Goal: Task Accomplishment & Management: Manage account settings

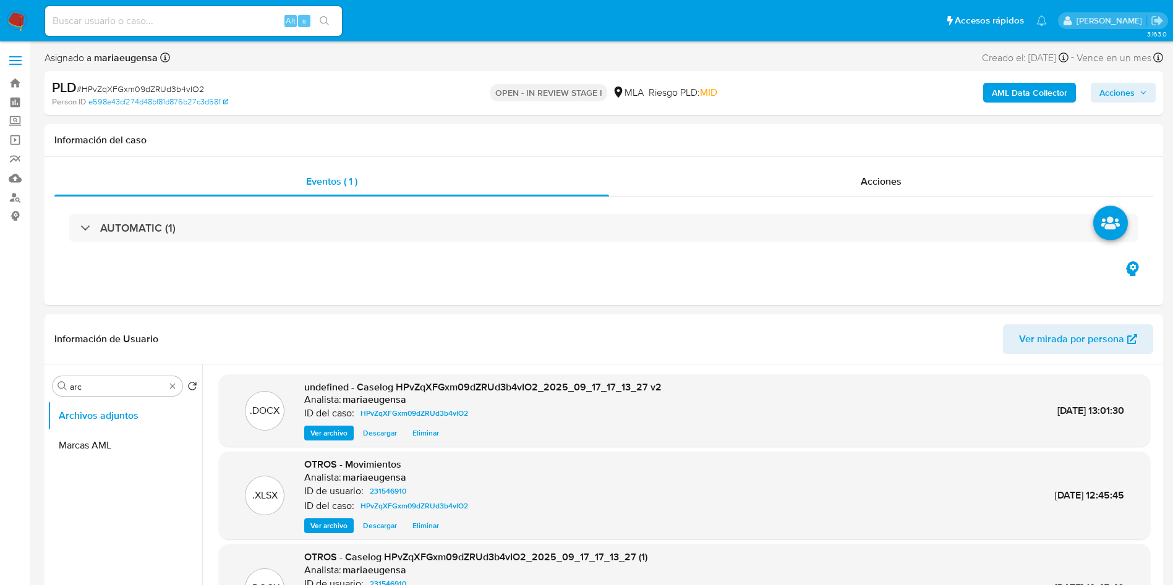
select select "10"
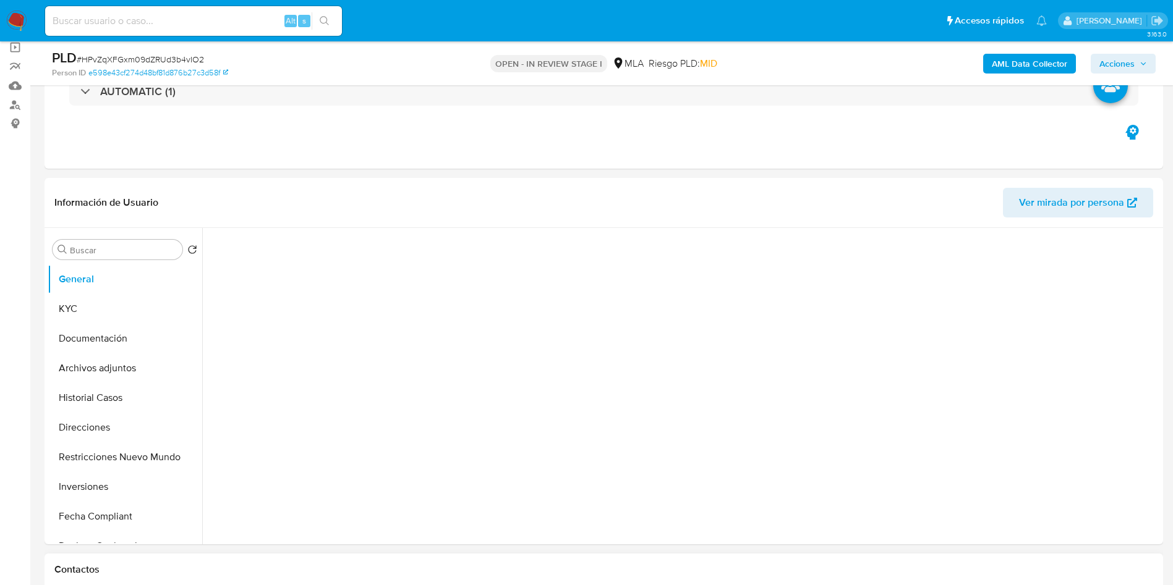
select select "10"
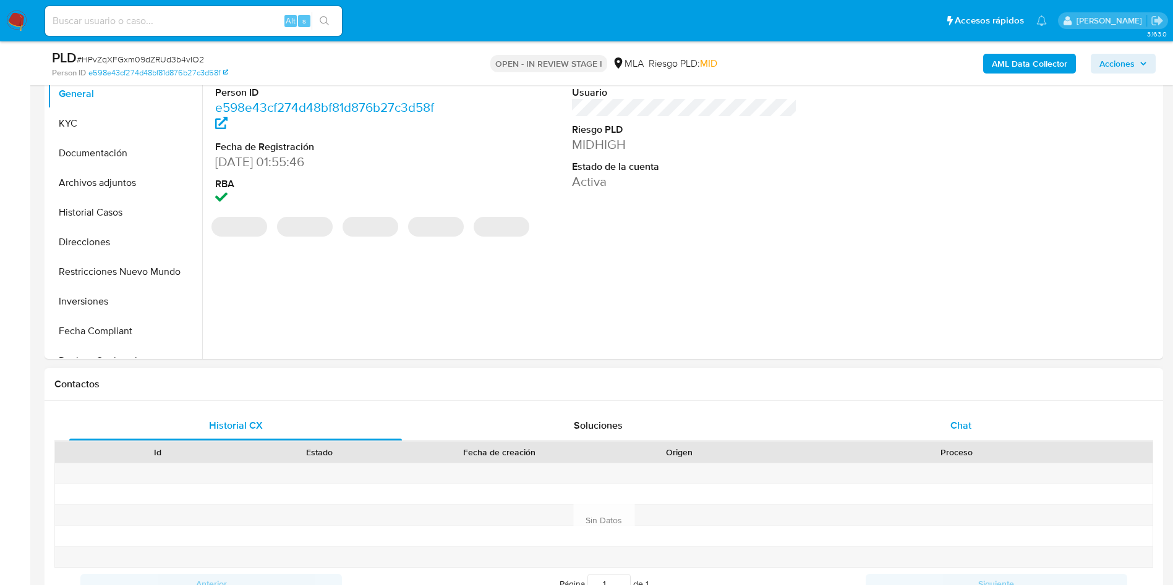
click at [983, 420] on div "Chat" at bounding box center [960, 426] width 333 height 30
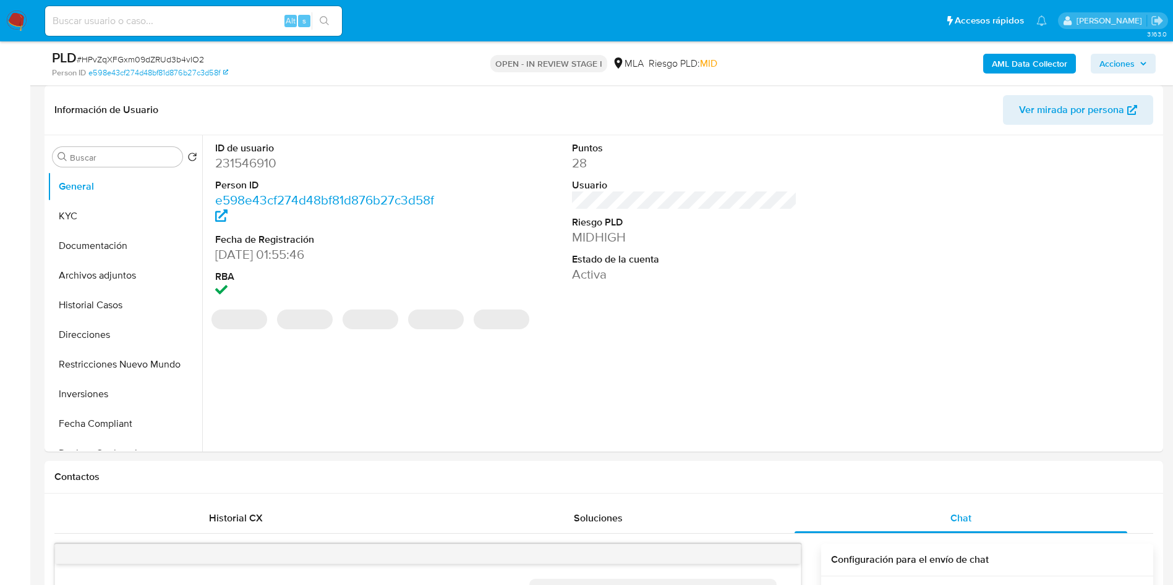
scroll to position [750, 0]
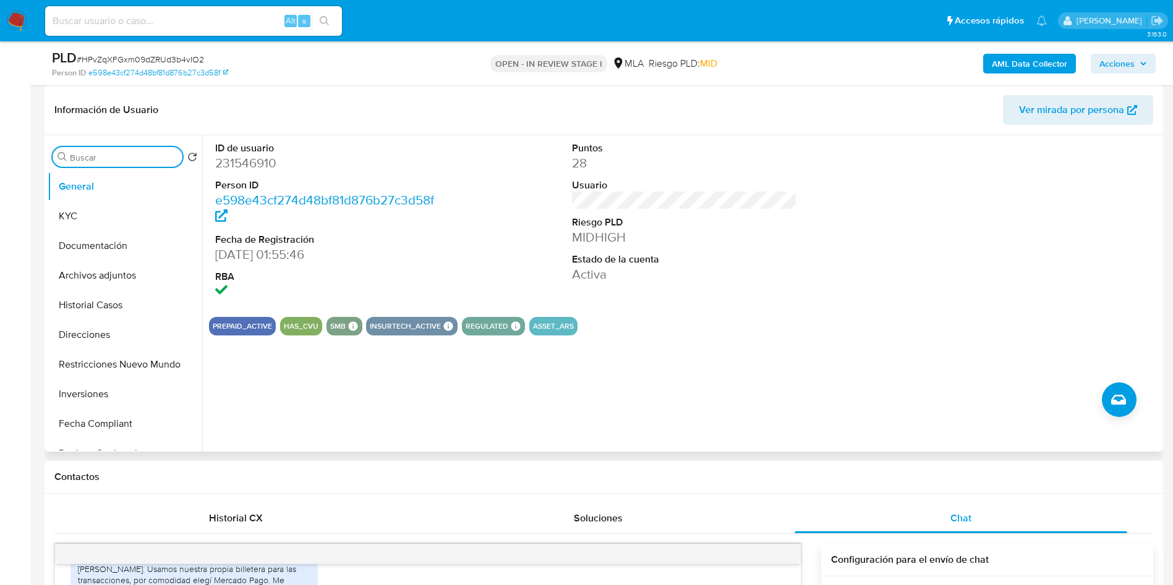
click at [104, 161] on input "Buscar" at bounding box center [124, 157] width 108 height 11
type input "arc"
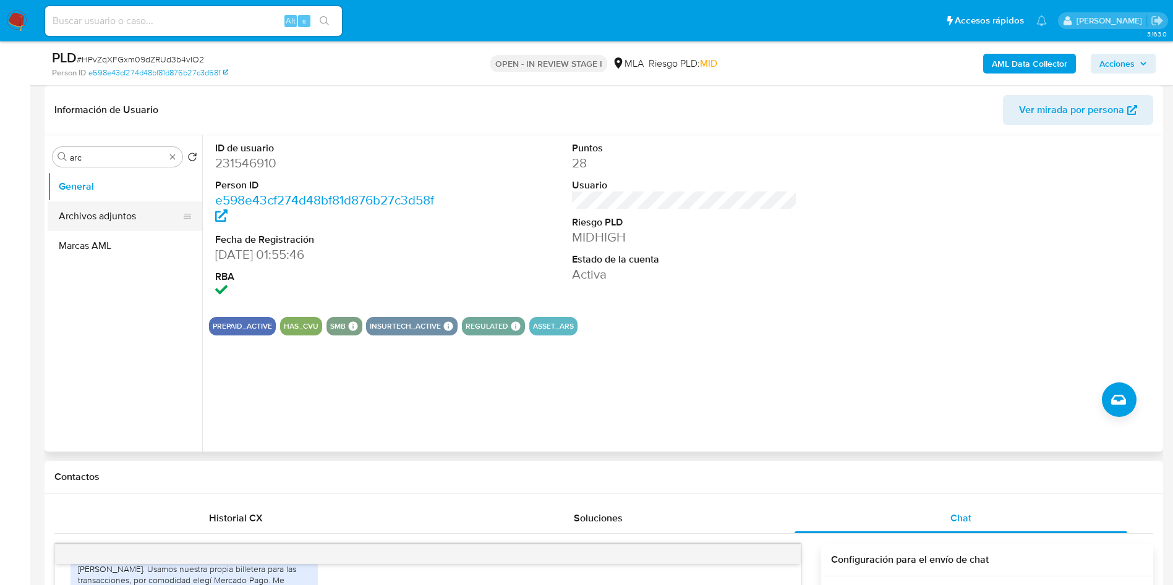
click at [121, 216] on button "Archivos adjuntos" at bounding box center [120, 217] width 145 height 30
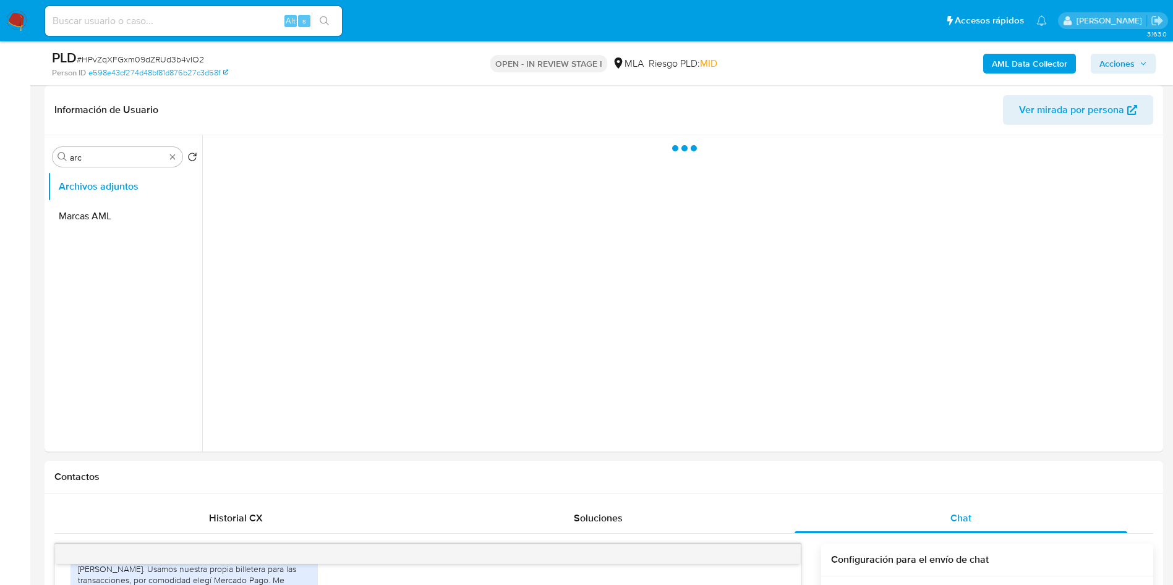
drag, startPoint x: 1132, startPoint y: 63, endPoint x: 1110, endPoint y: 70, distance: 24.0
click at [1132, 64] on span "Acciones" at bounding box center [1116, 64] width 35 height 20
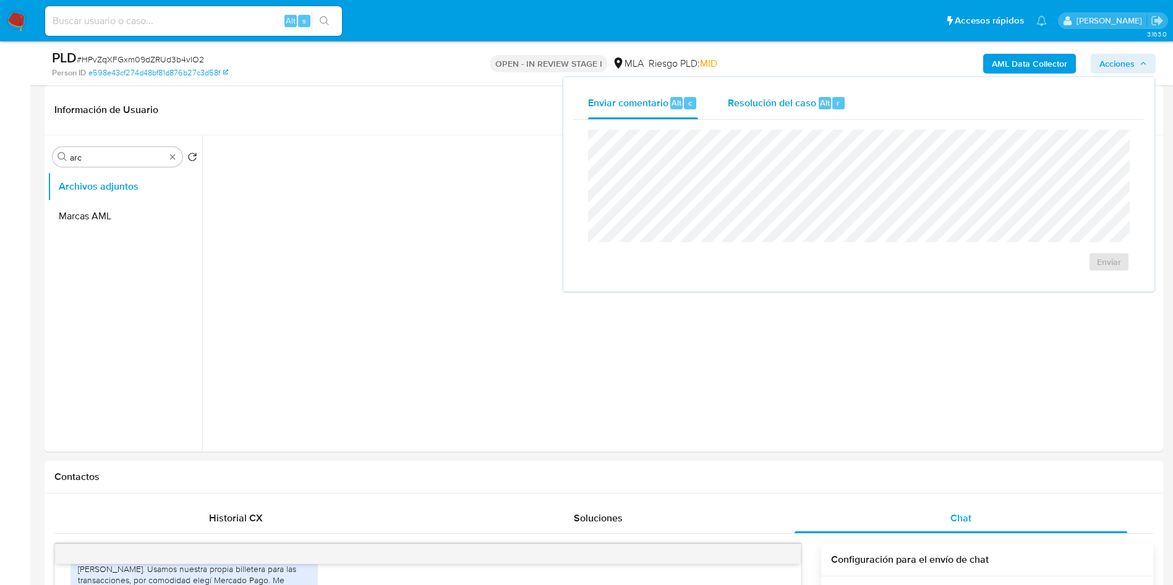
click at [805, 104] on span "Resolución del caso" at bounding box center [772, 102] width 88 height 14
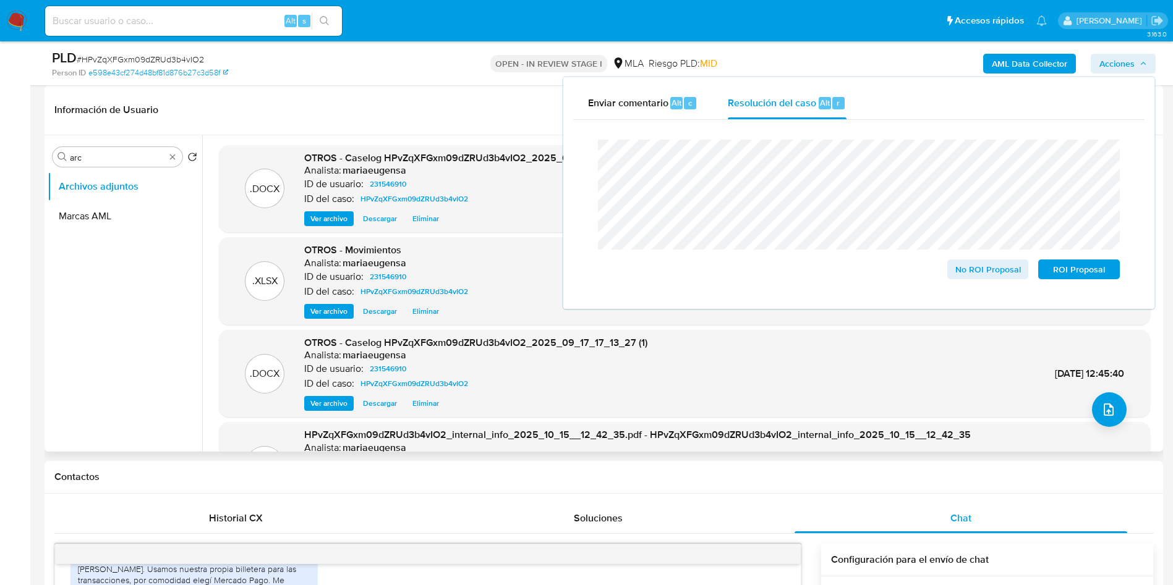
click at [384, 113] on header "Información de Usuario Ver mirada por persona" at bounding box center [603, 110] width 1098 height 30
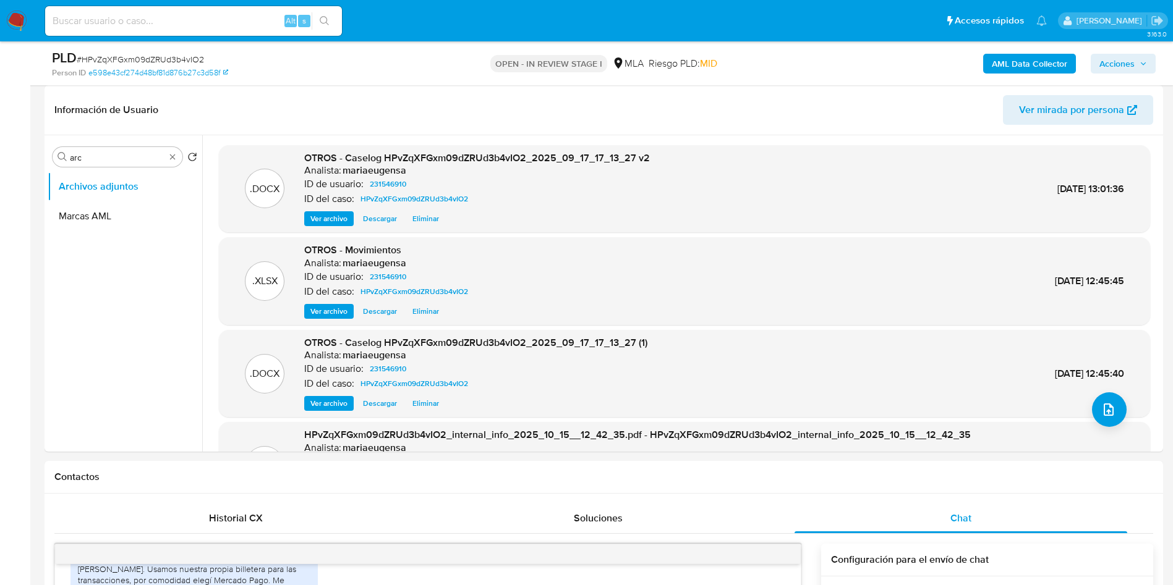
drag, startPoint x: 1120, startPoint y: 67, endPoint x: 1116, endPoint y: 75, distance: 9.1
click at [1120, 68] on span "Acciones" at bounding box center [1116, 64] width 35 height 20
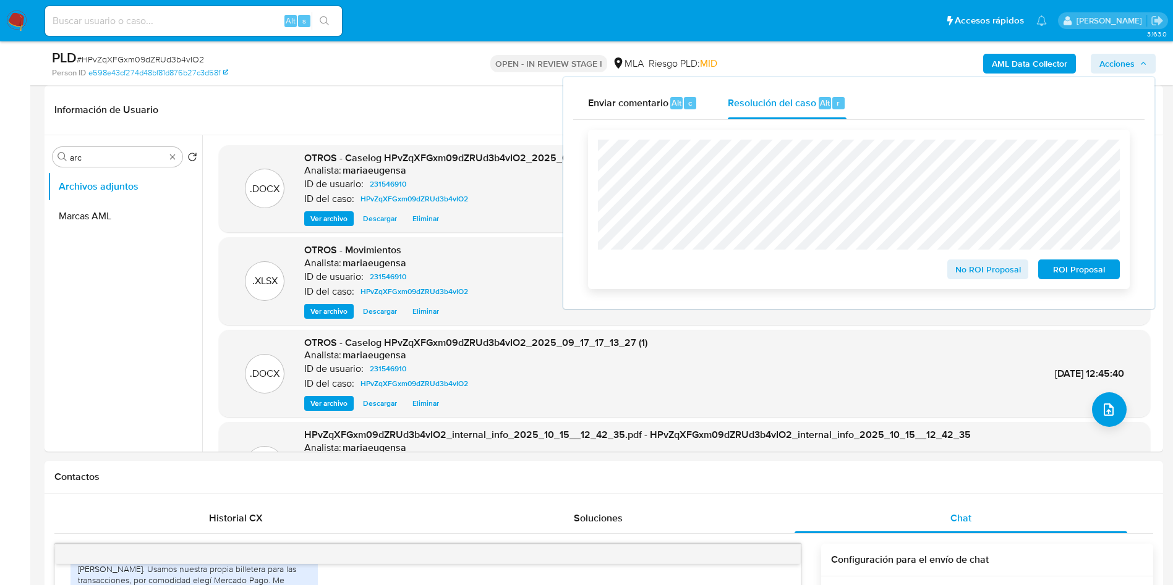
click at [1050, 263] on button "ROI Proposal" at bounding box center [1079, 270] width 82 height 20
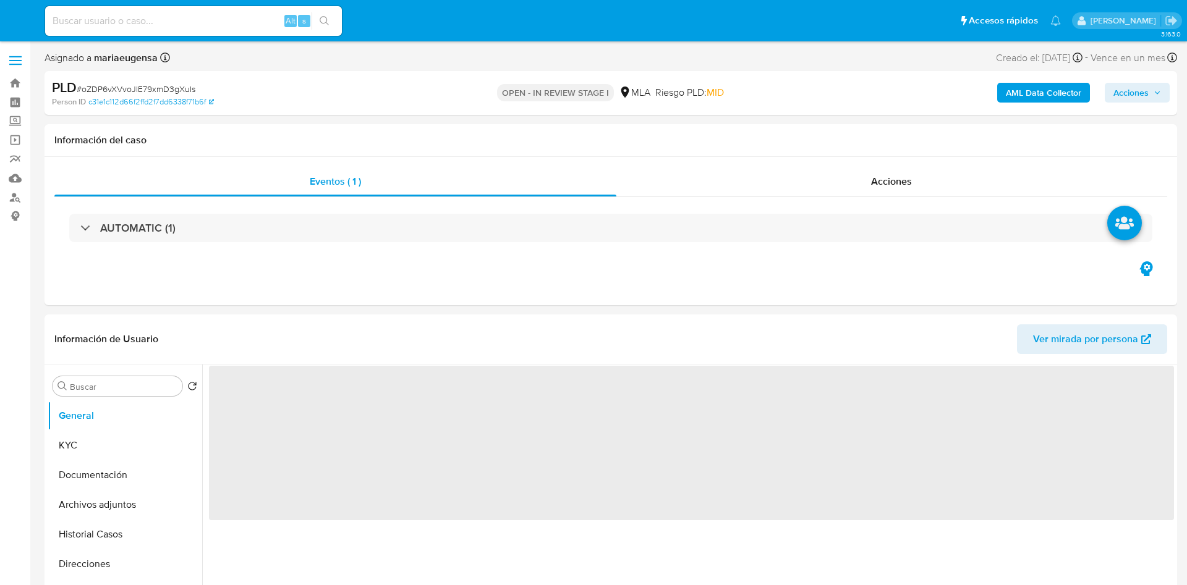
select select "10"
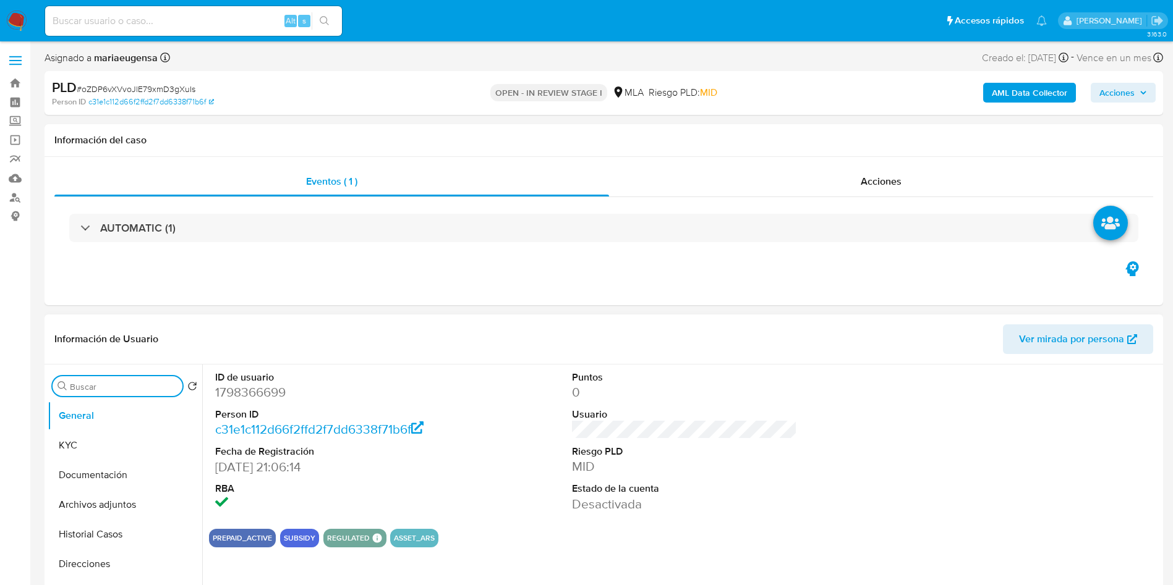
click at [155, 390] on input "Buscar" at bounding box center [124, 386] width 108 height 11
type input "arc"
click at [134, 436] on button "Archivos adjuntos" at bounding box center [120, 446] width 145 height 30
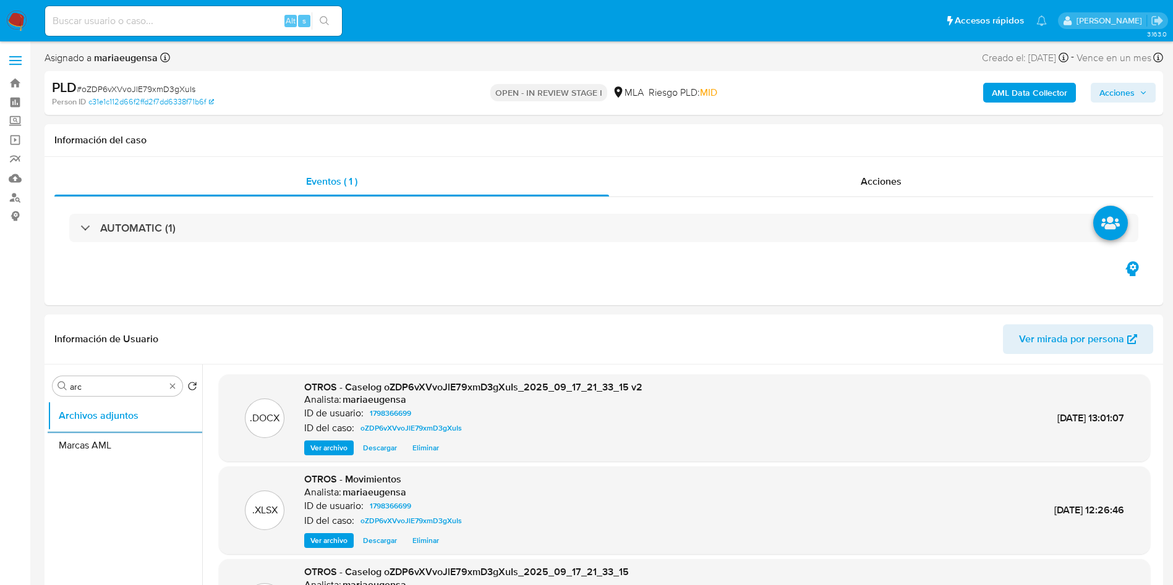
click at [1135, 94] on span "Acciones" at bounding box center [1123, 92] width 48 height 17
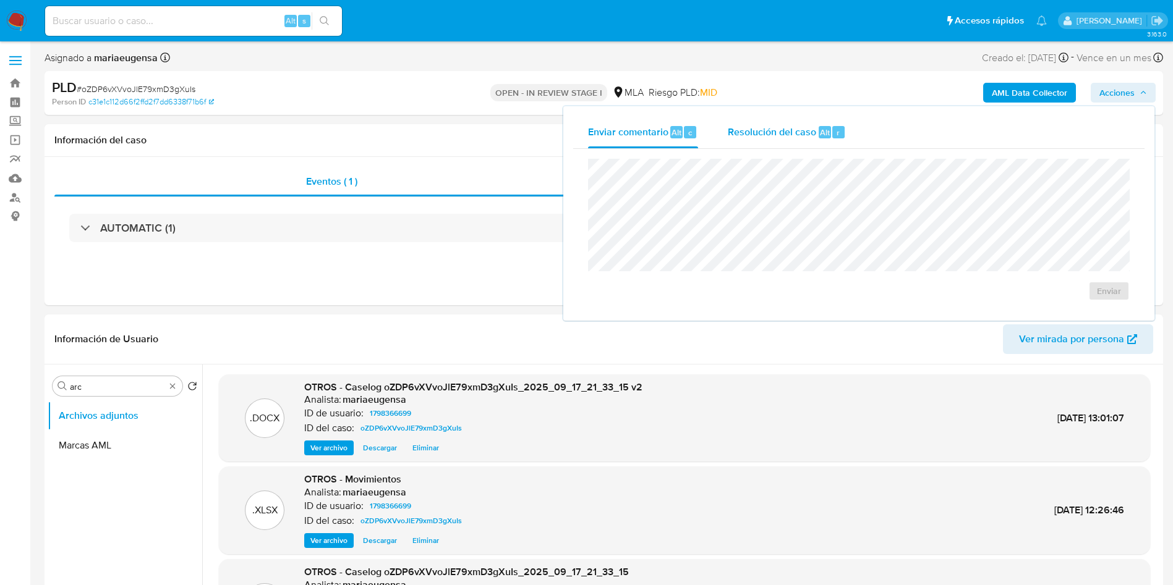
click at [851, 127] on button "Resolución del caso Alt r" at bounding box center [787, 132] width 148 height 32
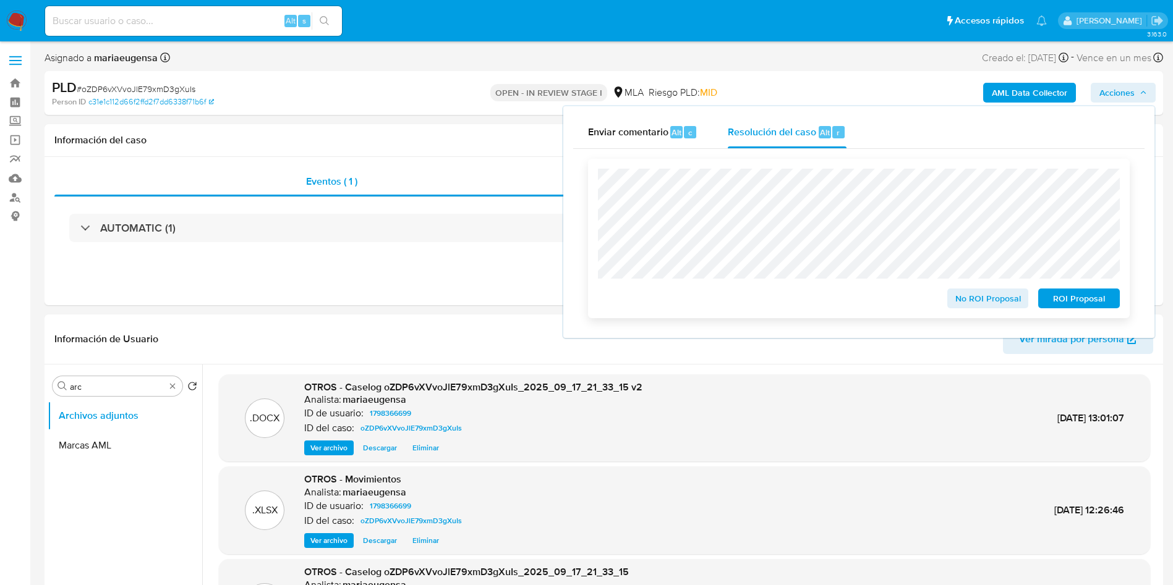
click at [1048, 295] on span "ROI Proposal" at bounding box center [1078, 298] width 64 height 17
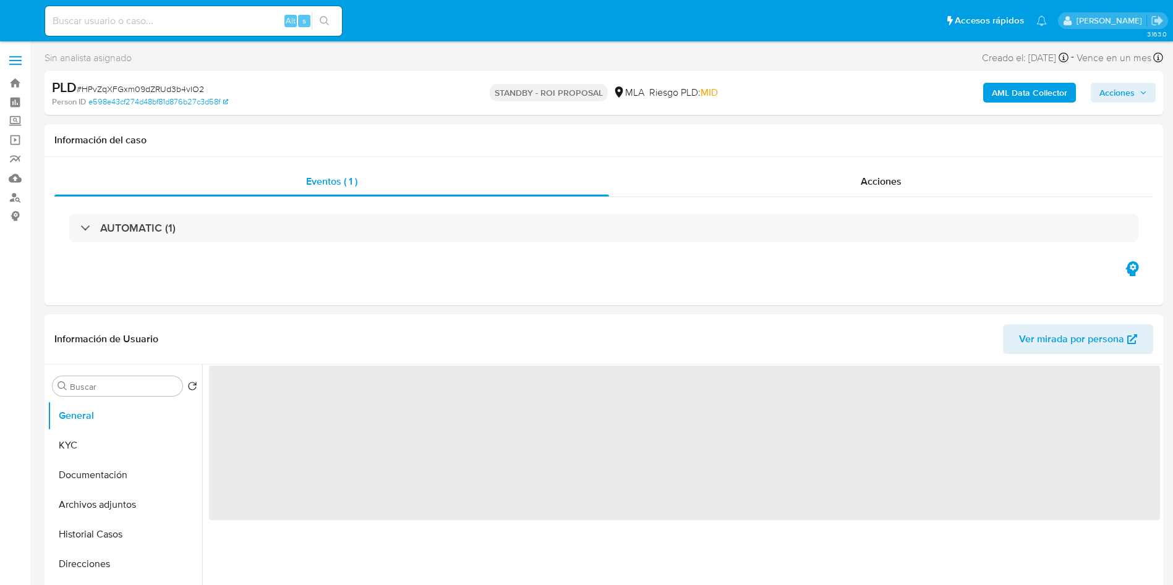
select select "10"
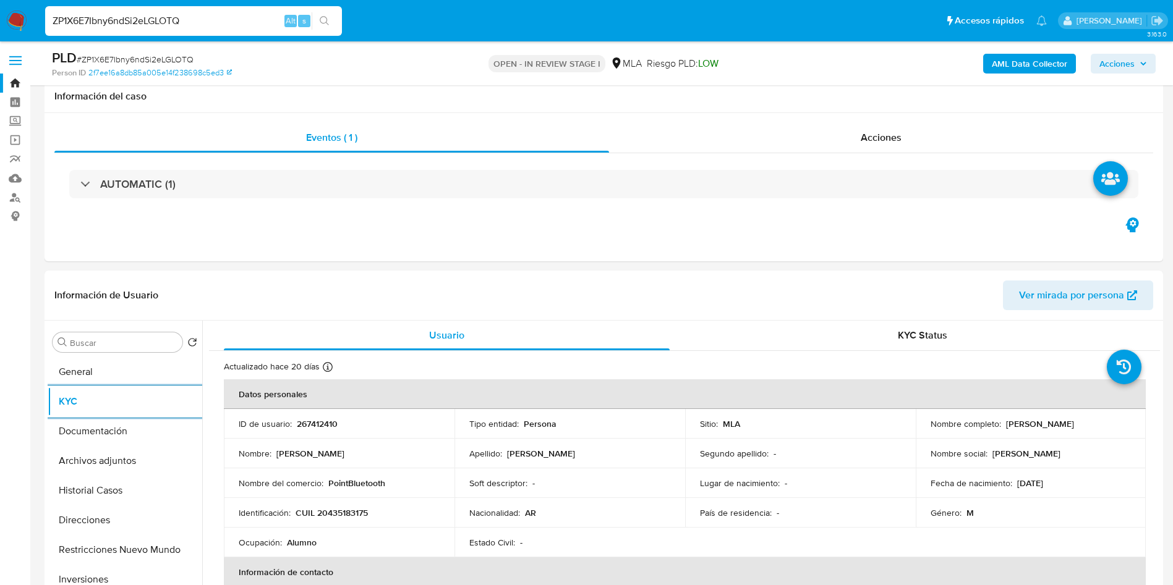
select select "10"
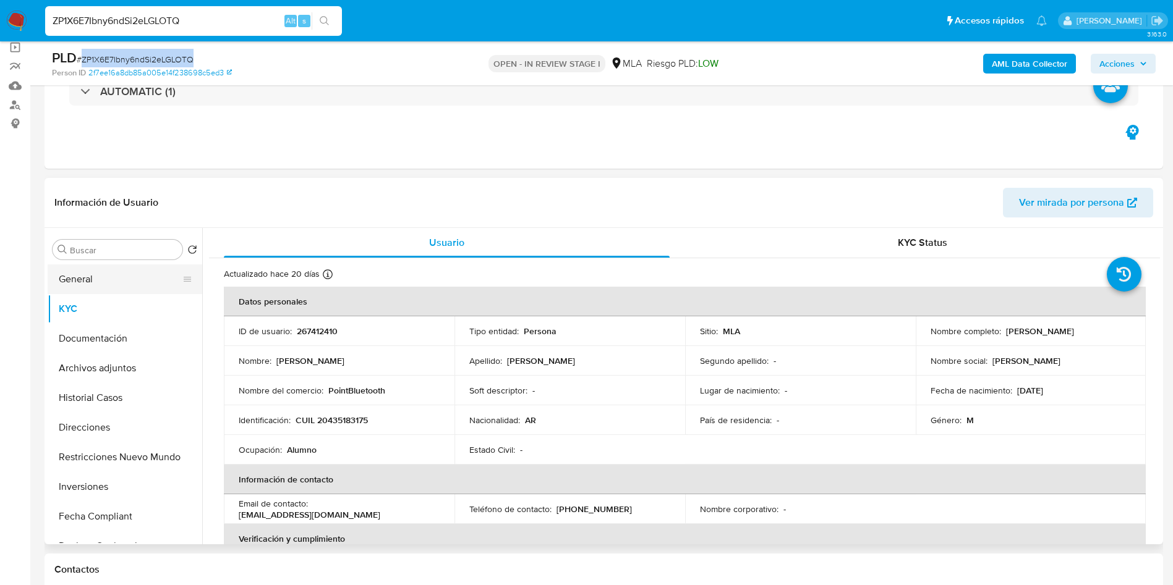
click at [153, 268] on button "General" at bounding box center [120, 280] width 145 height 30
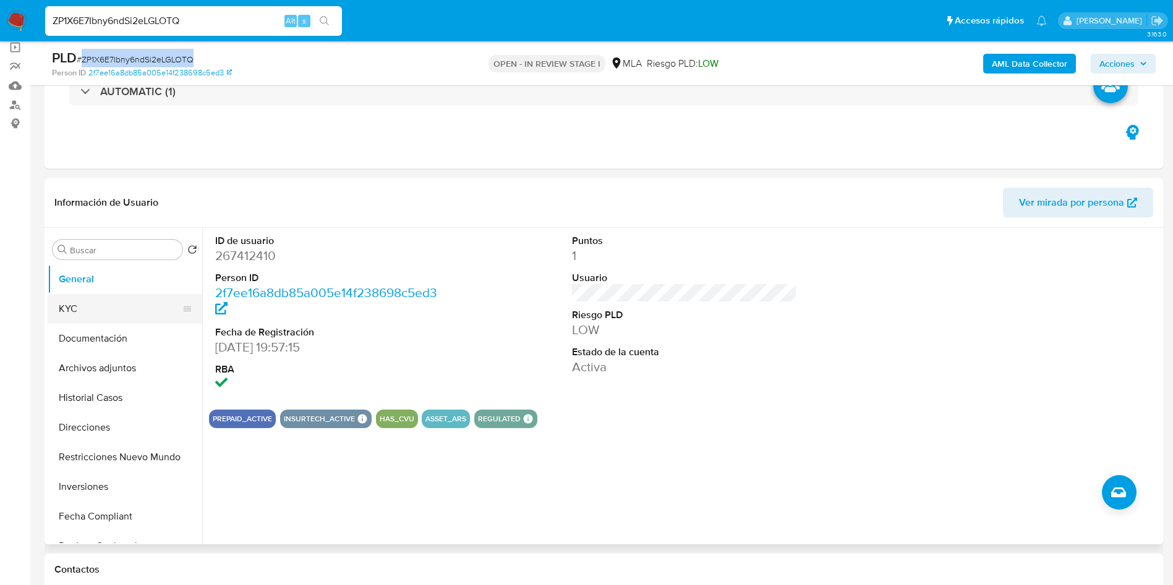
click at [108, 306] on button "KYC" at bounding box center [120, 309] width 145 height 30
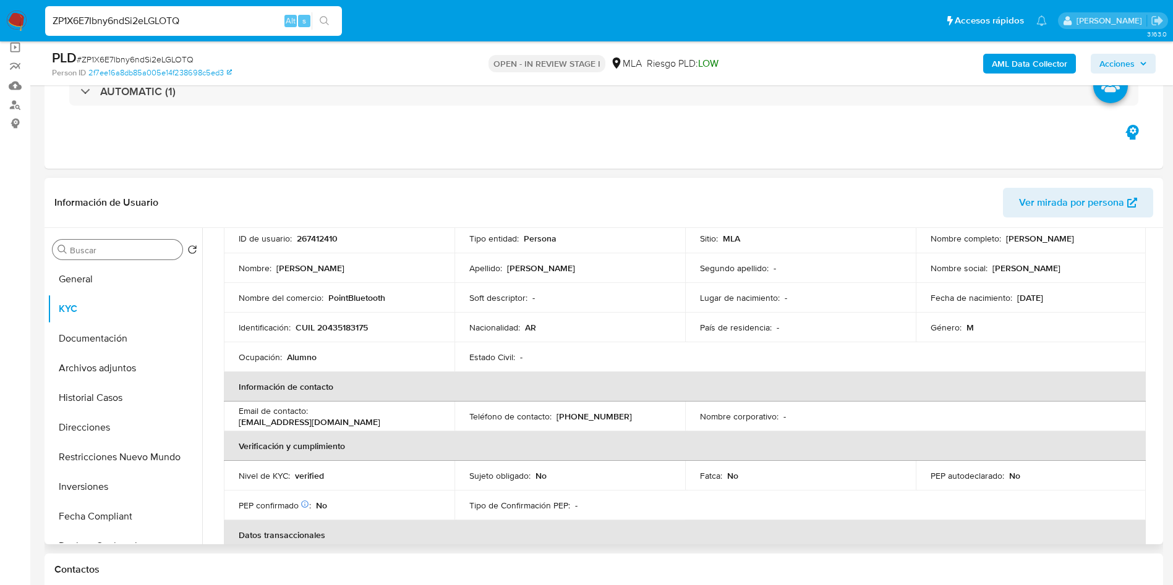
drag, startPoint x: 168, startPoint y: 242, endPoint x: 150, endPoint y: 246, distance: 19.0
click at [160, 242] on div "Buscar" at bounding box center [118, 250] width 130 height 20
click at [121, 254] on input "Buscar" at bounding box center [124, 250] width 108 height 11
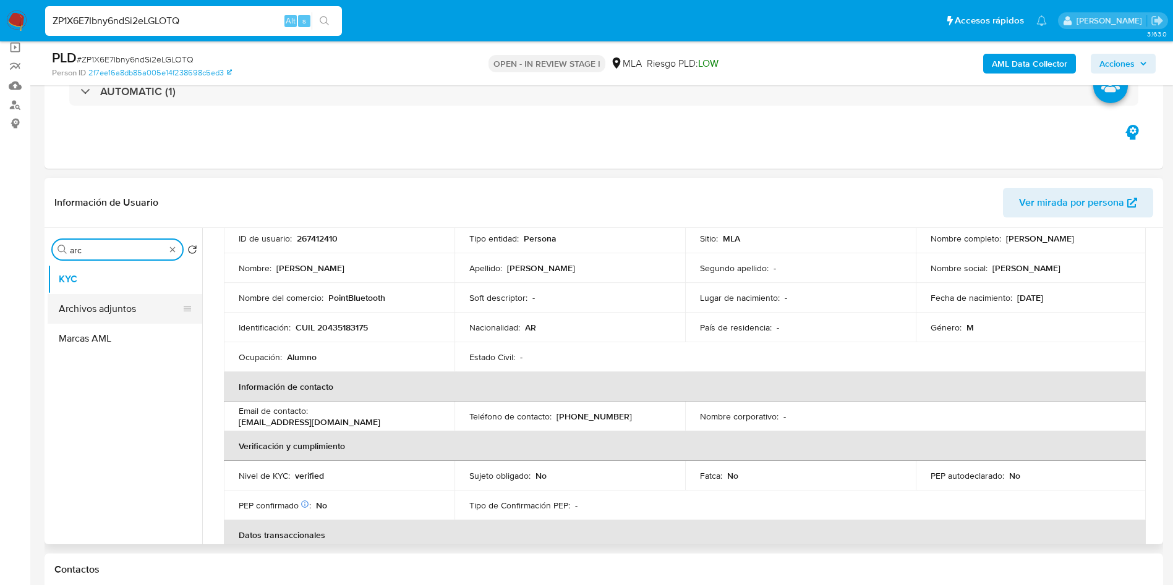
type input "arc"
click at [148, 299] on button "Archivos adjuntos" at bounding box center [120, 309] width 145 height 30
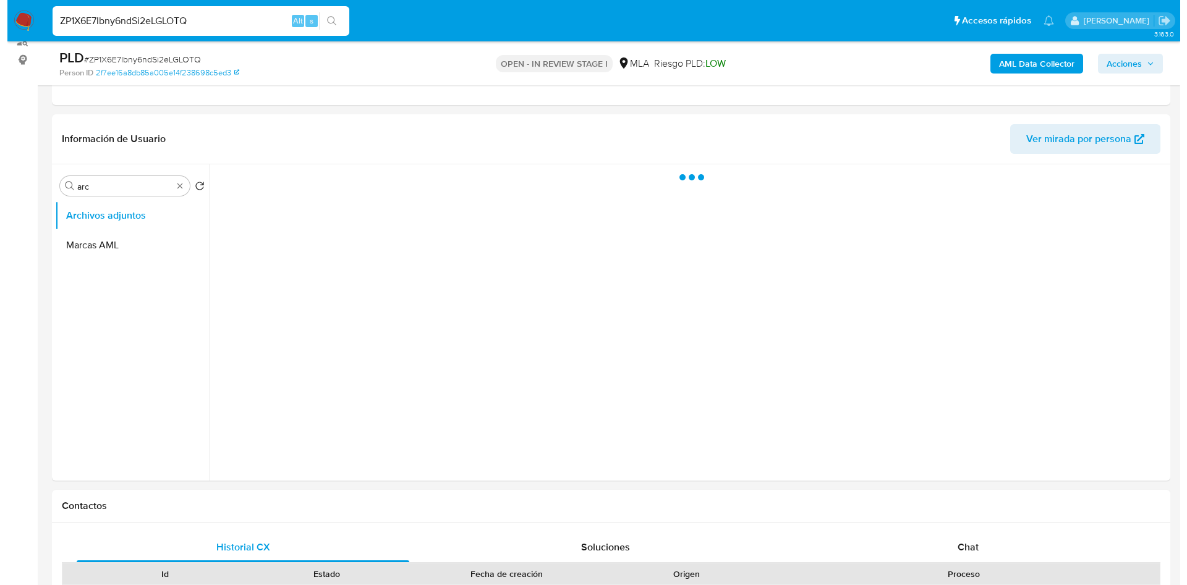
scroll to position [185, 0]
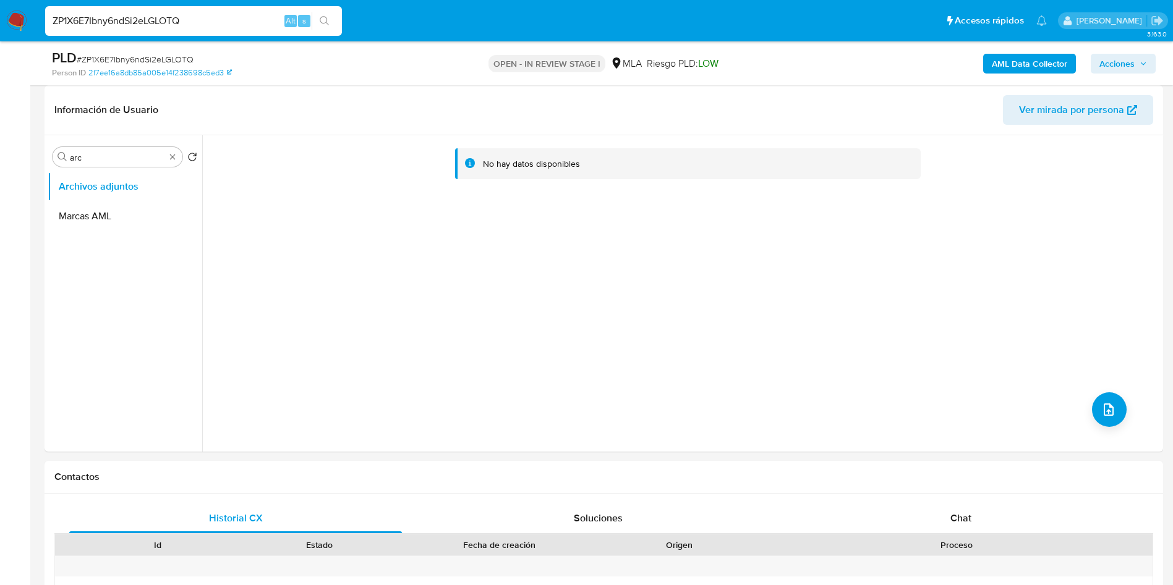
drag, startPoint x: 309, startPoint y: 283, endPoint x: 668, endPoint y: 228, distance: 363.3
click at [360, 276] on div "No hay datos disponibles" at bounding box center [680, 293] width 957 height 316
click at [992, 59] on b "AML Data Collector" at bounding box center [1028, 64] width 75 height 20
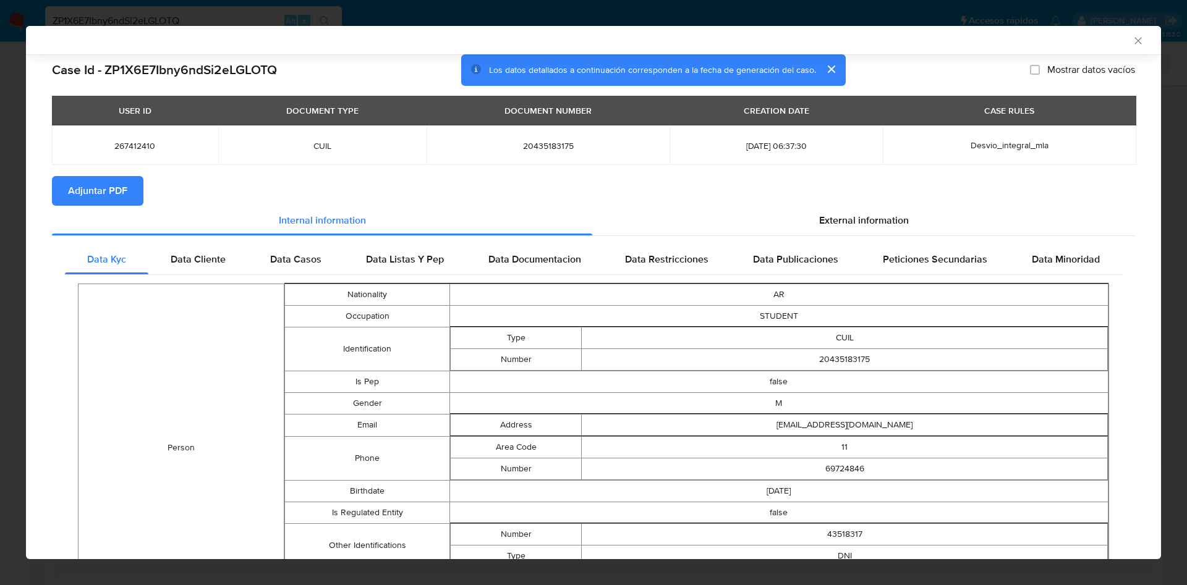
scroll to position [90, 0]
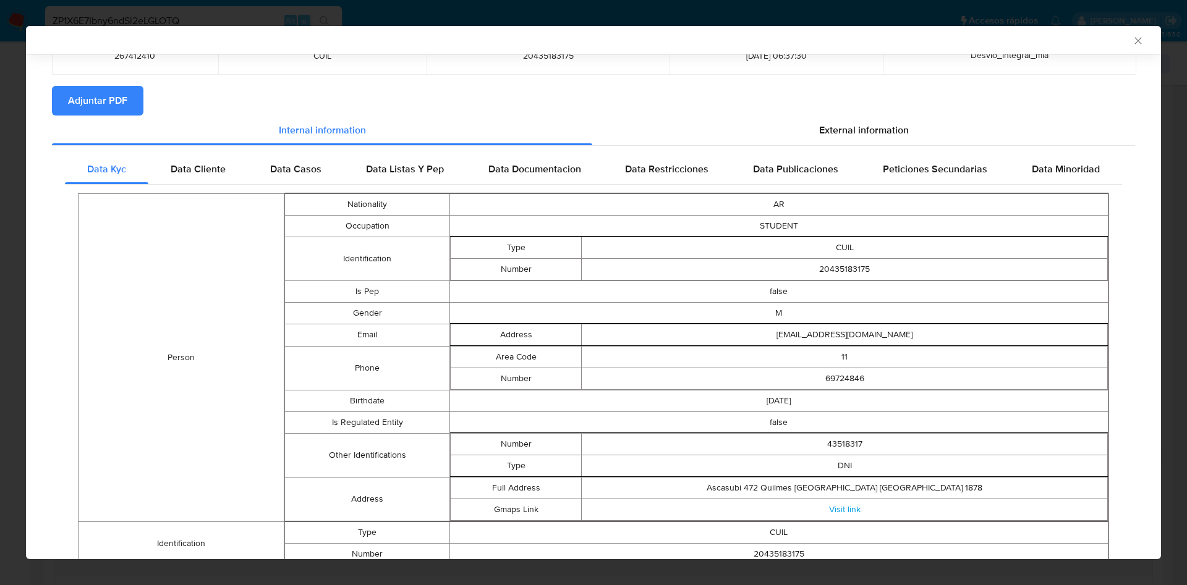
click at [836, 269] on td "20435183175" at bounding box center [845, 269] width 526 height 22
copy td "20435183175"
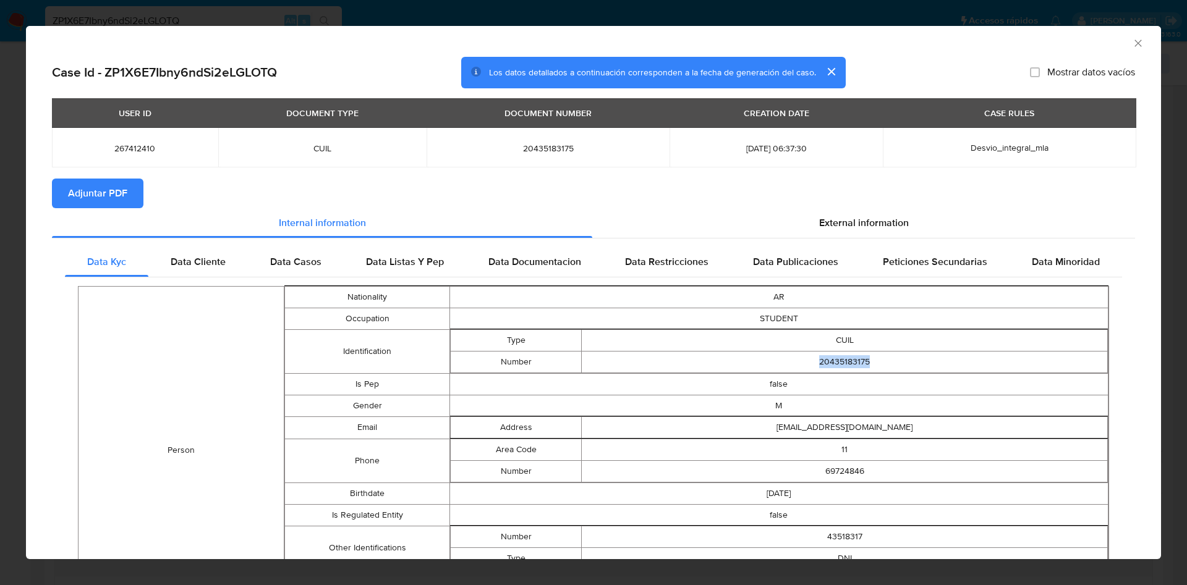
drag, startPoint x: 108, startPoint y: 189, endPoint x: 448, endPoint y: 3, distance: 387.2
click at [118, 180] on span "Adjuntar PDF" at bounding box center [97, 193] width 59 height 27
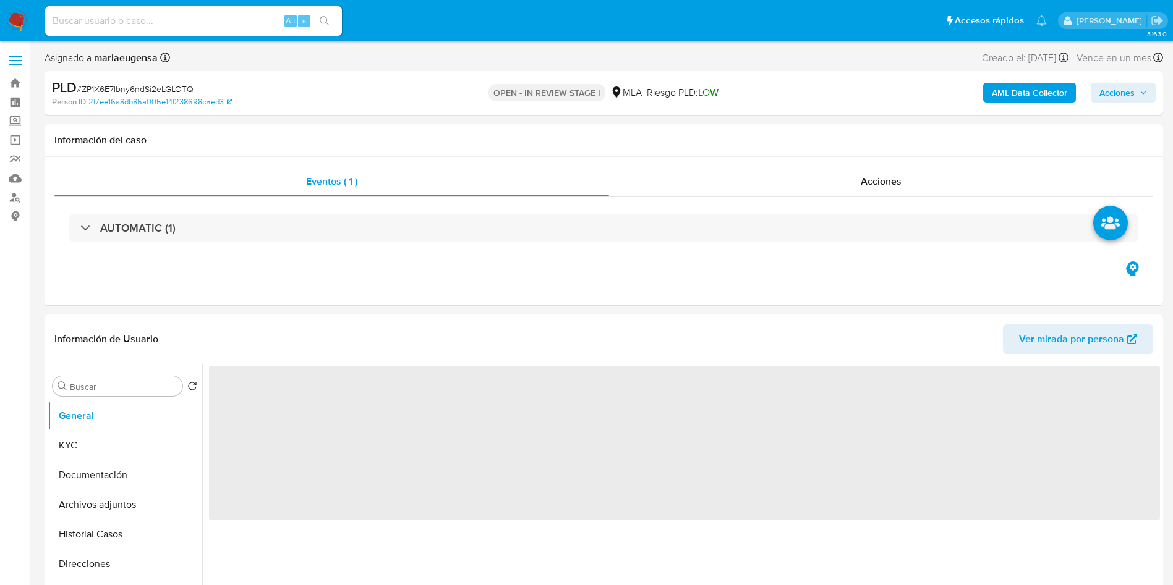
select select "10"
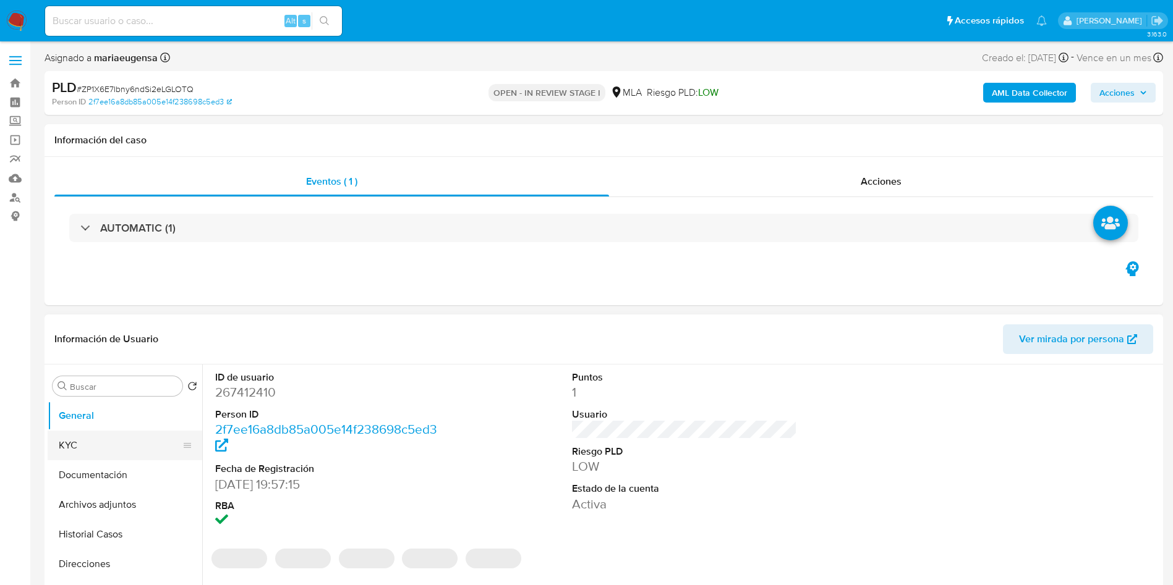
click at [151, 443] on button "KYC" at bounding box center [120, 446] width 145 height 30
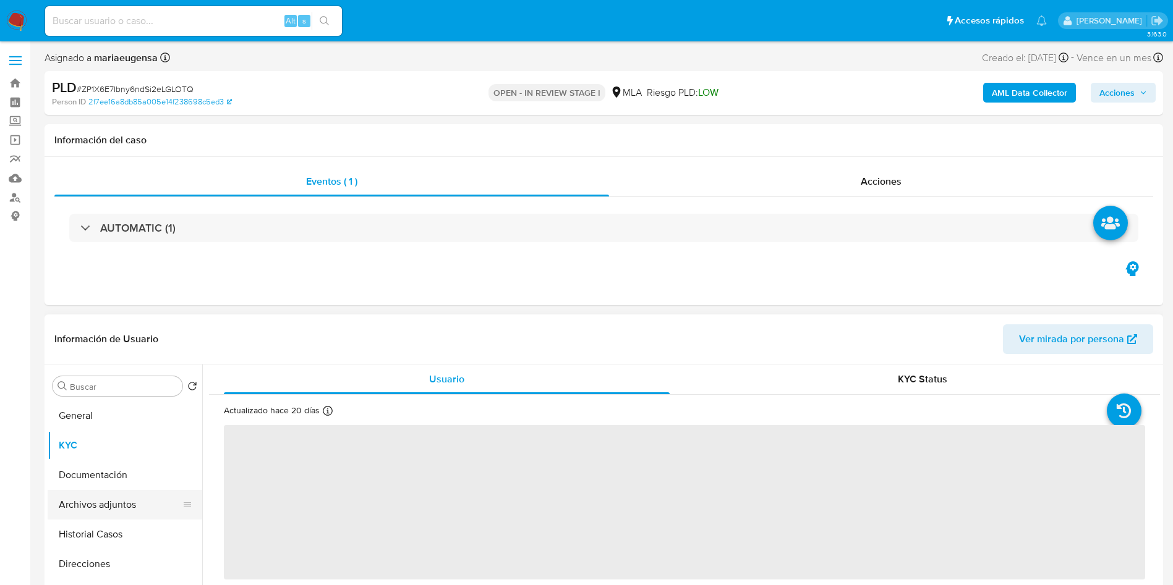
click at [109, 511] on button "Archivos adjuntos" at bounding box center [120, 505] width 145 height 30
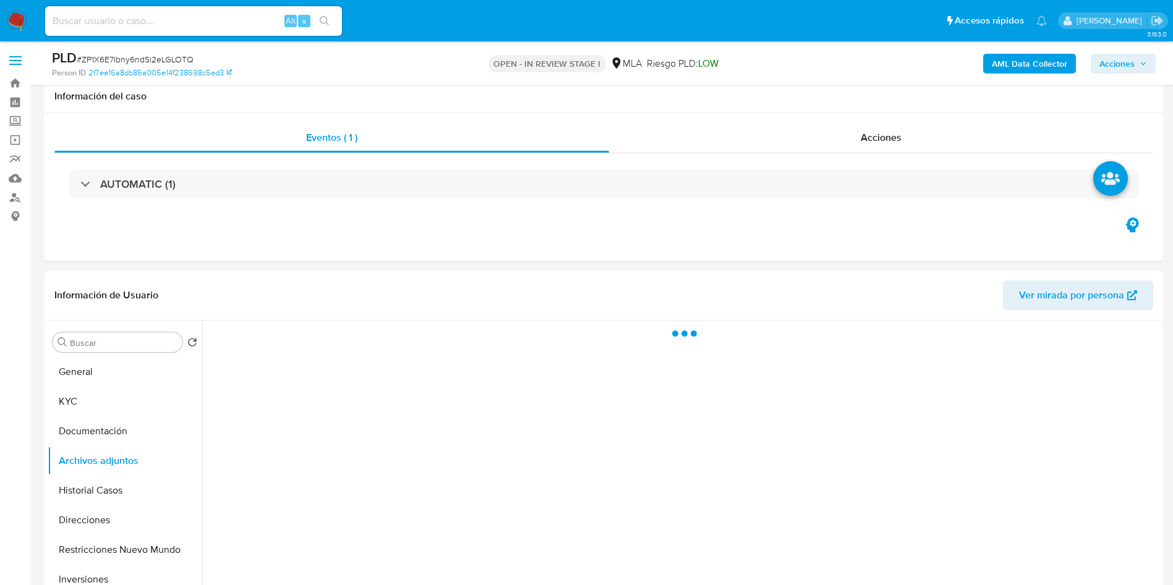
scroll to position [164, 0]
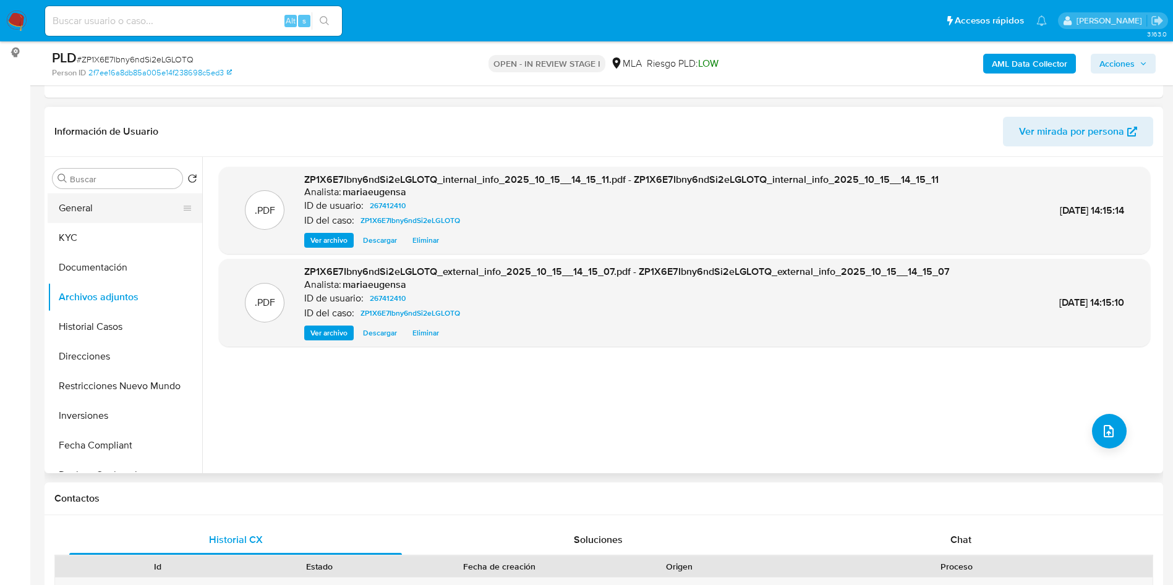
click at [117, 217] on button "General" at bounding box center [120, 208] width 145 height 30
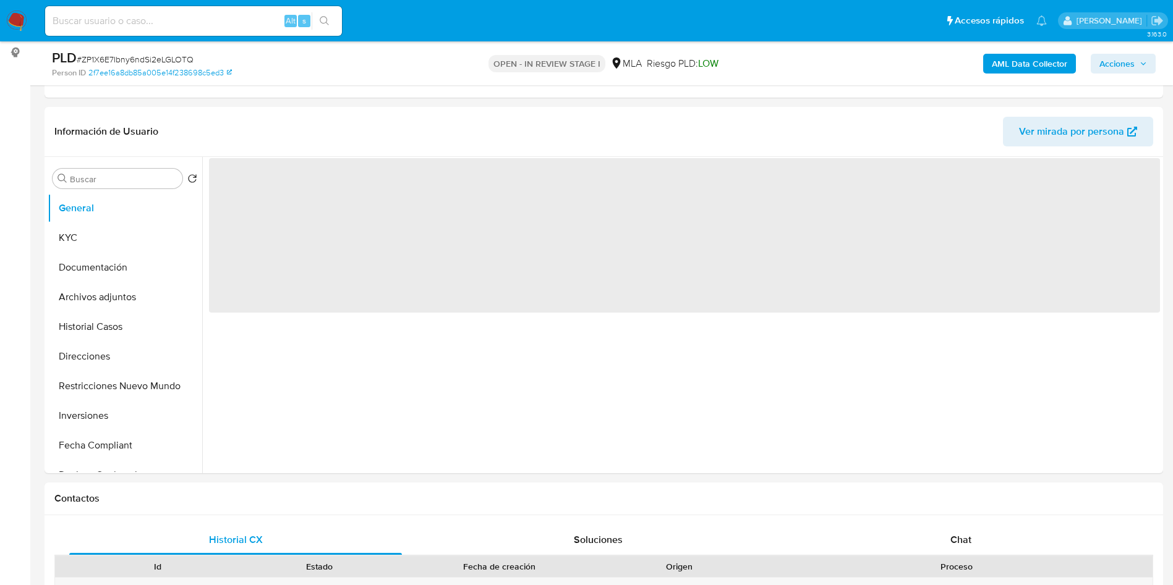
click at [152, 60] on span "# ZP1X6E7Ibny6ndSi2eLGLOTQ" at bounding box center [135, 59] width 117 height 12
click at [152, 59] on span "# ZP1X6E7Ibny6ndSi2eLGLOTQ" at bounding box center [135, 59] width 117 height 12
copy span "ZP1X6E7Ibny6ndSi2eLGLOTQ"
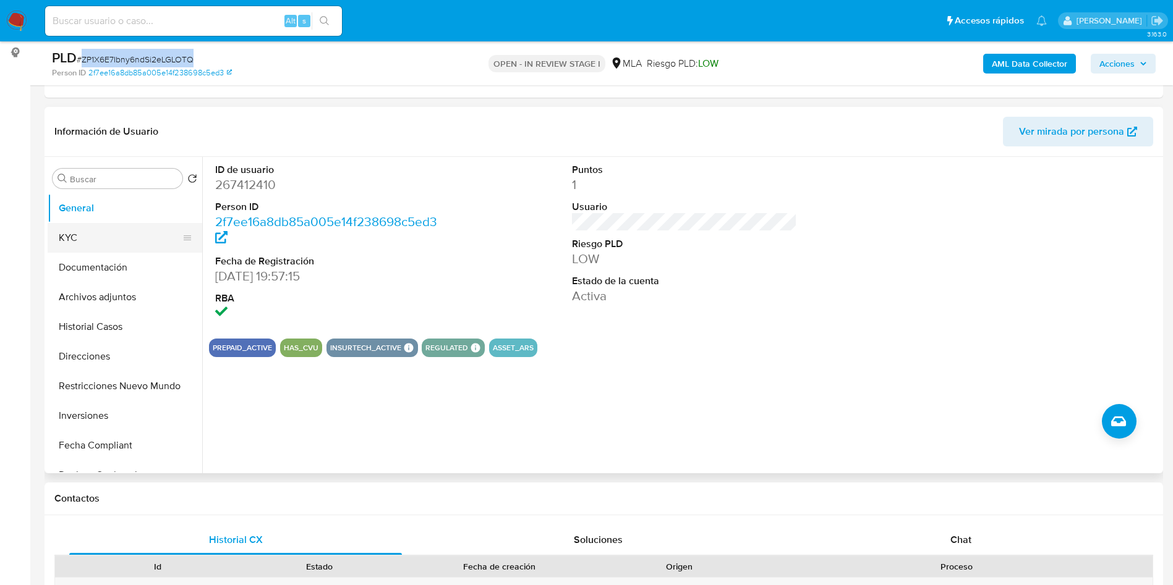
click at [118, 223] on button "KYC" at bounding box center [120, 238] width 145 height 30
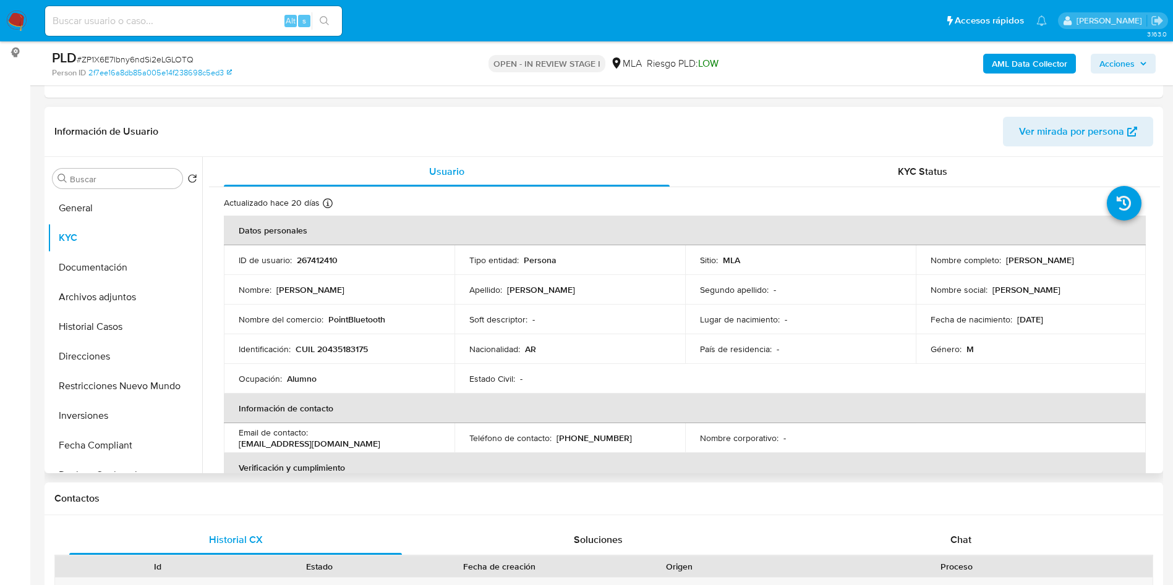
click at [305, 142] on header "Información de Usuario Ver mirada por persona" at bounding box center [603, 132] width 1098 height 30
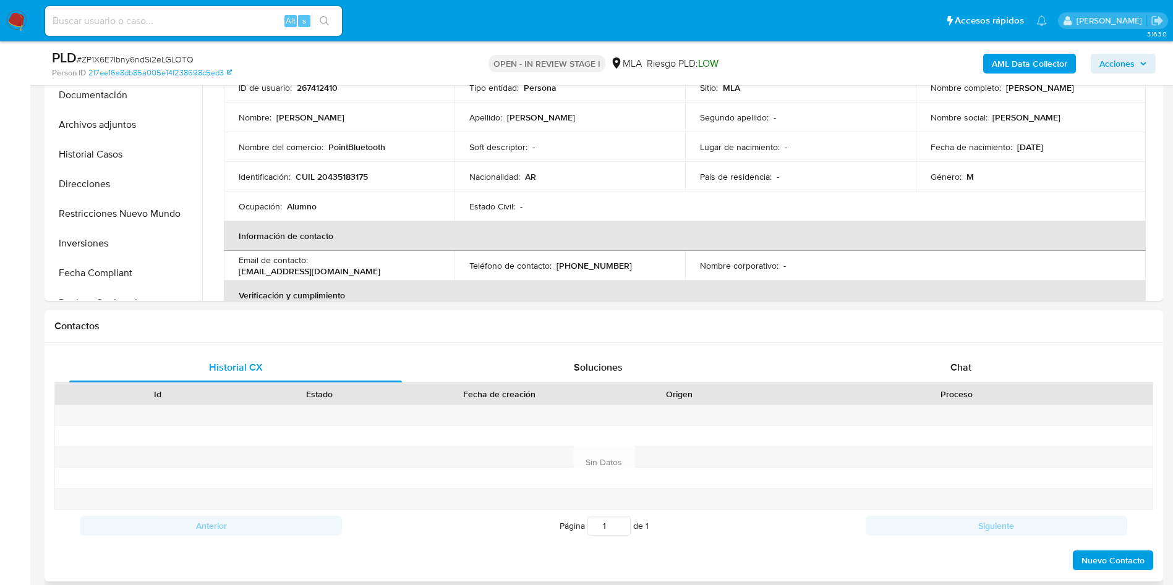
scroll to position [535, 0]
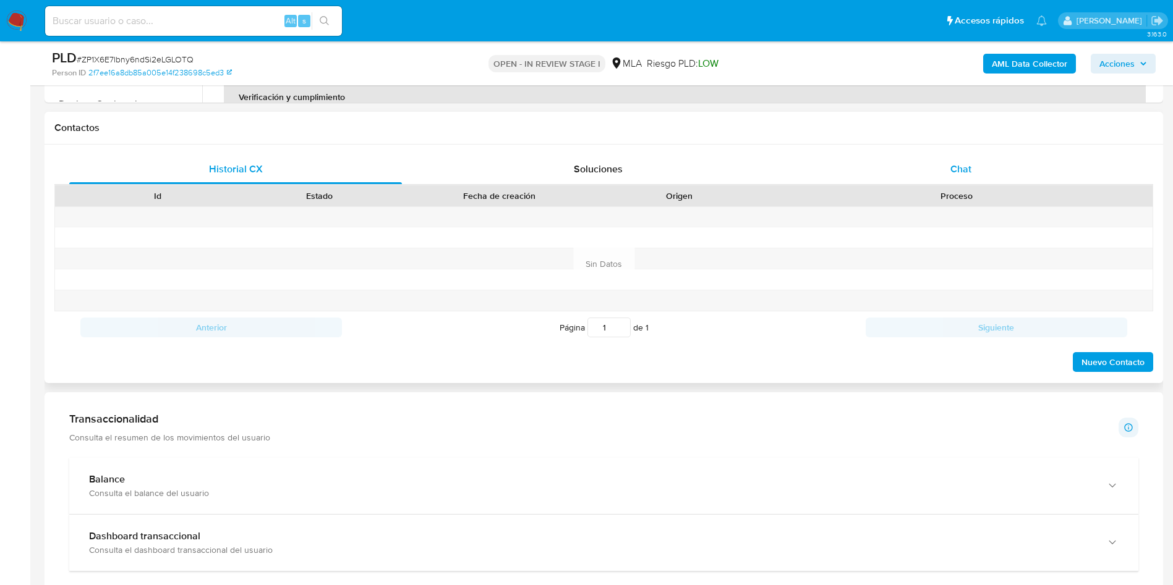
click at [949, 177] on div "Chat" at bounding box center [960, 170] width 333 height 30
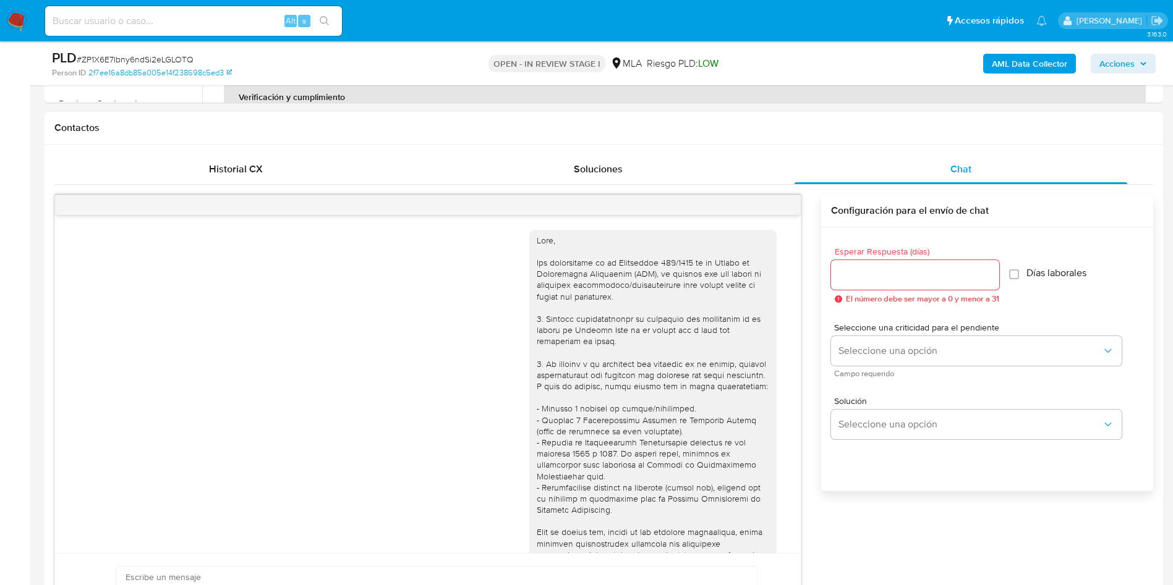
scroll to position [442, 0]
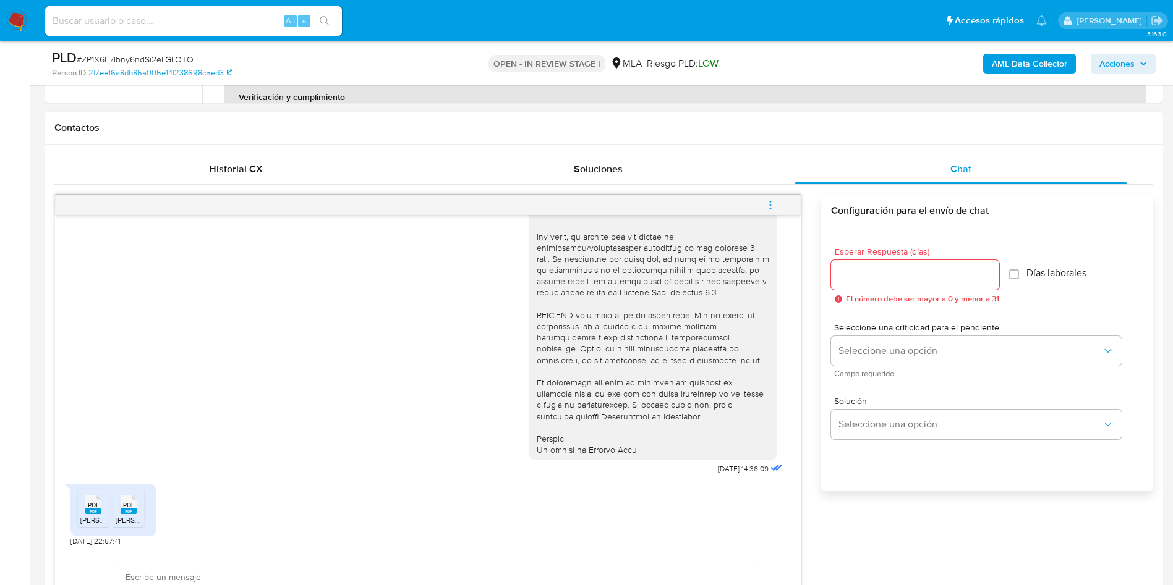
click at [95, 507] on span "PDF" at bounding box center [94, 505] width 12 height 8
click at [117, 506] on div "PDF PDF" at bounding box center [129, 503] width 26 height 24
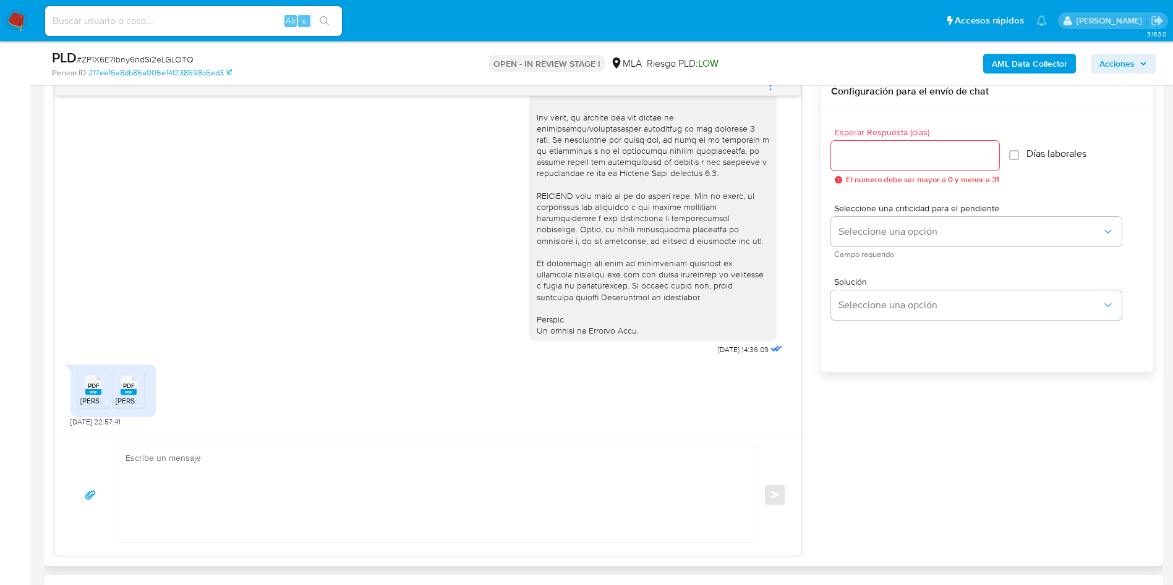
scroll to position [720, 0]
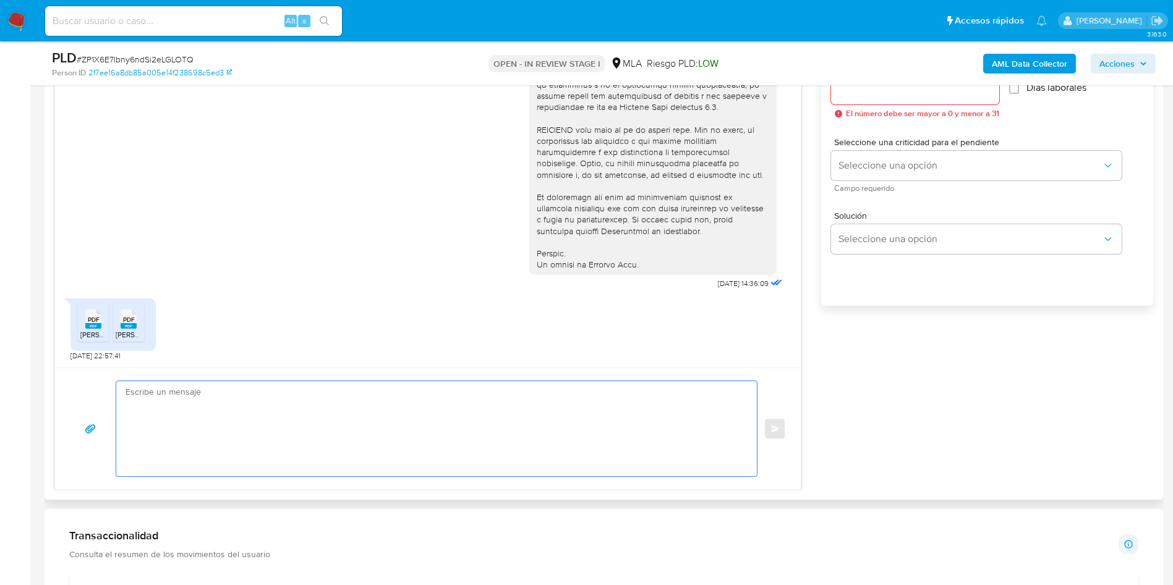
click at [262, 415] on textarea at bounding box center [433, 428] width 616 height 95
click at [319, 420] on textarea "Hola, Muchas gracias por la documentación enviada. COn relación a la misma, por…" at bounding box center [433, 428] width 616 height 95
click at [597, 423] on textarea "Hola, Muchas gracias por la documentación enviada. Con relación a la misma, por…" at bounding box center [433, 428] width 616 height 95
click at [714, 425] on textarea "Hola, Muchas gracias por la documentación enviada. Con relación a la misma, por…" at bounding box center [433, 428] width 616 height 95
drag, startPoint x: 666, startPoint y: 407, endPoint x: 648, endPoint y: 415, distance: 19.6
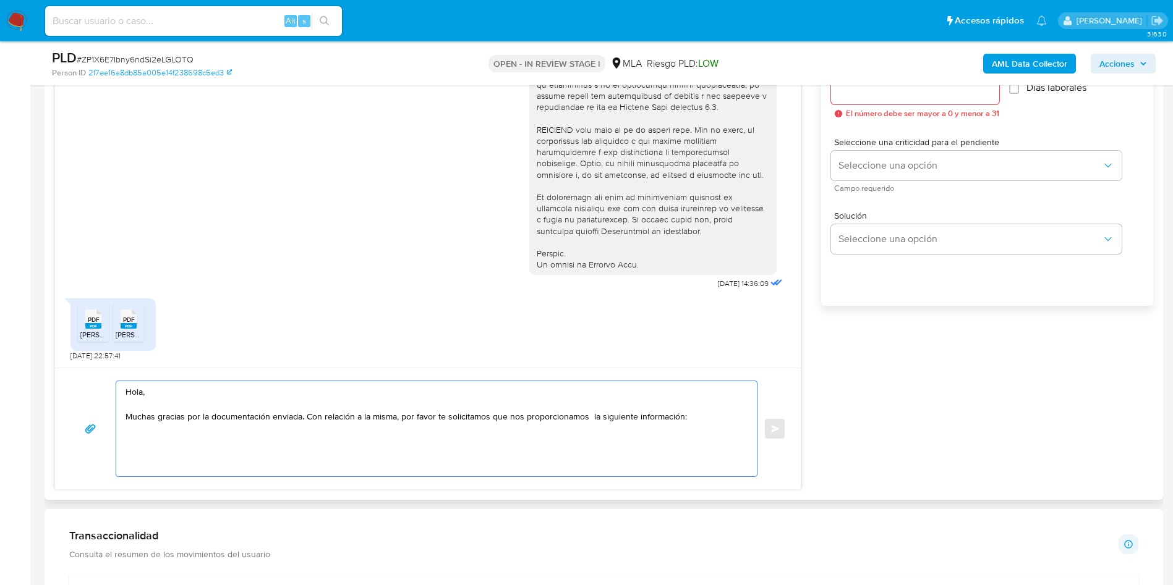
click at [708, 405] on textarea "Hola, Muchas gracias por la documentación enviada. Con relación a la misma, por…" at bounding box center [433, 428] width 616 height 95
click at [702, 412] on textarea "Hola, Muchas gracias por la documentación enviada. Con relación a la misma, por…" at bounding box center [433, 428] width 616 height 95
click at [695, 426] on textarea "Hola, Muchas gracias por la documentación enviada. Con relación a la misma, por…" at bounding box center [433, 428] width 616 height 95
paste textarea "1. Descripción de la actividad: - Detalla la actividad que realizas a través de…"
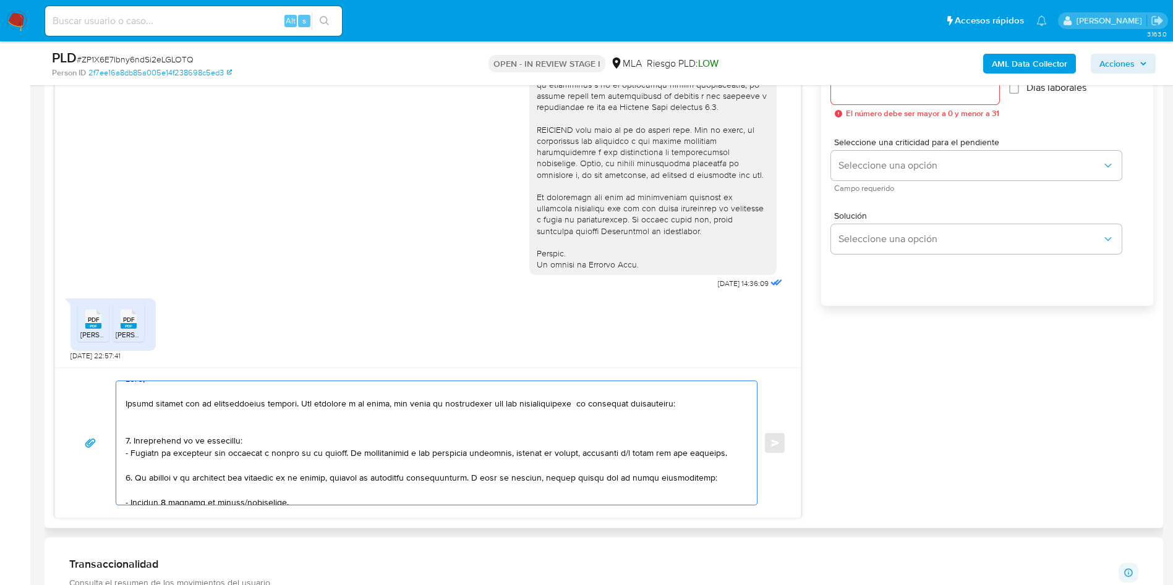
scroll to position [0, 0]
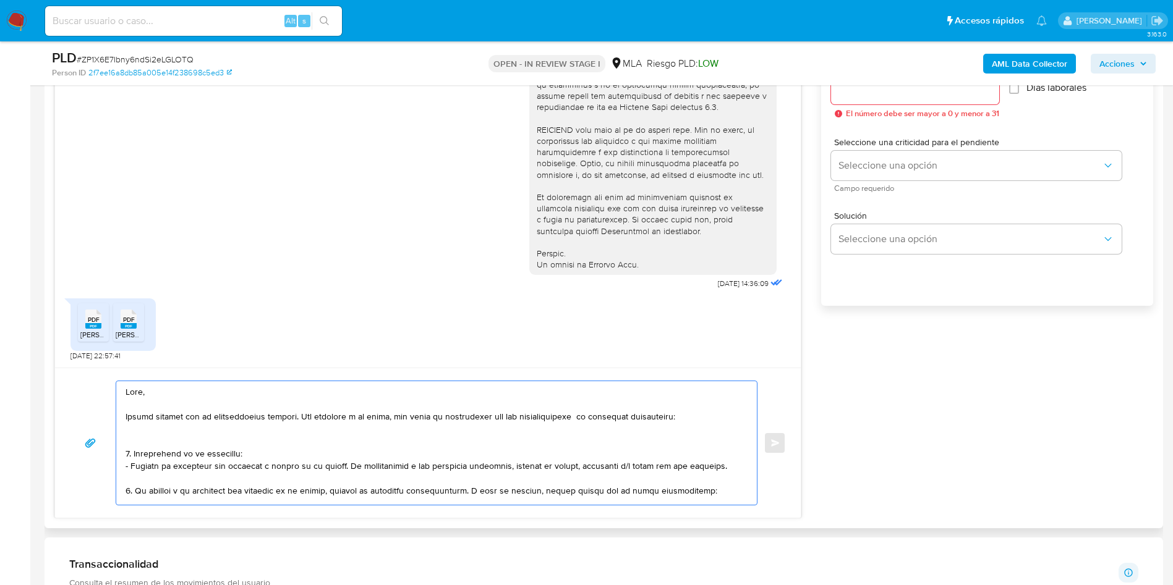
click at [147, 440] on textarea at bounding box center [433, 443] width 616 height 124
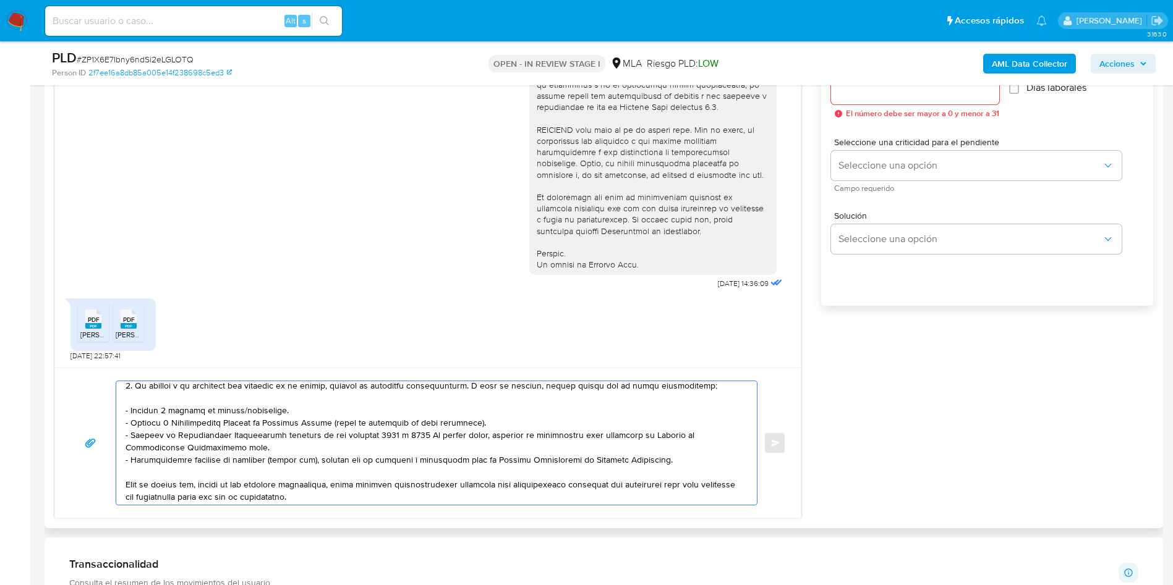
scroll to position [185, 0]
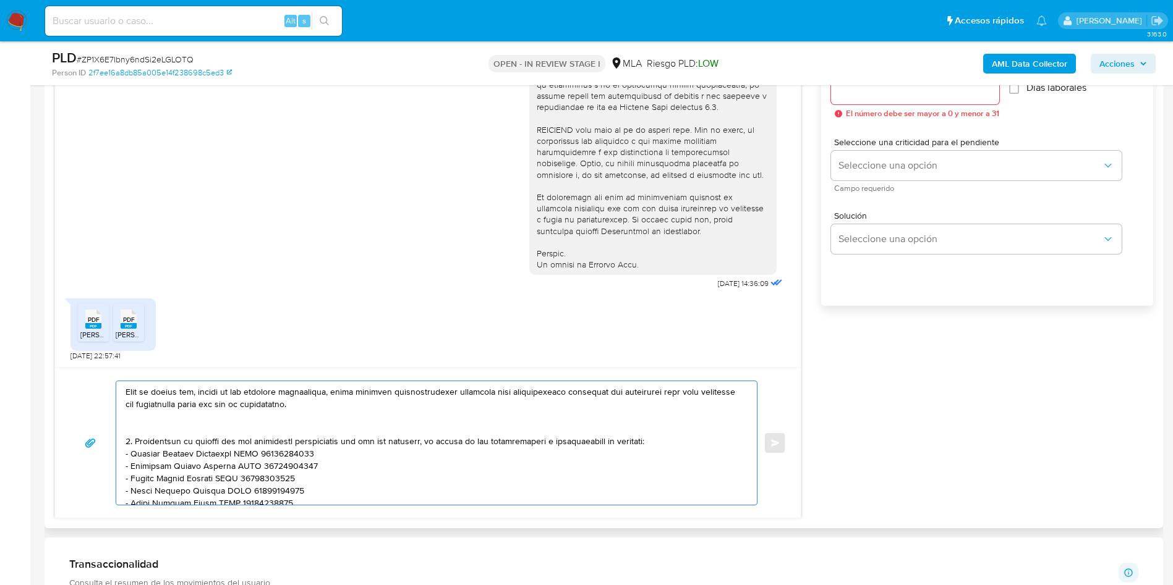
click at [153, 422] on textarea at bounding box center [433, 443] width 616 height 124
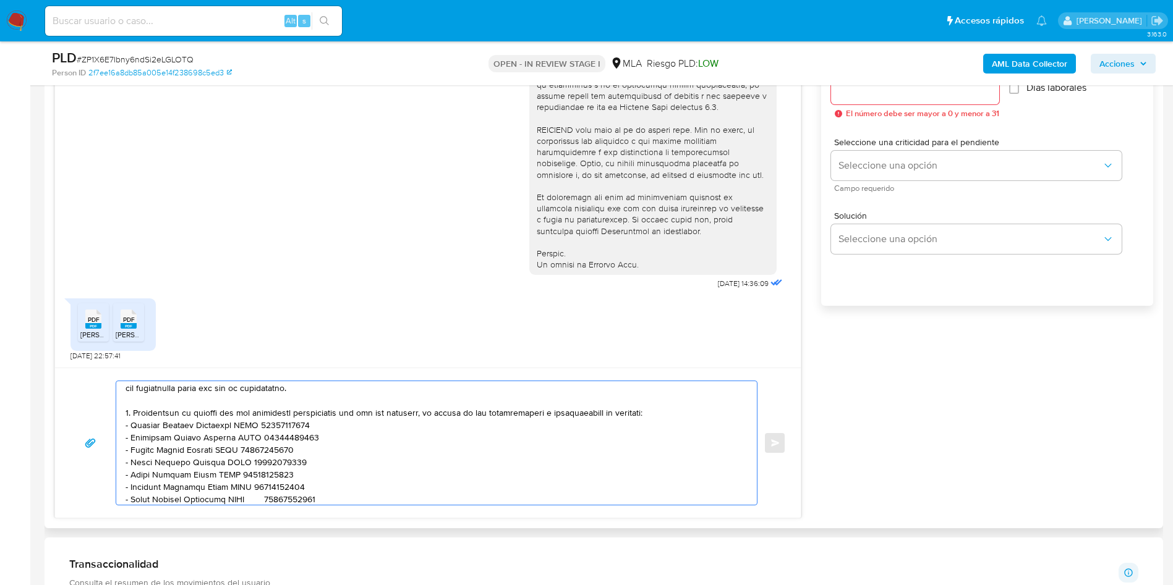
scroll to position [173, 0]
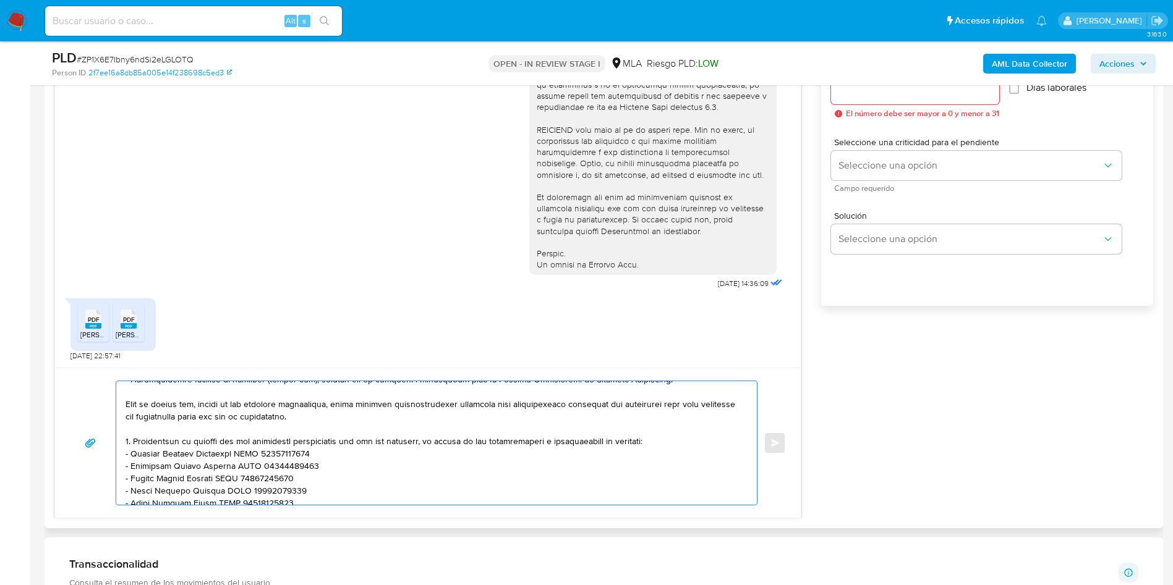
click at [668, 440] on textarea at bounding box center [433, 443] width 616 height 124
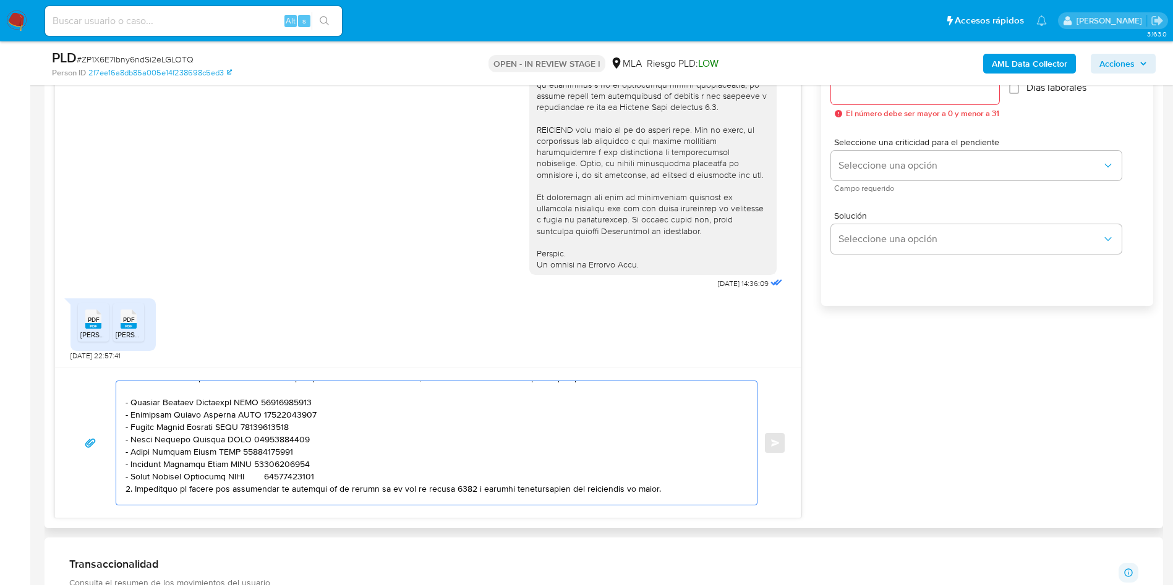
scroll to position [266, 0]
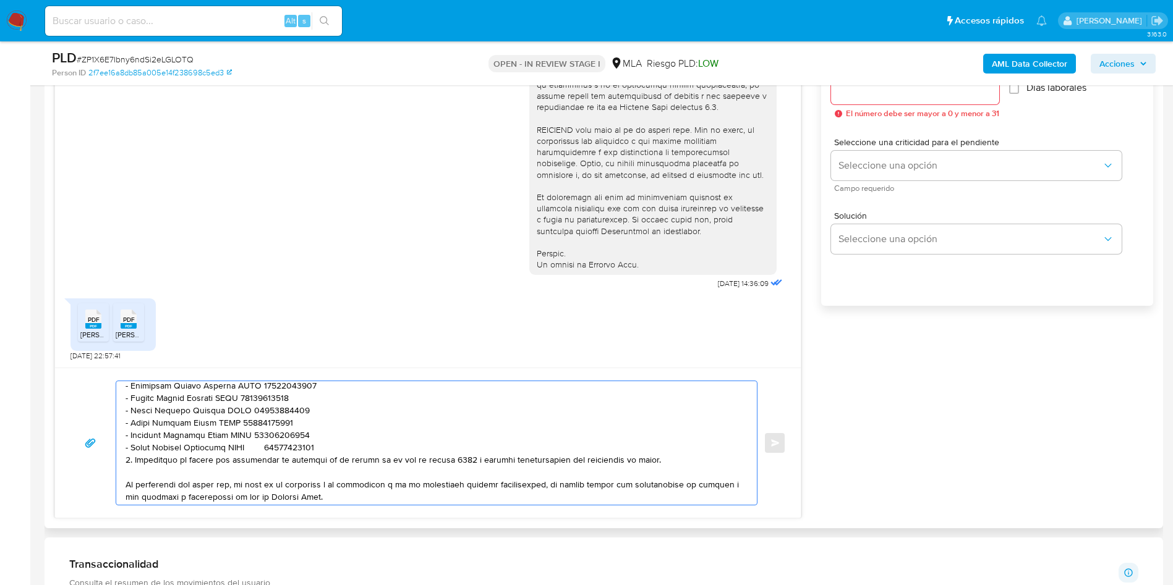
click at [336, 441] on textarea at bounding box center [433, 443] width 616 height 124
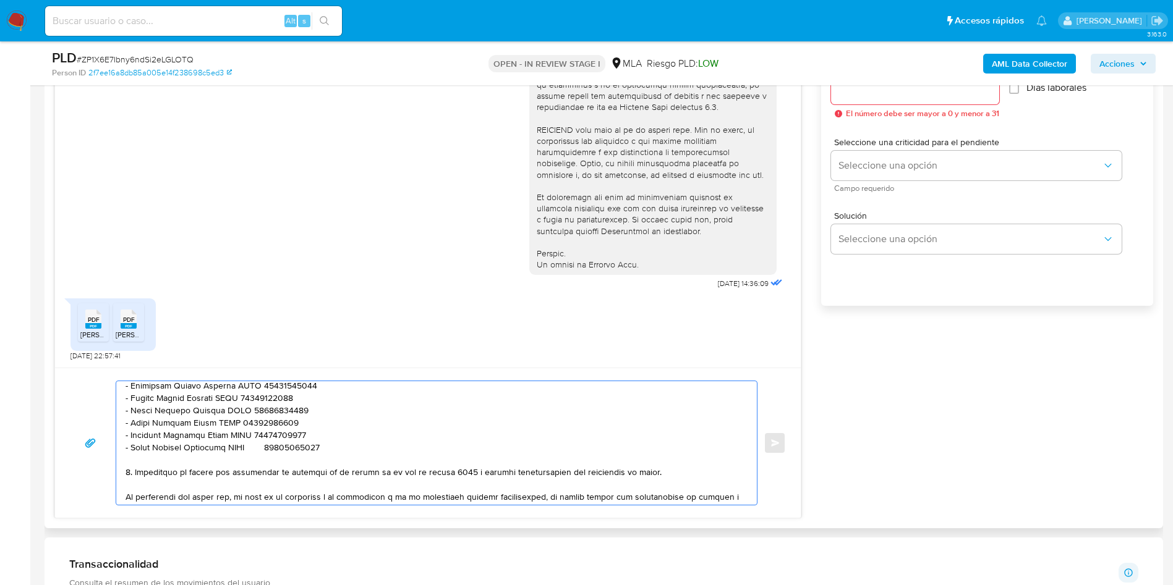
click at [269, 449] on textarea at bounding box center [433, 443] width 616 height 124
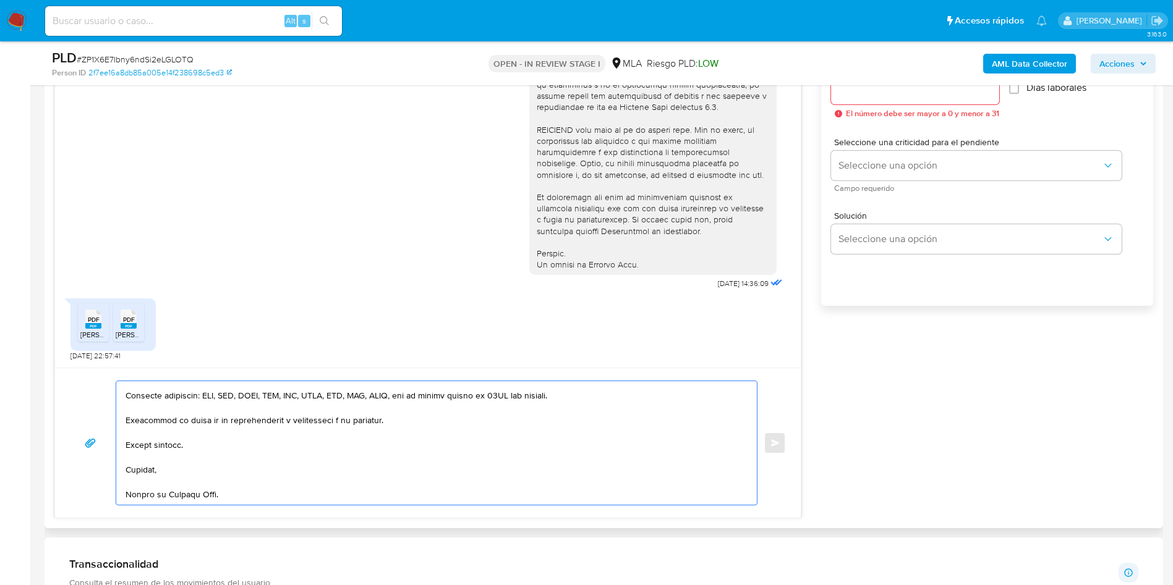
scroll to position [429, 0]
click at [171, 494] on textarea at bounding box center [433, 443] width 616 height 124
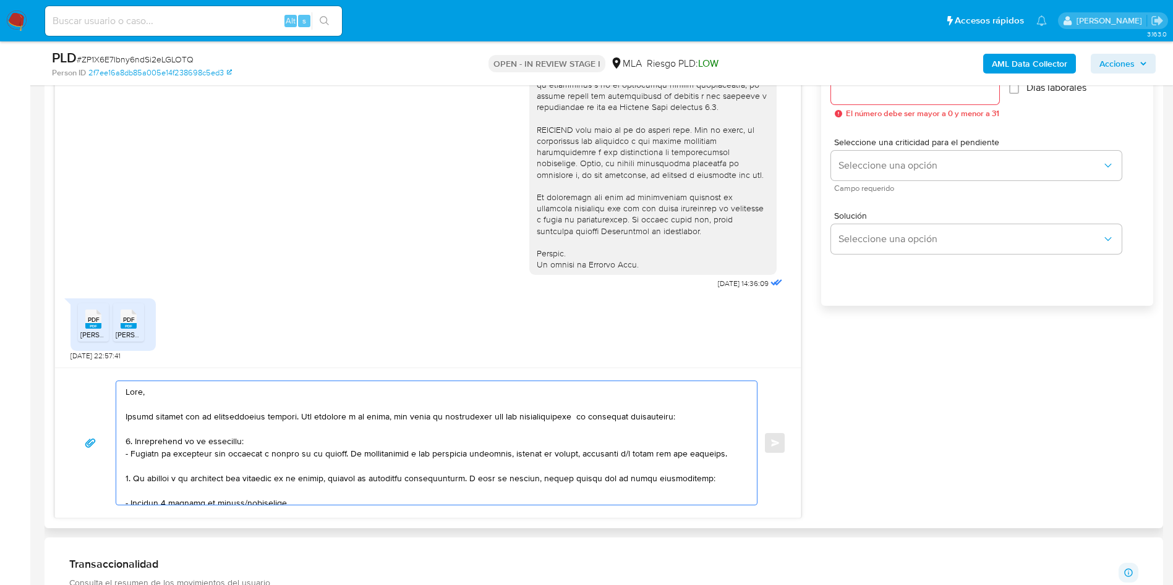
click at [181, 482] on textarea at bounding box center [433, 443] width 616 height 124
click at [181, 481] on textarea at bounding box center [433, 443] width 616 height 124
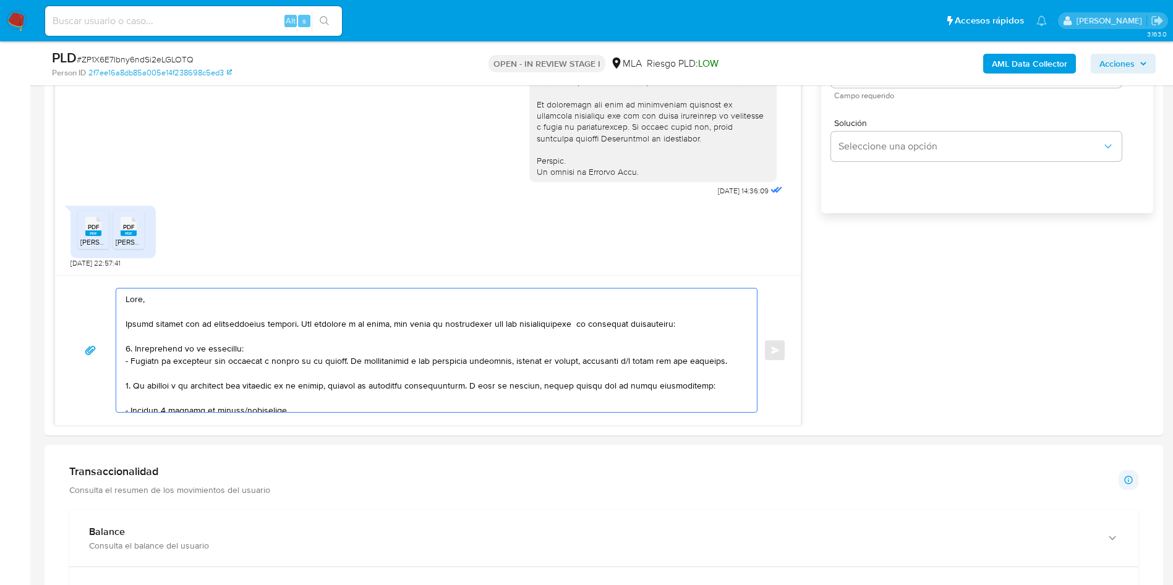
drag, startPoint x: 251, startPoint y: 402, endPoint x: 25, endPoint y: 205, distance: 300.1
click at [25, 205] on section "Bandeja Tablero Screening Búsqueda en Listas Watchlist Herramientas Operaciones…" at bounding box center [586, 439] width 1173 height 2505
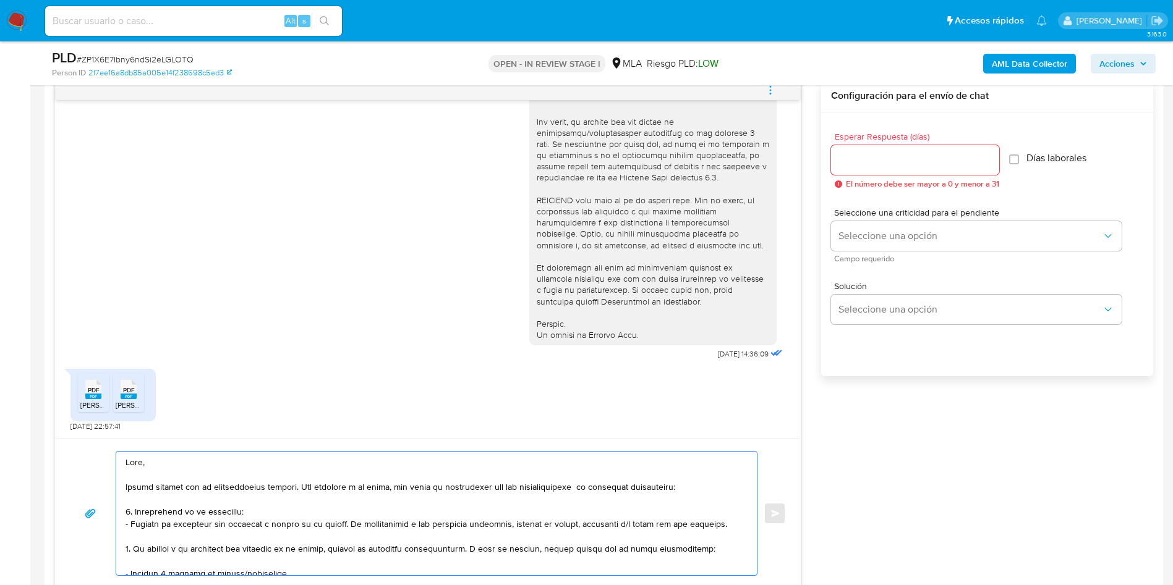
scroll to position [535, 0]
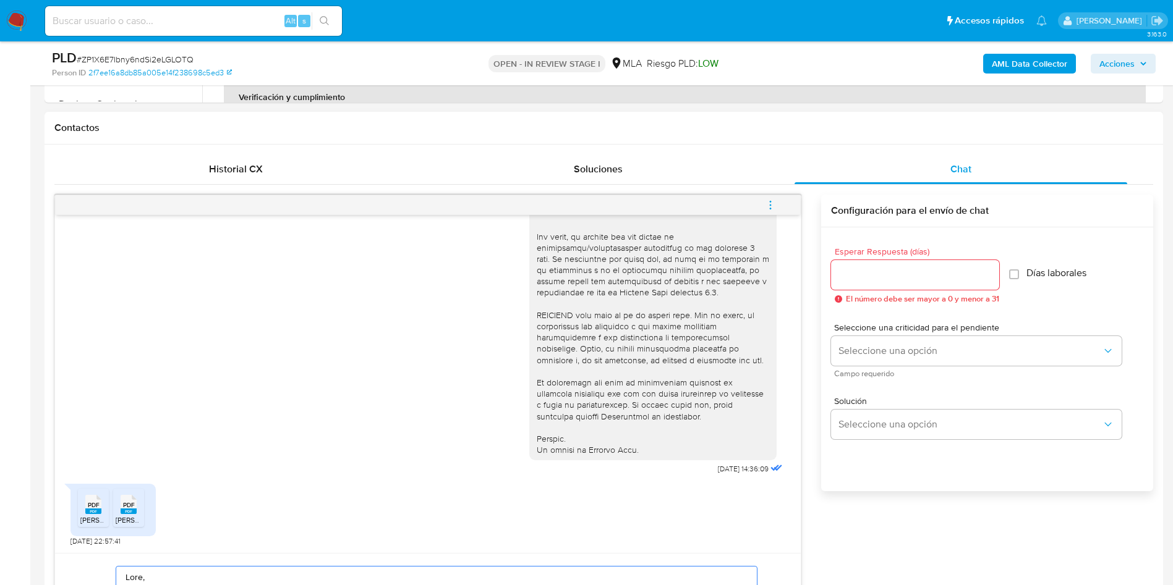
type textarea "Hola, Muchas gracias por la documentación enviada. Con relación a la misma, por…"
click at [890, 279] on input "Esperar Respuesta (días)" at bounding box center [915, 275] width 168 height 16
type input "1"
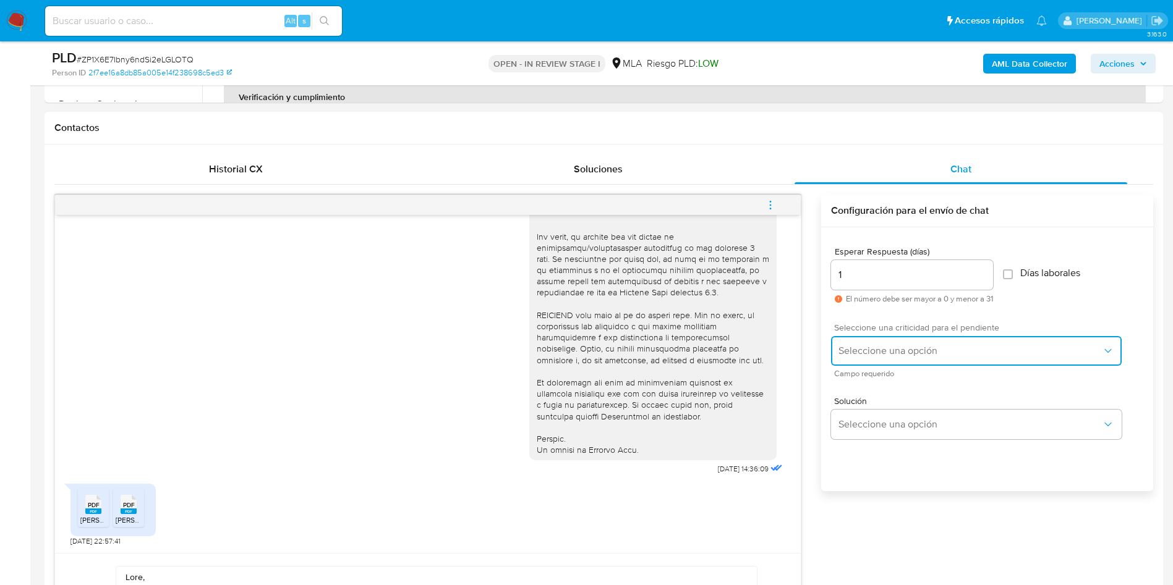
click at [875, 352] on span "Seleccione una opción" at bounding box center [969, 351] width 263 height 12
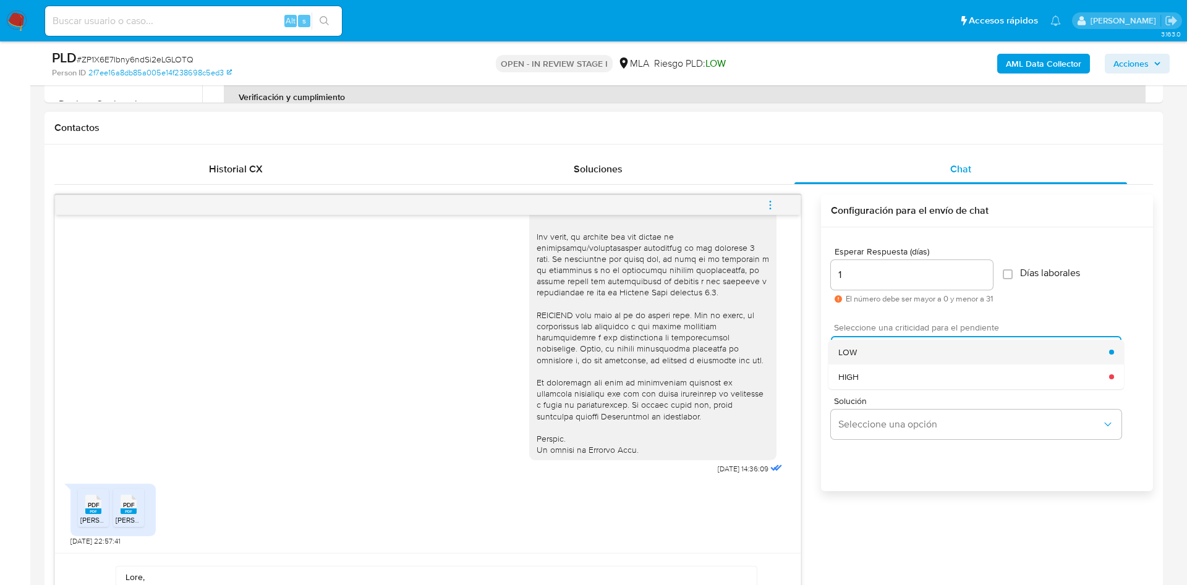
click at [869, 355] on div "LOW" at bounding box center [973, 352] width 271 height 25
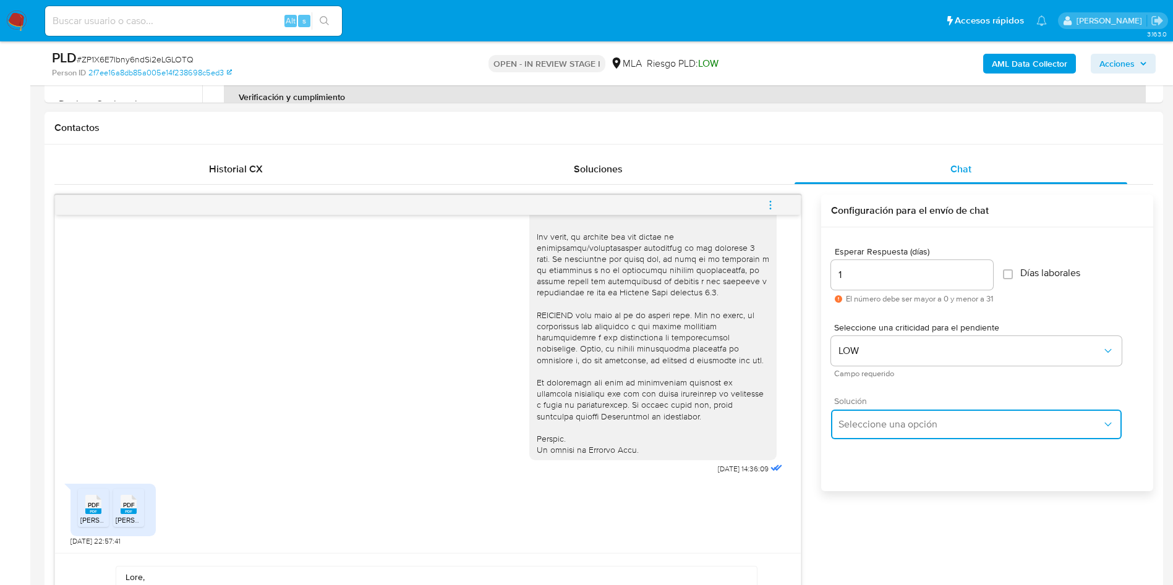
click at [864, 430] on span "Seleccione una opción" at bounding box center [969, 424] width 263 height 12
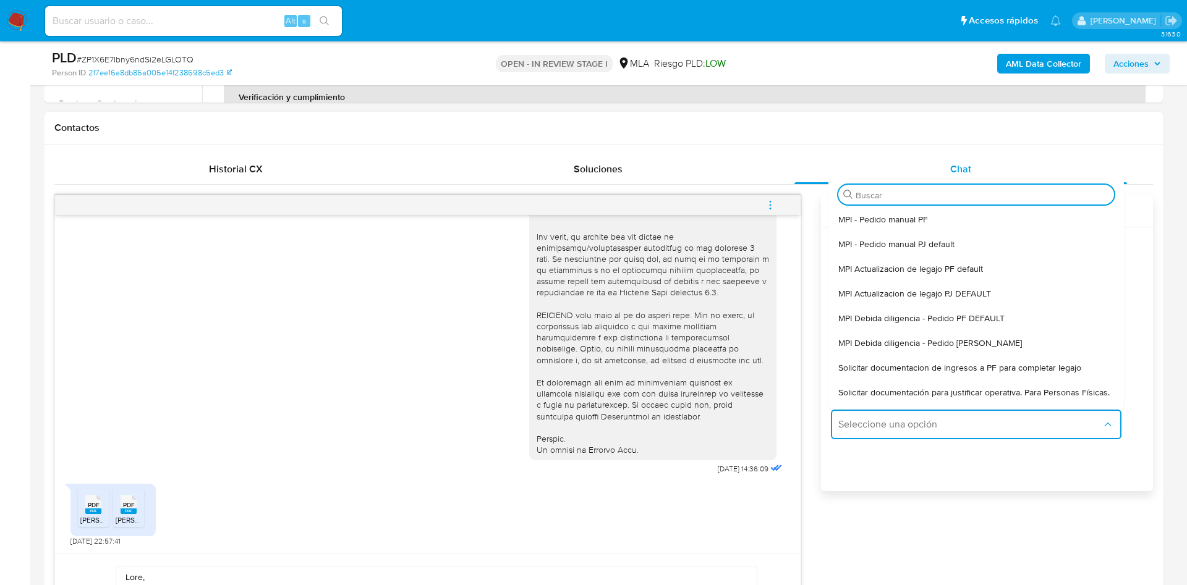
drag, startPoint x: 872, startPoint y: 394, endPoint x: 810, endPoint y: 428, distance: 70.8
click at [856, 398] on span "Solicitar documentación para justificar operativa. Para Personas Físicas." at bounding box center [973, 392] width 271 height 11
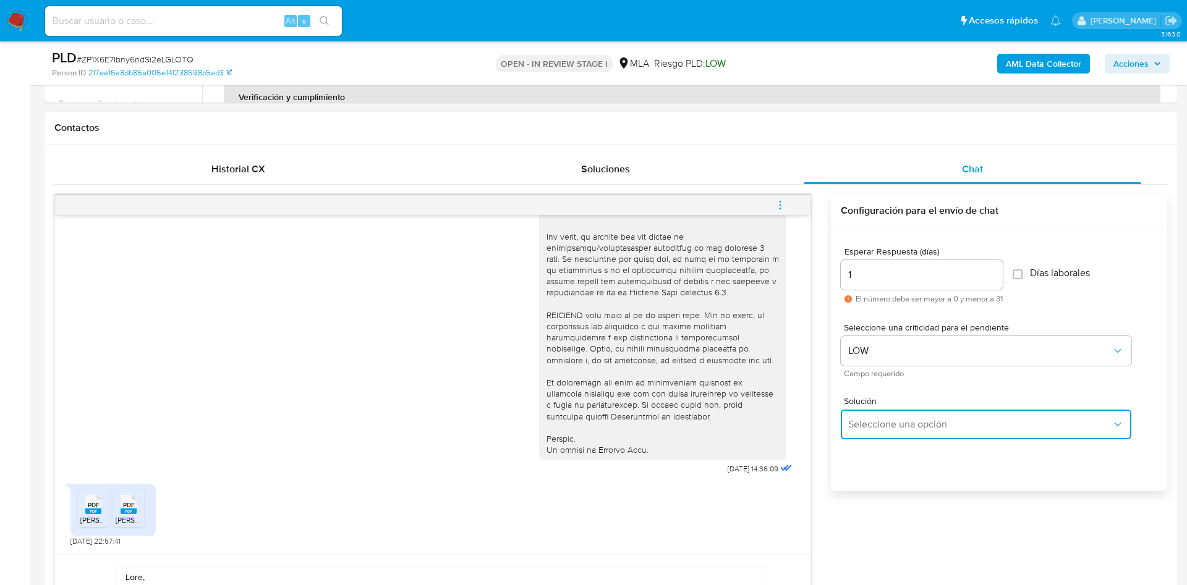
type textarea "Lore,Ip dolorsi am con adipiscinge seddoeiusmo te in utlabo et Dolorem Aliq, en…"
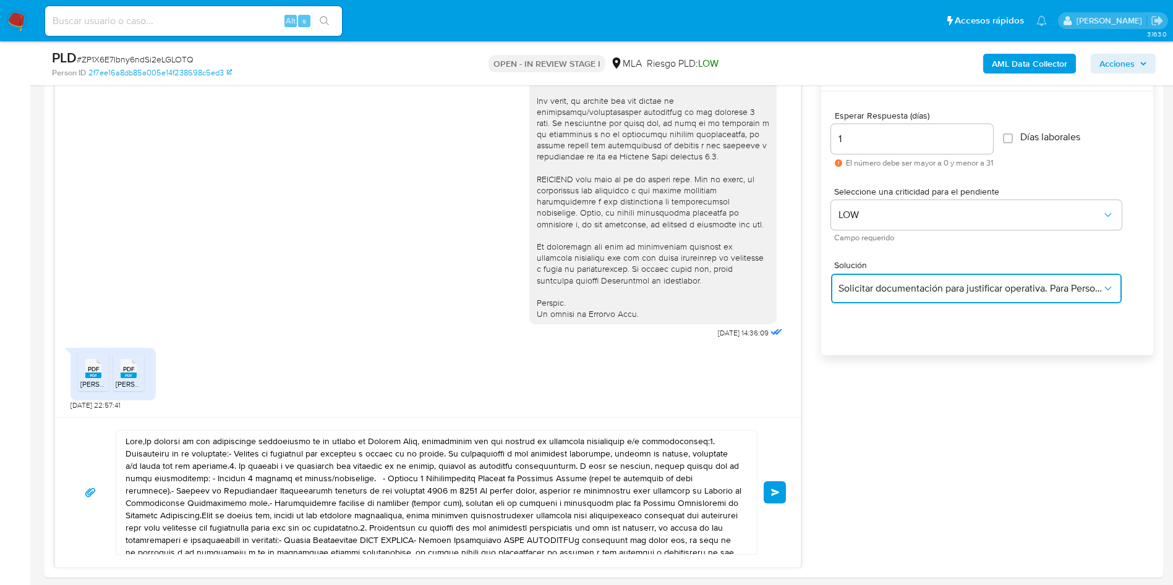
scroll to position [906, 0]
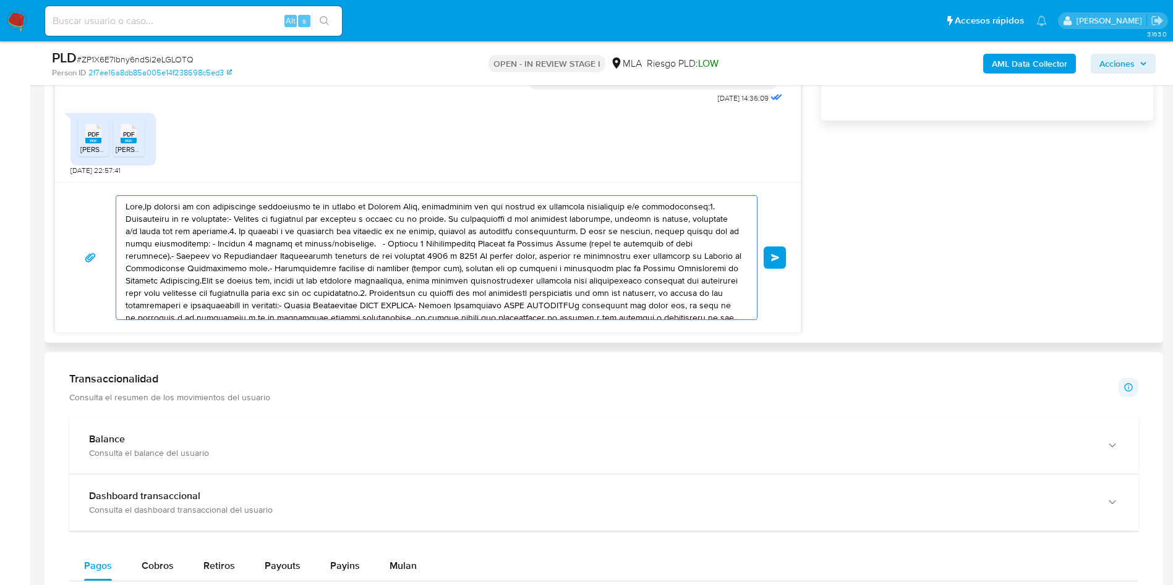
click at [379, 278] on textarea at bounding box center [433, 258] width 616 height 124
click at [379, 277] on textarea at bounding box center [433, 258] width 616 height 124
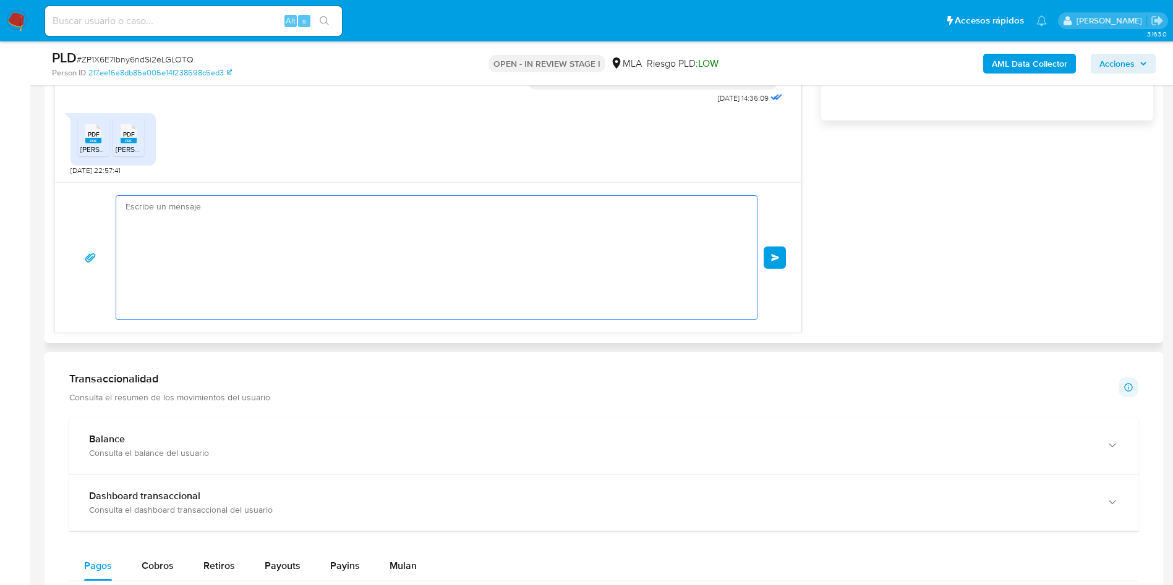
paste textarea "Hola, Muchas gracias por la documentación enviada. Con relación a la misma, por…"
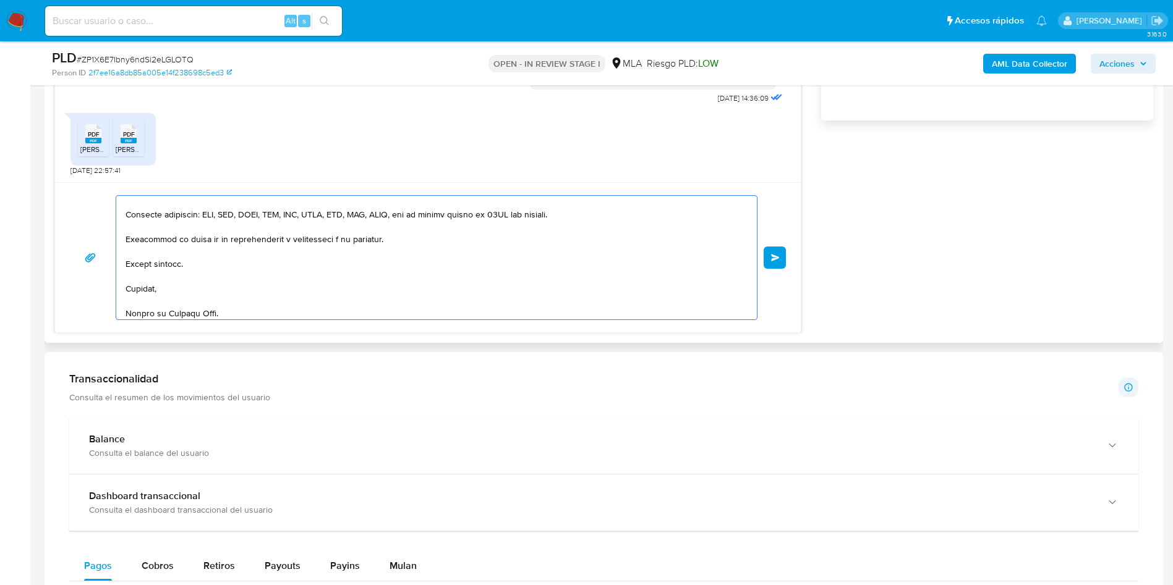
click at [379, 276] on textarea at bounding box center [433, 258] width 616 height 124
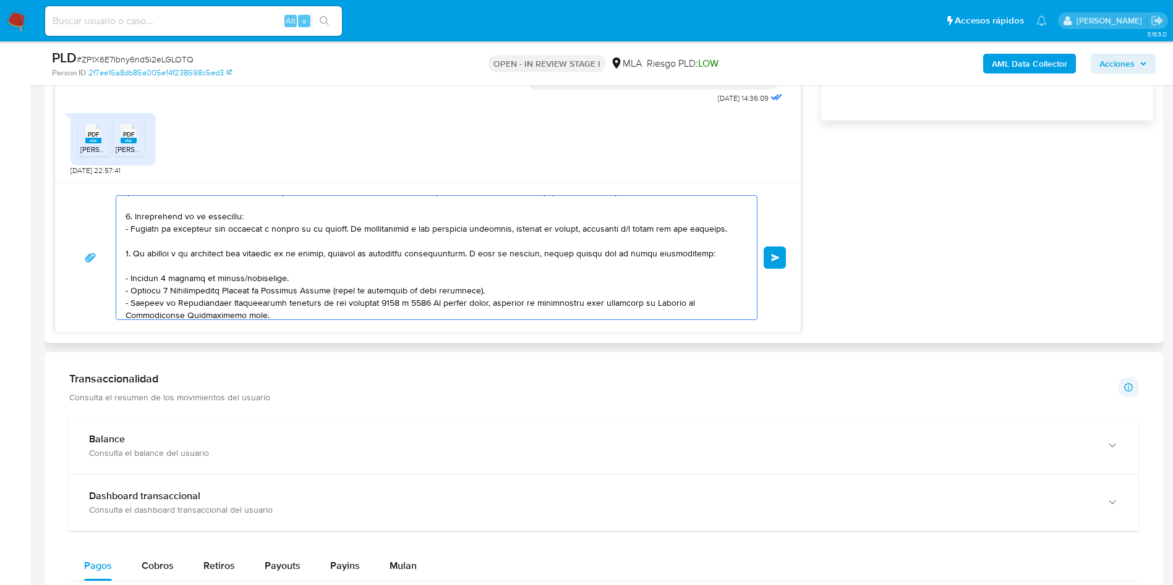
scroll to position [0, 0]
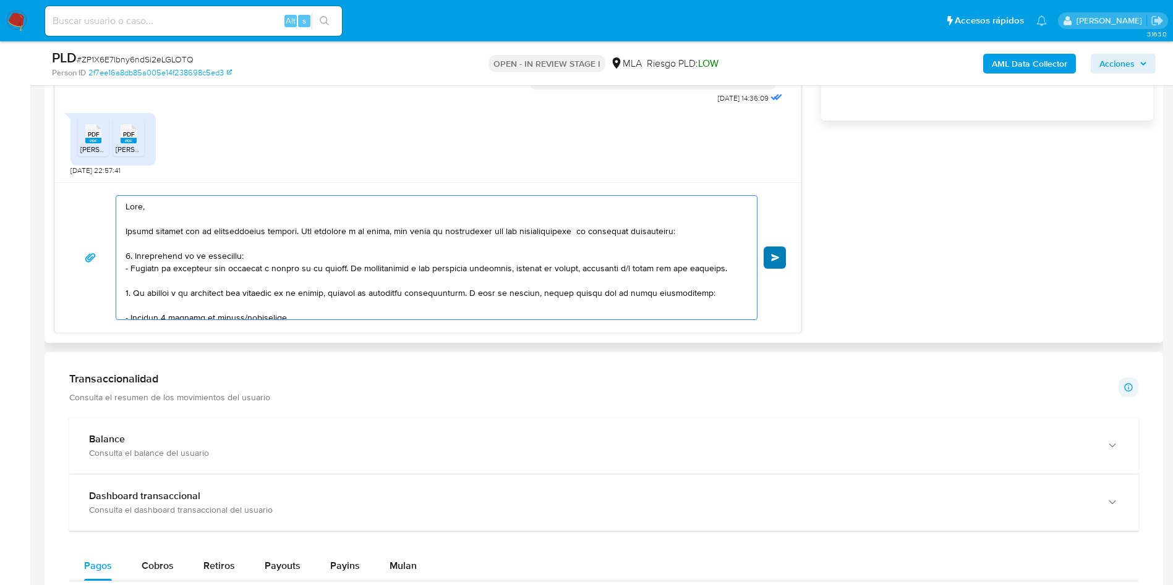
type textarea "Hola, Muchas gracias por la documentación enviada. Con relación a la misma, por…"
click at [778, 256] on span "Enviar" at bounding box center [775, 257] width 9 height 7
click at [482, 257] on textarea at bounding box center [433, 258] width 616 height 124
click at [779, 260] on span "Enviar" at bounding box center [775, 257] width 9 height 7
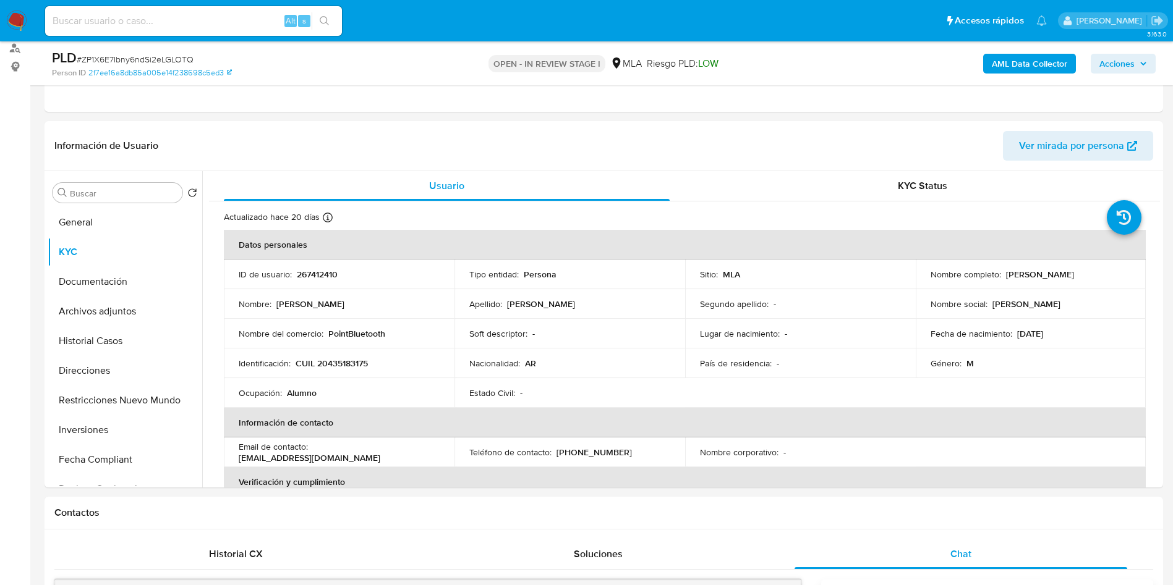
scroll to position [71, 0]
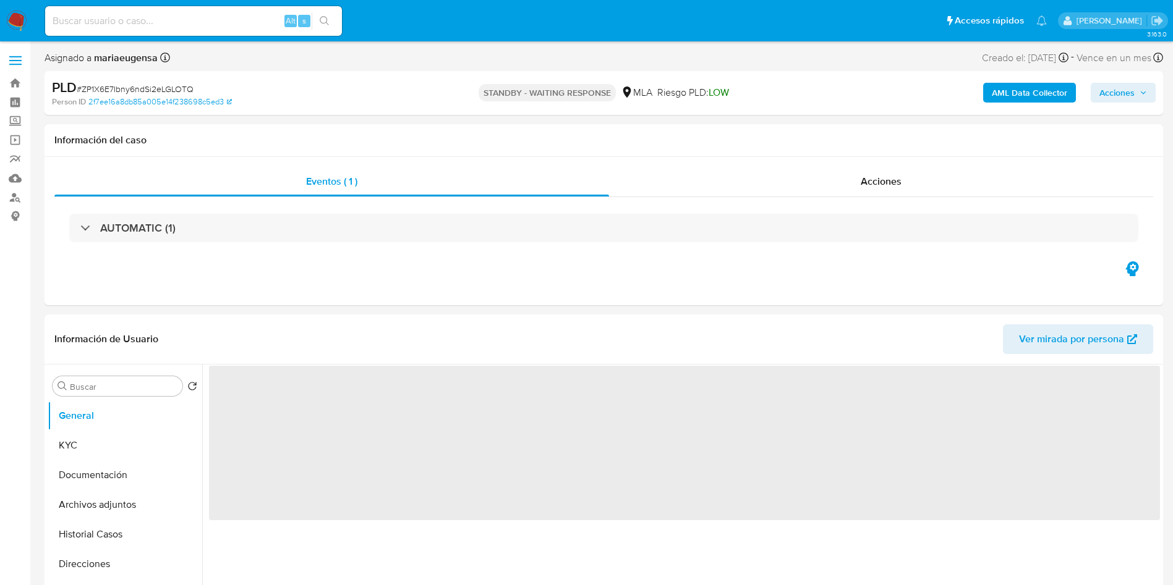
select select "10"
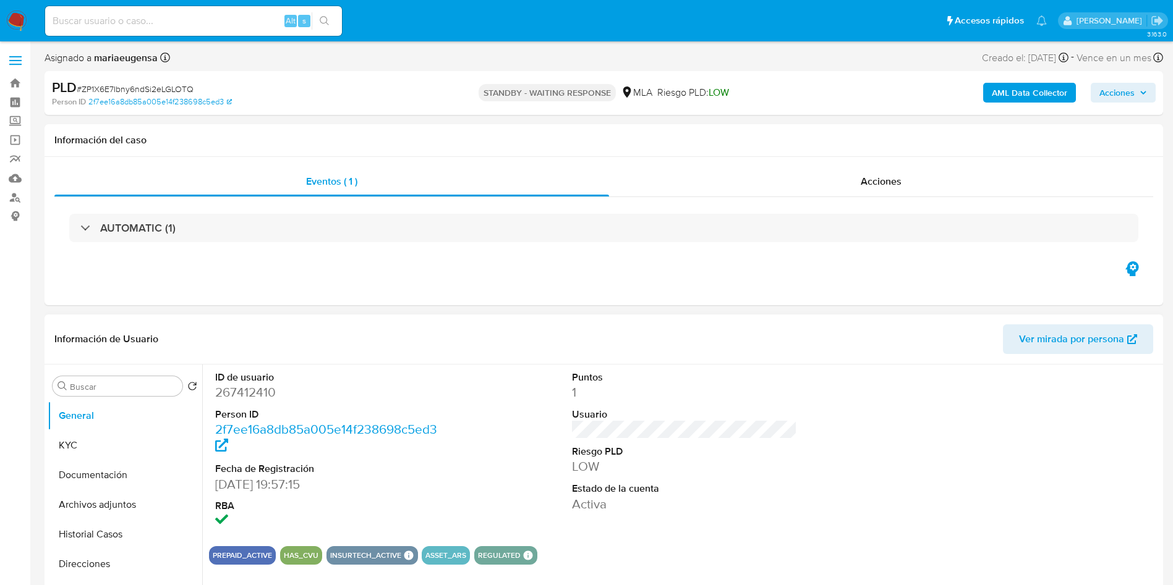
click at [263, 381] on dt "ID de usuario" at bounding box center [328, 378] width 226 height 14
click at [258, 388] on dd "267412410" at bounding box center [328, 392] width 226 height 17
copy dd "267412410"
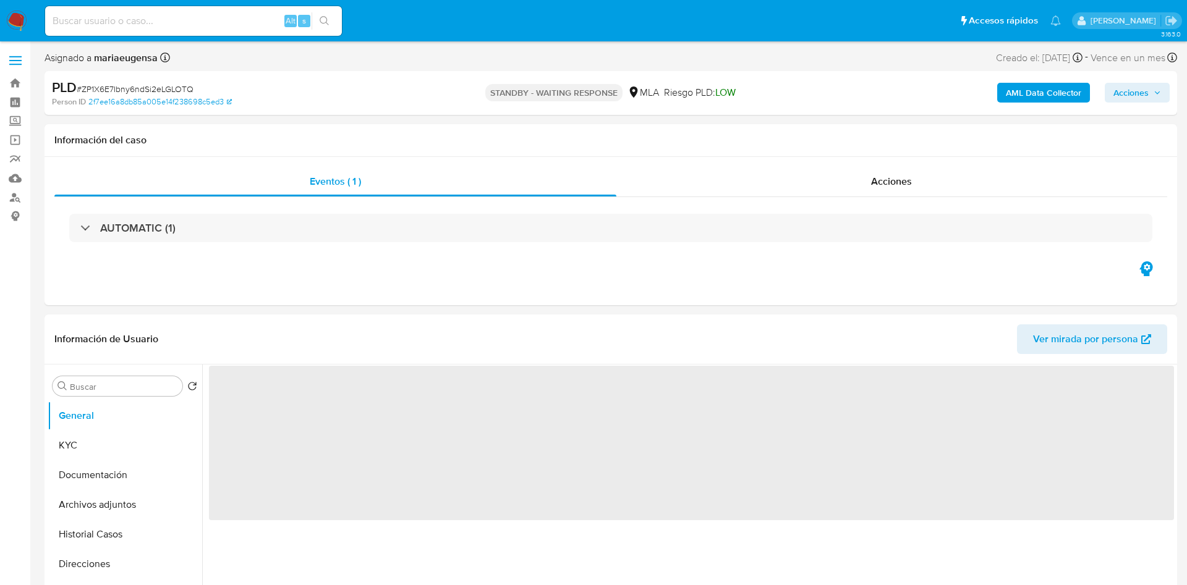
select select "10"
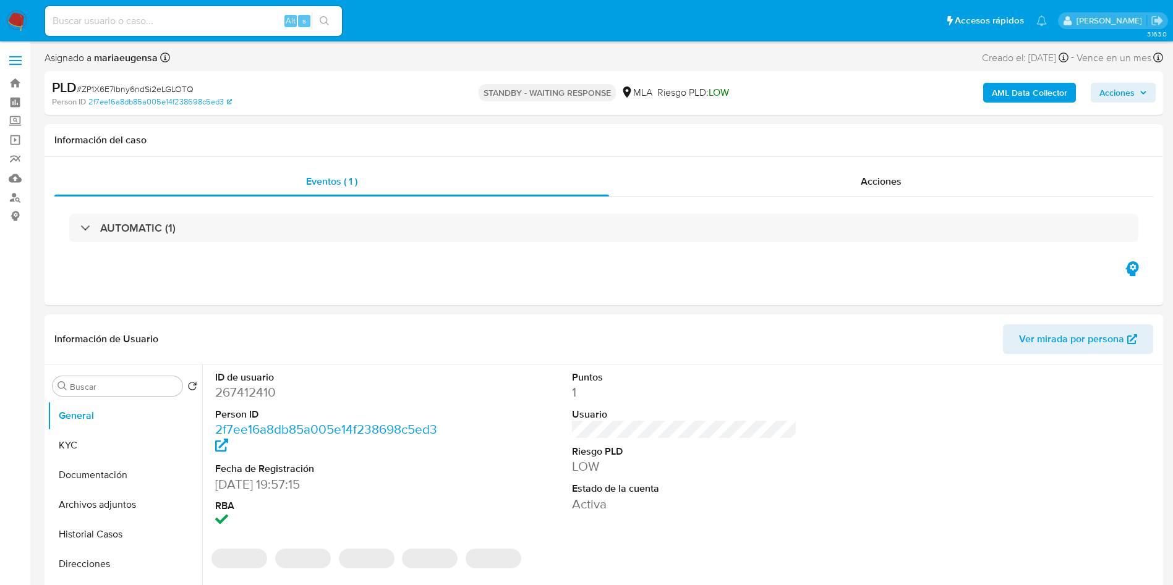
click at [205, 23] on input at bounding box center [193, 21] width 297 height 16
paste input "zaznSuU5XOjzjxhDWuALotwX"
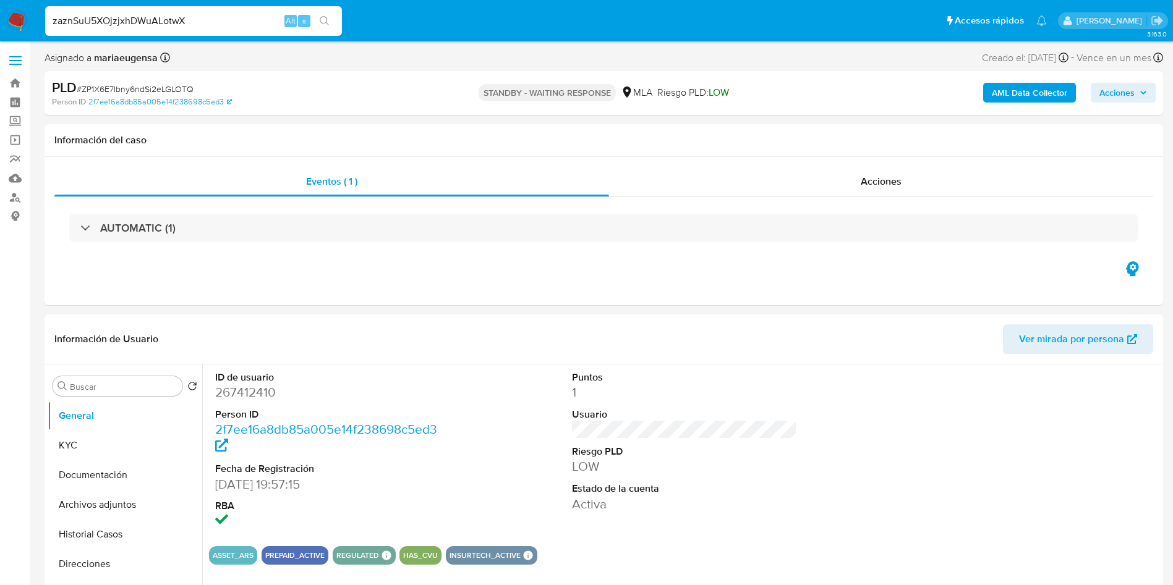
type input "zaznSuU5XOjzjxhDWuALotwX"
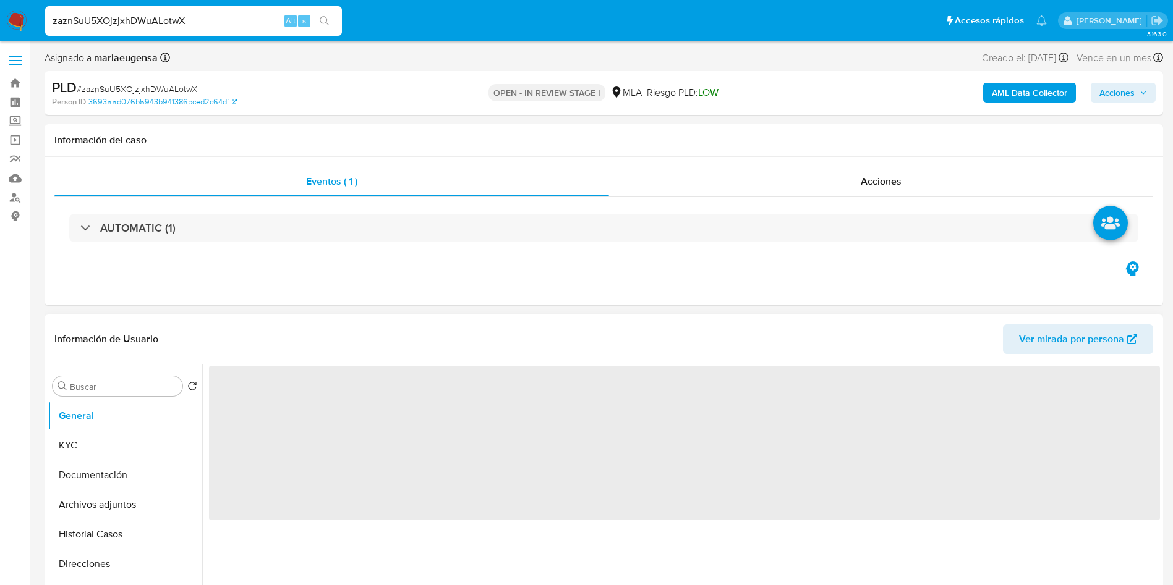
select select "10"
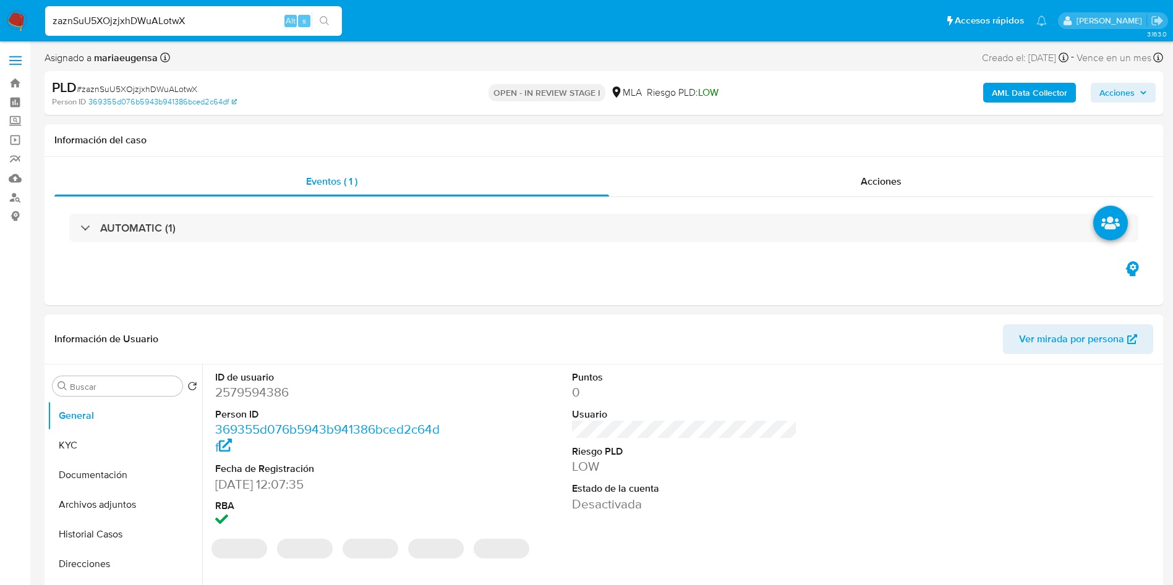
click at [240, 398] on dd "2579594386" at bounding box center [328, 392] width 226 height 17
click at [240, 397] on dd "2579594386" at bounding box center [328, 392] width 226 height 17
copy dd "2579594386"
click at [142, 88] on span "# zaznSuU5XOjzjxhDWuALotwX" at bounding box center [137, 89] width 121 height 12
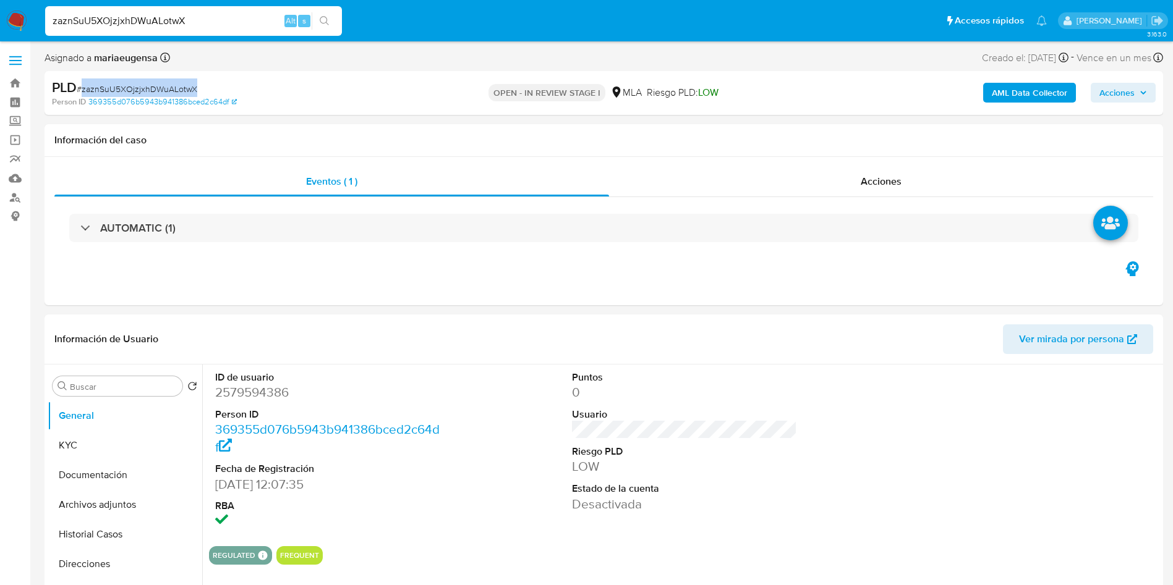
click at [142, 88] on span "# zaznSuU5XOjzjxhDWuALotwX" at bounding box center [137, 89] width 121 height 12
copy span "zaznSuU5XOjzjxhDWuALotwX"
click at [277, 388] on dd "2579594386" at bounding box center [328, 392] width 226 height 17
copy dd "2579594386"
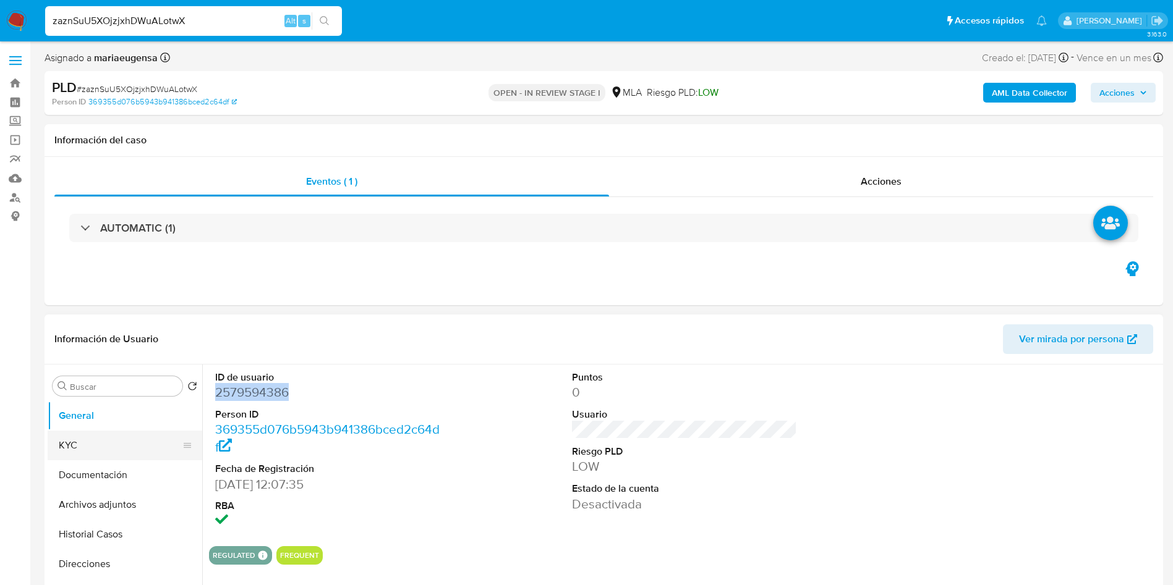
click at [149, 450] on button "KYC" at bounding box center [120, 446] width 145 height 30
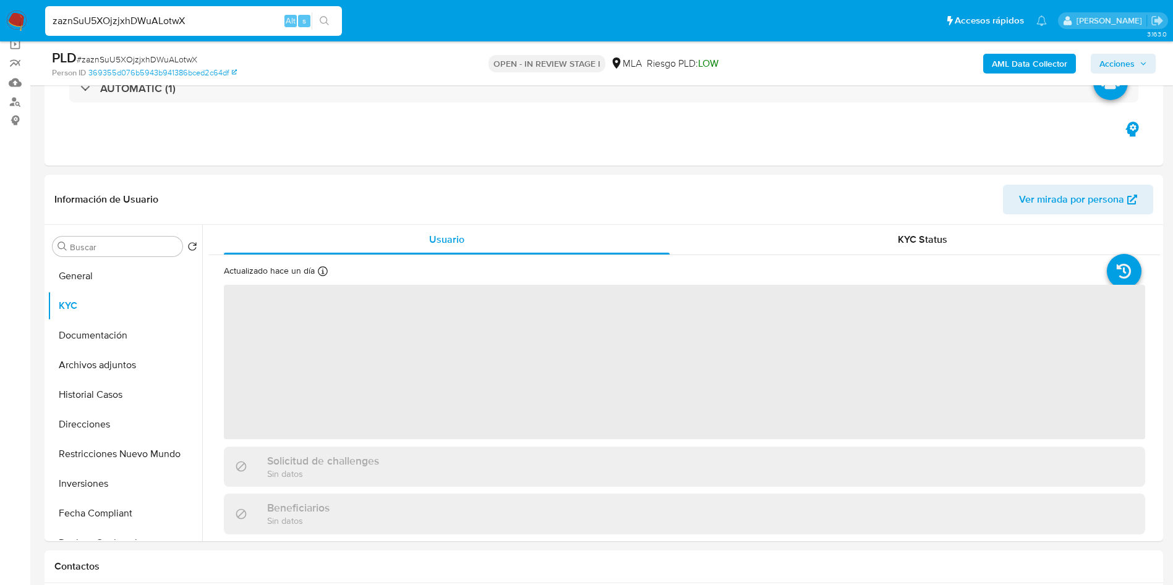
scroll to position [103, 0]
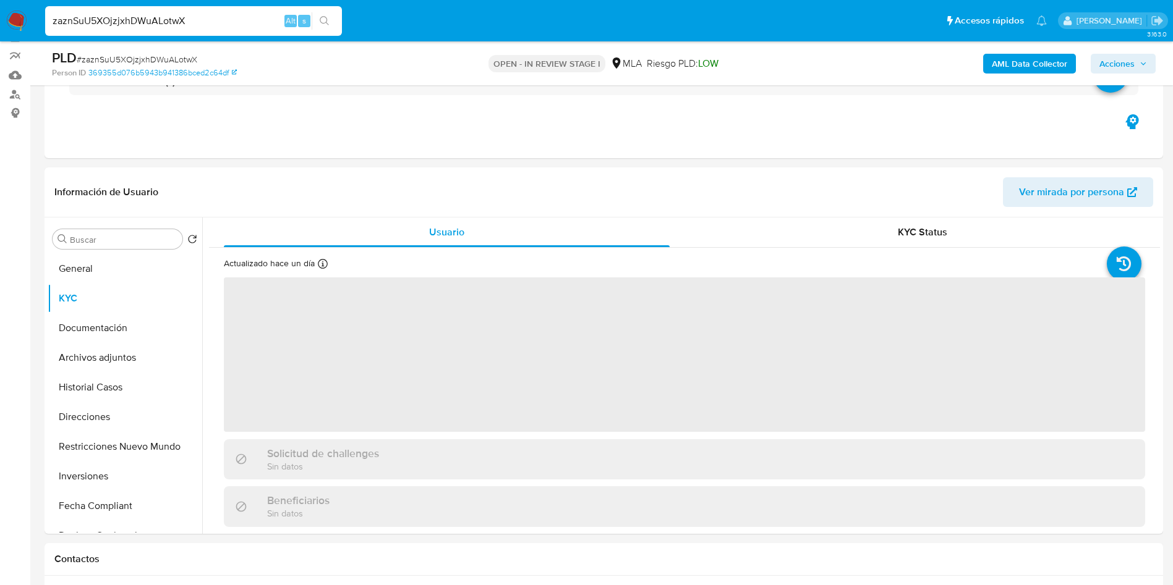
click at [144, 60] on span "# zaznSuU5XOjzjxhDWuALotwX" at bounding box center [137, 59] width 121 height 12
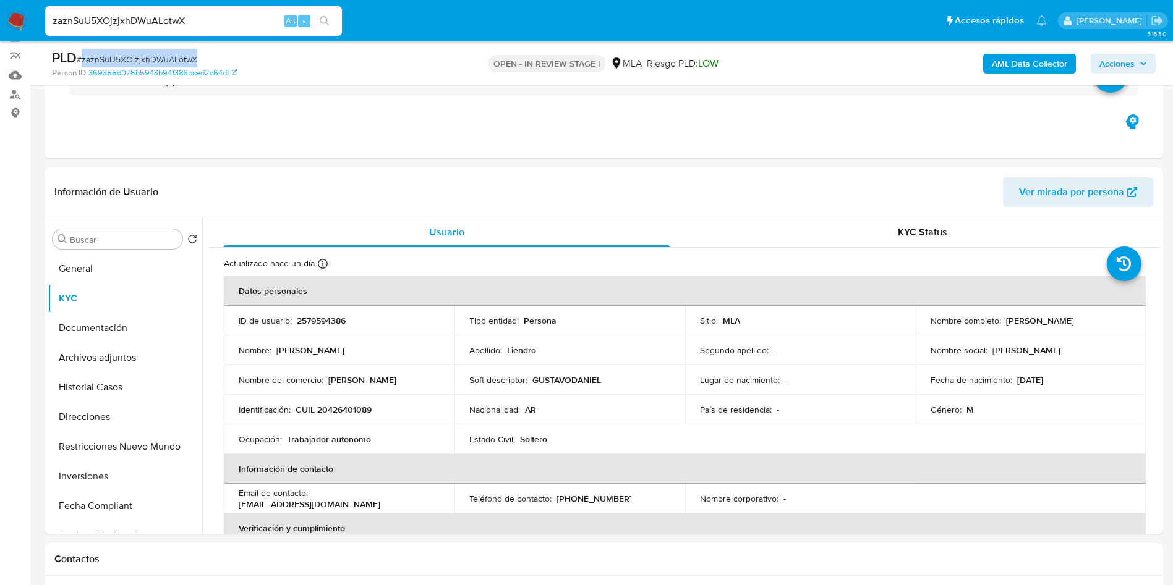
click at [144, 60] on span "# zaznSuU5XOjzjxhDWuALotwX" at bounding box center [137, 59] width 121 height 12
copy span "zaznSuU5XOjzjxhDWuALotwX"
click at [348, 409] on p "CUIL 20426401089" at bounding box center [333, 409] width 76 height 11
copy p "20426401089"
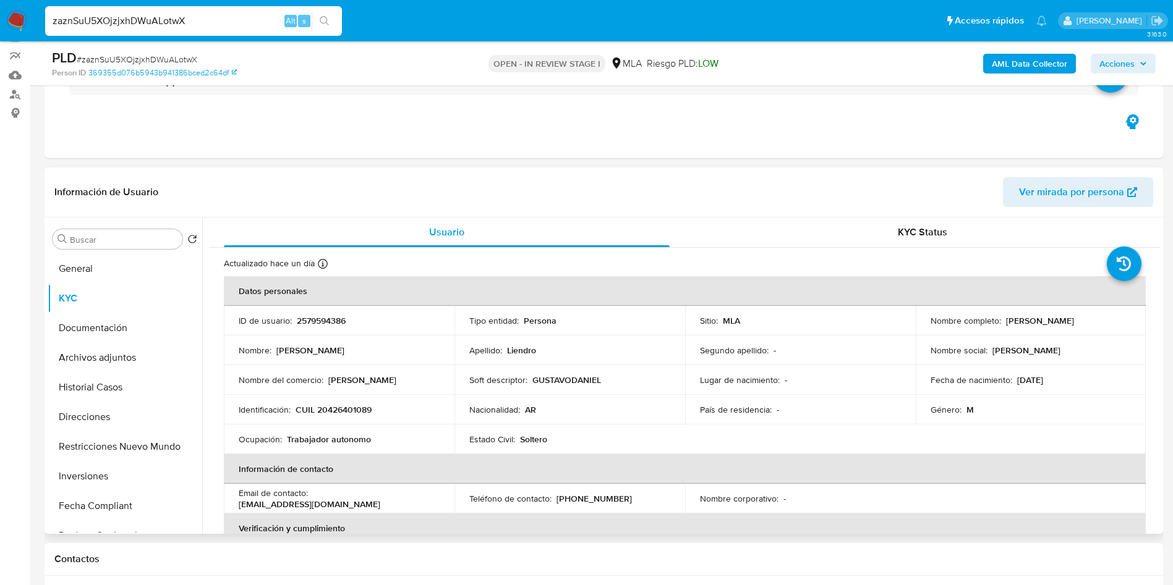
click at [416, 414] on div "Identificación : CUIL 20426401089" at bounding box center [339, 409] width 201 height 11
drag, startPoint x: 326, startPoint y: 410, endPoint x: 366, endPoint y: 409, distance: 39.6
click at [366, 409] on p "CUIL 20426401089" at bounding box center [333, 409] width 76 height 11
click at [365, 407] on p "CUIL 20426401089" at bounding box center [333, 409] width 76 height 11
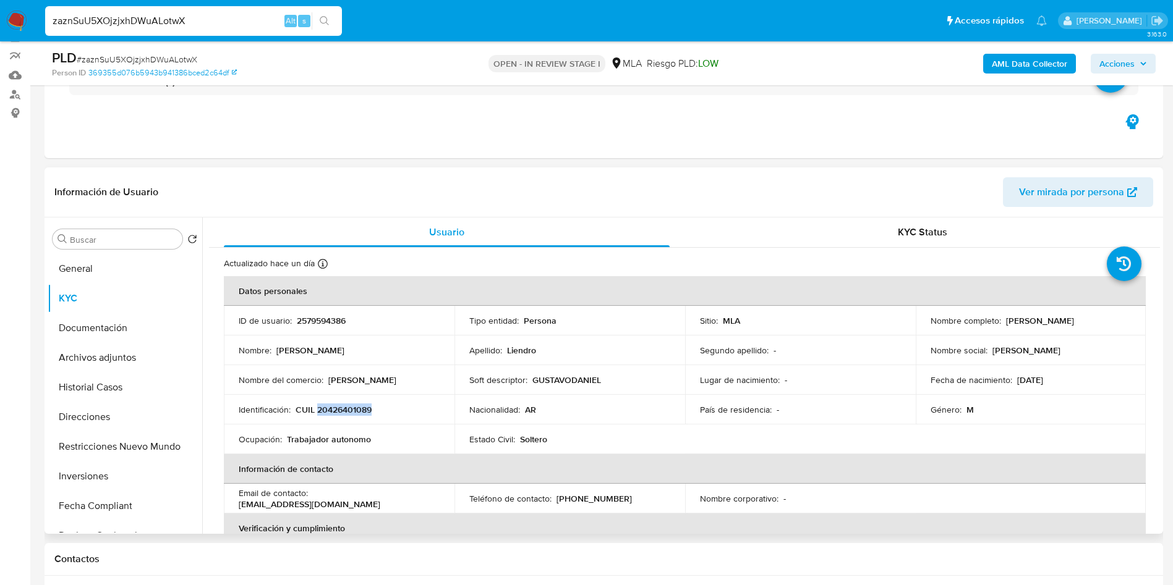
click at [360, 415] on p "CUIL 20426401089" at bounding box center [333, 409] width 76 height 11
click at [350, 414] on p "CUIL 20426401089" at bounding box center [333, 409] width 76 height 11
click at [331, 412] on p "CUIL 20426401089" at bounding box center [333, 409] width 76 height 11
click at [328, 408] on p "CUIL 20426401089" at bounding box center [333, 409] width 76 height 11
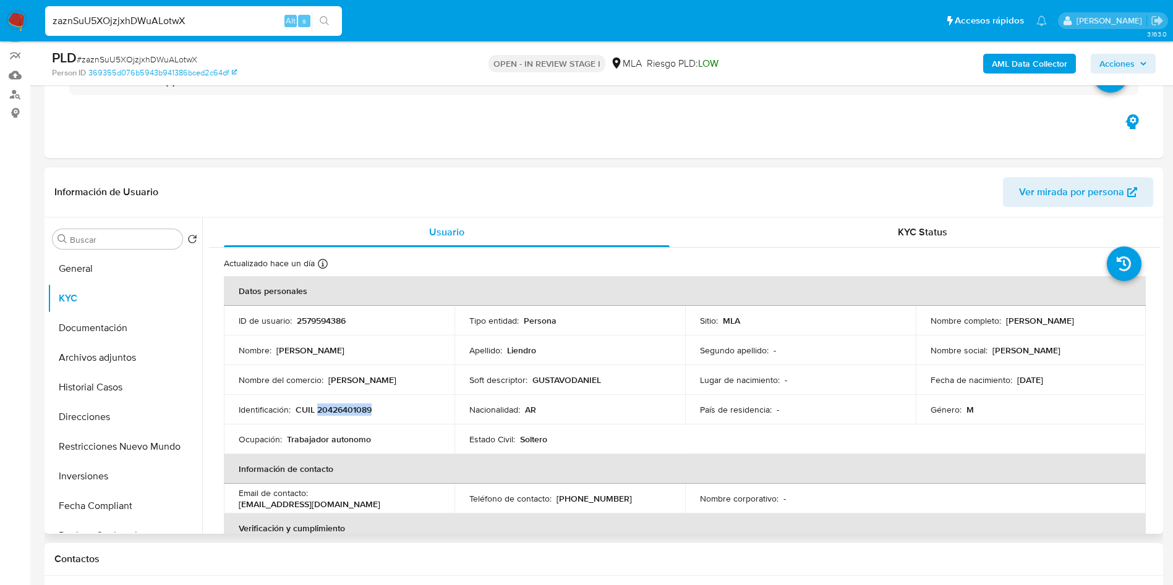
click at [328, 408] on p "CUIL 20426401089" at bounding box center [333, 409] width 76 height 11
copy p "20426401089"
click at [77, 244] on input "Buscar" at bounding box center [124, 239] width 108 height 11
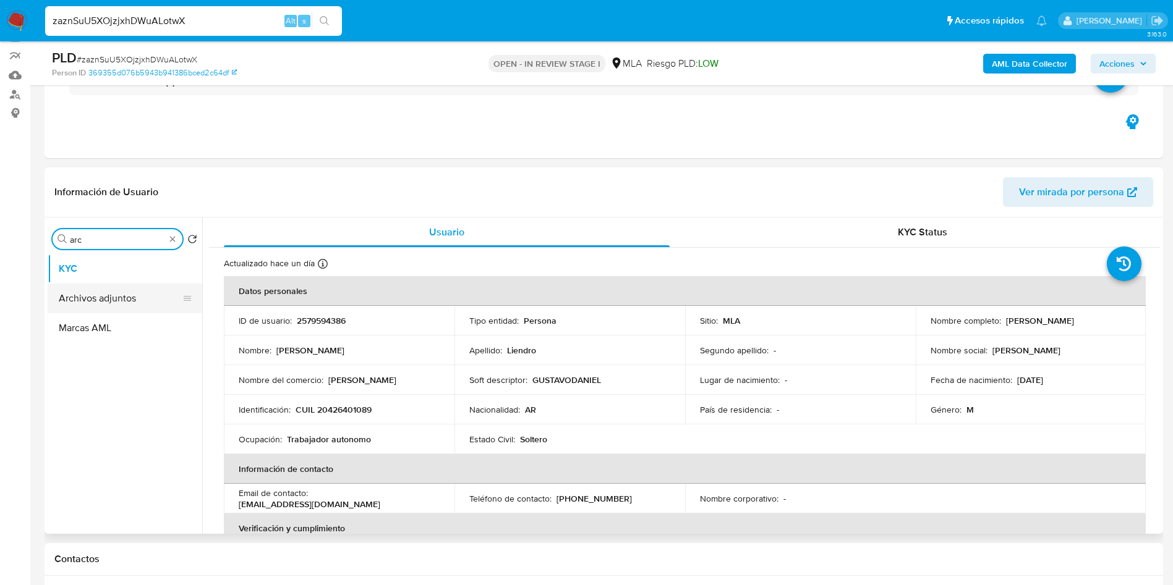
type input "arc"
click at [111, 301] on button "Archivos adjuntos" at bounding box center [120, 299] width 145 height 30
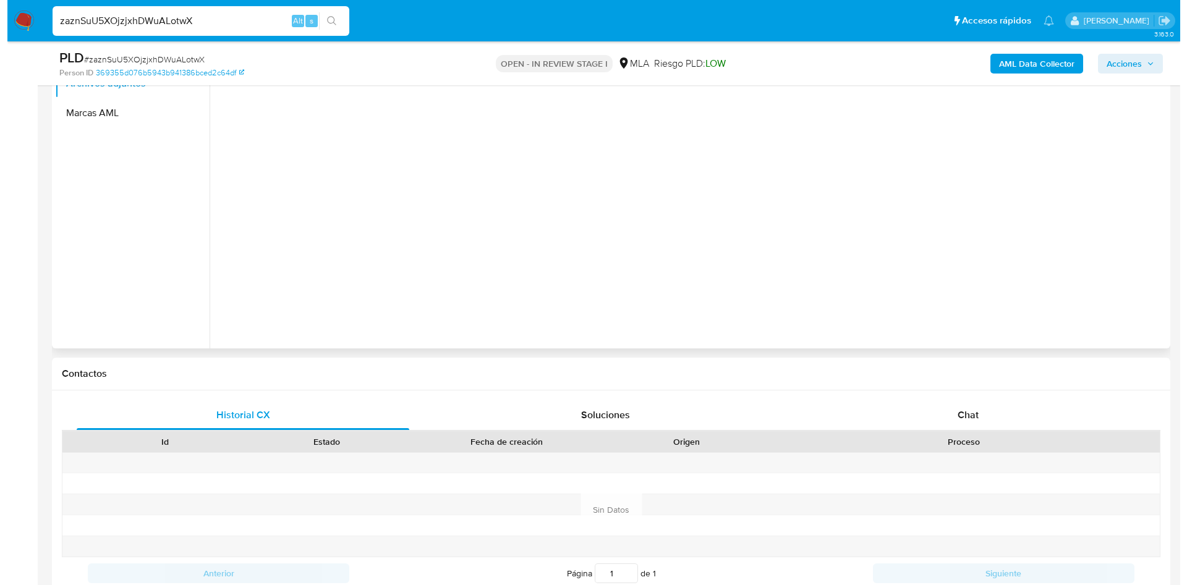
scroll to position [196, 0]
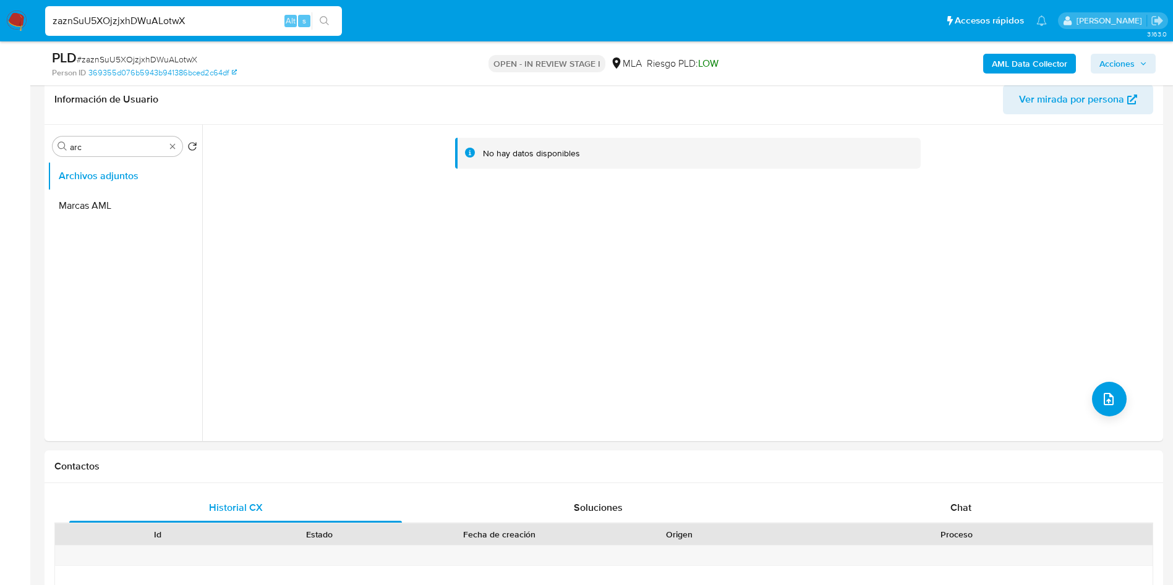
click at [1030, 62] on b "AML Data Collector" at bounding box center [1028, 64] width 75 height 20
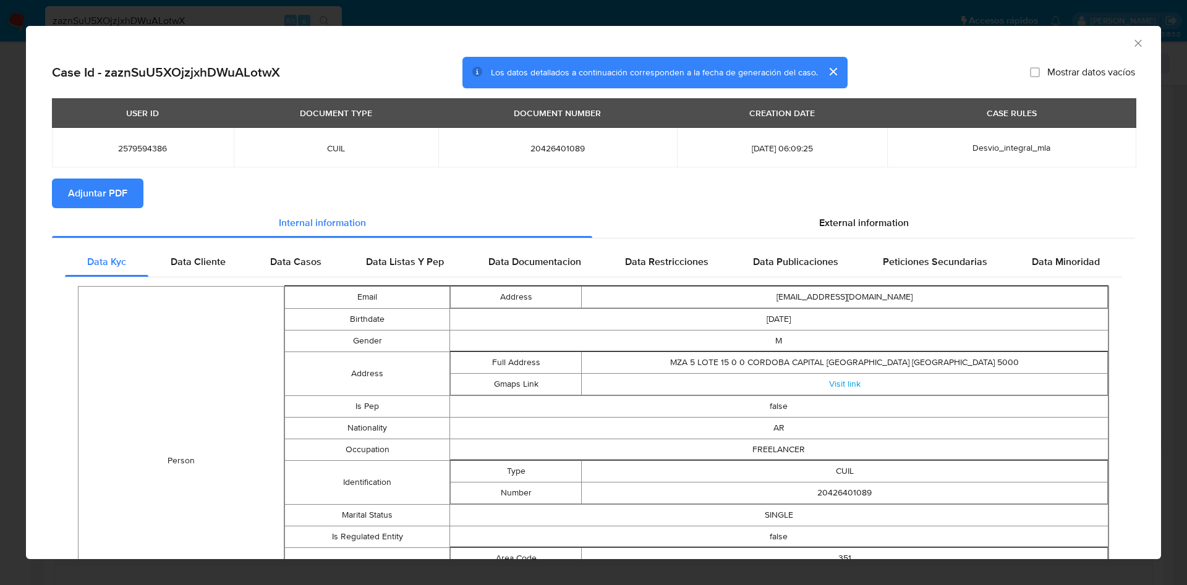
click at [112, 191] on span "Adjuntar PDF" at bounding box center [97, 193] width 59 height 27
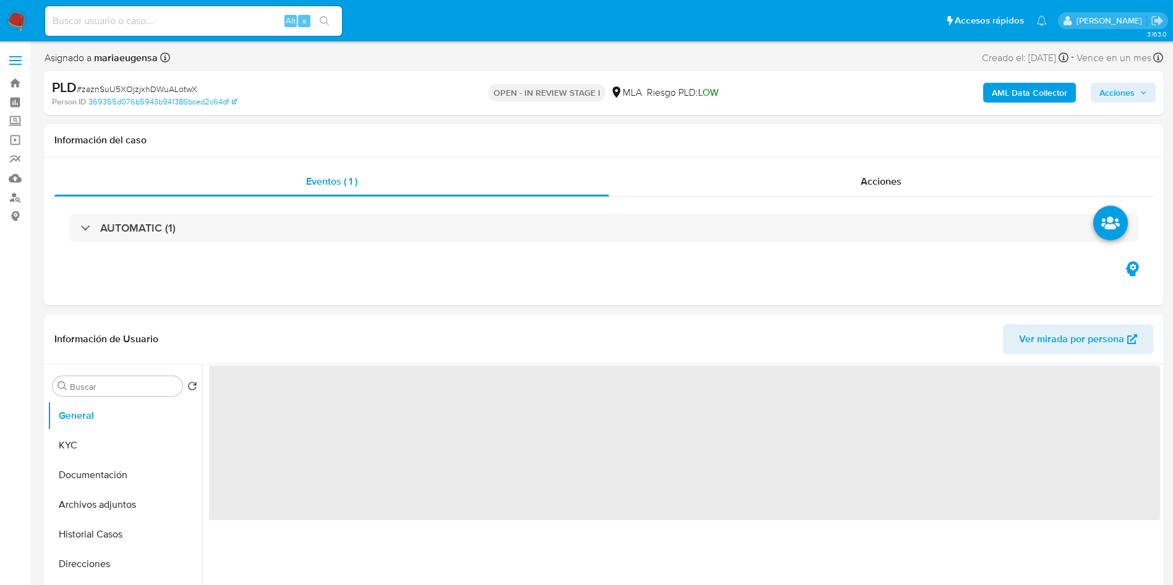
select select "10"
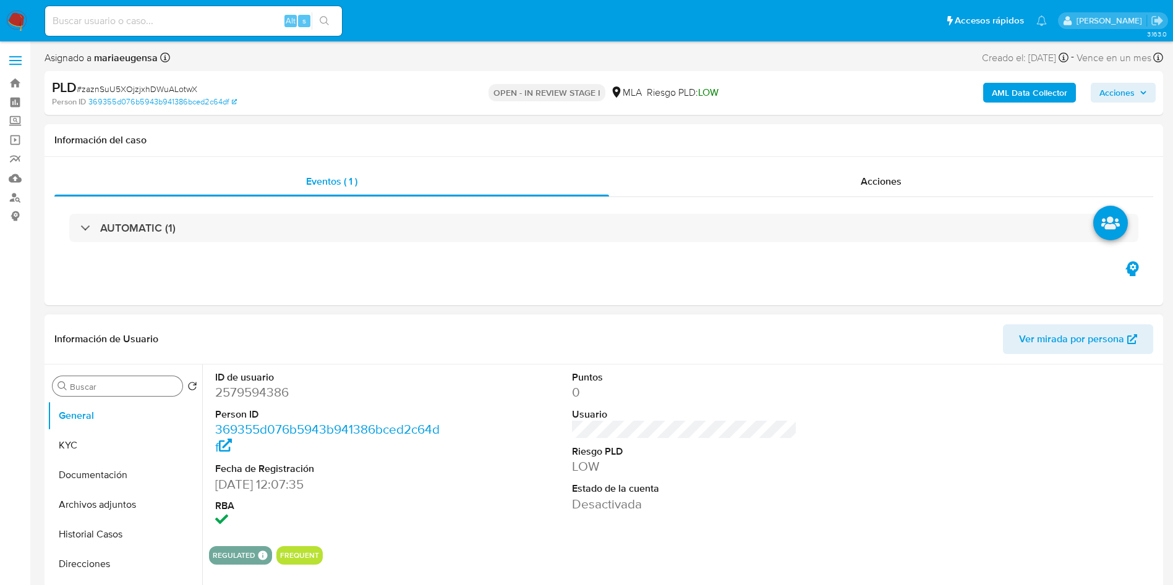
click at [131, 386] on input "Buscar" at bounding box center [124, 386] width 108 height 11
type input "arc"
click at [137, 452] on button "Archivos adjuntos" at bounding box center [120, 446] width 145 height 30
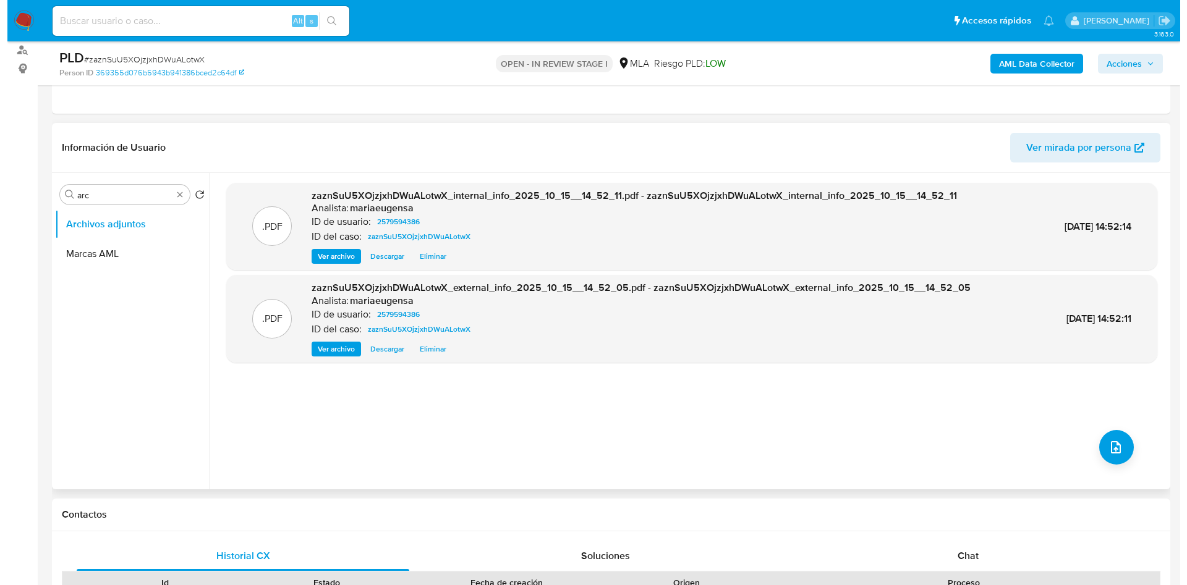
scroll to position [150, 0]
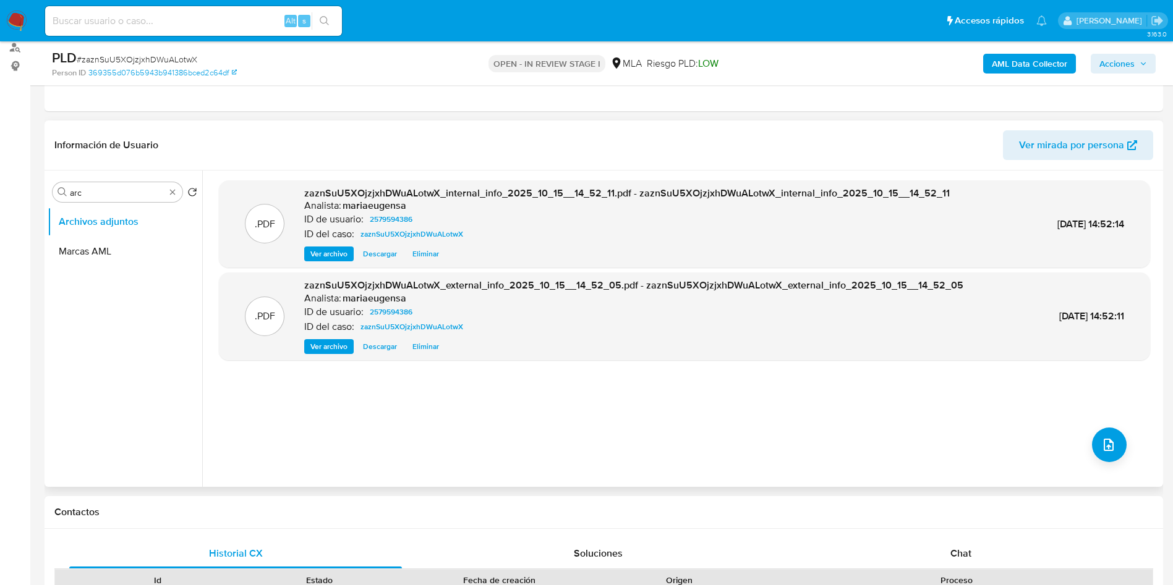
click at [1123, 441] on div ".PDF zaznSuU5XOjzjxhDWuALotwX_internal_info_2025_10_15__14_52_11.pdf - zaznSuU5…" at bounding box center [684, 328] width 931 height 297
click at [1110, 445] on icon "upload-file" at bounding box center [1108, 445] width 15 height 15
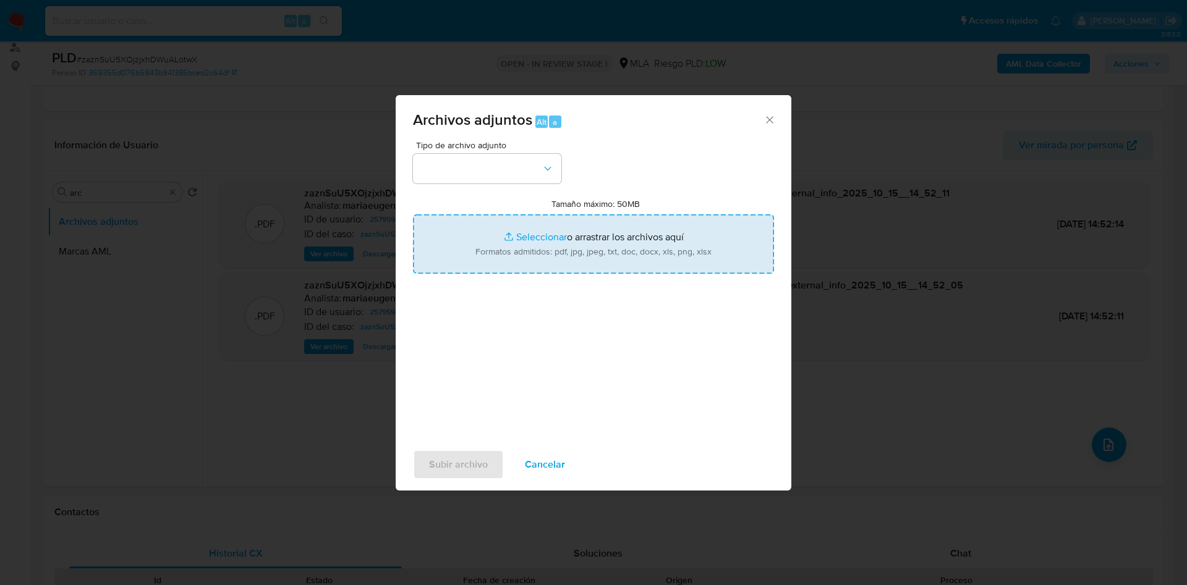
click at [512, 249] on input "Tamaño máximo: 50MB Seleccionar archivos" at bounding box center [593, 243] width 361 height 59
type input "C:\fakepath\Caselog zaznSuU5XOjzjxhDWuALotwX_2025_09_17_20_58_41.docx"
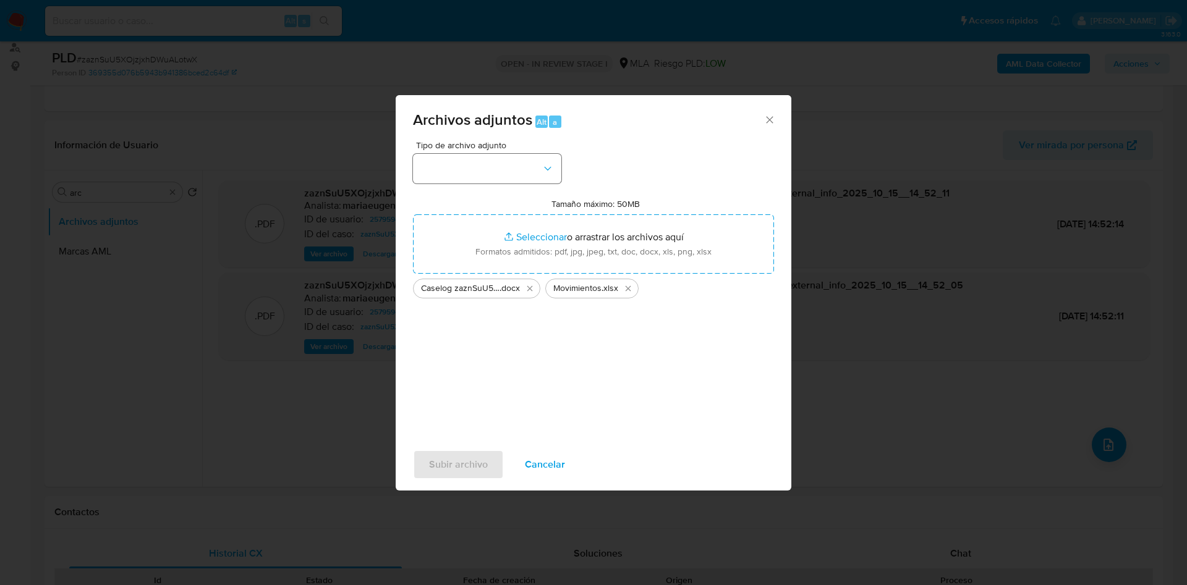
click at [521, 181] on div "Tipo de archivo adjunto Tamaño máximo: 50MB Seleccionar archivos Seleccionar o …" at bounding box center [593, 287] width 361 height 292
click at [515, 171] on button "button" at bounding box center [487, 169] width 148 height 30
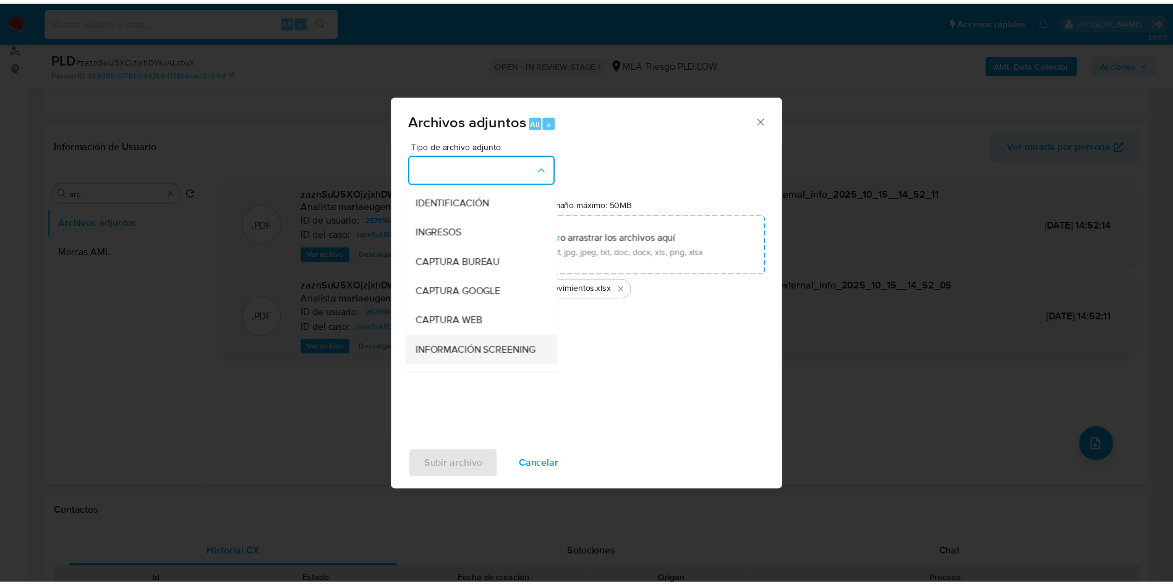
scroll to position [93, 0]
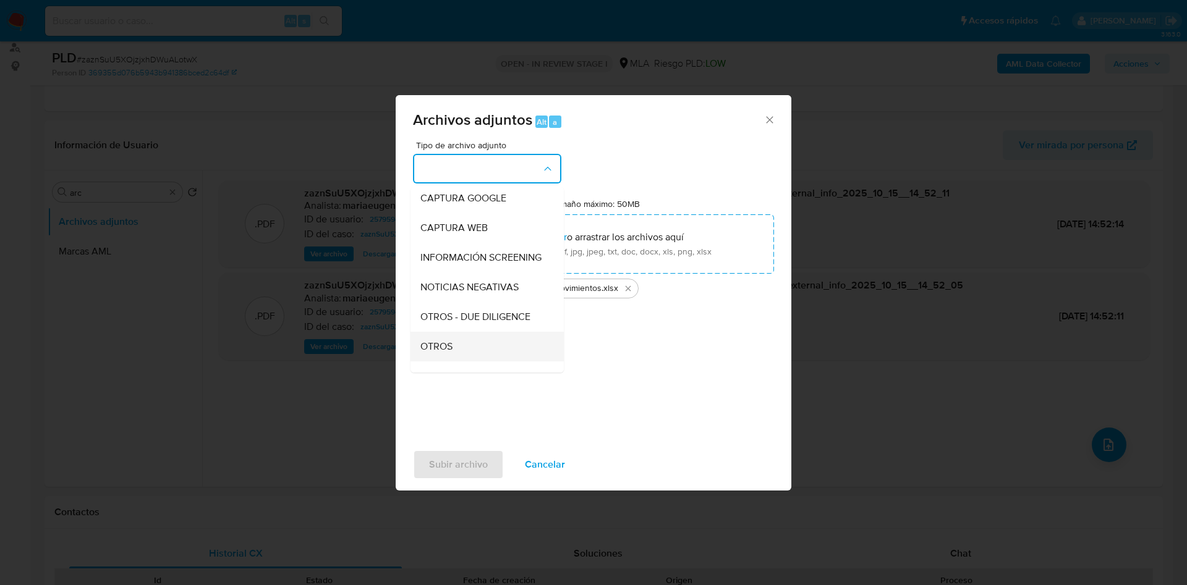
click at [455, 358] on div "OTROS" at bounding box center [483, 347] width 126 height 30
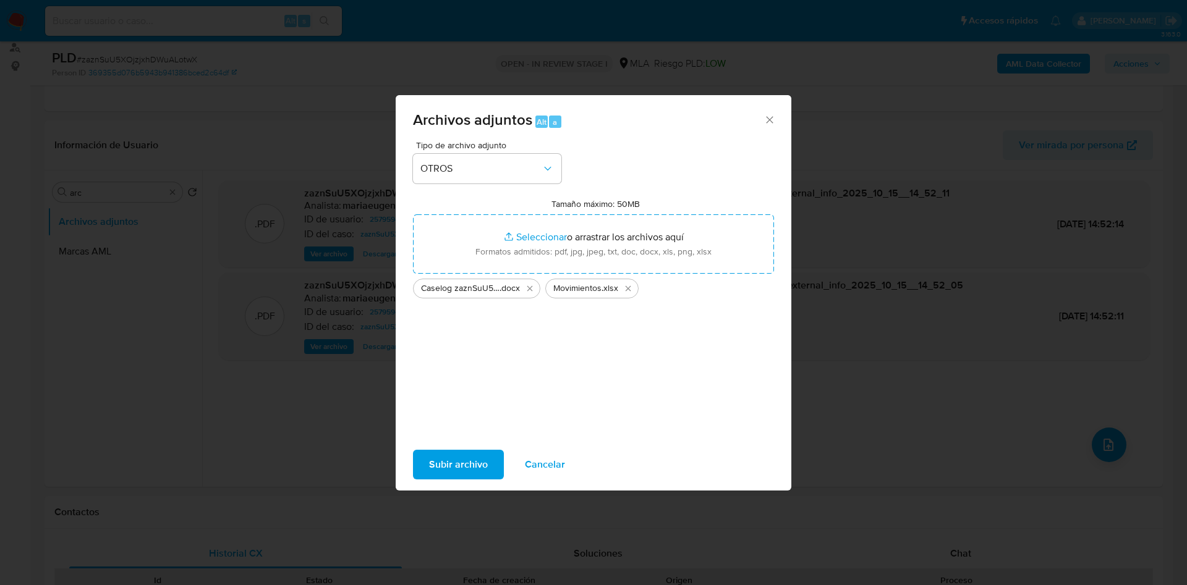
click at [459, 441] on div "Subir archivo Cancelar" at bounding box center [594, 464] width 396 height 47
click at [453, 460] on span "Subir archivo" at bounding box center [458, 464] width 59 height 27
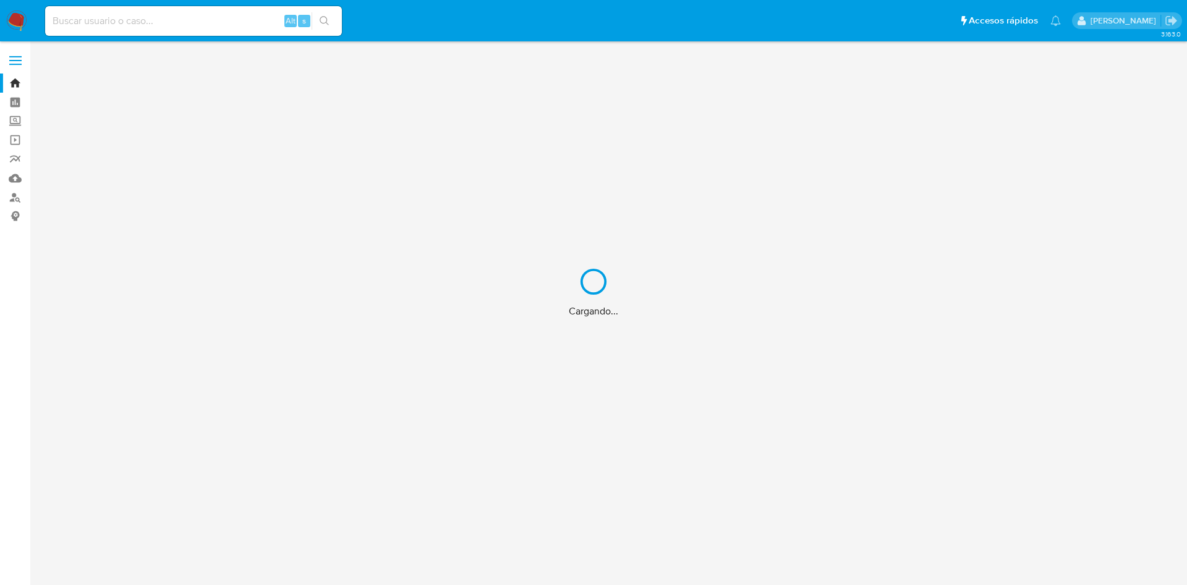
click at [86, 15] on div "Cargando..." at bounding box center [593, 292] width 1187 height 585
click at [96, 20] on div "Cargando..." at bounding box center [593, 292] width 1187 height 585
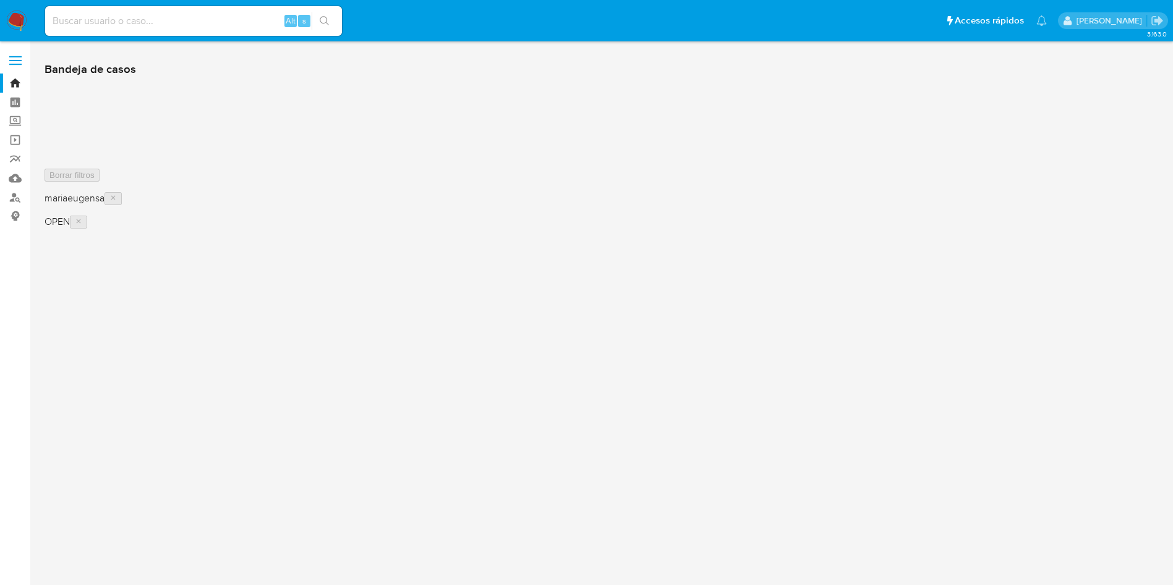
drag, startPoint x: 103, startPoint y: 11, endPoint x: 98, endPoint y: 22, distance: 11.9
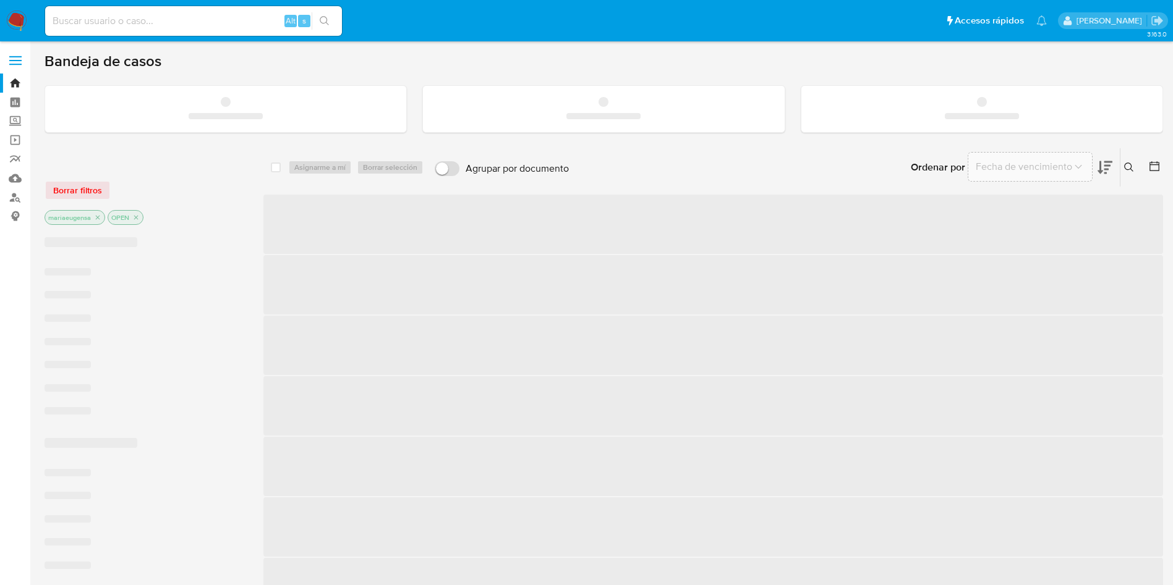
click at [103, 12] on div "Alt s" at bounding box center [193, 21] width 297 height 30
click at [98, 20] on input at bounding box center [193, 21] width 297 height 16
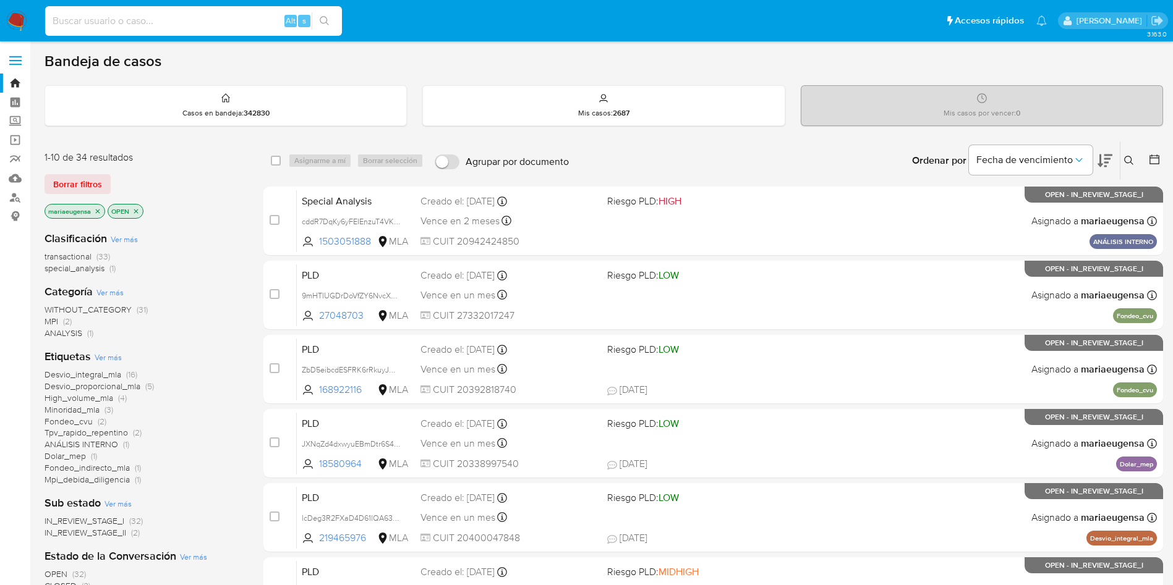
paste input "999E50OHWDNfOp05AjWldiKs"
type input "999E50OHWDNfOp05AjWldiKs"
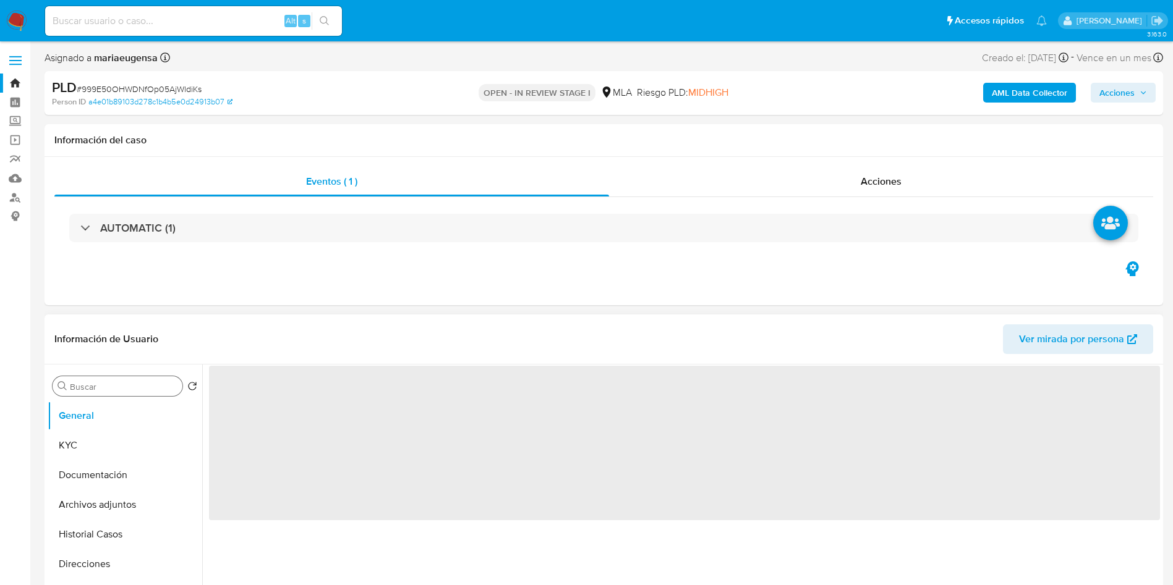
select select "10"
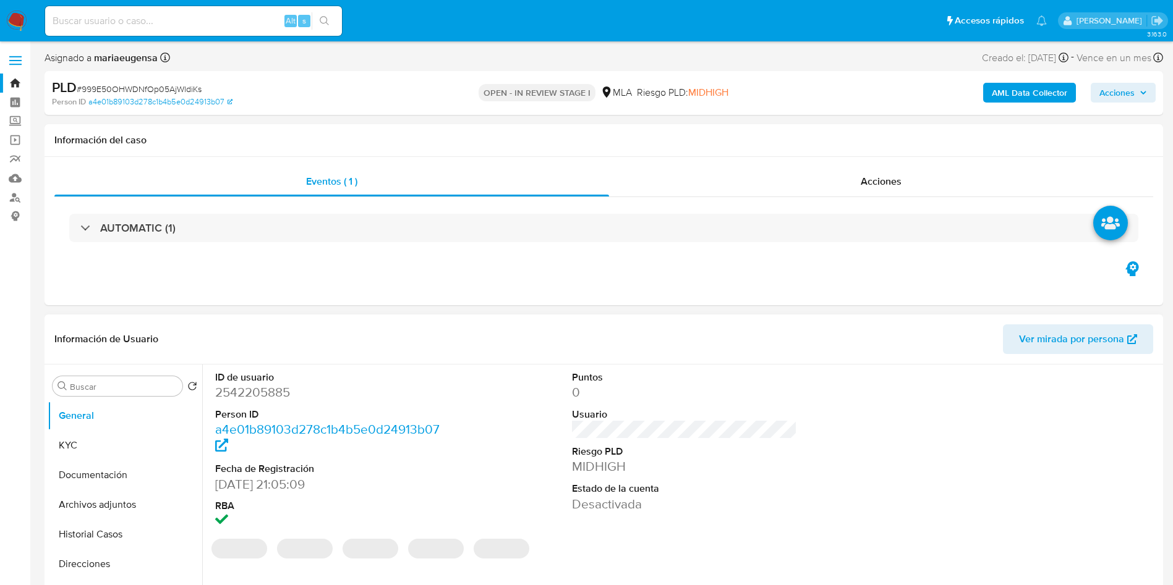
click at [226, 389] on dd "2542205885" at bounding box center [328, 392] width 226 height 17
copy dd "2542205885"
drag, startPoint x: 123, startPoint y: 529, endPoint x: 666, endPoint y: 349, distance: 571.9
click at [123, 528] on button "Historial Casos" at bounding box center [125, 535] width 155 height 30
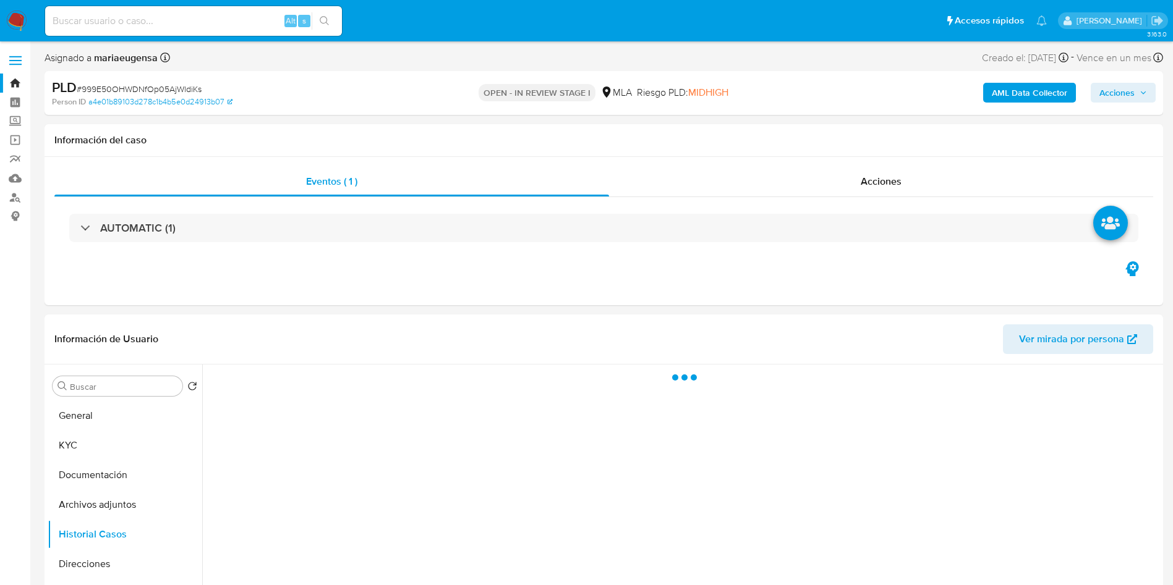
drag, startPoint x: 1024, startPoint y: 95, endPoint x: 950, endPoint y: 116, distance: 77.1
click at [1014, 103] on div "AML Data Collector Acciones" at bounding box center [973, 92] width 365 height 29
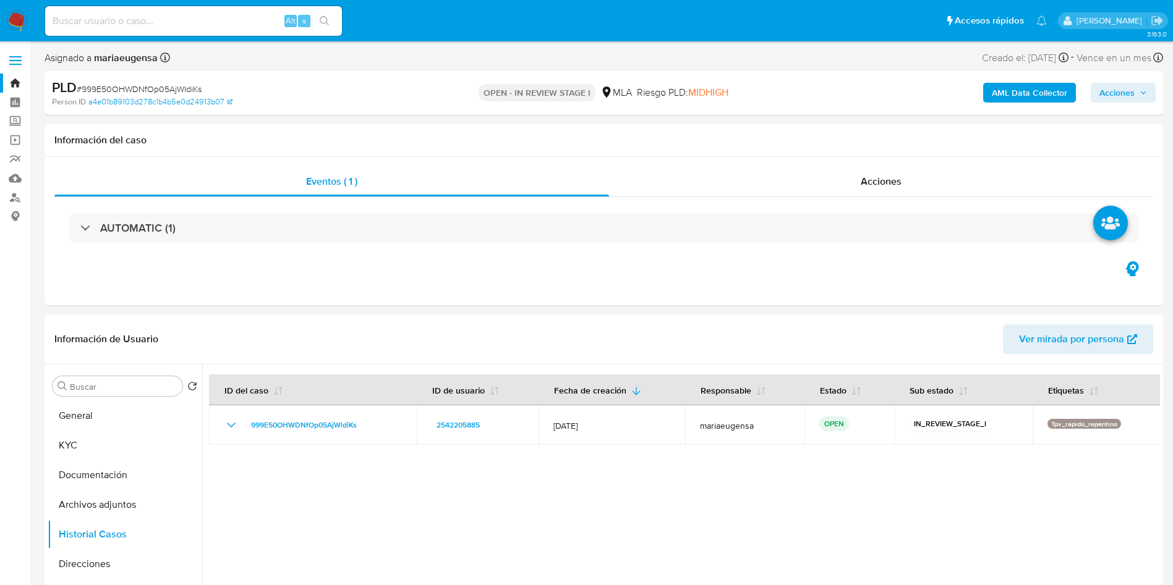
click at [1018, 93] on b "AML Data Collector" at bounding box center [1028, 93] width 75 height 20
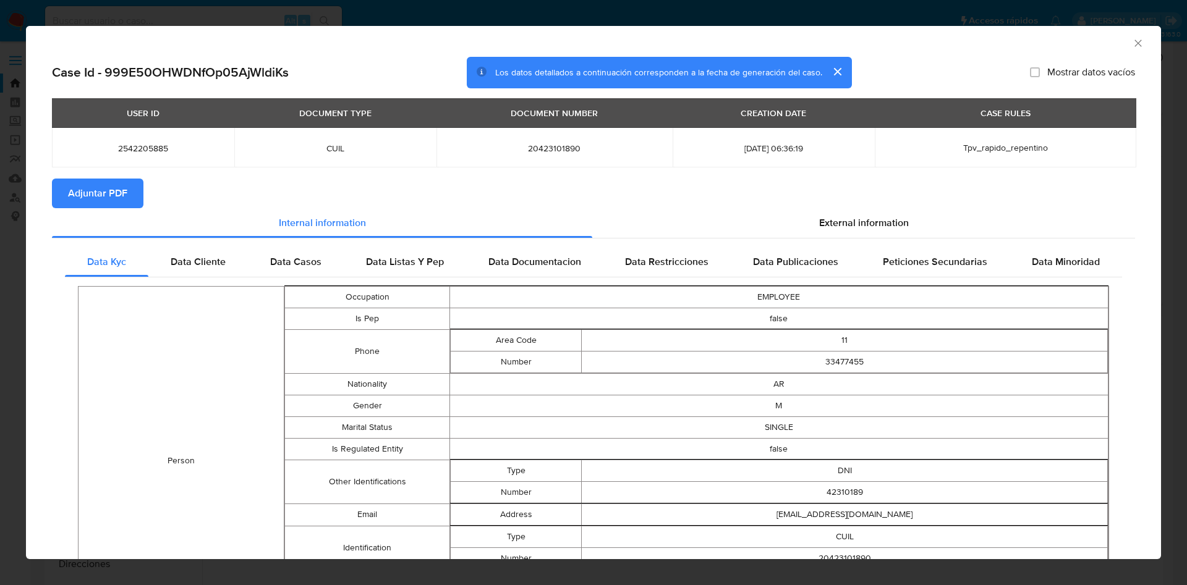
click at [131, 193] on button "Adjuntar PDF" at bounding box center [97, 194] width 91 height 30
click at [1132, 46] on icon "Cerrar ventana" at bounding box center [1138, 43] width 12 height 12
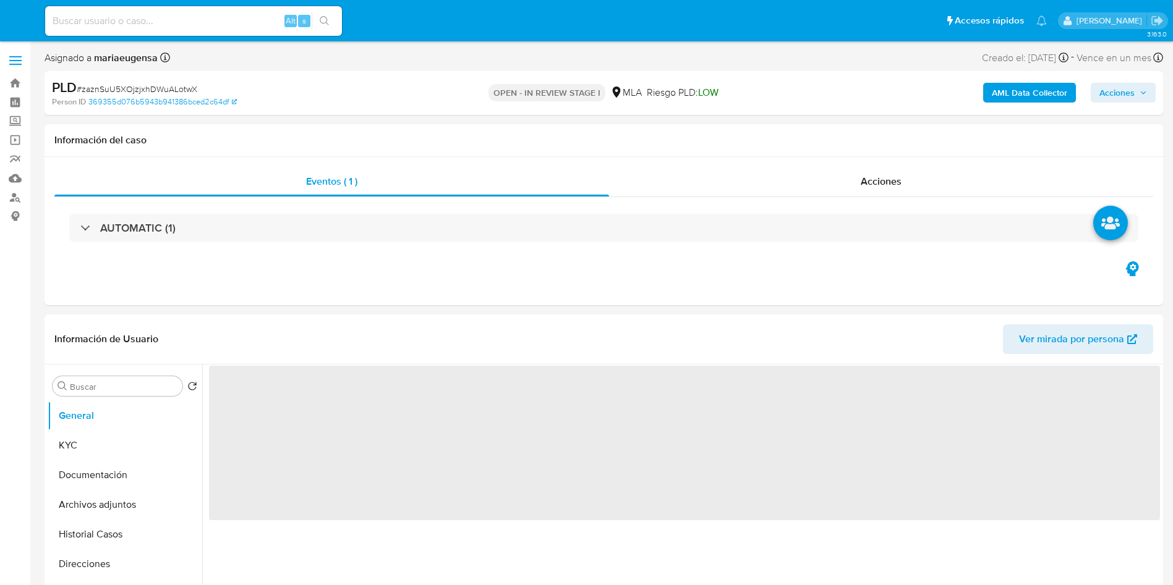
select select "10"
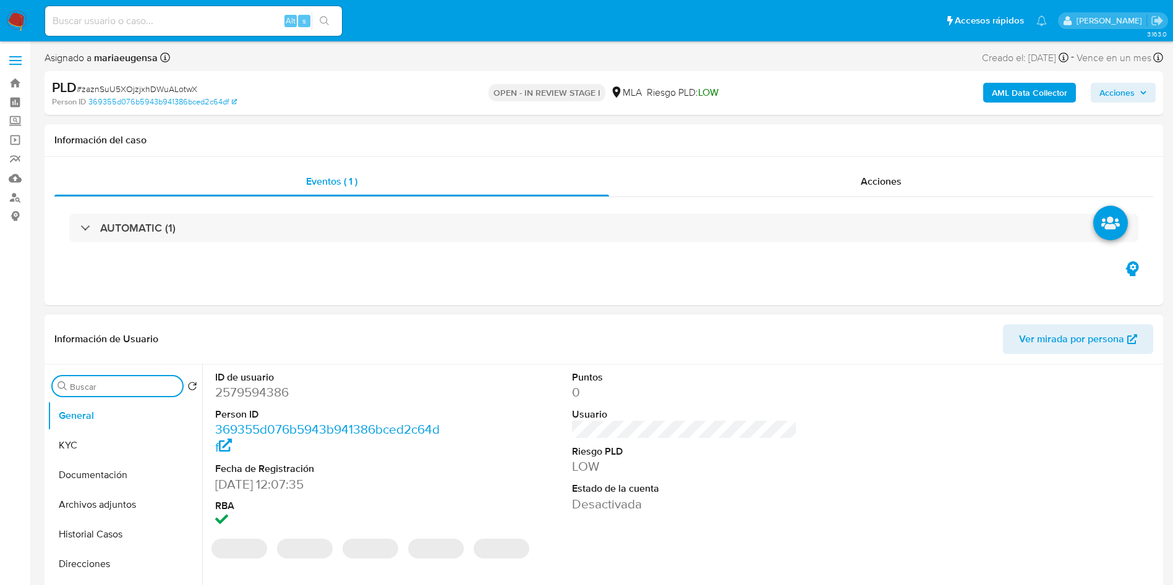
click at [74, 383] on input "Buscar" at bounding box center [124, 386] width 108 height 11
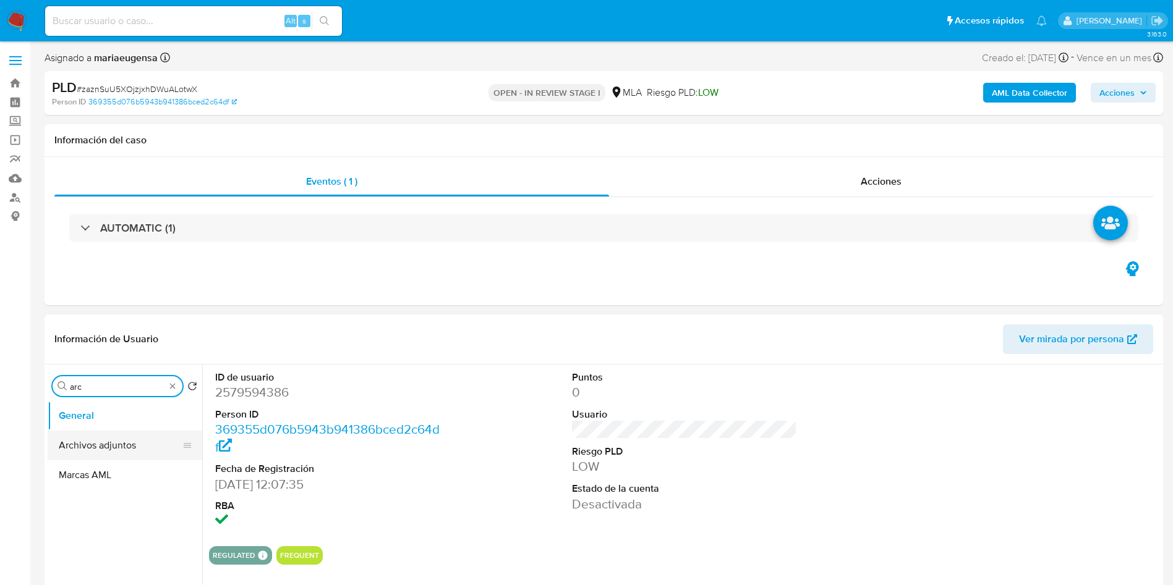
type input "arc"
click at [108, 449] on button "Archivos adjuntos" at bounding box center [120, 446] width 145 height 30
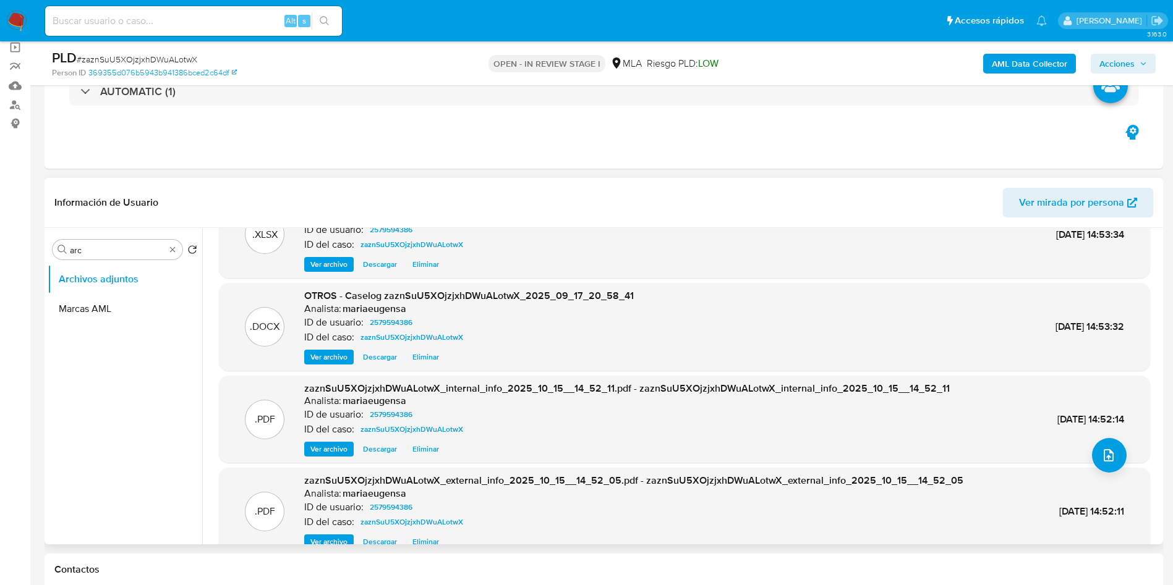
scroll to position [69, 0]
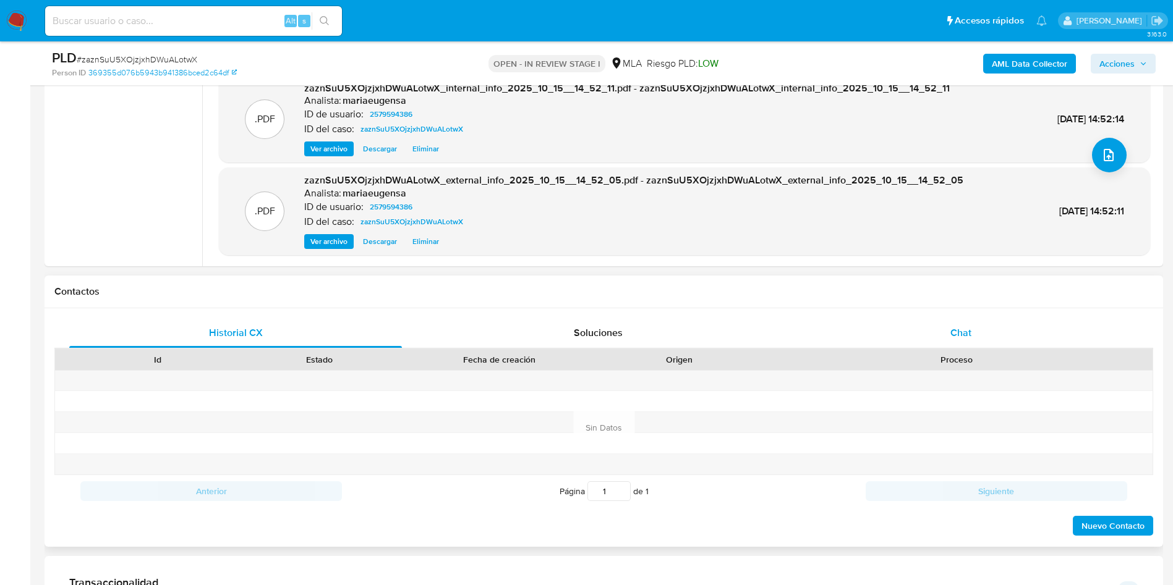
click at [973, 323] on div "Chat" at bounding box center [960, 333] width 333 height 30
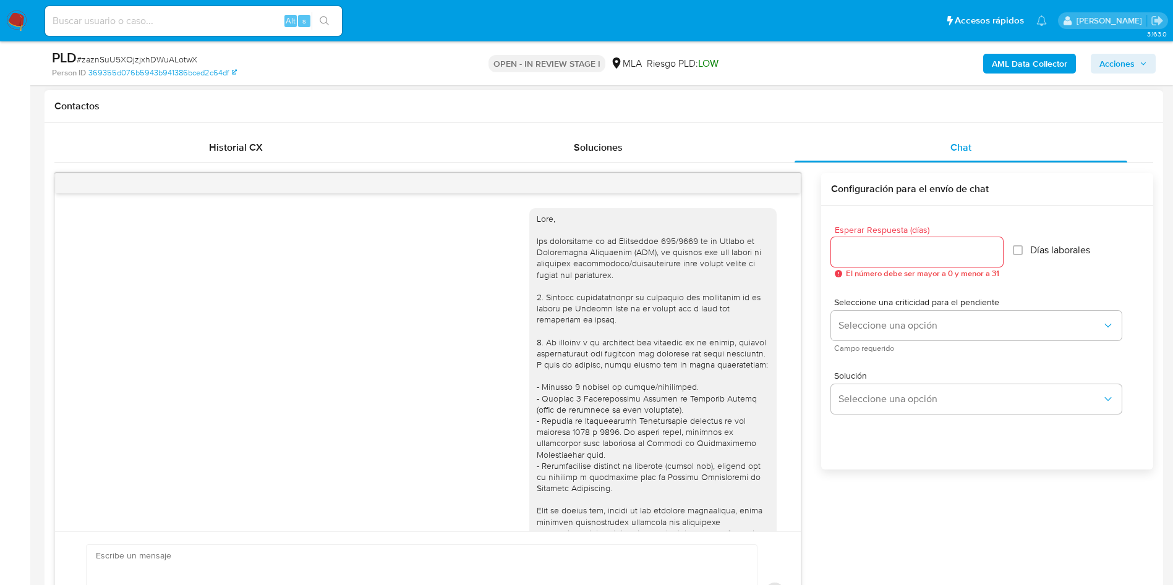
scroll to position [411, 0]
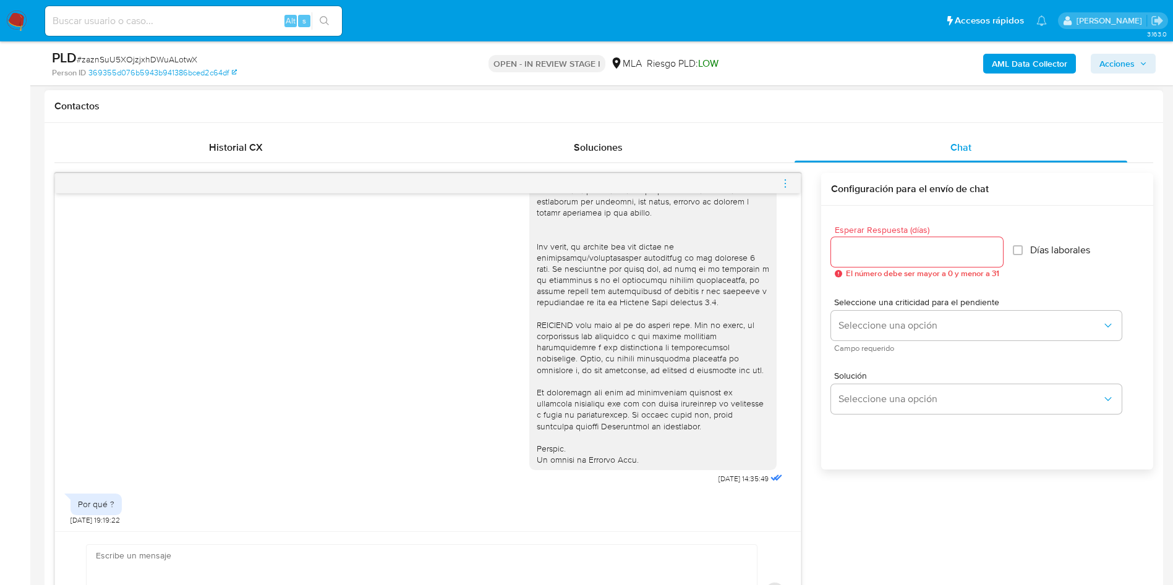
click at [783, 184] on icon "menu-action" at bounding box center [784, 183] width 11 height 11
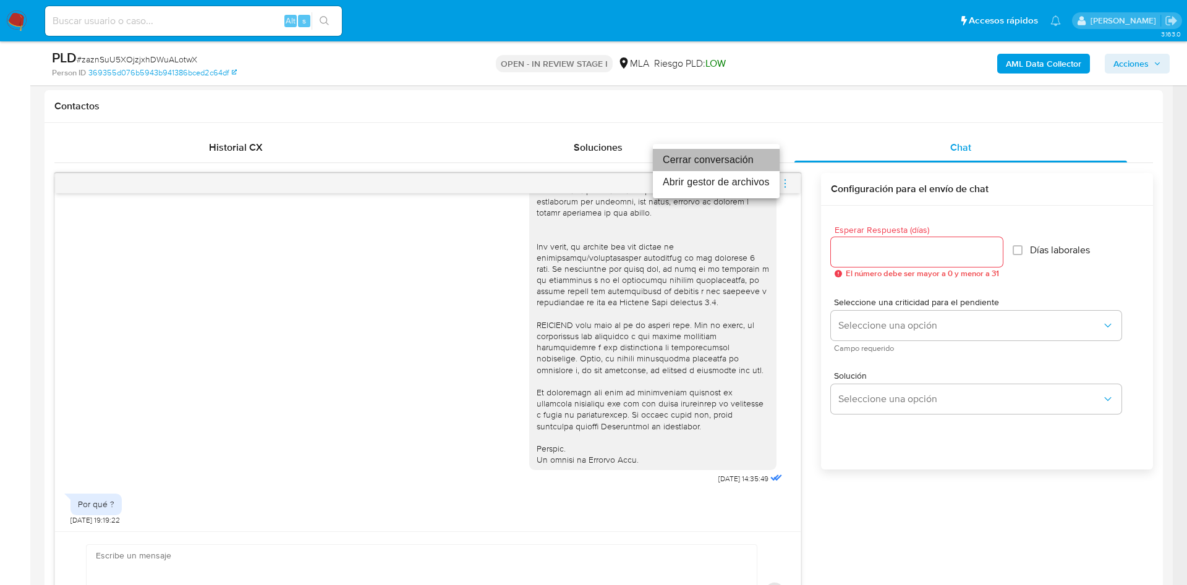
click at [756, 159] on li "Cerrar conversación" at bounding box center [716, 160] width 127 height 22
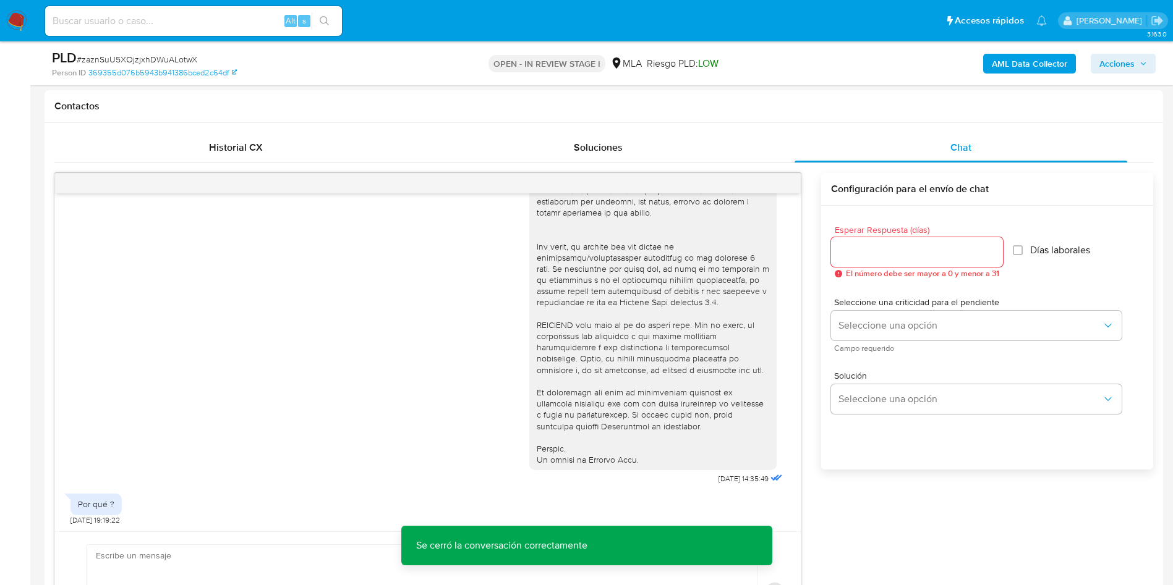
click at [168, 59] on span "# zaznSuU5XOjzjxhDWuALotwX" at bounding box center [137, 59] width 121 height 12
copy span "zaznSuU5XOjzjxhDWuALotwX"
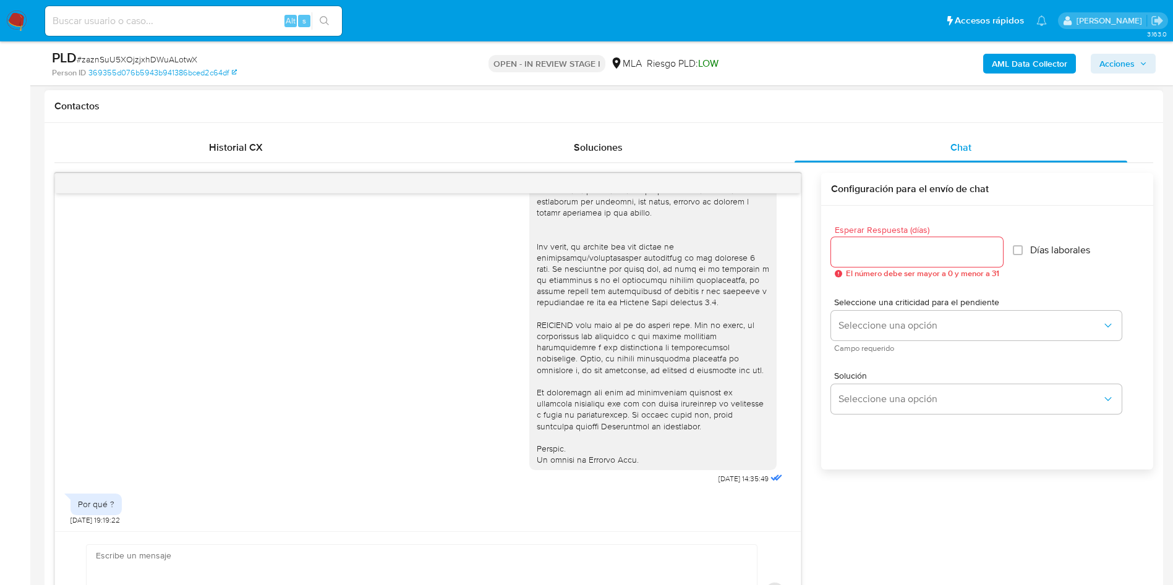
click at [177, 563] on textarea at bounding box center [418, 592] width 645 height 95
type textarea "sddsfsdf"
click at [868, 269] on span "El número debe ser mayor a 0 y menor a 31" at bounding box center [922, 273] width 153 height 9
click at [873, 254] on input "1" at bounding box center [917, 252] width 172 height 16
type input "1"
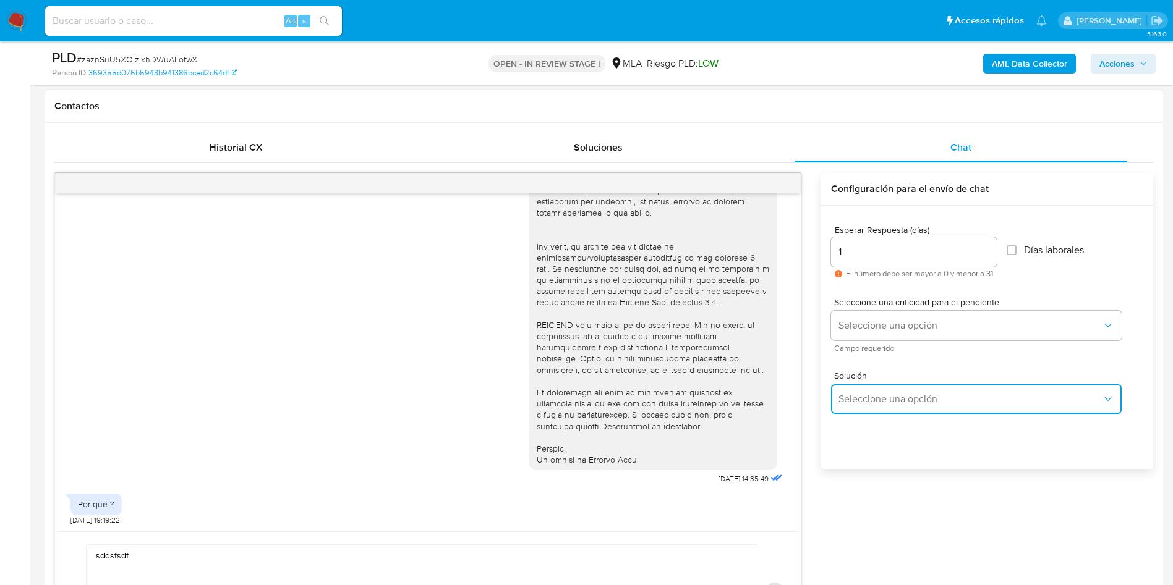
click at [858, 397] on span "Seleccione una opción" at bounding box center [969, 399] width 263 height 12
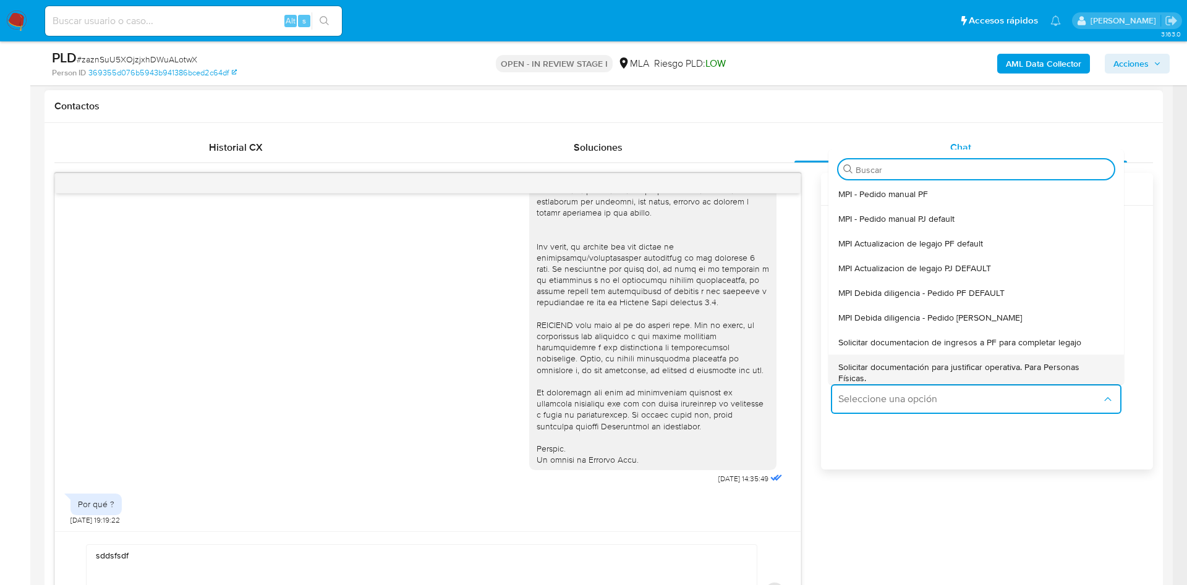
click at [873, 358] on div "Solicitar documentación para justificar operativa. Para Personas Físicas." at bounding box center [972, 373] width 268 height 36
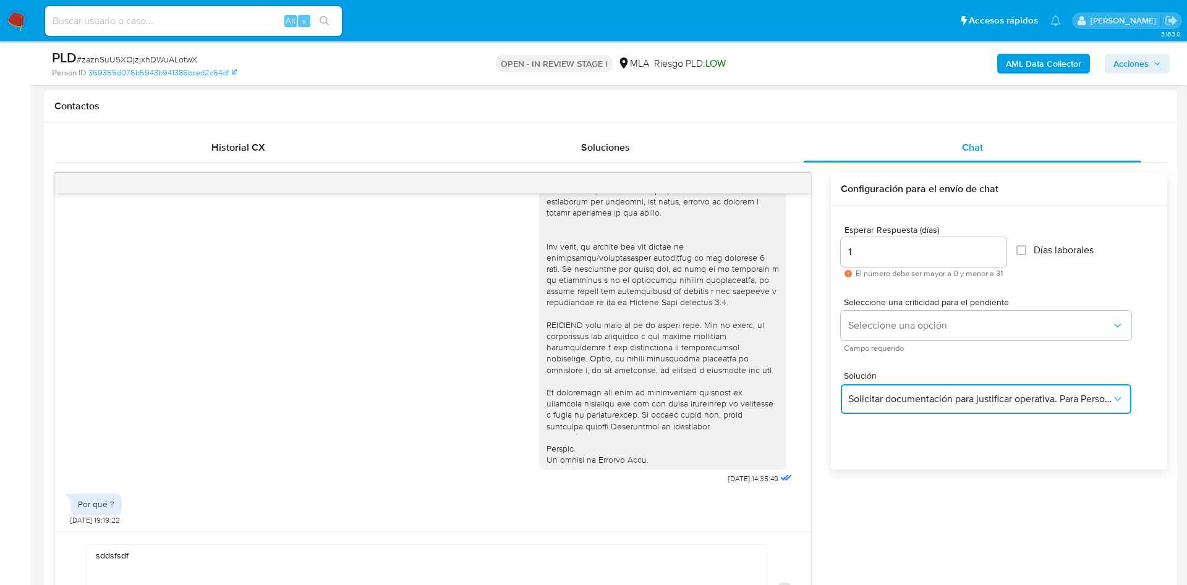
type textarea "Hola,En función de las operaciones registradas en tu cuenta de Mercado Pago, ne…"
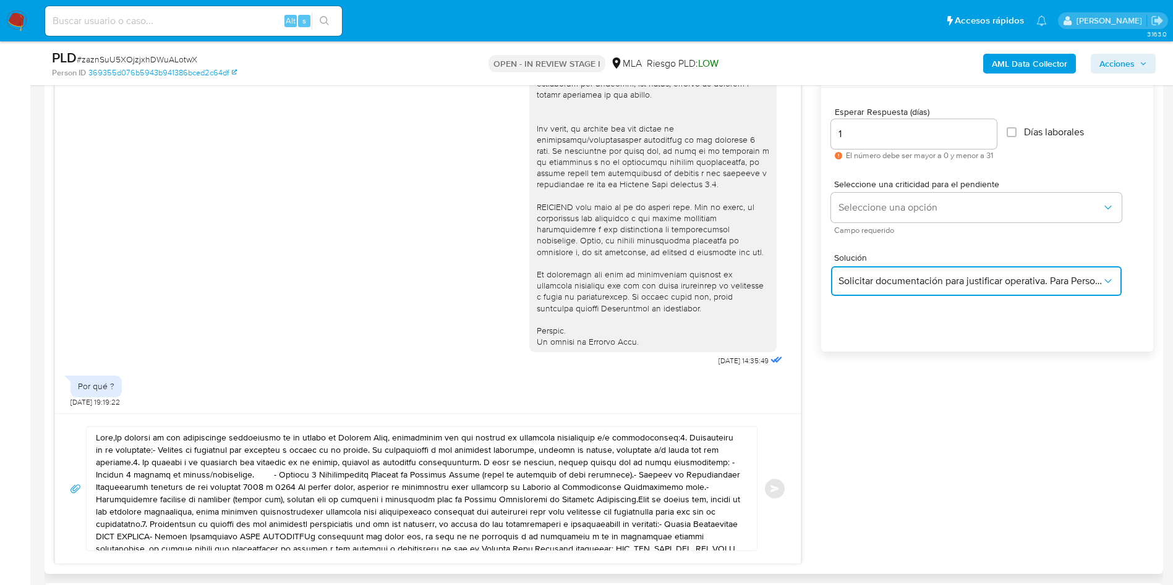
scroll to position [742, 0]
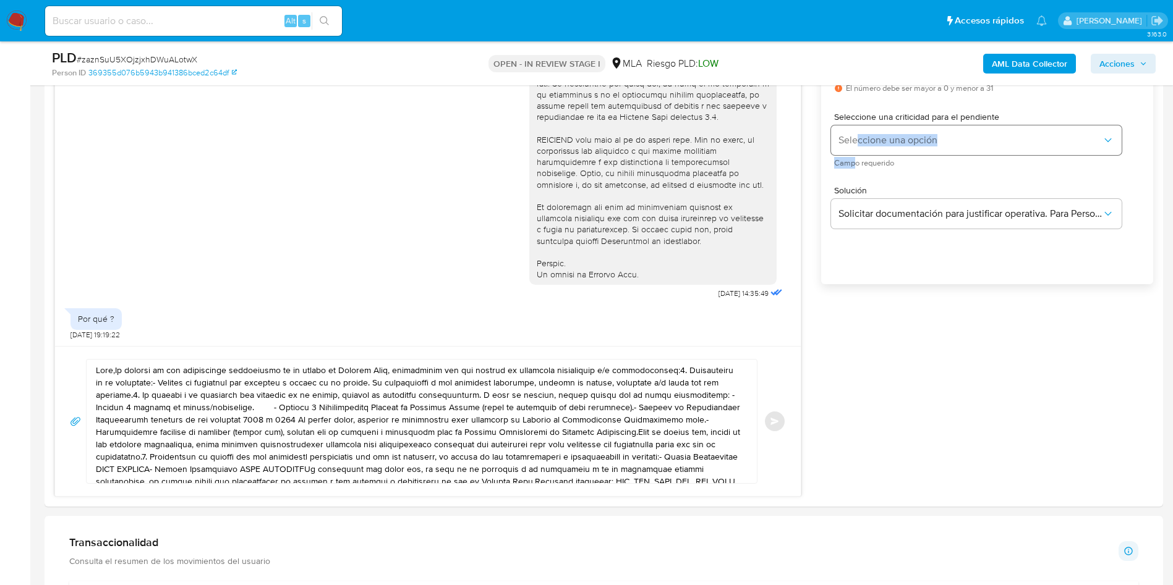
click at [855, 155] on div "Seleccione una criticidad para el pendiente Seleccione una opción Campo requeri…" at bounding box center [976, 139] width 291 height 54
click at [864, 148] on button "Seleccione una opción" at bounding box center [976, 140] width 291 height 30
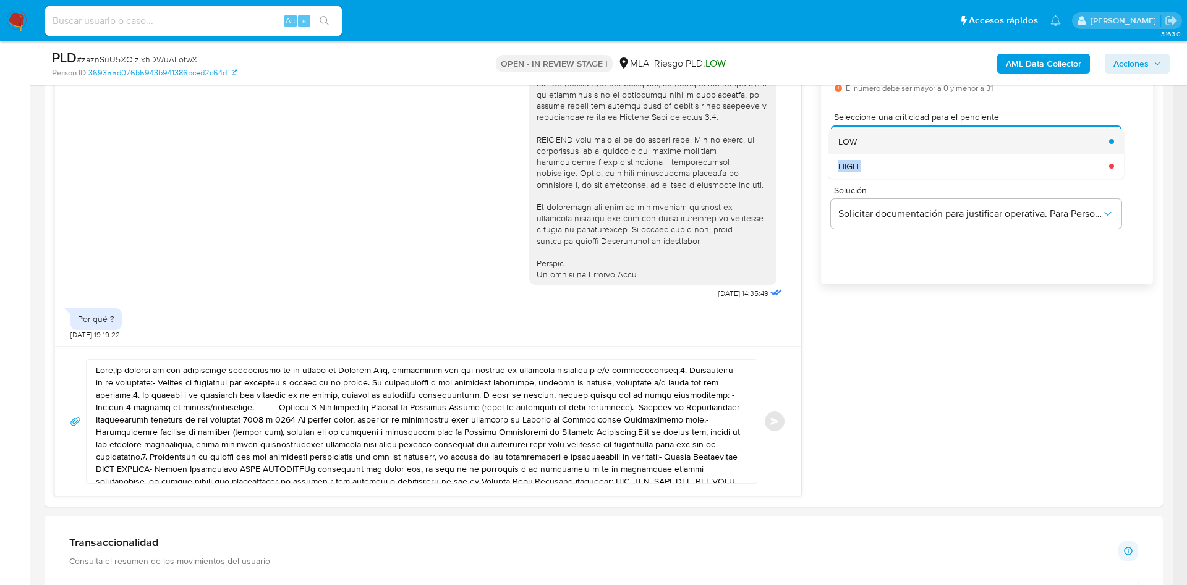
click at [866, 145] on div "LOW" at bounding box center [969, 141] width 263 height 25
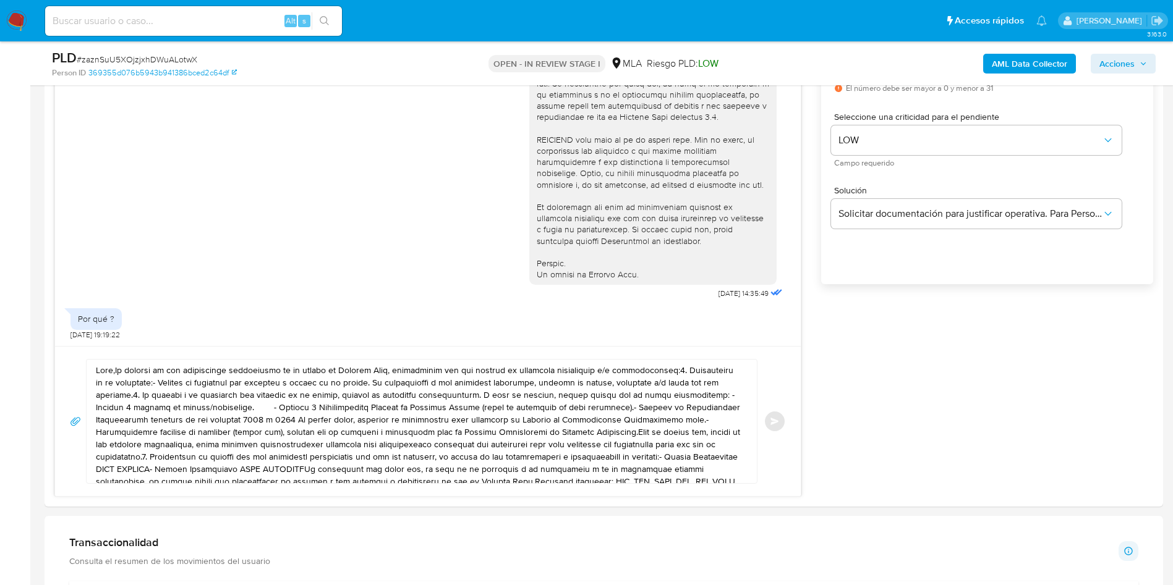
click at [772, 426] on div "Enviar" at bounding box center [428, 421] width 716 height 125
click at [775, 422] on div "Enviar" at bounding box center [428, 421] width 716 height 125
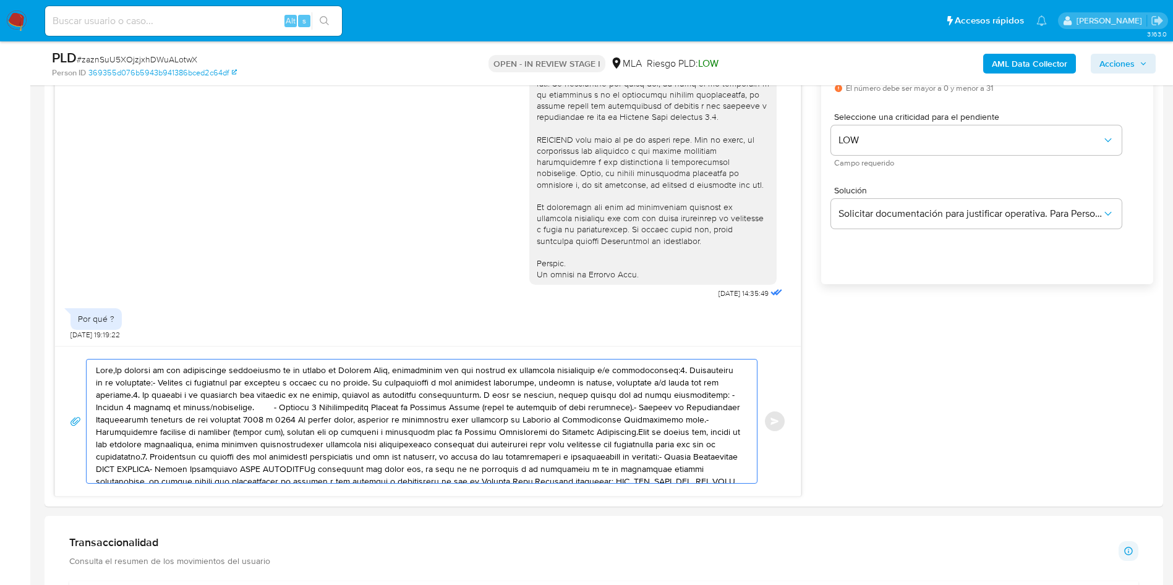
click at [511, 443] on textarea at bounding box center [418, 422] width 645 height 124
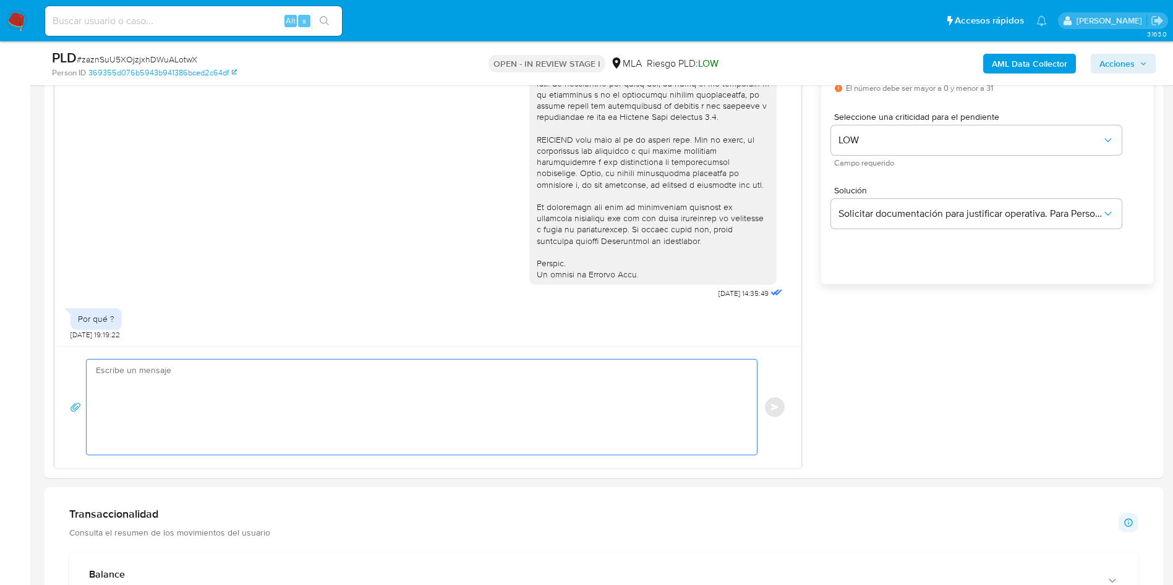
click at [148, 51] on div "PLD # zaznSuU5XOjzjxhDWuALotwX" at bounding box center [233, 58] width 363 height 19
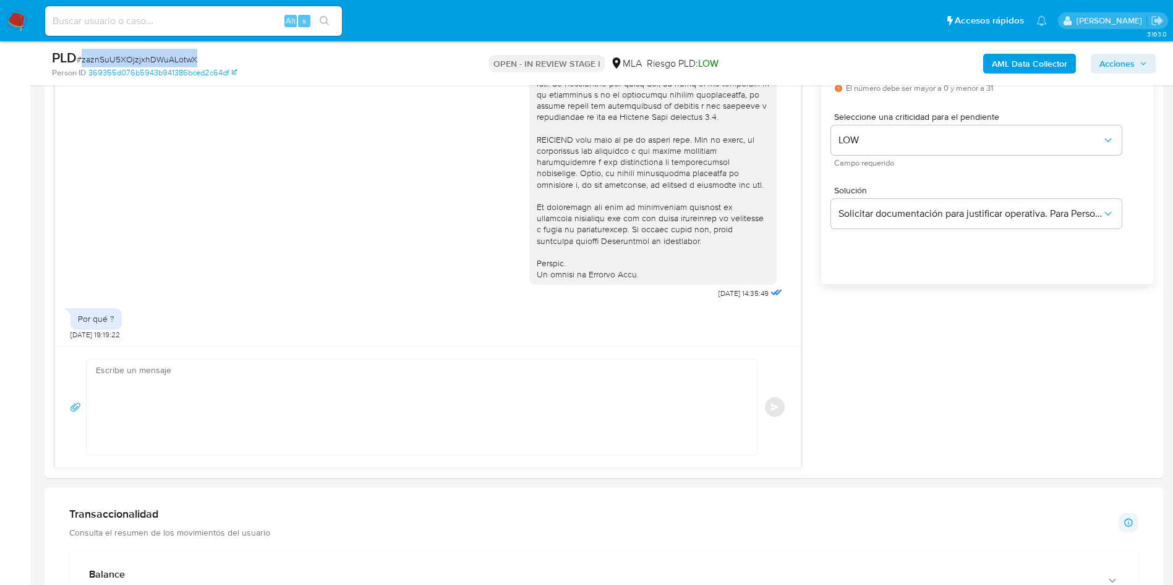
click at [148, 51] on div "PLD # zaznSuU5XOjzjxhDWuALotwX" at bounding box center [233, 58] width 363 height 19
copy span "zaznSuU5XOjzjxhDWuALotwX"
click at [0, 253] on aside "Bandeja Tablero Screening Búsqueda en Listas Watchlist Herramientas Operaciones…" at bounding box center [15, 528] width 30 height 2540
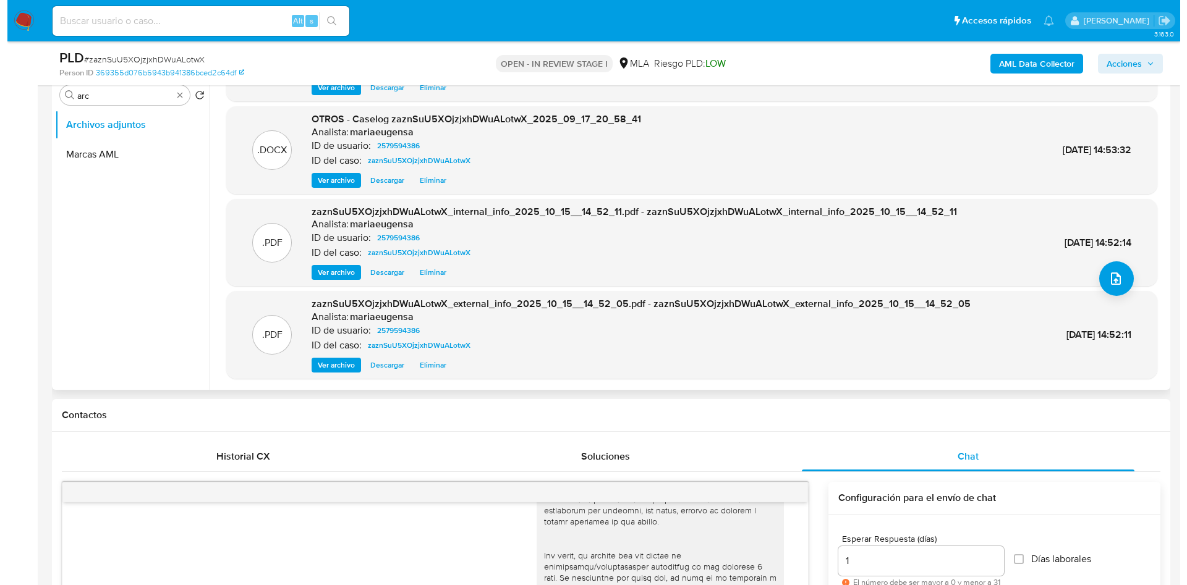
scroll to position [93, 0]
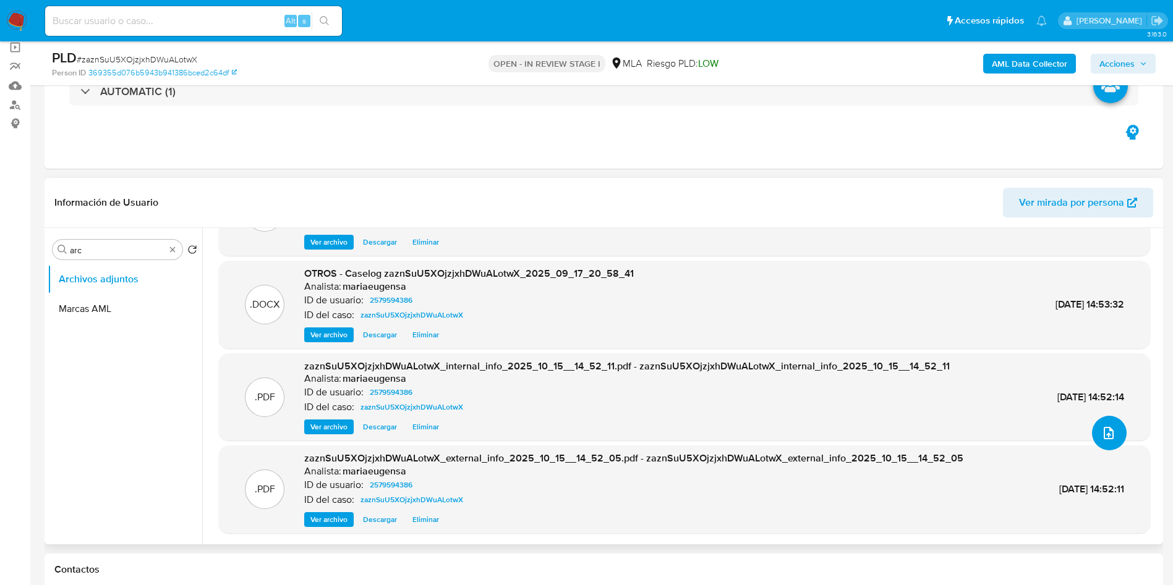
click at [1101, 431] on span "upload-file" at bounding box center [1108, 433] width 15 height 15
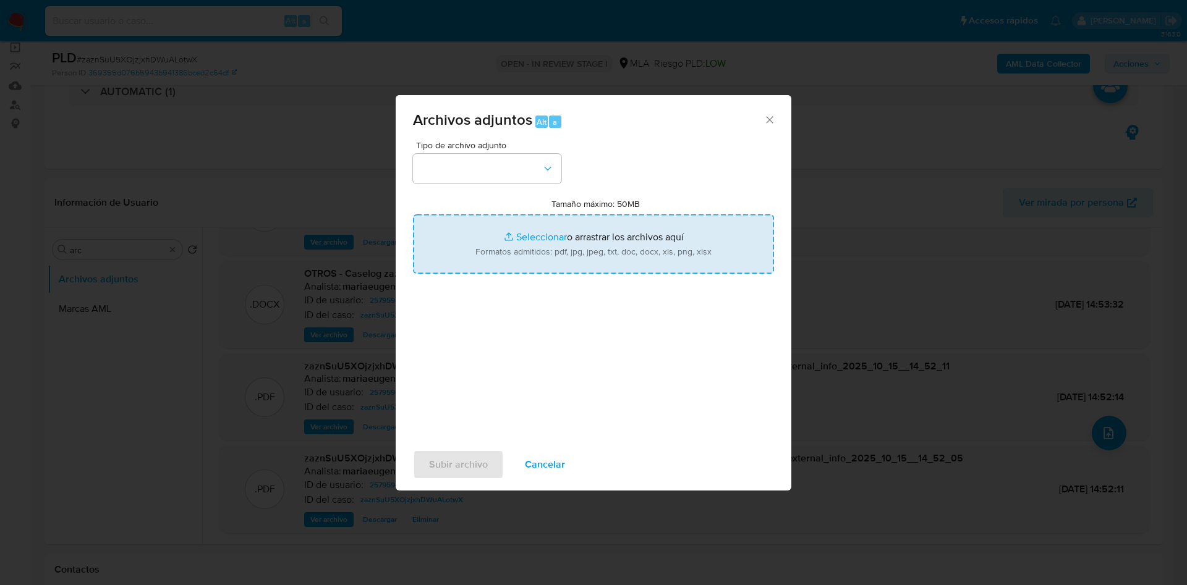
click at [606, 242] on input "Tamaño máximo: 50MB Seleccionar archivos" at bounding box center [593, 243] width 361 height 59
type input "C:\fakepath\Caselog zaznSuU5XOjzjxhDWuALotwX_2025_09_17_20_58_41 - V2.docx"
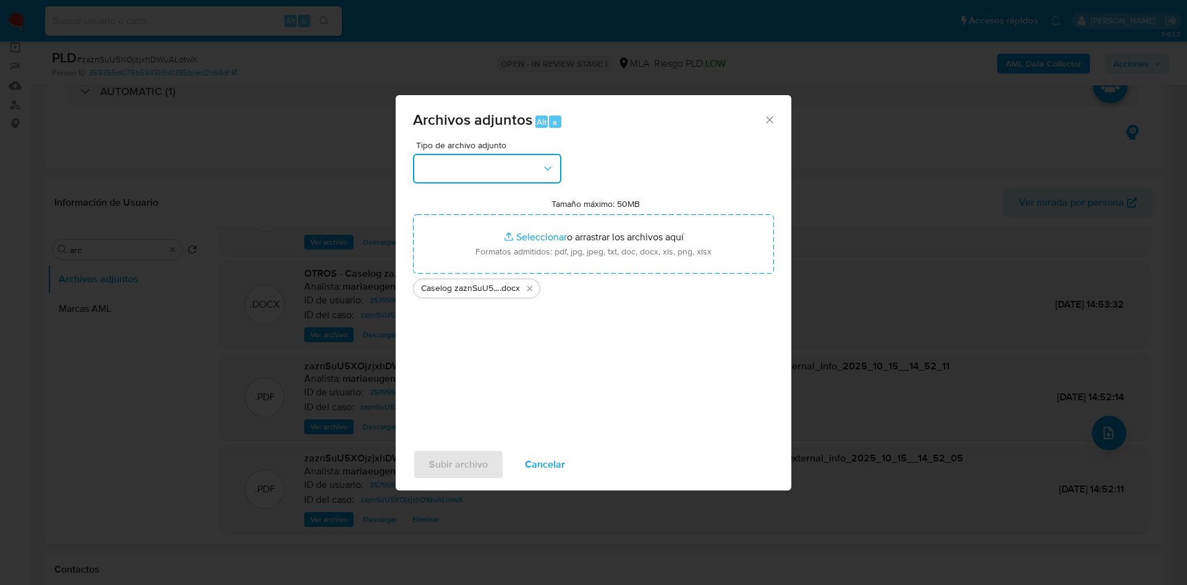
click at [454, 172] on button "button" at bounding box center [487, 169] width 148 height 30
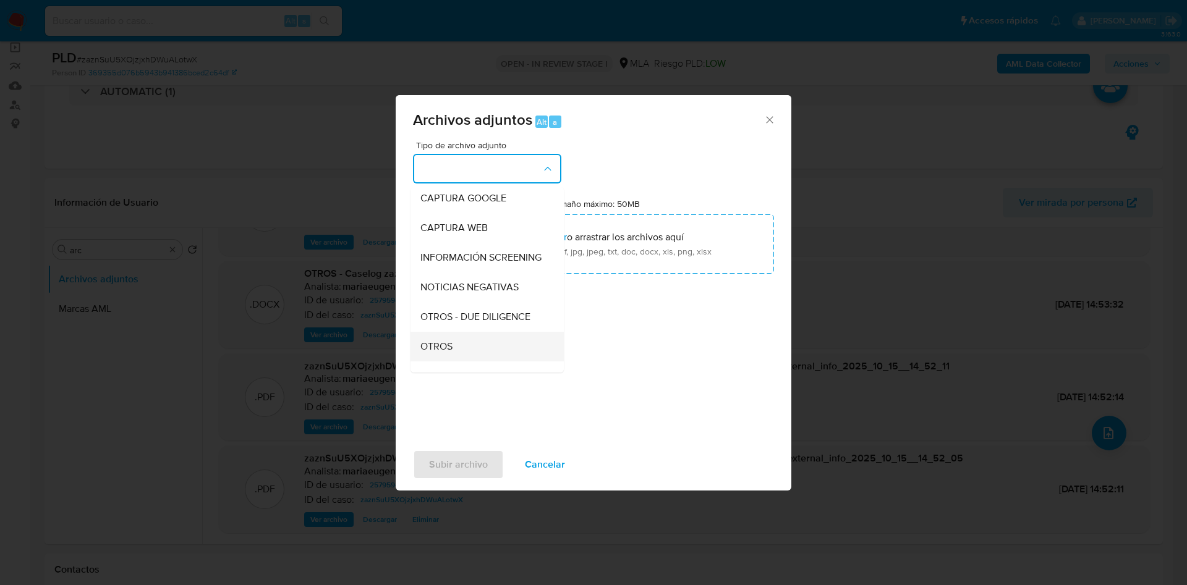
click at [439, 362] on div "OTROS" at bounding box center [483, 347] width 126 height 30
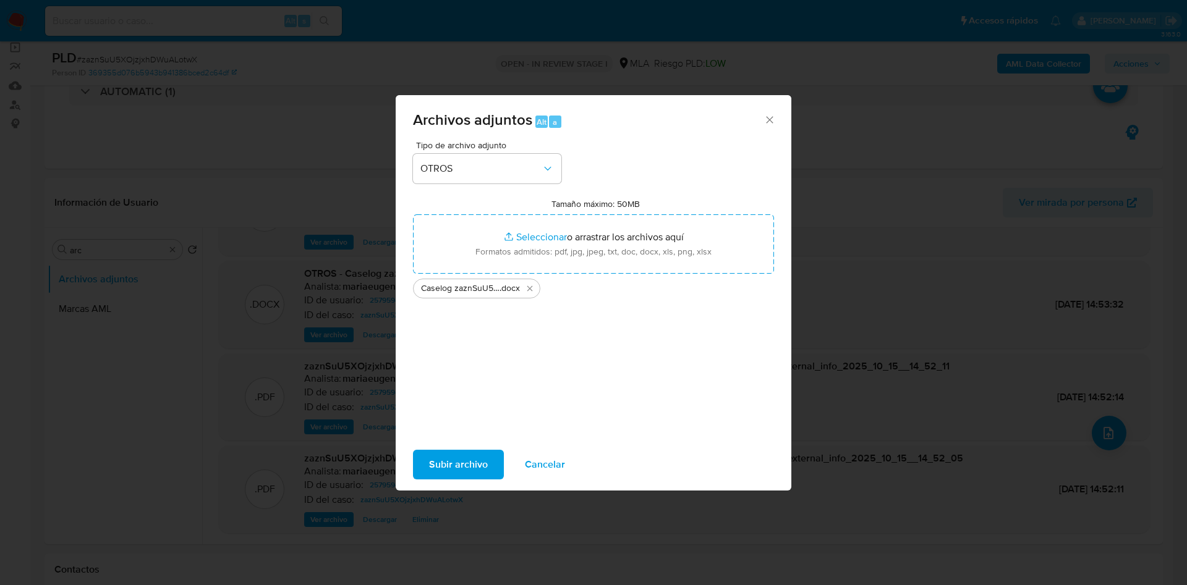
click at [441, 451] on span "Subir archivo" at bounding box center [458, 464] width 59 height 27
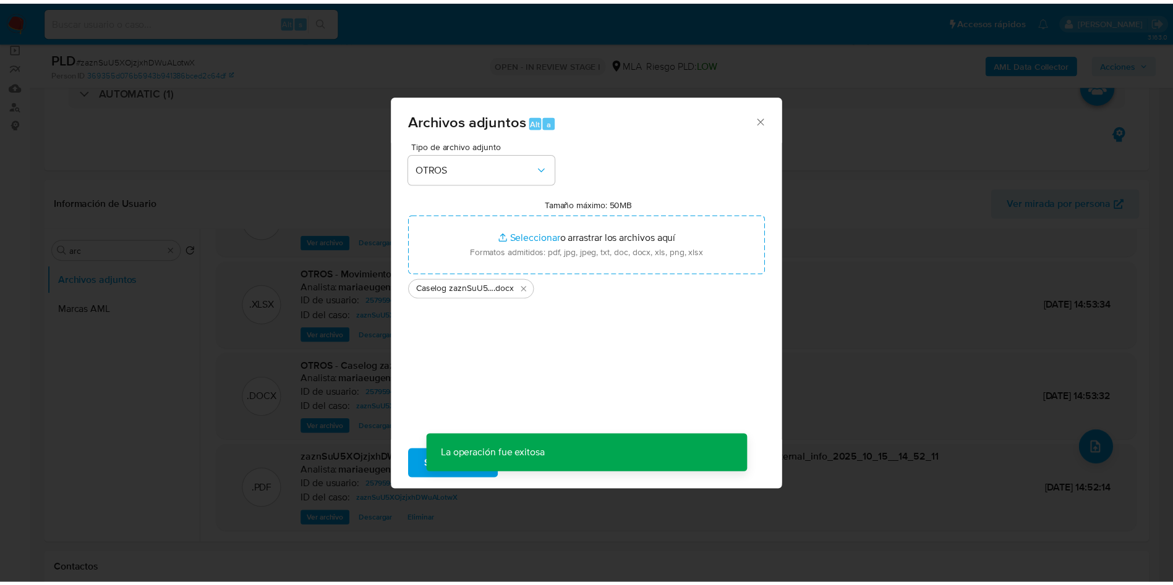
scroll to position [54, 0]
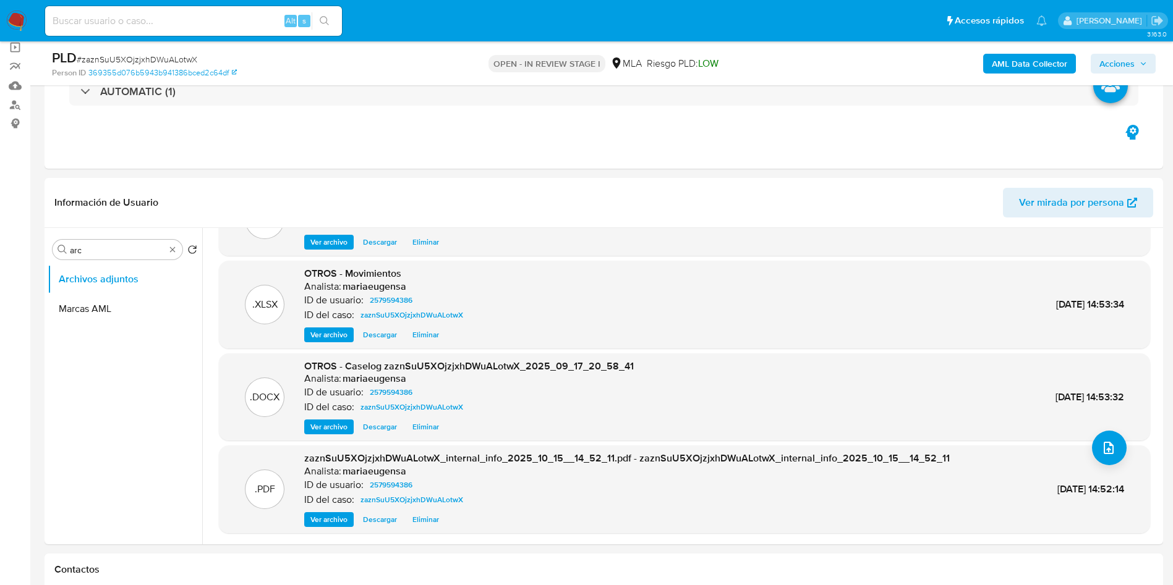
click at [1120, 61] on span "Acciones" at bounding box center [1116, 64] width 35 height 20
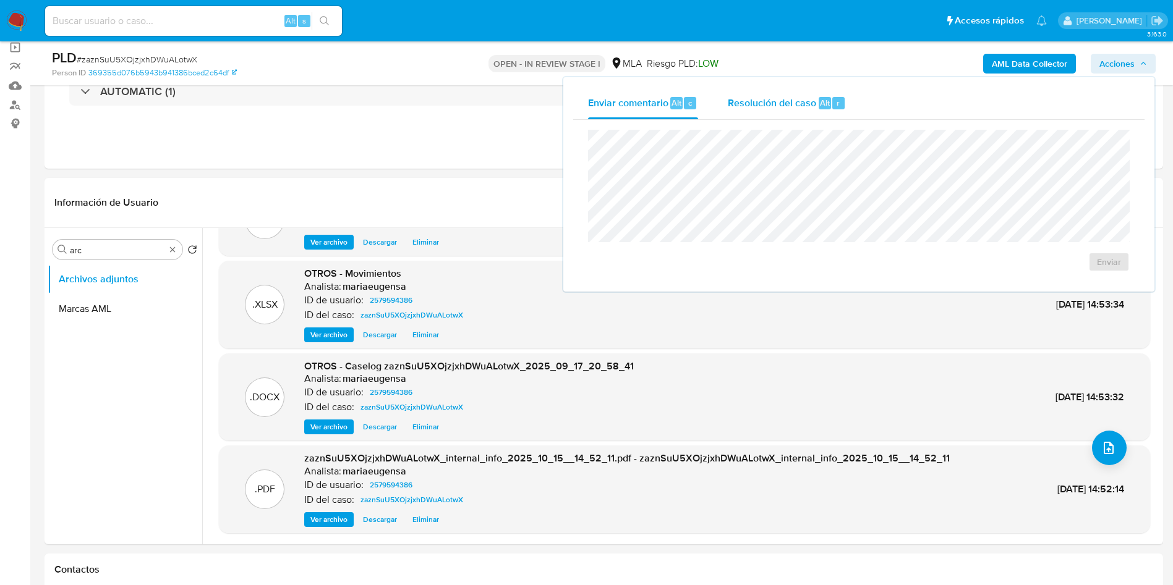
drag, startPoint x: 830, startPoint y: 91, endPoint x: 824, endPoint y: 109, distance: 18.4
click at [830, 91] on div "Resolución del caso Alt r" at bounding box center [787, 103] width 118 height 32
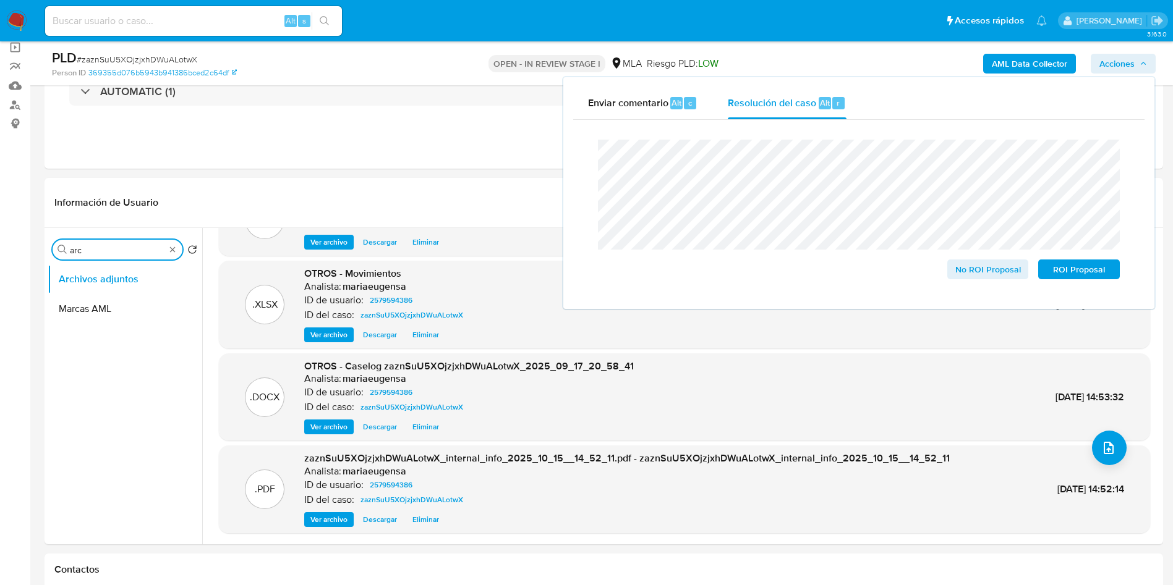
drag, startPoint x: 95, startPoint y: 254, endPoint x: 43, endPoint y: 262, distance: 51.9
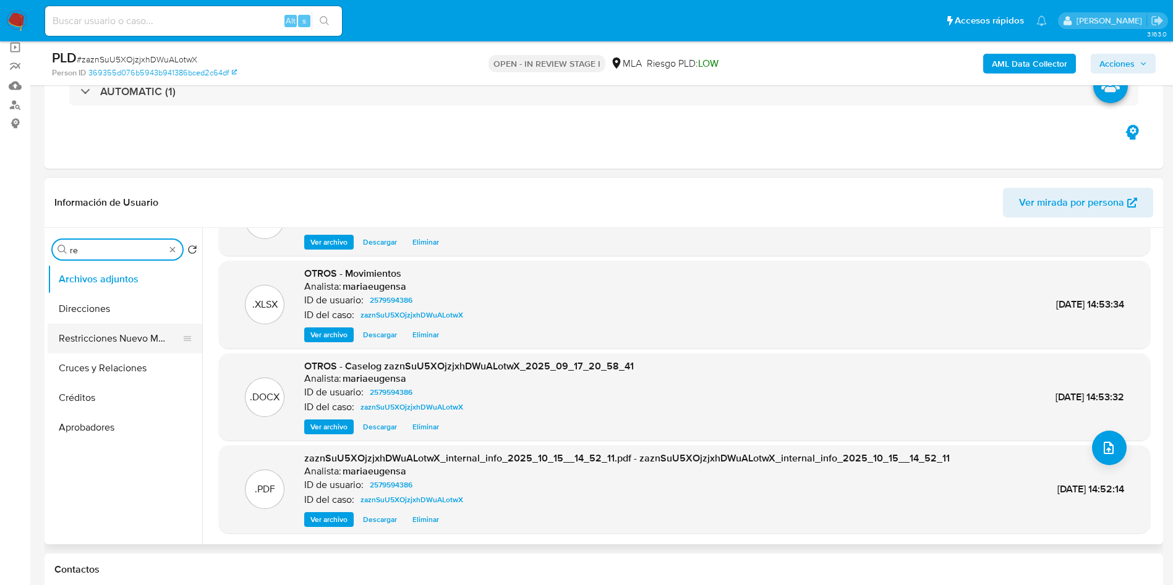
type input "re"
click at [139, 342] on button "Restricciones Nuevo Mundo" at bounding box center [120, 339] width 145 height 30
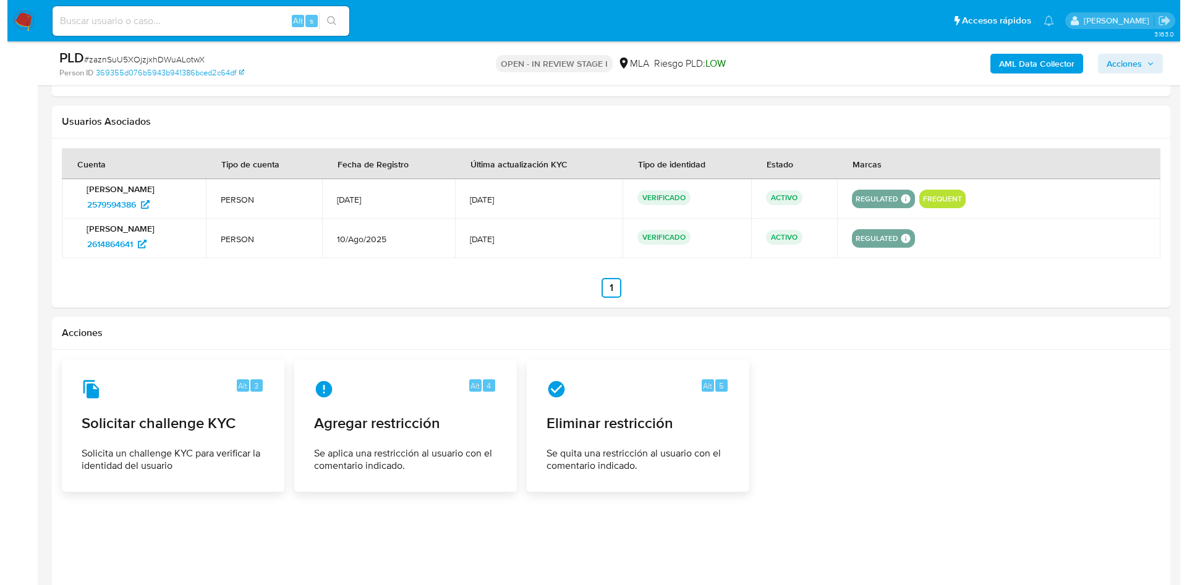
scroll to position [1954, 0]
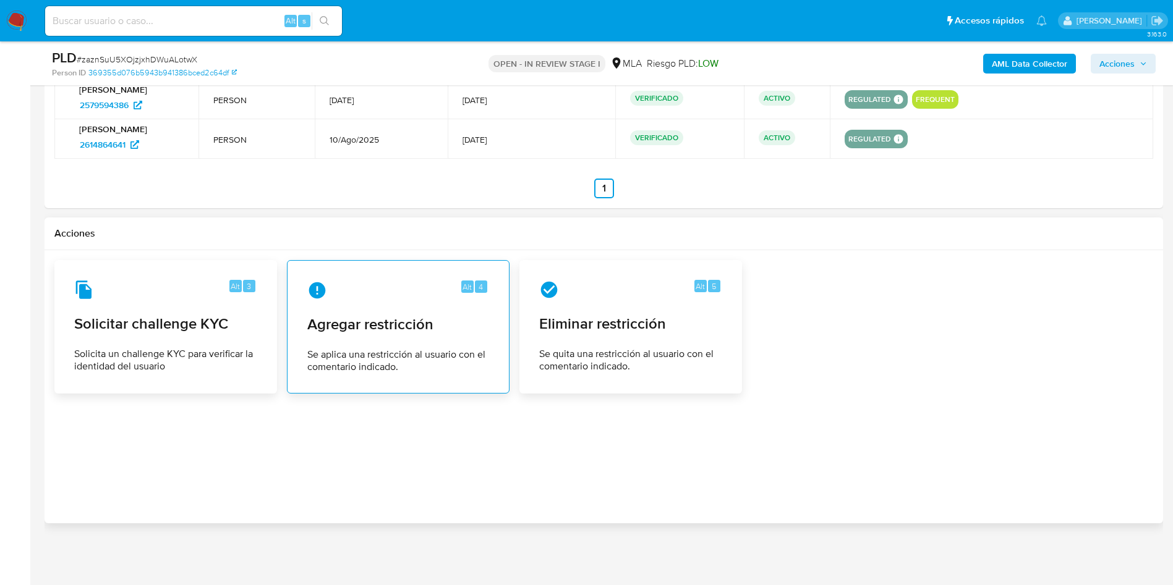
click at [451, 350] on span "Se aplica una restricción al usuario con el comentario indicado." at bounding box center [398, 361] width 182 height 25
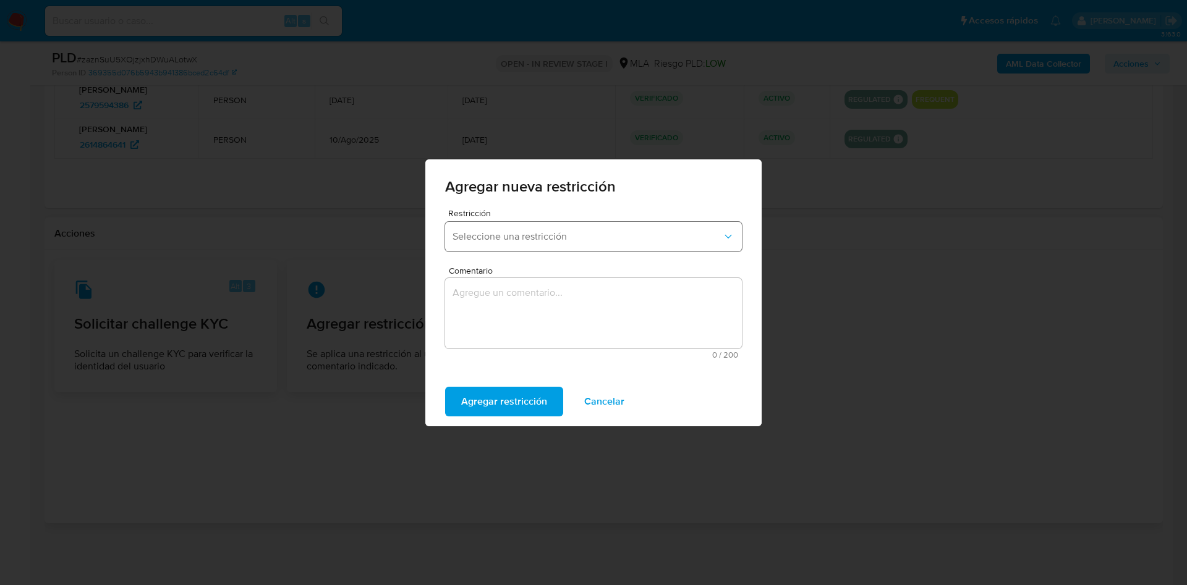
drag, startPoint x: 501, startPoint y: 226, endPoint x: 498, endPoint y: 245, distance: 19.4
click at [501, 227] on button "Seleccione una restricción" at bounding box center [593, 237] width 297 height 30
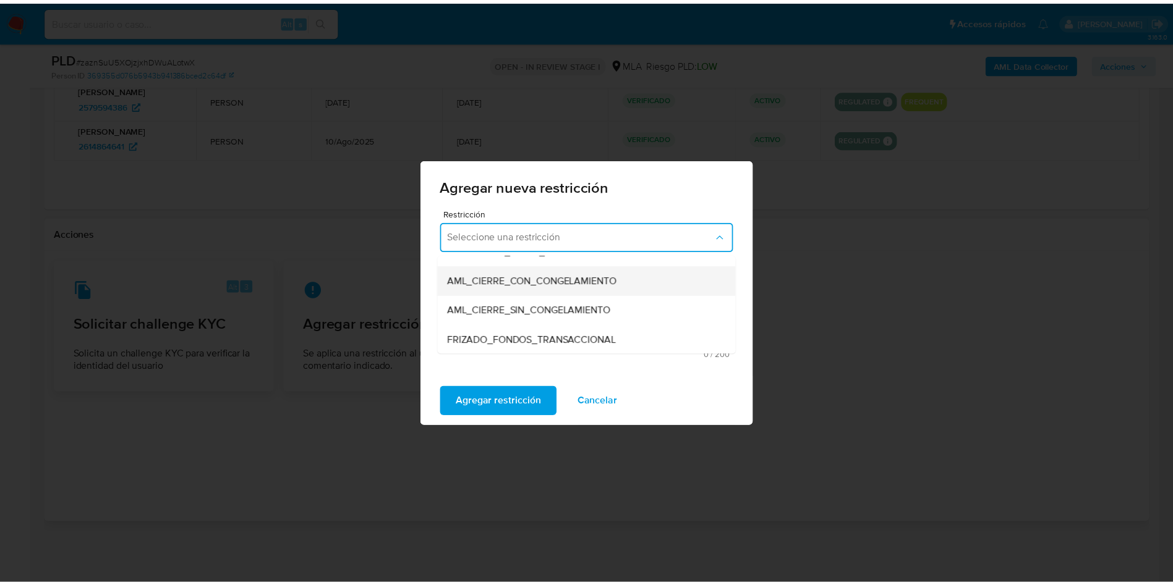
scroll to position [185, 0]
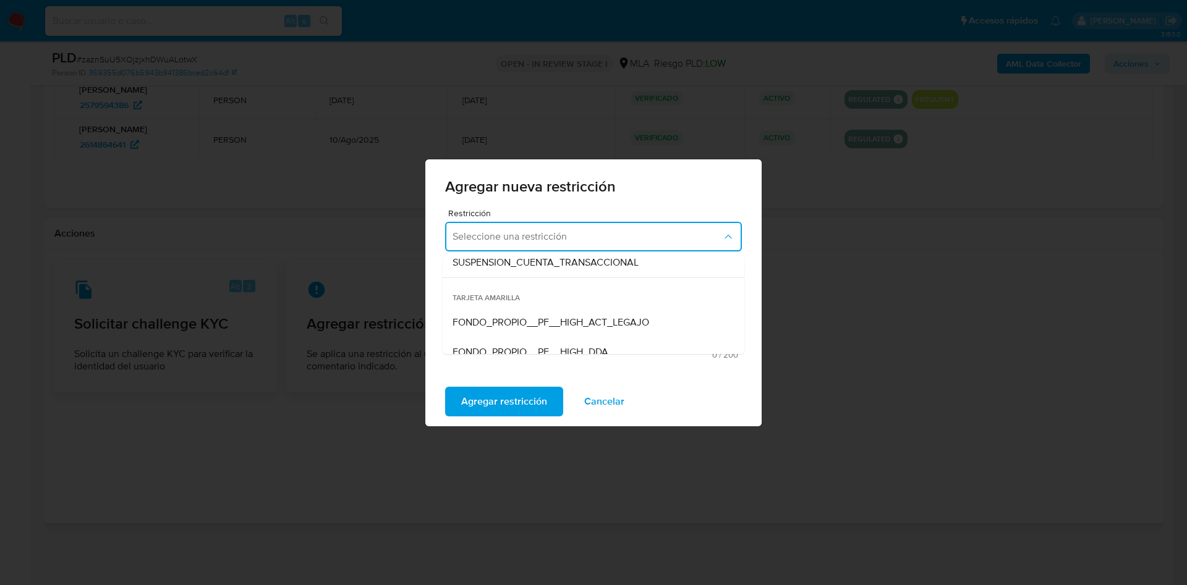
drag, startPoint x: 508, startPoint y: 253, endPoint x: 504, endPoint y: 306, distance: 52.7
click at [508, 257] on span "SUSPENSION_CUENTA_TRANSACCIONAL" at bounding box center [545, 263] width 186 height 12
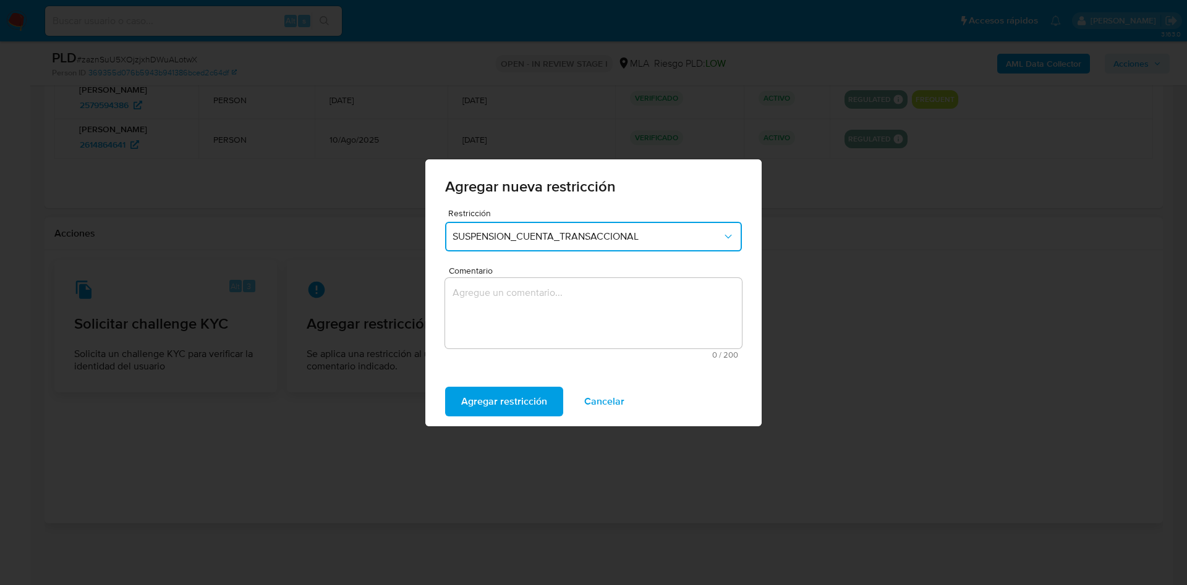
click at [505, 304] on textarea "Comentario" at bounding box center [593, 313] width 297 height 70
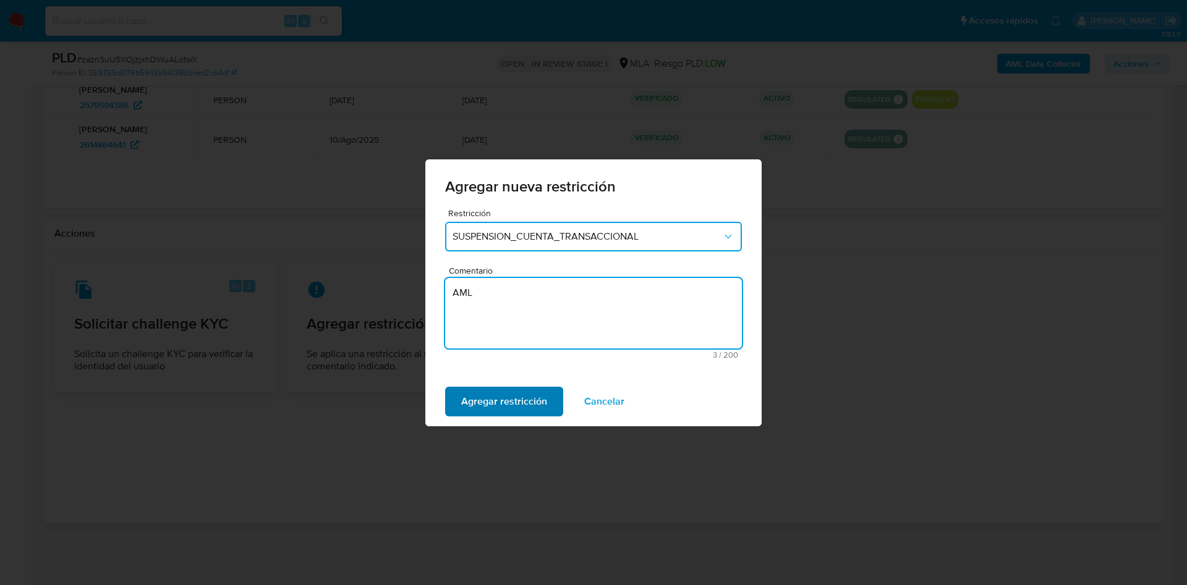
type textarea "AML"
click at [498, 407] on span "Agregar restricción" at bounding box center [504, 401] width 86 height 27
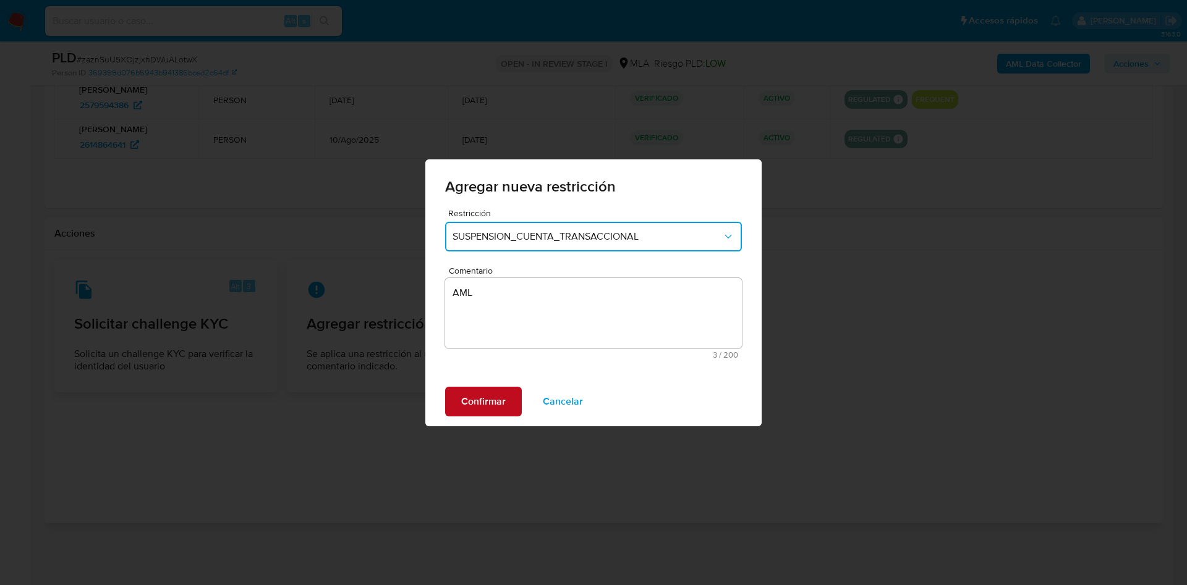
click at [498, 407] on span "Confirmar" at bounding box center [483, 401] width 45 height 27
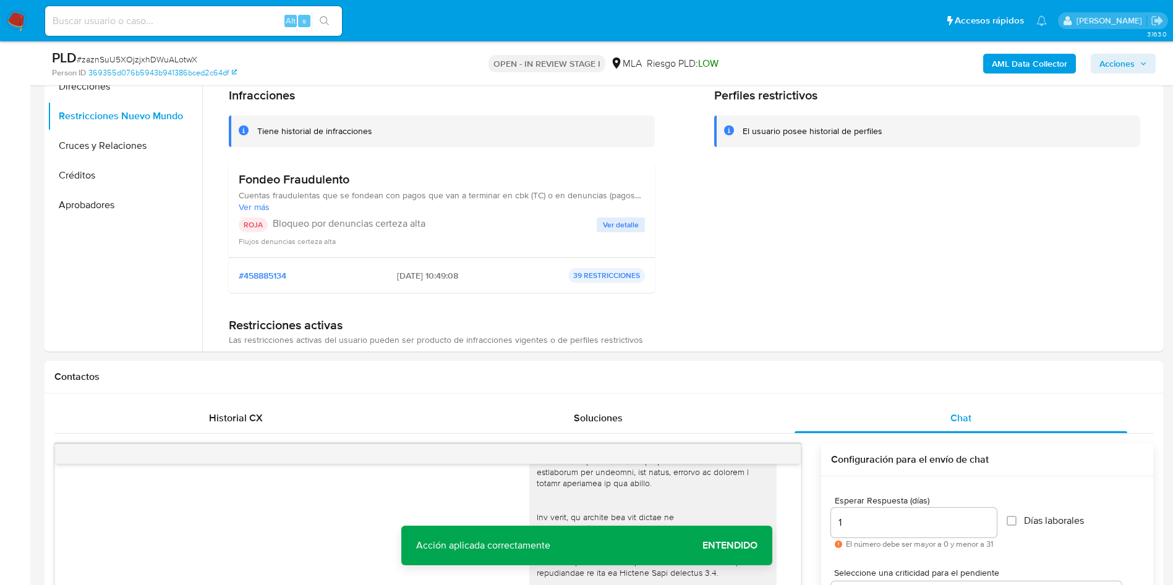
scroll to position [0, 0]
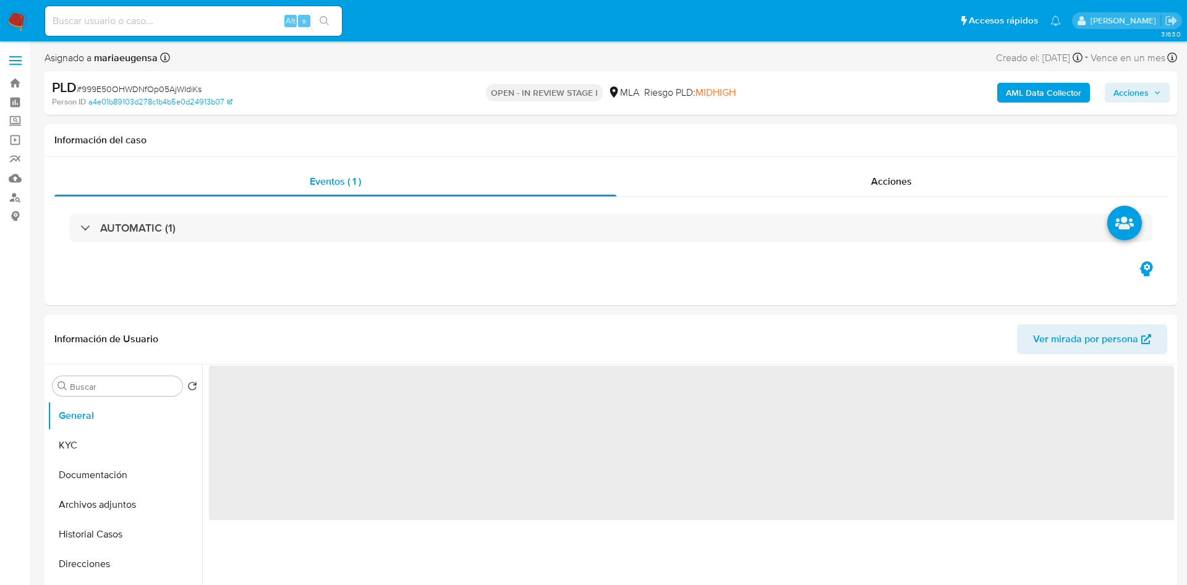
select select "10"
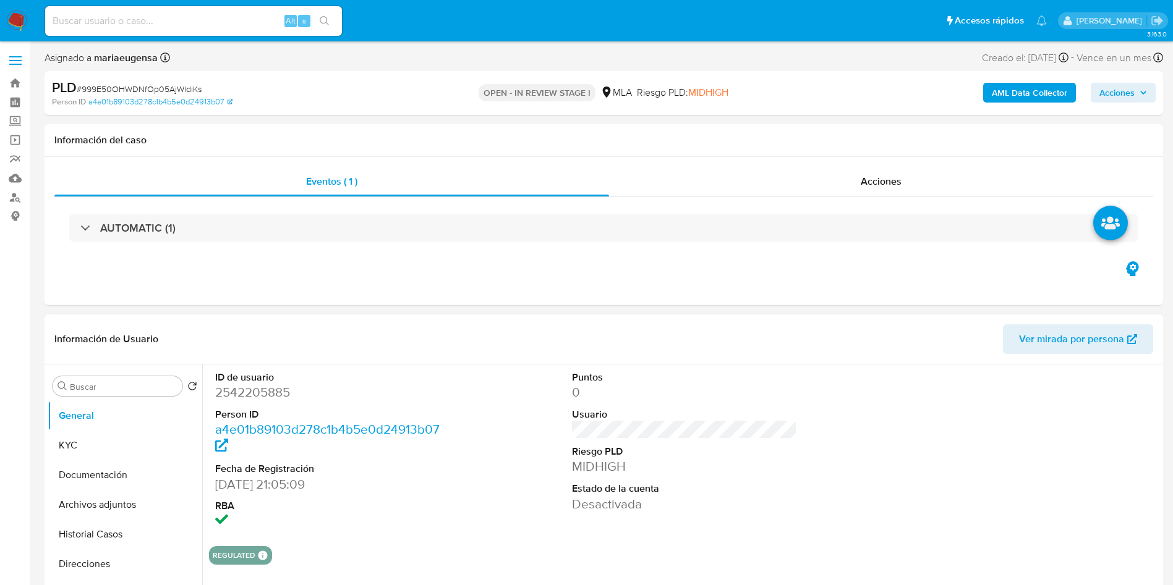
click at [273, 388] on dd "2542205885" at bounding box center [328, 392] width 226 height 17
copy dd "2542205885"
click at [180, 89] on span "# 999E50OHWDNfOp05AjWldiKs" at bounding box center [139, 89] width 125 height 12
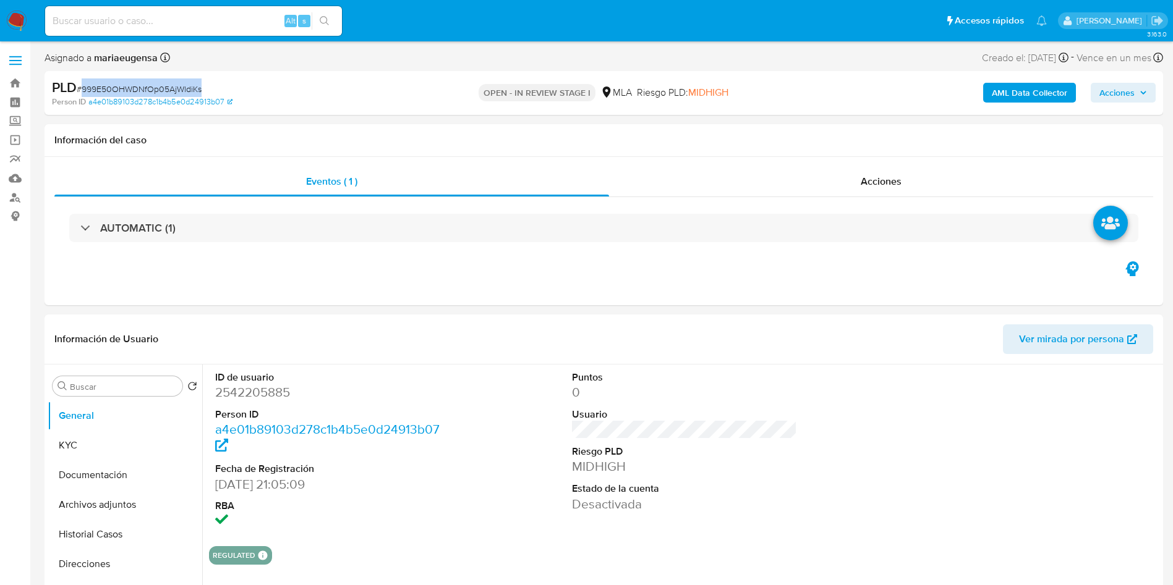
copy span "999E50OHWDNfOp05AjWldiKs"
click at [116, 390] on input "Buscar" at bounding box center [124, 386] width 108 height 11
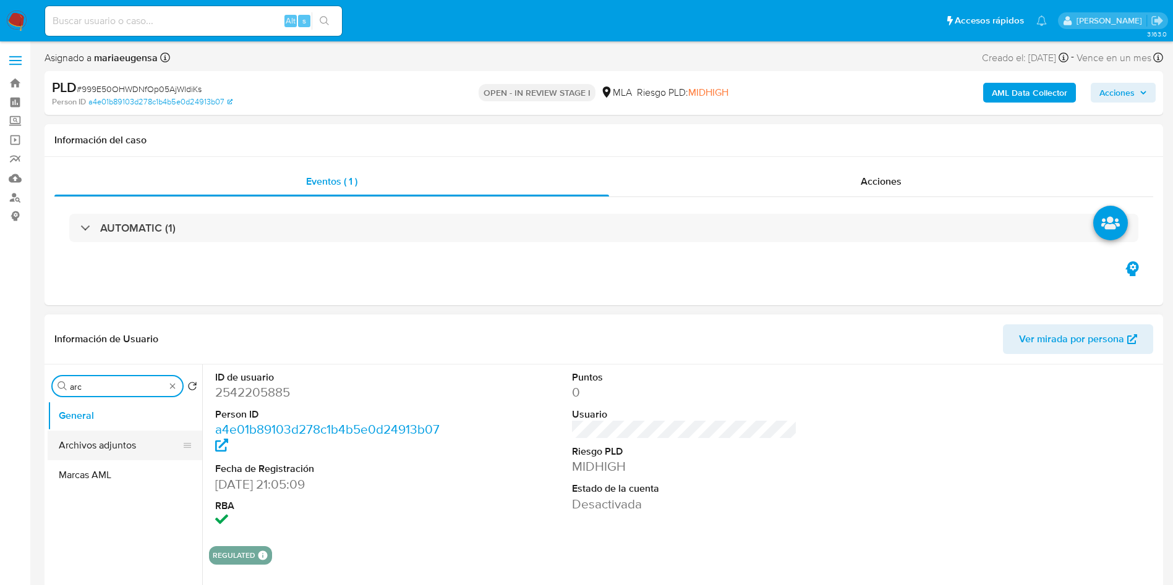
type input "arc"
click at [114, 441] on button "Archivos adjuntos" at bounding box center [120, 446] width 145 height 30
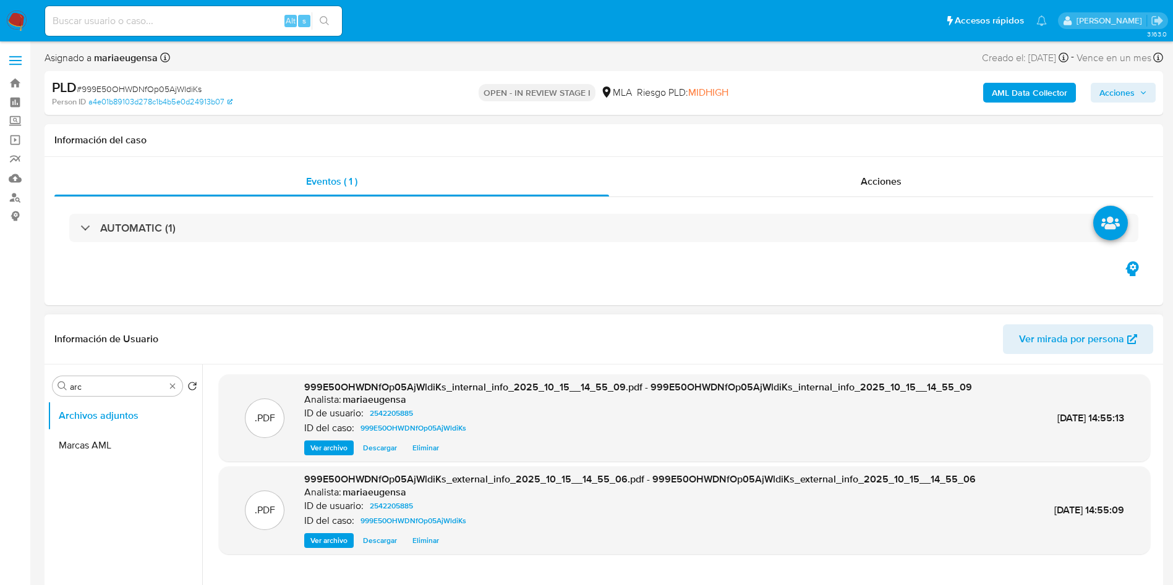
scroll to position [93, 0]
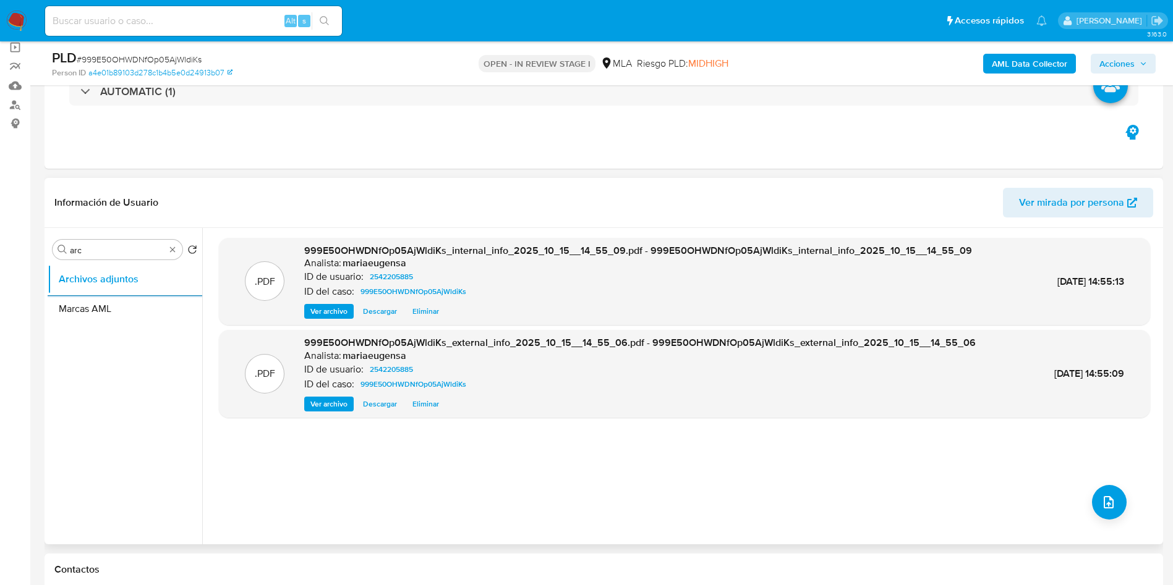
click at [521, 482] on div ".PDF 999E50OHWDNfOp05AjWldiKs_internal_info_2025_10_15__14_55_09.pdf - 999E50OH…" at bounding box center [684, 386] width 931 height 297
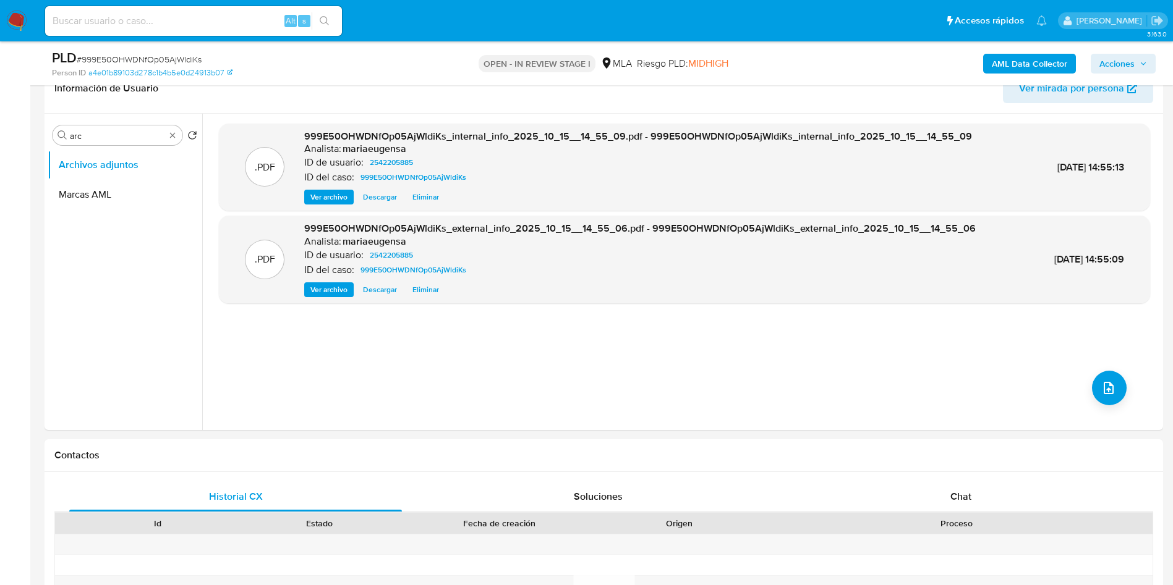
scroll to position [556, 0]
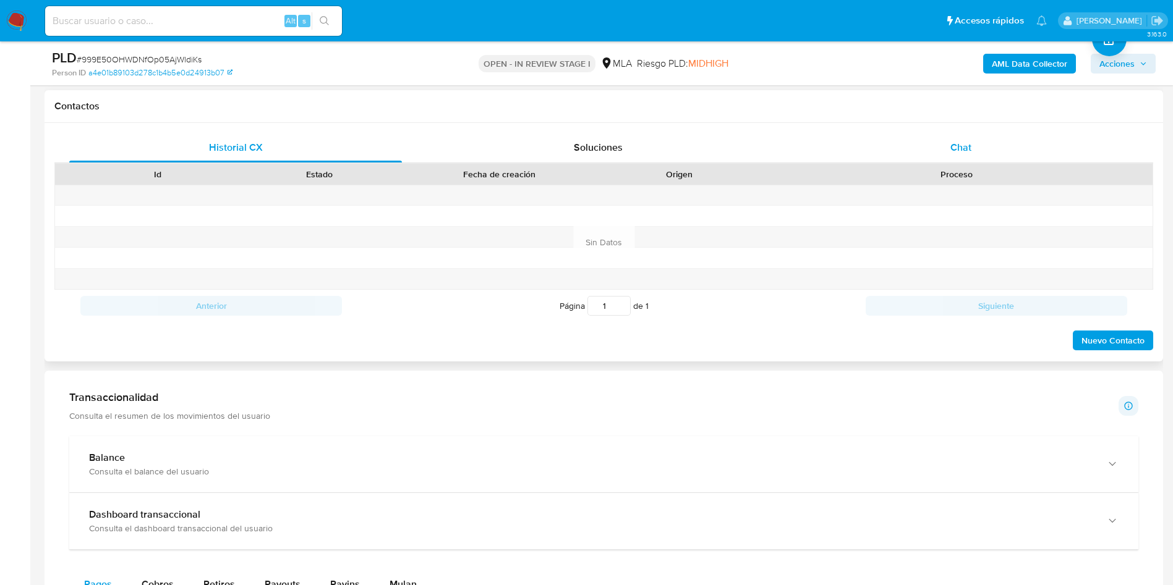
click at [966, 140] on span "Chat" at bounding box center [960, 147] width 21 height 14
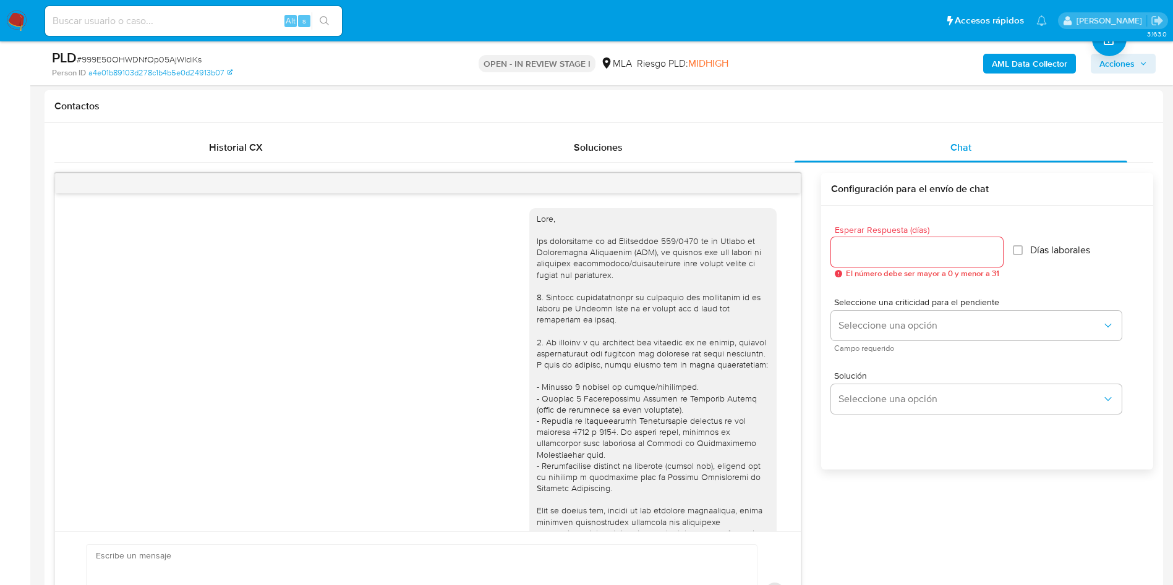
scroll to position [634, 0]
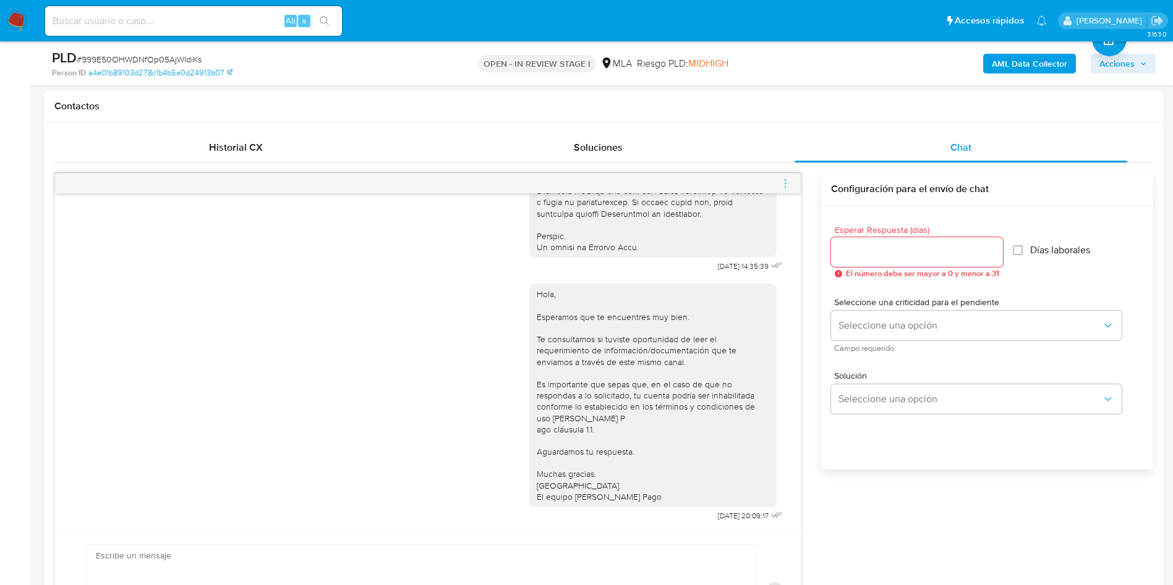
drag, startPoint x: 784, startPoint y: 185, endPoint x: 763, endPoint y: 168, distance: 27.2
click at [783, 184] on icon "menu-action" at bounding box center [784, 183] width 11 height 11
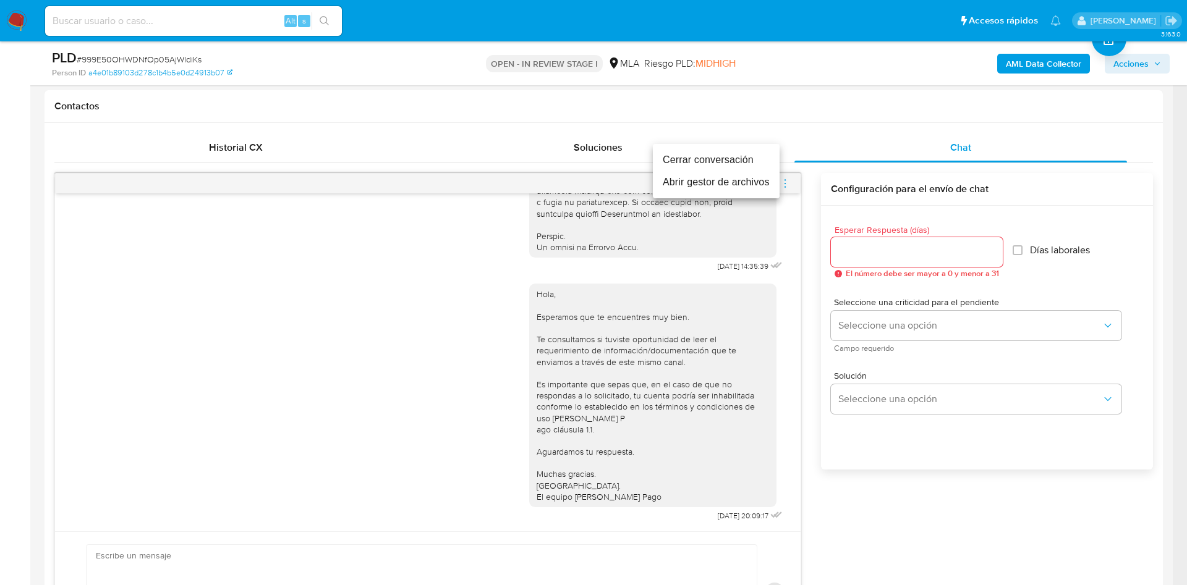
click at [761, 163] on li "Cerrar conversación" at bounding box center [716, 160] width 127 height 22
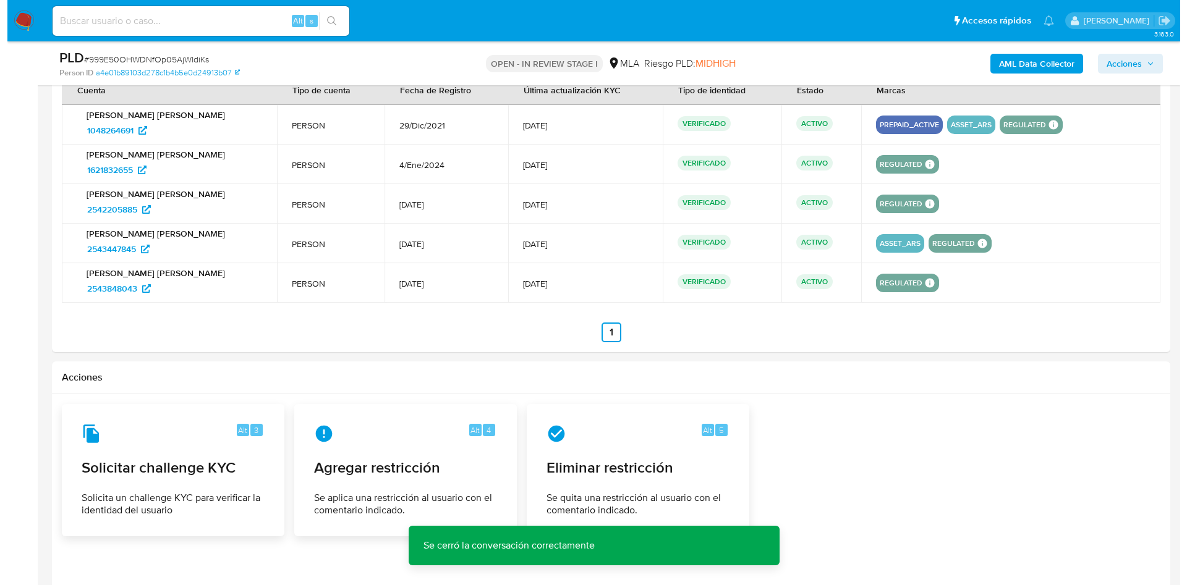
scroll to position [2050, 0]
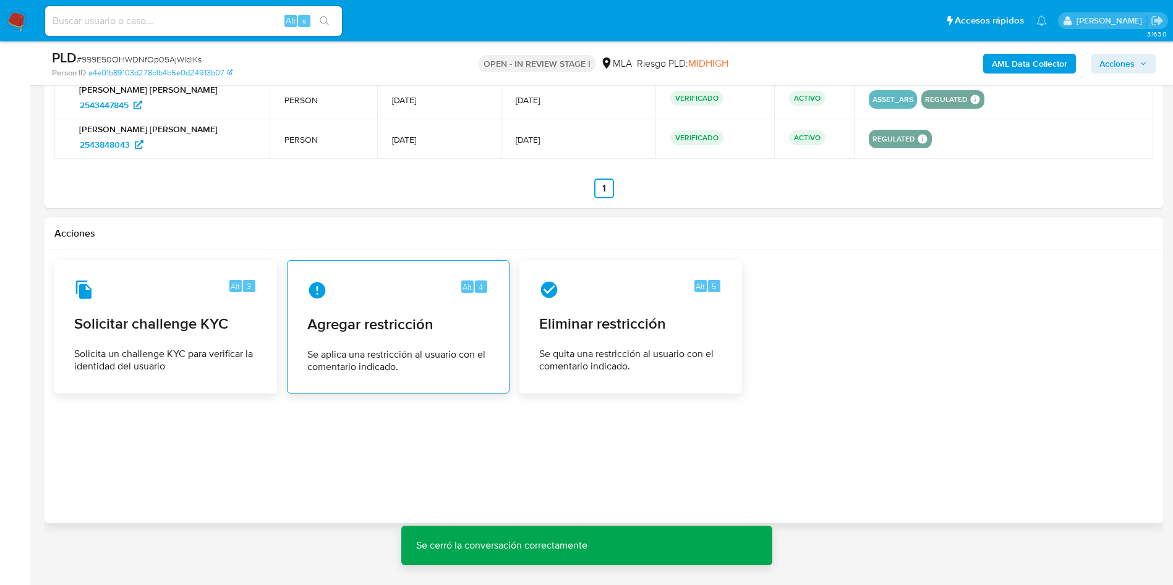
click at [447, 327] on span "Agregar restricción" at bounding box center [398, 324] width 182 height 19
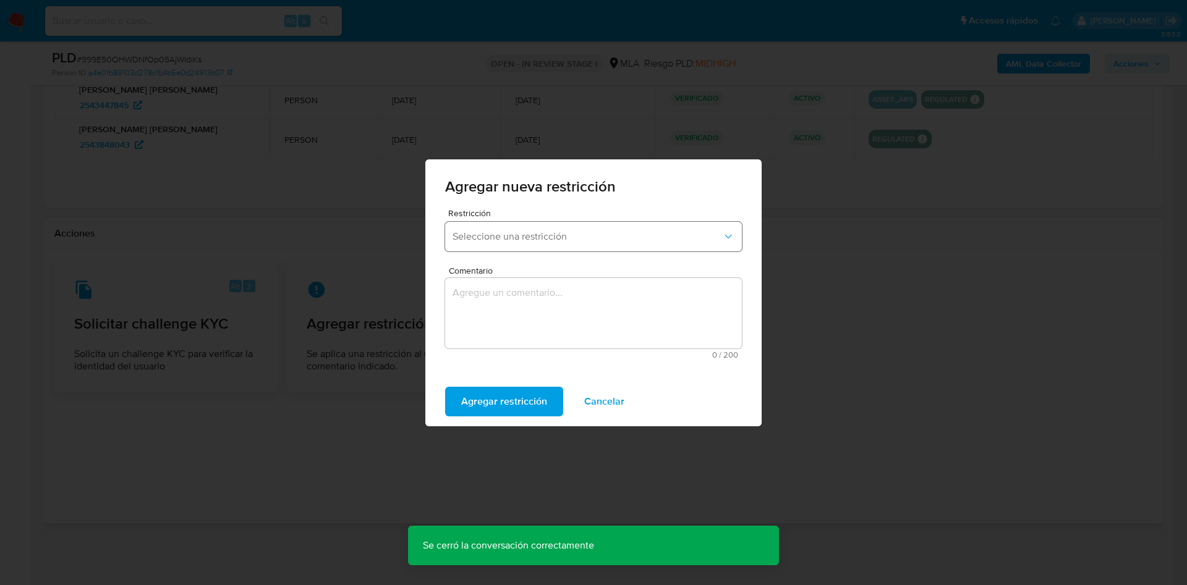
click at [494, 228] on button "Seleccione una restricción" at bounding box center [593, 237] width 297 height 30
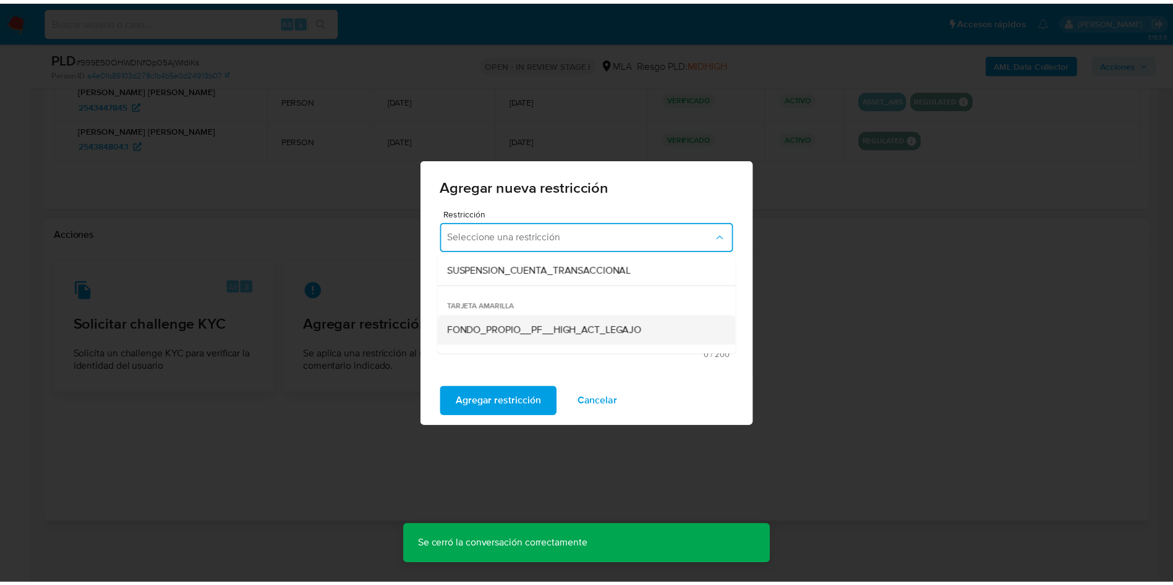
scroll to position [185, 0]
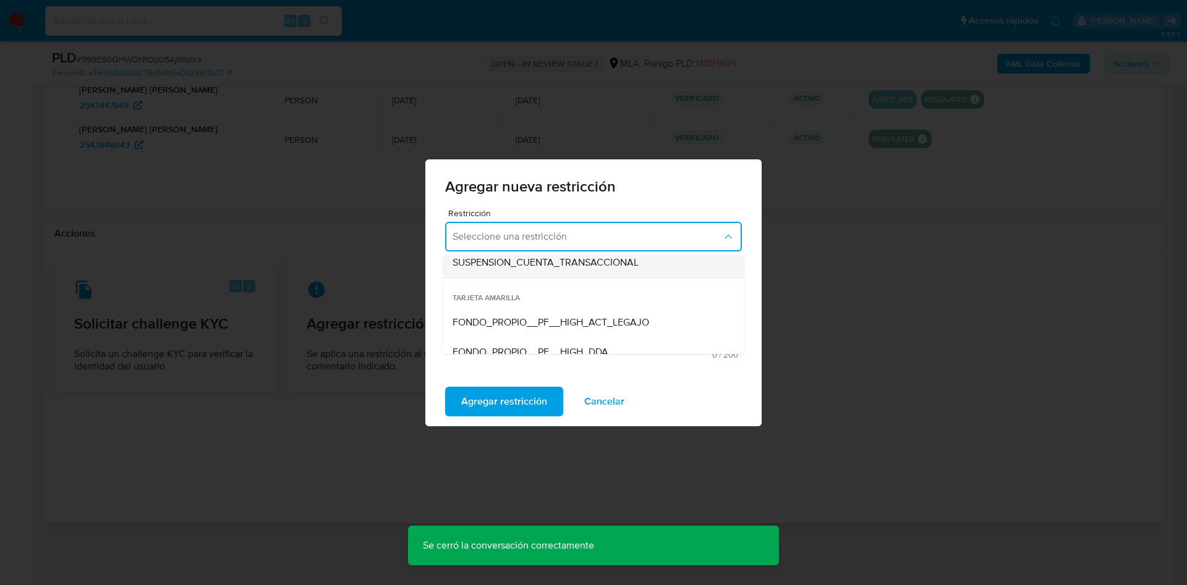
click at [532, 268] on span "SUSPENSION_CUENTA_TRANSACCIONAL" at bounding box center [545, 263] width 186 height 12
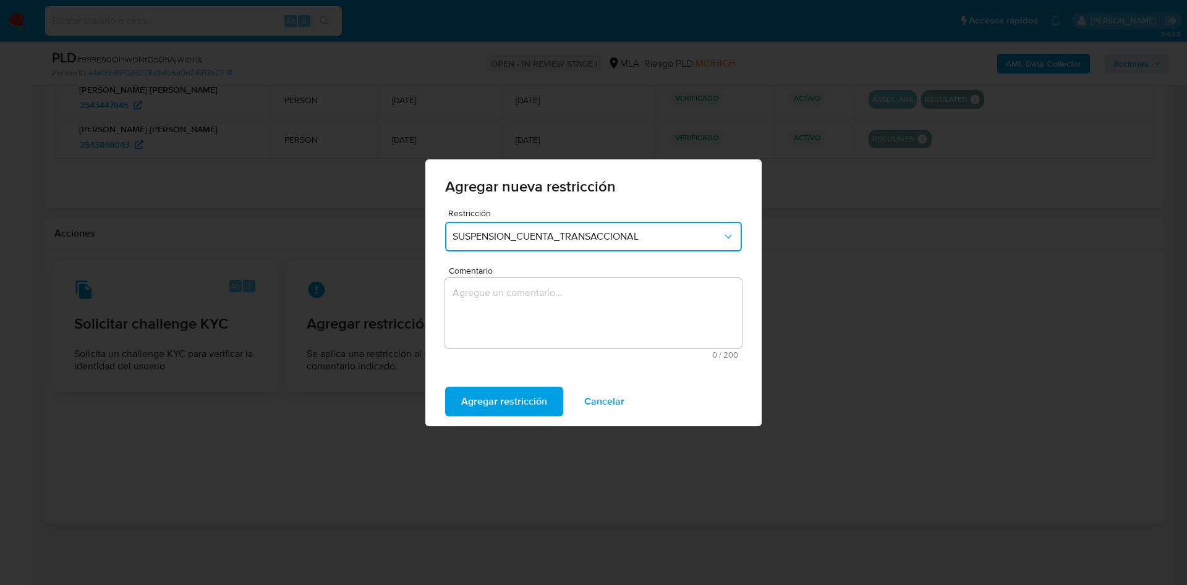
click at [514, 325] on textarea "Comentario" at bounding box center [593, 313] width 297 height 70
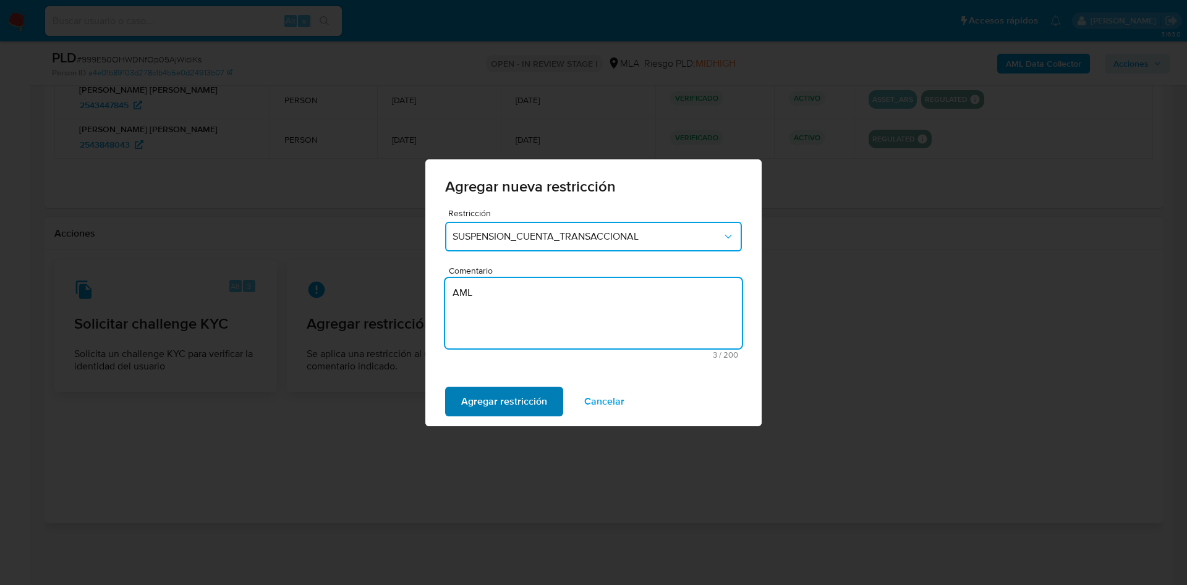
type textarea "AML"
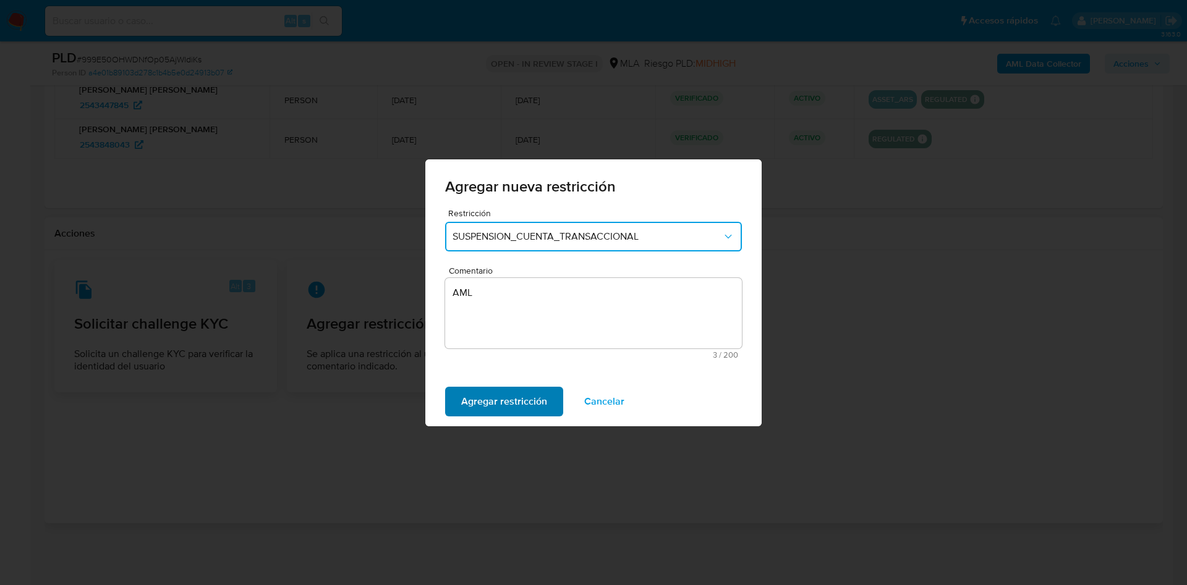
click at [499, 405] on span "Agregar restricción" at bounding box center [504, 401] width 86 height 27
click at [483, 409] on span "Confirmar" at bounding box center [483, 401] width 45 height 27
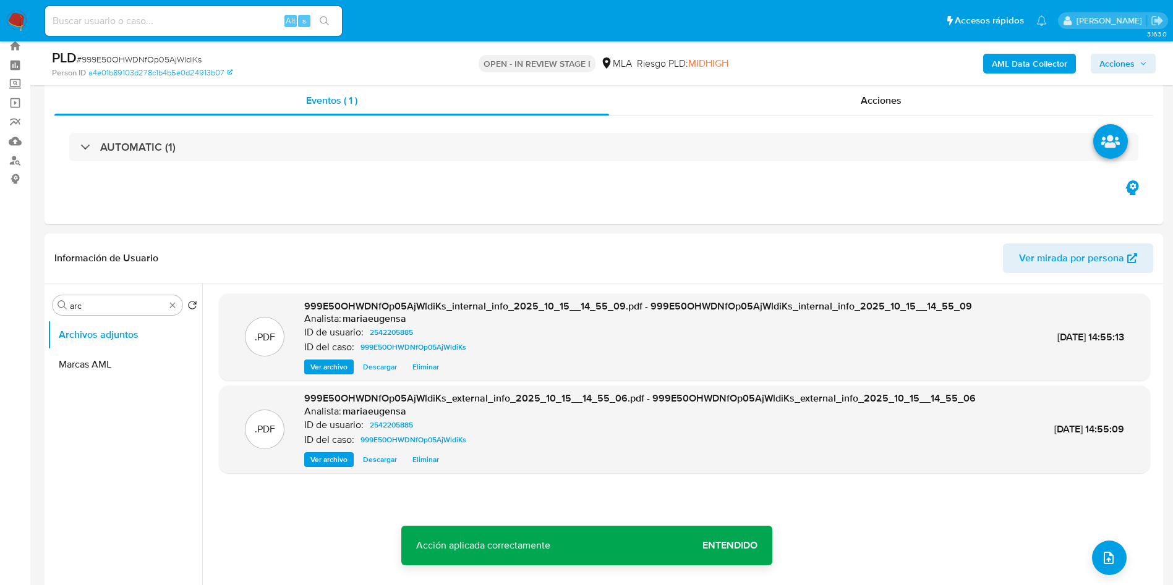
scroll to position [10, 0]
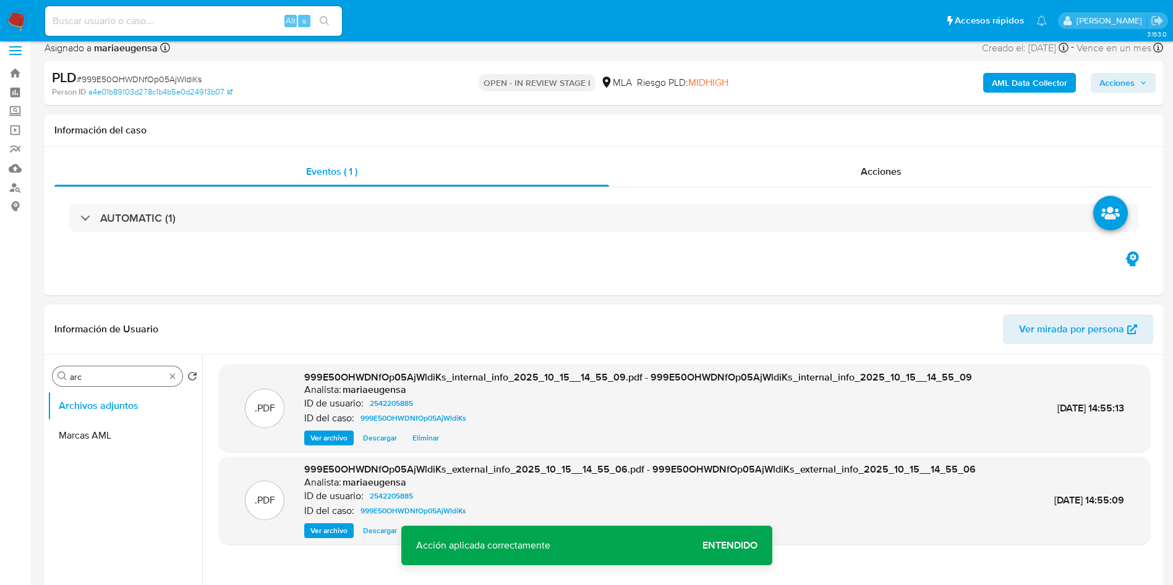
click at [108, 367] on div "Buscar arc" at bounding box center [118, 377] width 130 height 20
click at [106, 375] on input "arc" at bounding box center [117, 376] width 95 height 11
click at [106, 375] on input "R" at bounding box center [117, 376] width 95 height 11
click at [91, 431] on button "Restricciones Nuevo Mundo" at bounding box center [120, 436] width 145 height 30
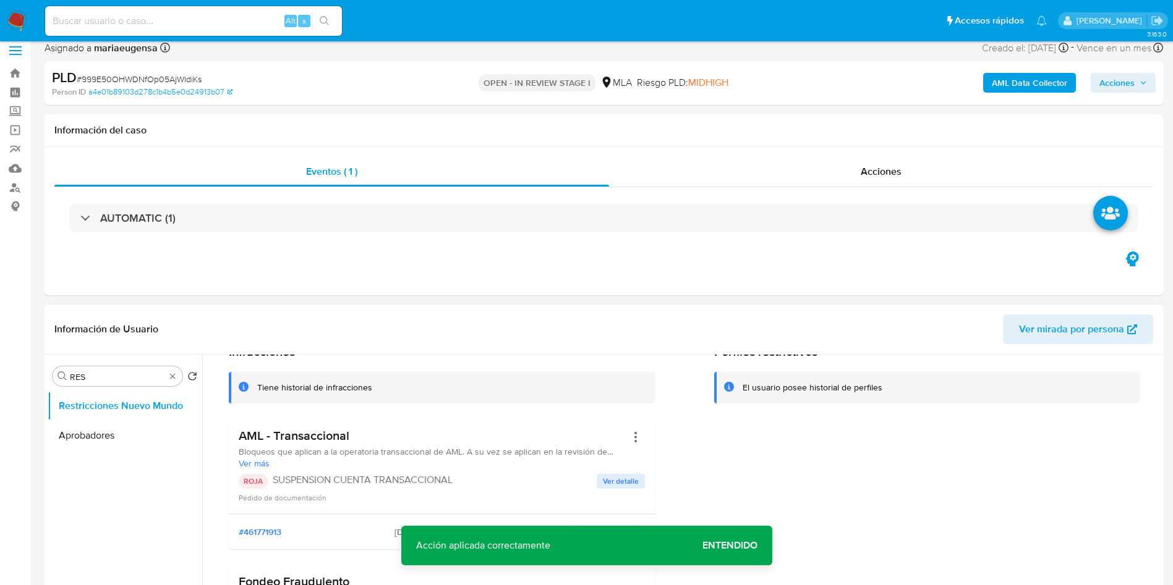
scroll to position [93, 0]
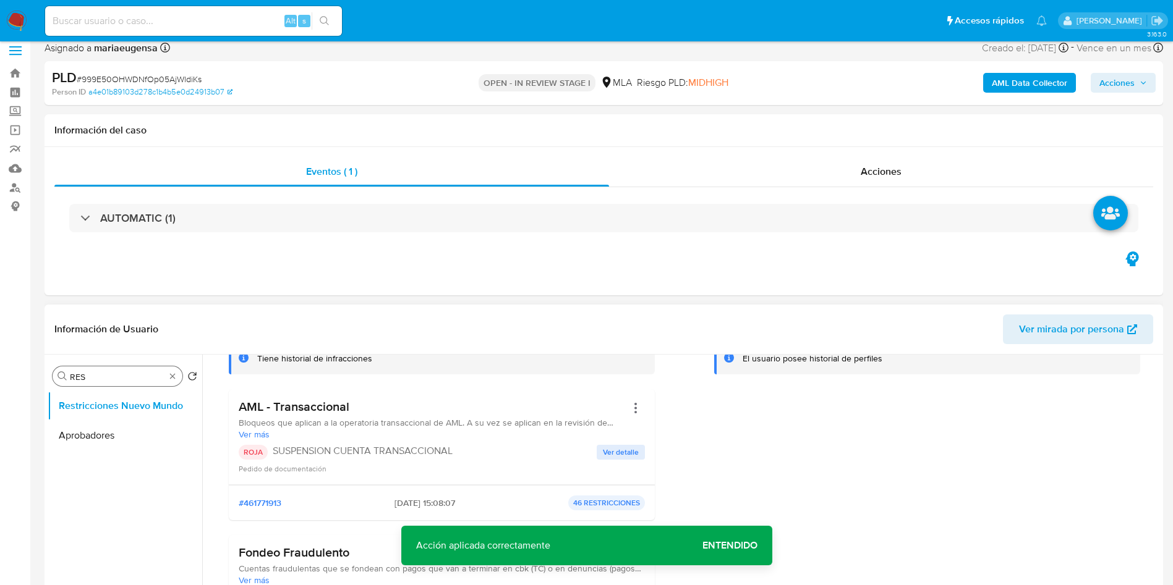
click at [86, 375] on input "RES" at bounding box center [117, 376] width 95 height 11
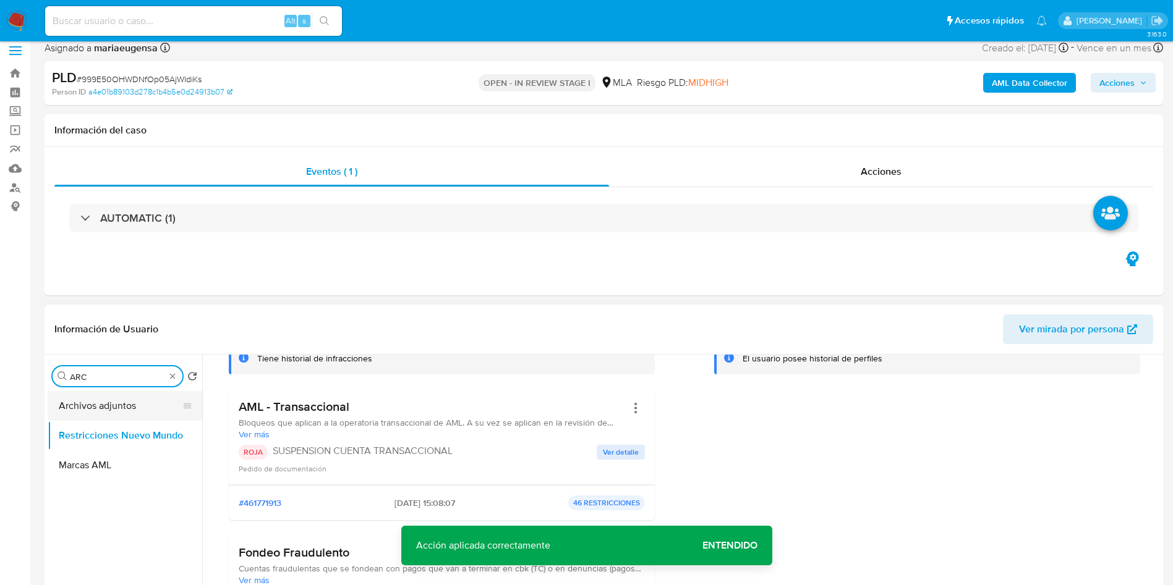
type input "ARC"
click at [95, 421] on button "Restricciones Nuevo Mundo" at bounding box center [125, 436] width 155 height 30
drag, startPoint x: 109, startPoint y: 433, endPoint x: 883, endPoint y: 562, distance: 784.6
click at [127, 432] on button "Restricciones Nuevo Mundo" at bounding box center [125, 436] width 155 height 30
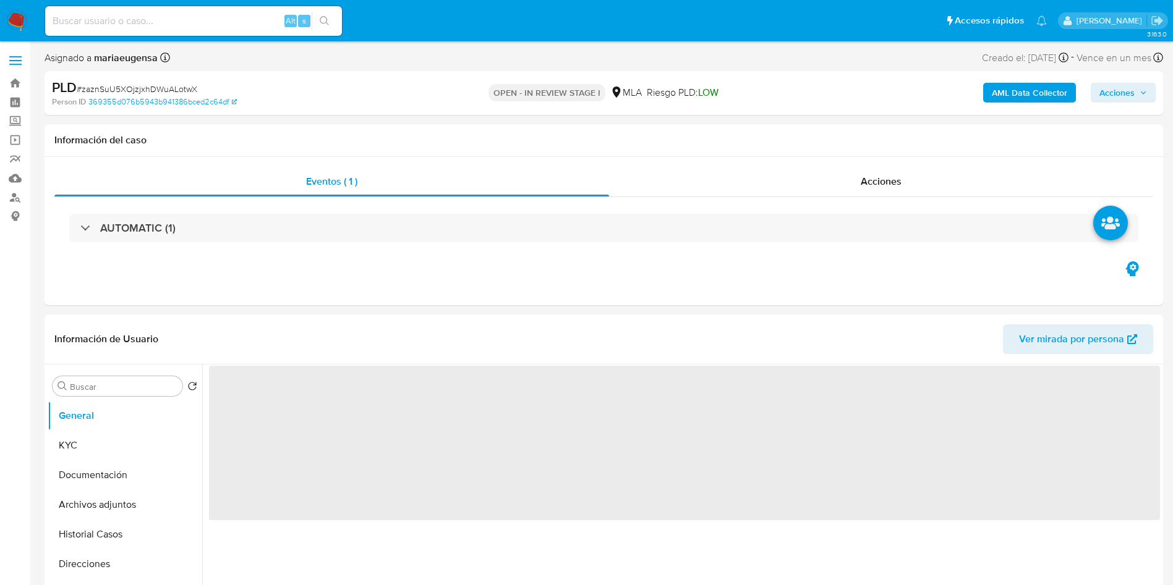
select select "10"
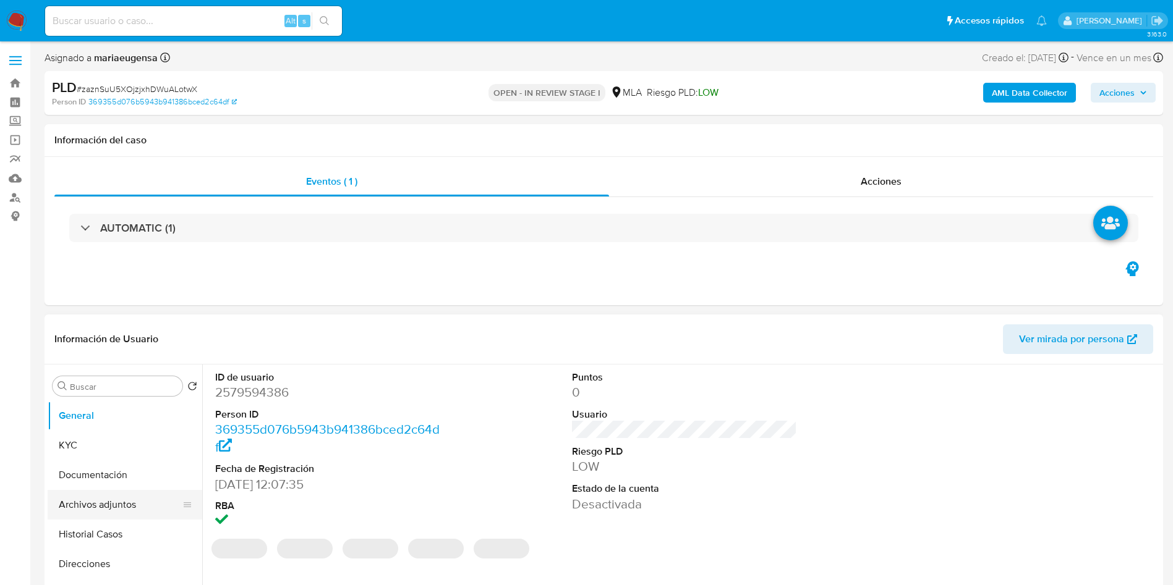
drag, startPoint x: 91, startPoint y: 498, endPoint x: 80, endPoint y: 517, distance: 21.3
click at [90, 498] on button "Archivos adjuntos" at bounding box center [120, 505] width 145 height 30
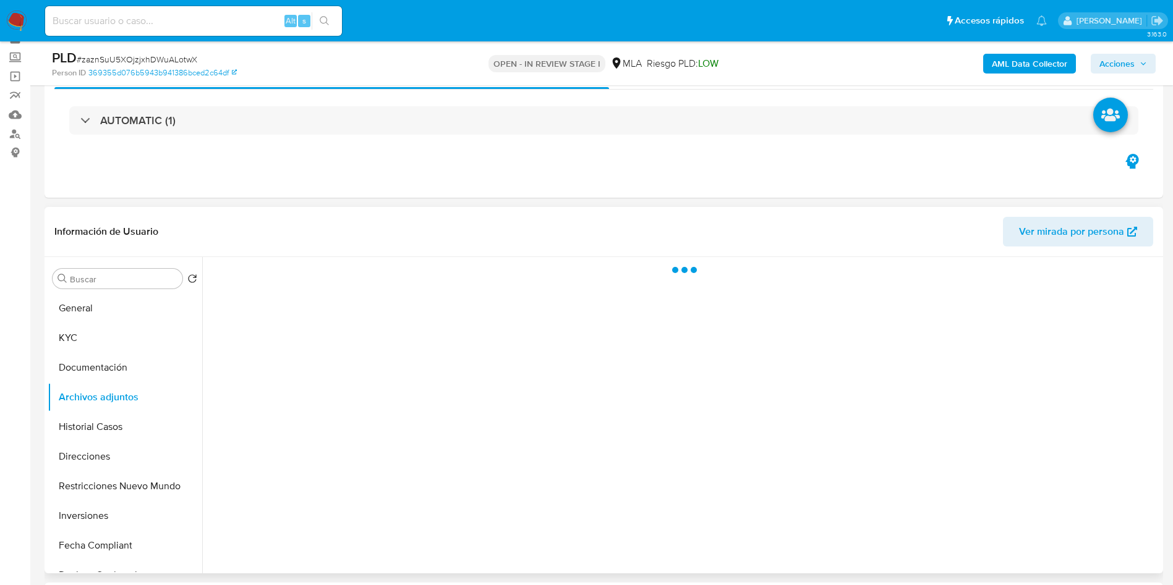
scroll to position [93, 0]
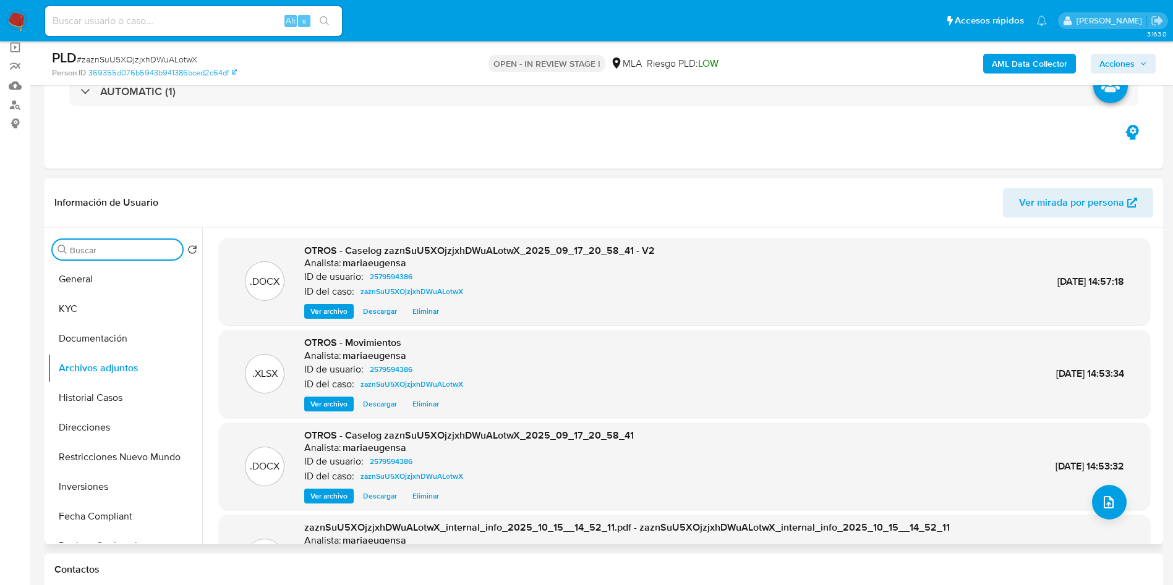
click at [116, 248] on input "Buscar" at bounding box center [124, 250] width 108 height 11
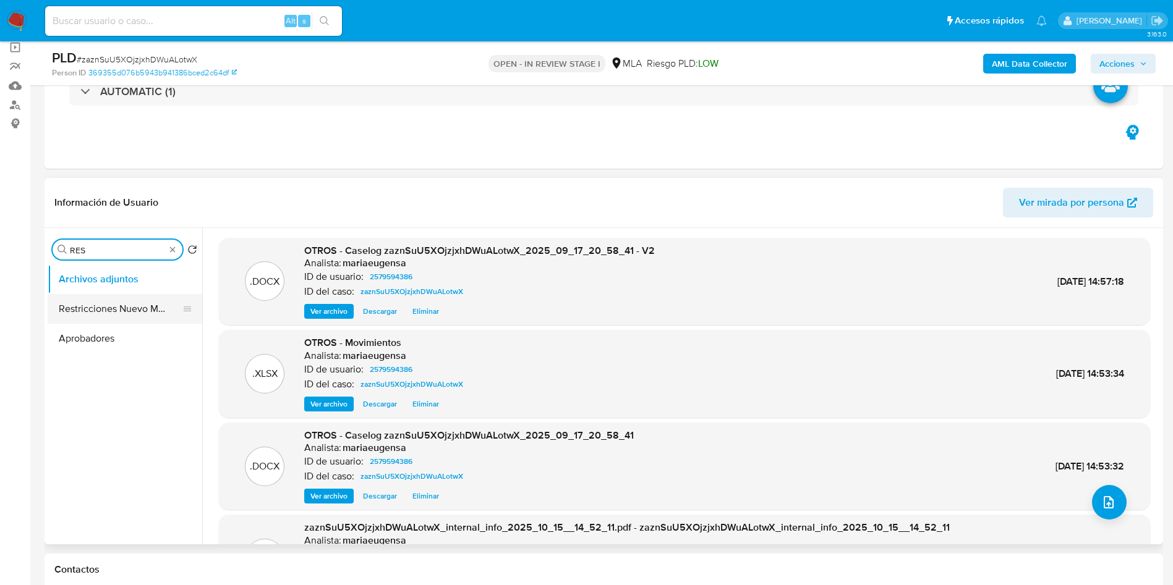
type input "RES"
click at [124, 318] on button "Restricciones Nuevo Mundo" at bounding box center [125, 309] width 155 height 30
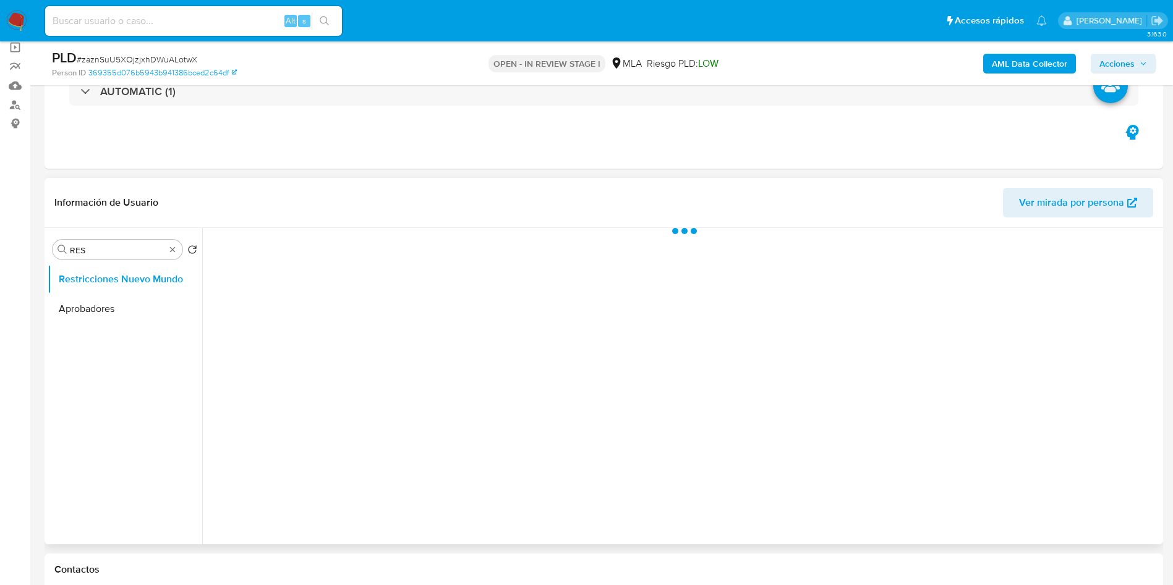
scroll to position [371, 0]
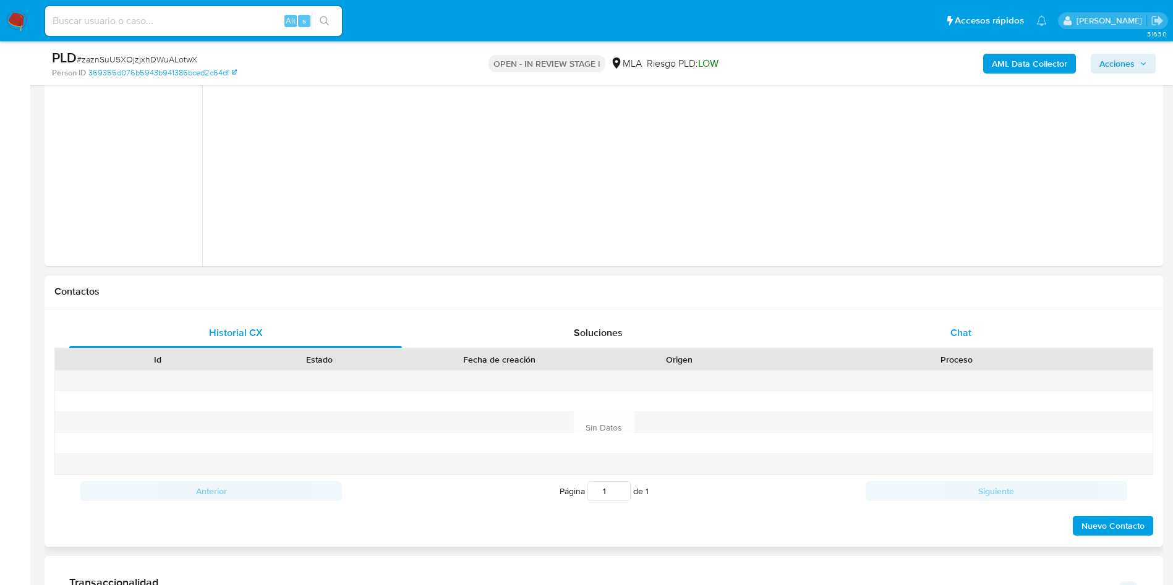
click at [974, 337] on div "Chat" at bounding box center [960, 333] width 333 height 30
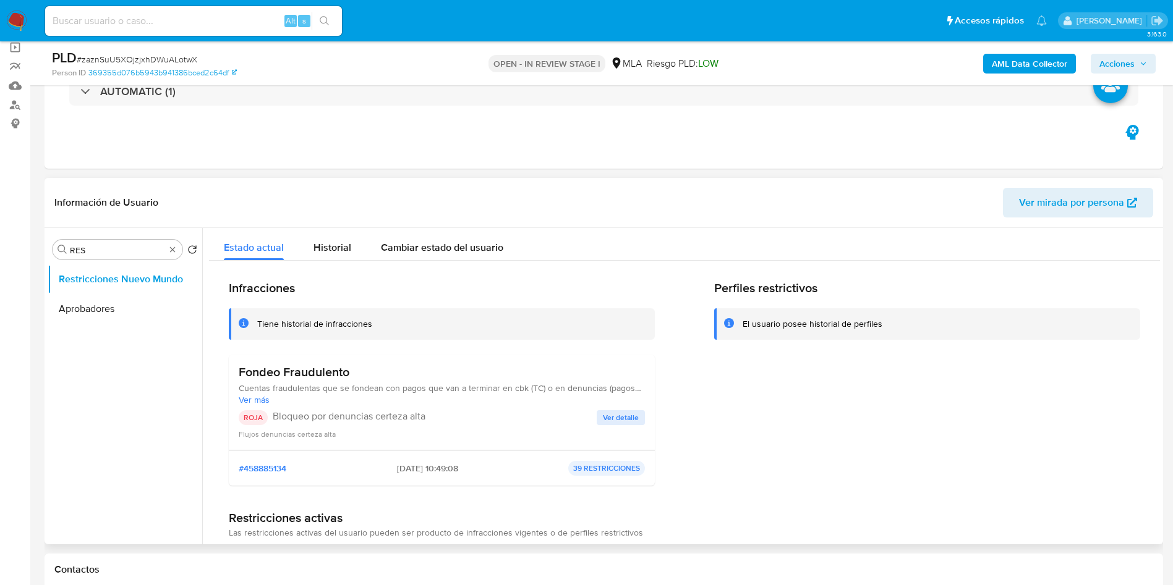
scroll to position [185, 0]
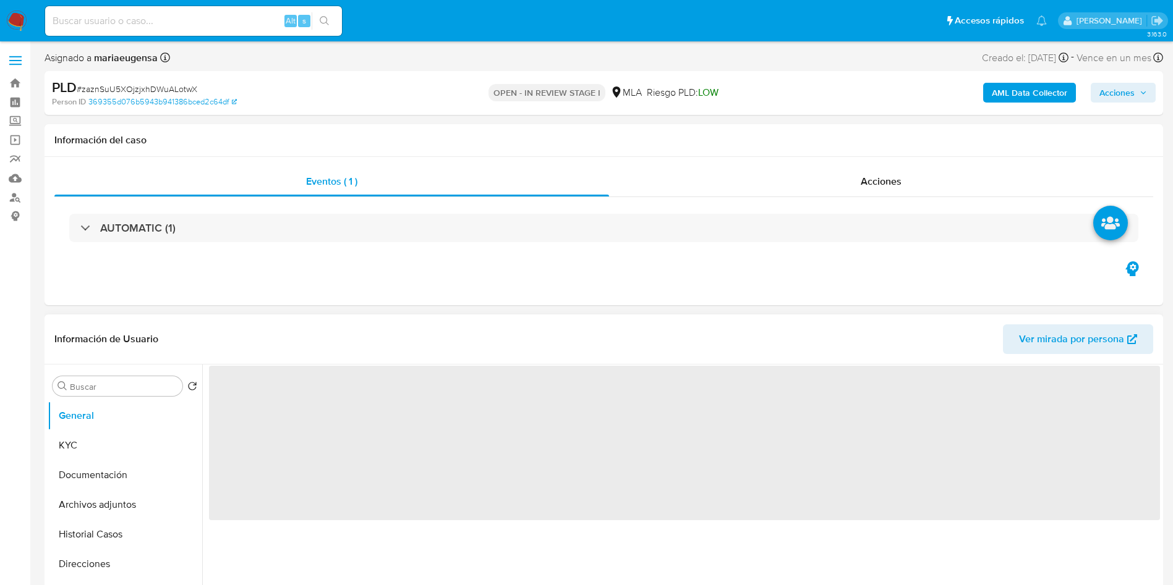
select select "10"
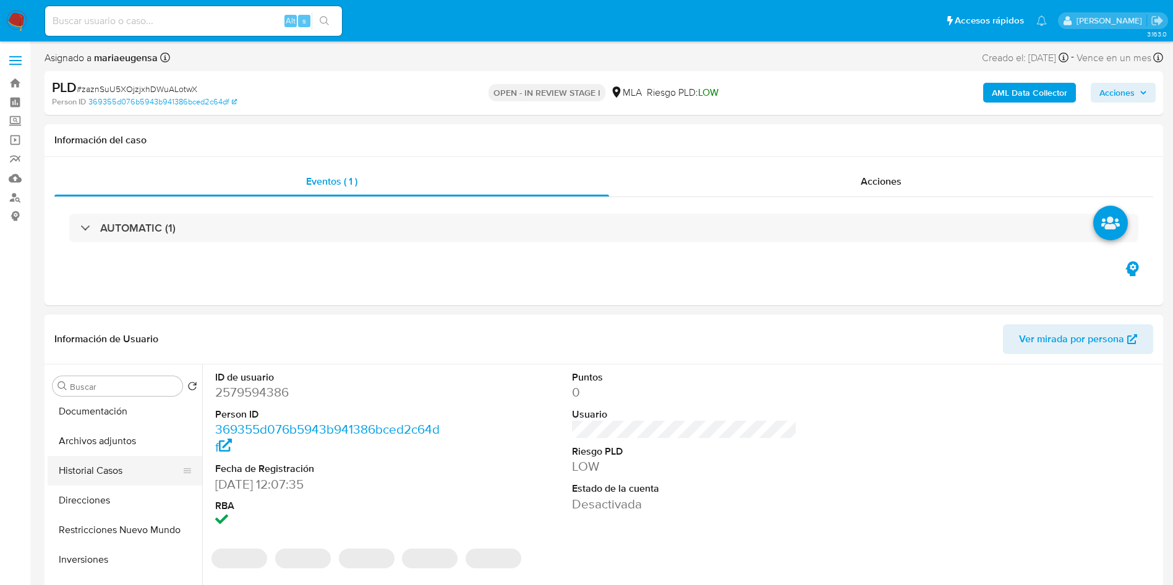
scroll to position [93, 0]
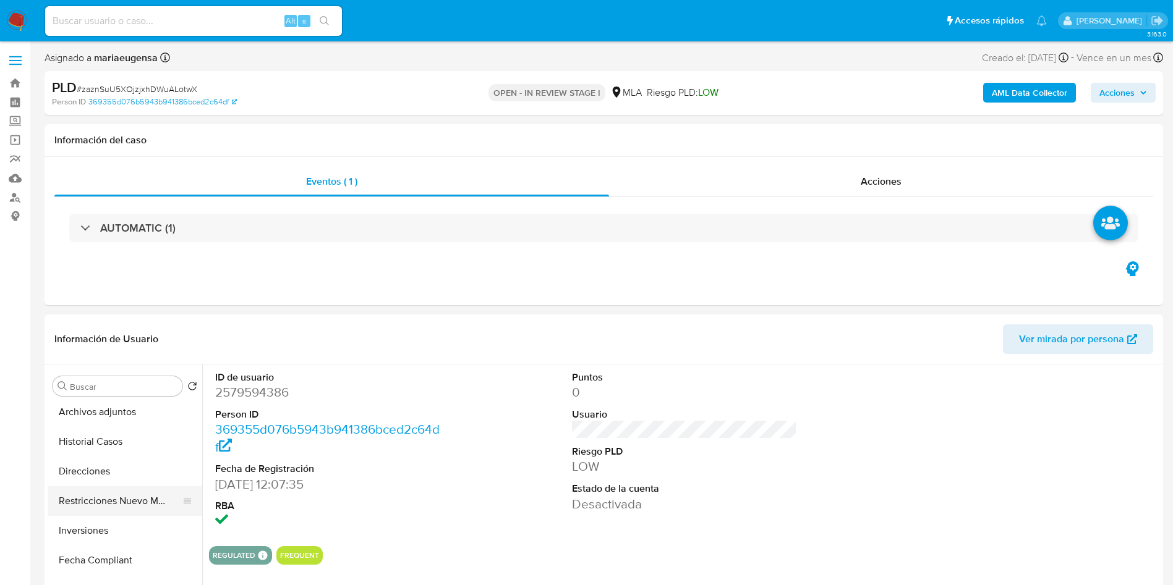
click at [99, 496] on button "Restricciones Nuevo Mundo" at bounding box center [120, 501] width 145 height 30
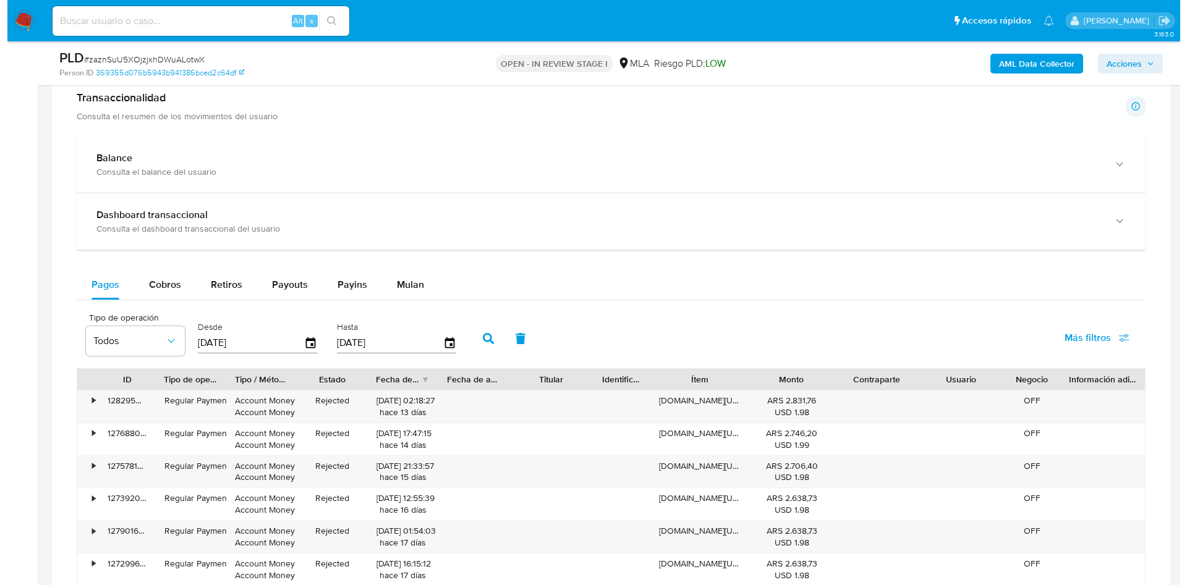
scroll to position [1652, 0]
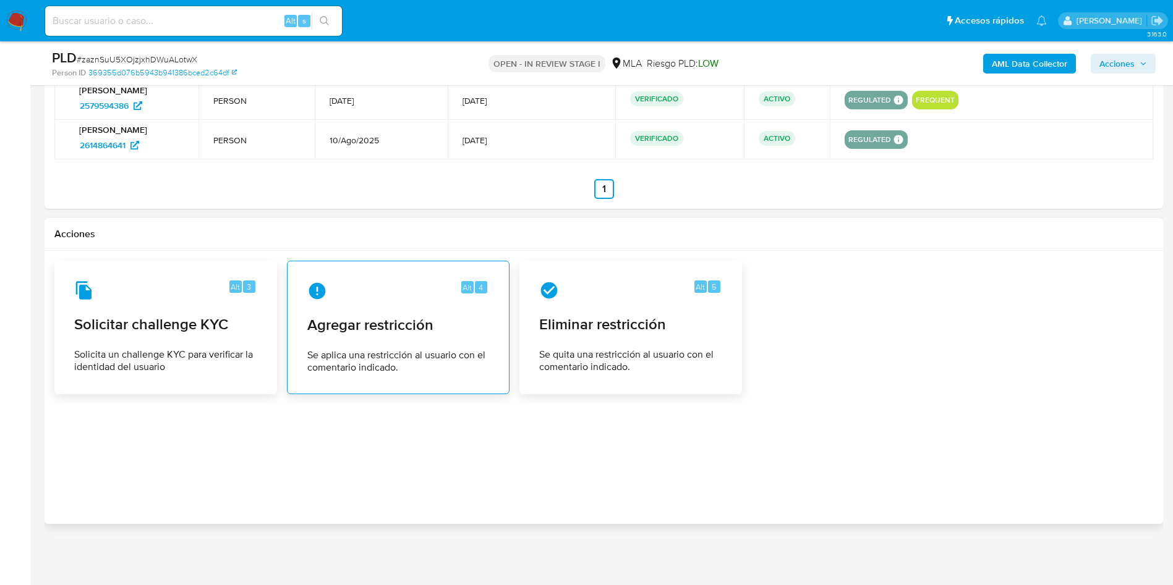
click at [368, 357] on span "Se aplica una restricción al usuario con el comentario indicado." at bounding box center [398, 361] width 182 height 25
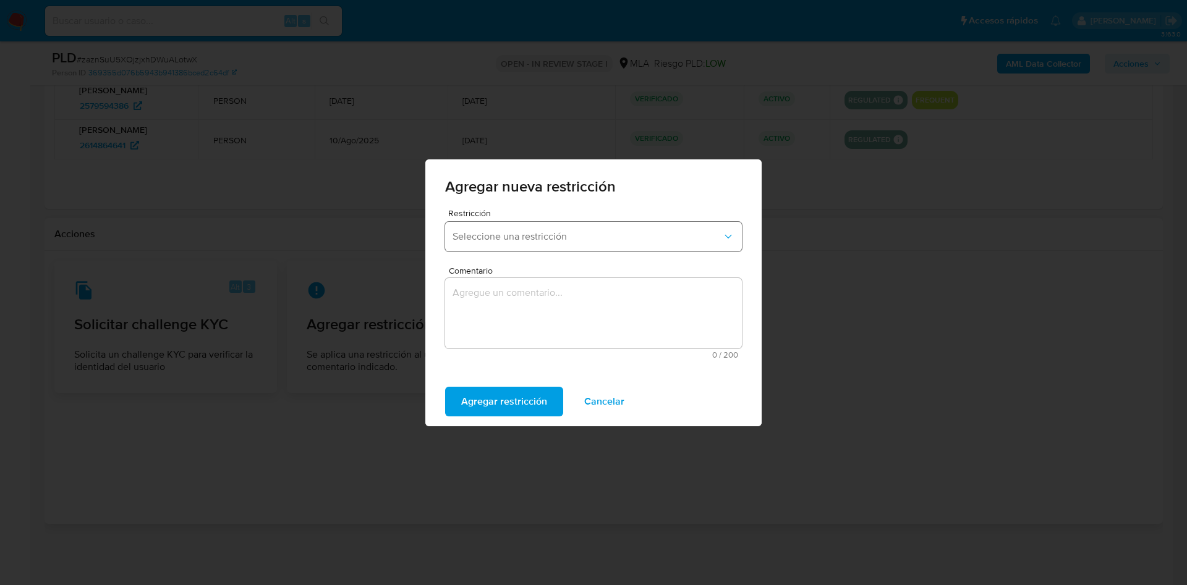
click at [511, 239] on span "Seleccione una restricción" at bounding box center [586, 237] width 269 height 12
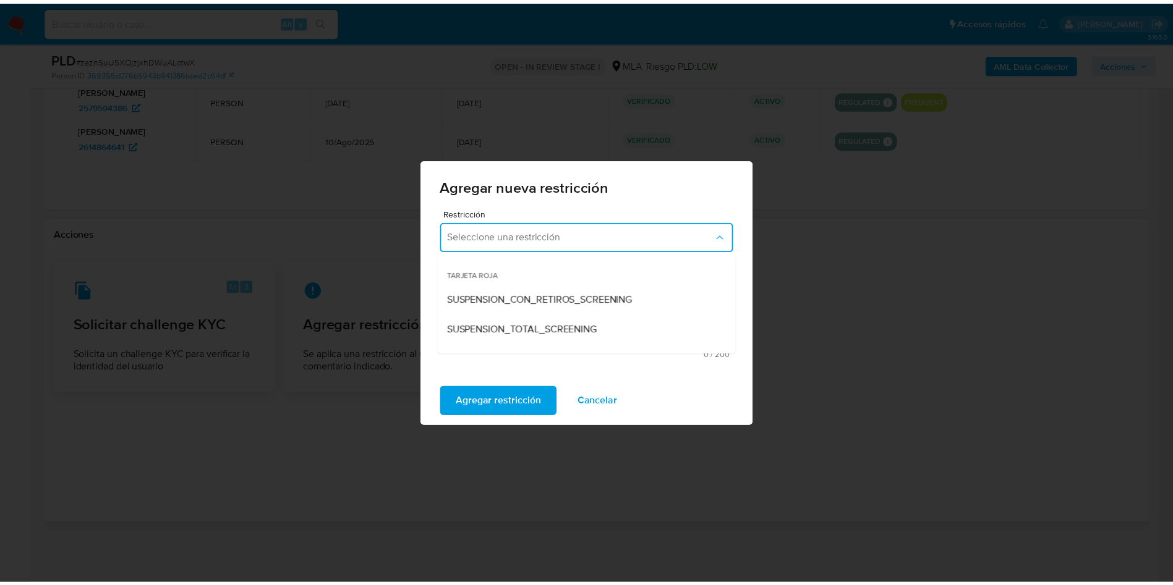
scroll to position [185, 0]
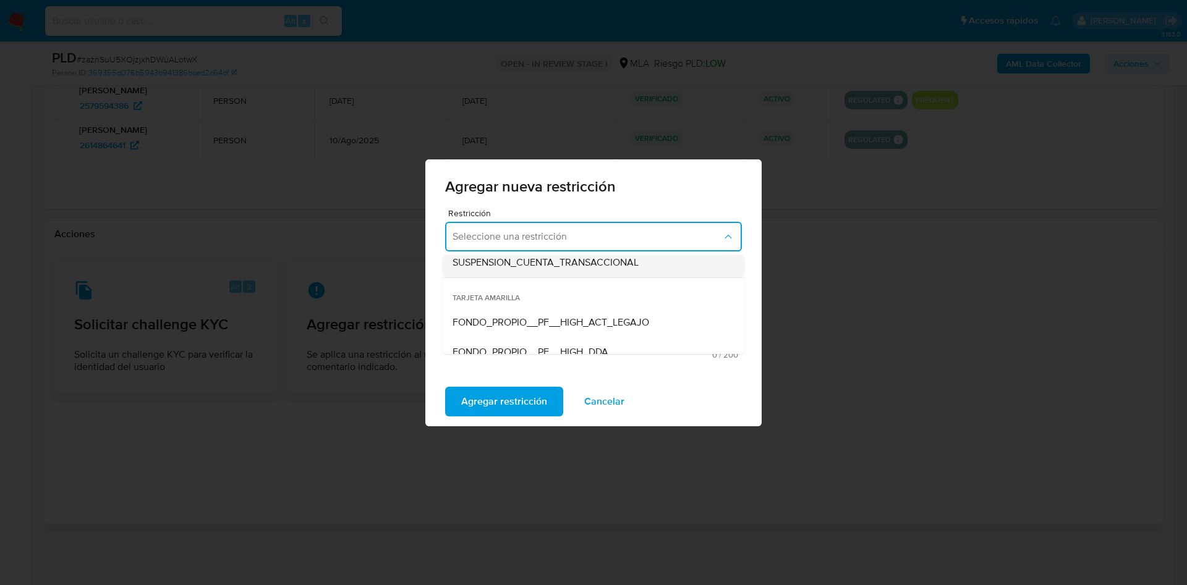
click at [541, 263] on span "SUSPENSION_CUENTA_TRANSACCIONAL" at bounding box center [545, 263] width 186 height 12
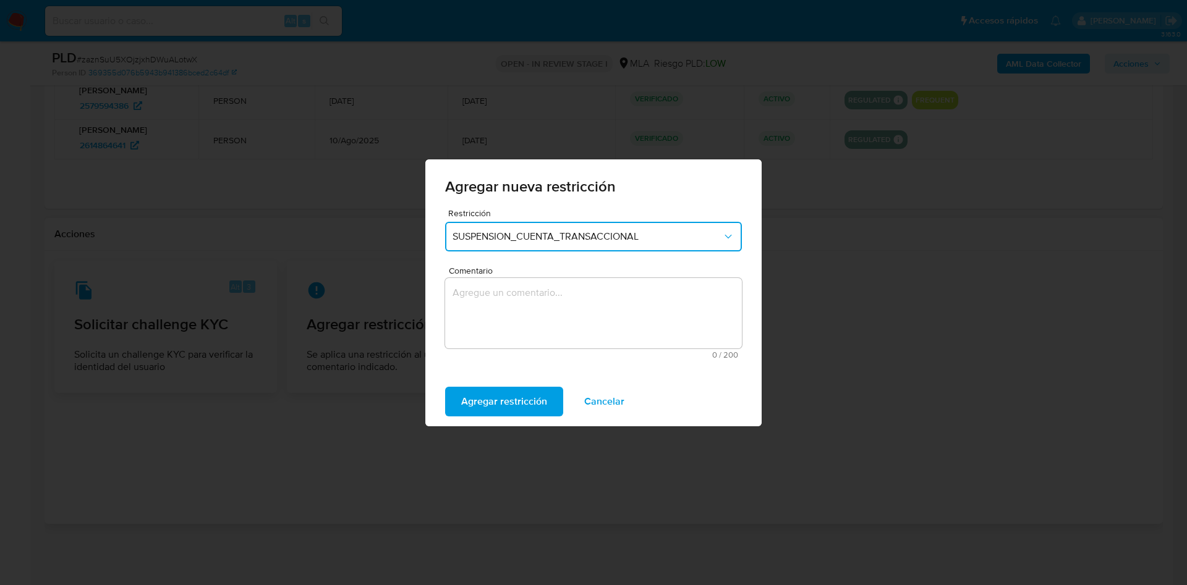
click at [524, 319] on textarea "Comentario" at bounding box center [593, 313] width 297 height 70
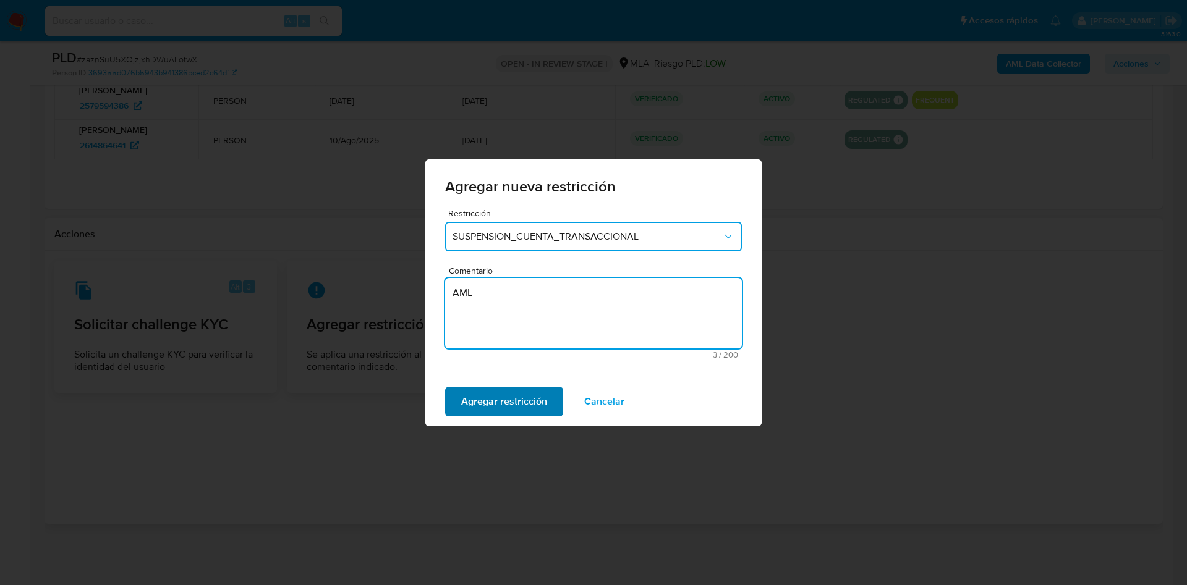
type textarea "AML"
click at [548, 390] on button "Agregar restricción" at bounding box center [504, 402] width 118 height 30
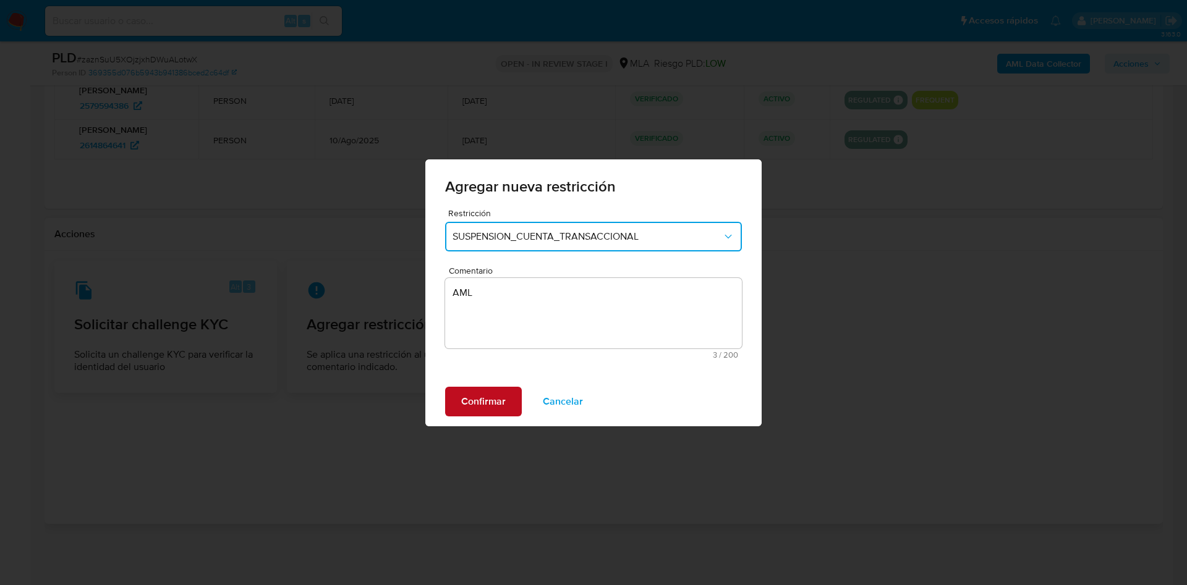
click at [477, 404] on span "Confirmar" at bounding box center [483, 401] width 45 height 27
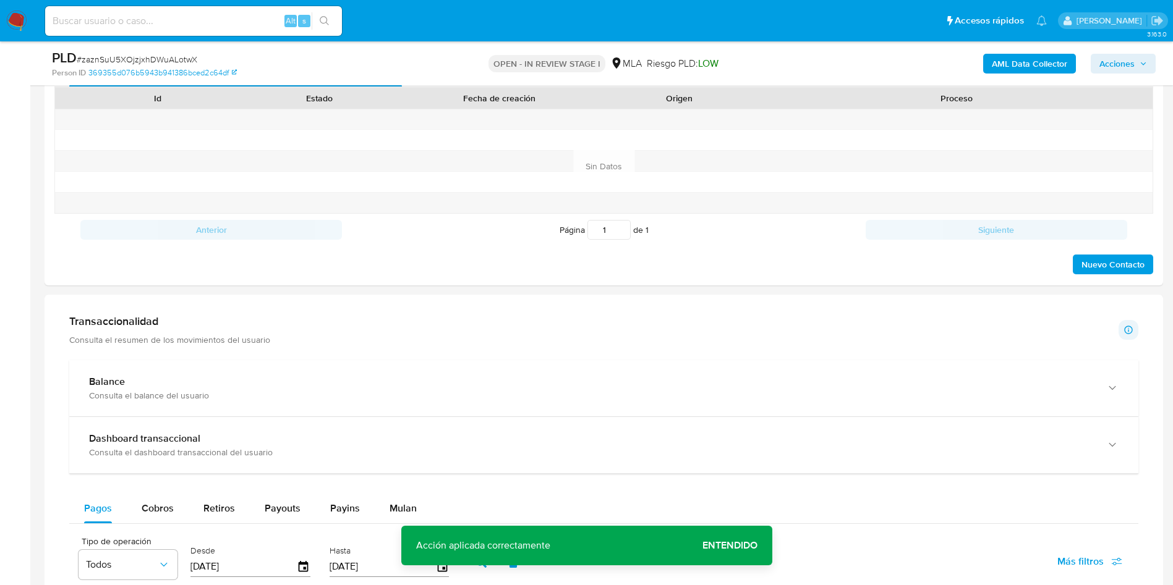
scroll to position [0, 0]
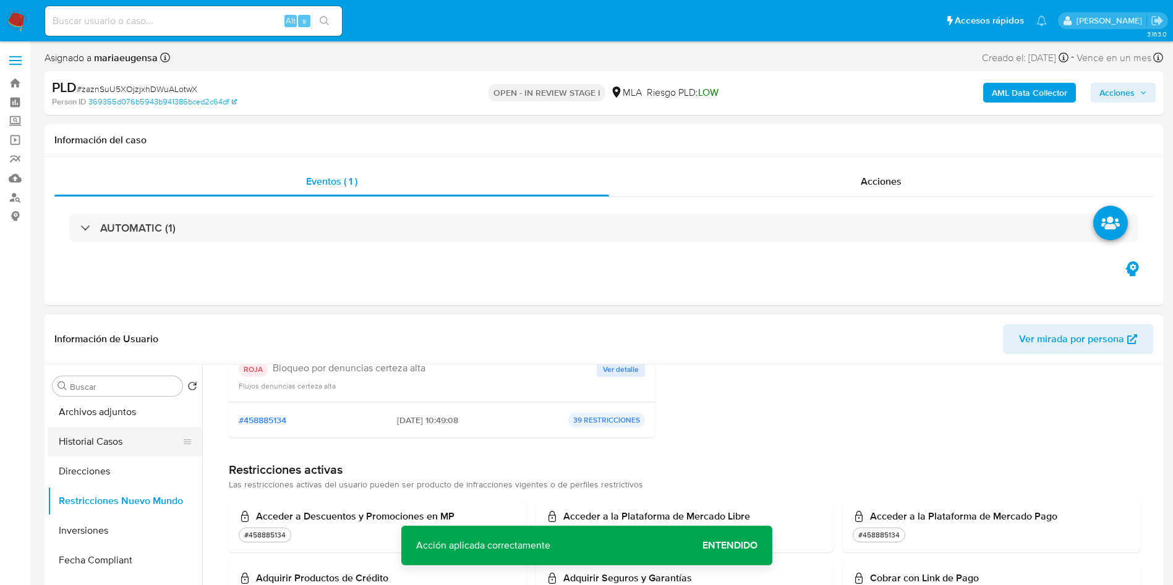
click at [103, 433] on button "Historial Casos" at bounding box center [120, 442] width 145 height 30
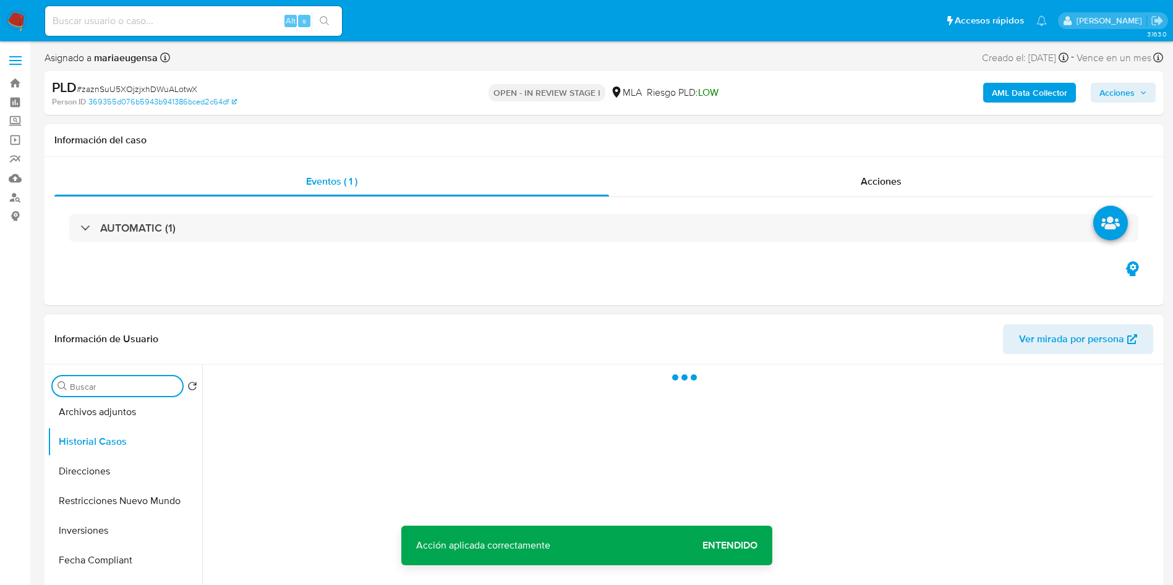
click at [120, 386] on input "Buscar" at bounding box center [124, 386] width 108 height 11
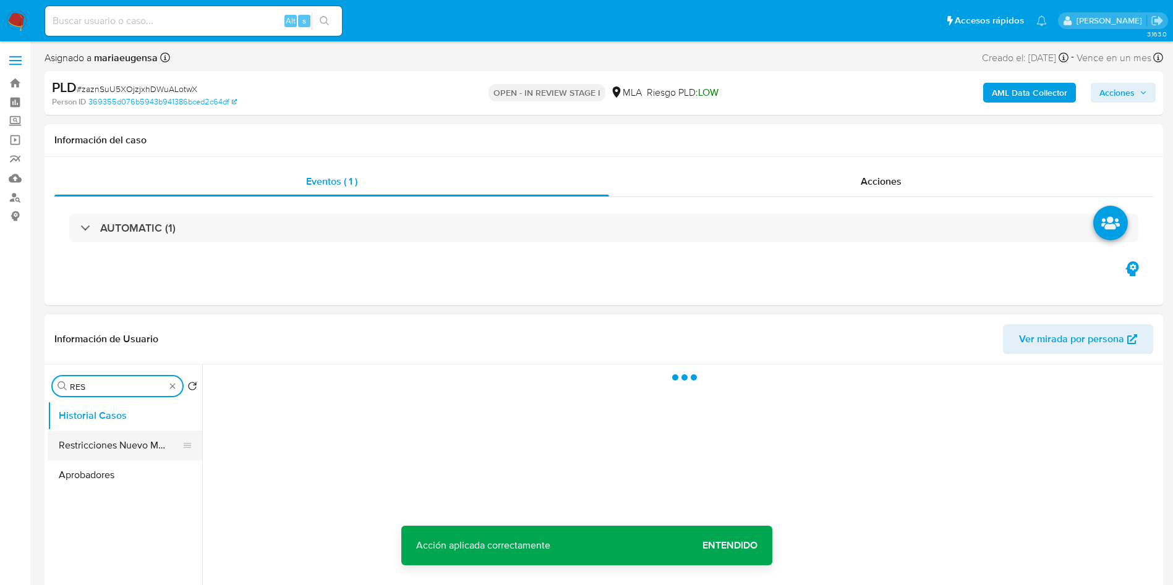
type input "RES"
click at [134, 438] on button "Restricciones Nuevo Mundo" at bounding box center [120, 446] width 145 height 30
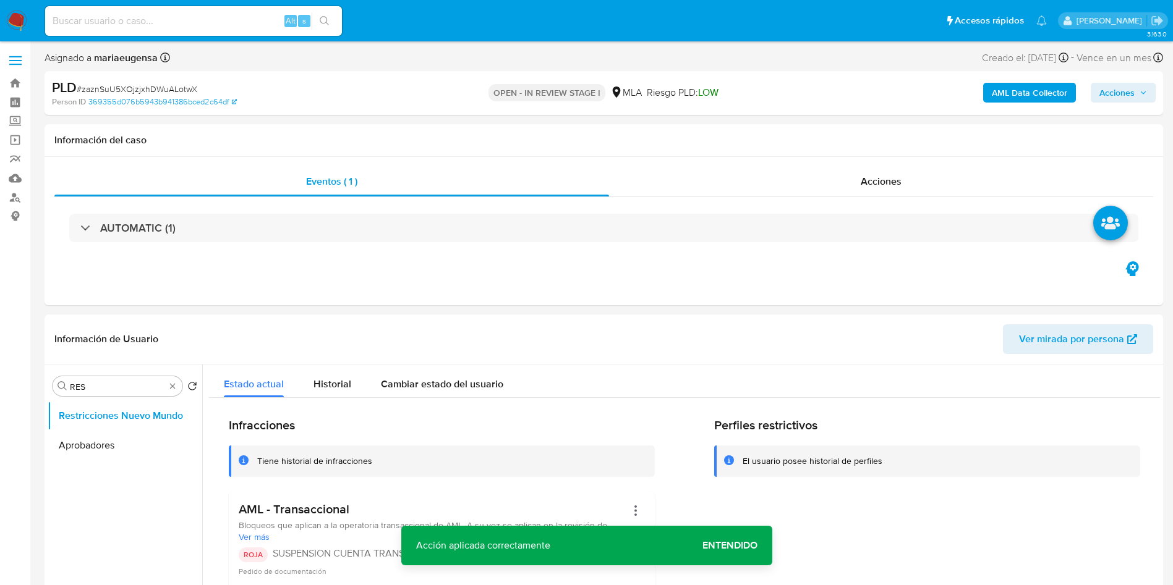
click at [1109, 93] on span "Acciones" at bounding box center [1116, 93] width 35 height 20
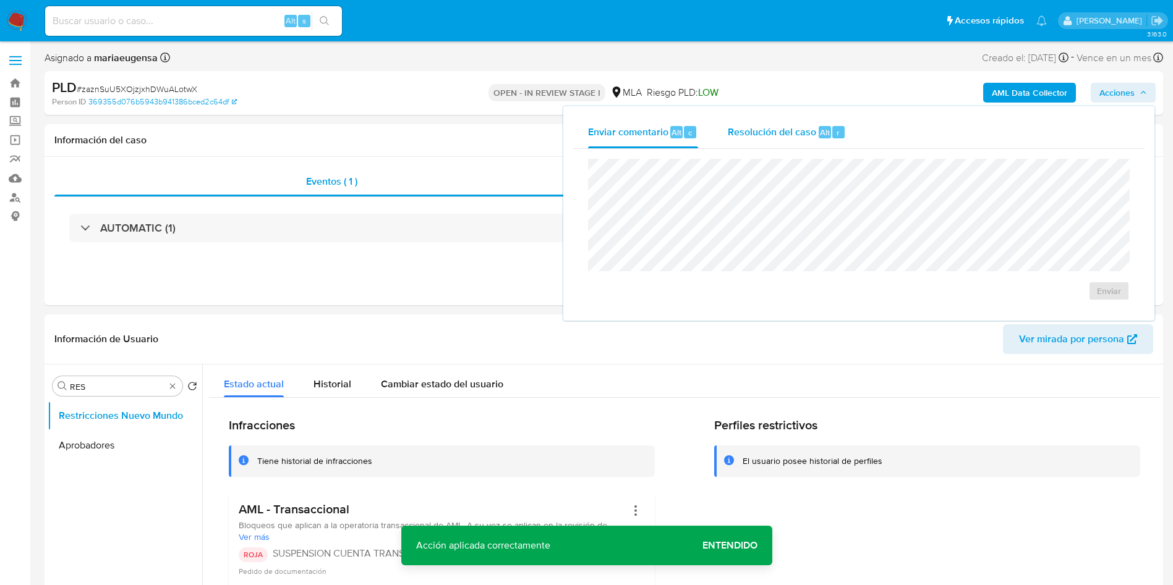
drag, startPoint x: 798, startPoint y: 125, endPoint x: 793, endPoint y: 150, distance: 25.2
click at [798, 130] on span "Resolución del caso" at bounding box center [772, 132] width 88 height 14
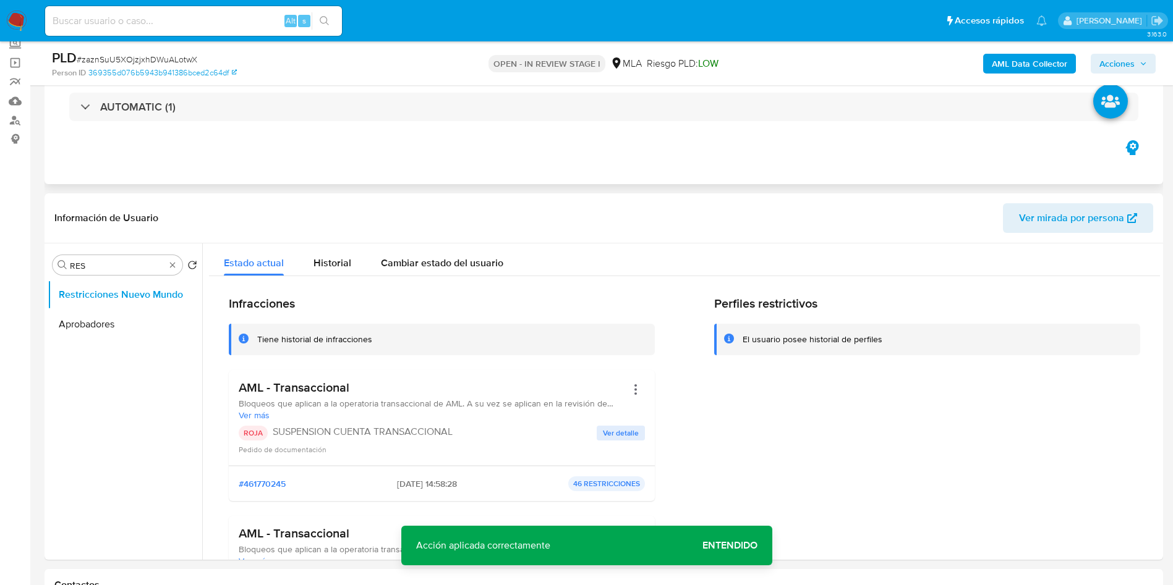
scroll to position [48, 0]
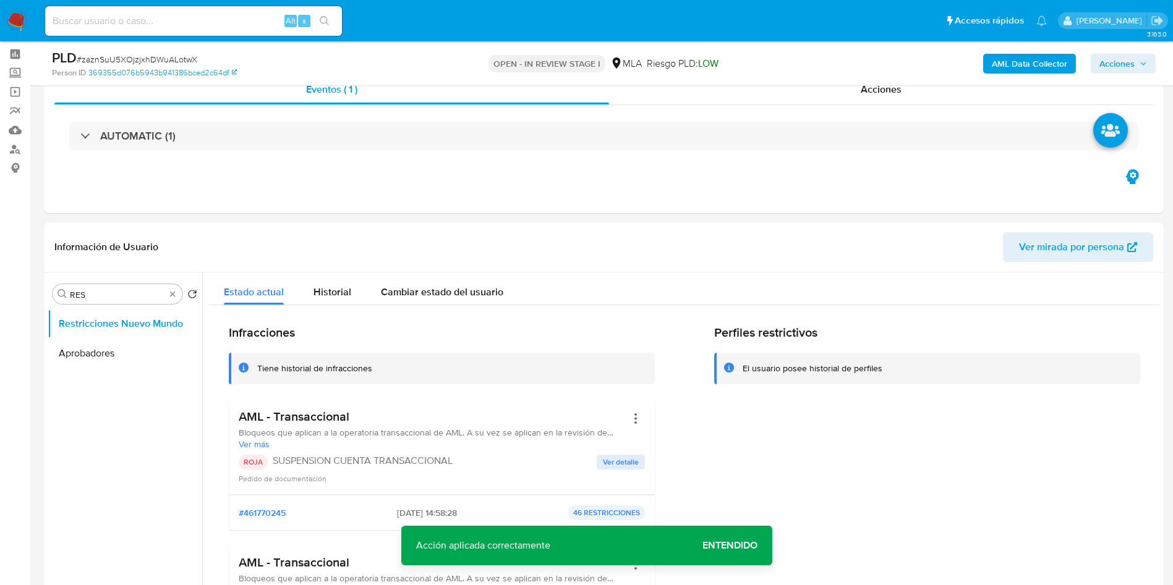
click at [1120, 57] on span "Acciones" at bounding box center [1116, 64] width 35 height 20
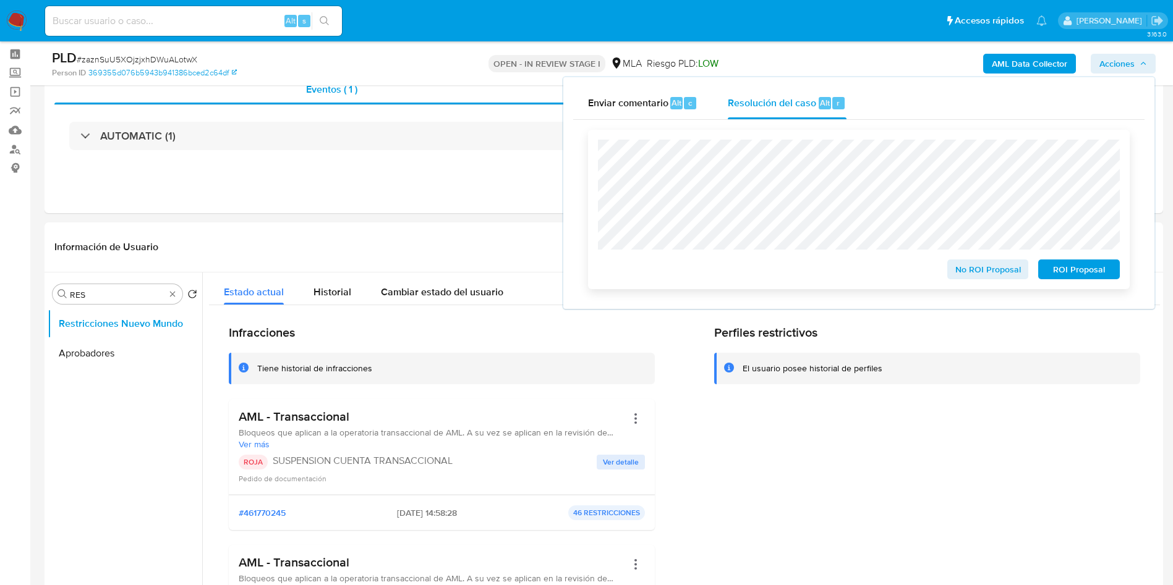
click at [1073, 271] on span "ROI Proposal" at bounding box center [1078, 269] width 64 height 17
click at [1101, 276] on span "ROI Proposal" at bounding box center [1078, 269] width 64 height 17
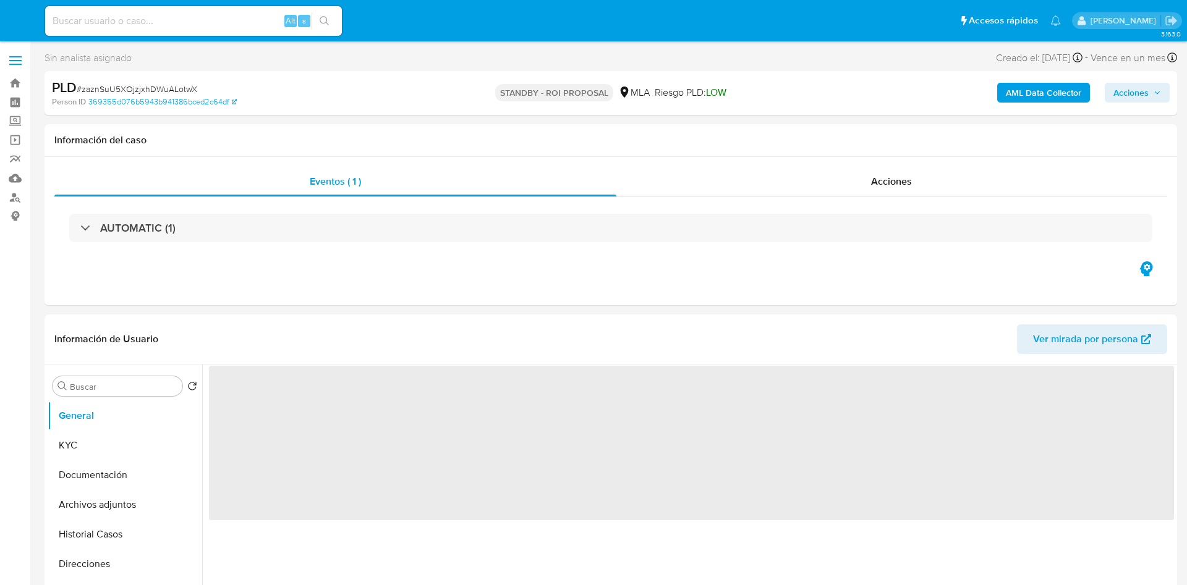
select select "10"
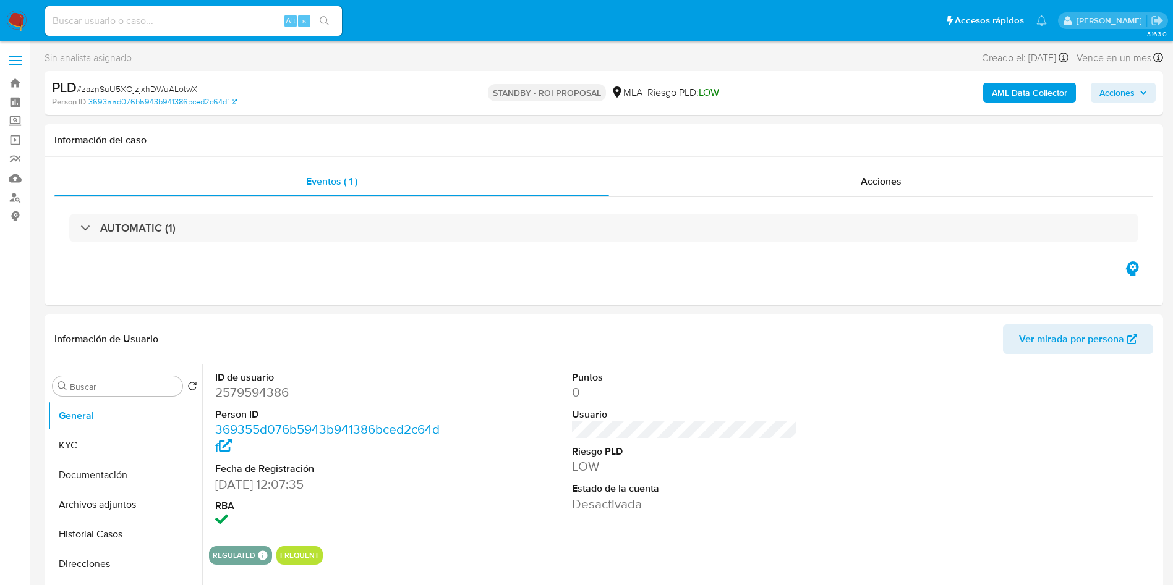
click at [149, 16] on input at bounding box center [193, 21] width 297 height 16
paste input "dvUqFCOTH0cFimgf0tWhs8Uz"
type input "dvUqFCOTH0cFimgf0tWhs8Uz"
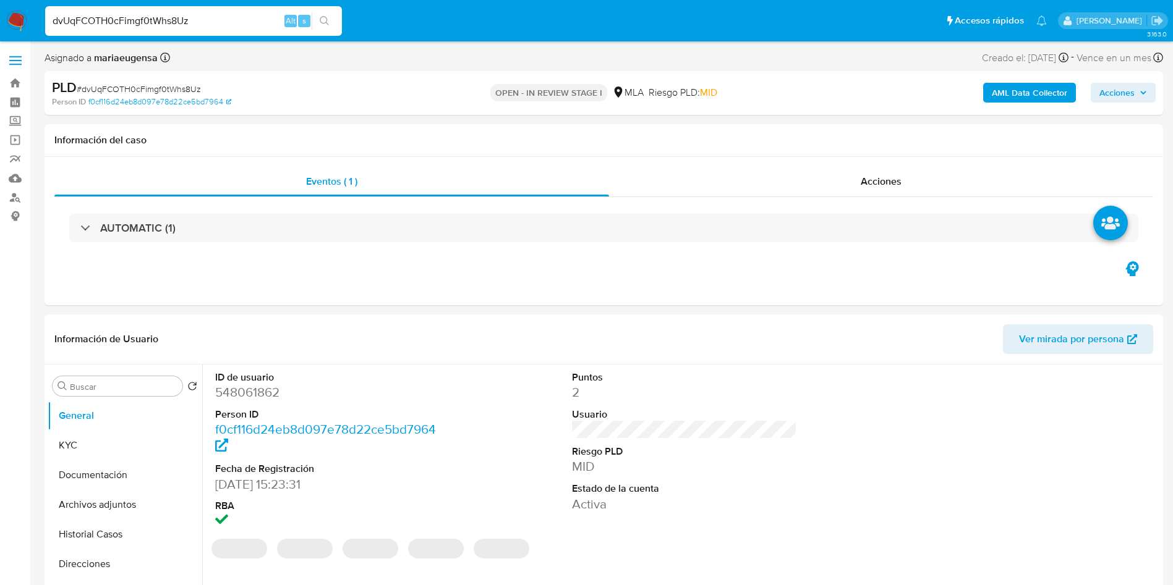
select select "10"
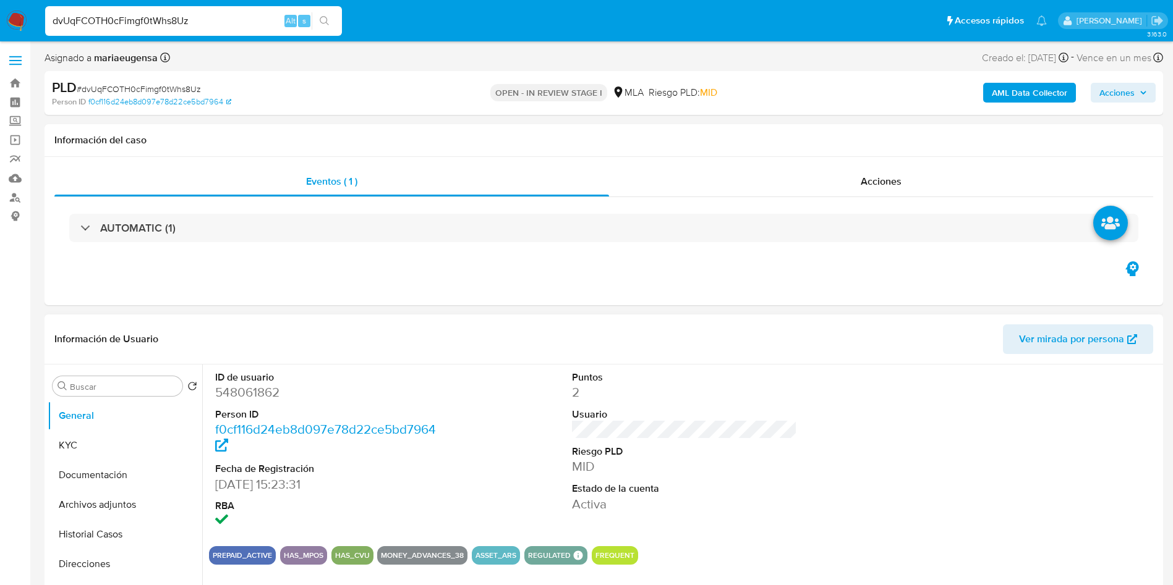
click at [229, 398] on dd "548061862" at bounding box center [328, 392] width 226 height 17
copy dd "548061862"
click at [158, 20] on input "dvUqFCOTH0cFimgf0tWhs8Uz" at bounding box center [193, 21] width 297 height 16
click at [164, 20] on input "dvUqFCOTH0cFimgf0tWhs8Uz" at bounding box center [193, 21] width 297 height 16
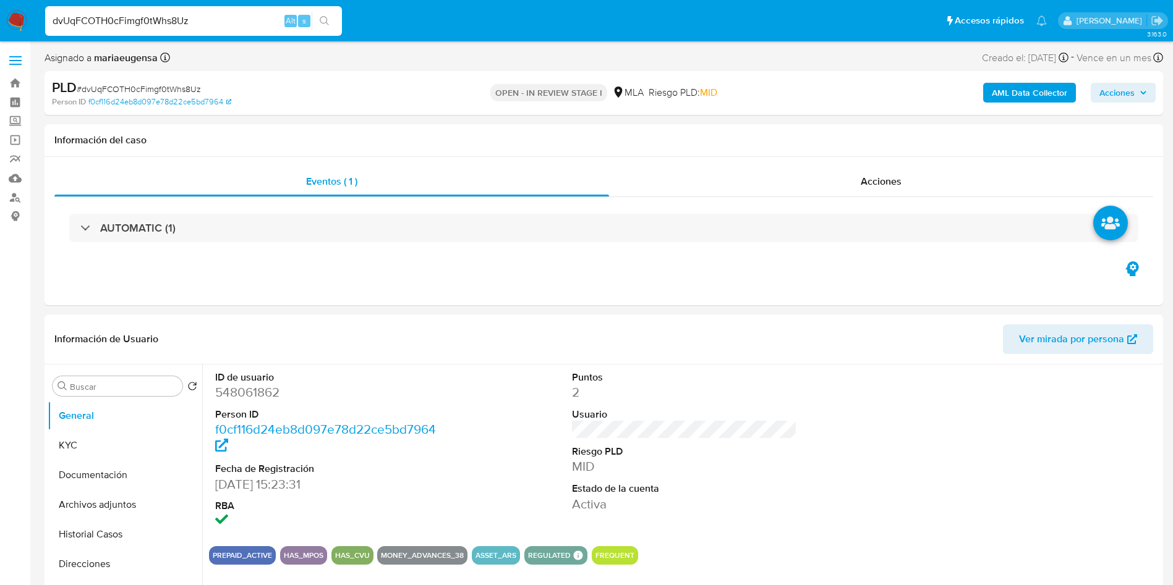
click at [164, 20] on input "dvUqFCOTH0cFimgf0tWhs8Uz" at bounding box center [193, 21] width 297 height 16
click at [241, 384] on dd "548061862" at bounding box center [328, 392] width 226 height 17
copy dd "548061862"
click at [85, 447] on button "KYC" at bounding box center [120, 446] width 145 height 30
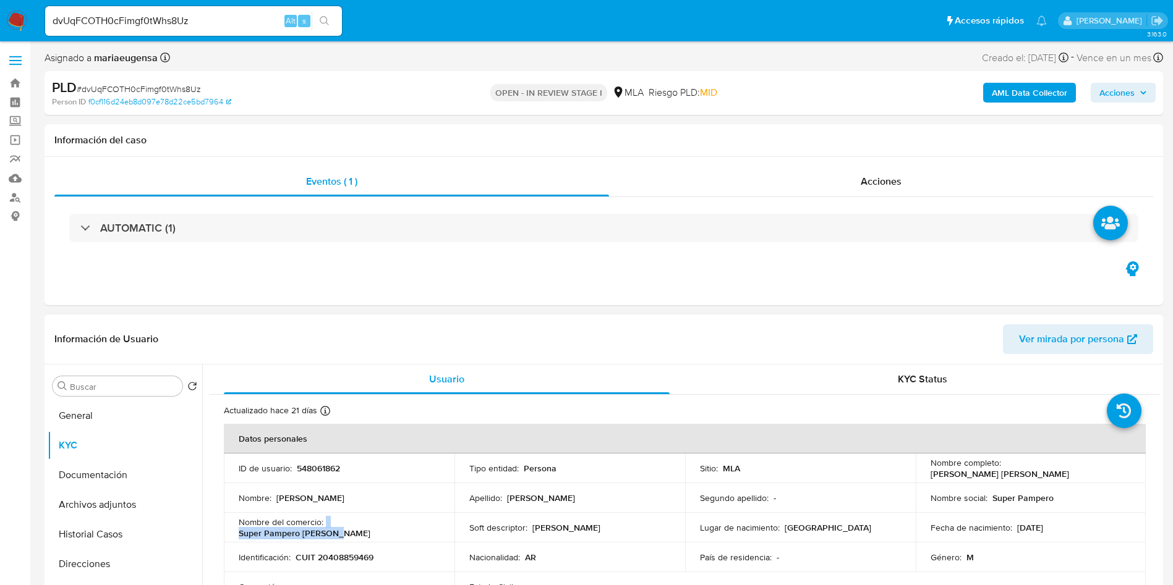
drag, startPoint x: 324, startPoint y: 527, endPoint x: 436, endPoint y: 529, distance: 112.5
click at [436, 529] on div "Nombre del comercio : Super Pampero Salguero" at bounding box center [339, 528] width 201 height 22
copy div "Super Pampero Salguero"
click at [114, 540] on button "Historial Casos" at bounding box center [120, 535] width 145 height 30
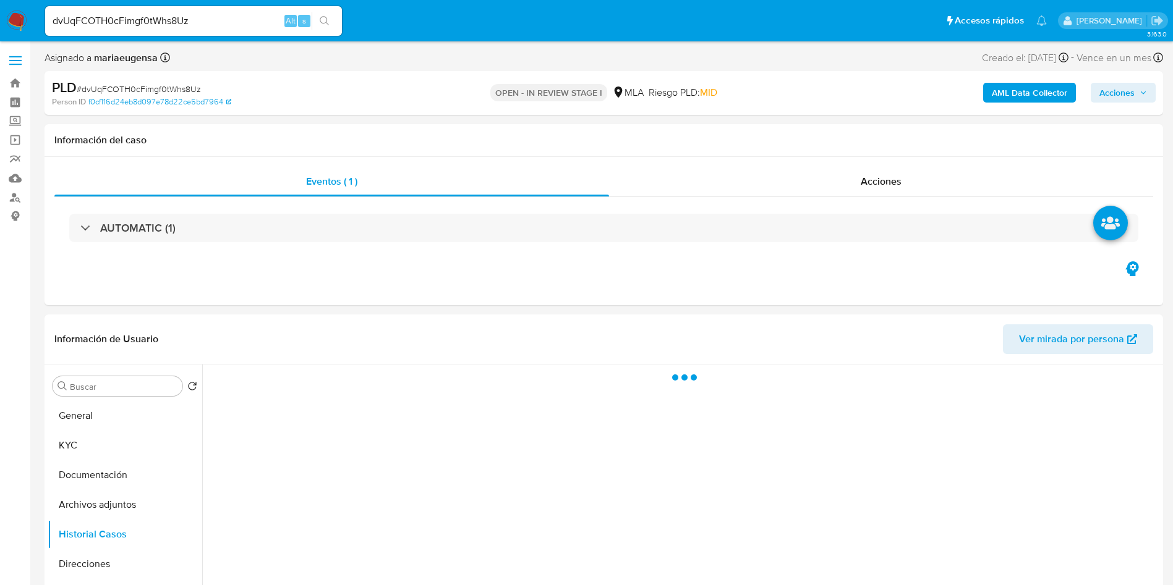
drag, startPoint x: 1171, startPoint y: 97, endPoint x: 1178, endPoint y: 109, distance: 13.6
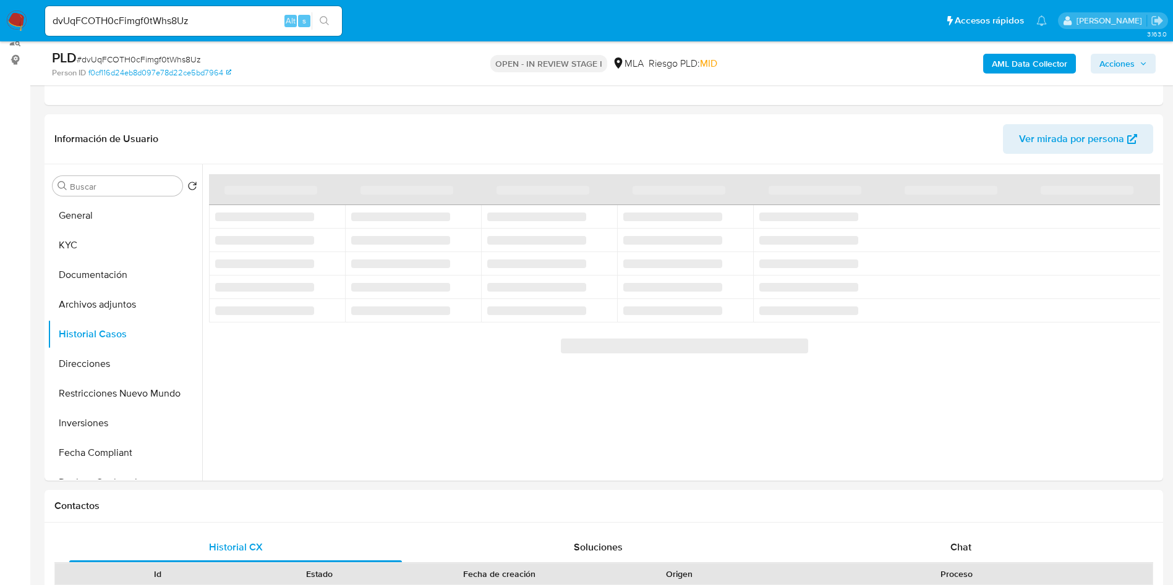
scroll to position [171, 0]
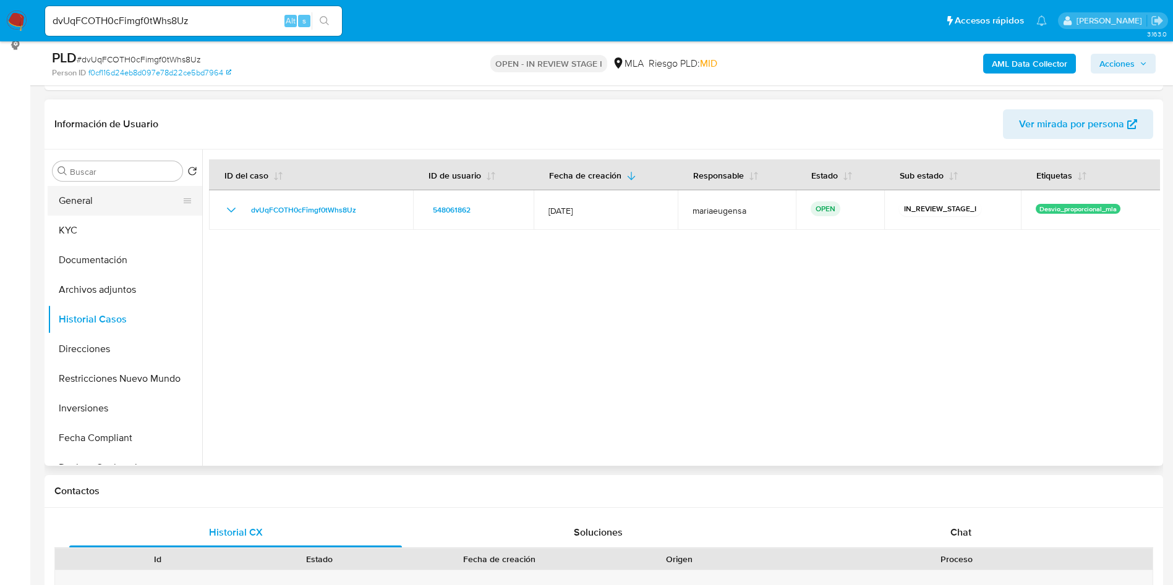
click at [132, 186] on button "General" at bounding box center [120, 201] width 145 height 30
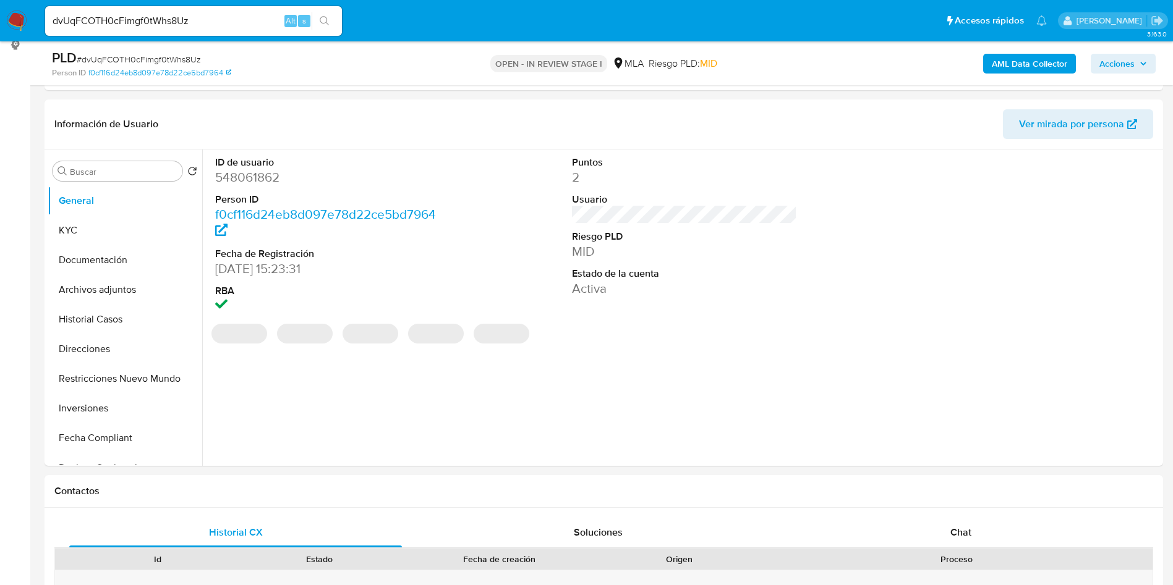
click at [250, 180] on dd "548061862" at bounding box center [328, 177] width 226 height 17
copy dd "548061862"
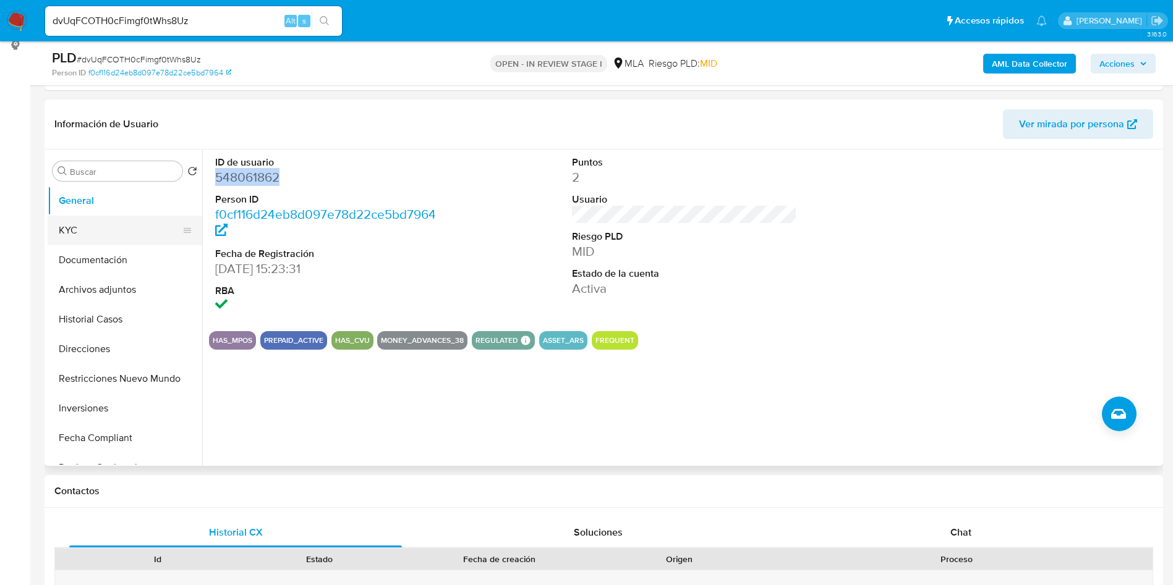
click at [118, 229] on button "KYC" at bounding box center [120, 231] width 145 height 30
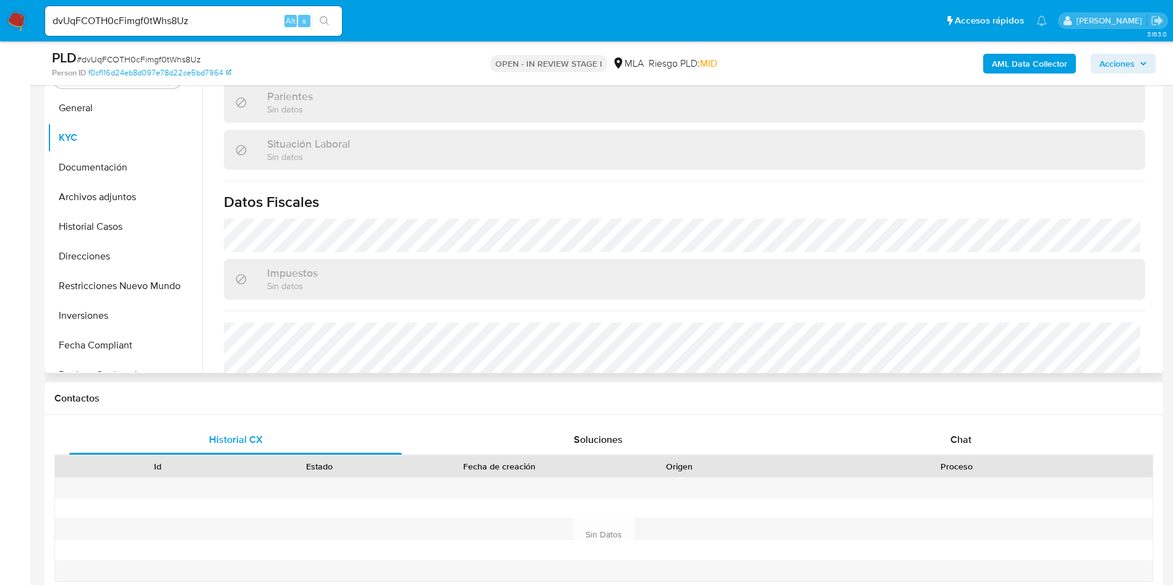
scroll to position [649, 0]
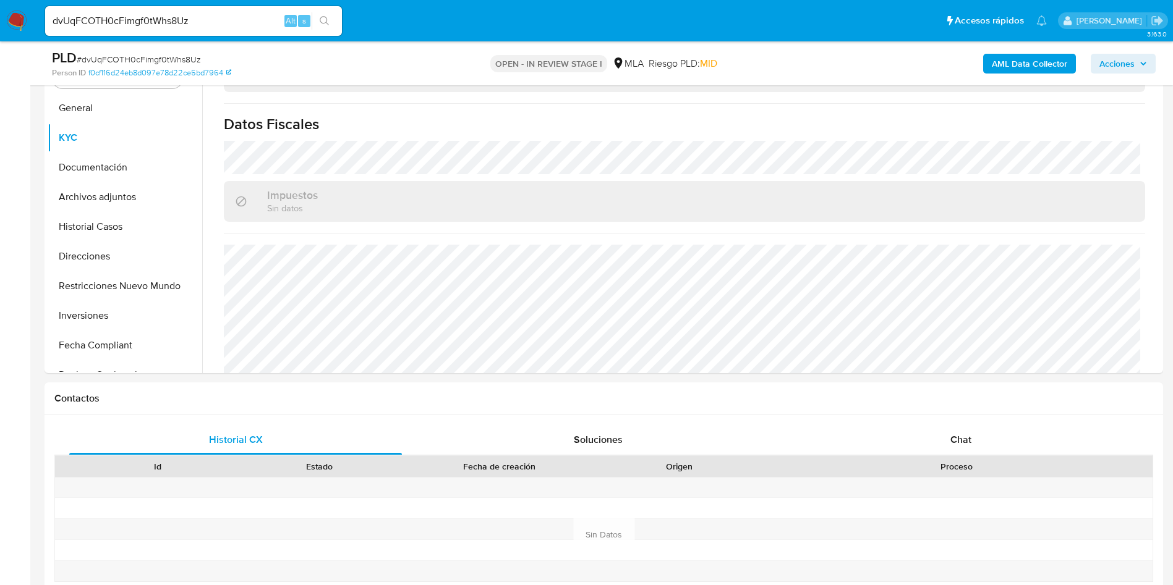
click at [153, 57] on span "# dvUqFCOTH0cFimgf0tWhs8Uz" at bounding box center [139, 59] width 124 height 12
click at [153, 56] on span "# dvUqFCOTH0cFimgf0tWhs8Uz" at bounding box center [139, 59] width 124 height 12
copy span "dvUqFCOTH0cFimgf0tWhs8Uz"
click at [974, 451] on div "Chat" at bounding box center [960, 440] width 333 height 30
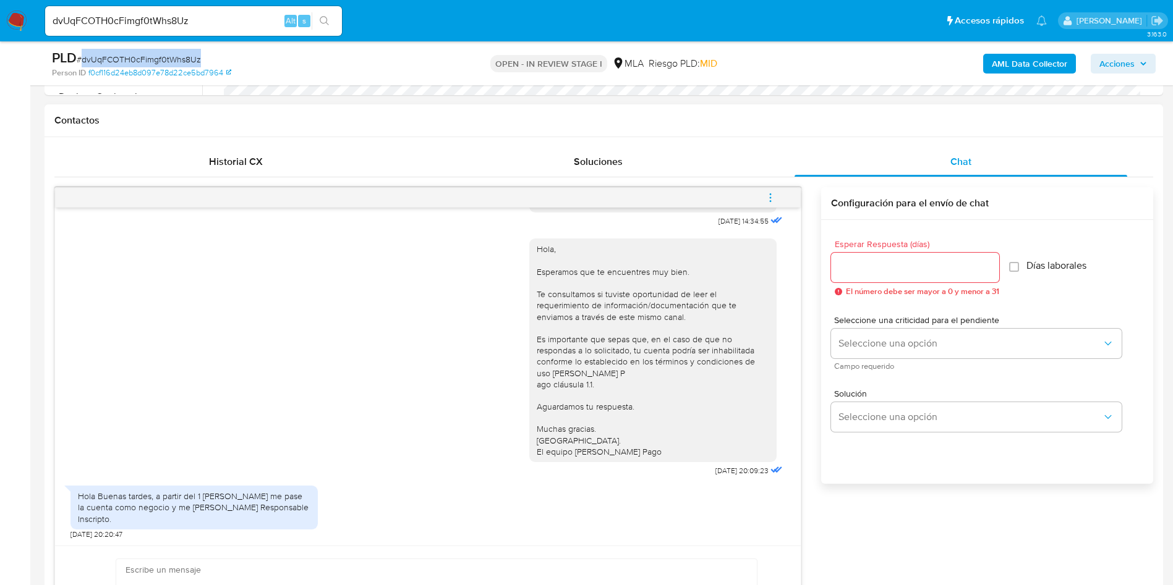
scroll to position [635, 0]
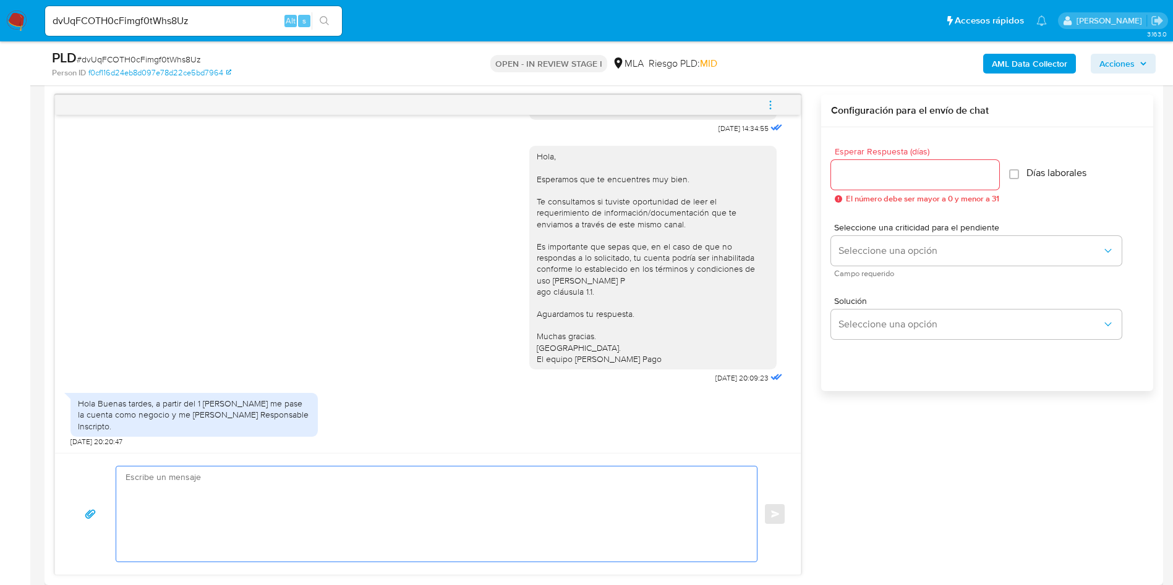
click at [219, 485] on textarea at bounding box center [433, 514] width 616 height 95
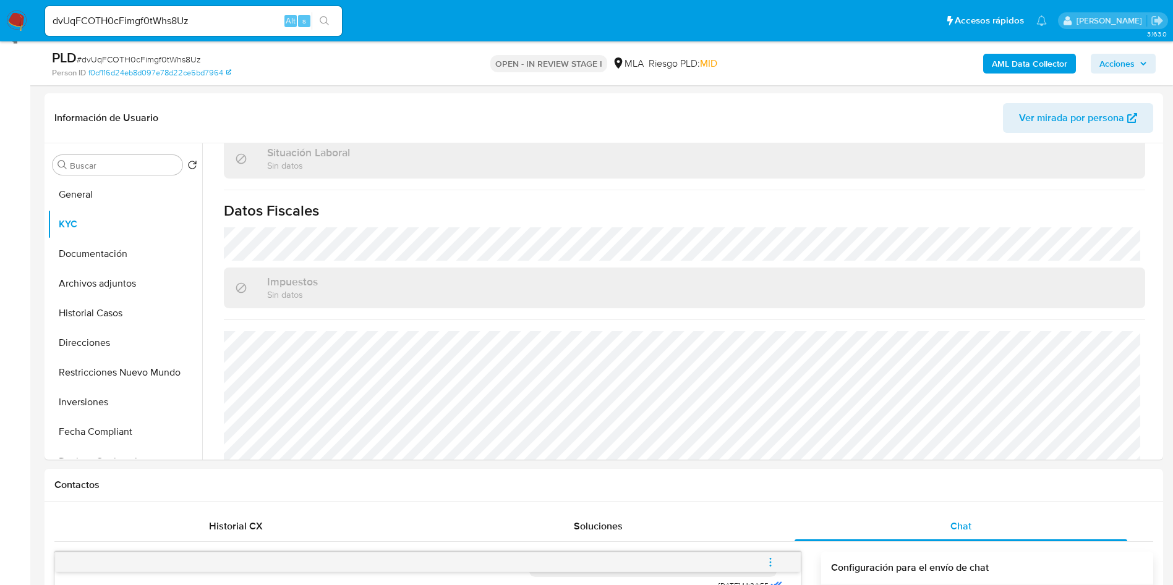
scroll to position [171, 0]
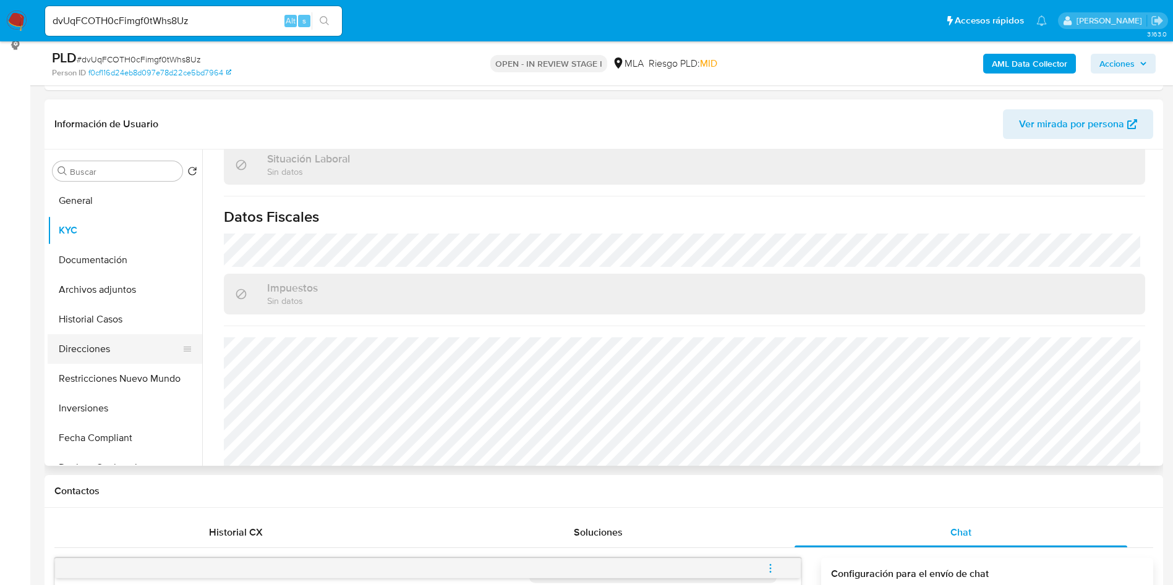
click at [108, 354] on button "Direcciones" at bounding box center [120, 349] width 145 height 30
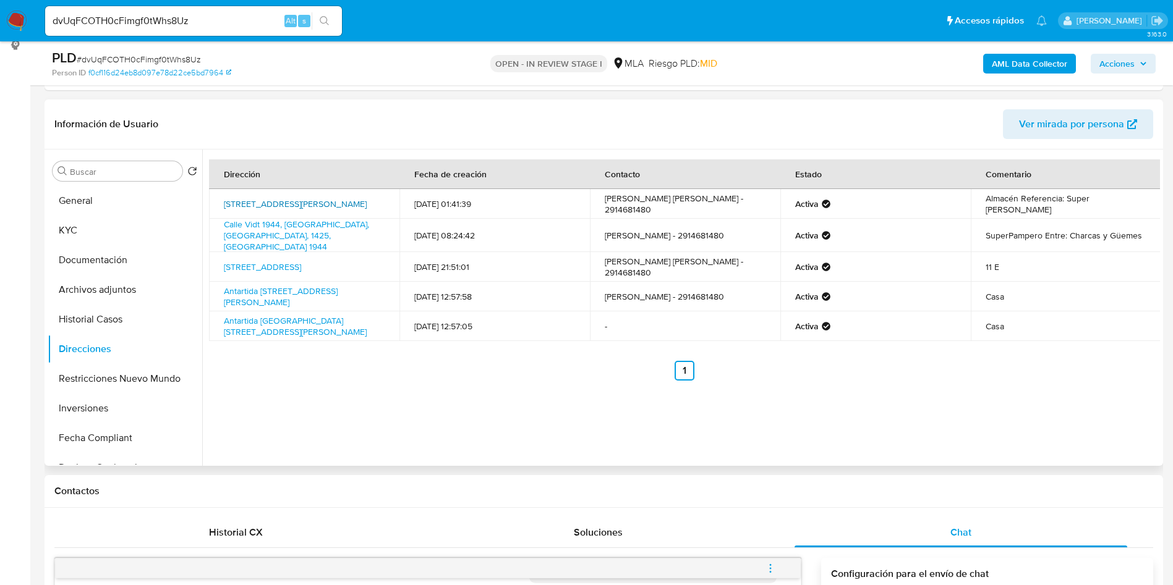
click at [293, 204] on link "Calle Jeronimo Salguero 430, Almagro, Capital Federal, 1177, Argentina 430" at bounding box center [295, 204] width 143 height 12
click at [265, 233] on link "Calle Vidt 1944, Palermo, Capital Federal, 1425, Argentina 1944" at bounding box center [296, 235] width 145 height 35
click at [301, 261] on link "Avenida Corrientes 2963, Balvanera, Capital Federal, 1193, Argentina 2963" at bounding box center [262, 267] width 77 height 12
click at [302, 288] on link "Antartida Argentina 57, General Manuel Campos, La Pampa, 6309, Argentina 57" at bounding box center [281, 296] width 114 height 23
click at [312, 330] on link "Antartida Argentina 54, General Manuel Campos, La Pampa, 6309, Argentina 54" at bounding box center [295, 326] width 143 height 23
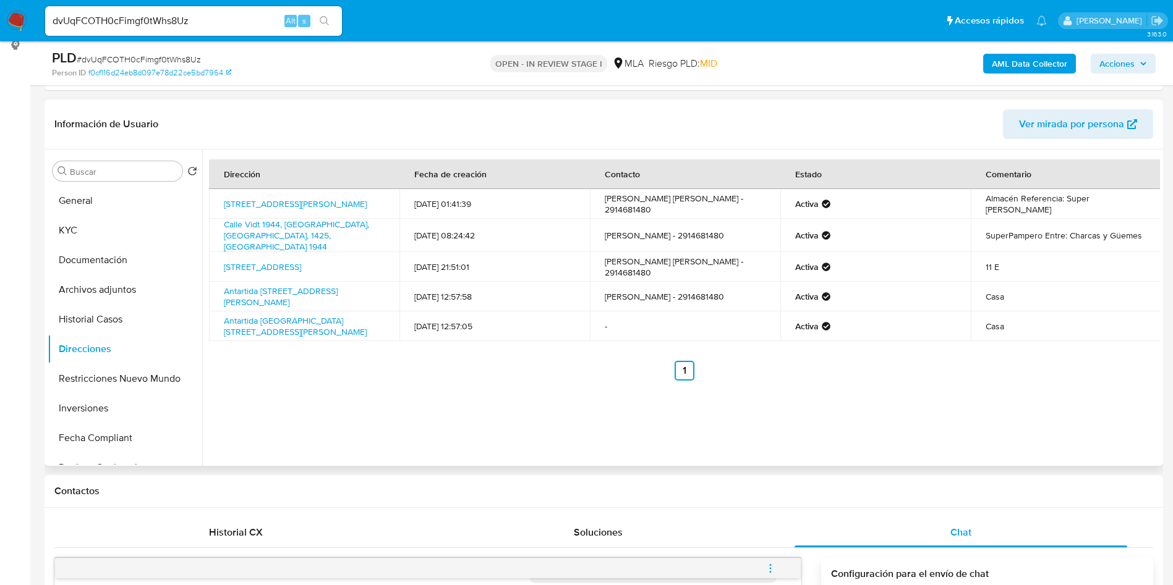
drag, startPoint x: 367, startPoint y: 213, endPoint x: 244, endPoint y: 190, distance: 125.0
click at [221, 195] on td "Calle Jeronimo Salguero 430, Almagro, Capital Federal, 1177, Argentina 430" at bounding box center [304, 204] width 190 height 30
copy link "Calle Jeronimo Salguero 430, Almagro, Capital Federal, 1177, Argentina 430"
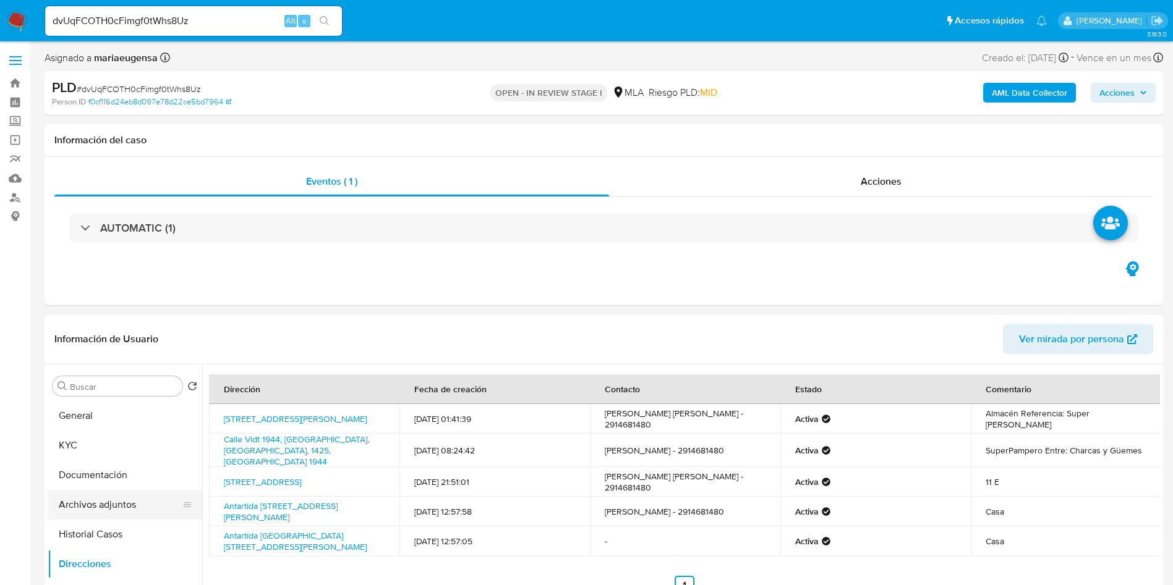
click at [96, 507] on button "Archivos adjuntos" at bounding box center [120, 505] width 145 height 30
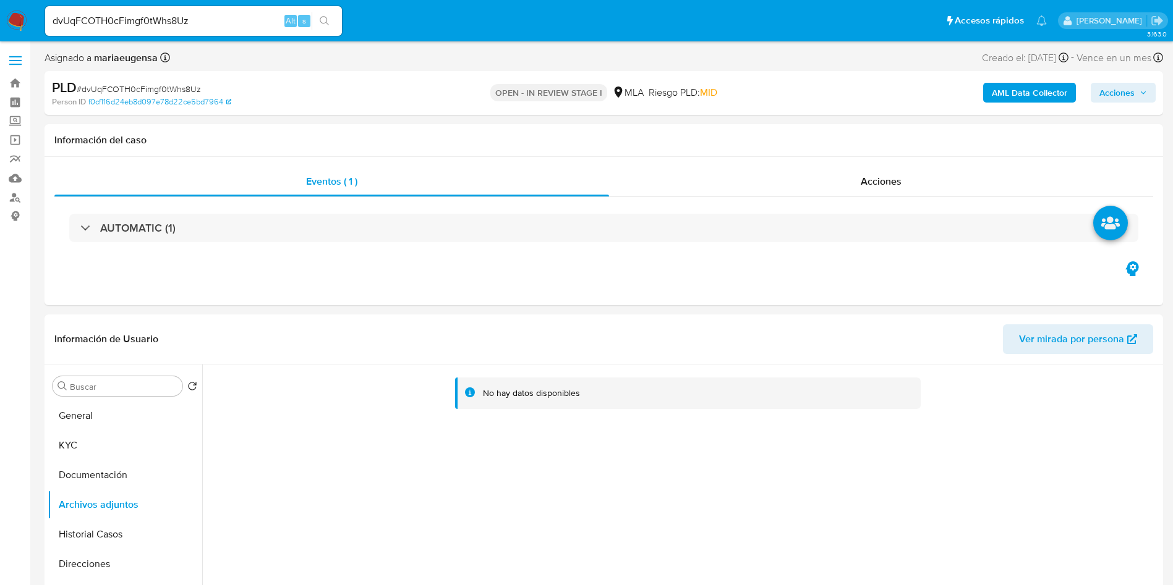
click at [1010, 91] on b "AML Data Collector" at bounding box center [1028, 93] width 75 height 20
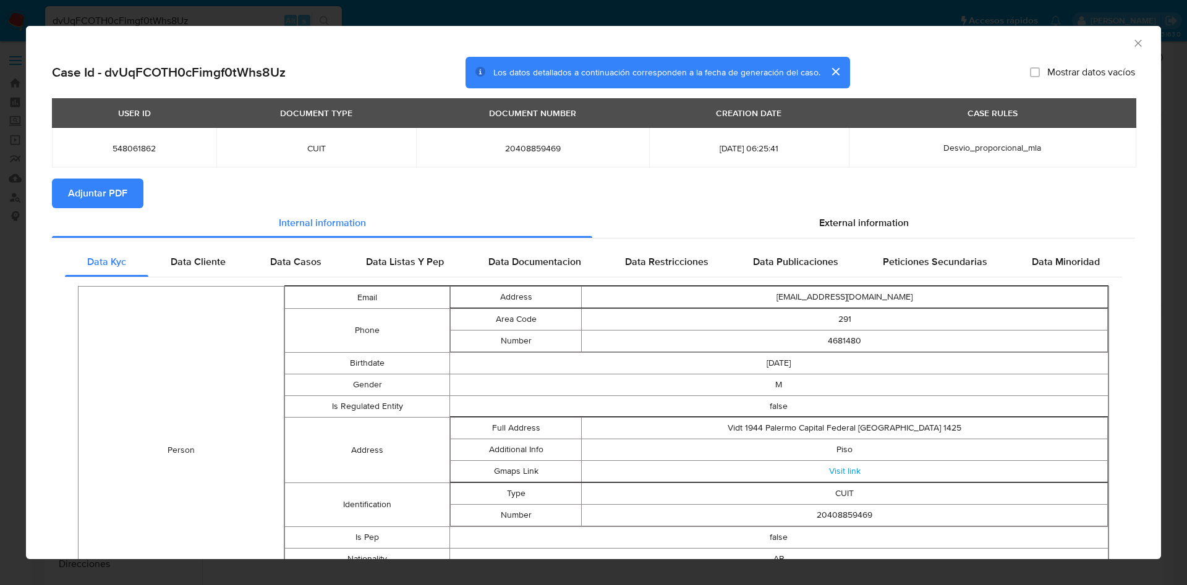
click at [117, 182] on span "Adjuntar PDF" at bounding box center [97, 193] width 59 height 27
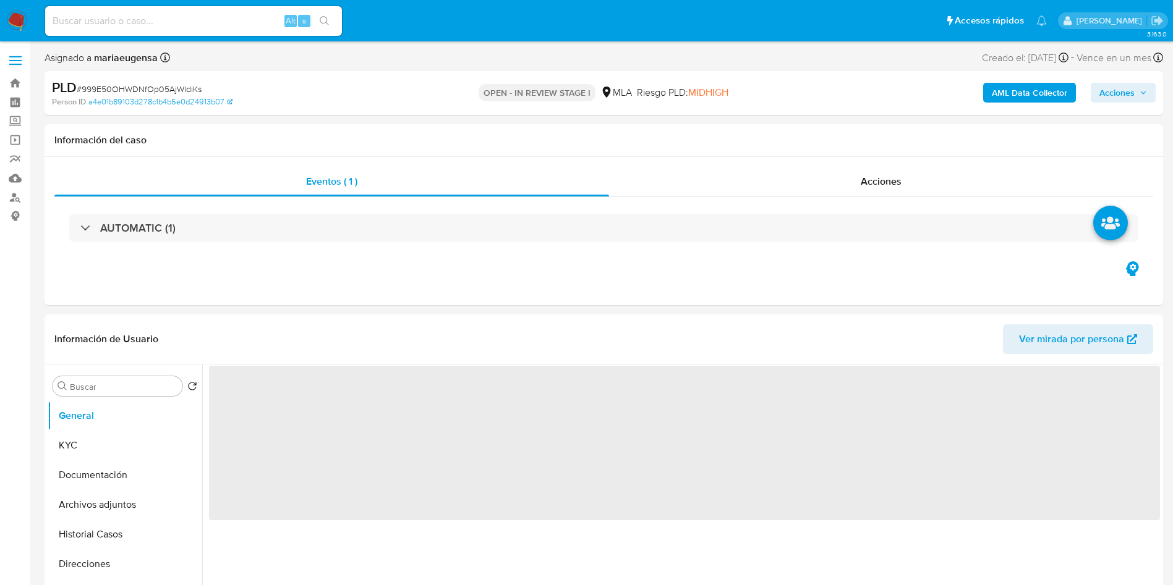
select select "10"
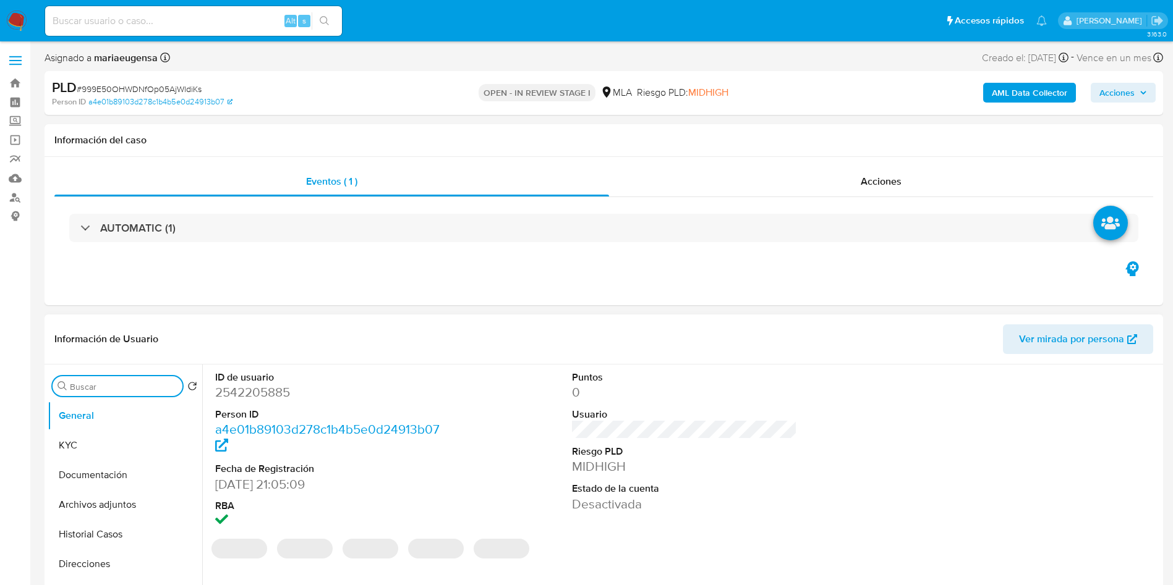
click at [153, 385] on input "Buscar" at bounding box center [124, 386] width 108 height 11
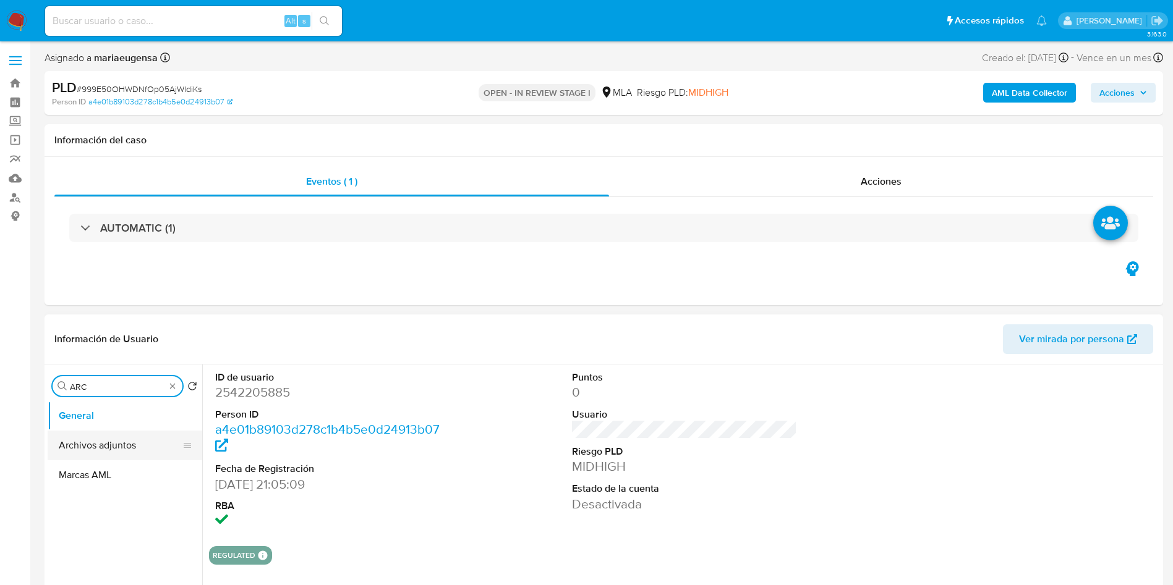
type input "ARC"
click at [88, 440] on button "Archivos adjuntos" at bounding box center [120, 446] width 145 height 30
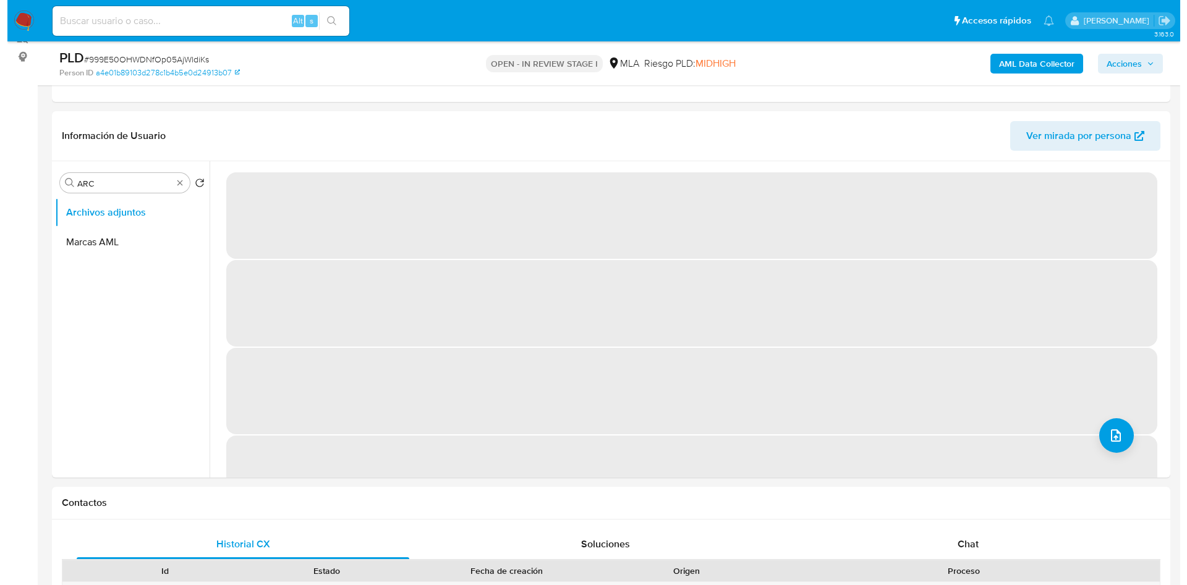
scroll to position [170, 0]
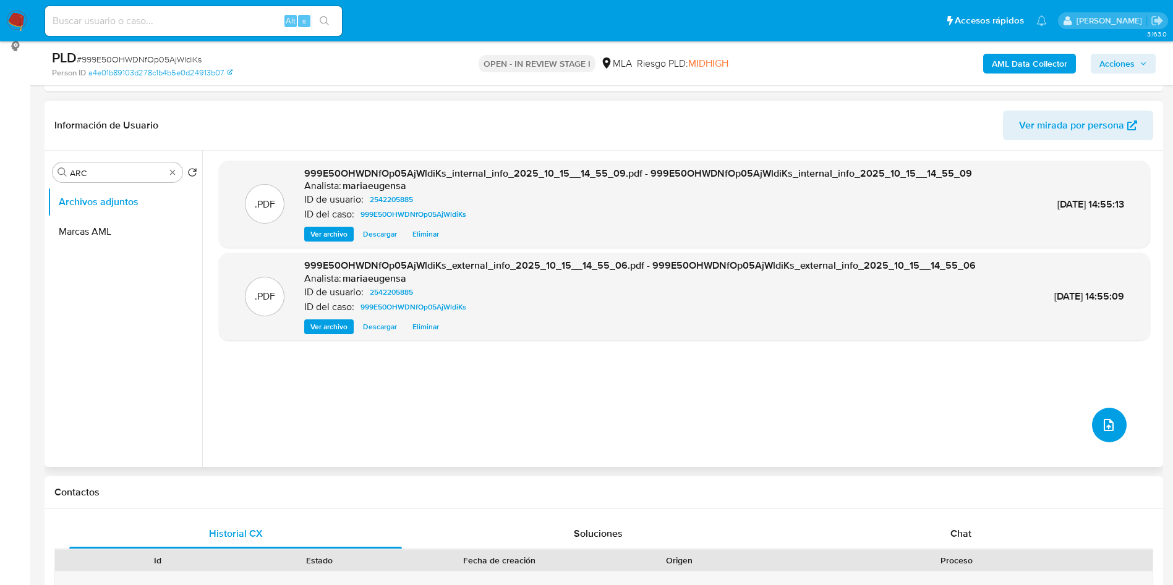
click at [1104, 436] on button "upload-file" at bounding box center [1109, 425] width 35 height 35
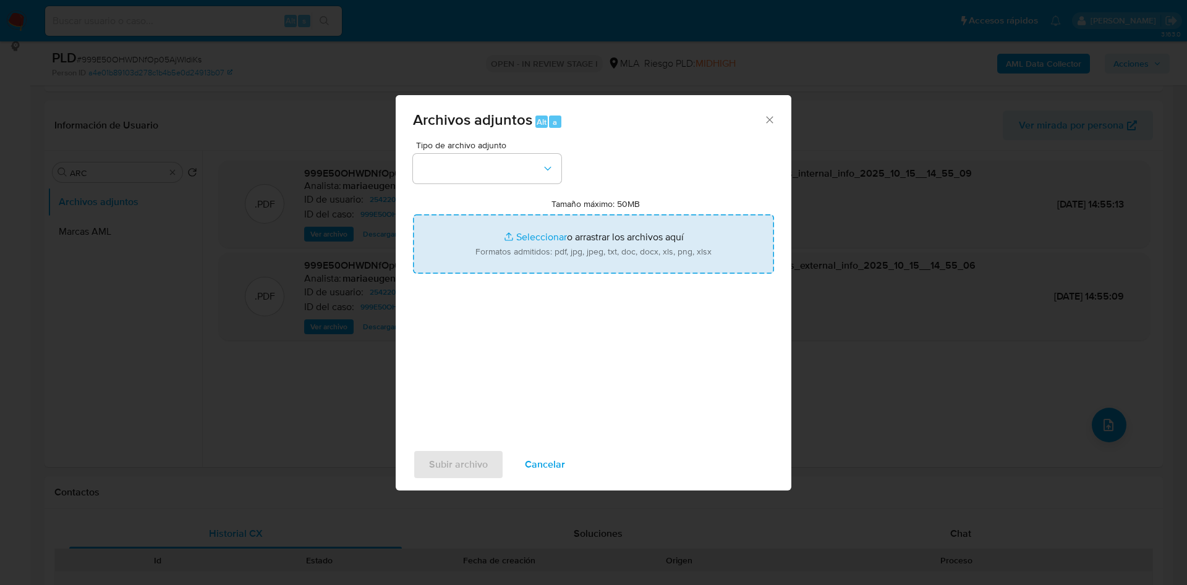
click at [546, 232] on input "Tamaño máximo: 50MB Seleccionar archivos" at bounding box center [593, 243] width 361 height 59
type input "C:\fakepath\Caselog 999E50OHWDNfOp05AjWldiKs_2025_09_17_20_22_53.docx"
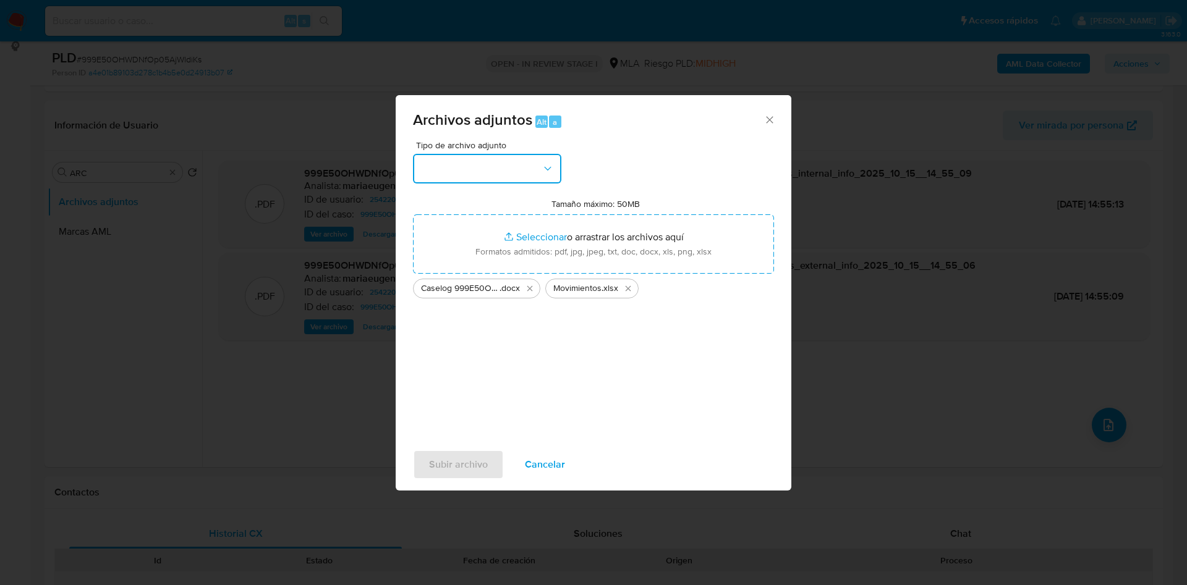
click at [488, 177] on button "button" at bounding box center [487, 169] width 148 height 30
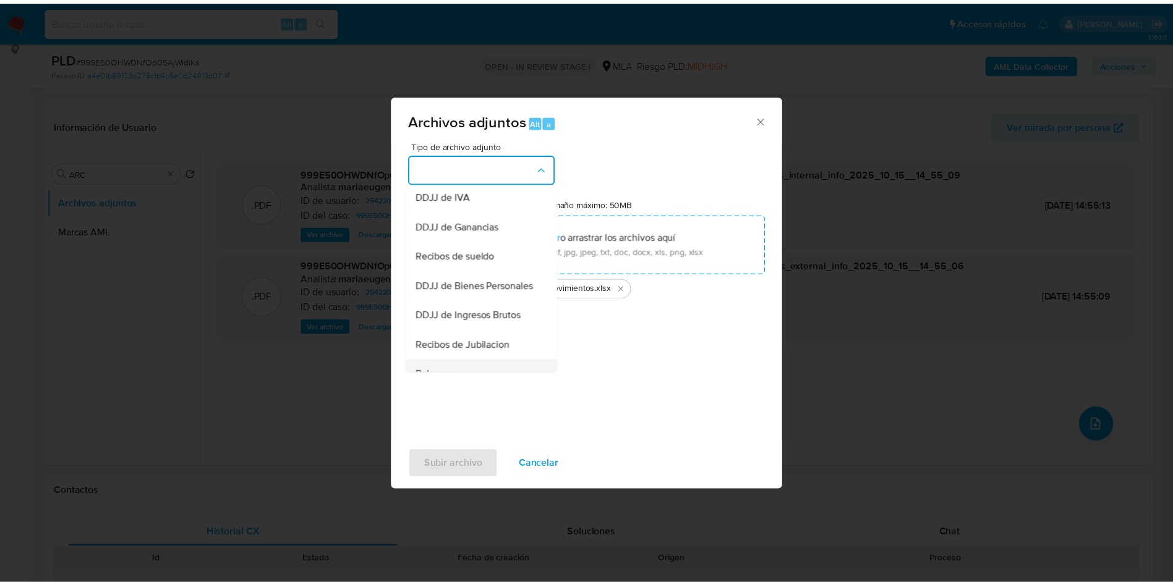
scroll to position [185, 0]
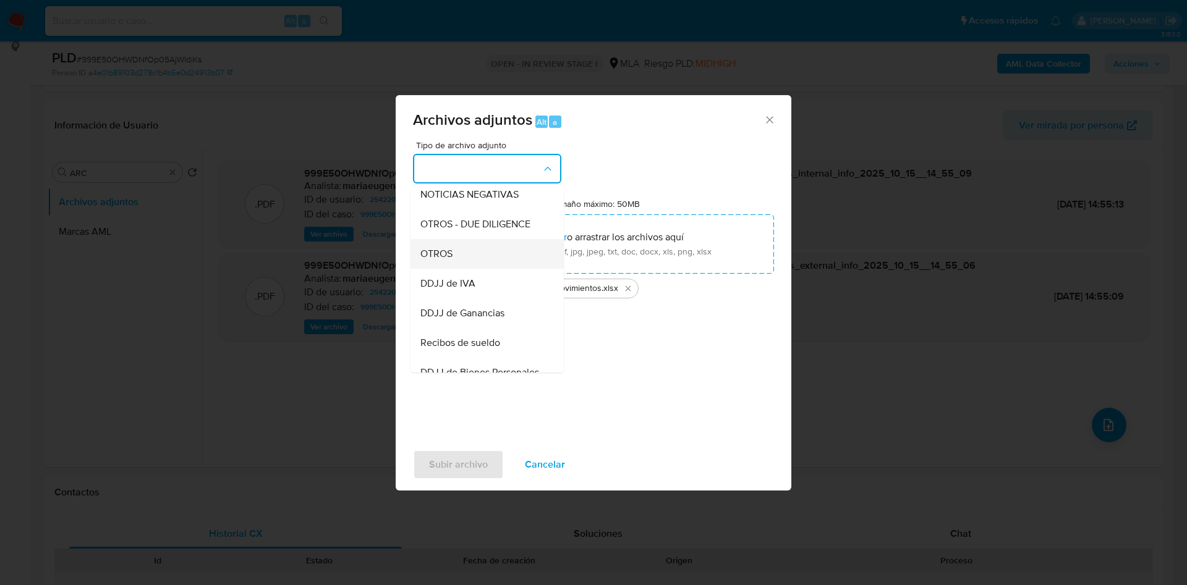
click at [462, 255] on div "OTROS" at bounding box center [483, 254] width 126 height 30
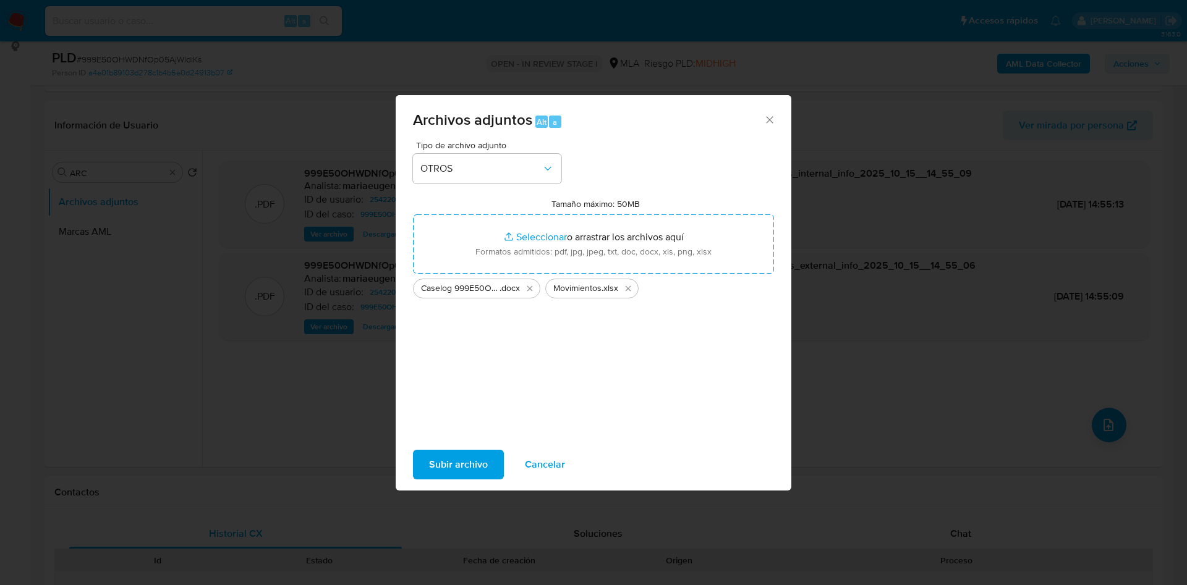
click at [437, 453] on span "Subir archivo" at bounding box center [458, 464] width 59 height 27
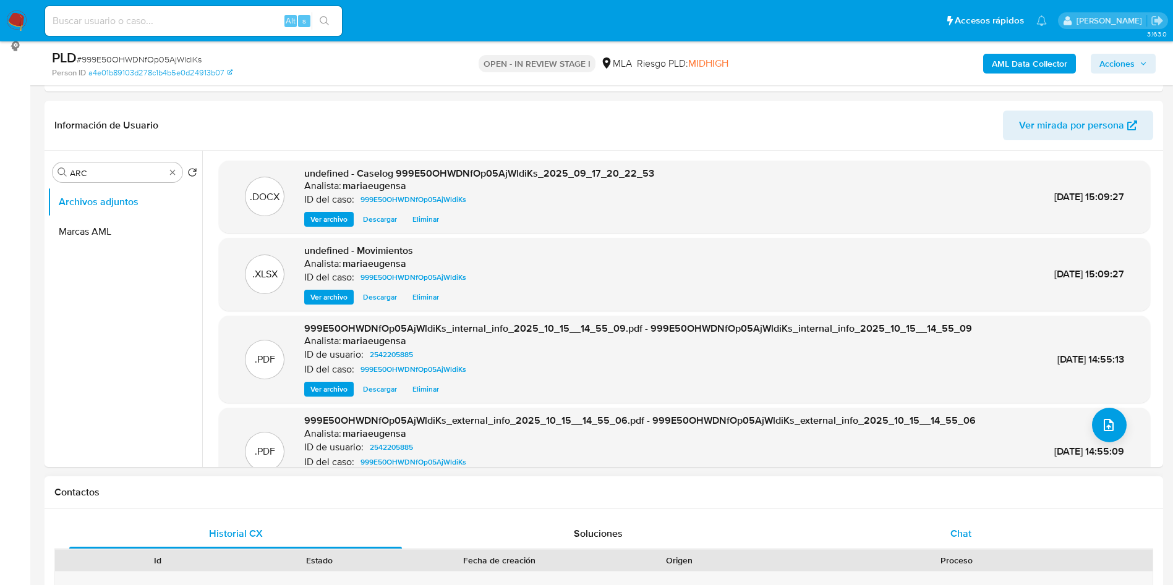
click at [909, 533] on div "Chat" at bounding box center [960, 534] width 333 height 30
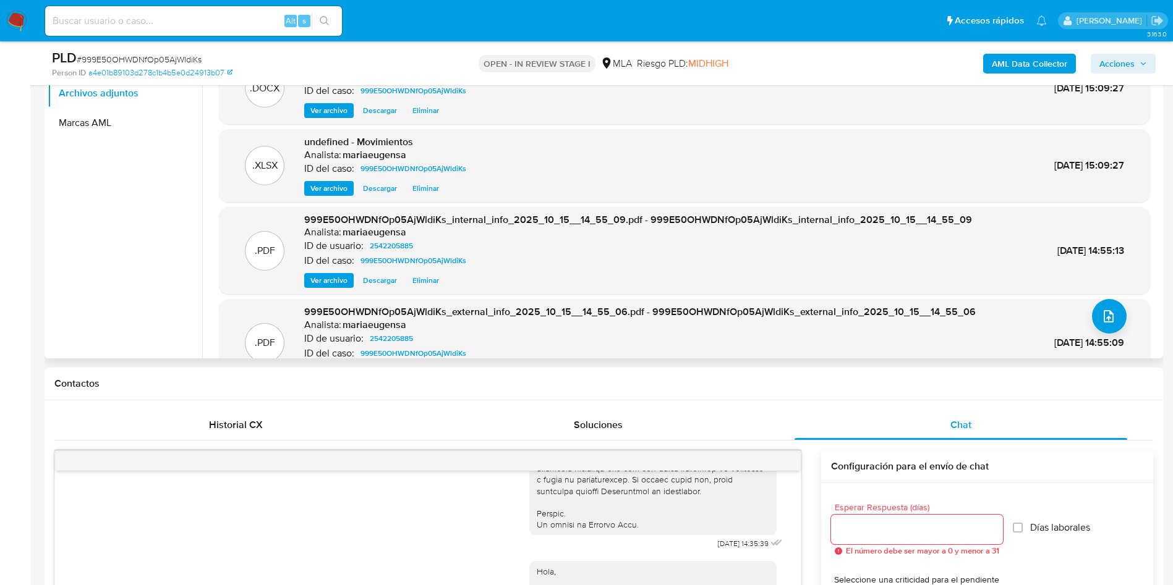
scroll to position [170, 0]
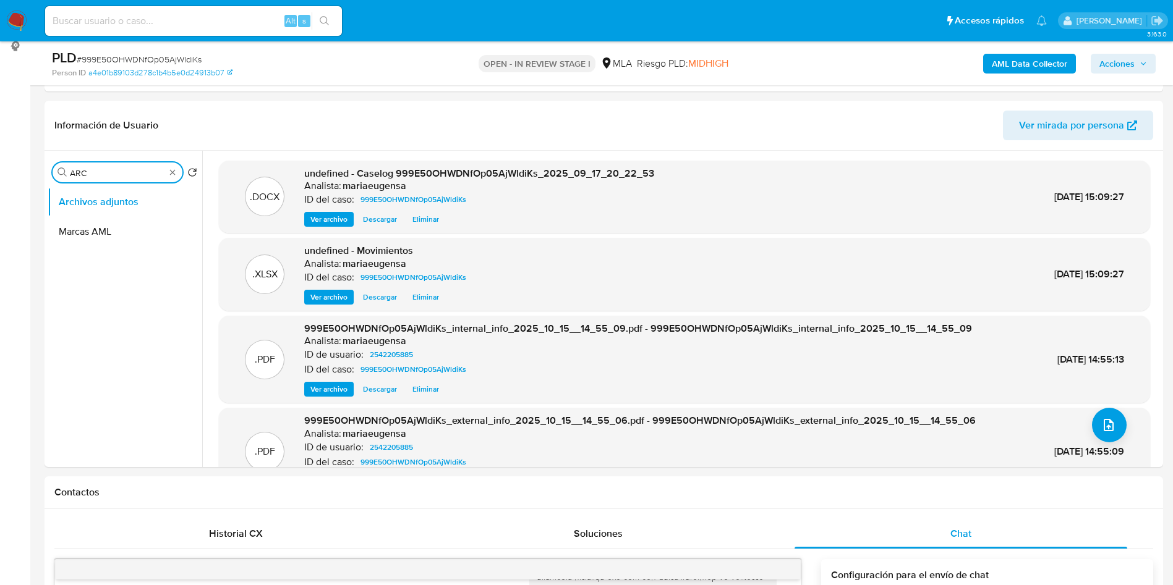
drag, startPoint x: 32, startPoint y: 182, endPoint x: 14, endPoint y: 184, distance: 18.0
type input "RES"
drag, startPoint x: 117, startPoint y: 234, endPoint x: 1048, endPoint y: 106, distance: 940.2
click at [121, 234] on button "Restricciones Nuevo Mundo" at bounding box center [125, 232] width 155 height 30
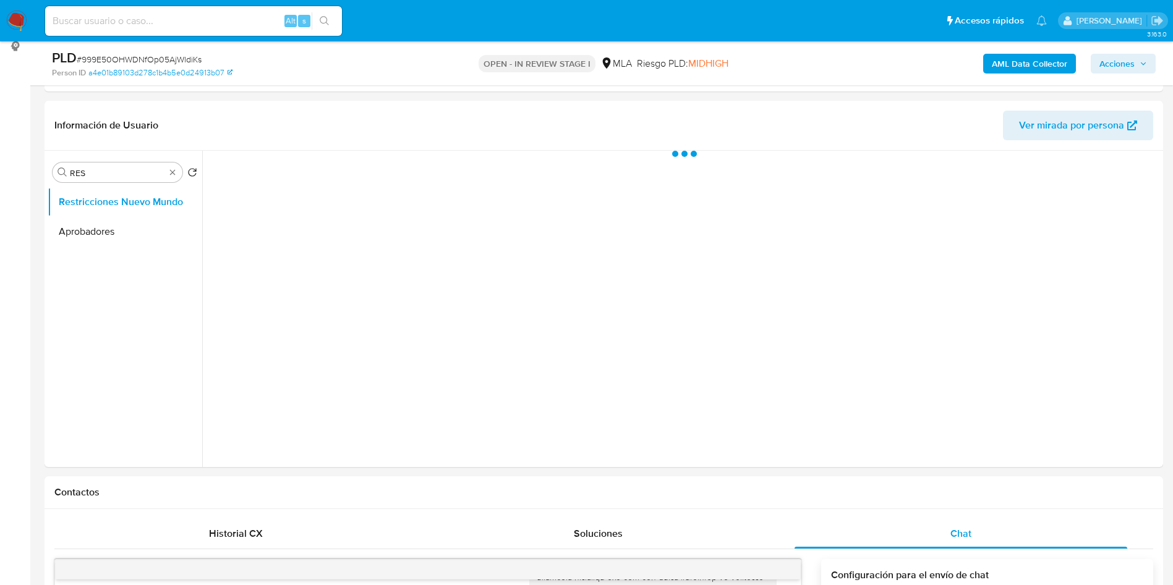
click at [1137, 67] on span "Acciones" at bounding box center [1123, 63] width 48 height 17
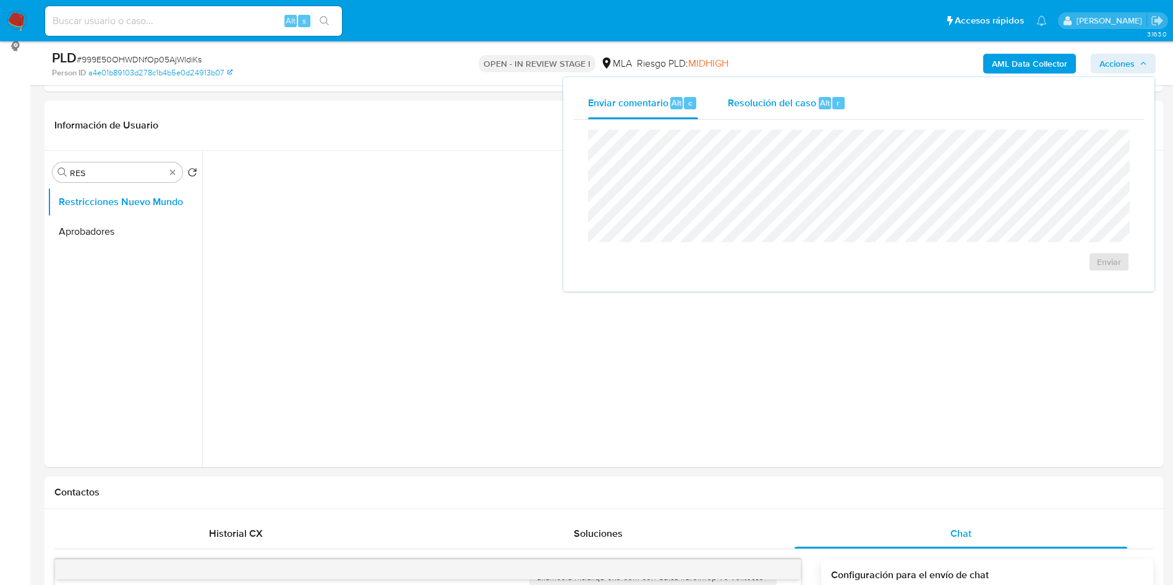
click at [839, 104] on div "r" at bounding box center [838, 103] width 12 height 12
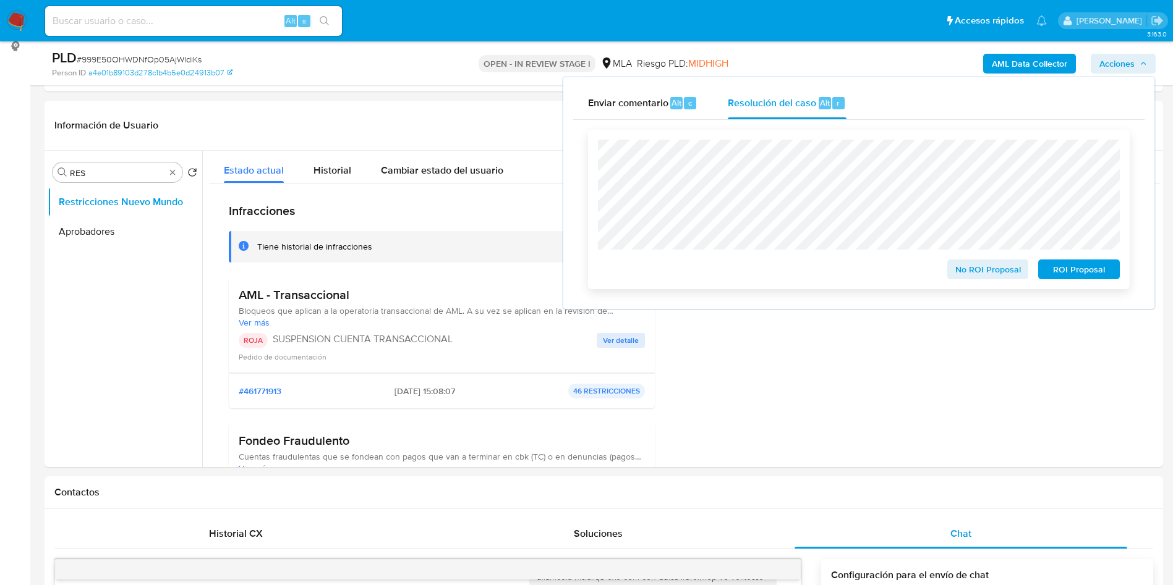
click at [1063, 268] on span "ROI Proposal" at bounding box center [1078, 269] width 64 height 17
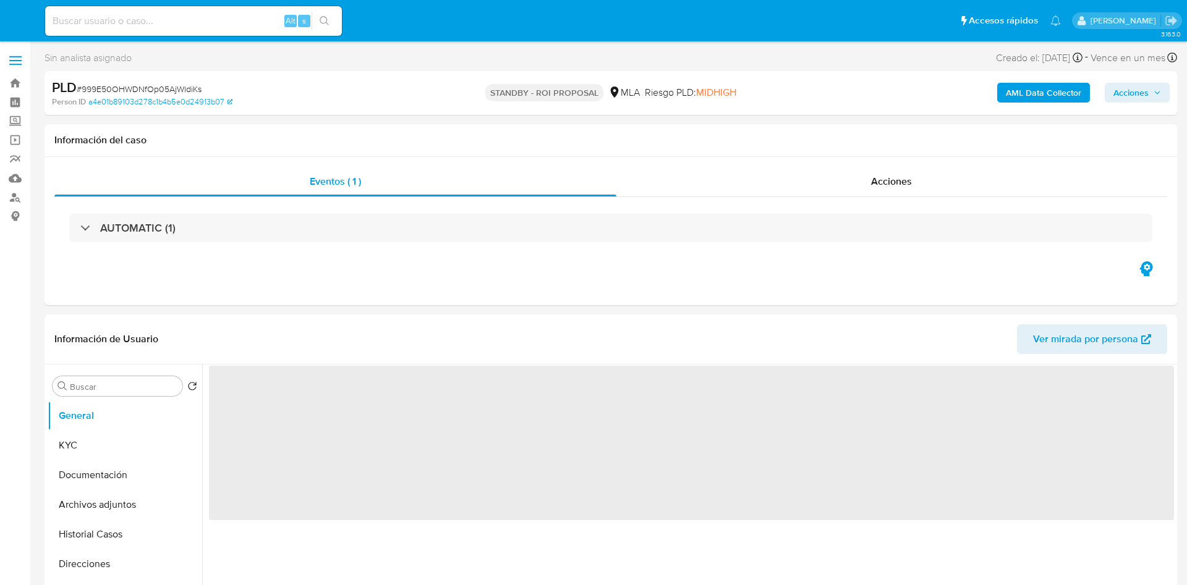
select select "10"
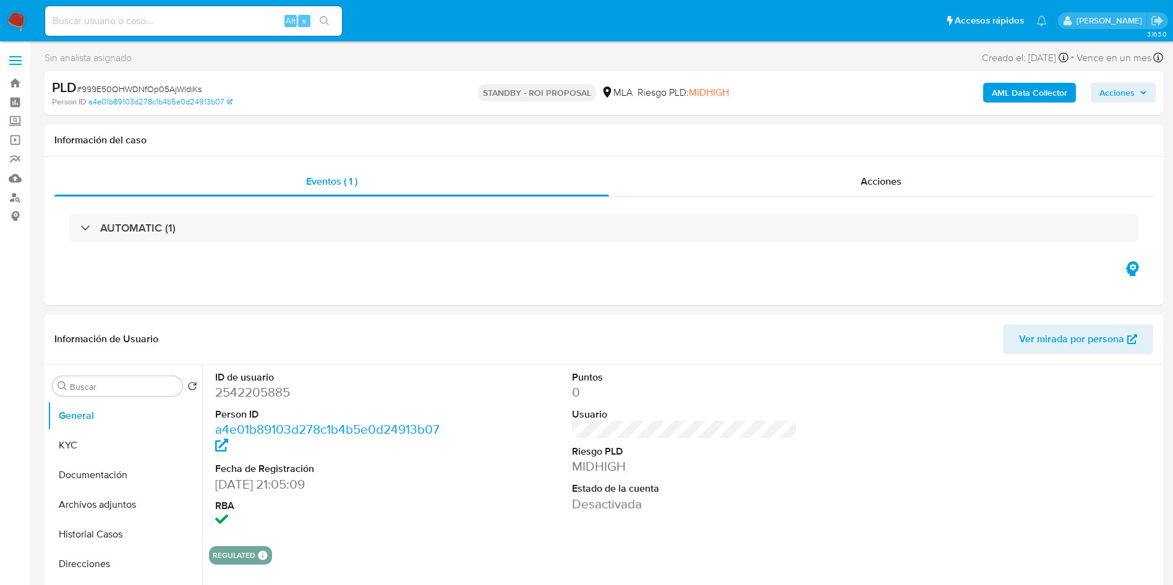
drag, startPoint x: 676, startPoint y: 274, endPoint x: 344, endPoint y: 101, distance: 373.5
click at [675, 274] on div "Eventos ( 1 ) Acciones AUTOMATIC (1)" at bounding box center [604, 231] width 1118 height 148
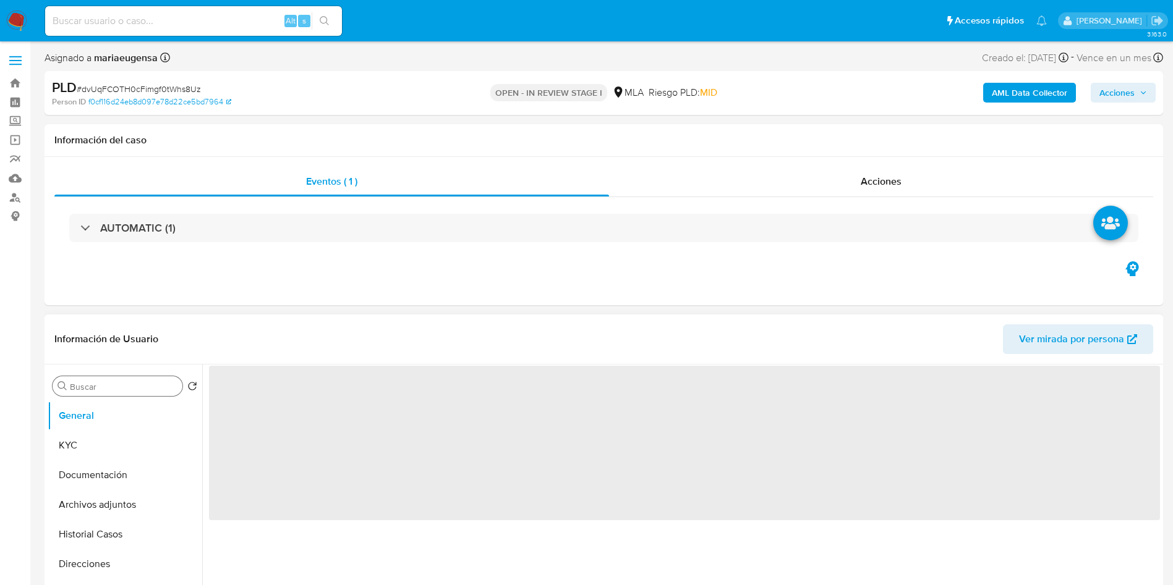
click at [150, 385] on input "Buscar" at bounding box center [124, 386] width 108 height 11
type input "ar"
select select "10"
type input "arc"
click at [149, 446] on button "Archivos adjuntos" at bounding box center [120, 446] width 145 height 30
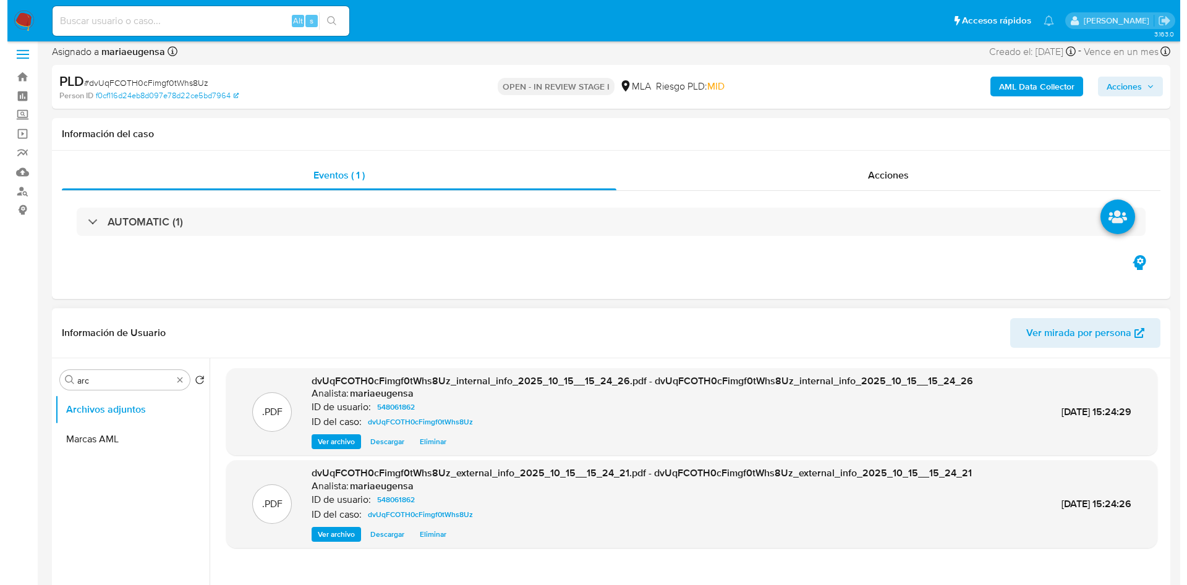
scroll to position [185, 0]
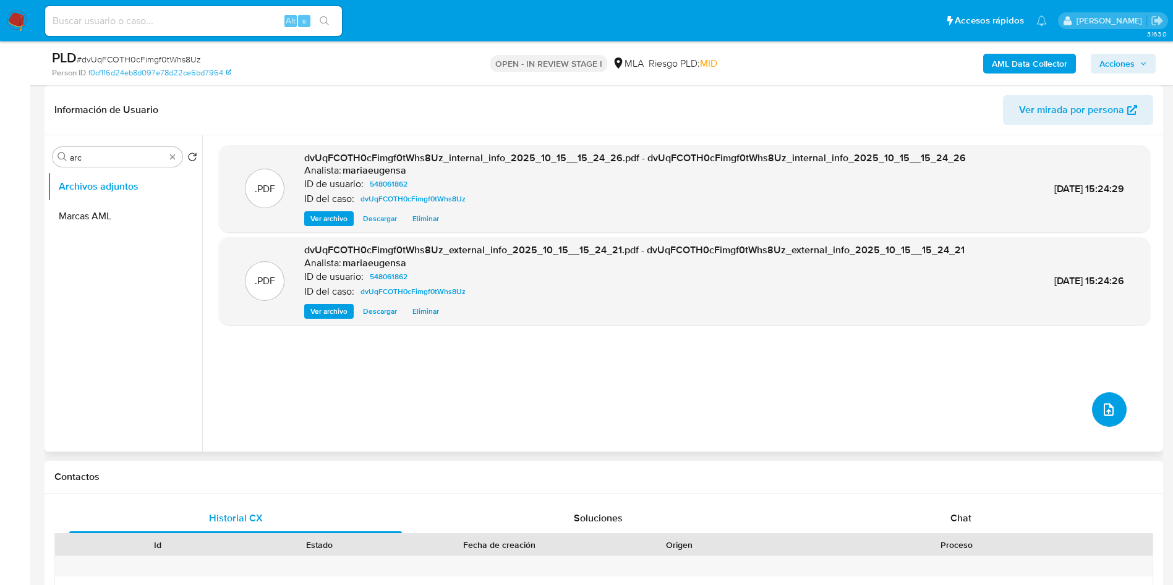
click at [1101, 414] on span "upload-file" at bounding box center [1108, 409] width 15 height 15
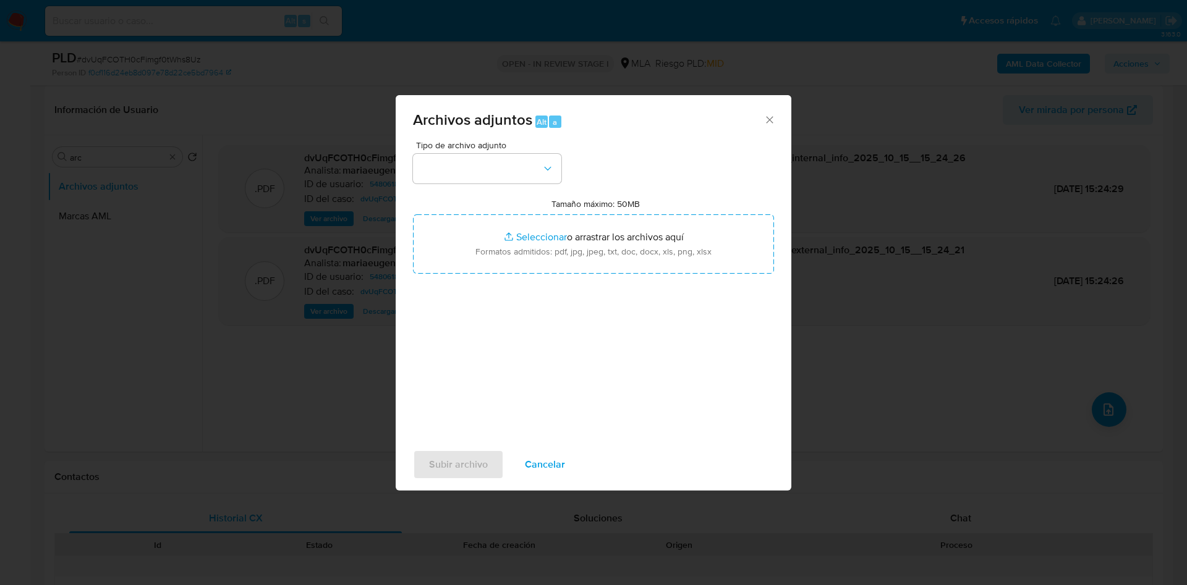
click at [547, 230] on input "Tamaño máximo: 50MB Seleccionar archivos" at bounding box center [593, 243] width 361 height 59
type input "C:\fakepath\Caselog dvUqFCOTH0cFimgf0tWhs8Uz_2025_09_17_19_53_50.docx"
click at [545, 164] on icon "button" at bounding box center [547, 169] width 12 height 12
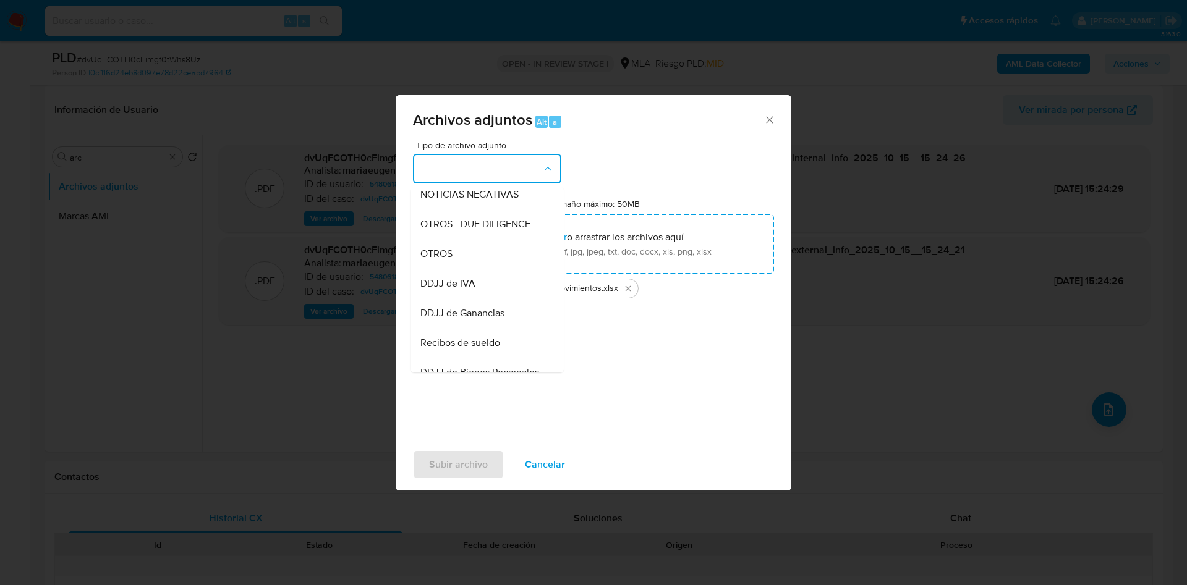
drag, startPoint x: 458, startPoint y: 265, endPoint x: 453, endPoint y: 366, distance: 101.5
click at [459, 265] on div "OTROS" at bounding box center [483, 254] width 126 height 30
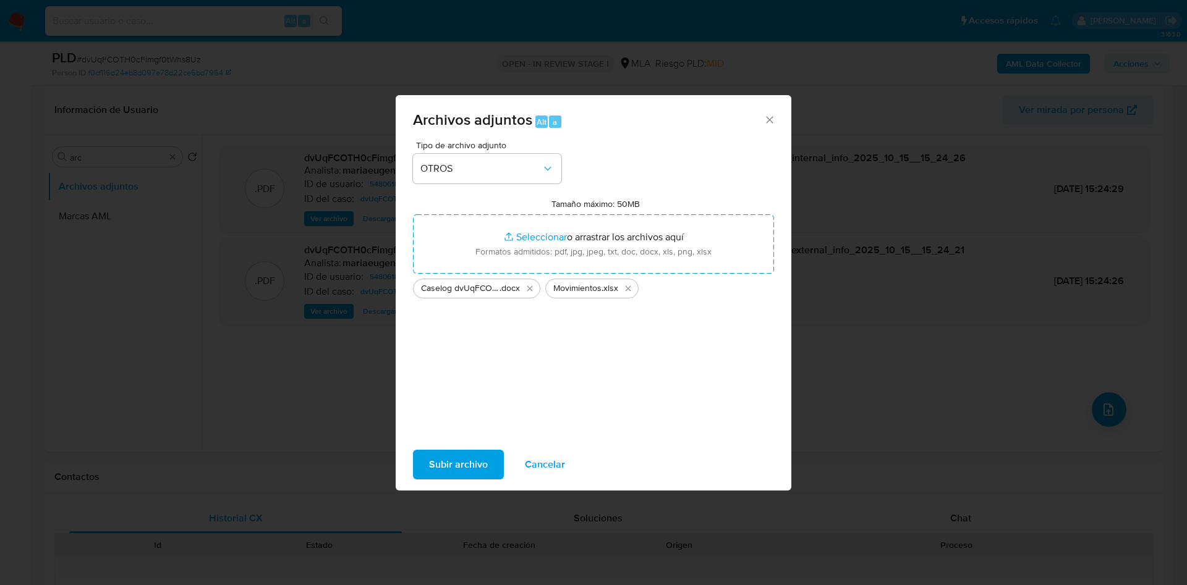
click at [462, 460] on span "Subir archivo" at bounding box center [458, 464] width 59 height 27
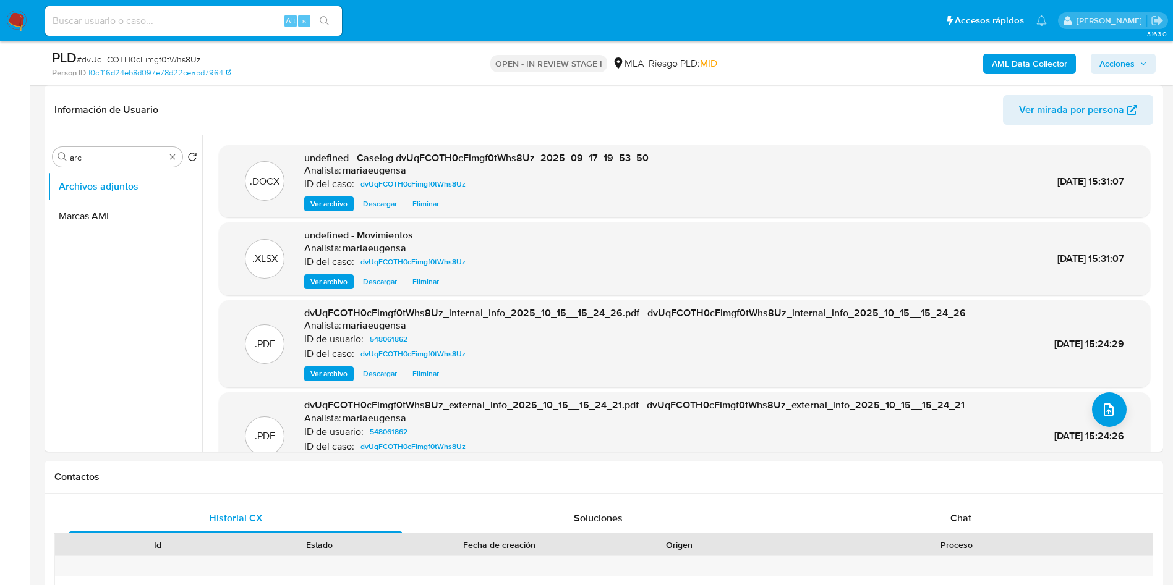
click at [1117, 59] on span "Acciones" at bounding box center [1116, 64] width 35 height 20
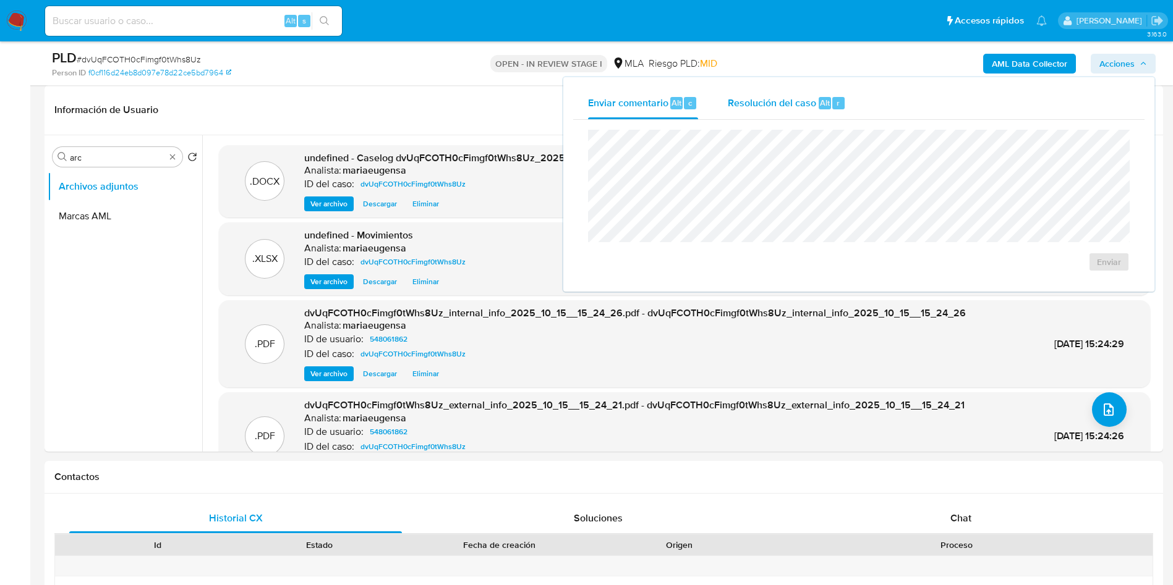
click at [829, 100] on div "Alt r" at bounding box center [831, 103] width 26 height 12
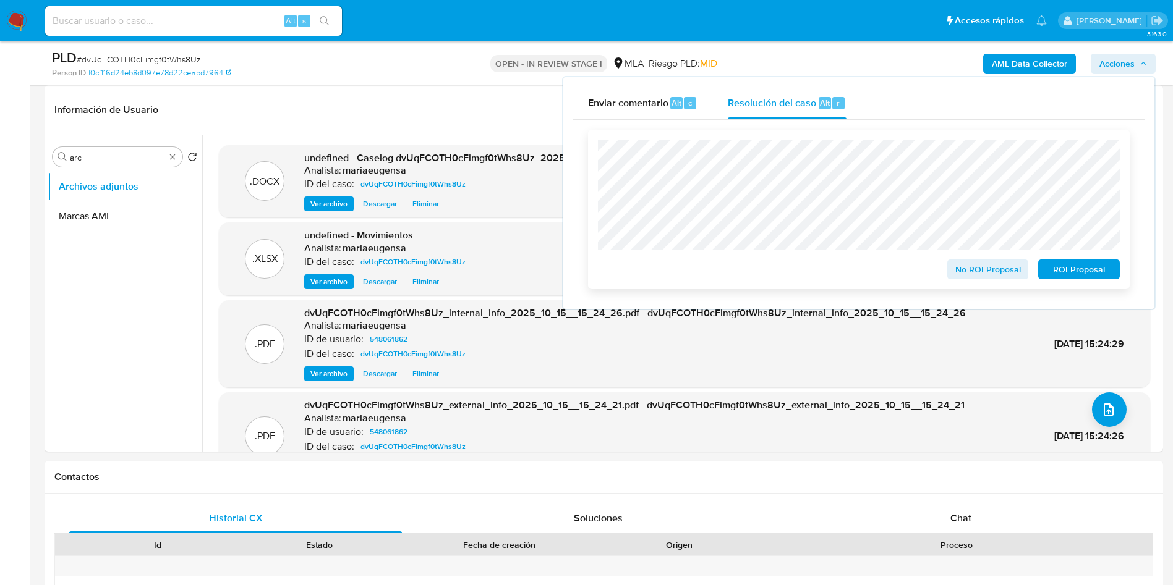
click at [986, 274] on span "No ROI Proposal" at bounding box center [988, 269] width 64 height 17
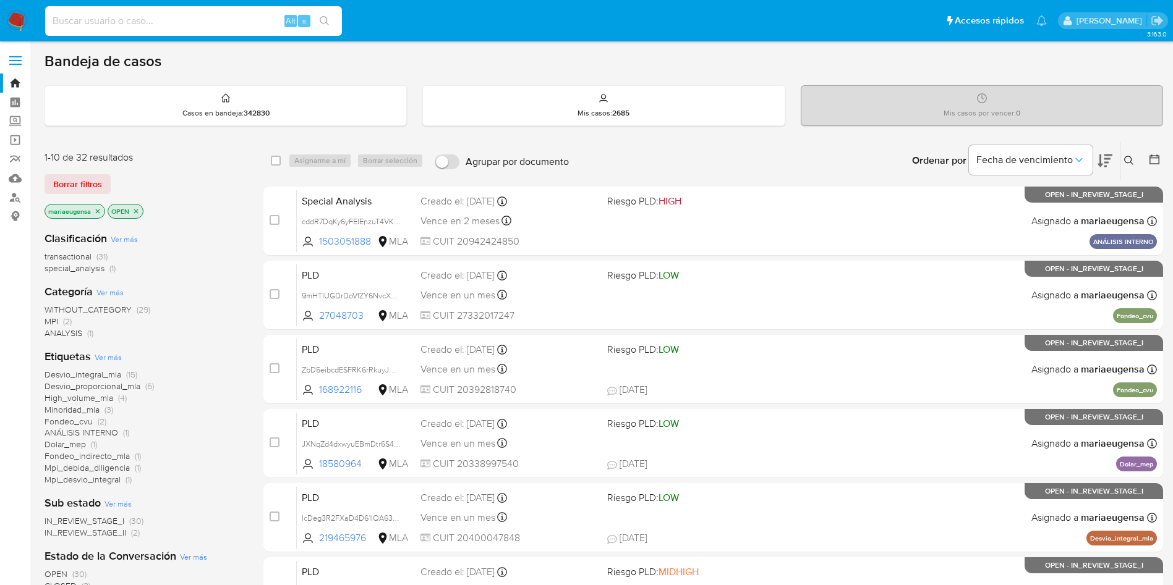
click at [239, 24] on input at bounding box center [193, 21] width 297 height 16
paste input "lcDeg3R2FXaD4D61lQA63RLR"
type input "lcDeg3R2FXaD4D61lQA63RLR"
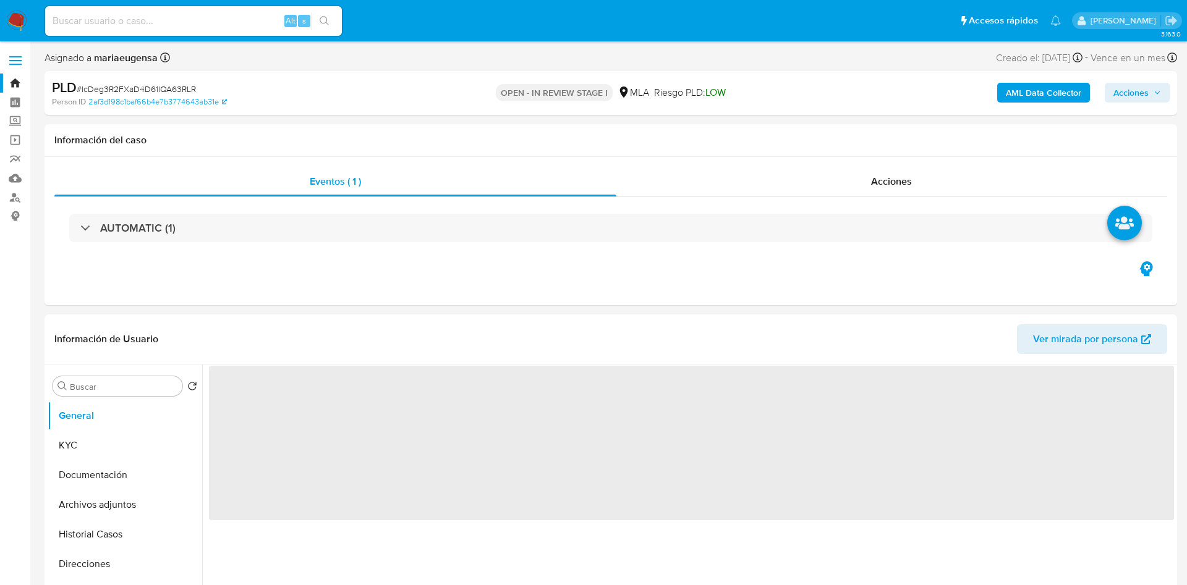
select select "10"
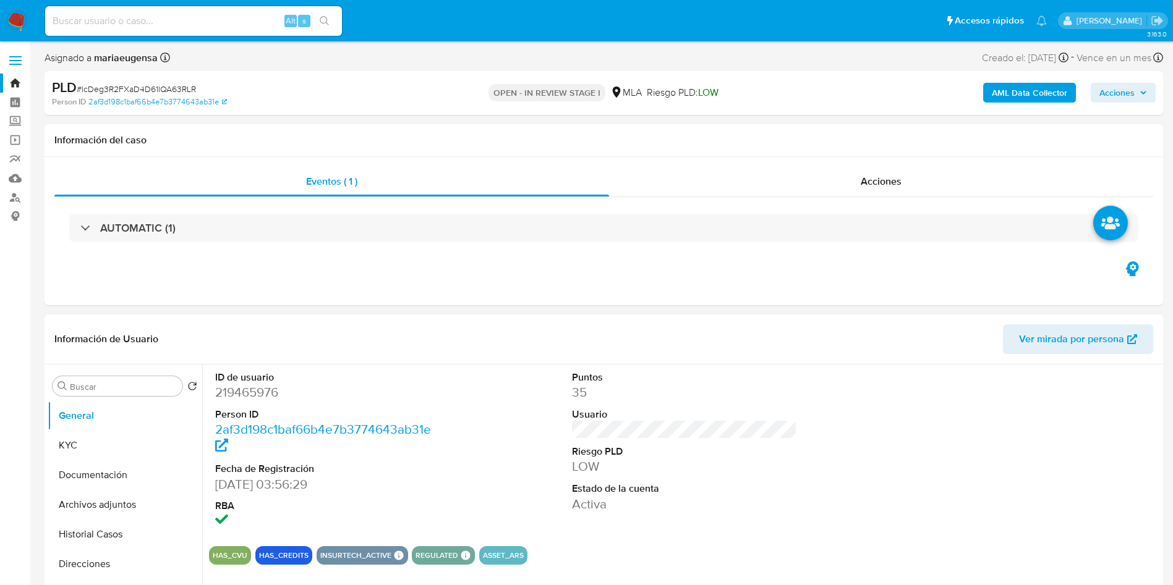
click at [247, 399] on dd "219465976" at bounding box center [328, 392] width 226 height 17
copy dd "219465976"
click at [109, 439] on button "KYC" at bounding box center [120, 446] width 145 height 30
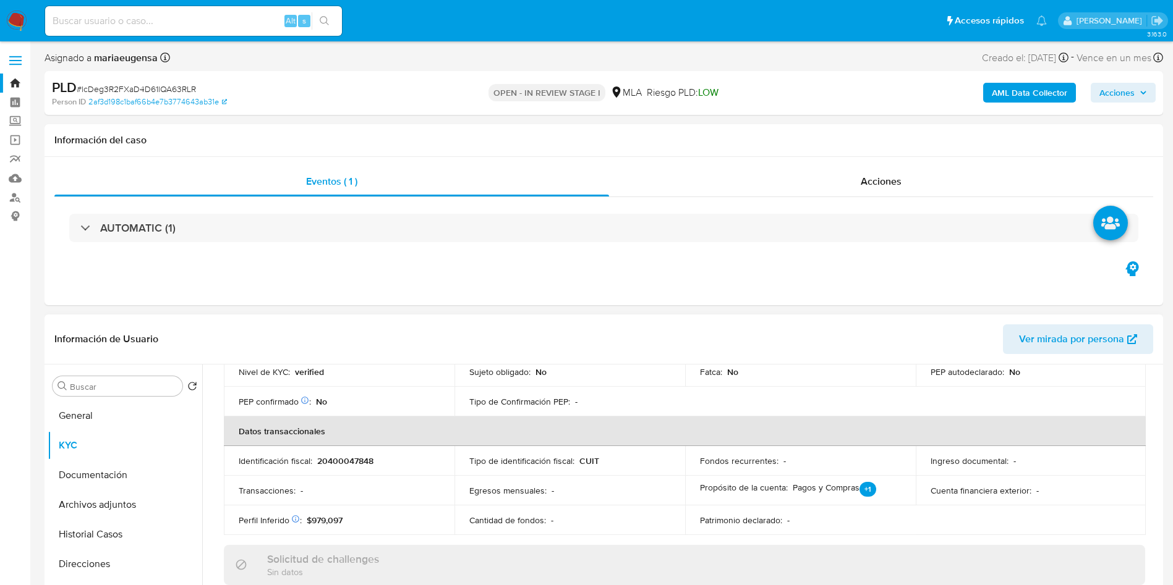
scroll to position [556, 0]
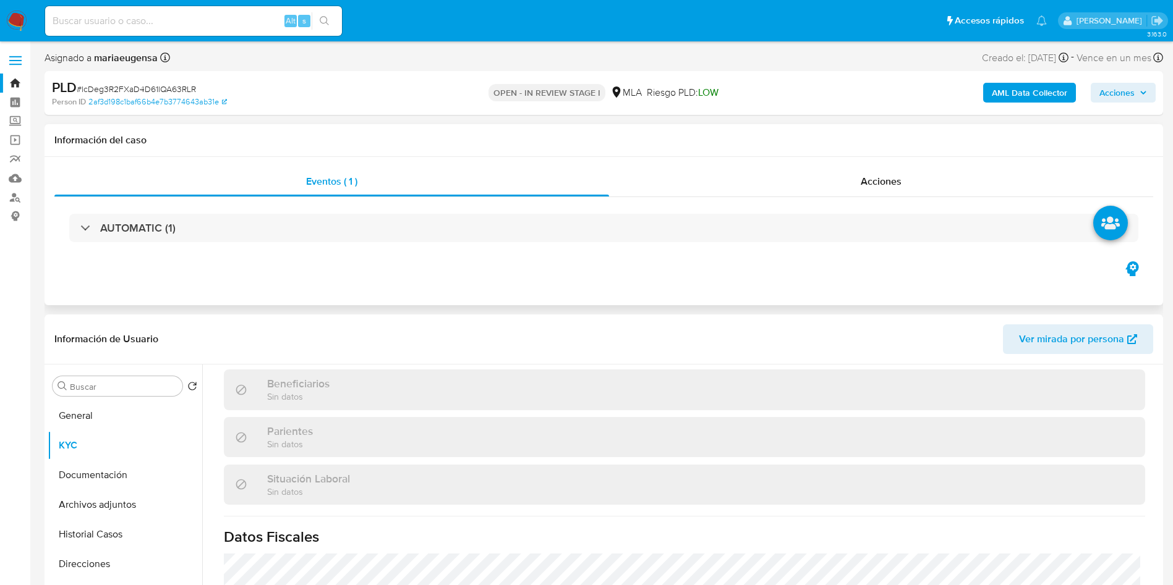
drag, startPoint x: 75, startPoint y: 556, endPoint x: 1148, endPoint y: 162, distance: 1143.2
click at [130, 546] on ul "General KYC Documentación Archivos adjuntos Historial Casos Direcciones Restric…" at bounding box center [125, 540] width 155 height 279
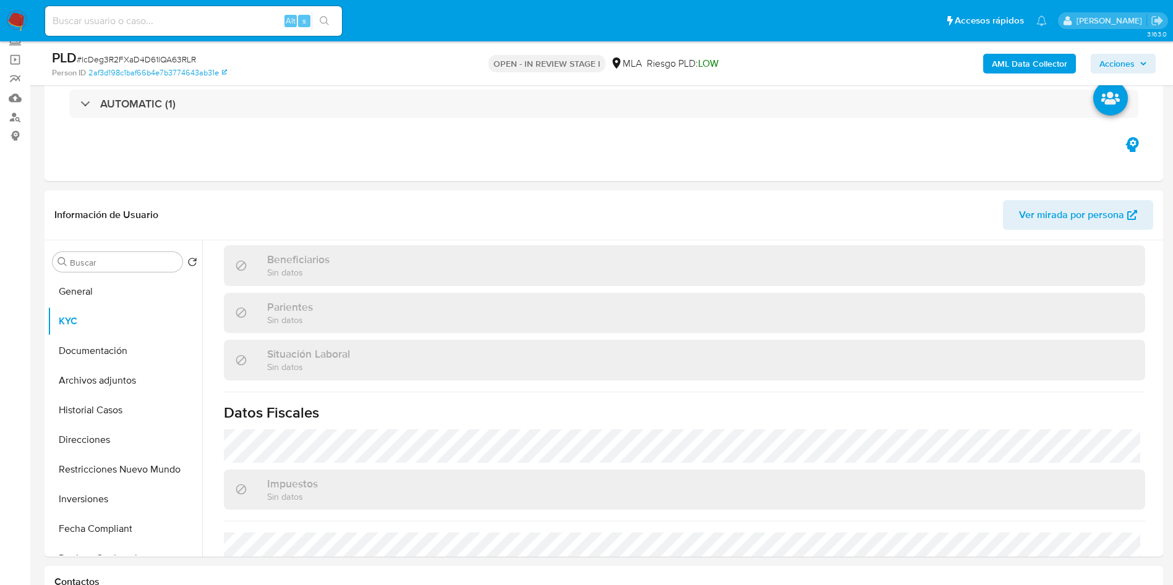
scroll to position [224, 0]
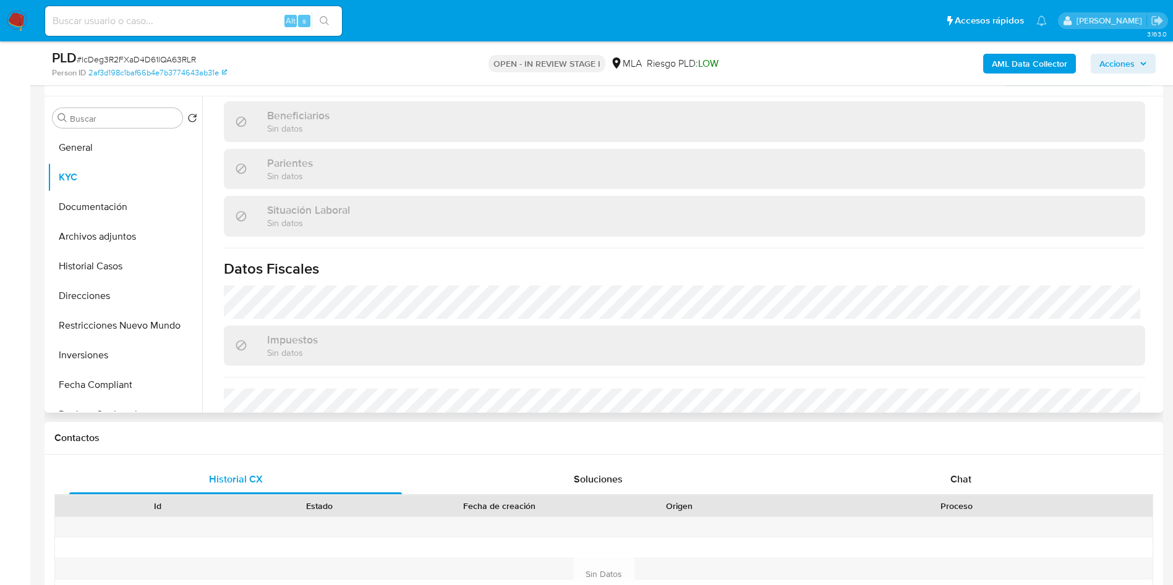
click at [409, 260] on h1 "Datos Fiscales" at bounding box center [684, 269] width 921 height 19
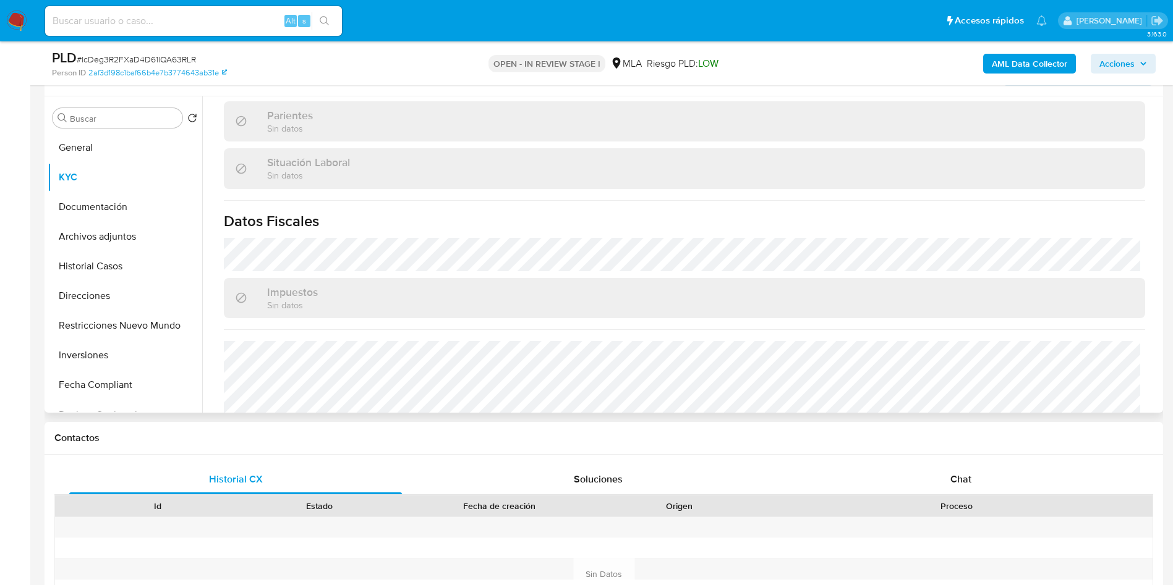
scroll to position [640, 0]
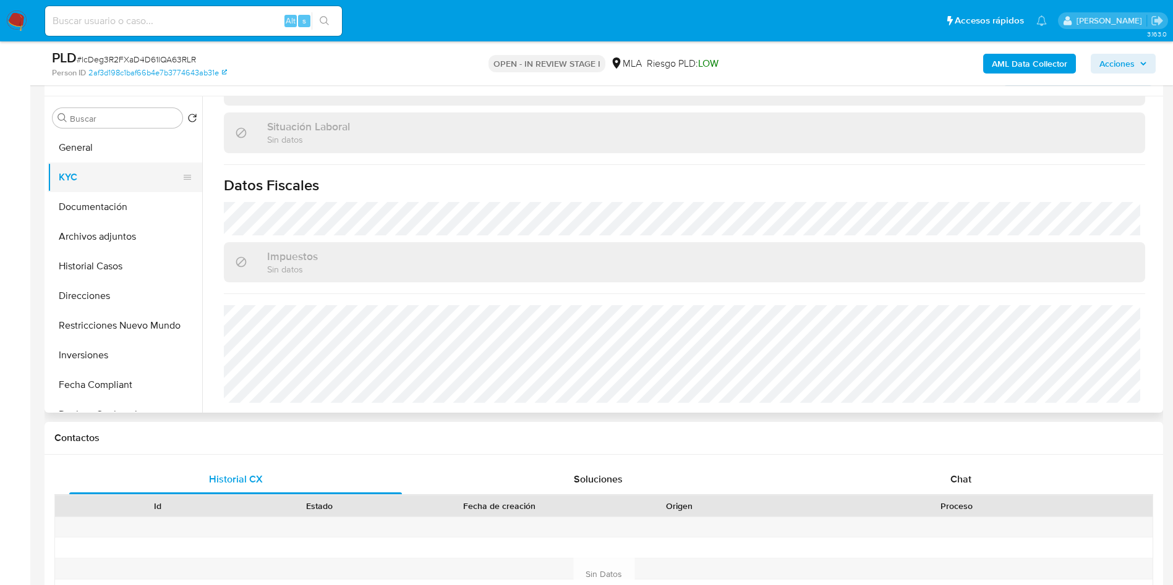
click at [108, 167] on button "KYC" at bounding box center [120, 178] width 145 height 30
click at [106, 286] on button "Direcciones" at bounding box center [120, 296] width 145 height 30
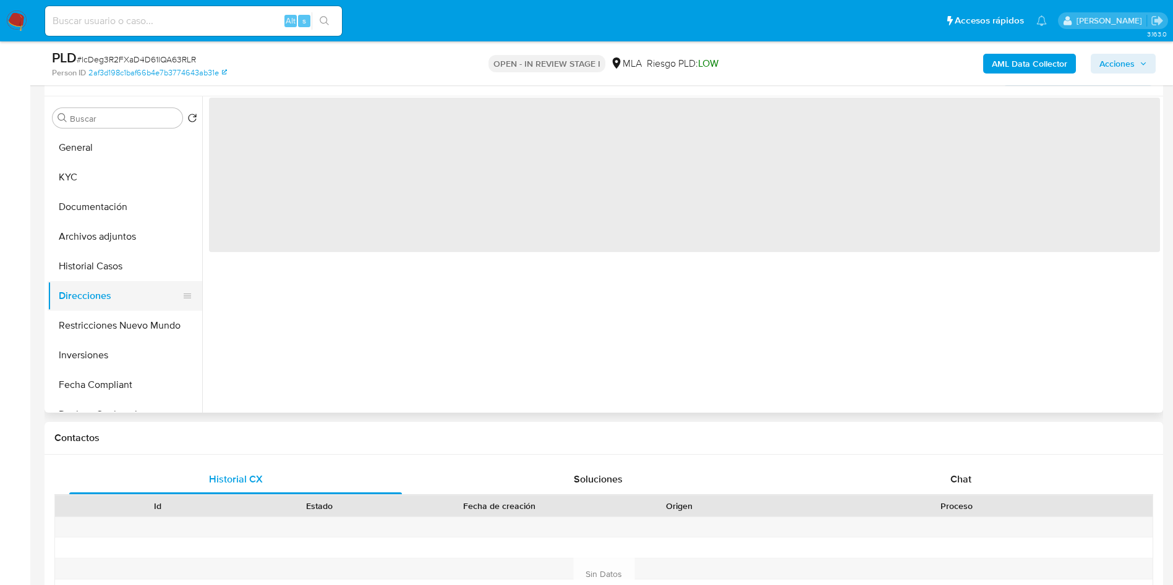
scroll to position [0, 0]
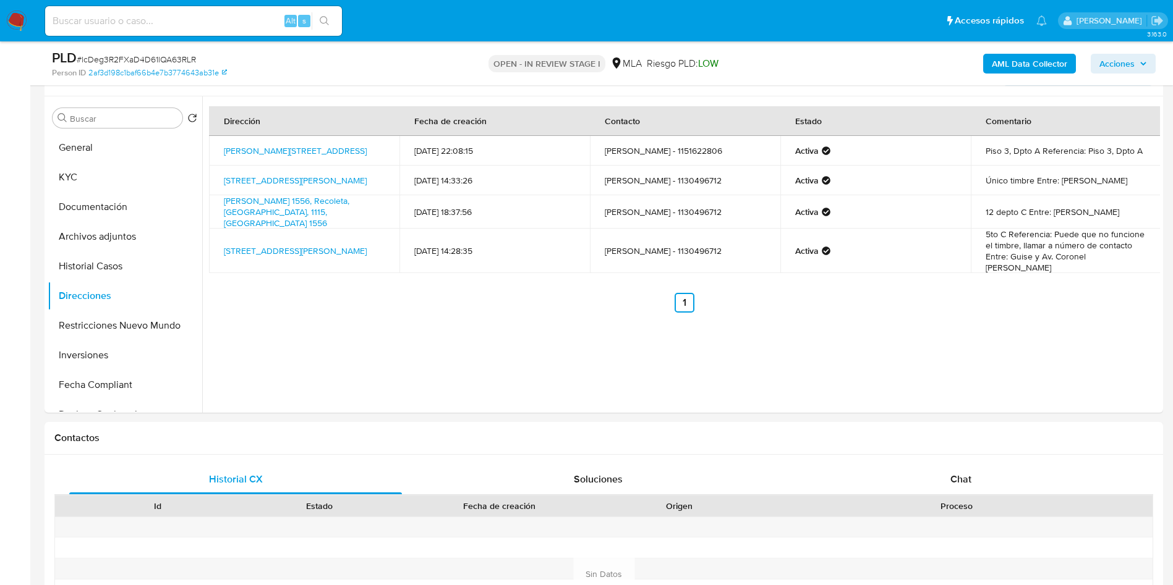
click at [157, 51] on div "PLD # lcDeg3R2FXaD4D61lQA63RLR" at bounding box center [233, 58] width 363 height 19
copy span "lcDeg3R2FXaD4D61lQA63RLR"
click at [157, 50] on div "PLD # lcDeg3R2FXaD4D61lQA63RLR" at bounding box center [233, 58] width 363 height 19
click at [124, 144] on button "General" at bounding box center [120, 148] width 145 height 30
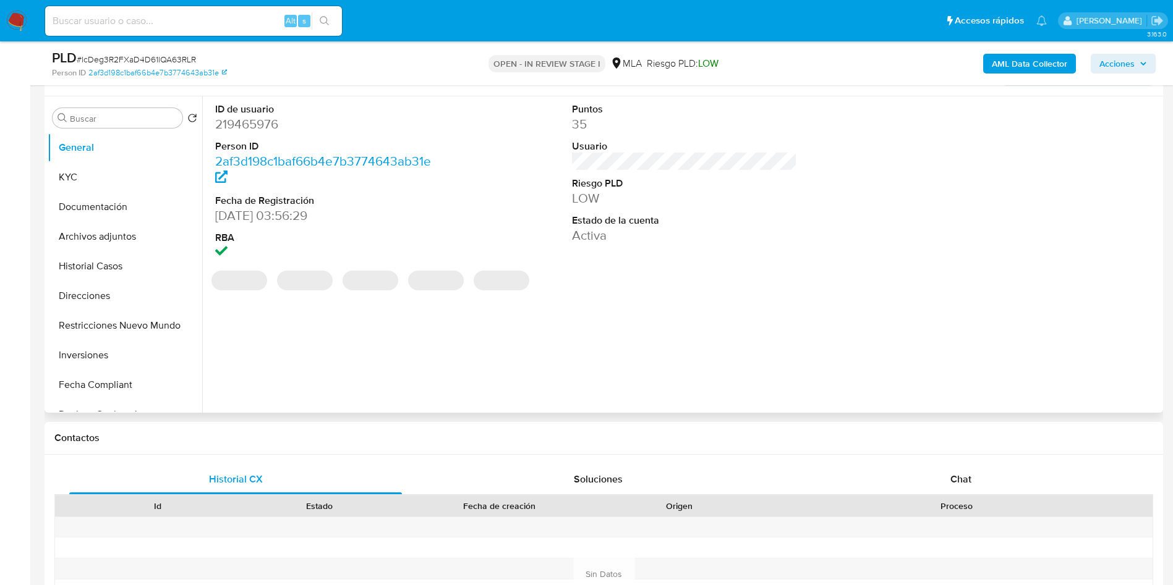
click at [245, 129] on dd "219465976" at bounding box center [328, 124] width 226 height 17
click at [245, 128] on dd "219465976" at bounding box center [328, 124] width 226 height 17
copy dd "219465976"
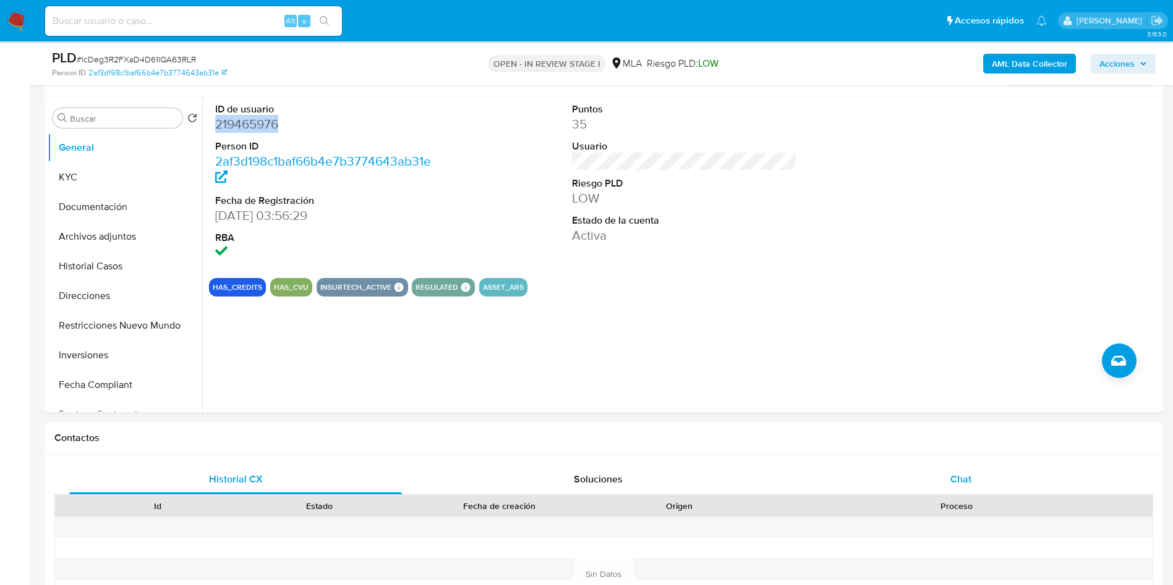
click at [971, 488] on div "Chat" at bounding box center [960, 480] width 333 height 30
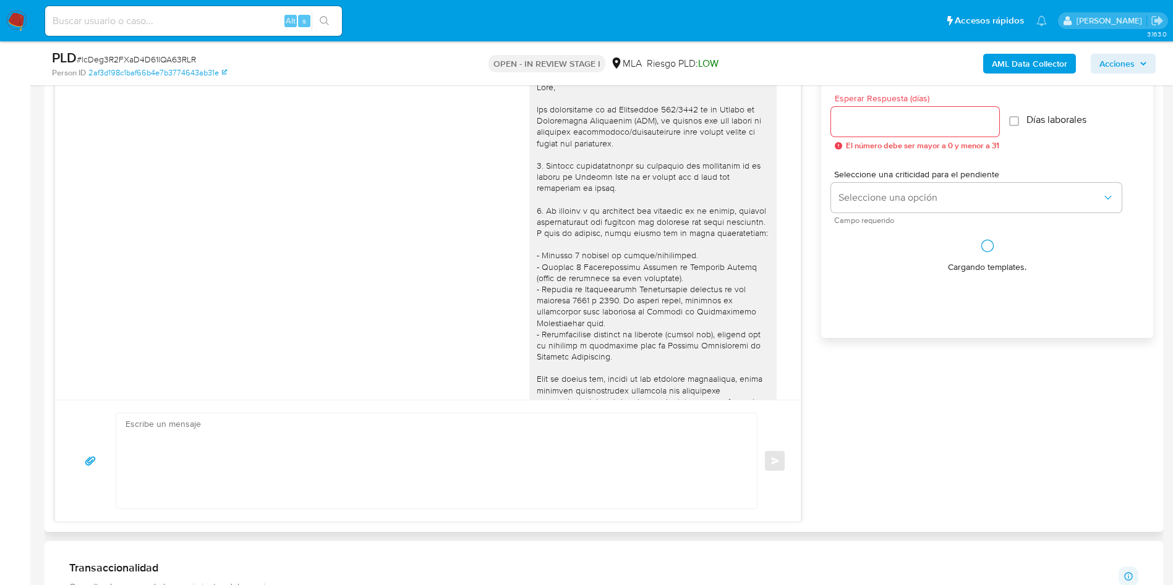
scroll to position [504, 0]
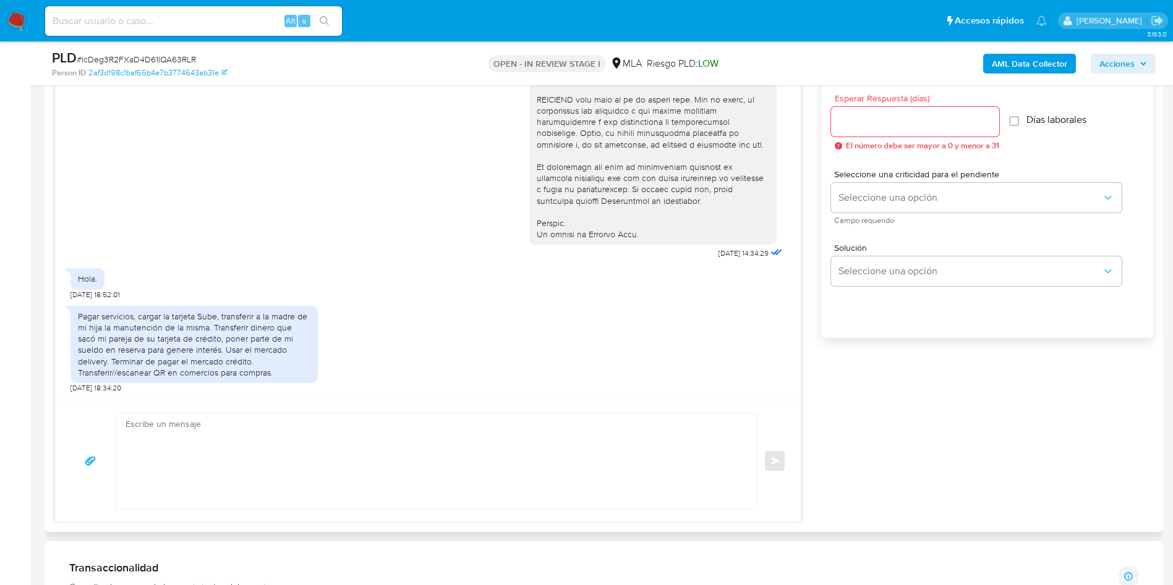
click at [292, 457] on textarea at bounding box center [433, 461] width 616 height 95
click at [357, 449] on textarea at bounding box center [433, 461] width 616 height 95
click at [852, 121] on input "Esperar Respuesta (días)" at bounding box center [915, 122] width 168 height 16
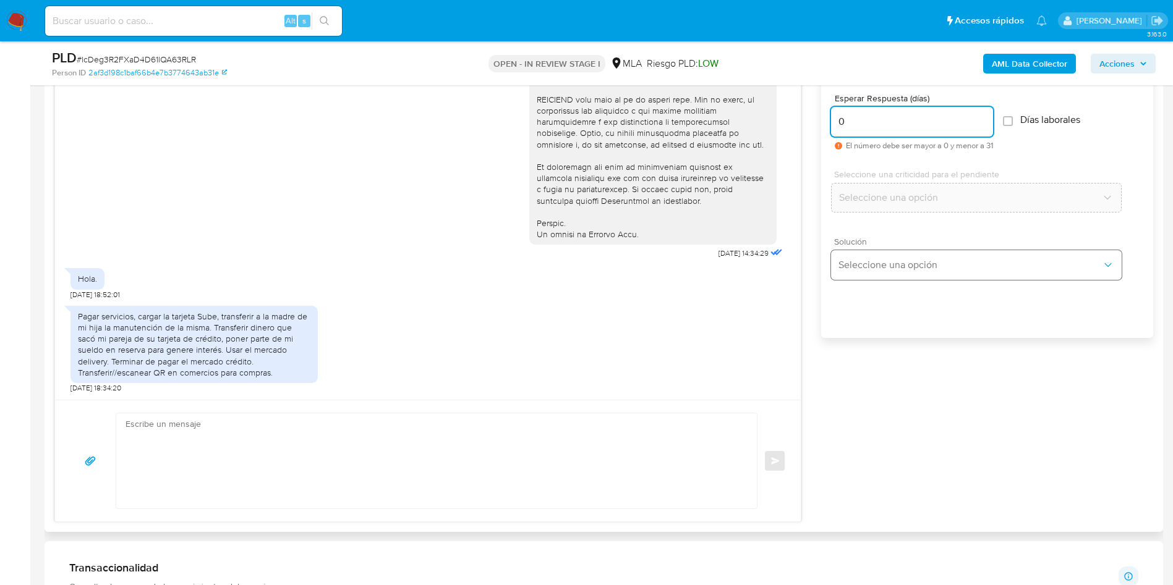
type input "0"
click at [857, 253] on button "Seleccione una opción" at bounding box center [976, 265] width 291 height 30
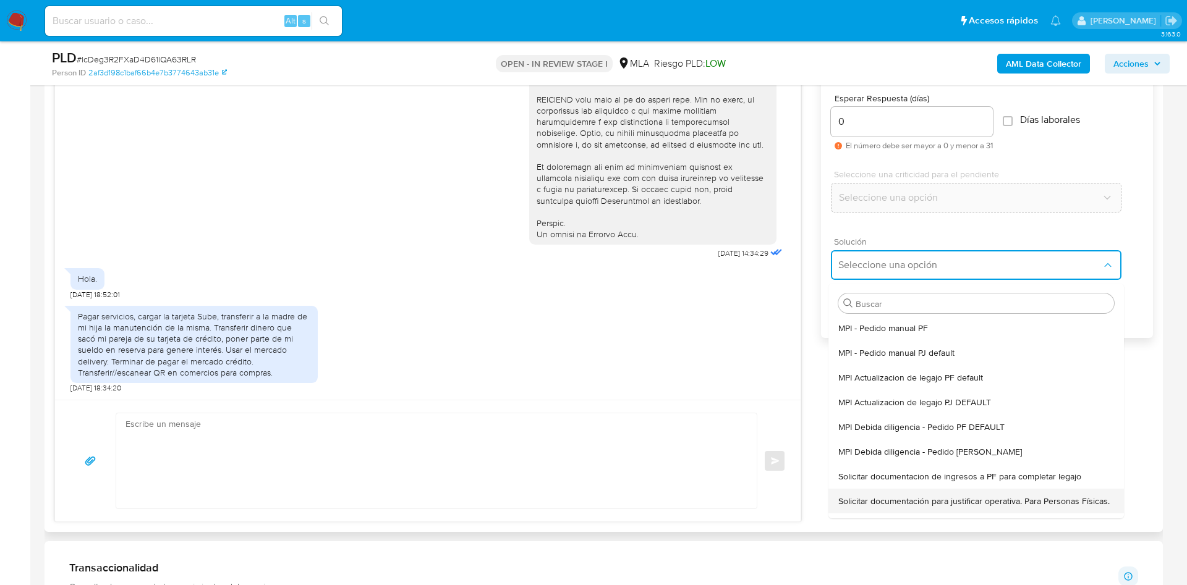
click at [867, 507] on span "Solicitar documentación para justificar operativa. Para Personas Físicas." at bounding box center [973, 501] width 271 height 11
type textarea "Lore,Ip dolorsi am con adipiscinge seddoeiusmo te in utlabo et Dolorem Aliq, en…"
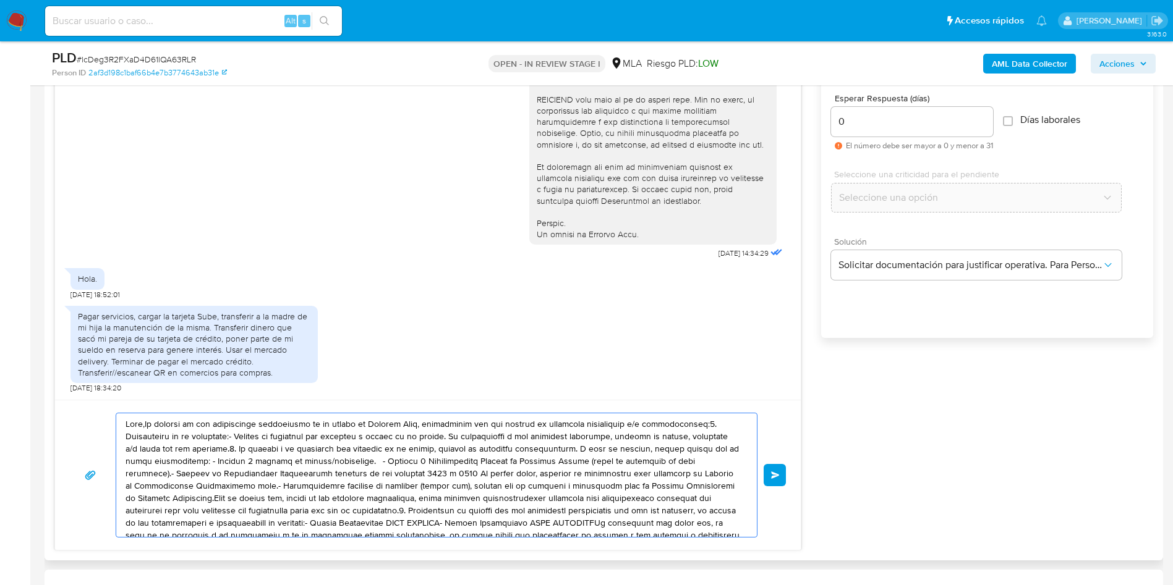
click at [540, 485] on textarea at bounding box center [433, 476] width 616 height 124
click at [540, 484] on textarea at bounding box center [433, 476] width 616 height 124
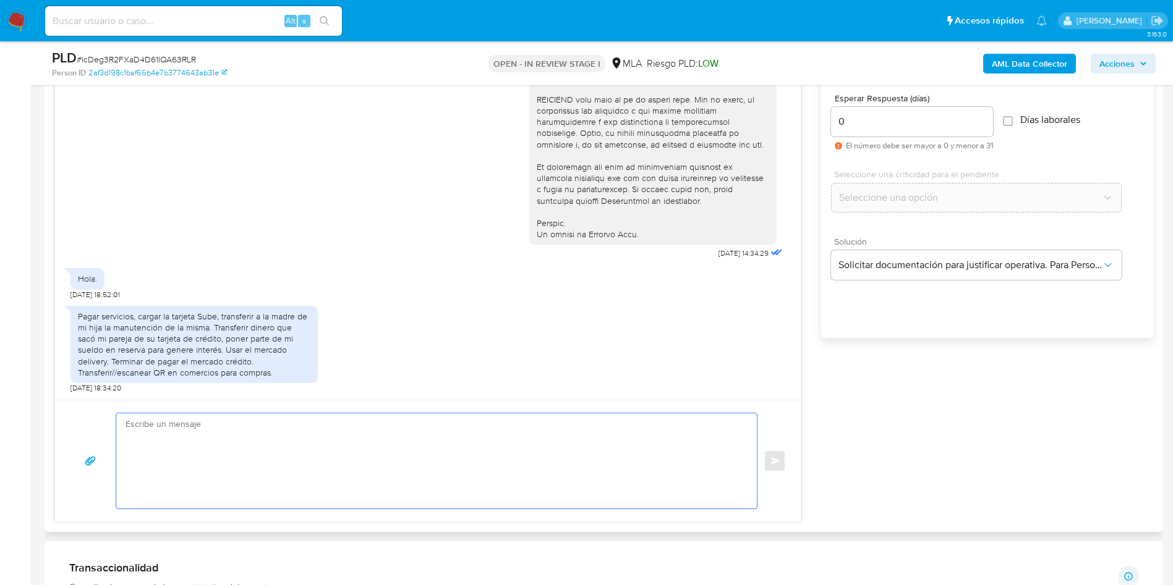
paste textarea "Hola, ¡Muchas gracias por tu respuesta! Confirmamos la recepción de la document…"
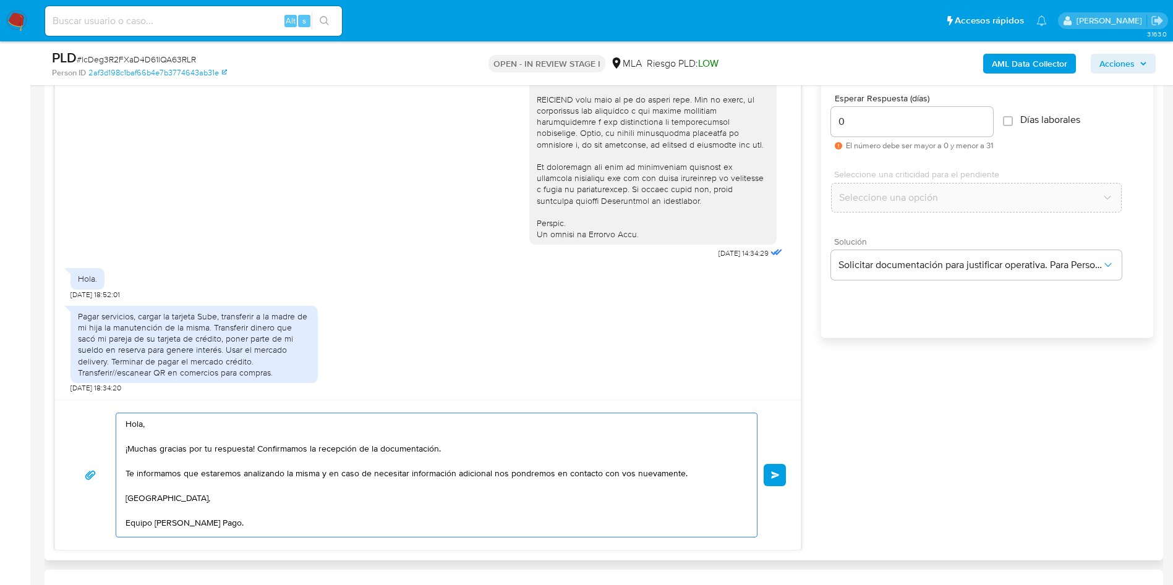
scroll to position [17, 0]
drag, startPoint x: 302, startPoint y: 454, endPoint x: 470, endPoint y: 454, distance: 168.7
click at [470, 454] on textarea "Hola, ¡Muchas gracias por tu respuesta! Confirmamos la recepción de la document…" at bounding box center [433, 476] width 616 height 124
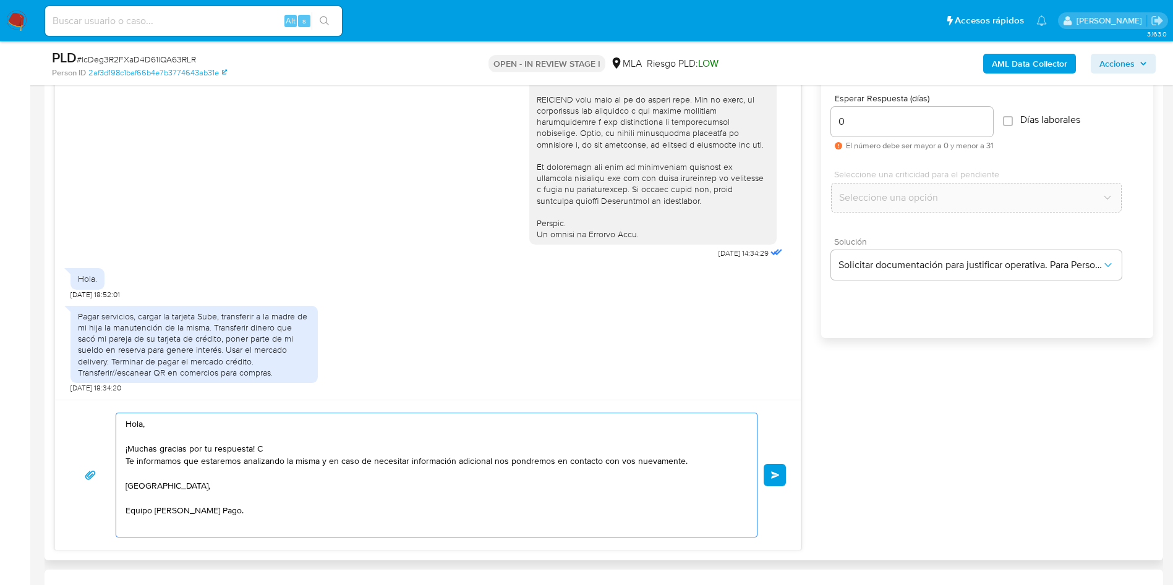
scroll to position [9, 0]
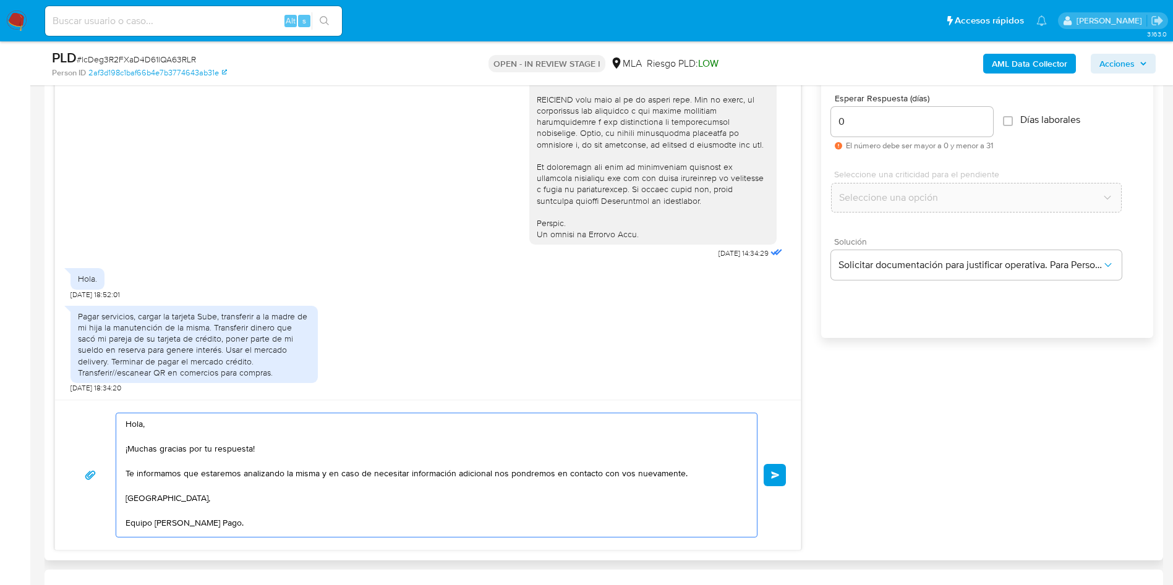
click at [470, 453] on textarea "Hola, ¡Muchas gracias por tu respuesta! Te informamos que estaremos analizando …" at bounding box center [433, 476] width 616 height 124
type textarea "Hola, ¡Muchas gracias por tu respuesta! Te informamos que estaremos analizando …"
click at [773, 470] on button "Enviar" at bounding box center [774, 475] width 22 height 22
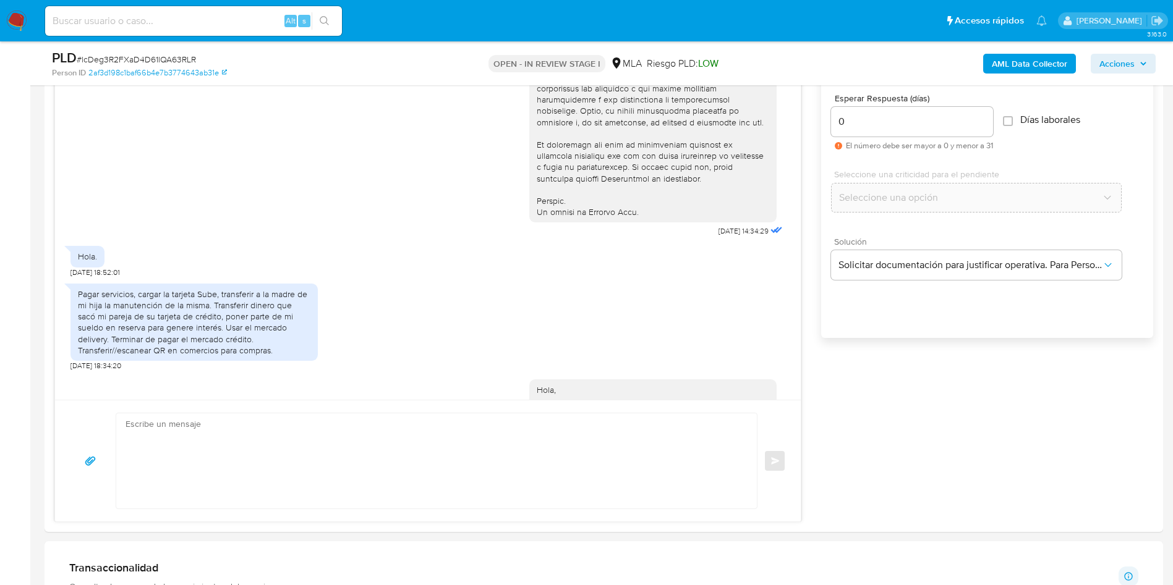
scroll to position [0, 0]
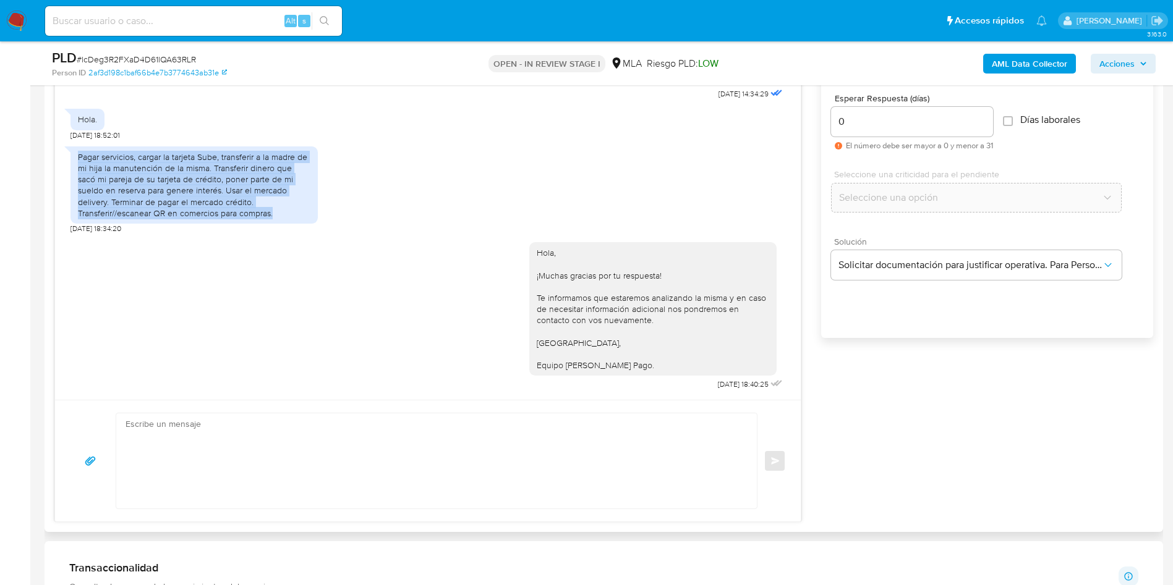
drag, startPoint x: 209, startPoint y: 200, endPoint x: 74, endPoint y: 149, distance: 144.5
click at [74, 150] on div "Pagar servicios, cargar la tarjeta Sube, transferir a la madre de mi hija la ma…" at bounding box center [193, 184] width 247 height 77
copy div "Pagar servicios, cargar la tarjeta Sube, transferir a la madre de mi hija la ma…"
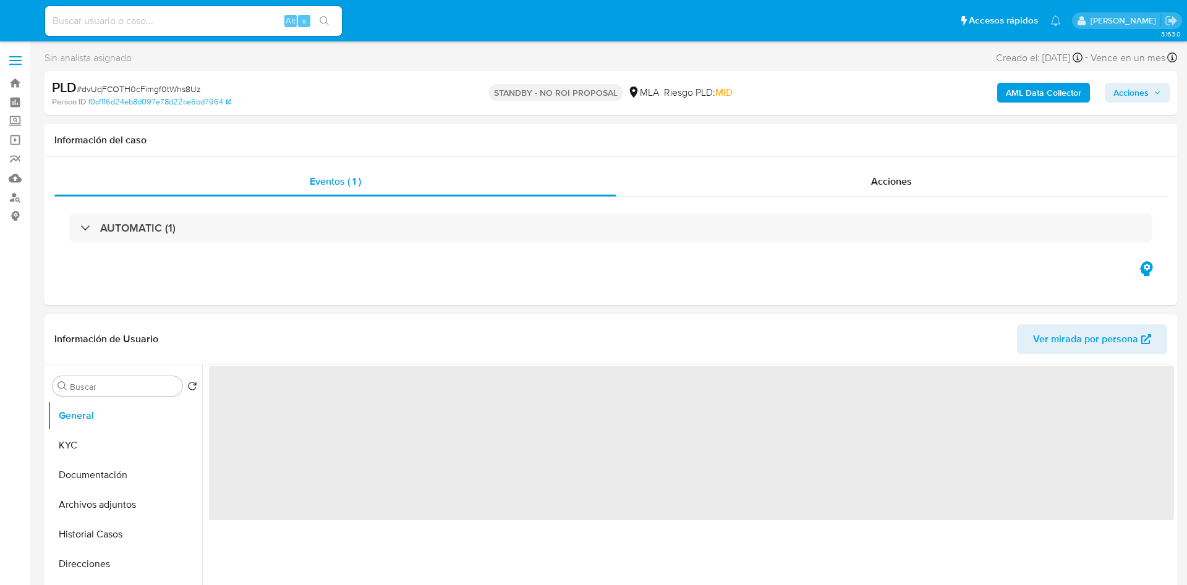
select select "10"
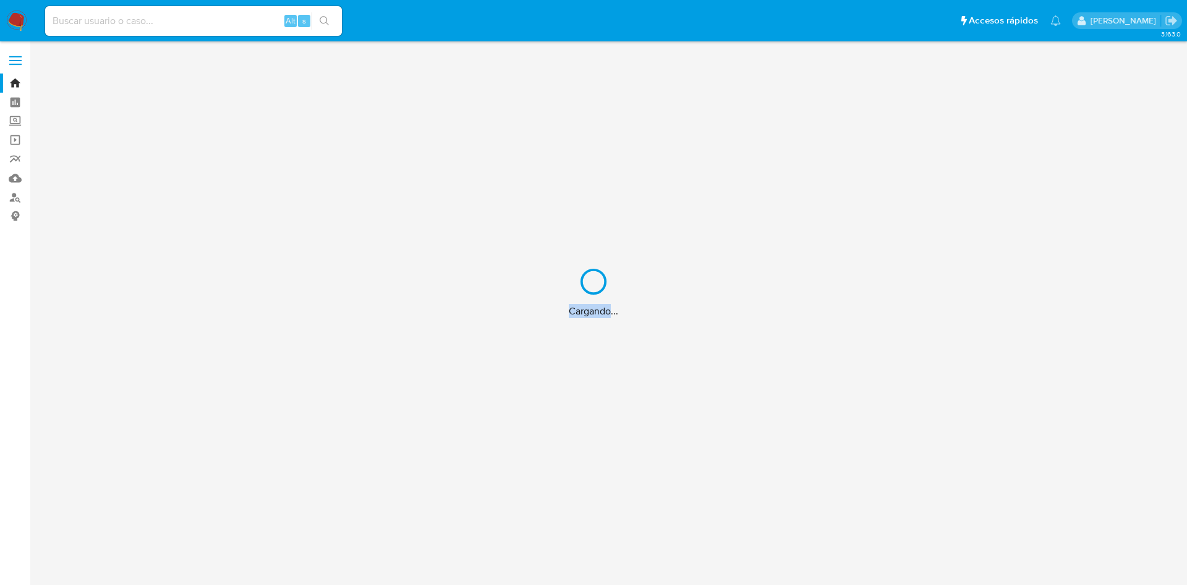
click at [146, 24] on div "Cargando..." at bounding box center [593, 292] width 1187 height 585
drag, startPoint x: 0, startPoint y: 0, endPoint x: 157, endPoint y: 14, distance: 157.6
click at [148, 23] on div "Cargando..." at bounding box center [593, 292] width 1187 height 585
click at [157, 14] on div "Cargando..." at bounding box center [593, 292] width 1187 height 585
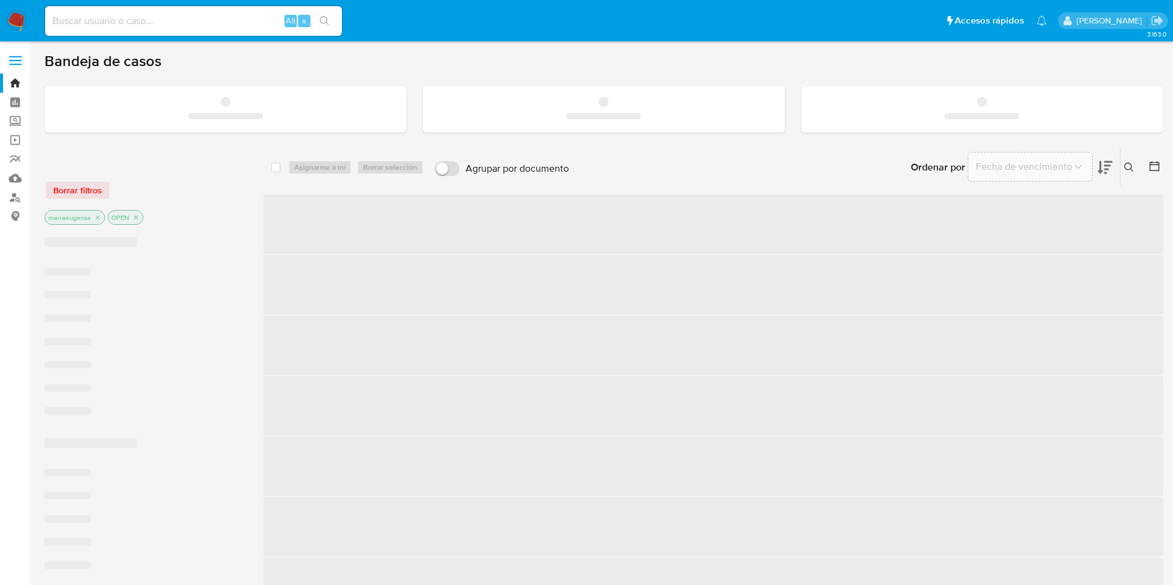
click at [158, 20] on input at bounding box center [193, 21] width 297 height 16
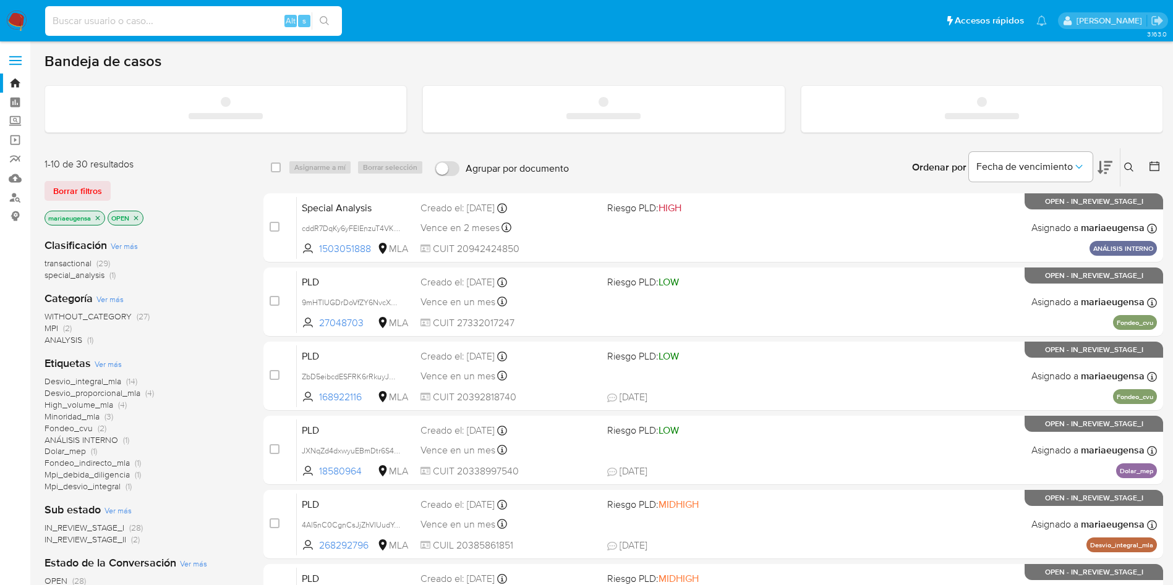
paste input "4Al5nC0CgnCsJjZhVIUudYeW"
type input "4Al5nC0CgnCsJjZhVIUudYeW"
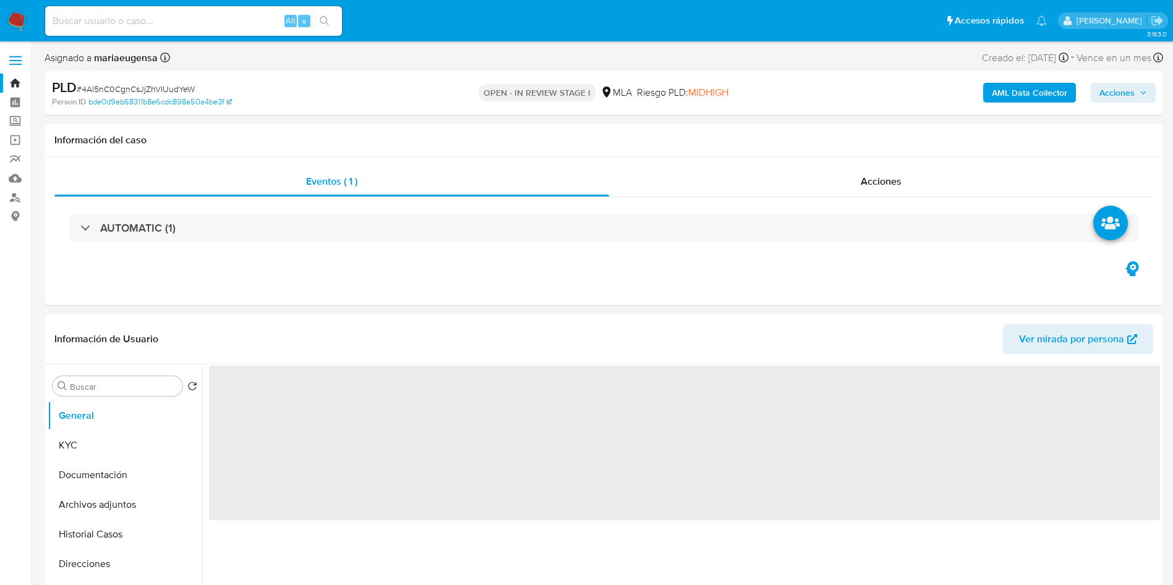
select select "10"
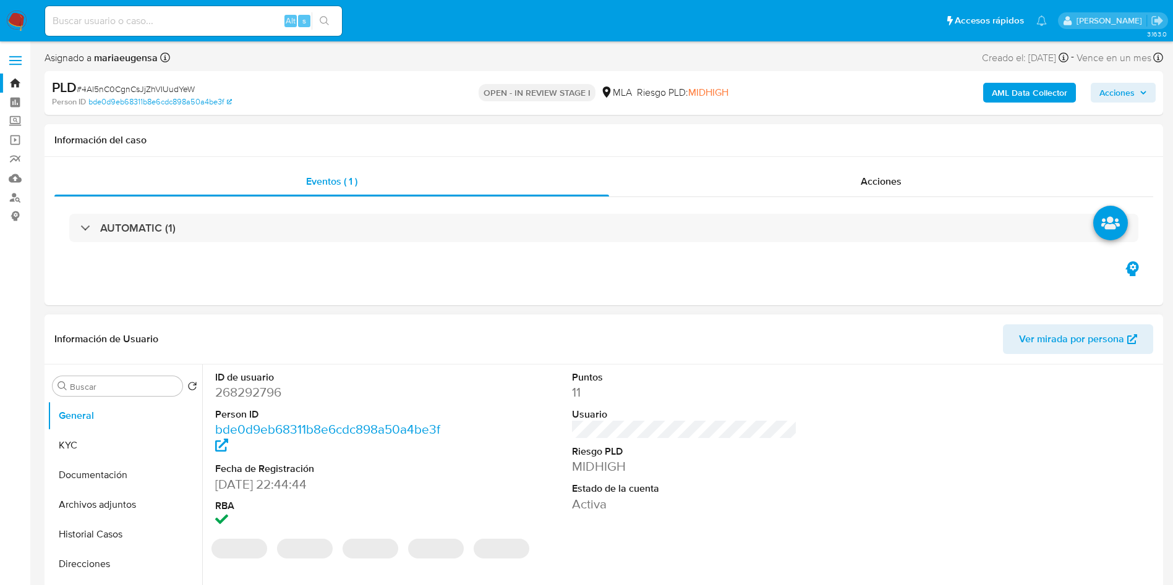
click at [252, 399] on dd "268292796" at bounding box center [328, 392] width 226 height 17
copy dd "268292796"
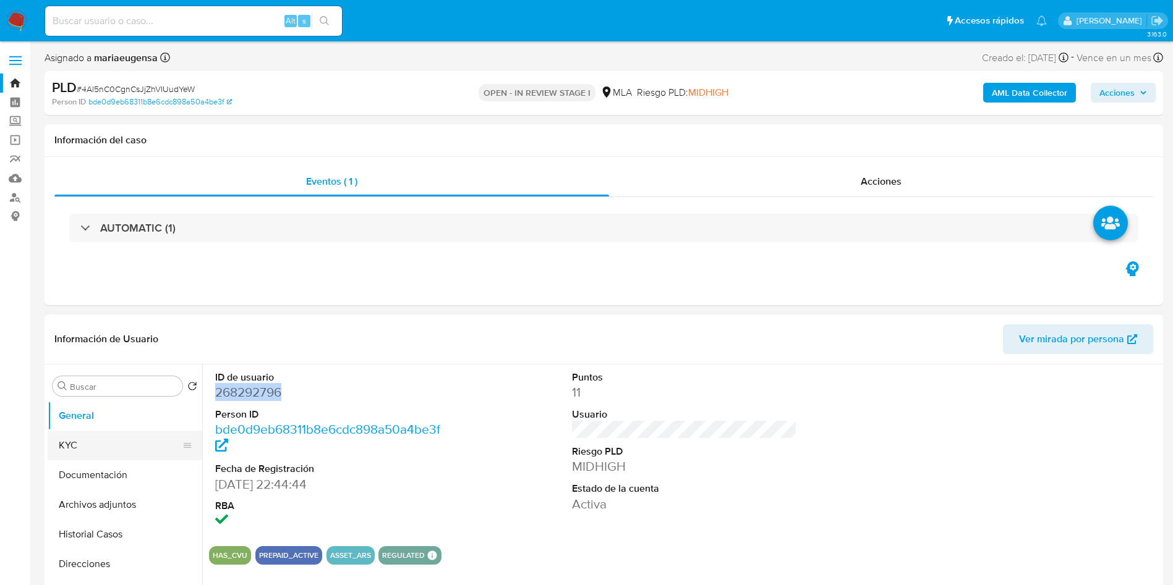
click at [127, 440] on button "KYC" at bounding box center [120, 446] width 145 height 30
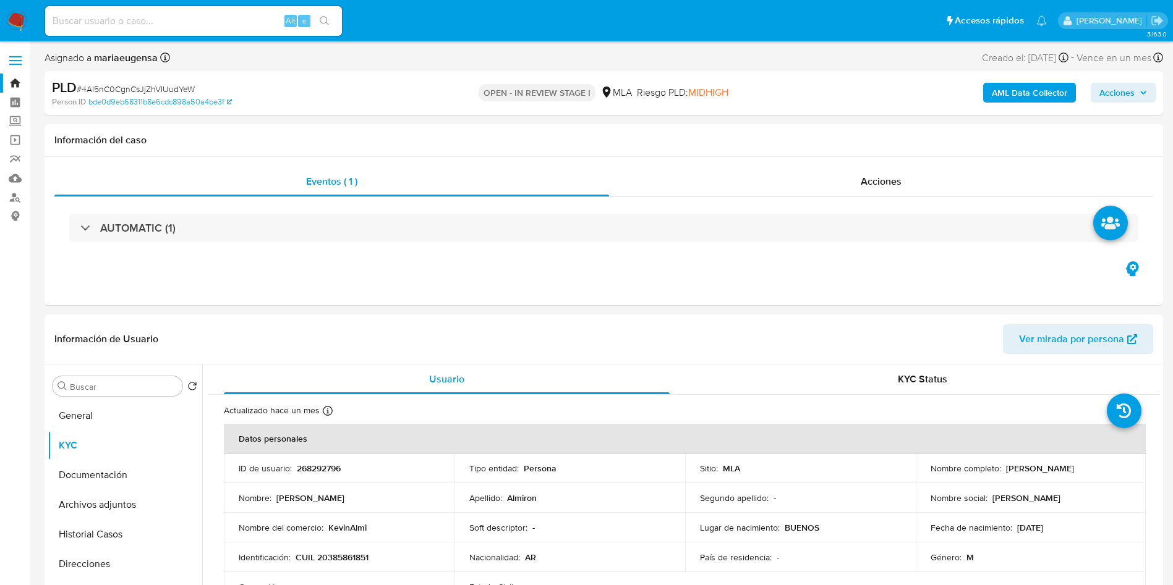
click at [158, 92] on span "# 4Al5nC0CgnCsJjZhVIUudYeW" at bounding box center [136, 89] width 118 height 12
click at [158, 89] on span "# 4Al5nC0CgnCsJjZhVIUudYeW" at bounding box center [136, 89] width 118 height 12
copy span "4Al5nC0CgnCsJjZhVIUudYeW"
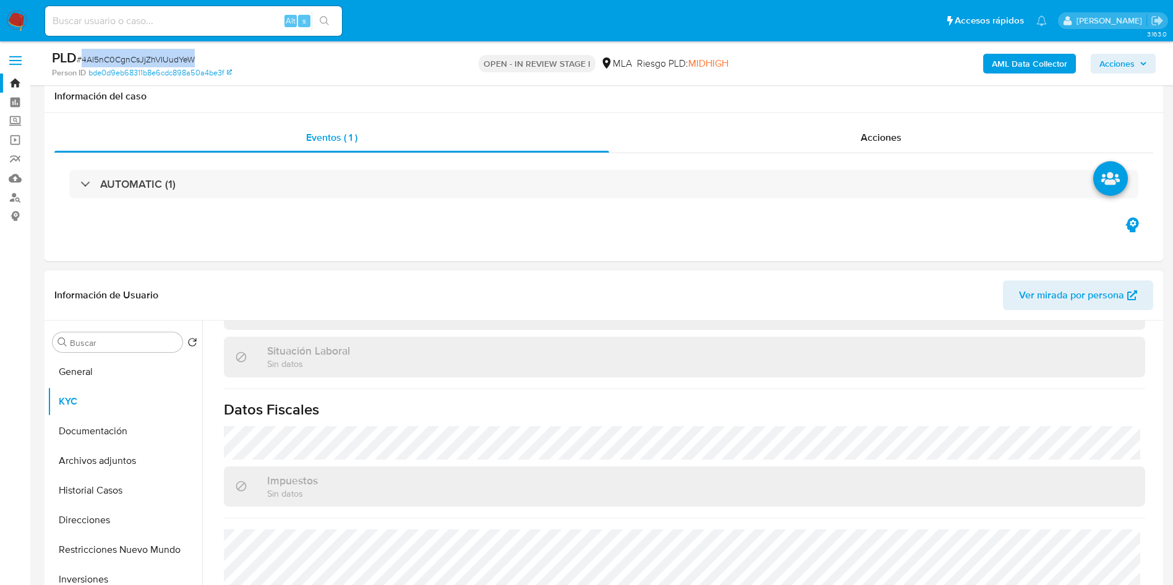
scroll to position [278, 0]
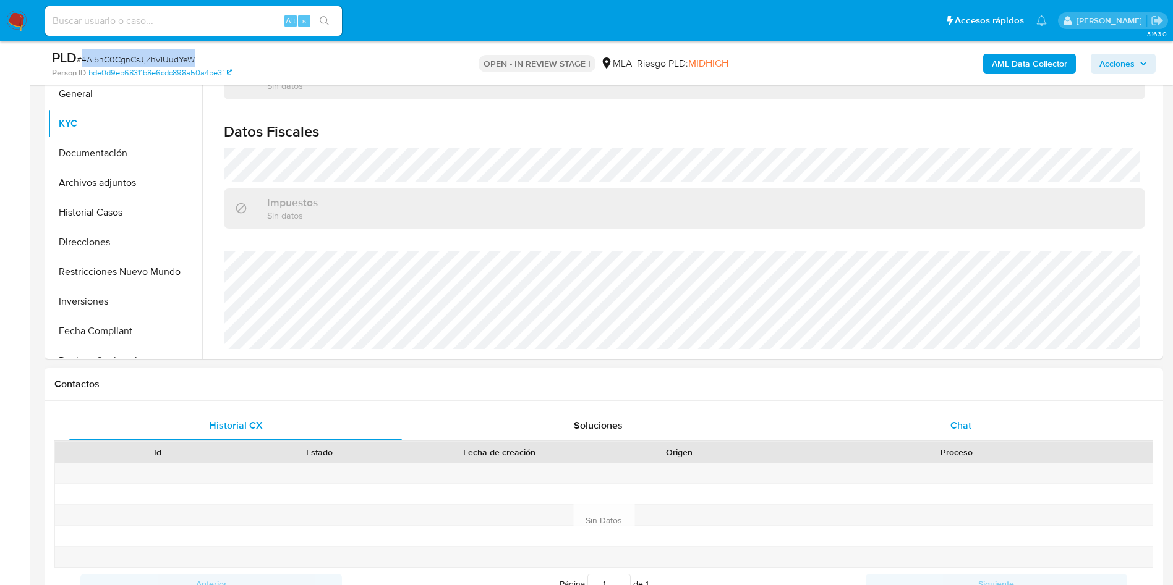
click at [961, 428] on span "Chat" at bounding box center [960, 425] width 21 height 14
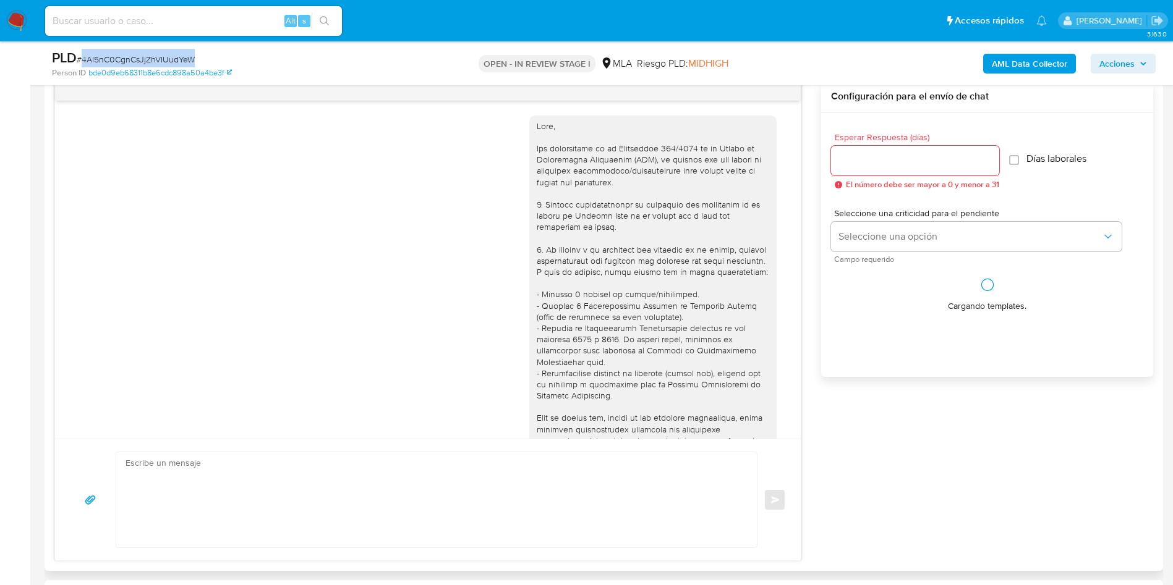
scroll to position [480, 0]
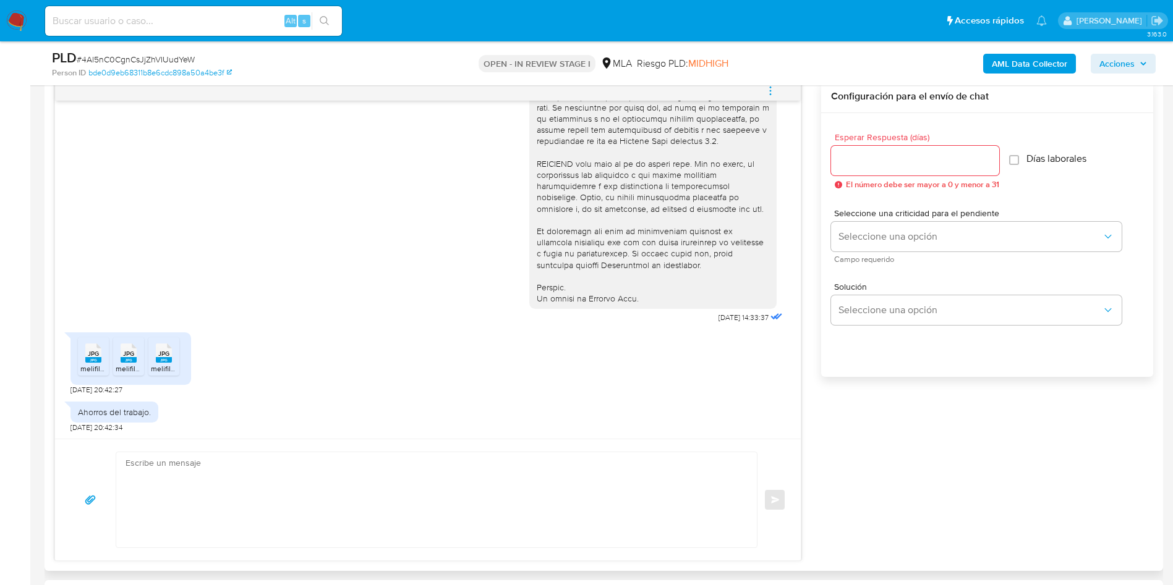
click at [91, 350] on span "JPG" at bounding box center [93, 354] width 11 height 8
drag, startPoint x: 119, startPoint y: 352, endPoint x: 127, endPoint y: 357, distance: 9.1
click at [127, 357] on div "JPG JPG" at bounding box center [129, 352] width 26 height 24
click at [169, 354] on span "JPG" at bounding box center [163, 354] width 11 height 8
click at [368, 530] on textarea at bounding box center [433, 499] width 616 height 95
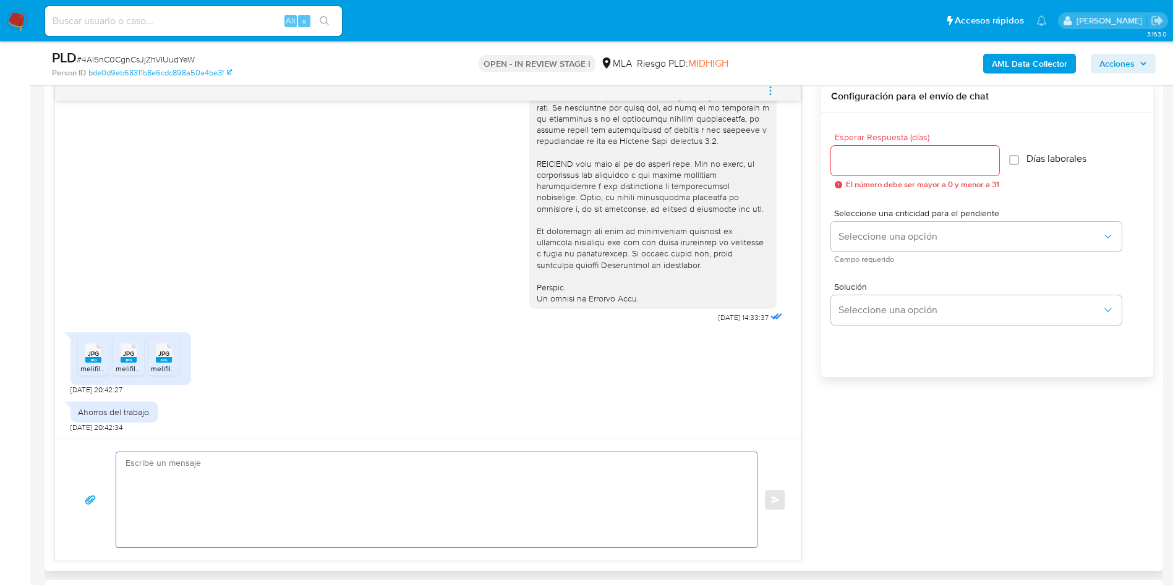
click at [529, 519] on textarea at bounding box center [433, 499] width 616 height 95
click at [851, 159] on input "Esperar Respuesta (días)" at bounding box center [915, 161] width 168 height 16
type input "1"
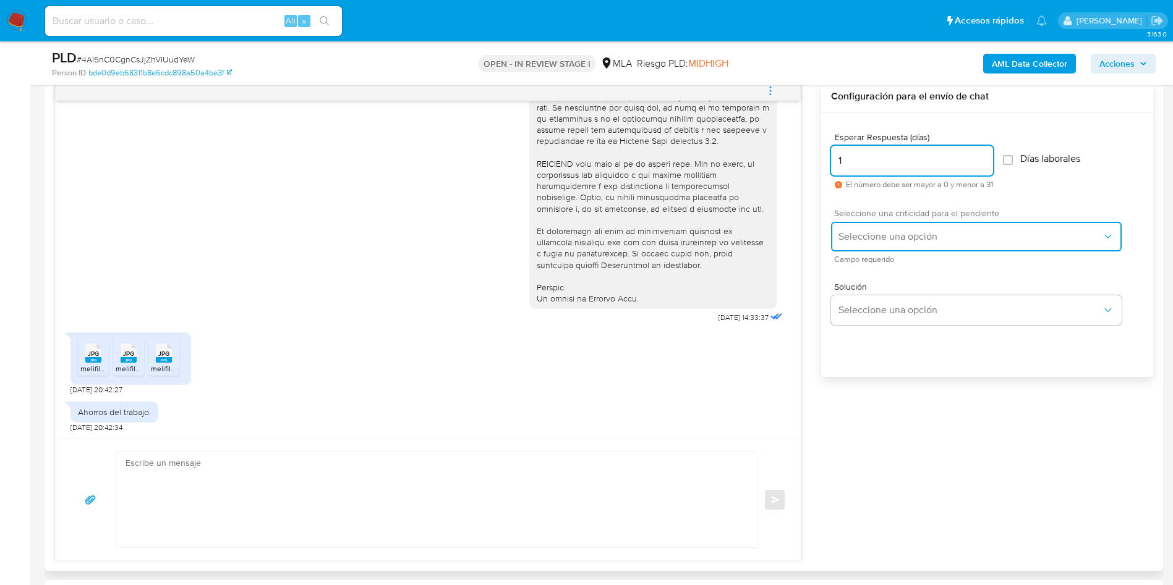
click at [888, 243] on button "Seleccione una opción" at bounding box center [976, 237] width 291 height 30
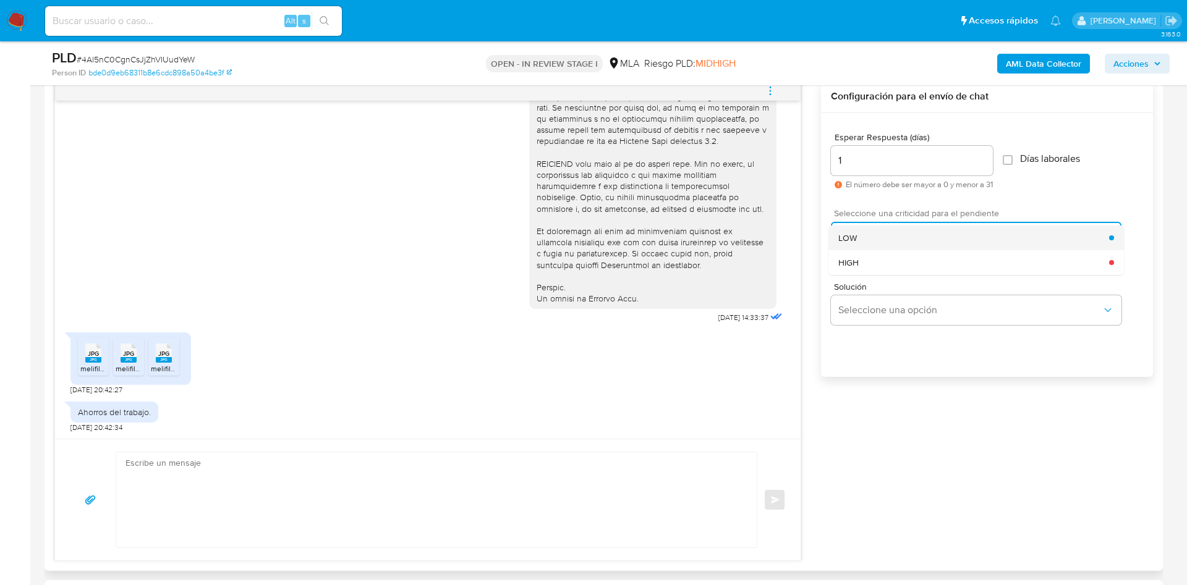
click at [869, 239] on div "LOW" at bounding box center [973, 238] width 271 height 25
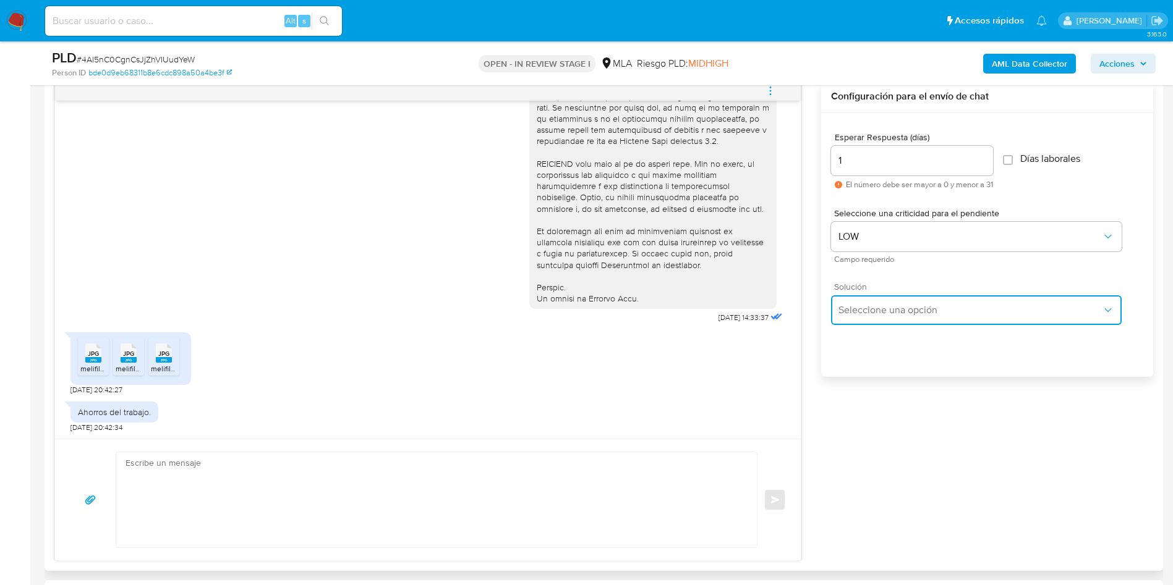
click at [878, 306] on span "Seleccione una opción" at bounding box center [969, 310] width 263 height 12
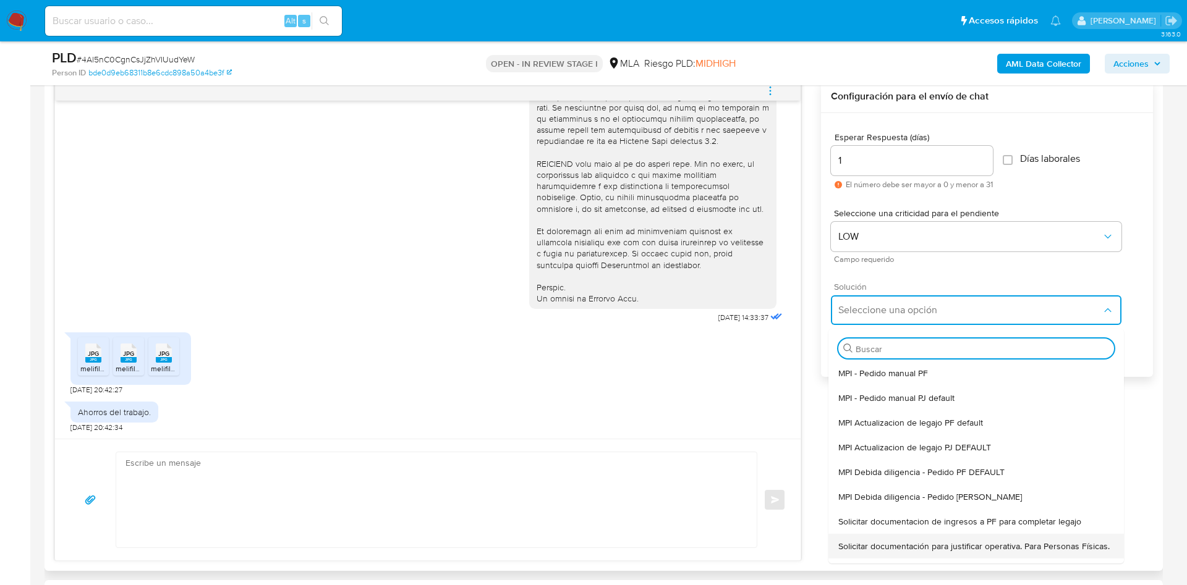
click at [861, 552] on span "Solicitar documentación para justificar operativa. Para Personas Físicas." at bounding box center [973, 546] width 271 height 11
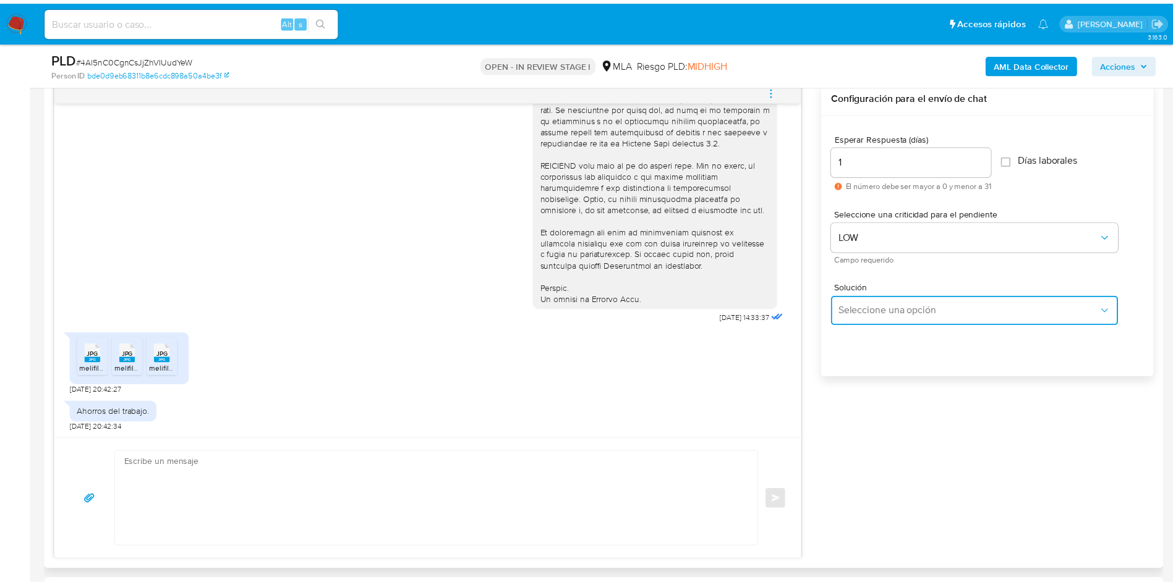
type textarea "Hola,En función de las operaciones registradas en tu cuenta de Mercado Pago, ne…"
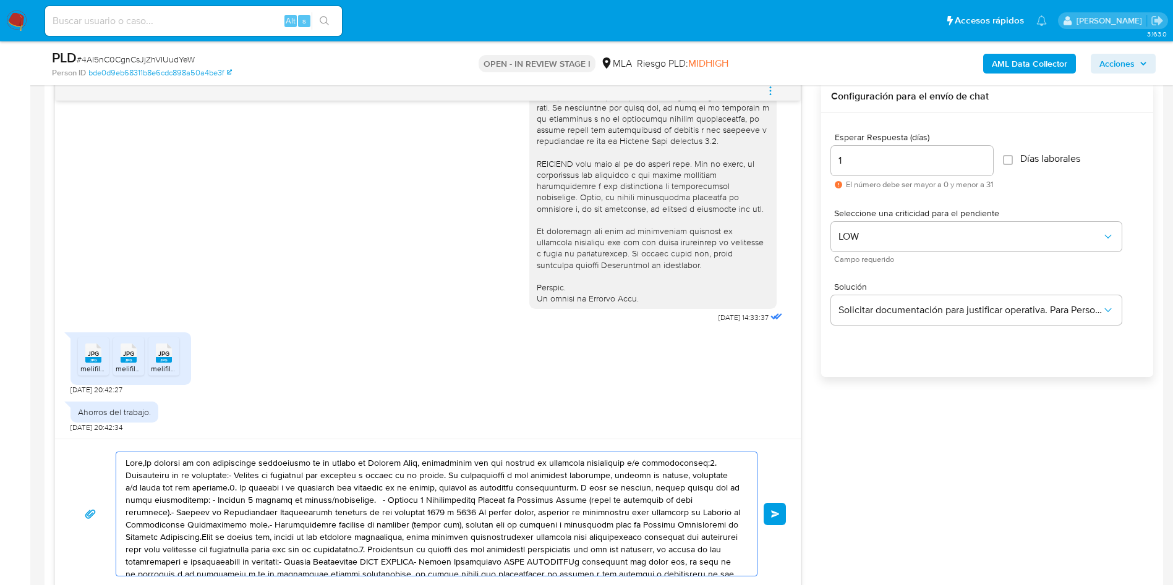
click at [616, 516] on textarea at bounding box center [433, 514] width 616 height 124
click at [617, 512] on textarea at bounding box center [433, 514] width 616 height 124
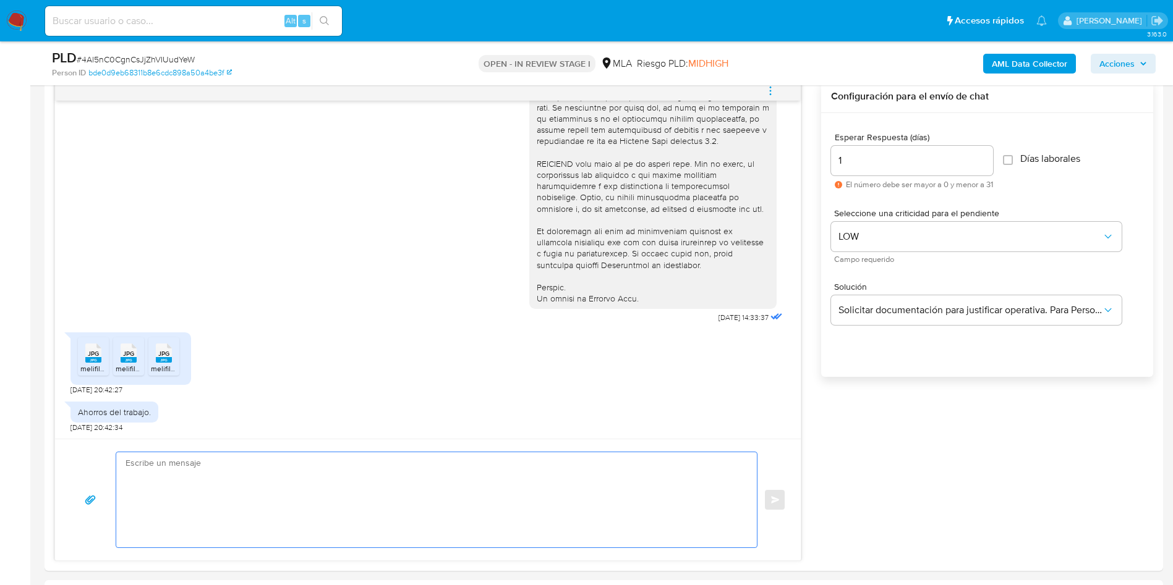
click at [1029, 54] on b "AML Data Collector" at bounding box center [1028, 64] width 75 height 20
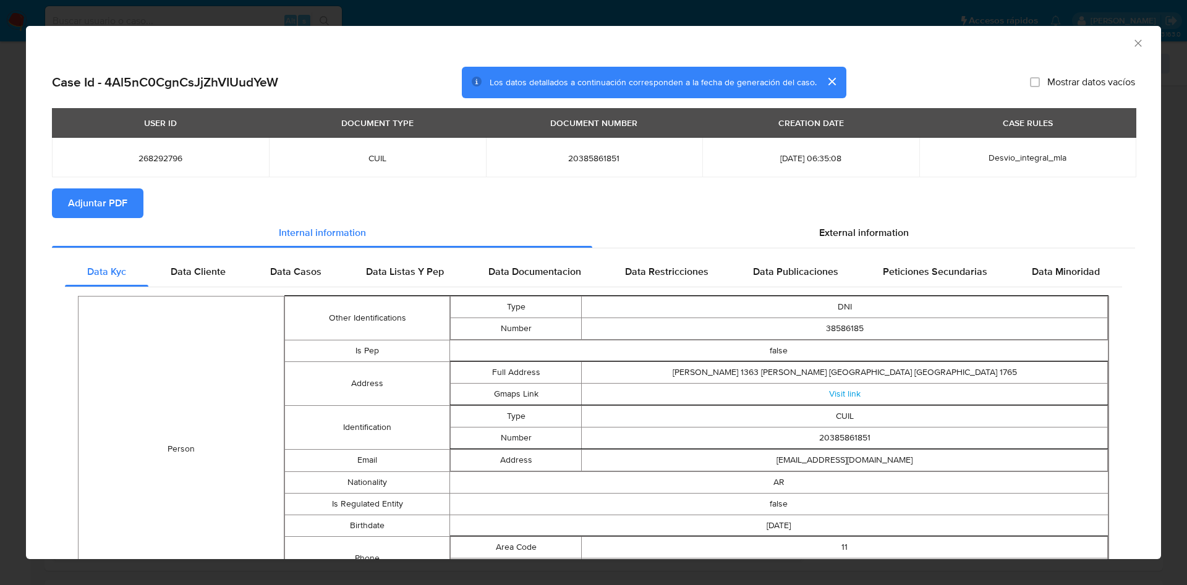
click at [80, 207] on span "Adjuntar PDF" at bounding box center [97, 203] width 59 height 27
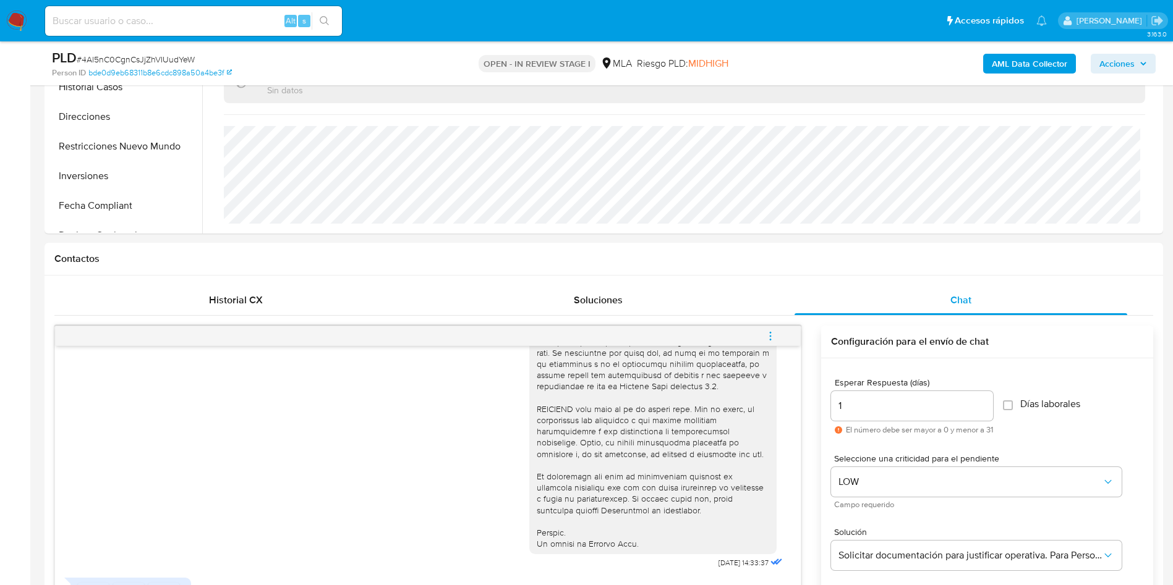
scroll to position [185, 0]
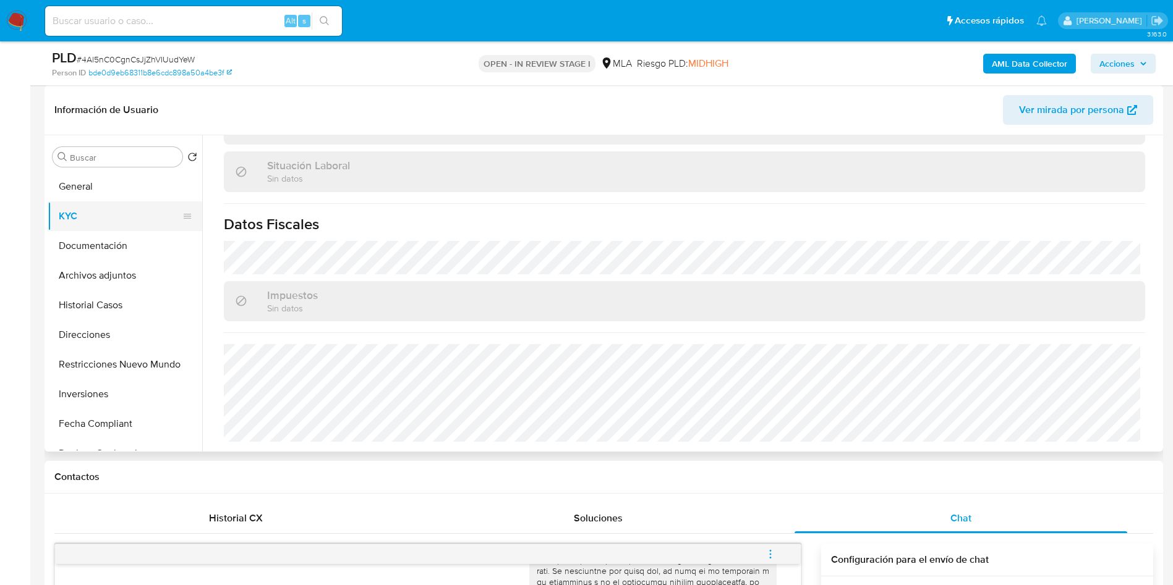
drag, startPoint x: 92, startPoint y: 231, endPoint x: 100, endPoint y: 220, distance: 13.7
click at [92, 229] on ul "General KYC Documentación Archivos adjuntos Historial Casos Direcciones Restric…" at bounding box center [125, 311] width 155 height 279
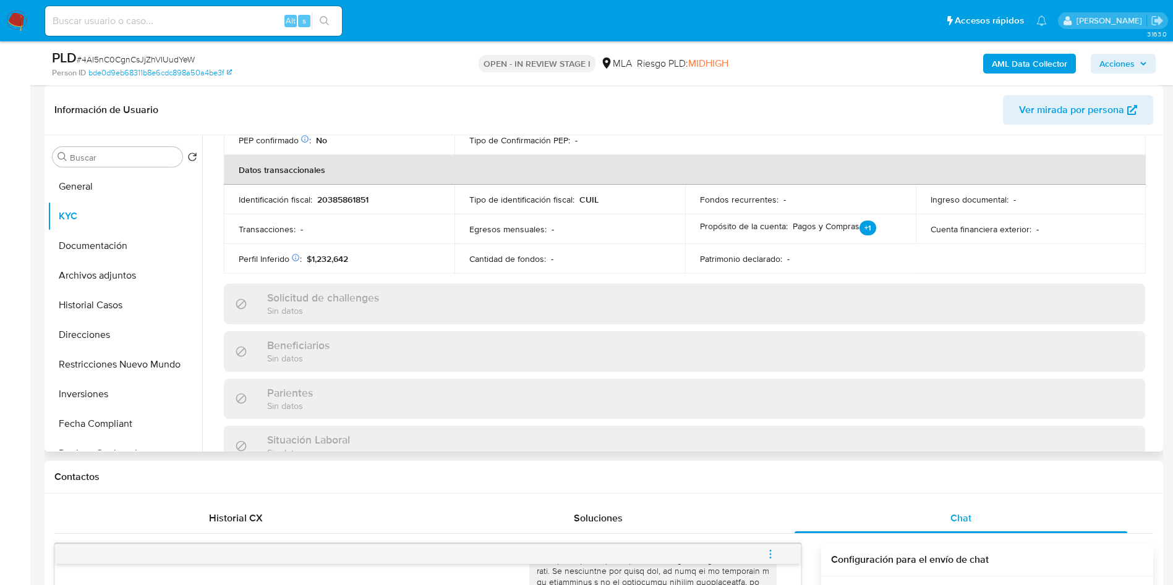
scroll to position [362, 0]
click at [348, 203] on p "20385861851" at bounding box center [342, 203] width 51 height 11
copy p "20385861851"
click at [349, 200] on p "20385861851" at bounding box center [342, 203] width 51 height 11
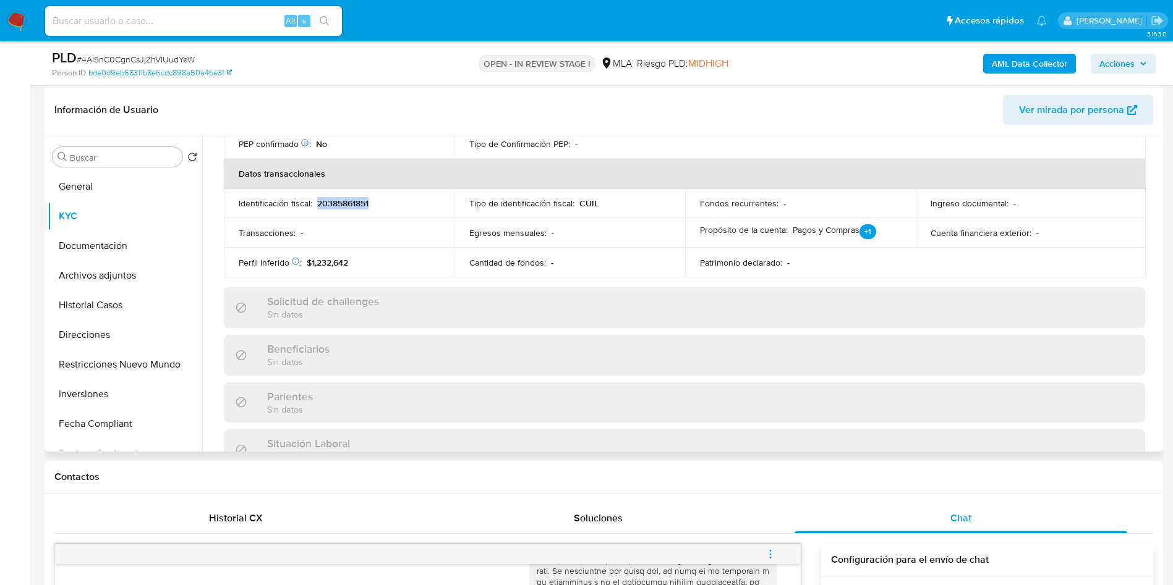
click at [349, 200] on p "20385861851" at bounding box center [342, 203] width 51 height 11
copy p "20385861851"
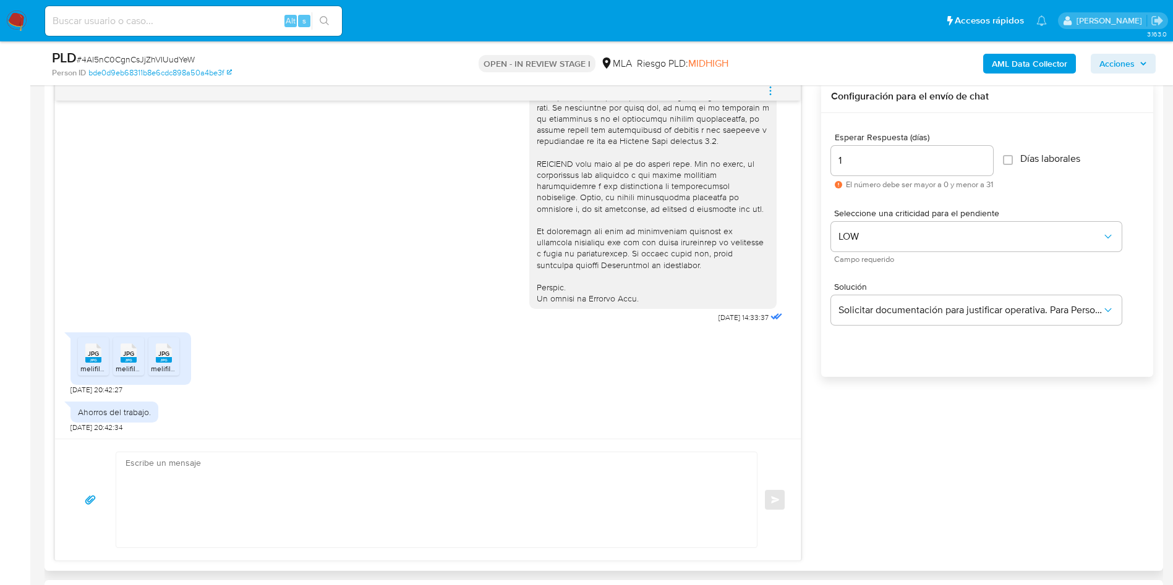
scroll to position [640, 0]
click at [364, 519] on textarea at bounding box center [433, 499] width 616 height 95
type textarea "h"
paste textarea "En función de las operaciones registradas en tu cuenta de Mercado Pago, necesit…"
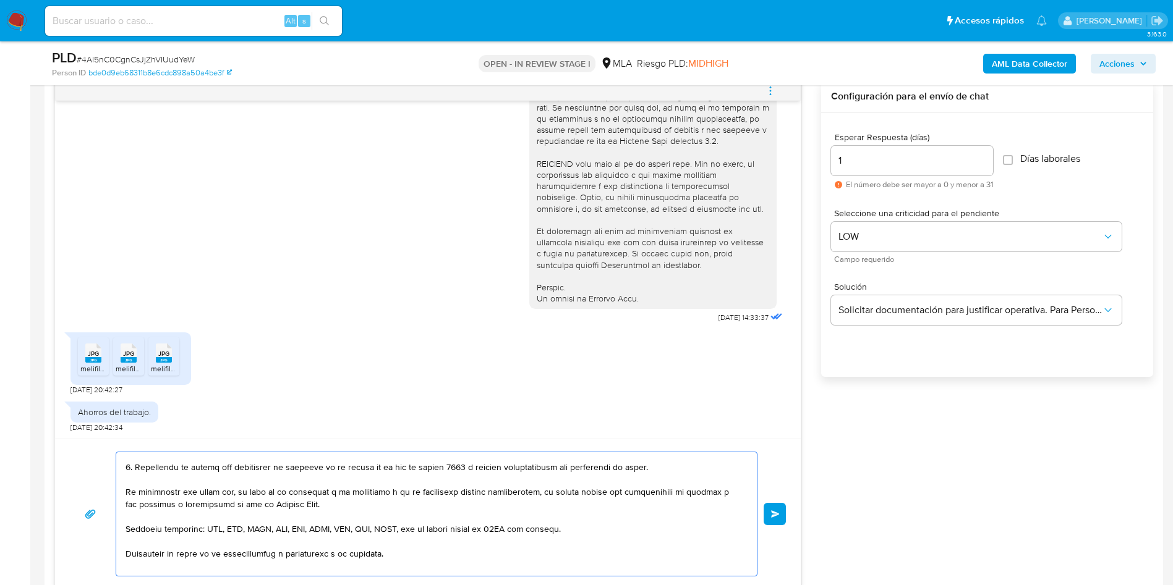
scroll to position [29, 0]
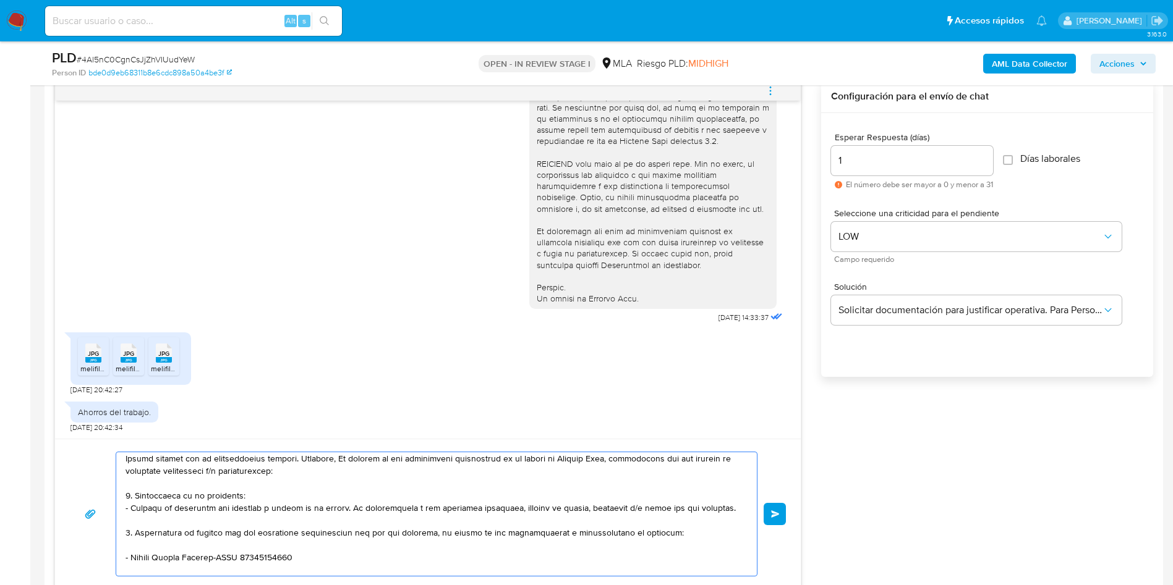
click at [359, 460] on textarea at bounding box center [433, 514] width 616 height 124
click at [433, 467] on textarea at bounding box center [433, 514] width 616 height 124
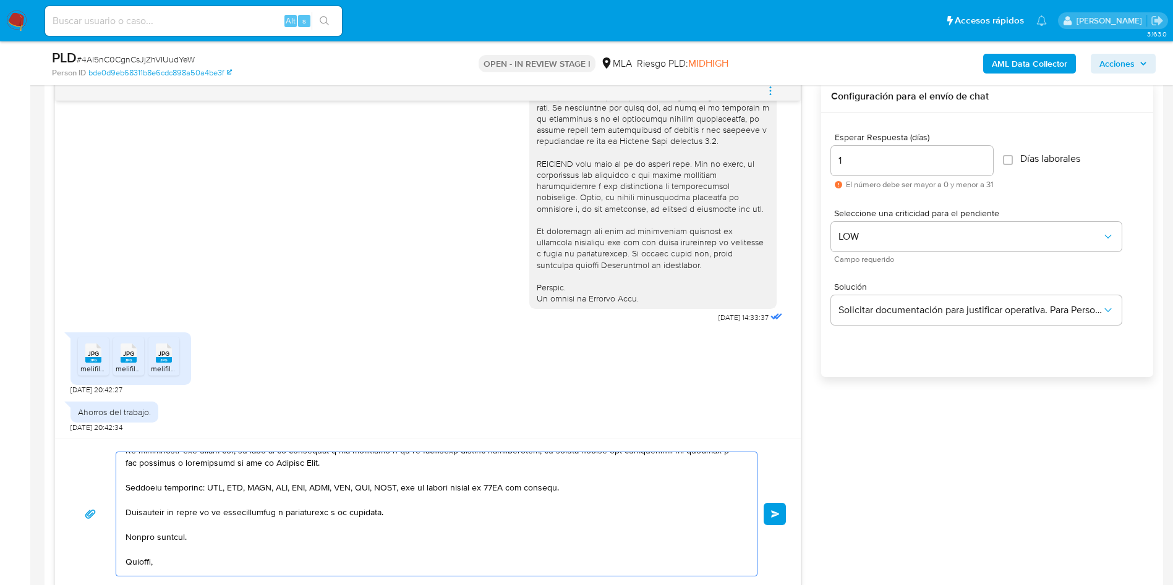
scroll to position [219, 0]
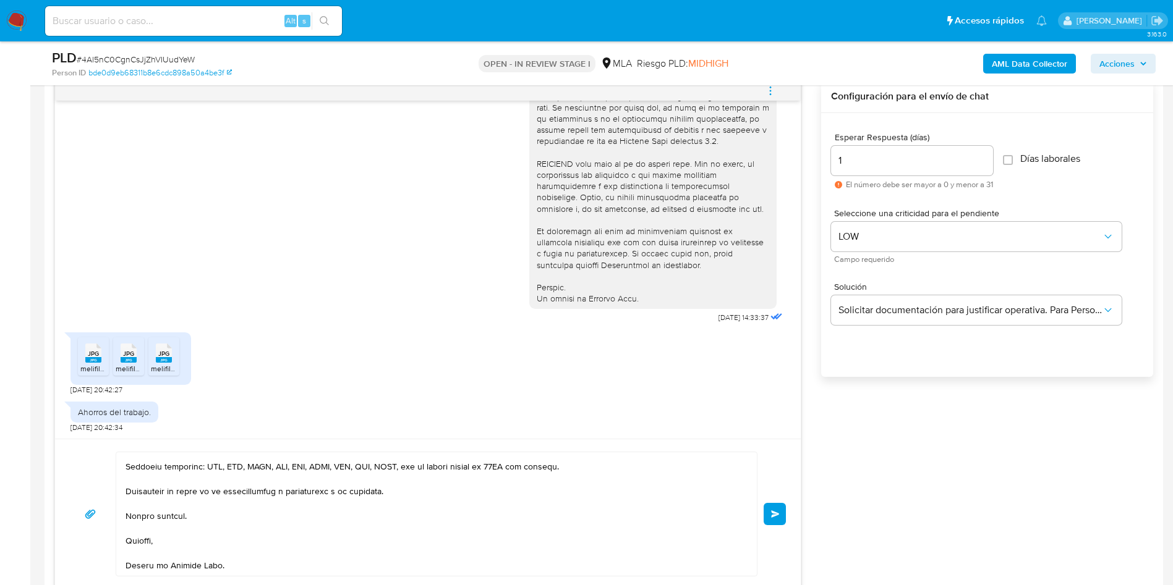
click at [237, 579] on div "Enviar" at bounding box center [427, 514] width 745 height 150
click at [235, 576] on div at bounding box center [437, 514] width 642 height 125
click at [239, 566] on textarea at bounding box center [433, 514] width 616 height 124
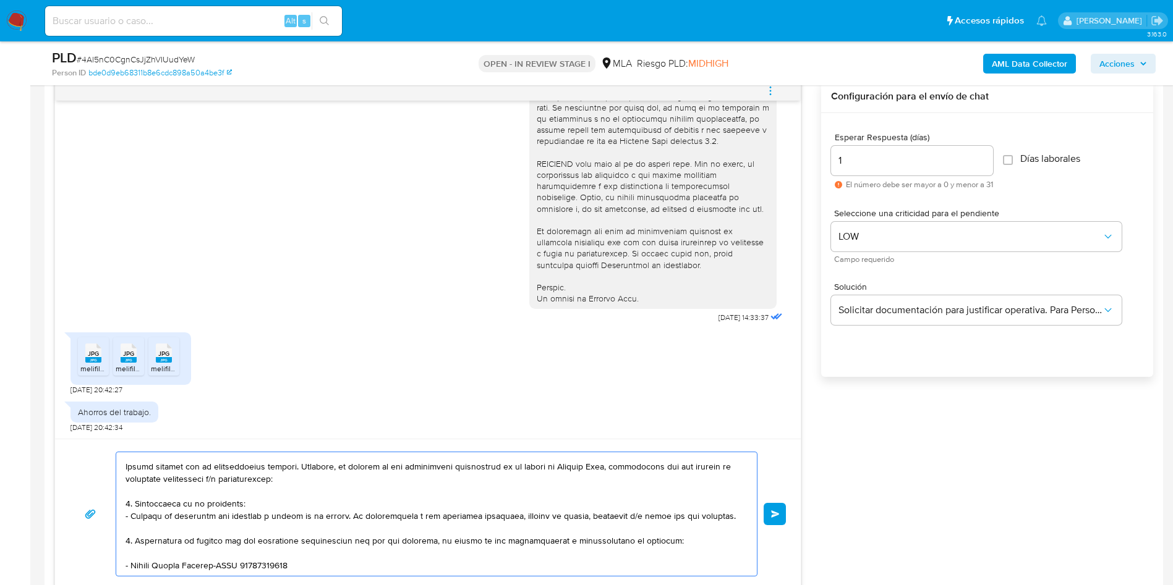
scroll to position [0, 0]
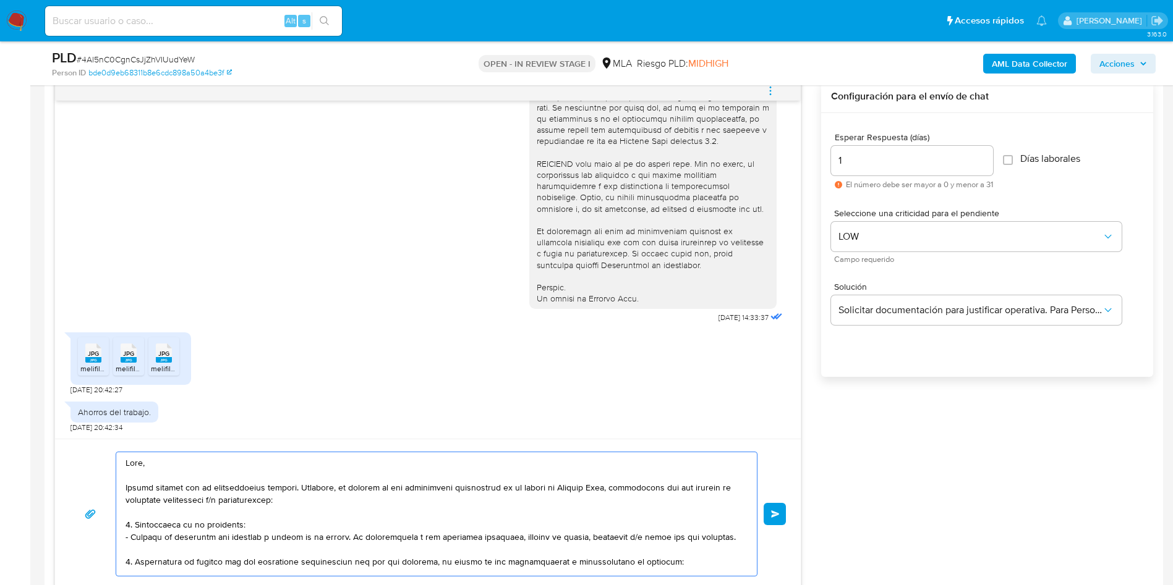
click at [263, 517] on textarea at bounding box center [433, 514] width 616 height 124
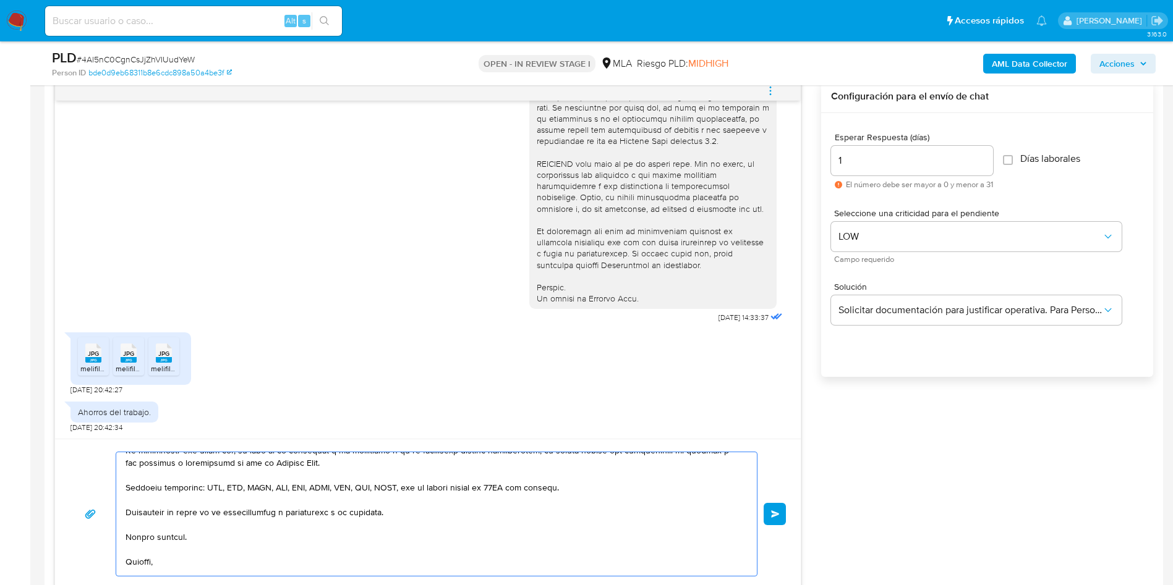
scroll to position [93, 0]
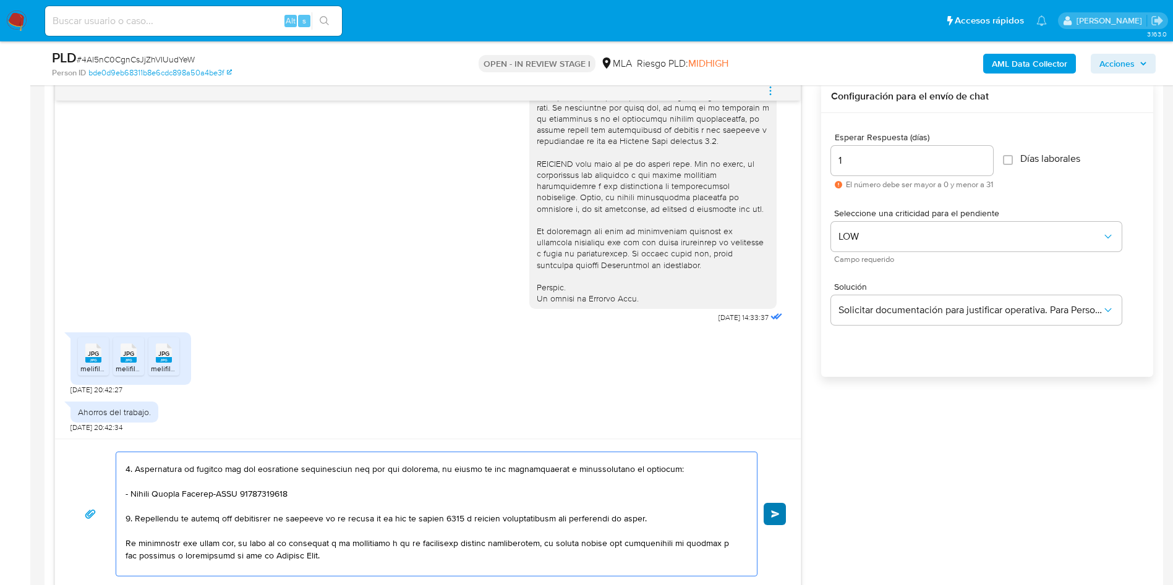
type textarea "Hola, Muchas gracias por la documetnaicón enviada. Asimismo, en función de las …"
click at [781, 520] on button "Enviar" at bounding box center [774, 514] width 22 height 22
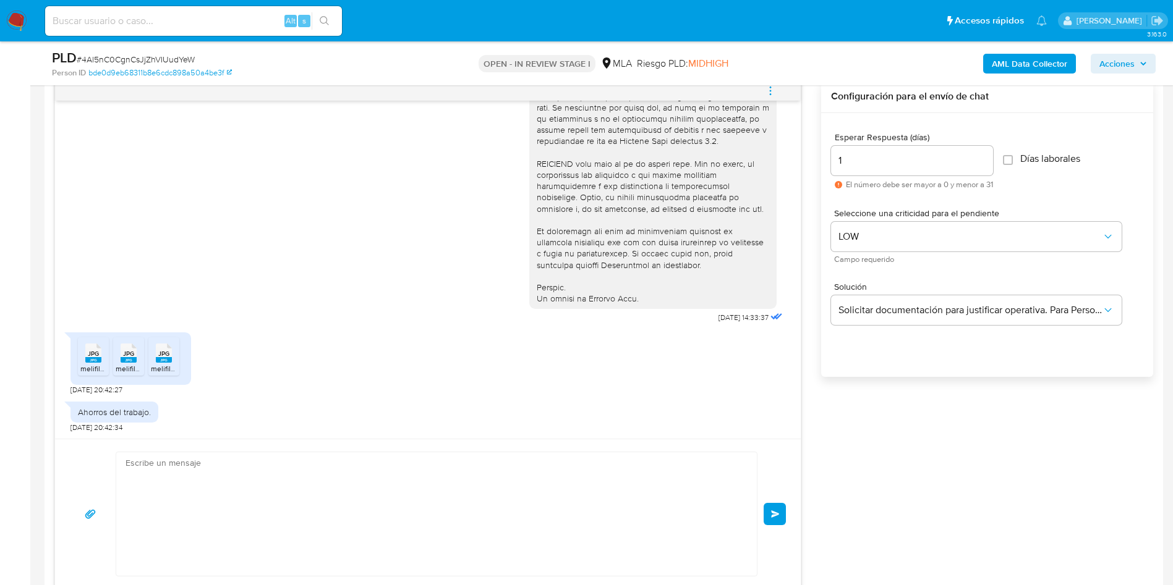
scroll to position [943, 0]
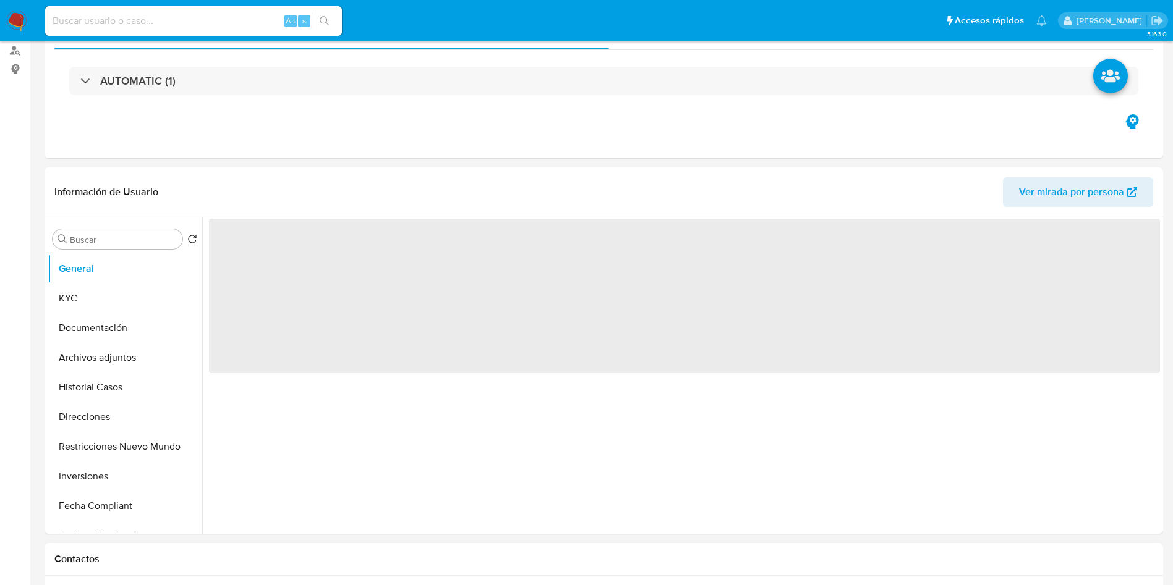
select select "10"
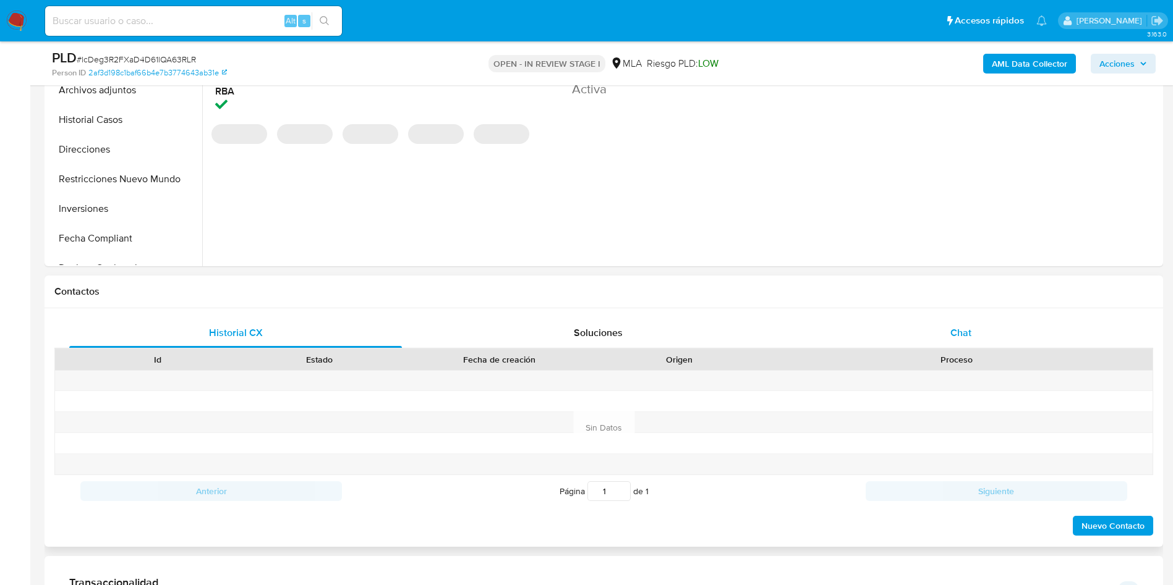
click at [974, 329] on div "Chat" at bounding box center [960, 333] width 333 height 30
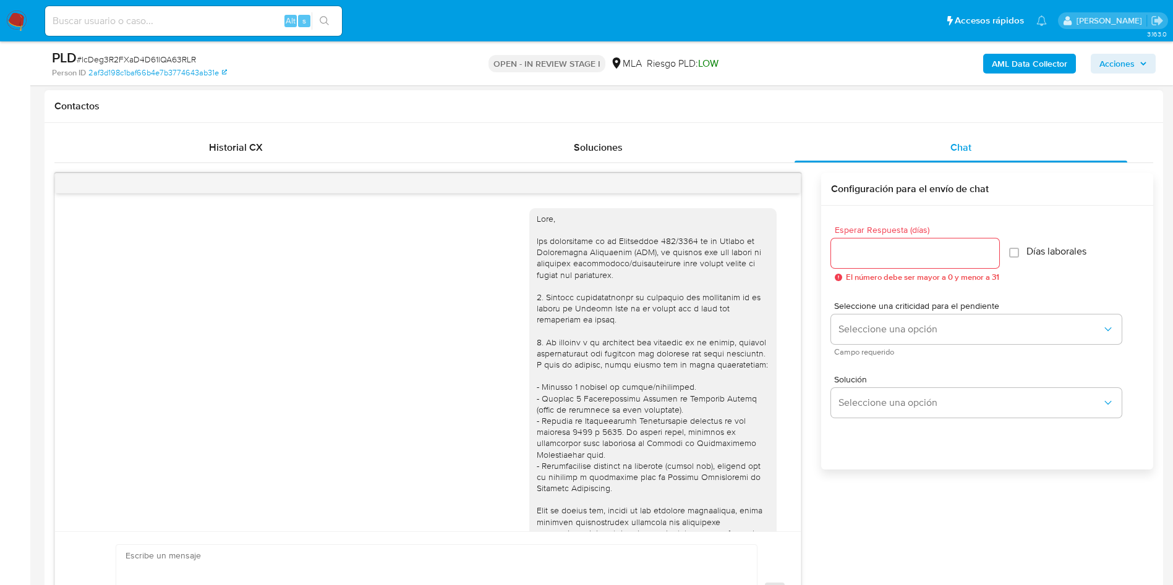
scroll to position [675, 0]
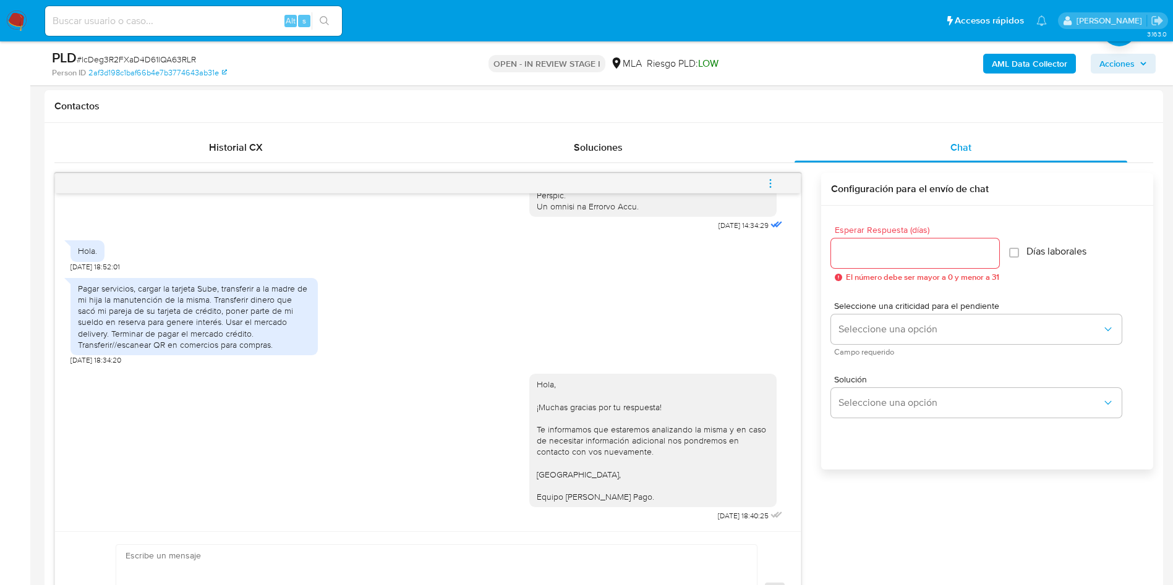
drag, startPoint x: 772, startPoint y: 179, endPoint x: 758, endPoint y: 170, distance: 16.6
click at [770, 179] on icon "menu-action" at bounding box center [770, 183] width 11 height 11
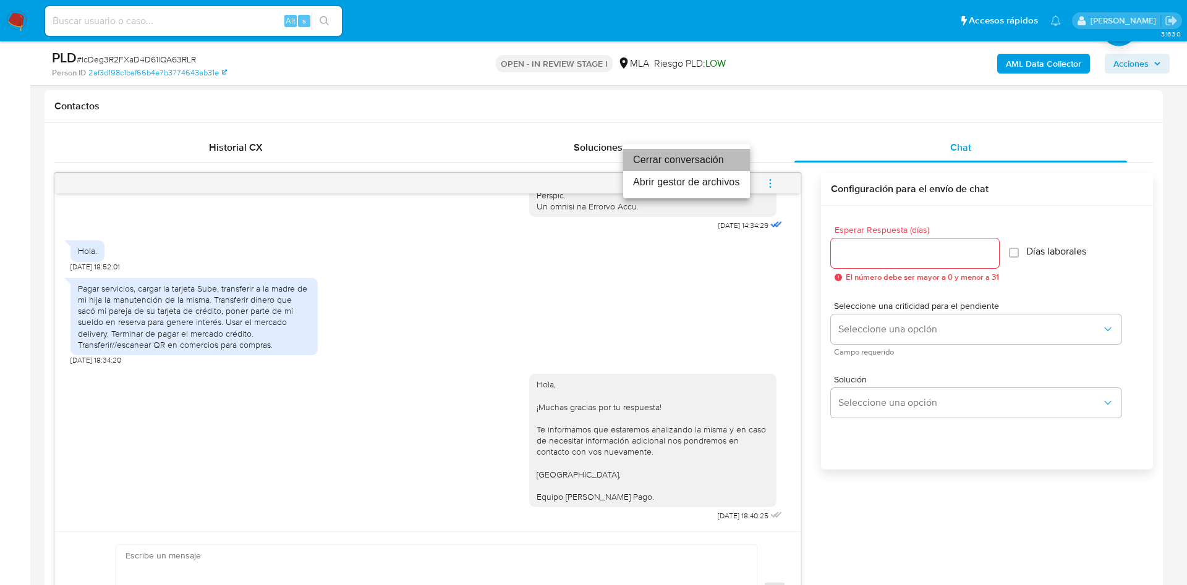
click at [714, 165] on li "Cerrar conversación" at bounding box center [686, 160] width 127 height 22
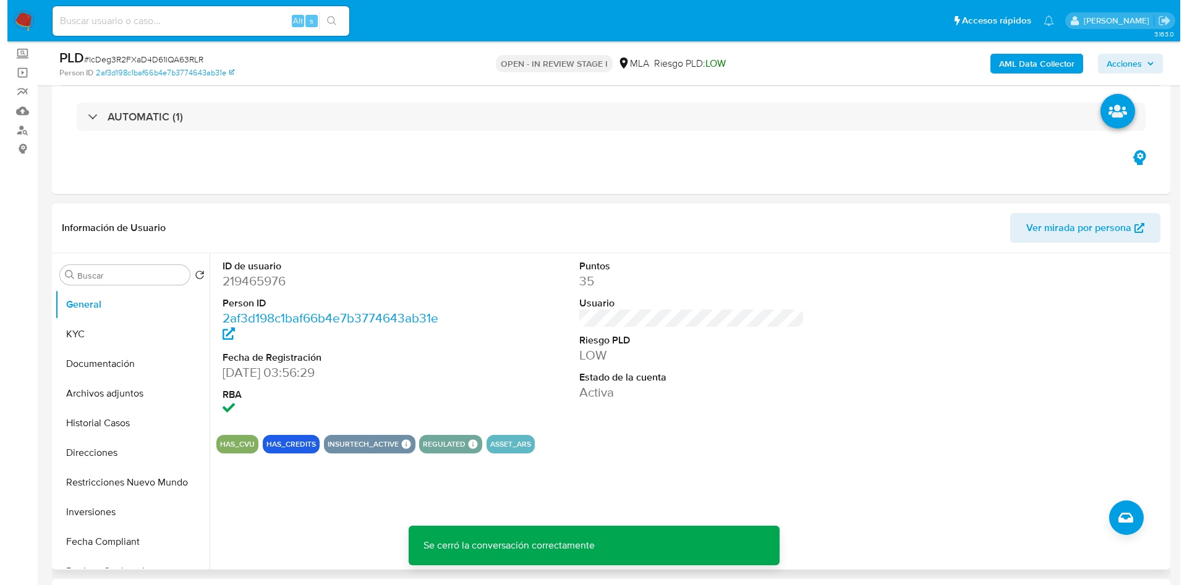
scroll to position [0, 0]
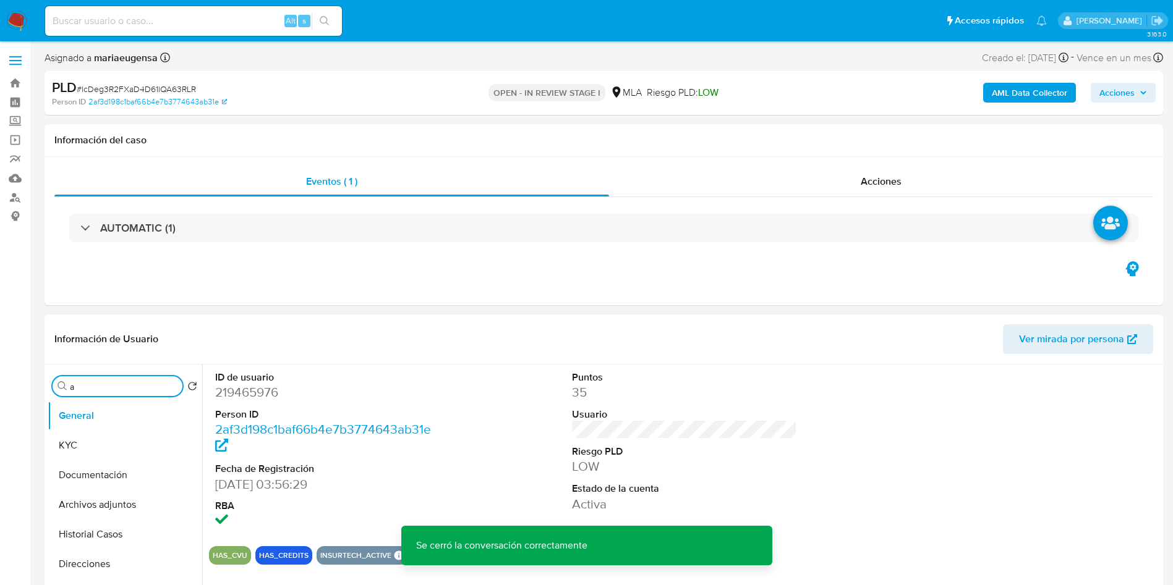
click at [107, 382] on input "a" at bounding box center [124, 386] width 108 height 11
type input "arc"
click at [109, 443] on button "Archivos adjuntos" at bounding box center [120, 446] width 145 height 30
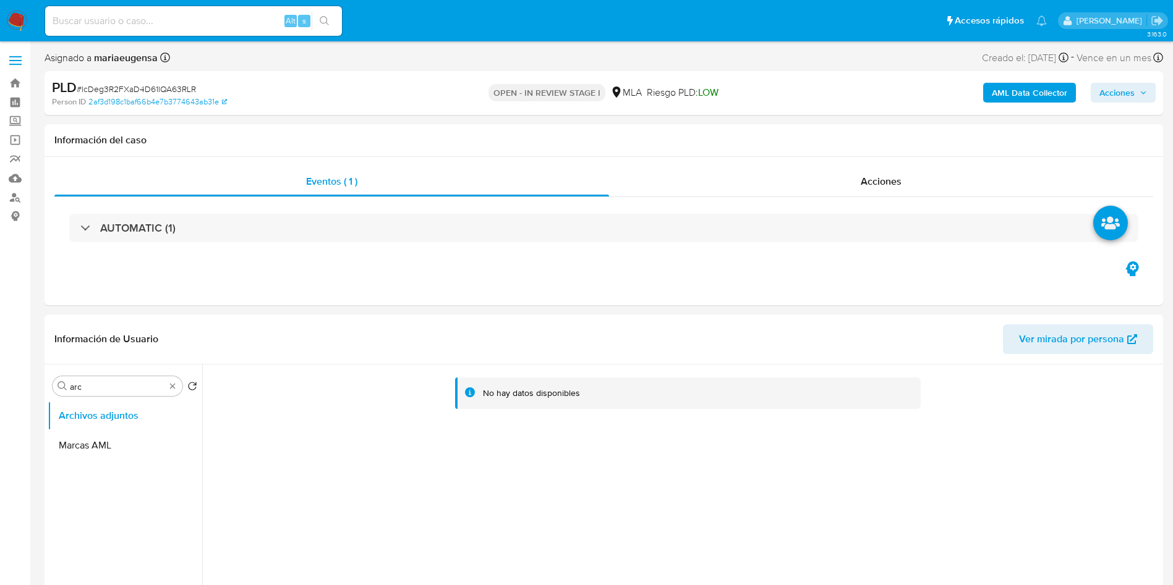
click at [999, 90] on b "AML Data Collector" at bounding box center [1028, 93] width 75 height 20
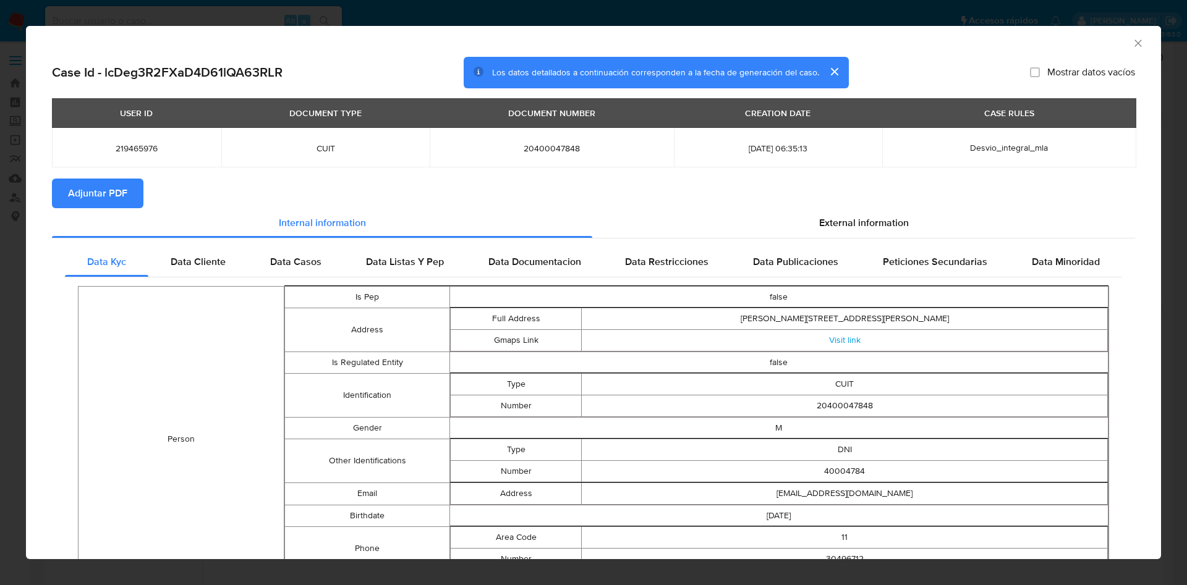
click at [111, 183] on span "Adjuntar PDF" at bounding box center [97, 193] width 59 height 27
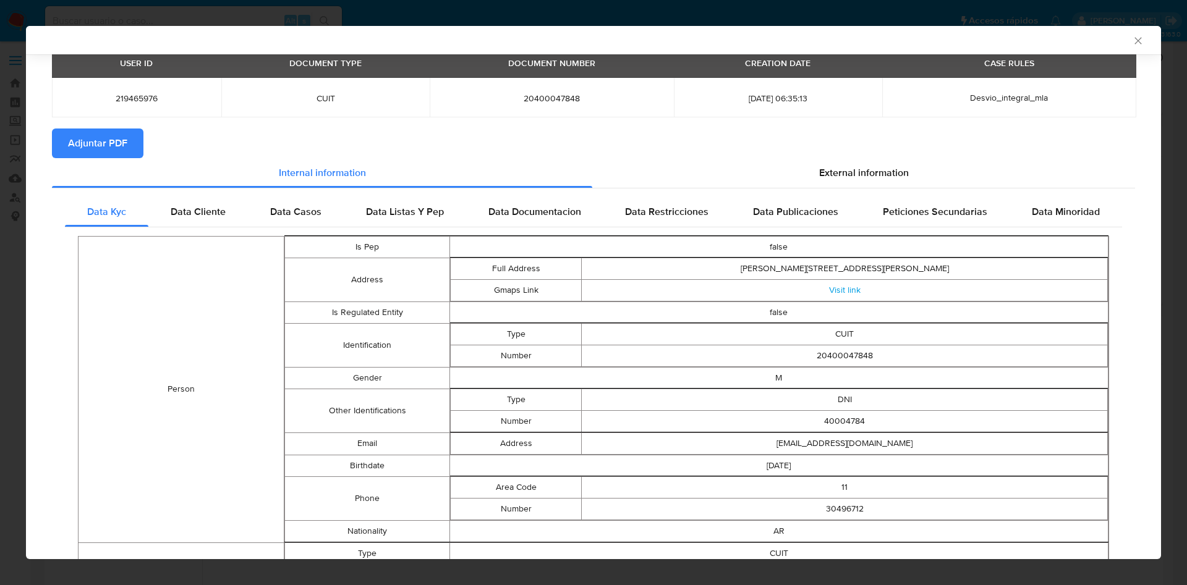
scroll to position [90, 0]
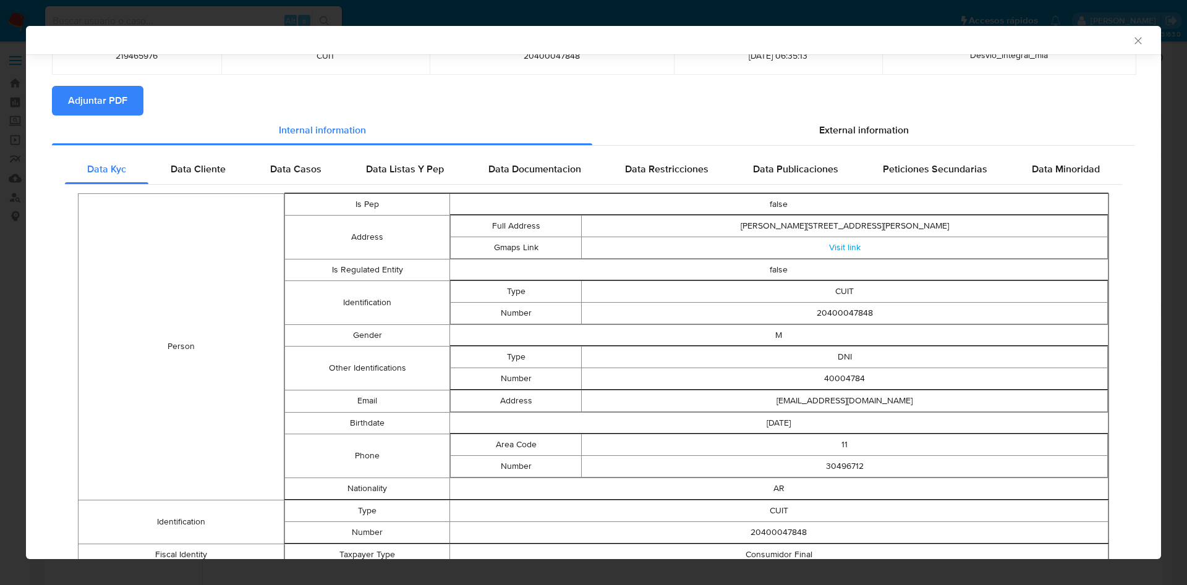
click at [85, 97] on span "Adjuntar PDF" at bounding box center [97, 100] width 59 height 27
click at [1126, 33] on div "AML Data Collector" at bounding box center [593, 40] width 1135 height 28
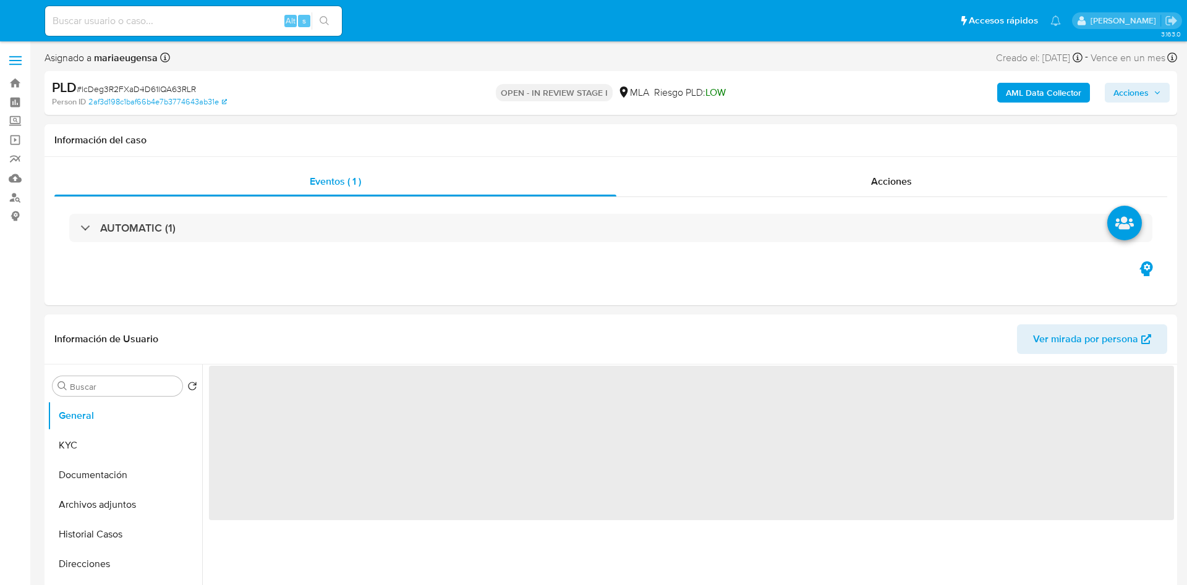
select select "10"
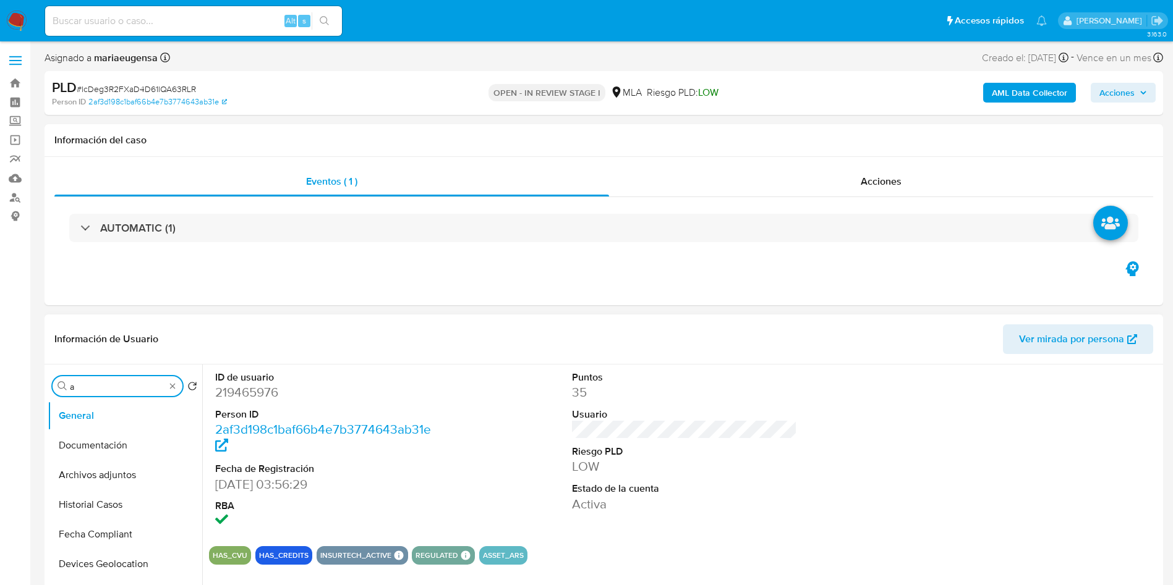
click at [128, 389] on input "a" at bounding box center [117, 386] width 95 height 11
type input "arc"
drag, startPoint x: 122, startPoint y: 440, endPoint x: 124, endPoint y: 383, distance: 56.9
click at [122, 435] on button "Archivos adjuntos" at bounding box center [125, 446] width 155 height 30
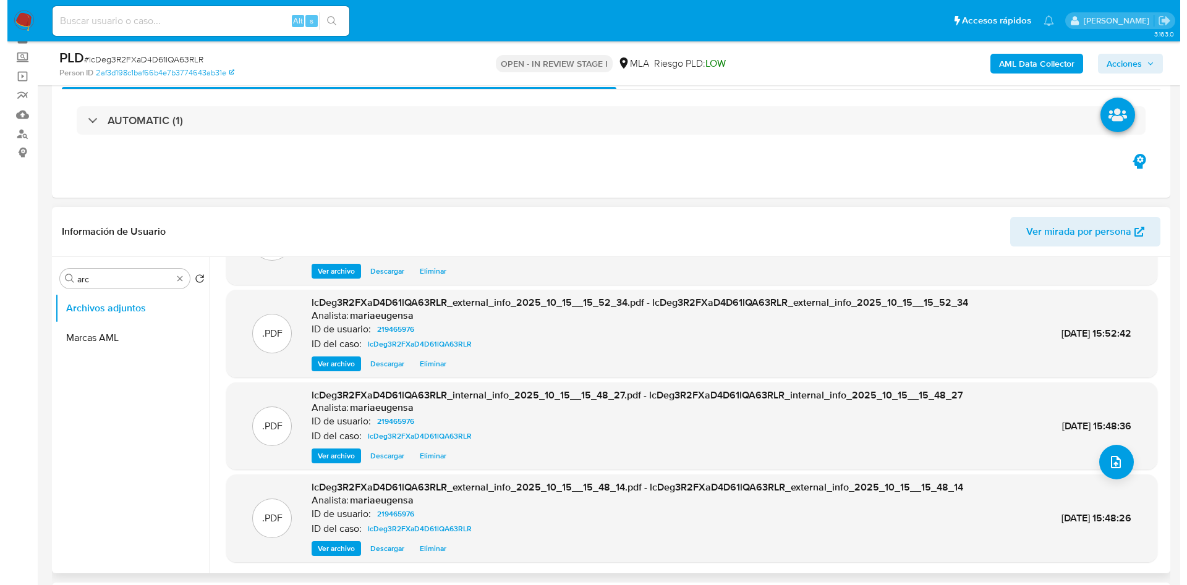
scroll to position [93, 0]
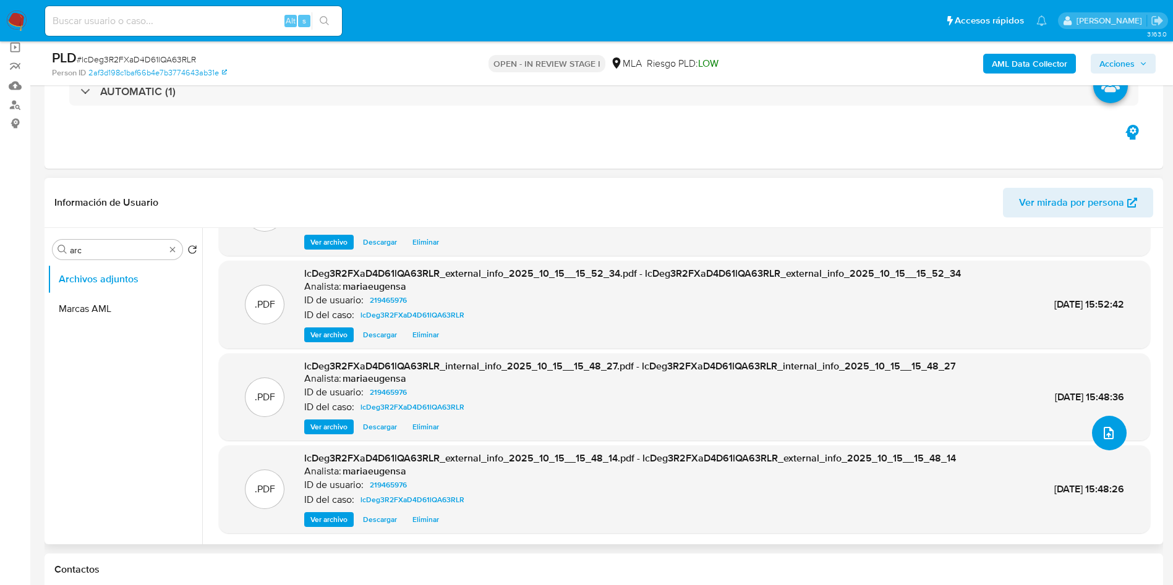
click at [1100, 442] on button "upload-file" at bounding box center [1109, 433] width 35 height 35
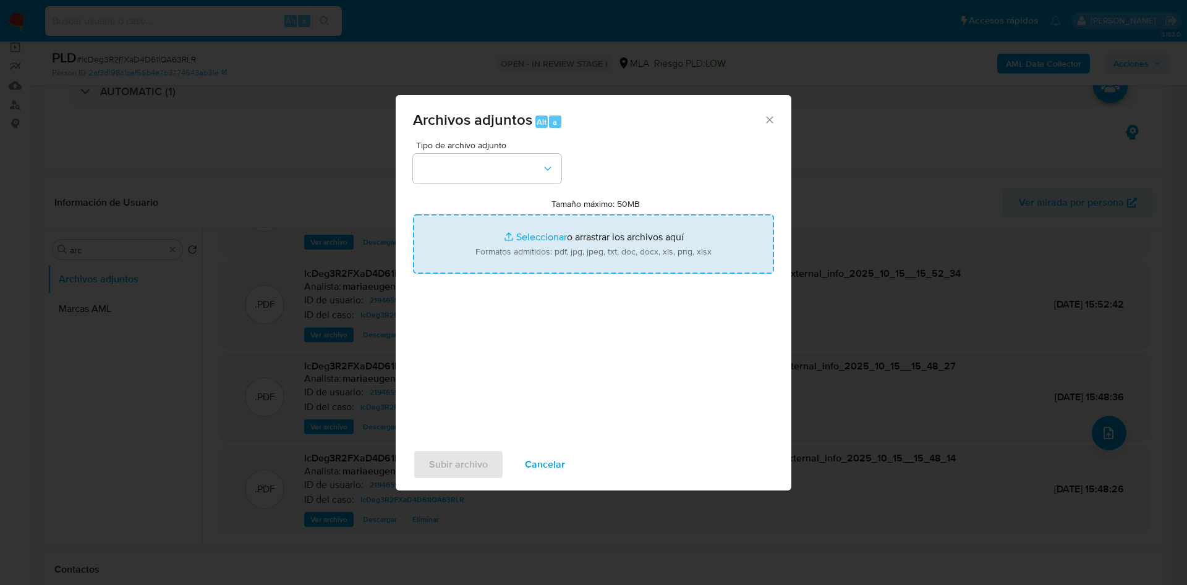
click at [563, 259] on input "Tamaño máximo: 50MB Seleccionar archivos" at bounding box center [593, 243] width 361 height 59
type input "C:\fakepath\Caselog lcDeg3R2FXaD4D61lQA63RLR_2025_09_18_03_01_19 (1).docx"
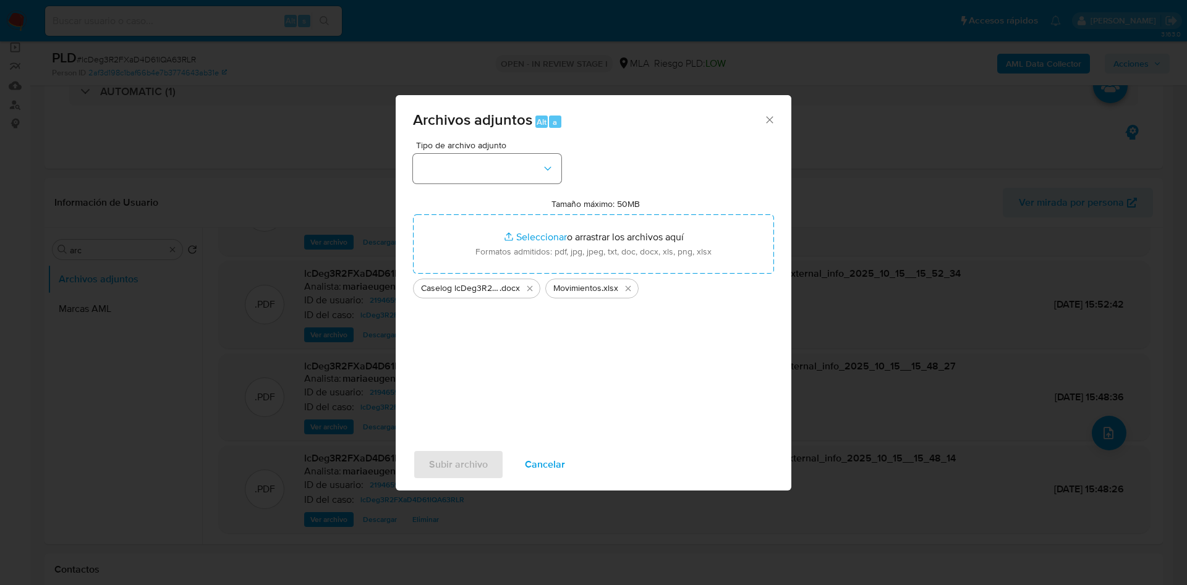
click at [512, 151] on div "Tipo de archivo adjunto" at bounding box center [487, 162] width 148 height 43
click at [511, 156] on button "button" at bounding box center [487, 169] width 148 height 30
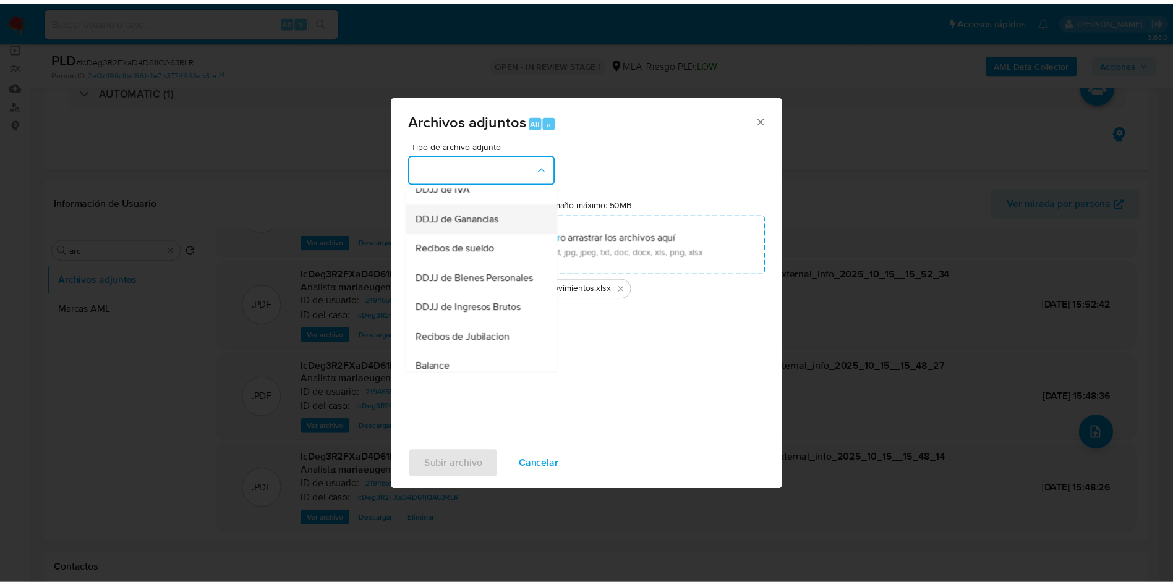
scroll to position [188, 0]
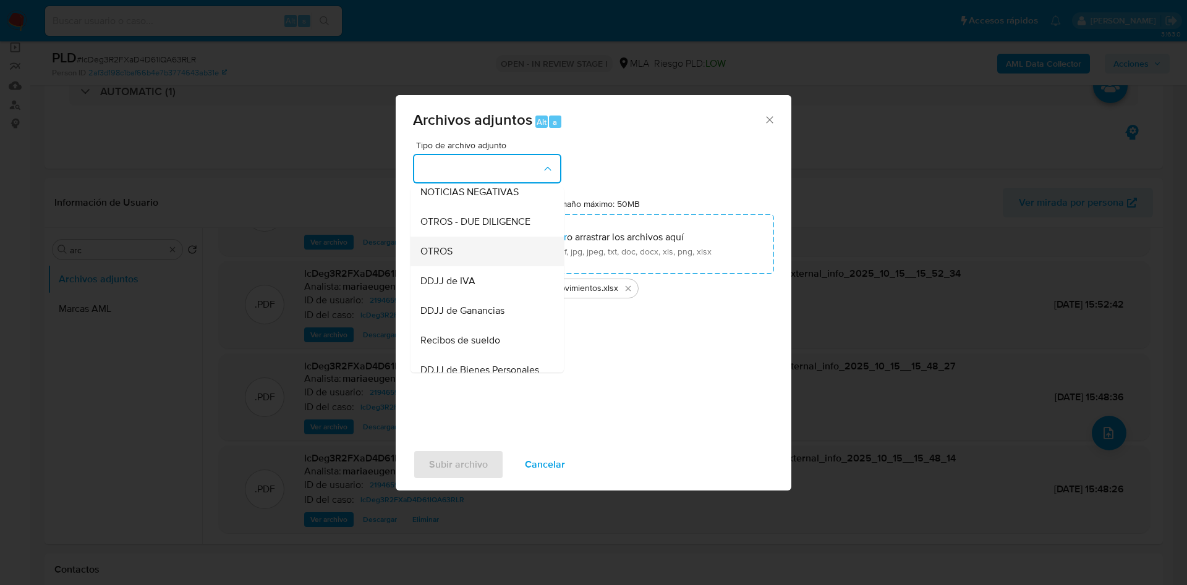
drag, startPoint x: 451, startPoint y: 257, endPoint x: 452, endPoint y: 412, distance: 155.8
click at [451, 257] on span "OTROS" at bounding box center [436, 251] width 32 height 12
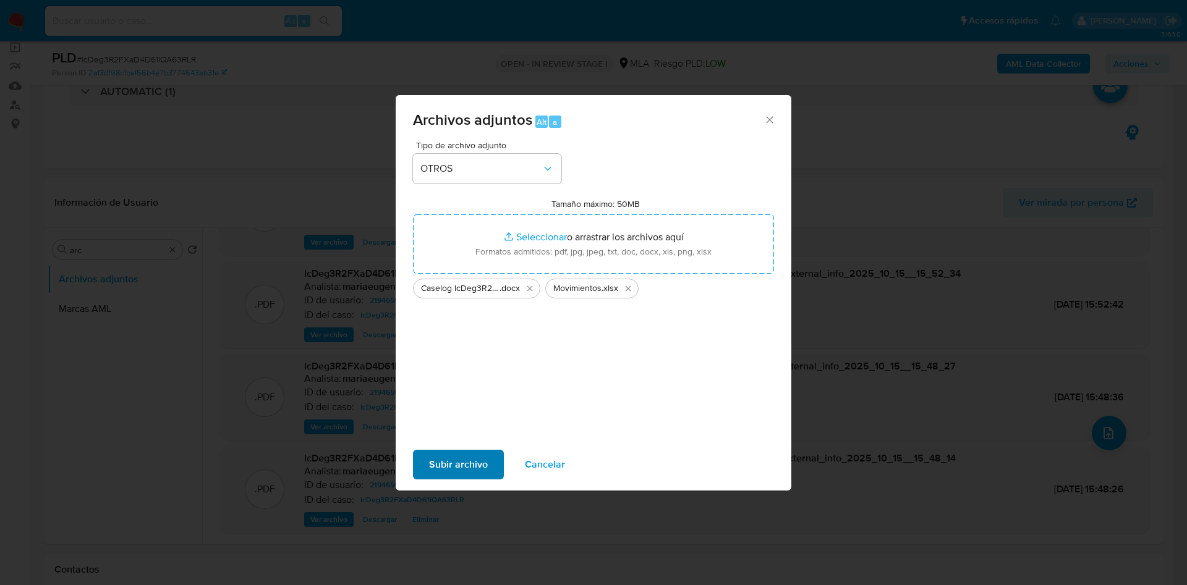
drag, startPoint x: 456, startPoint y: 442, endPoint x: 452, endPoint y: 460, distance: 18.3
click at [456, 445] on div "Subir archivo Cancelar" at bounding box center [594, 464] width 396 height 47
drag, startPoint x: 452, startPoint y: 460, endPoint x: 378, endPoint y: 250, distance: 222.7
click at [450, 459] on span "Subir archivo" at bounding box center [458, 464] width 59 height 27
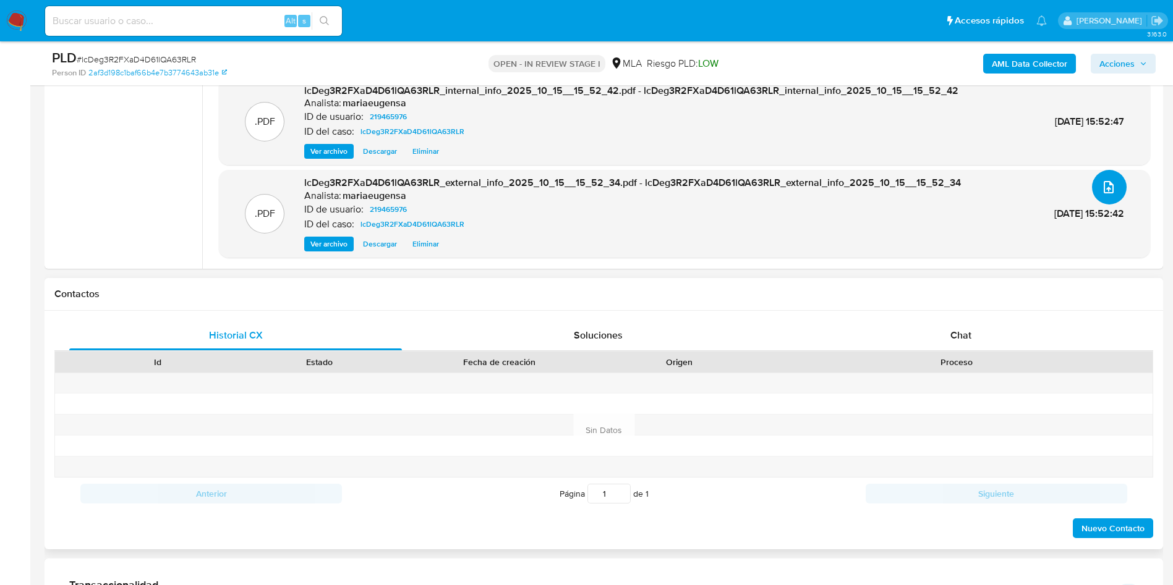
scroll to position [371, 0]
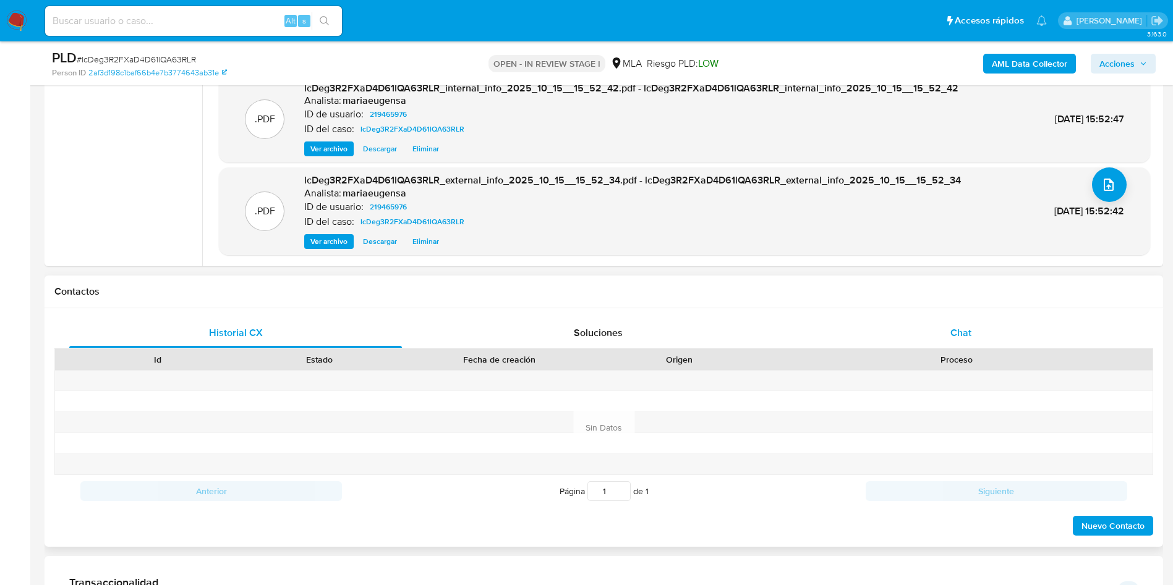
click at [966, 329] on span "Chat" at bounding box center [960, 333] width 21 height 14
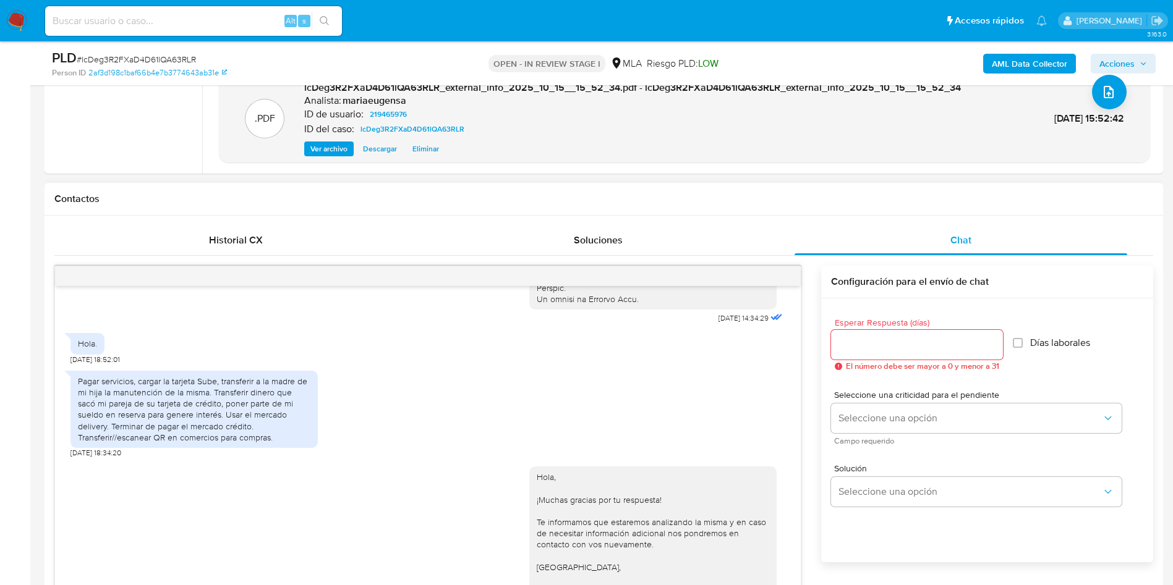
scroll to position [556, 0]
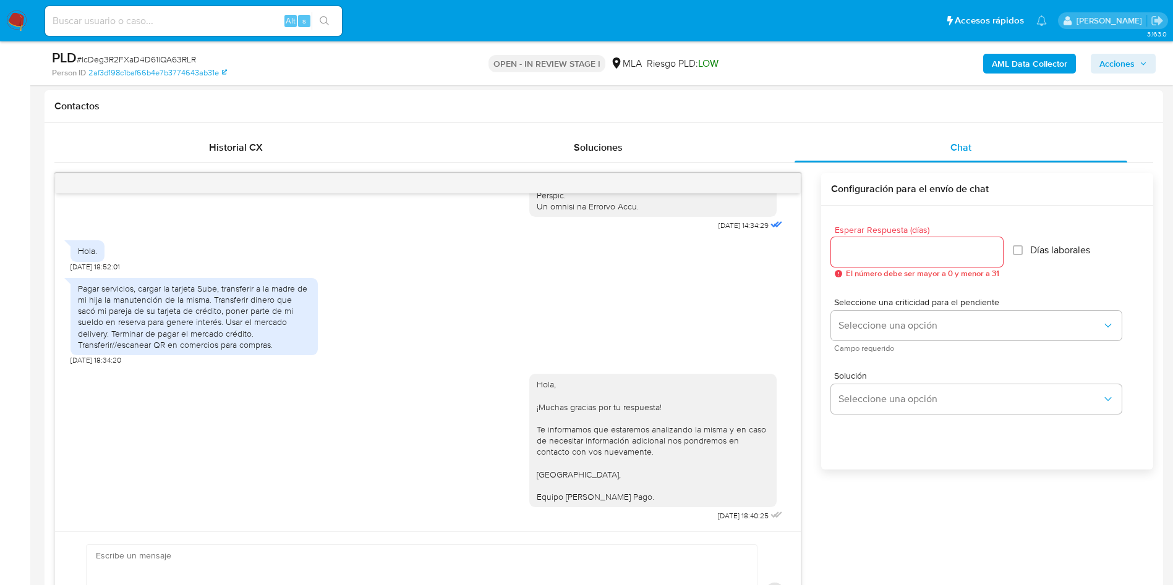
click at [1101, 61] on span "Acciones" at bounding box center [1116, 64] width 35 height 20
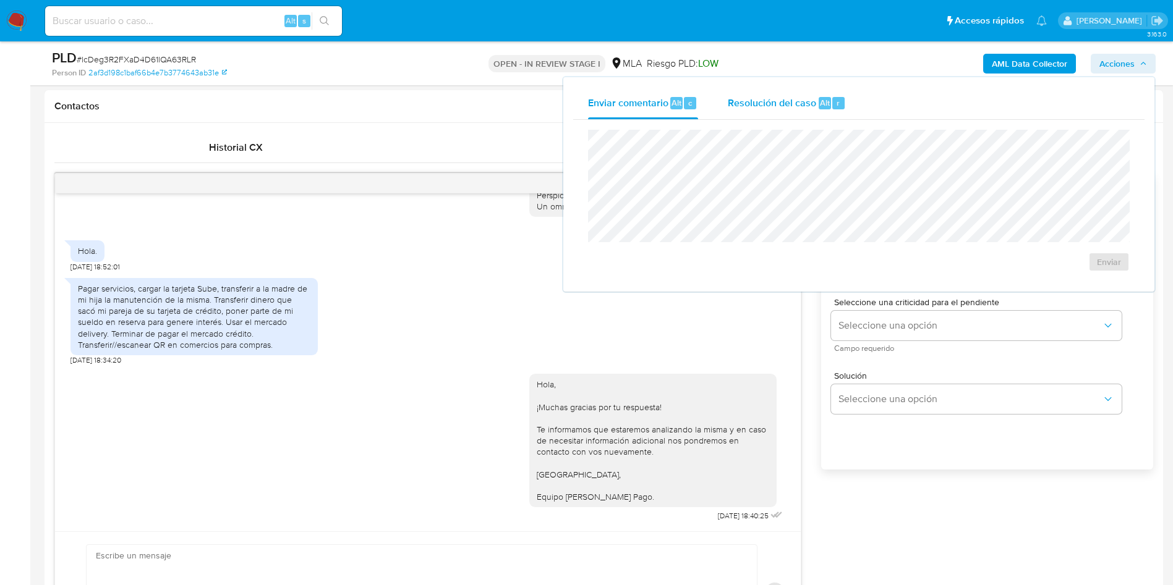
click at [765, 100] on span "Resolución del caso" at bounding box center [772, 102] width 88 height 14
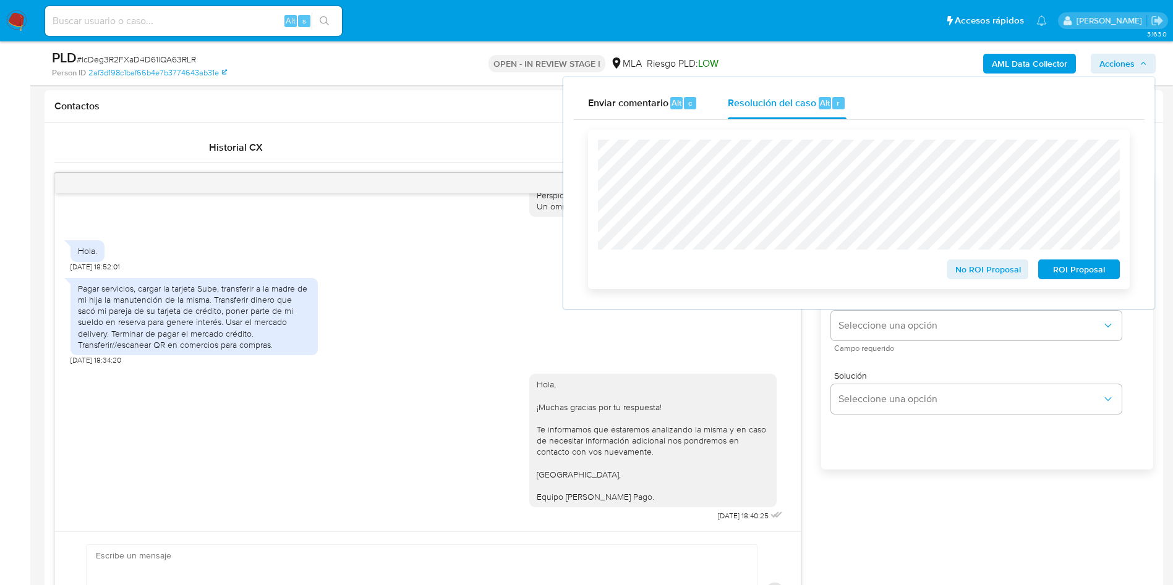
click at [994, 277] on span "No ROI Proposal" at bounding box center [988, 269] width 64 height 17
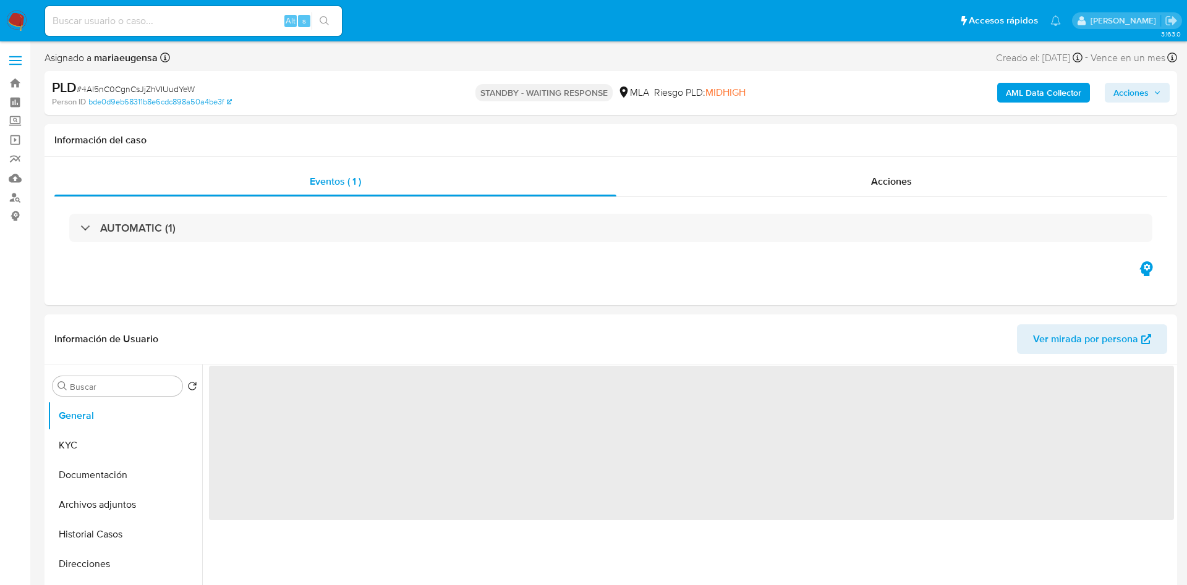
select select "10"
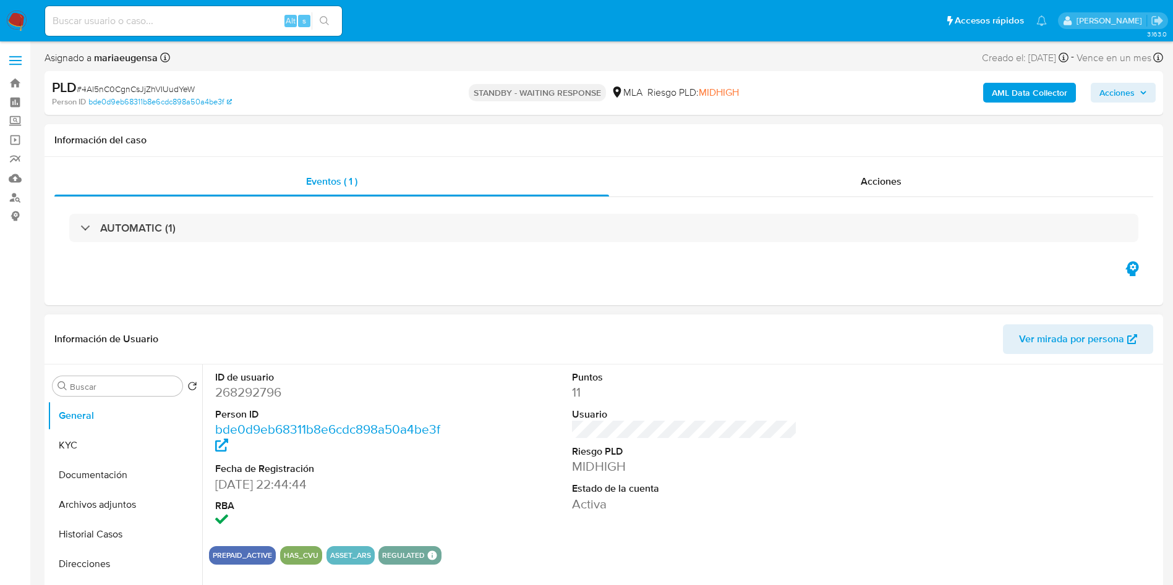
click at [239, 399] on dd "268292796" at bounding box center [328, 392] width 226 height 17
copy dd "268292796"
click at [239, 399] on dd "268292796" at bounding box center [328, 392] width 226 height 17
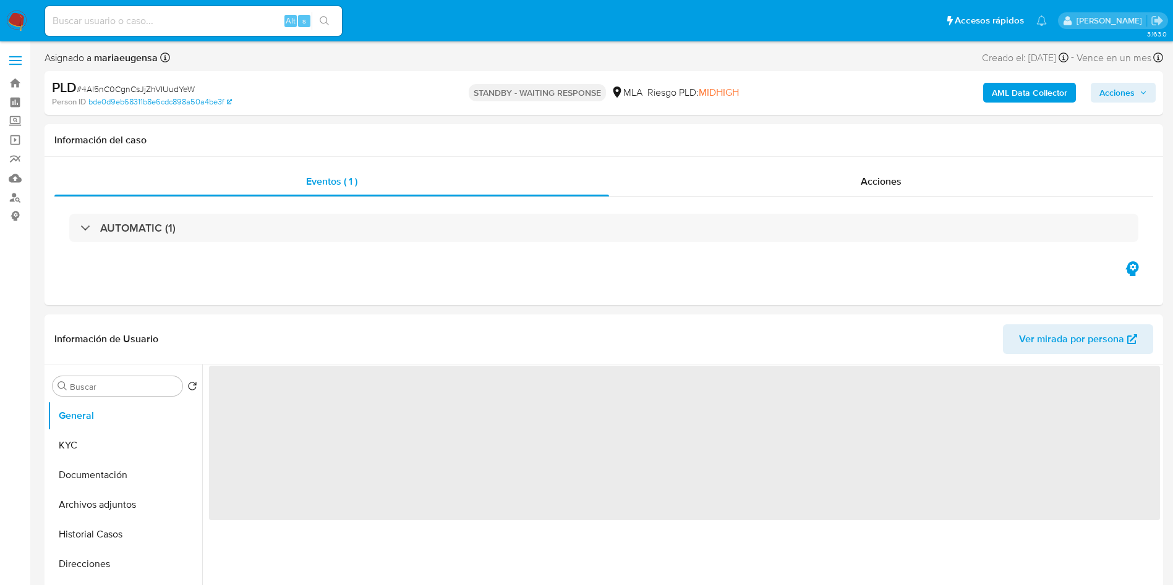
select select "10"
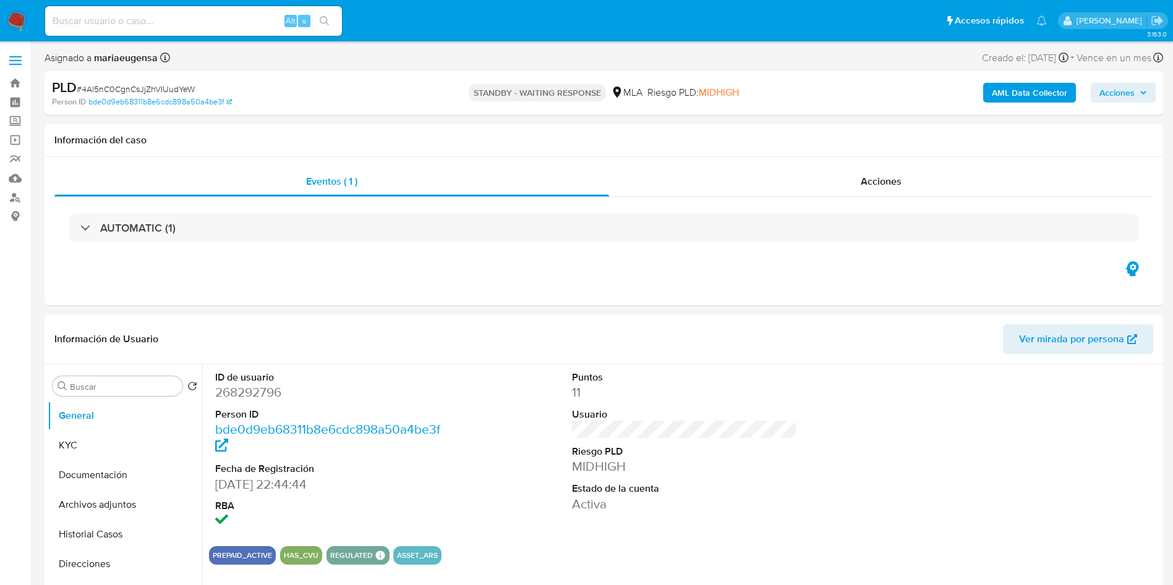
click at [412, 443] on dd "bde0d9eb68311b8e6cdc898a50a4be3f" at bounding box center [328, 438] width 226 height 35
drag, startPoint x: 431, startPoint y: 467, endPoint x: 401, endPoint y: 465, distance: 31.0
click at [412, 465] on dt "Fecha de Registración" at bounding box center [328, 469] width 226 height 14
click at [125, 438] on button "KYC" at bounding box center [120, 446] width 145 height 30
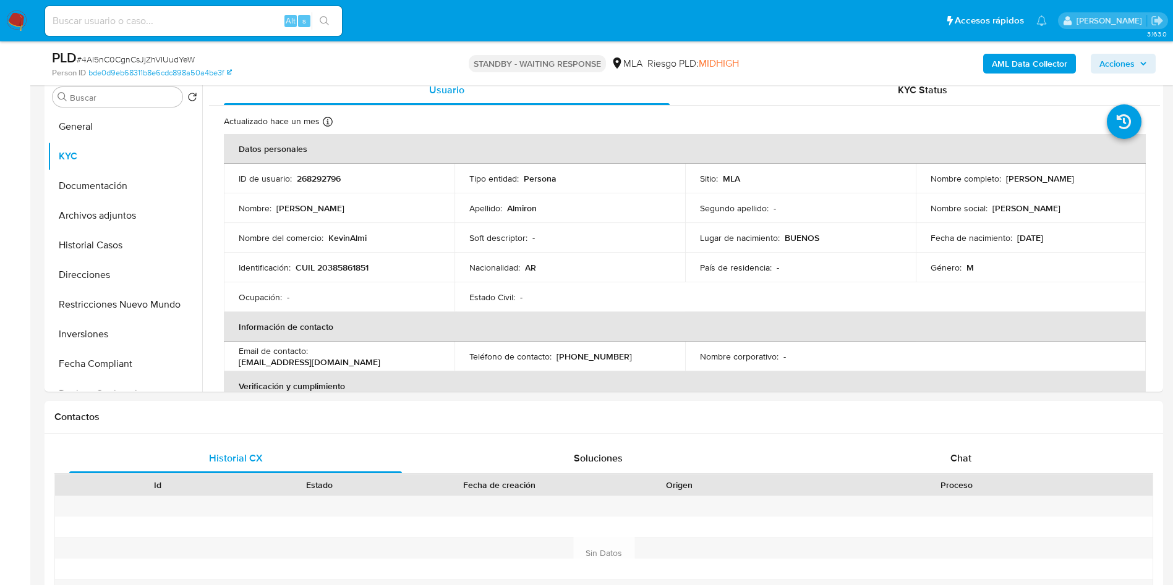
scroll to position [250, 0]
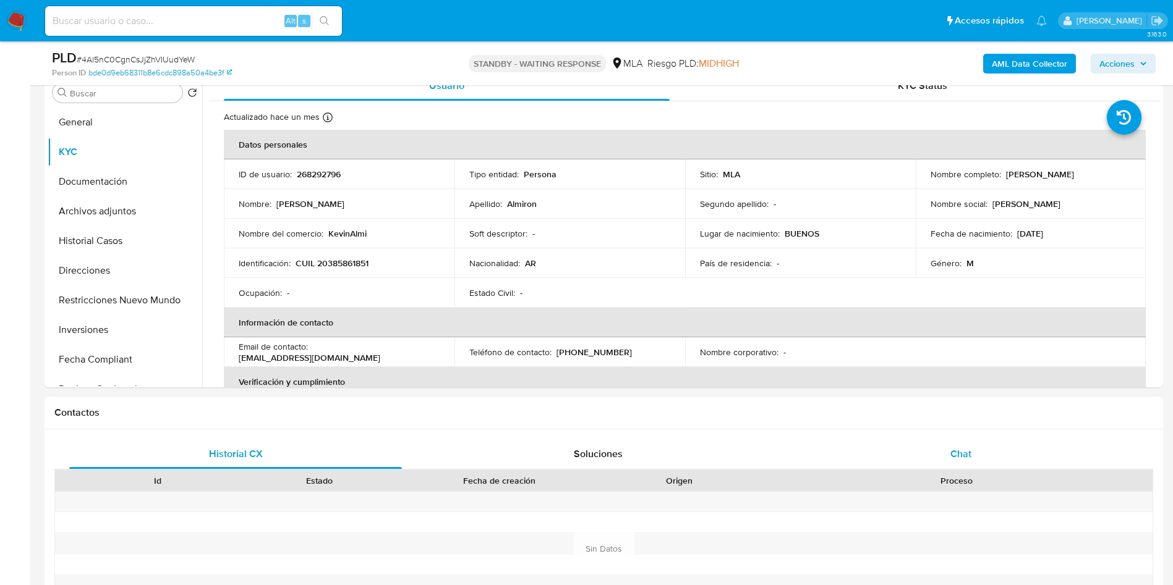
click at [970, 450] on span "Chat" at bounding box center [960, 454] width 21 height 14
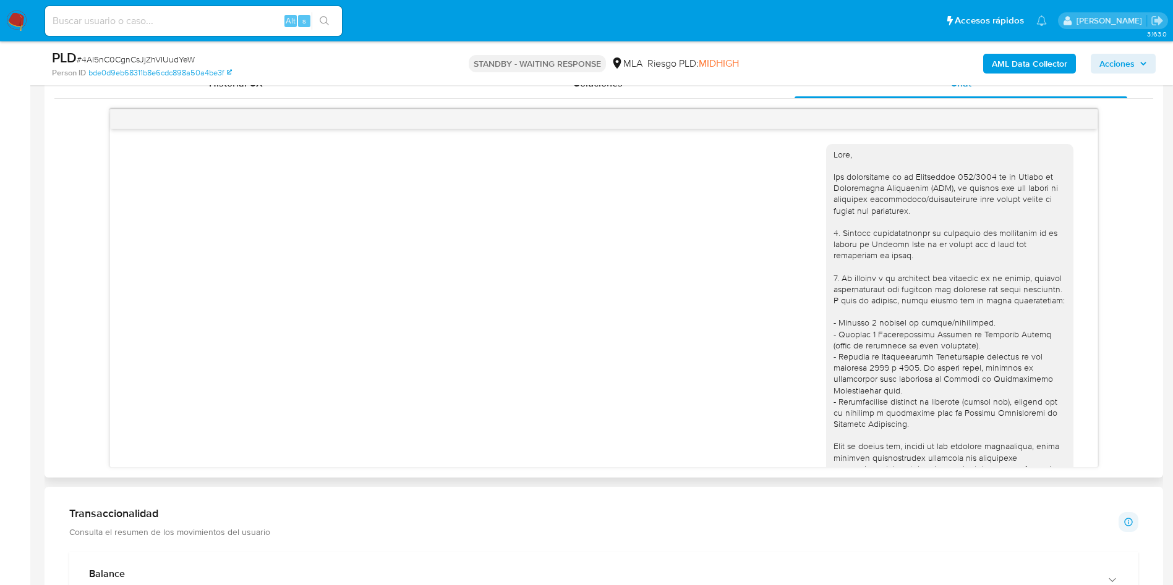
scroll to position [943, 0]
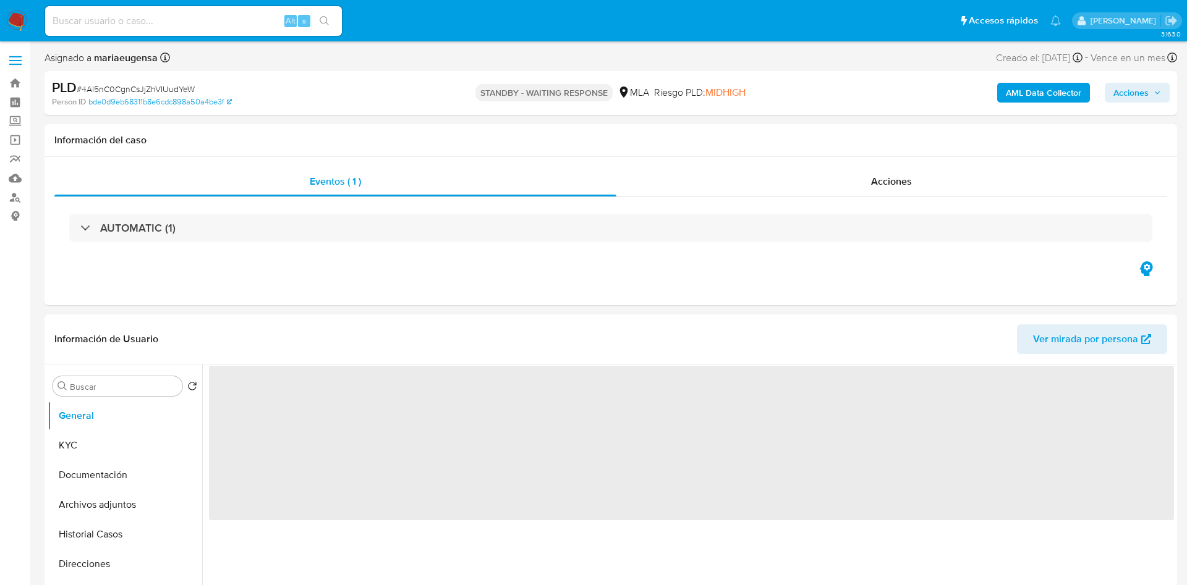
select select "10"
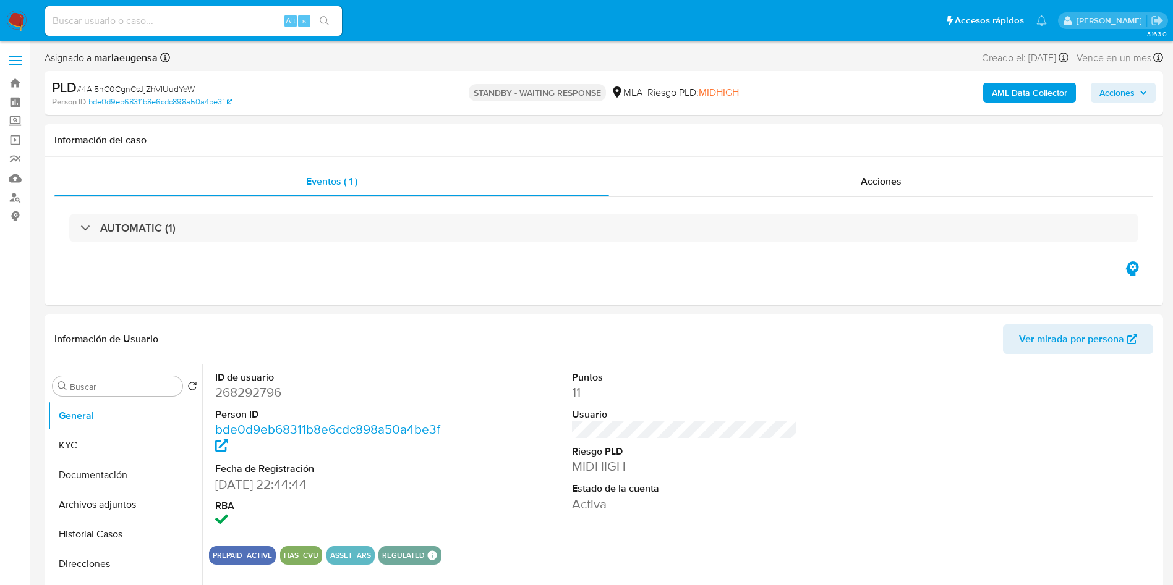
click at [148, 22] on input at bounding box center [193, 21] width 297 height 16
paste input "cXOvQ4lFRNy0orguIT3uBvXP"
type input "cXOvQ4lFRNy0orguIT3uBvXP"
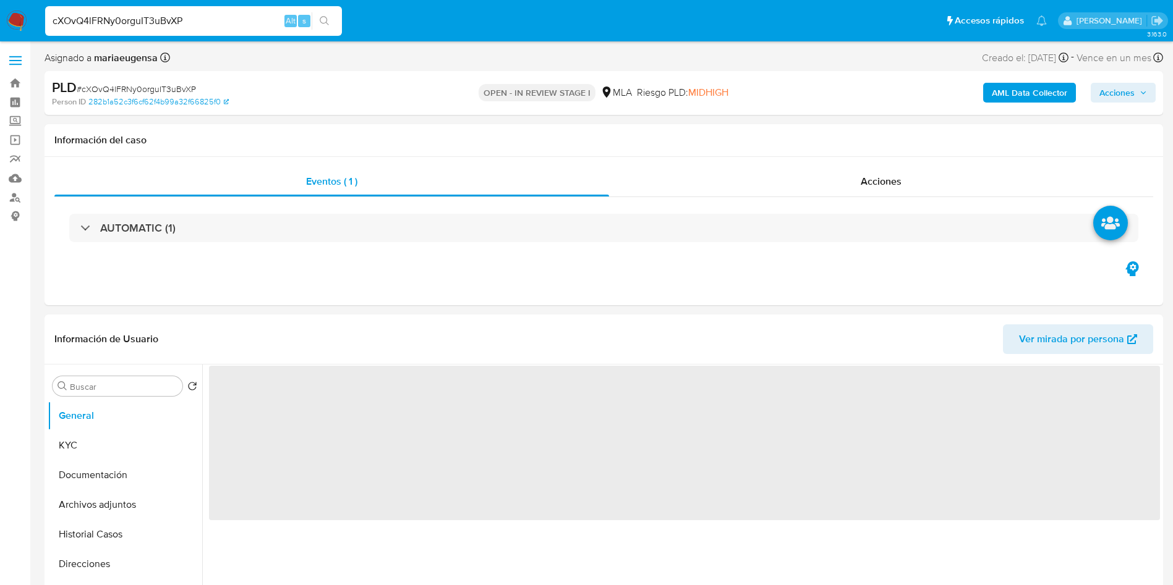
select select "10"
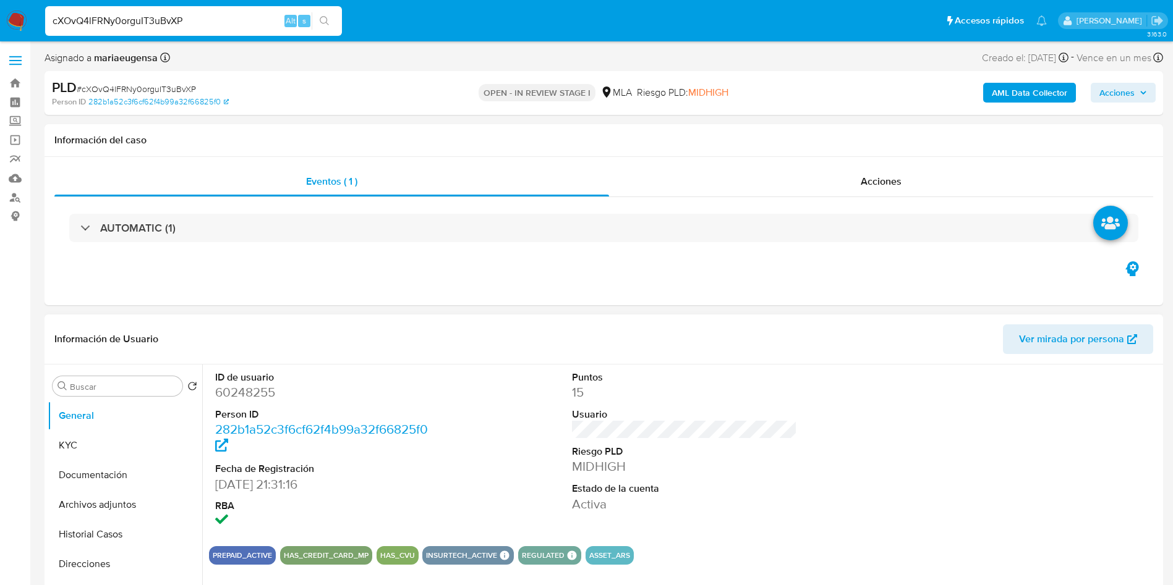
click at [243, 391] on dd "60248255" at bounding box center [328, 392] width 226 height 17
copy dd "60248255"
click at [231, 394] on dd "60248255" at bounding box center [328, 392] width 226 height 17
click at [229, 393] on dd "60248255" at bounding box center [328, 392] width 226 height 17
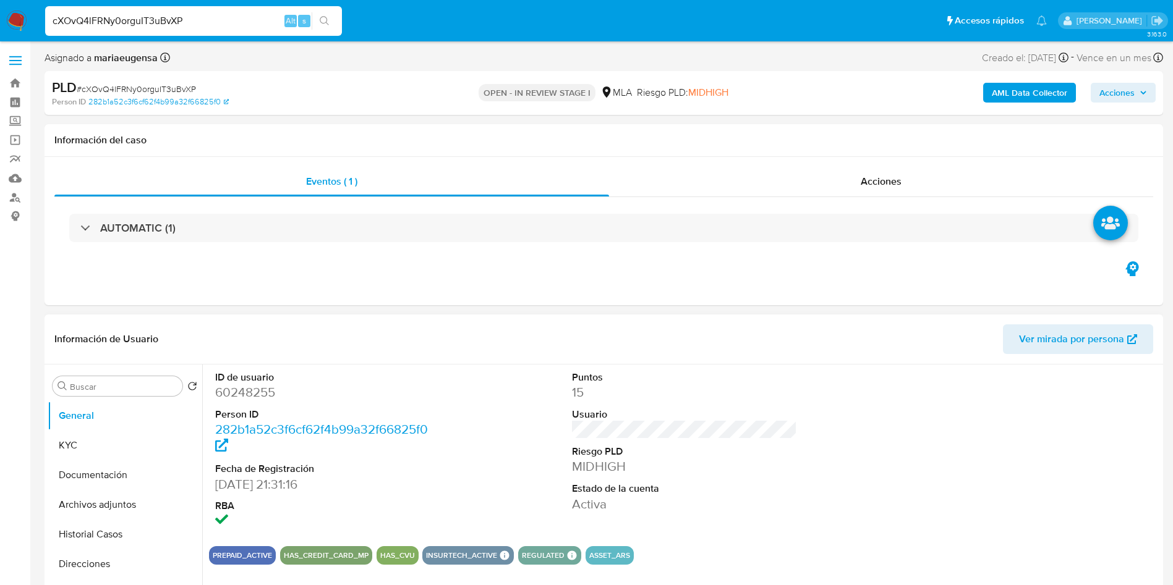
click at [251, 389] on dd "60248255" at bounding box center [328, 392] width 226 height 17
copy dd "60248255"
click at [255, 392] on dd "60248255" at bounding box center [328, 392] width 226 height 17
click at [255, 391] on dd "60248255" at bounding box center [328, 392] width 226 height 17
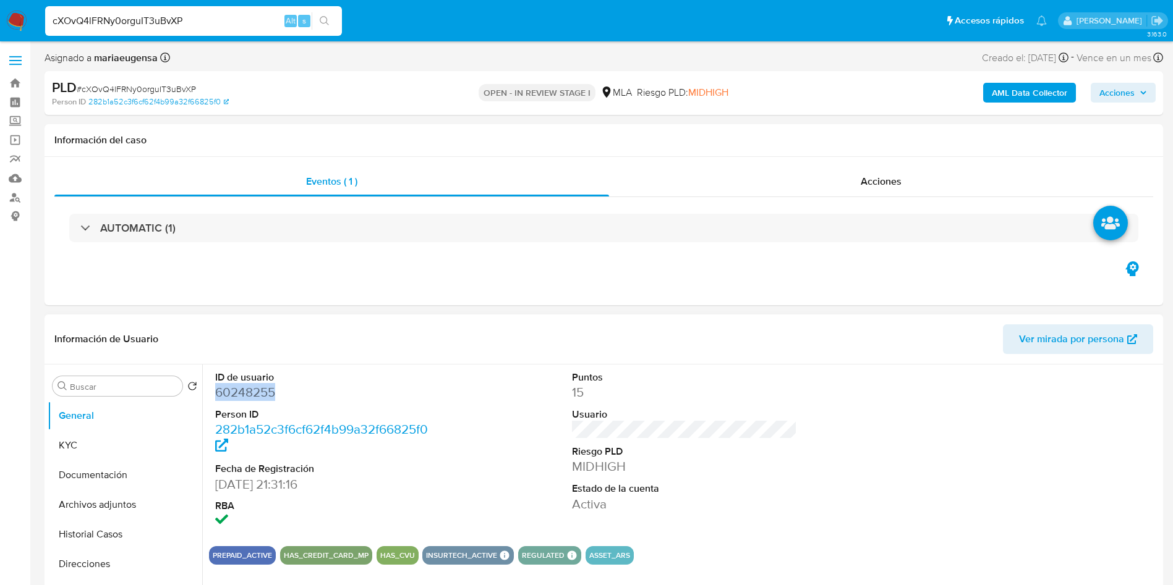
click at [256, 391] on dd "60248255" at bounding box center [328, 392] width 226 height 17
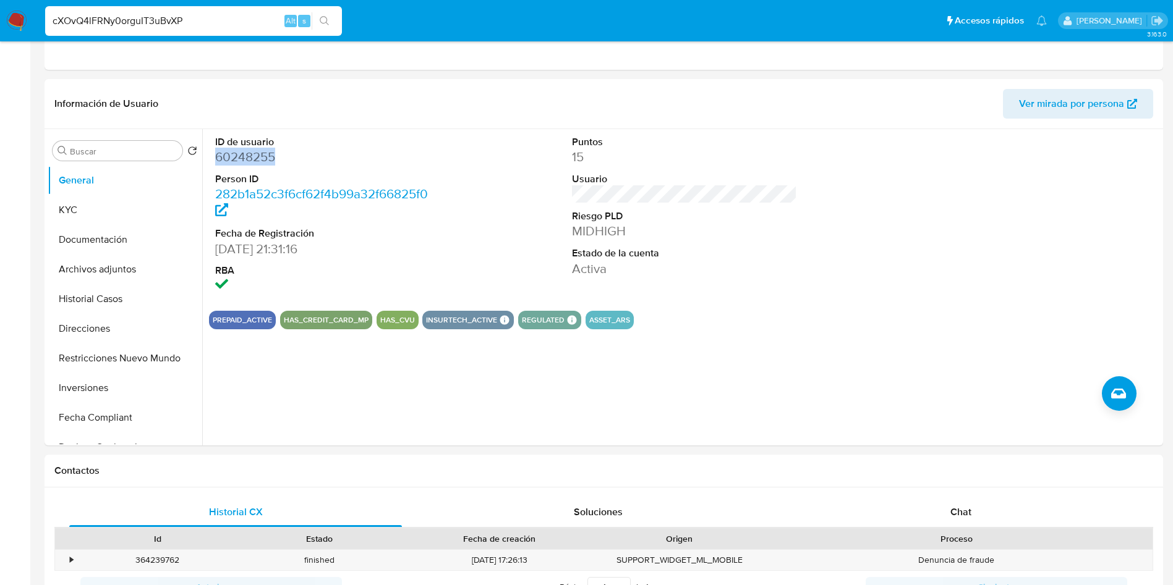
scroll to position [464, 0]
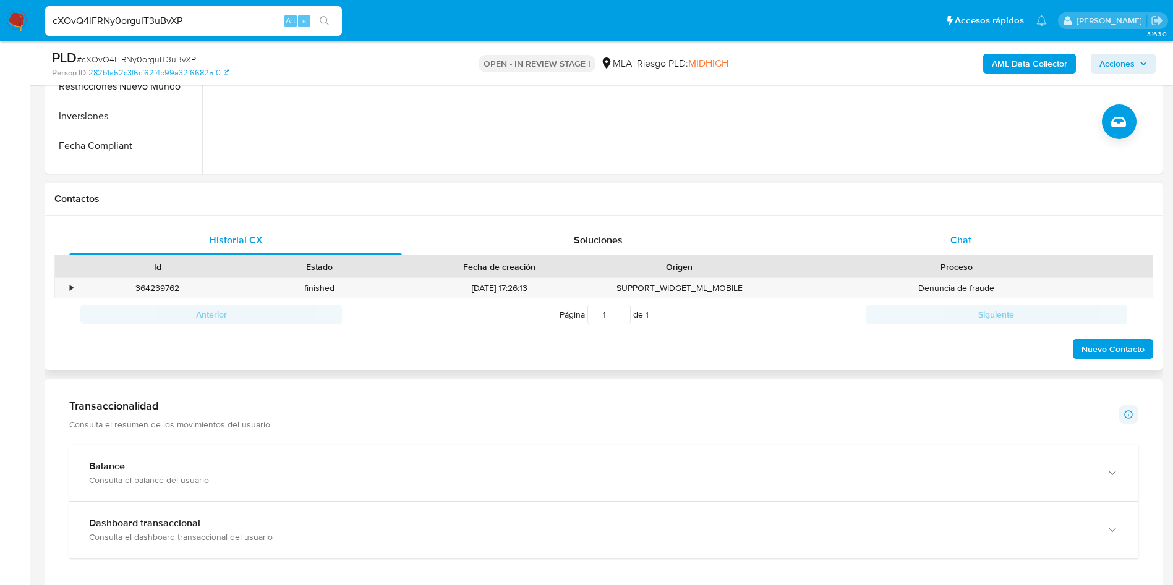
click at [1008, 246] on div "Chat" at bounding box center [960, 241] width 333 height 30
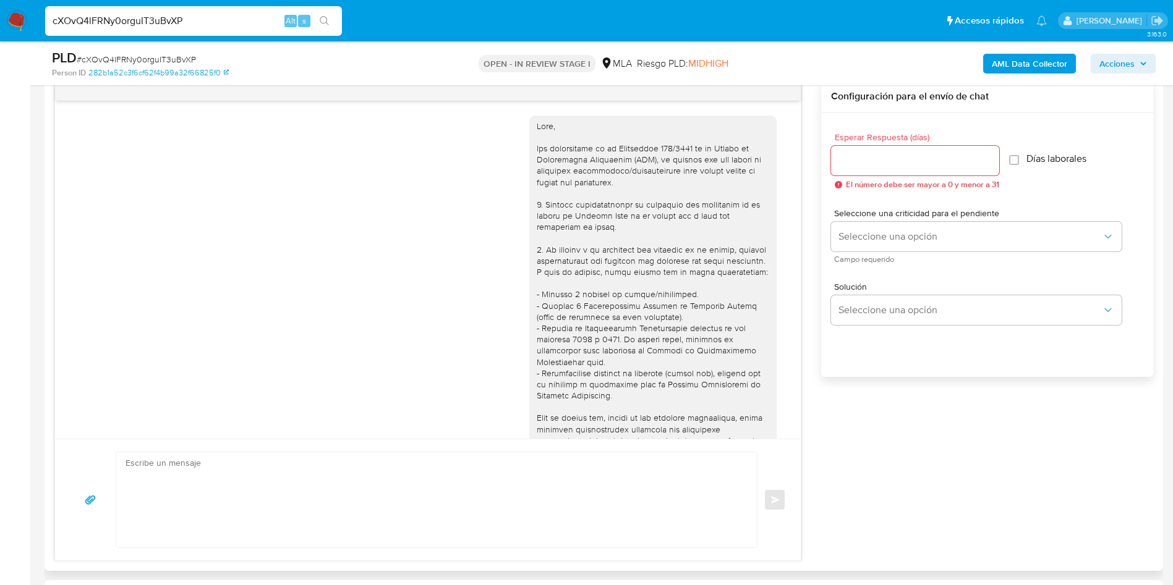
scroll to position [532, 0]
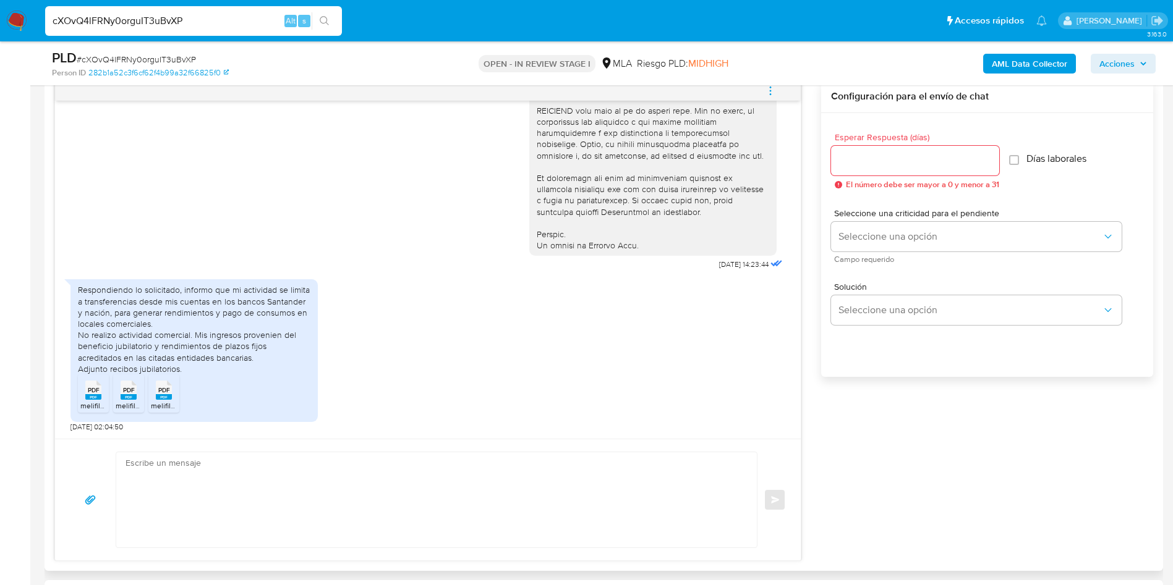
click at [101, 392] on div "PDF PDF" at bounding box center [93, 389] width 26 height 24
click at [148, 396] on li "PDF PDF melifile199733092716842551.pdf" at bounding box center [163, 394] width 31 height 38
drag, startPoint x: 166, startPoint y: 396, endPoint x: 545, endPoint y: 545, distance: 407.7
click at [167, 396] on rect at bounding box center [164, 397] width 16 height 6
drag, startPoint x: 483, startPoint y: 407, endPoint x: 380, endPoint y: 429, distance: 104.9
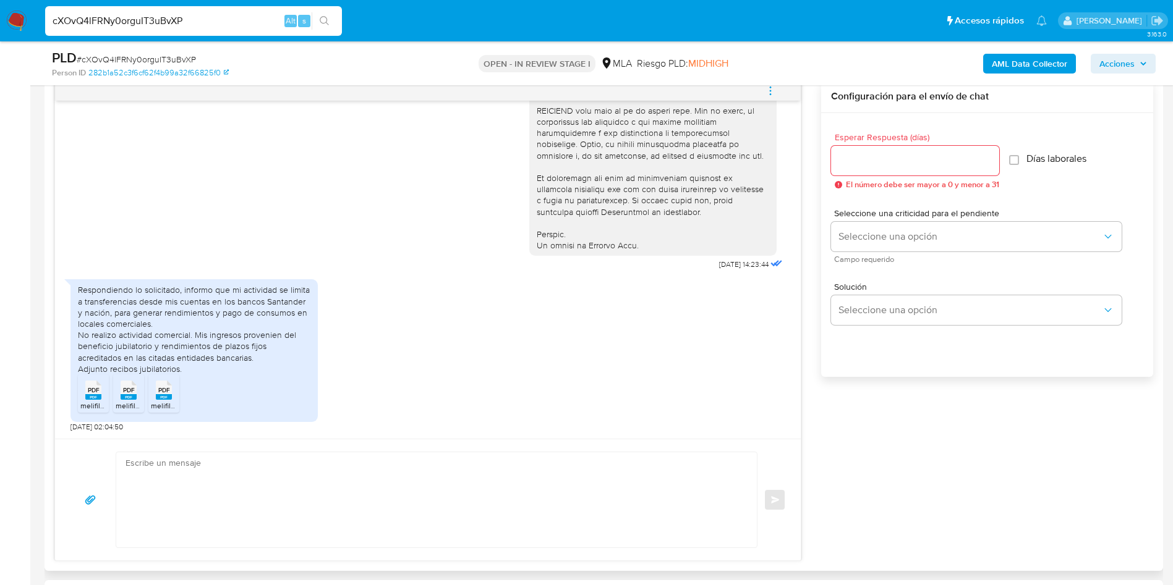
click at [482, 407] on div "Respondiendo lo solicitado, informo que mi actividad se limita a transferencias…" at bounding box center [427, 352] width 715 height 159
click at [89, 393] on span "PDF" at bounding box center [94, 390] width 12 height 8
drag, startPoint x: 135, startPoint y: 390, endPoint x: 161, endPoint y: 398, distance: 26.6
click at [137, 392] on div "PDF PDF" at bounding box center [129, 389] width 26 height 24
click at [163, 391] on div "PDF PDF" at bounding box center [164, 389] width 26 height 24
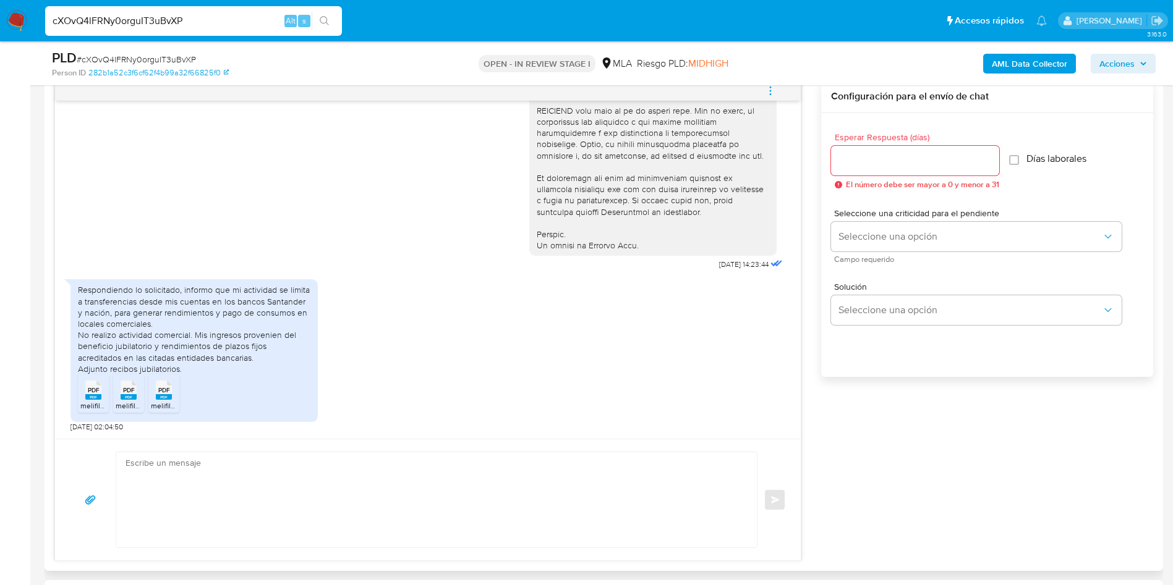
click at [176, 473] on textarea at bounding box center [433, 499] width 616 height 95
click at [927, 163] on input "Esperar Respuesta (días)" at bounding box center [915, 161] width 168 height 16
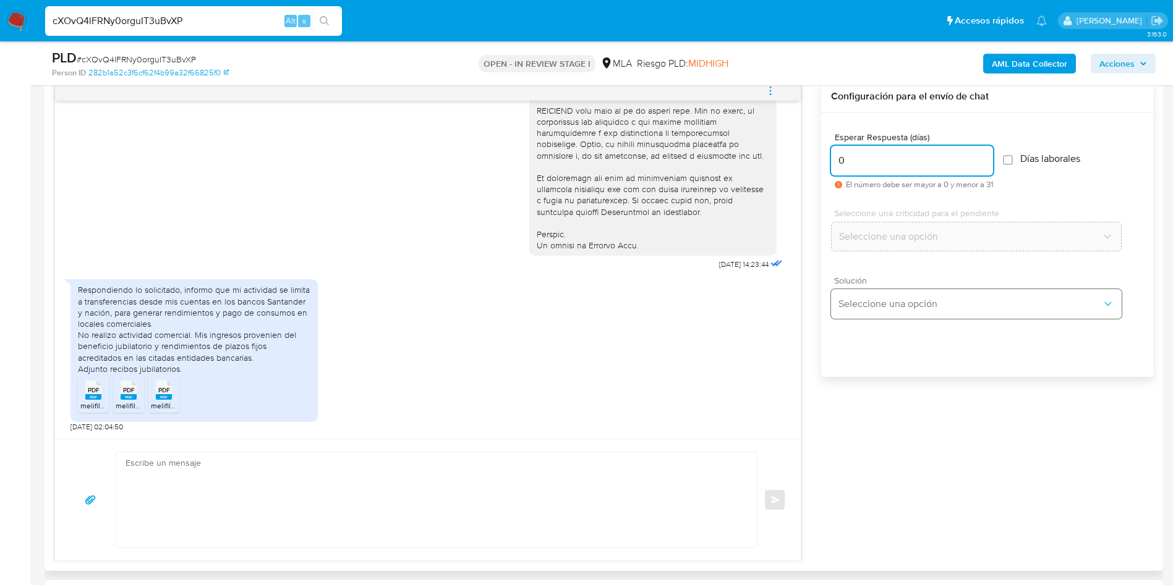
type input "0"
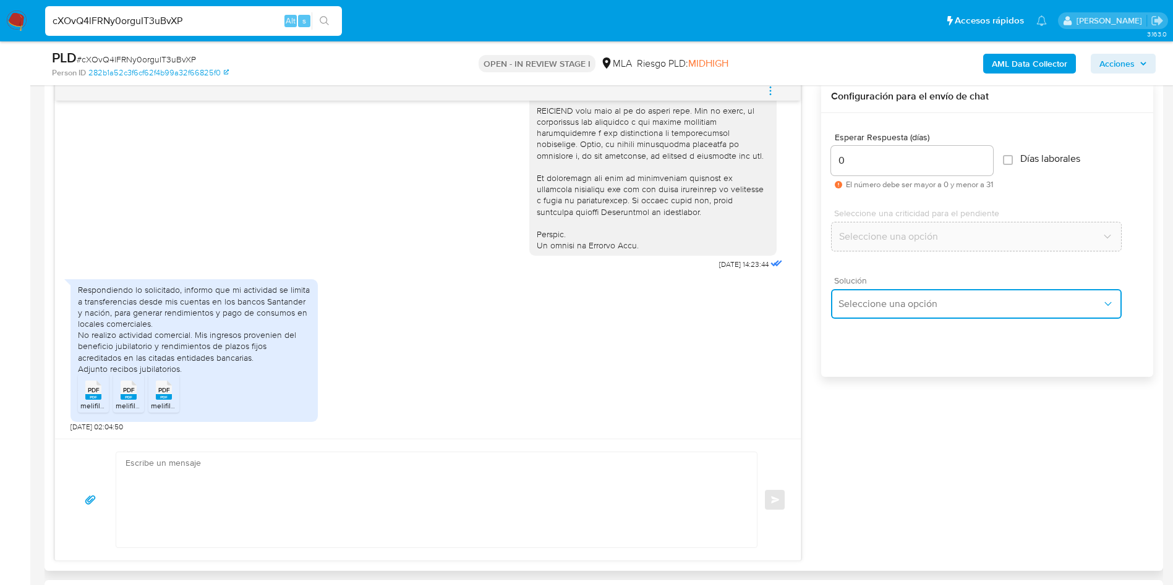
drag, startPoint x: 852, startPoint y: 305, endPoint x: 857, endPoint y: 315, distance: 11.1
click at [854, 305] on span "Seleccione una opción" at bounding box center [969, 304] width 263 height 12
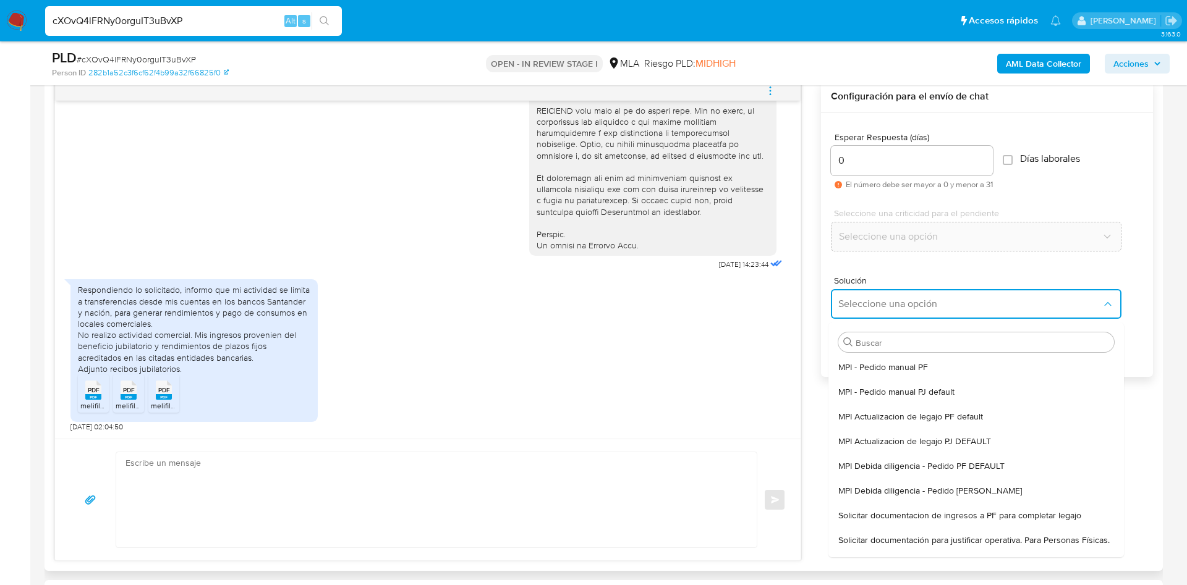
drag, startPoint x: 852, startPoint y: 543, endPoint x: 396, endPoint y: 541, distance: 456.2
click at [834, 544] on li "Solicitar documentación para justificar operativa. Para Personas Físicas." at bounding box center [975, 540] width 295 height 25
type textarea "Hola,En función de las operaciones registradas en tu cuenta de Mercado Pago, ne…"
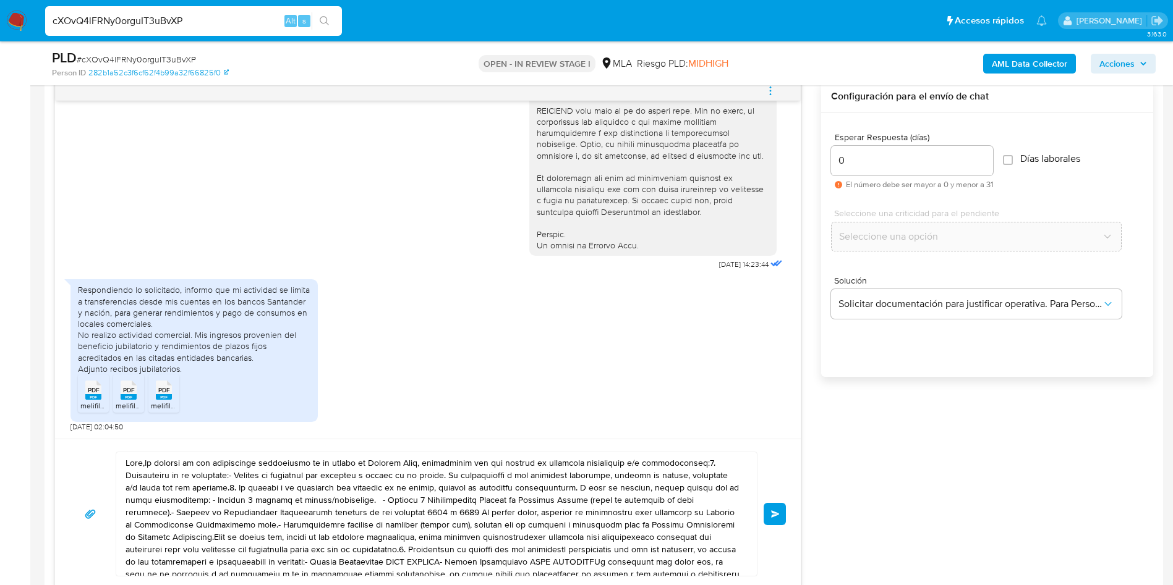
click at [369, 545] on textarea at bounding box center [433, 514] width 616 height 124
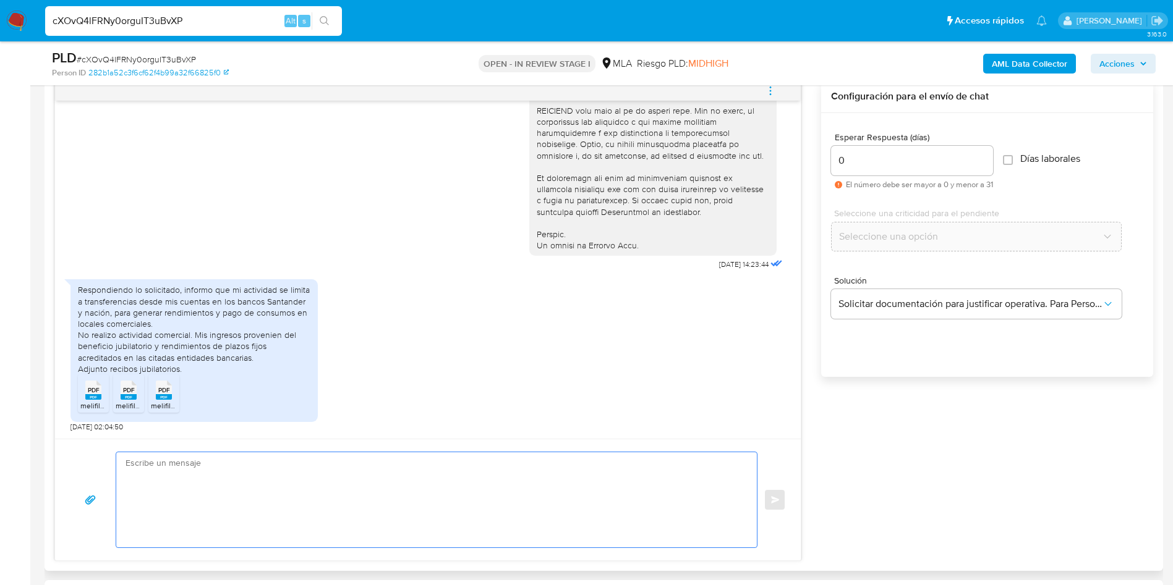
paste textarea "1.999.544"
type textarea "1.999.544"
click at [369, 545] on textarea "1.999.544" at bounding box center [433, 499] width 616 height 95
paste textarea "Hola, ¡Muchas gracias por tu respuesta! Confirmamos la recepción de la document…"
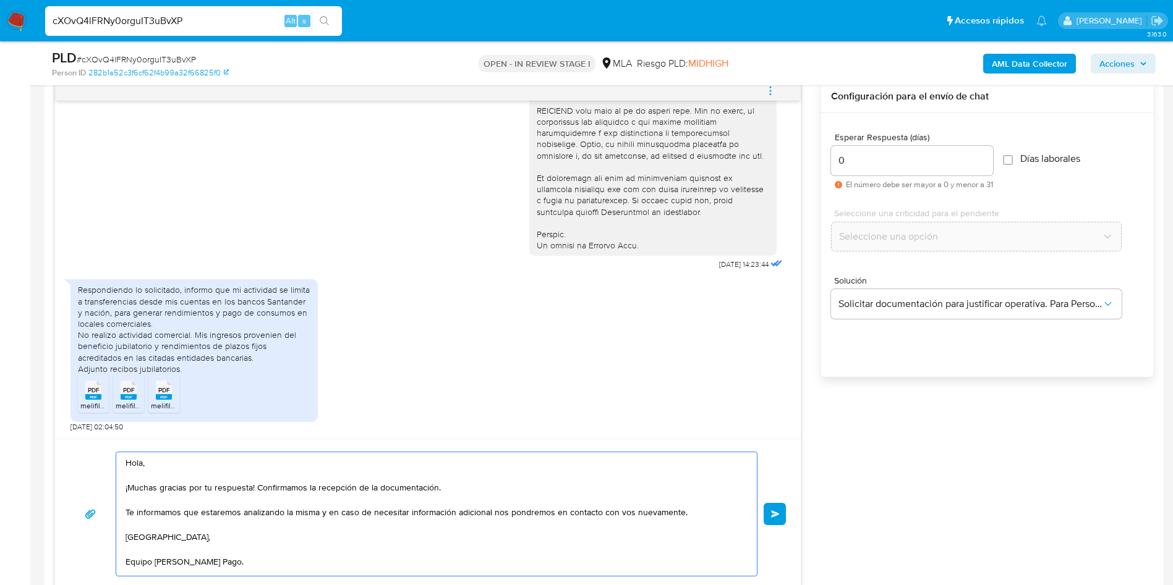
scroll to position [4, 0]
click at [386, 524] on textarea "Hola, ¡Muchas gracias por tu respuesta! Confirmamos la recepción de la document…" at bounding box center [433, 514] width 616 height 124
click at [416, 519] on textarea "Hola, ¡Muchas gracias por tu respuesta! Confirmamos la recepción de la document…" at bounding box center [433, 514] width 616 height 124
click at [156, 554] on textarea "Hola, ¡Muchas gracias por tu respuesta! Confirmamos la recepción de la document…" at bounding box center [433, 514] width 616 height 124
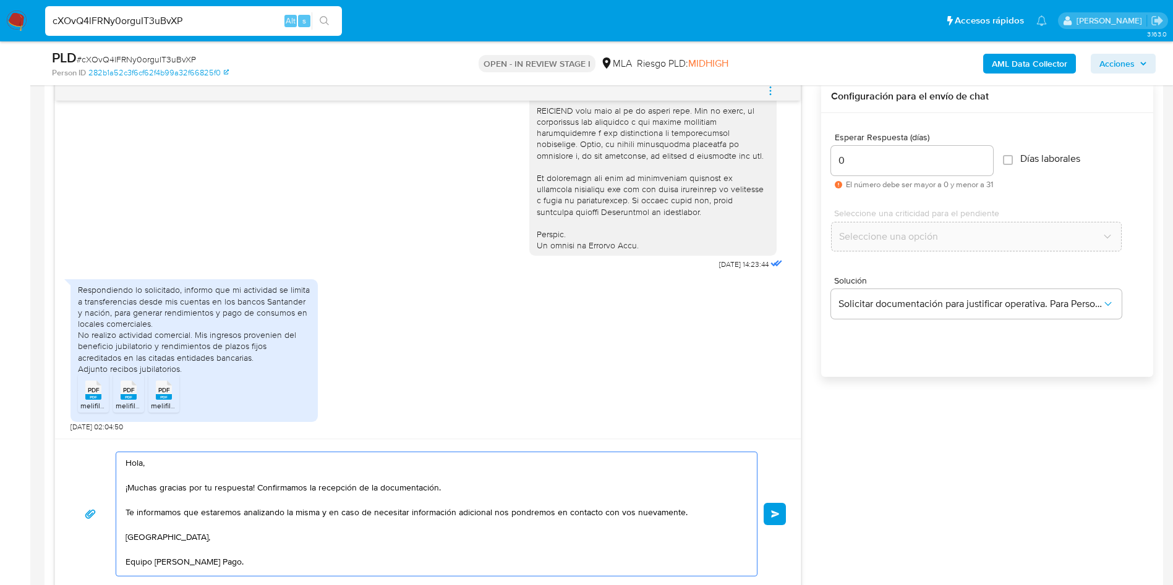
click at [158, 569] on textarea "Hola, ¡Muchas gracias por tu respuesta! Confirmamos la recepción de la document…" at bounding box center [433, 514] width 616 height 124
click at [453, 551] on textarea "Hola, ¡Muchas gracias por tu respuesta! Confirmamos la recepción de la document…" at bounding box center [433, 512] width 616 height 120
type textarea "Hola, ¡Muchas gracias por tu respuesta! Confirmamos la recepción de la document…"
click at [773, 505] on button "Enviar" at bounding box center [774, 512] width 22 height 22
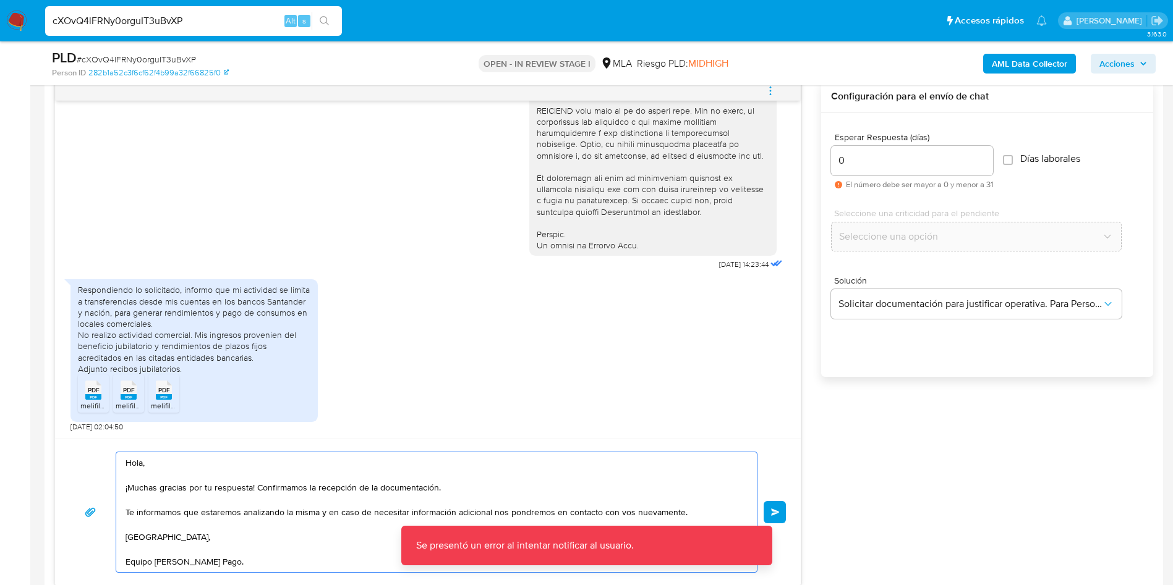
drag, startPoint x: 286, startPoint y: 543, endPoint x: 279, endPoint y: 553, distance: 12.0
click at [284, 546] on textarea "Hola, ¡Muchas gracias por tu respuesta! Confirmamos la recepción de la document…" at bounding box center [433, 512] width 616 height 120
drag, startPoint x: 273, startPoint y: 562, endPoint x: 53, endPoint y: 426, distance: 259.2
click at [53, 426] on div "Historial CX Soluciones Chat Id Estado Fecha de creación Origen Proceso • 36423…" at bounding box center [604, 313] width 1118 height 566
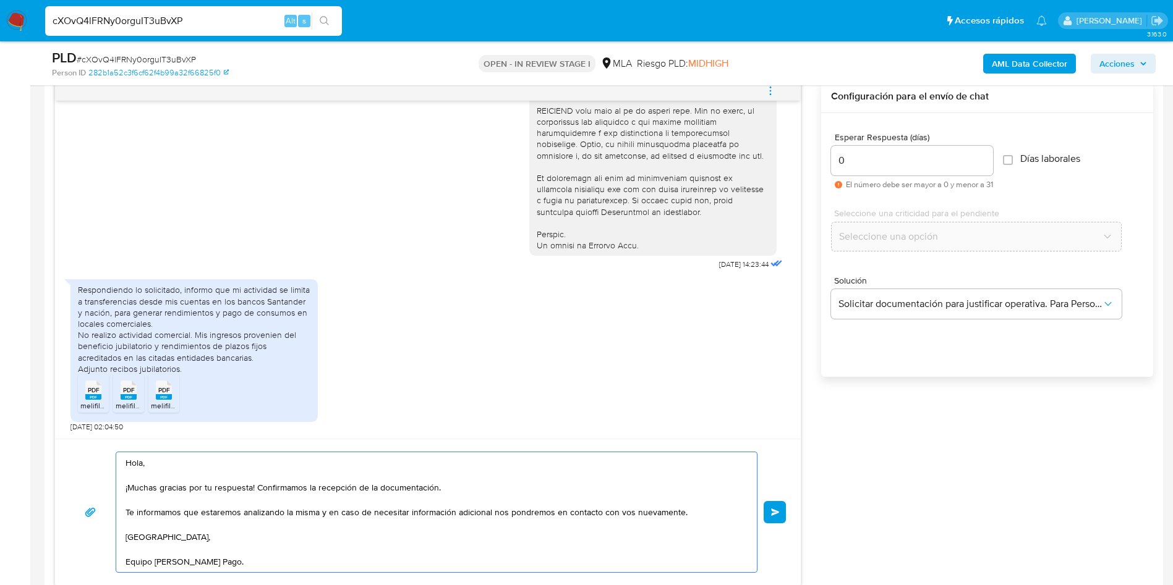
drag, startPoint x: 246, startPoint y: 514, endPoint x: 263, endPoint y: 506, distance: 19.1
click at [247, 513] on textarea "Hola, ¡Muchas gracias por tu respuesta! Confirmamos la recepción de la document…" at bounding box center [433, 512] width 616 height 120
click at [777, 511] on span "Enviar" at bounding box center [775, 512] width 9 height 7
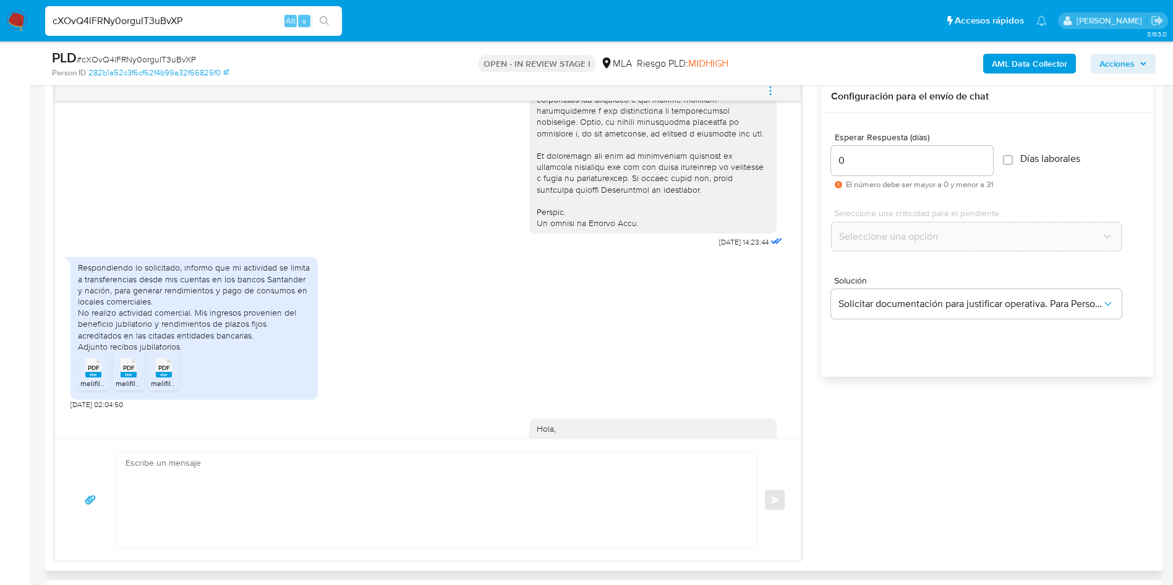
scroll to position [703, 0]
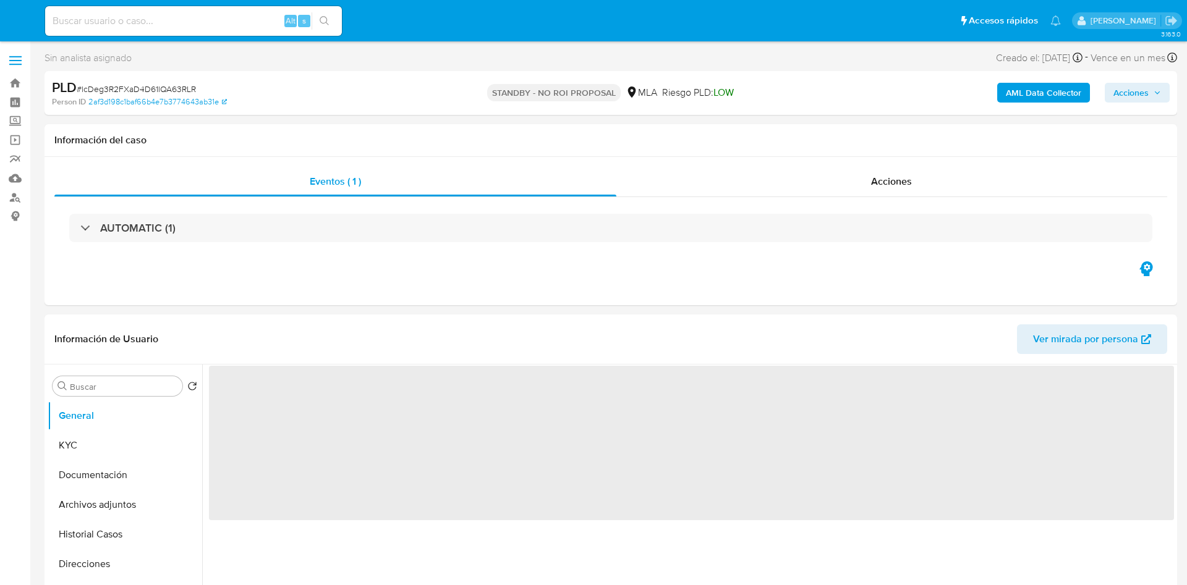
select select "10"
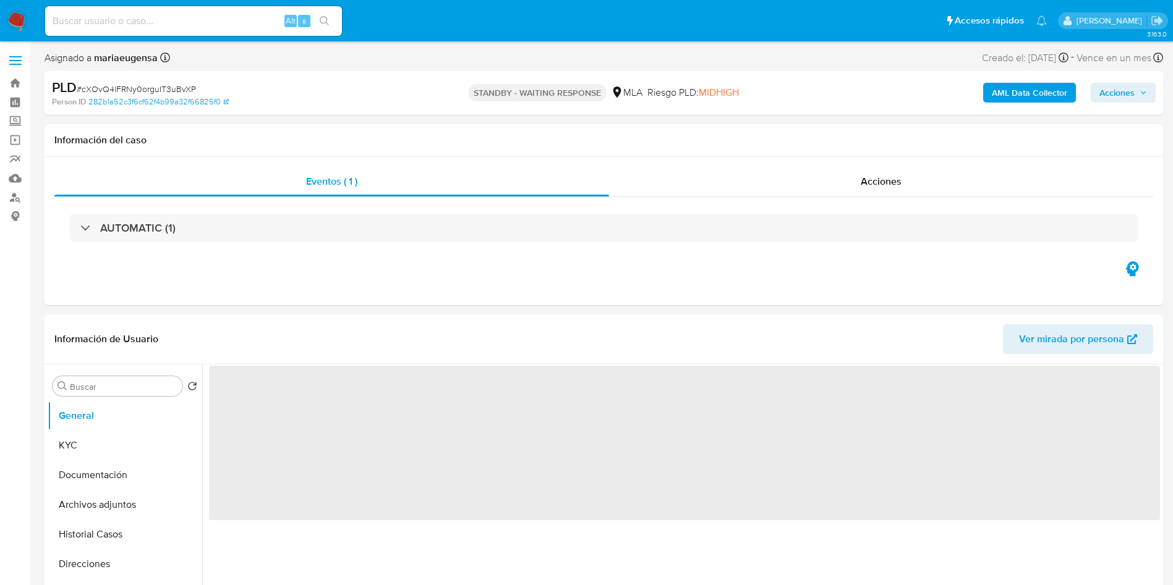
select select "10"
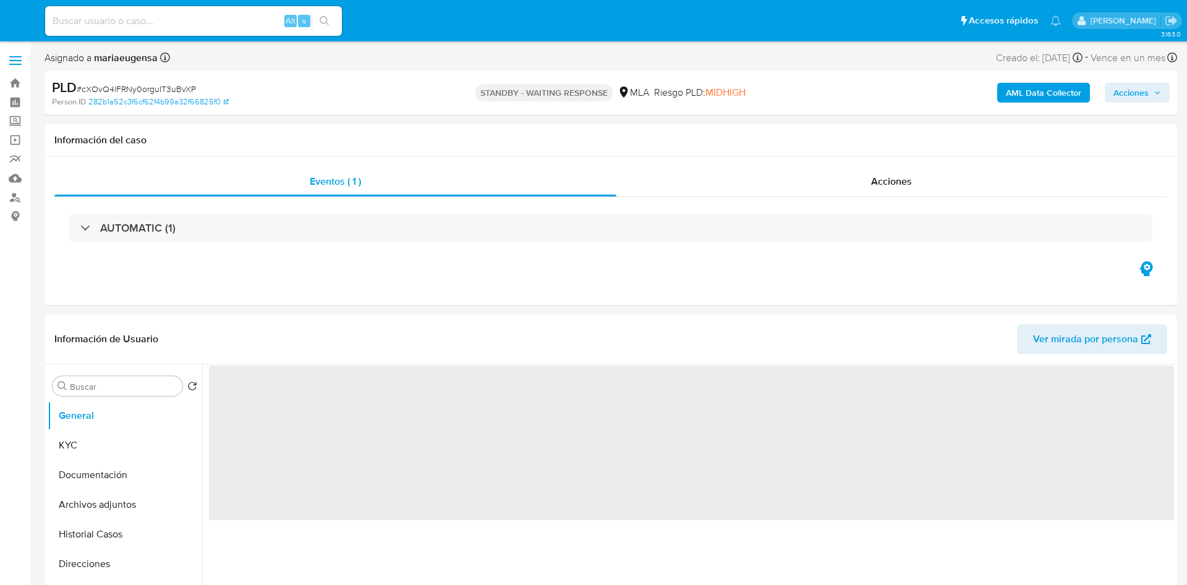
select select "10"
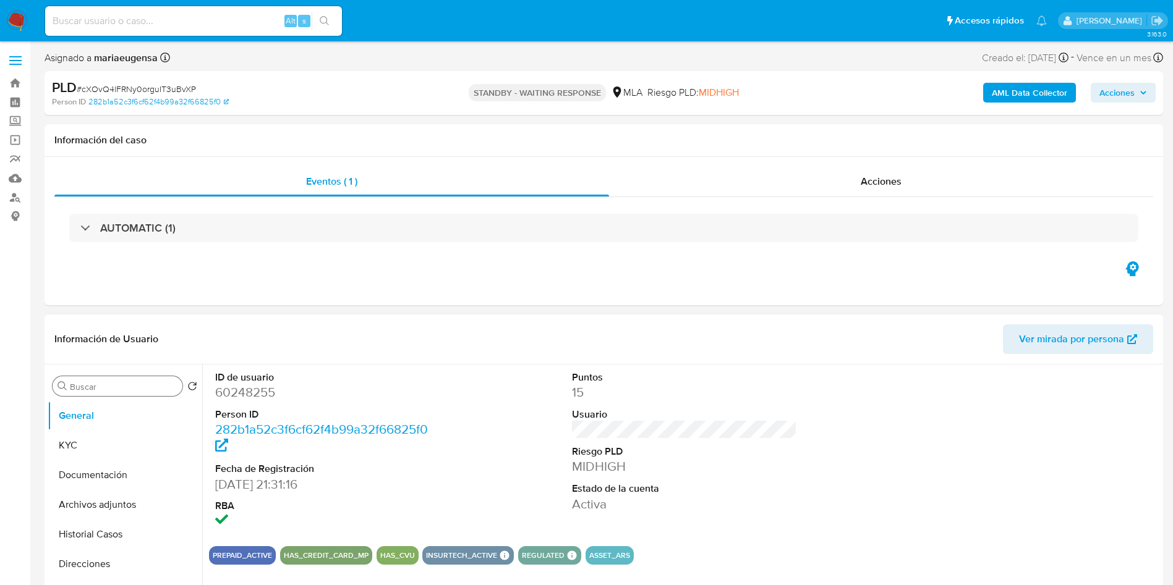
click at [148, 388] on input "Buscar" at bounding box center [124, 386] width 108 height 11
click at [146, 440] on button "KYC" at bounding box center [120, 446] width 145 height 30
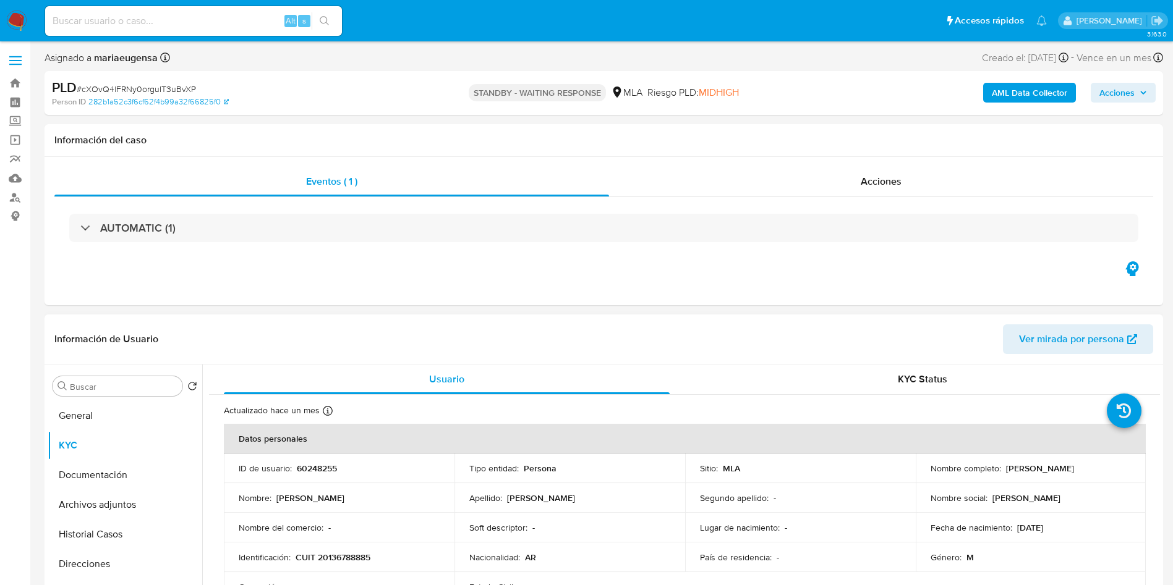
scroll to position [93, 0]
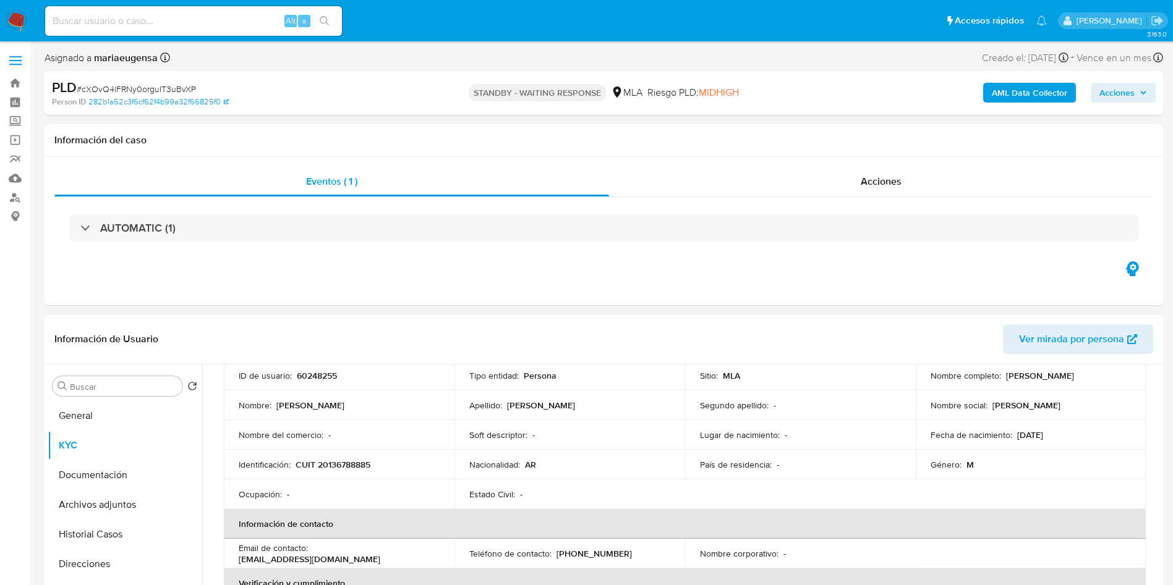
click at [330, 459] on p "CUIT 20136788885" at bounding box center [332, 464] width 75 height 11
copy p "20136788885"
click at [339, 475] on td "Identificación : CUIT 20136788885" at bounding box center [339, 465] width 231 height 30
click at [337, 467] on p "CUIT 20136788885" at bounding box center [332, 464] width 75 height 11
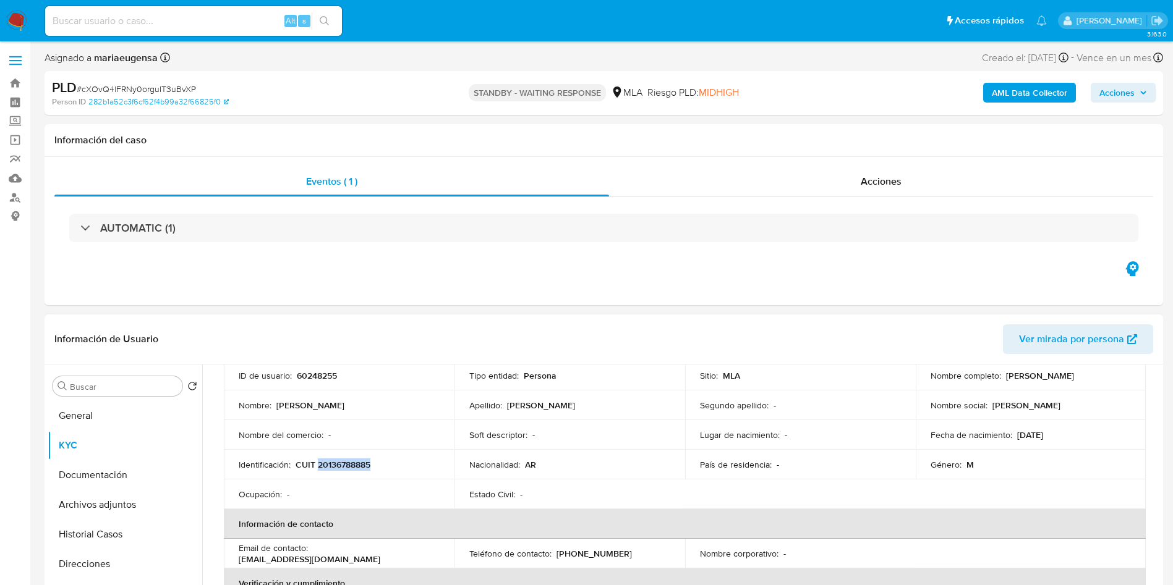
copy p "20136788885"
click at [337, 467] on p "CUIT 20136788885" at bounding box center [332, 464] width 75 height 11
drag, startPoint x: 364, startPoint y: 448, endPoint x: 287, endPoint y: 473, distance: 81.5
click at [363, 448] on td "Nombre del comercio : -" at bounding box center [339, 435] width 231 height 30
drag, startPoint x: 327, startPoint y: 466, endPoint x: 366, endPoint y: 470, distance: 39.2
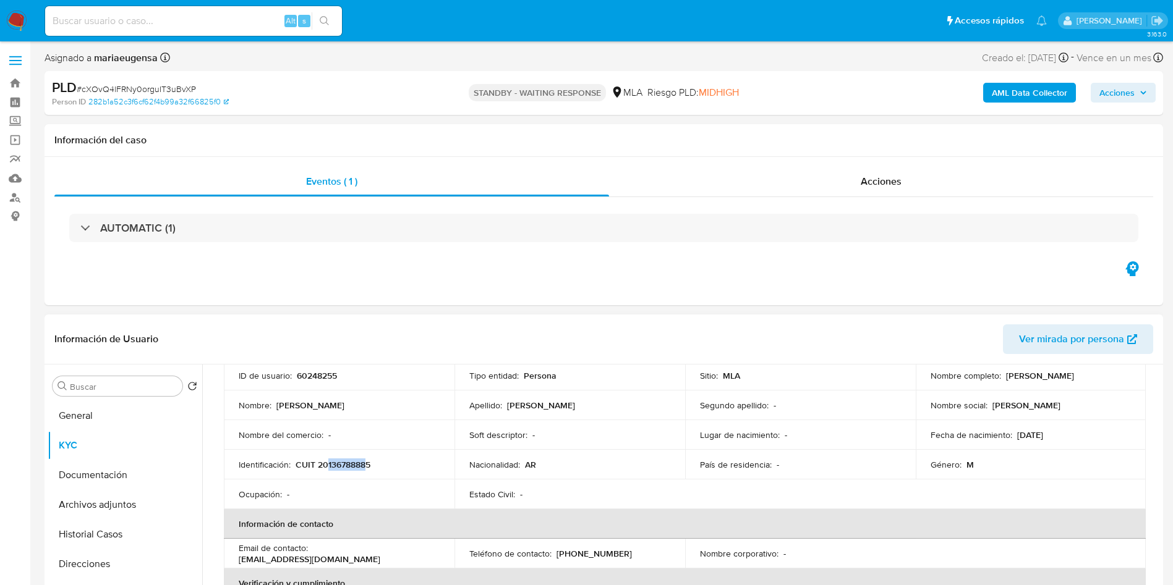
click at [366, 470] on p "CUIT 20136788885" at bounding box center [332, 464] width 75 height 11
copy p "13678888"
click at [115, 388] on input "Buscar" at bounding box center [124, 386] width 108 height 11
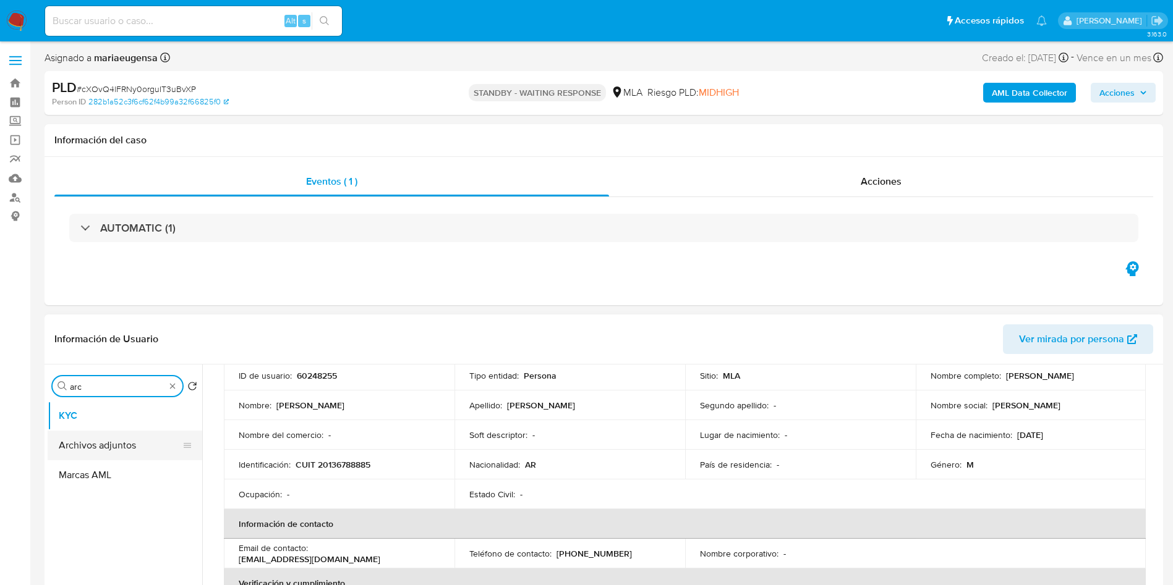
type input "arc"
click at [140, 434] on button "Archivos adjuntos" at bounding box center [120, 446] width 145 height 30
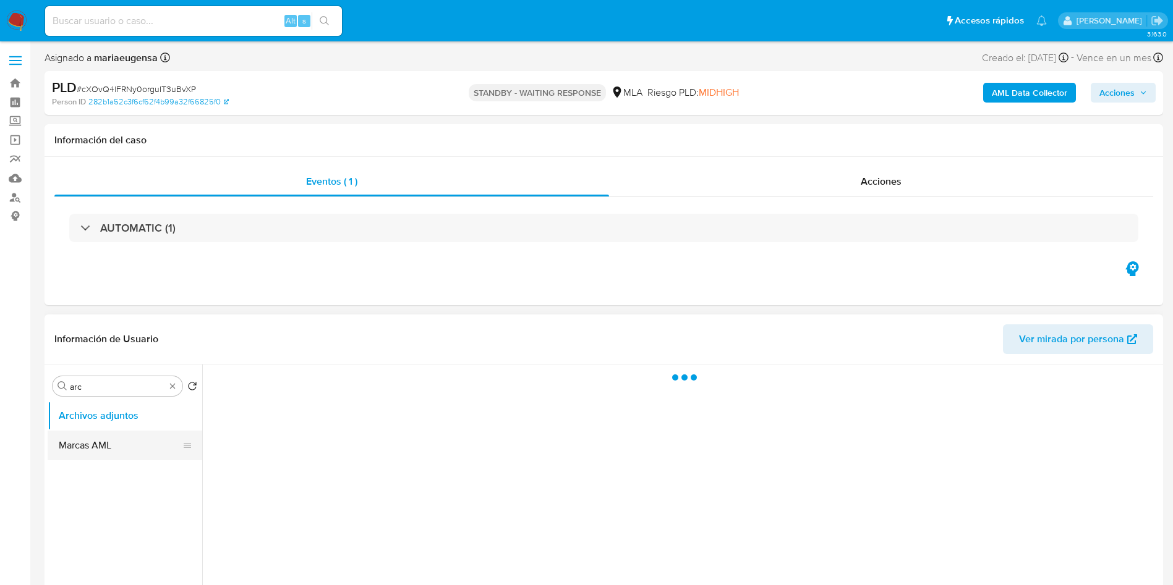
scroll to position [0, 0]
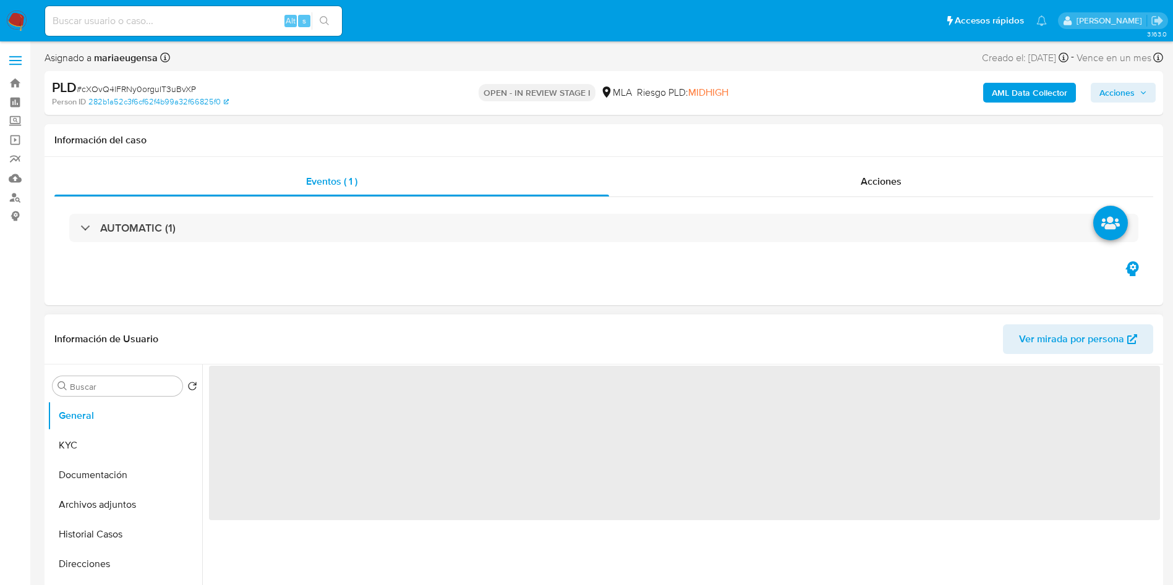
select select "10"
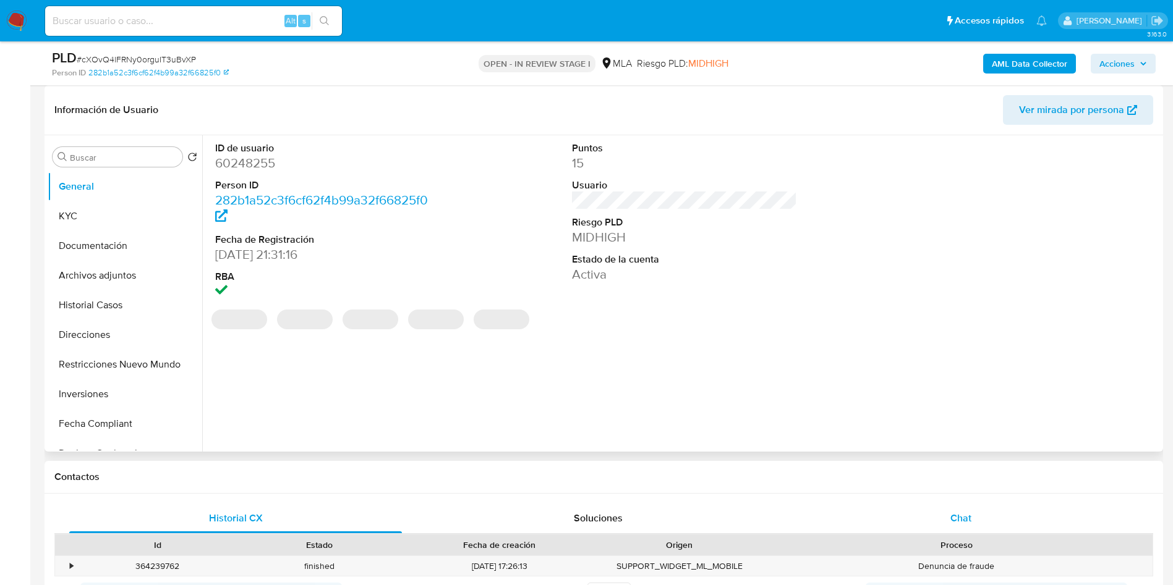
click at [989, 509] on div "Chat" at bounding box center [960, 519] width 333 height 30
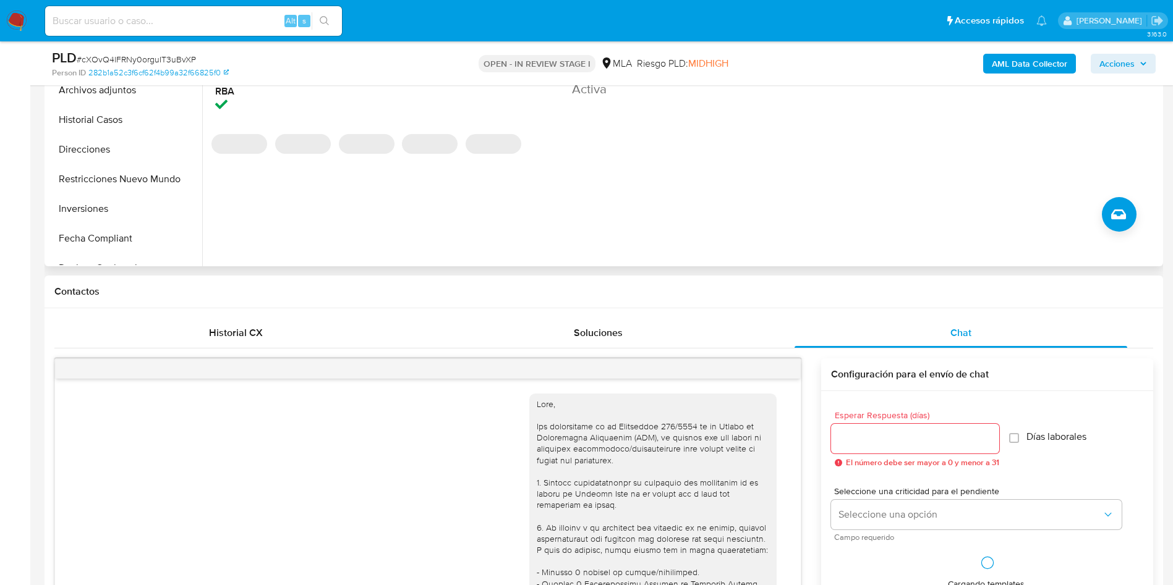
scroll to position [703, 0]
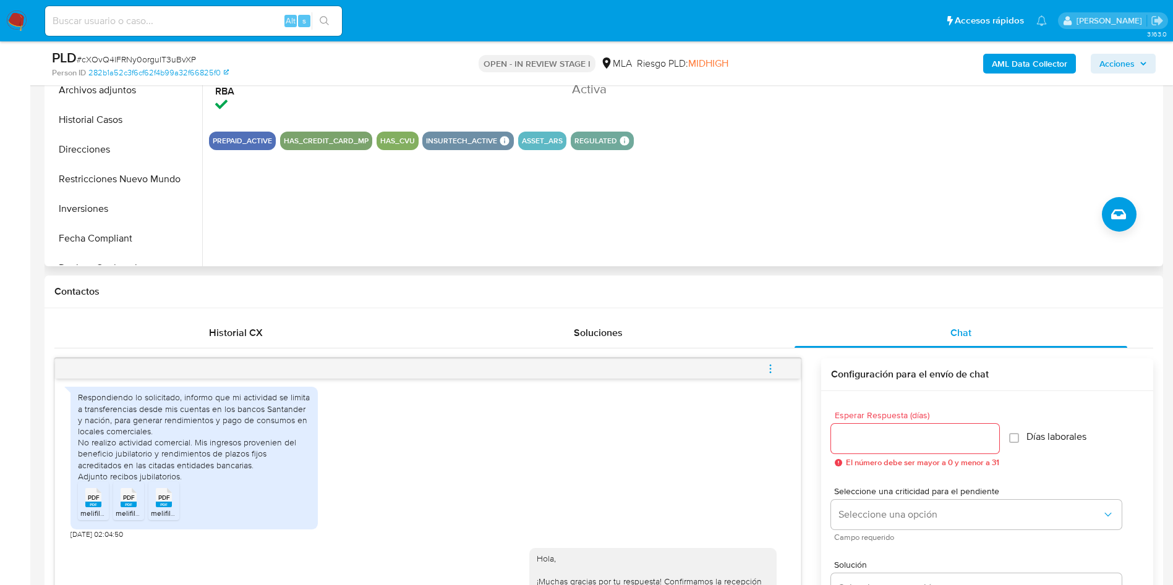
drag, startPoint x: 774, startPoint y: 371, endPoint x: 732, endPoint y: 378, distance: 42.6
click at [770, 371] on icon "menu-action" at bounding box center [770, 368] width 11 height 11
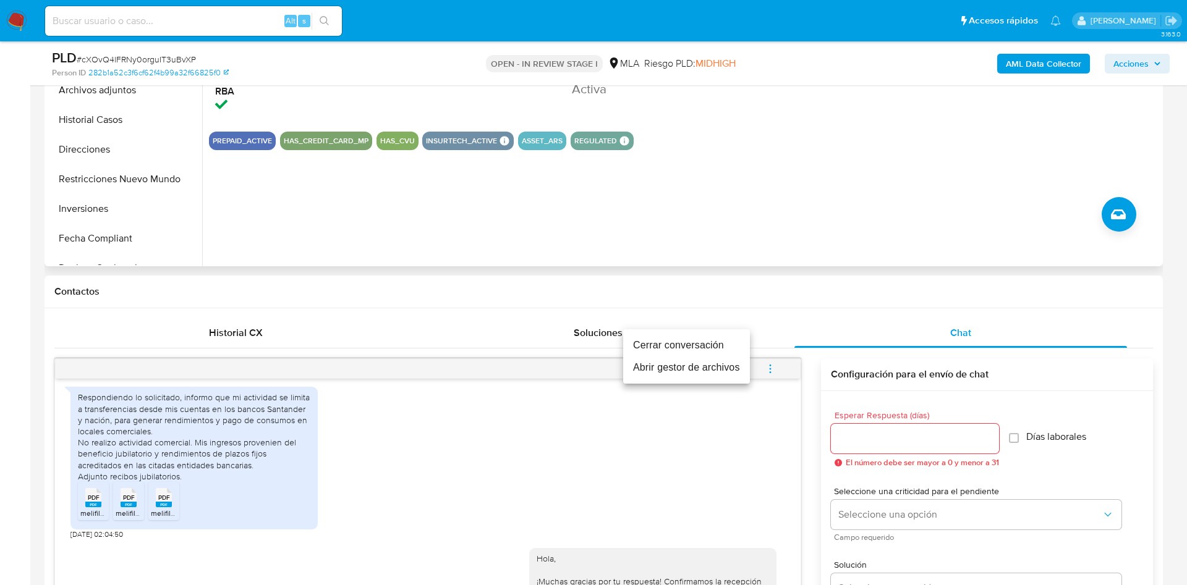
click at [713, 360] on li "Abrir gestor de archivos" at bounding box center [686, 368] width 127 height 22
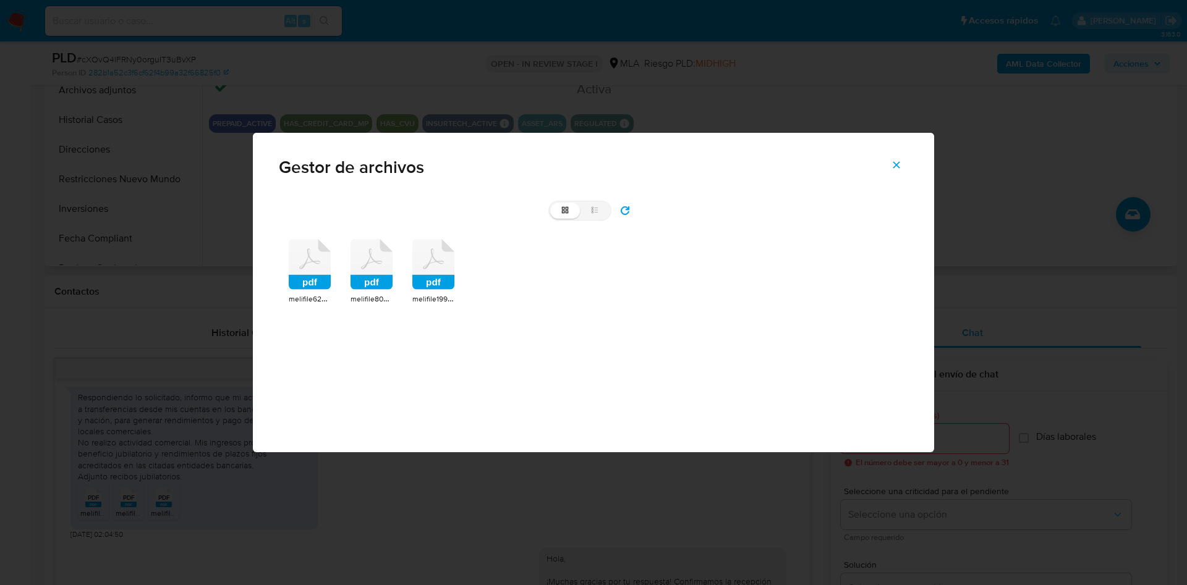
click at [305, 284] on rect at bounding box center [310, 282] width 42 height 15
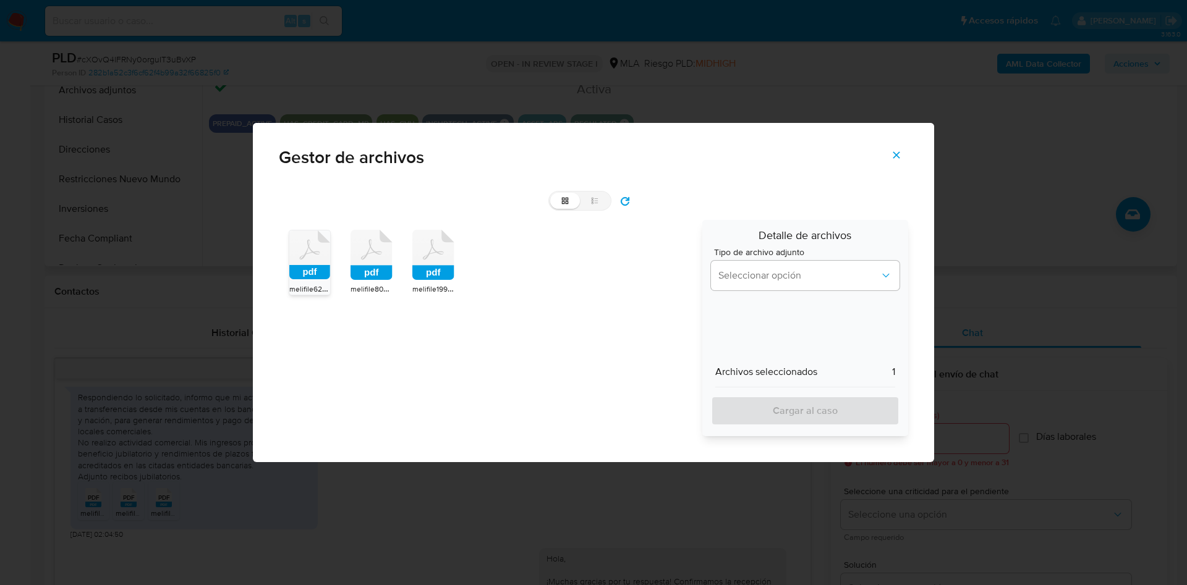
click at [375, 261] on icon at bounding box center [371, 255] width 42 height 51
click at [434, 276] on rect at bounding box center [433, 273] width 42 height 15
drag, startPoint x: 729, startPoint y: 278, endPoint x: 735, endPoint y: 289, distance: 12.4
click at [732, 281] on span "Seleccionar opción" at bounding box center [798, 275] width 161 height 12
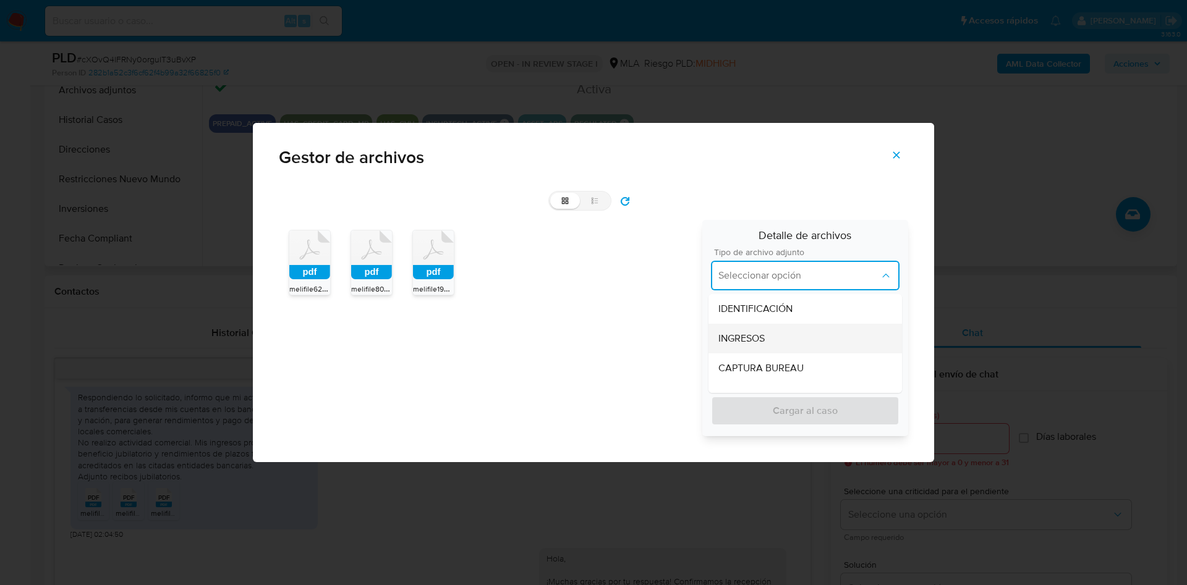
click at [741, 344] on span "INGRESOS" at bounding box center [741, 339] width 46 height 12
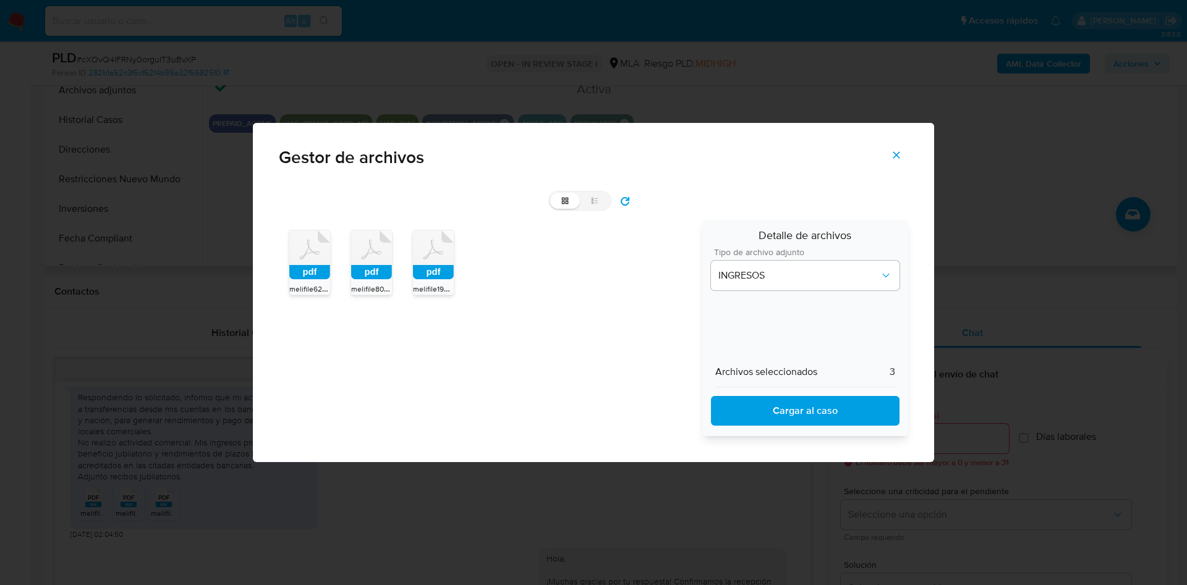
click at [742, 410] on span "Cargar al caso" at bounding box center [805, 410] width 156 height 27
click at [763, 413] on span "Cargar al caso" at bounding box center [805, 410] width 156 height 27
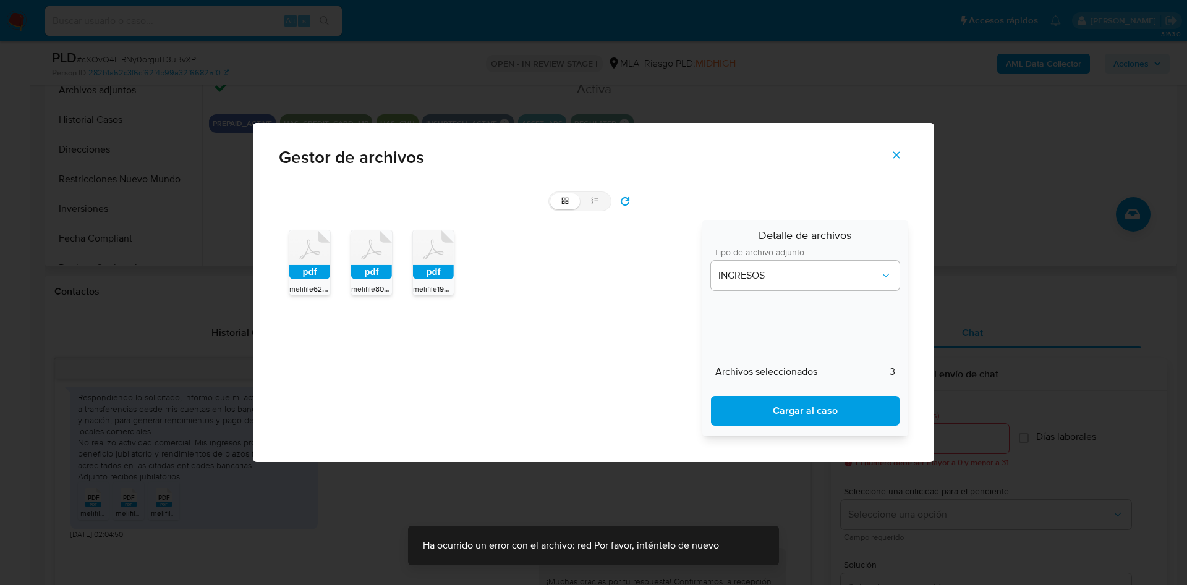
click at [901, 155] on icon "Cerrar" at bounding box center [896, 155] width 11 height 11
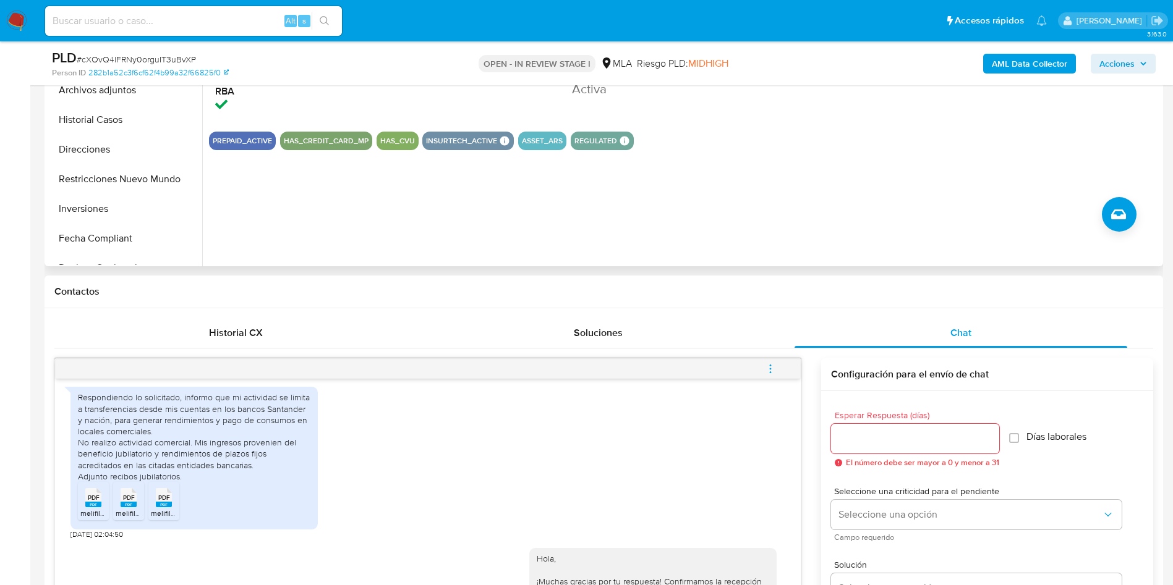
click at [453, 424] on div "Respondiendo lo solicitado, informo que mi actividad se limita a transferencias…" at bounding box center [427, 460] width 715 height 159
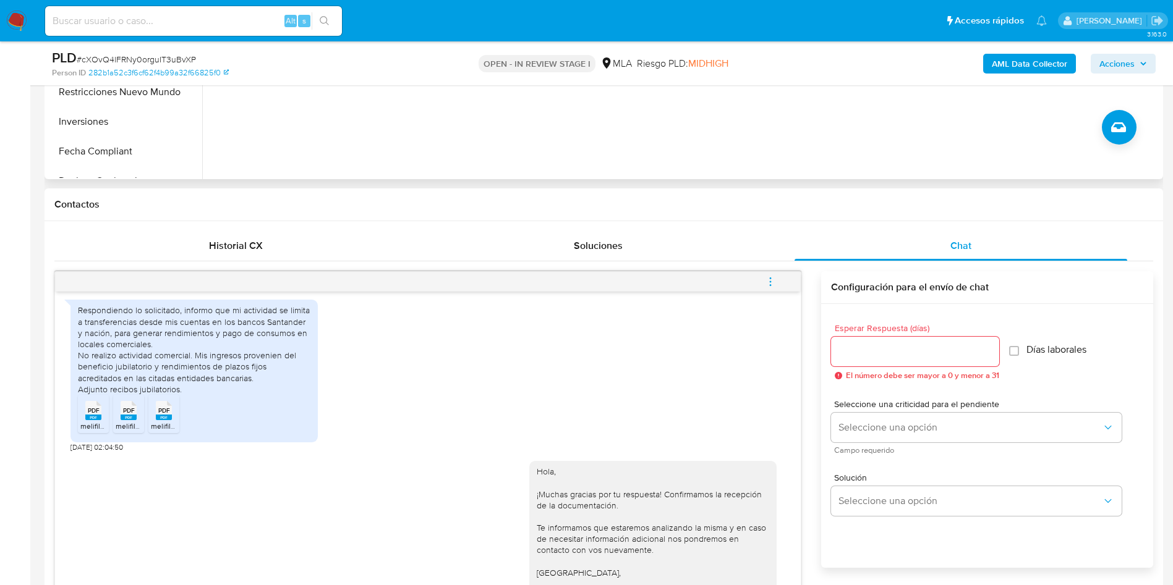
scroll to position [649, 0]
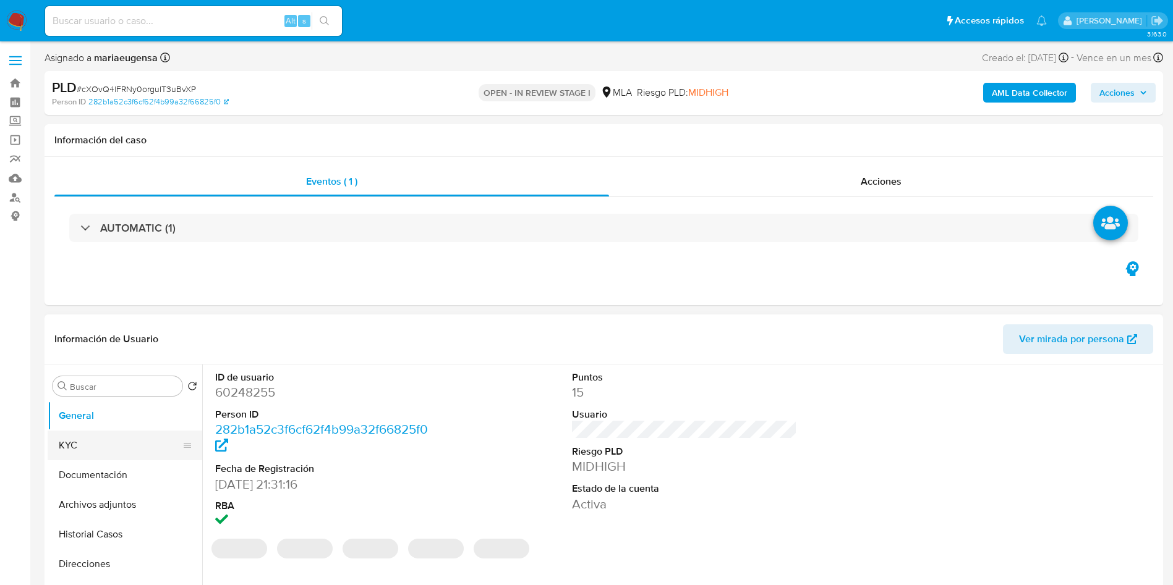
select select "10"
click at [117, 505] on button "Archivos adjuntos" at bounding box center [120, 505] width 145 height 30
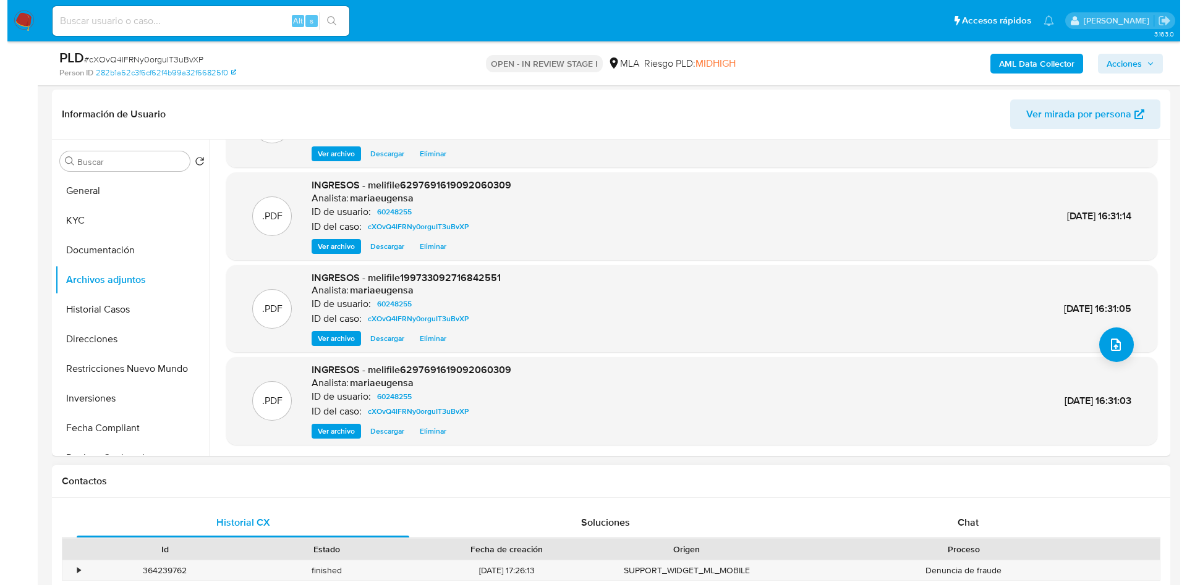
scroll to position [185, 0]
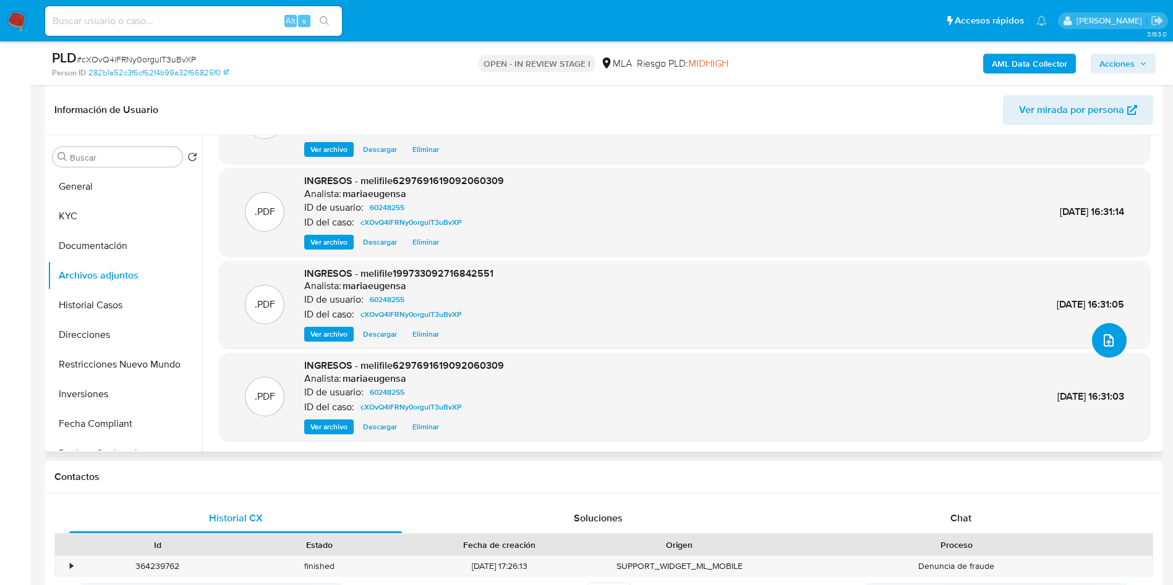
click at [1116, 334] on button "upload-file" at bounding box center [1109, 340] width 35 height 35
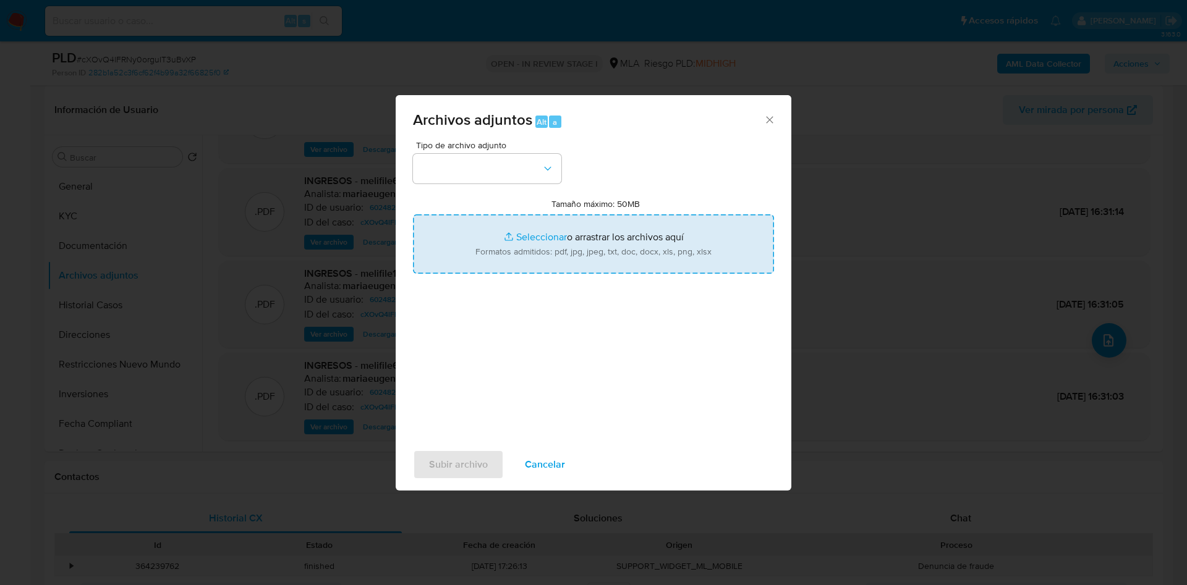
click at [524, 247] on input "Tamaño máximo: 50MB Seleccionar archivos" at bounding box center [593, 243] width 361 height 59
click at [538, 250] on input "Tamaño máximo: 50MB Seleccionar archivos" at bounding box center [593, 243] width 361 height 59
type input "C:\fakepath\Caselog cXOvQ4lFRNy0orguIT3uBvXP_2025_09_17_10_50_29.docx"
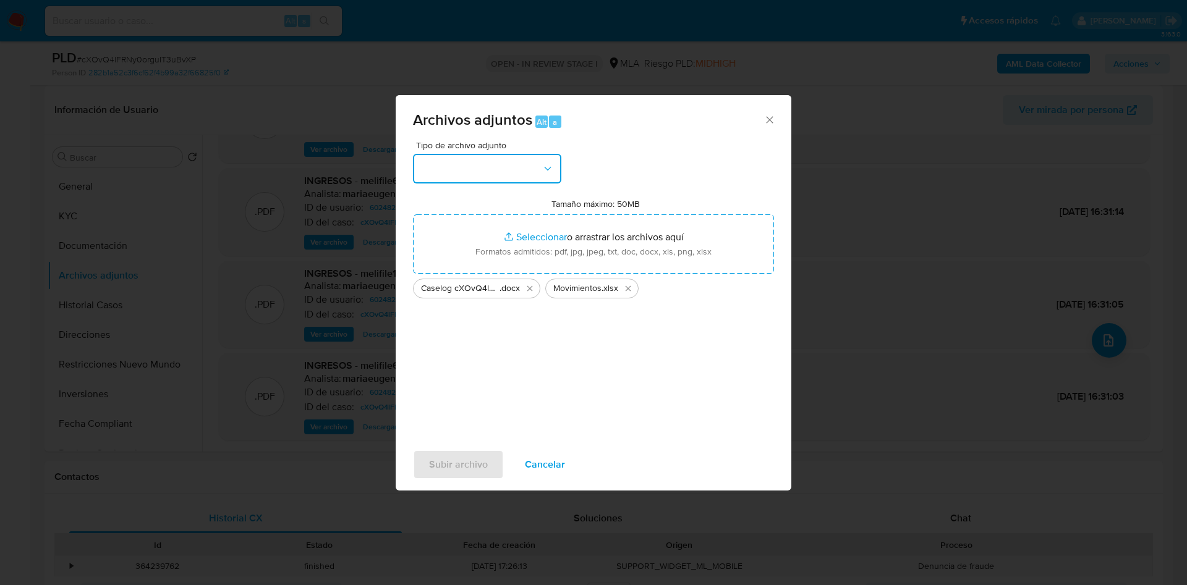
click at [474, 168] on button "button" at bounding box center [487, 169] width 148 height 30
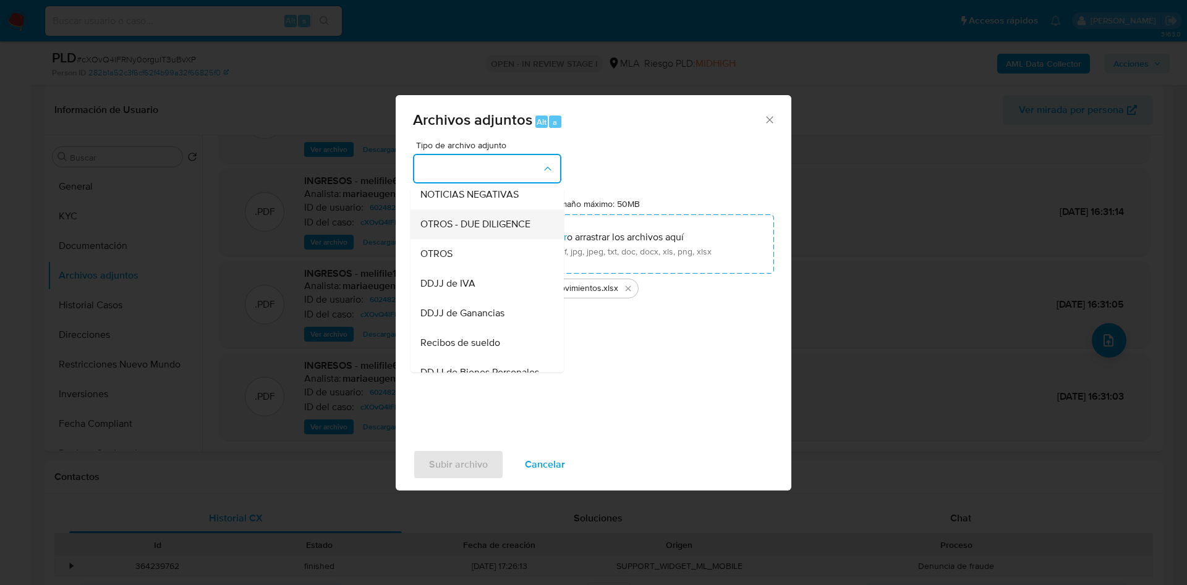
click at [454, 231] on span "OTROS - DUE DILIGENCE" at bounding box center [475, 224] width 110 height 12
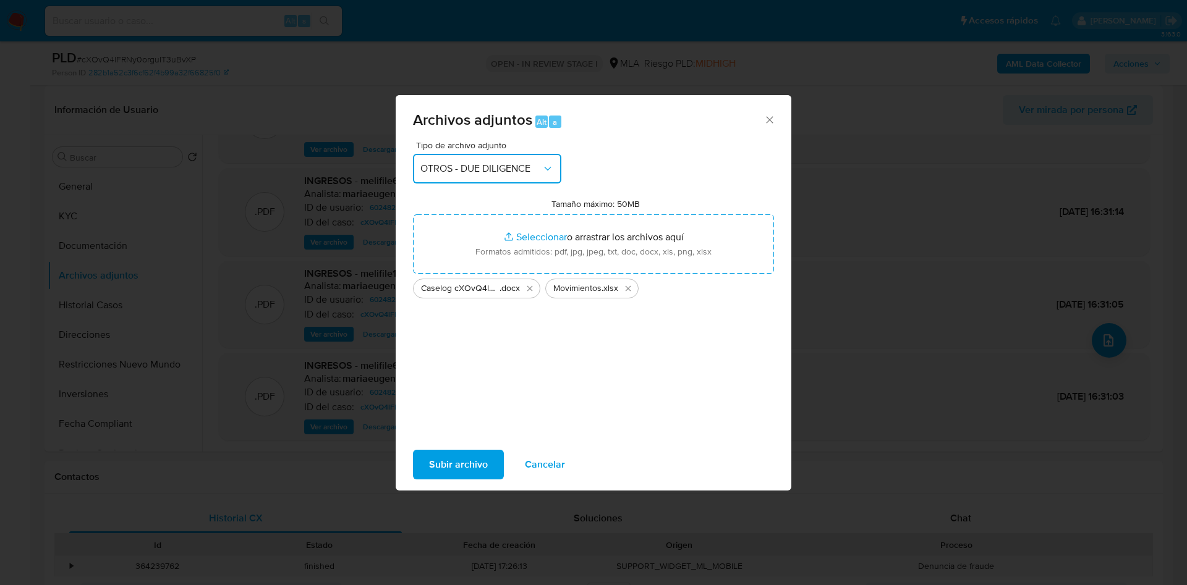
click at [478, 163] on span "OTROS - DUE DILIGENCE" at bounding box center [480, 169] width 121 height 12
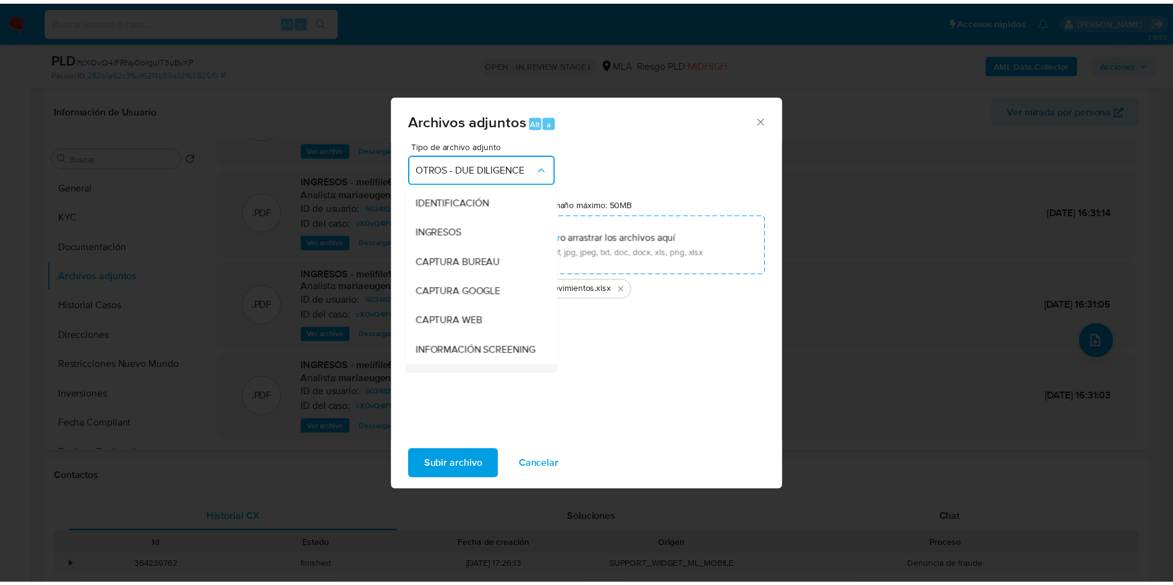
scroll to position [148, 0]
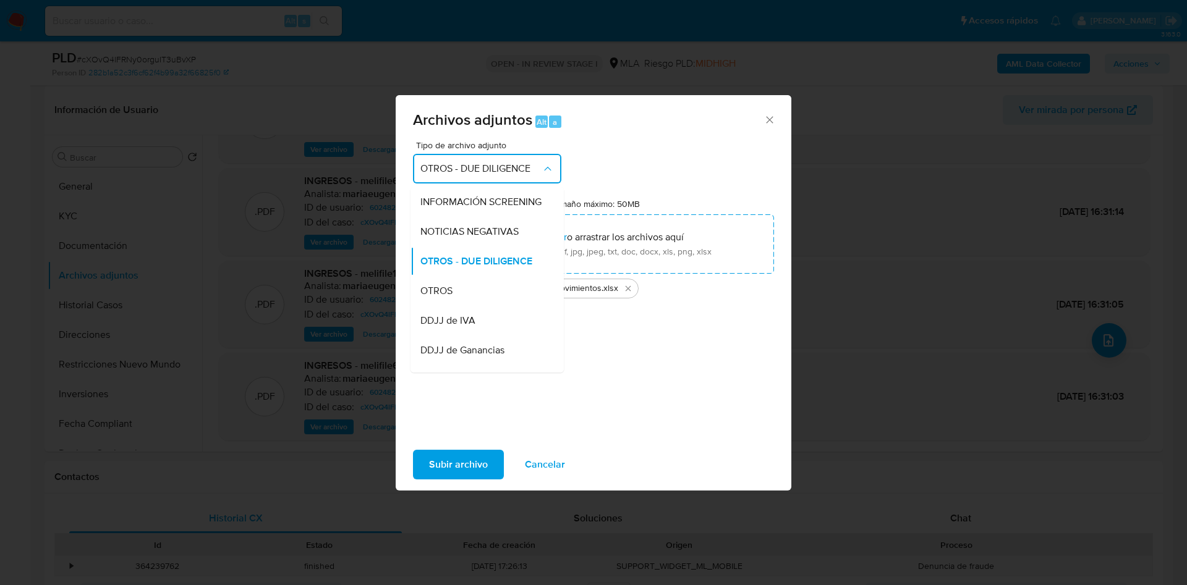
click at [452, 297] on span "OTROS" at bounding box center [436, 291] width 32 height 12
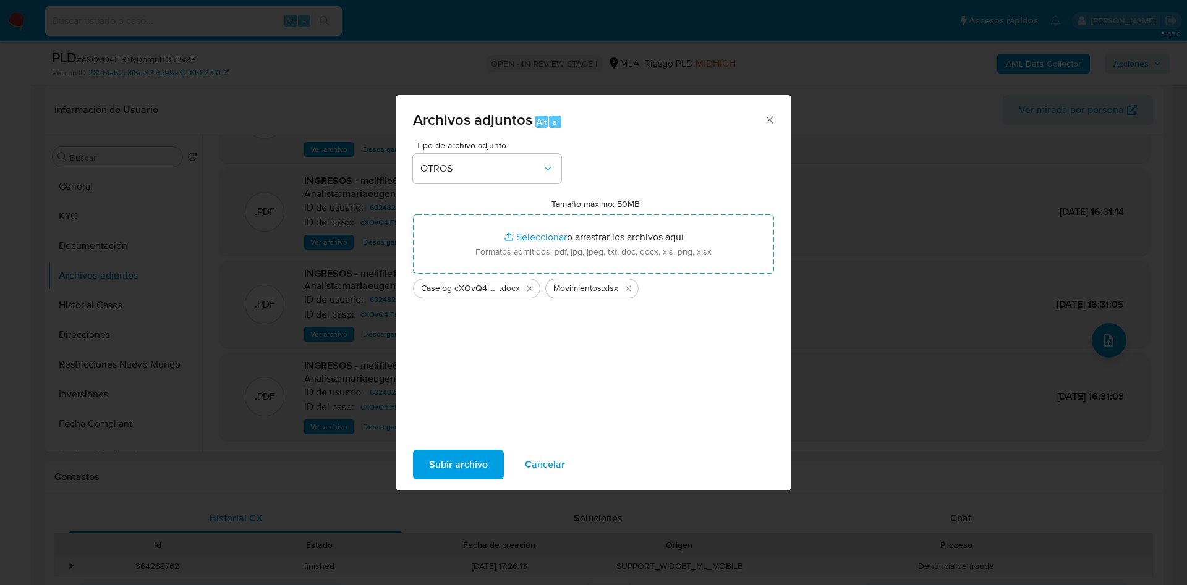
drag, startPoint x: 462, startPoint y: 469, endPoint x: 458, endPoint y: 456, distance: 14.3
click at [458, 456] on span "Subir archivo" at bounding box center [458, 464] width 59 height 27
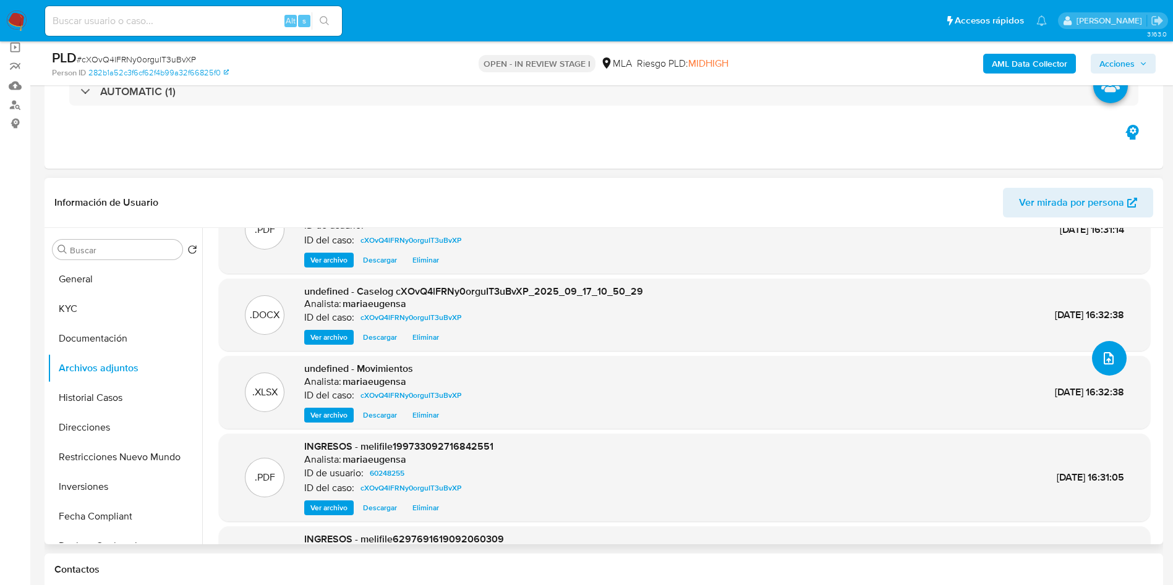
scroll to position [185, 0]
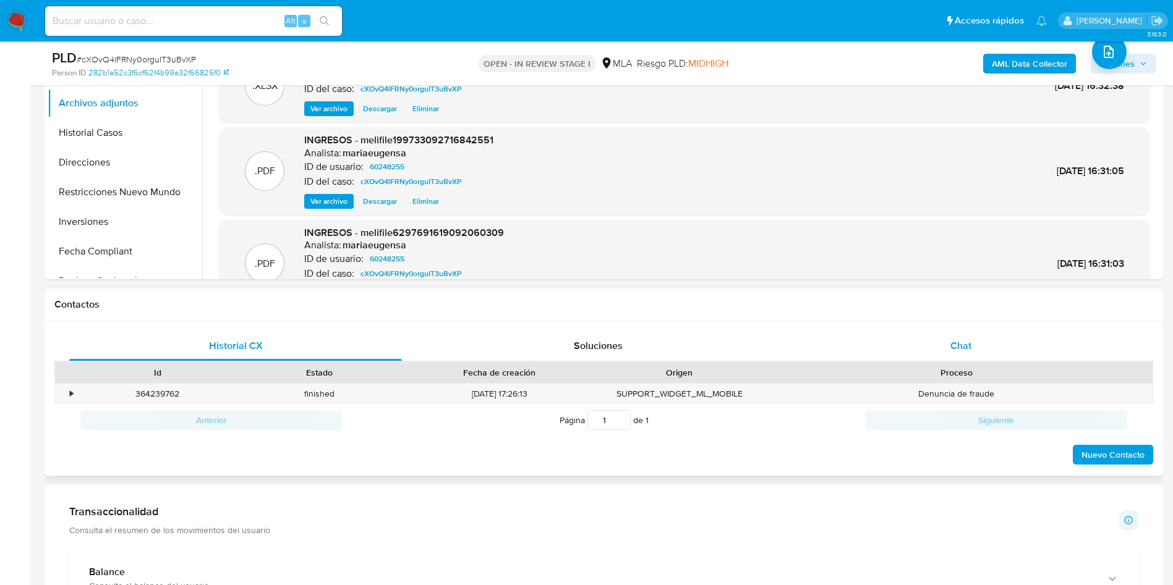
click at [943, 351] on div "Chat" at bounding box center [960, 346] width 333 height 30
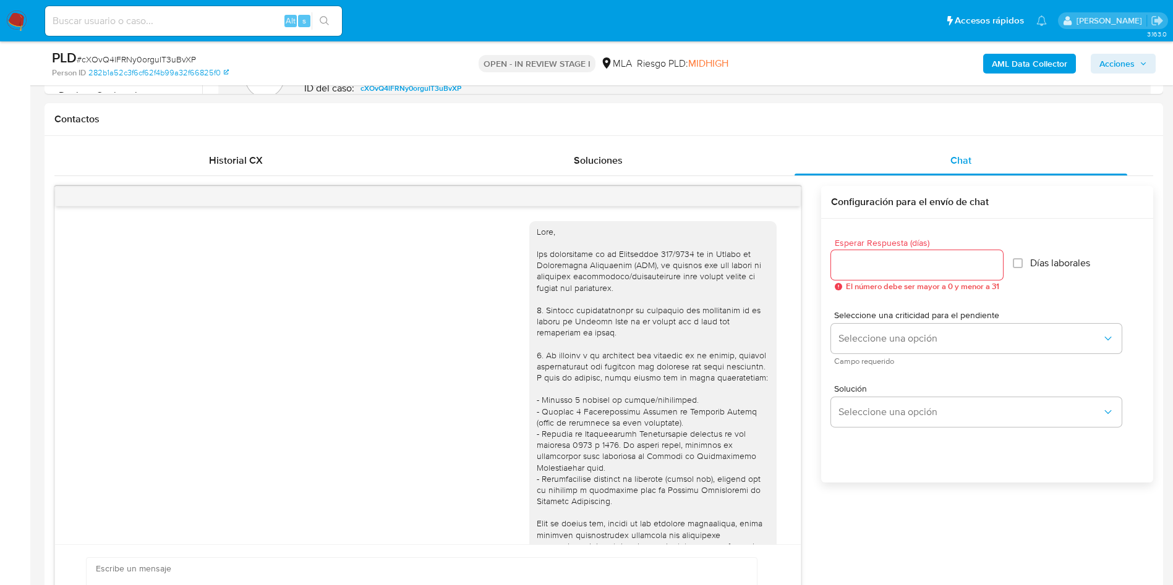
scroll to position [703, 0]
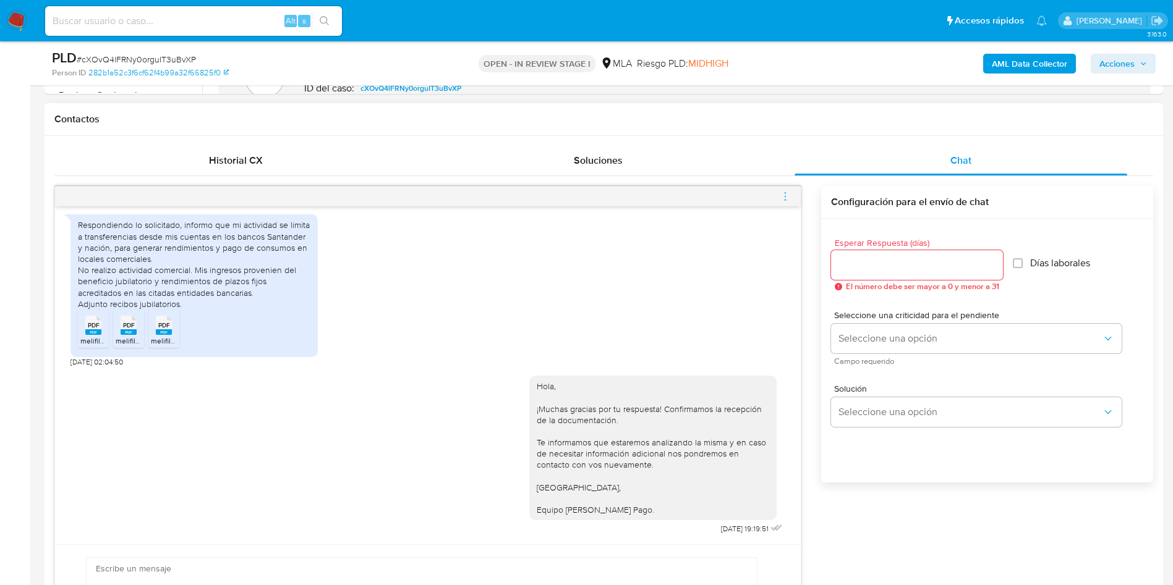
click at [783, 200] on icon "menu-action" at bounding box center [784, 196] width 11 height 11
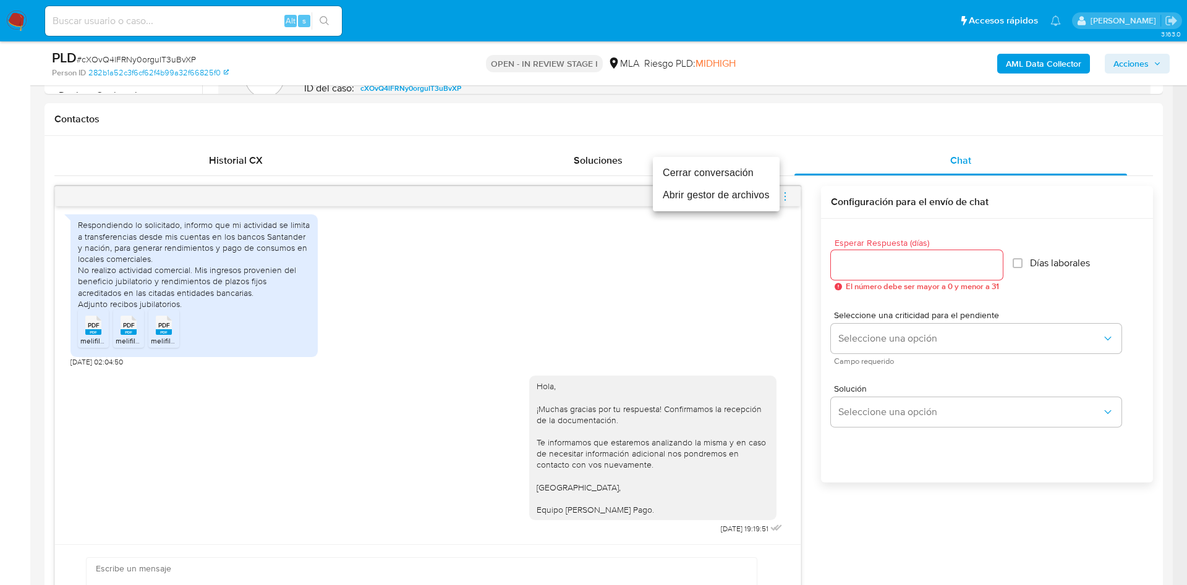
click at [753, 170] on li "Cerrar conversación" at bounding box center [716, 173] width 127 height 22
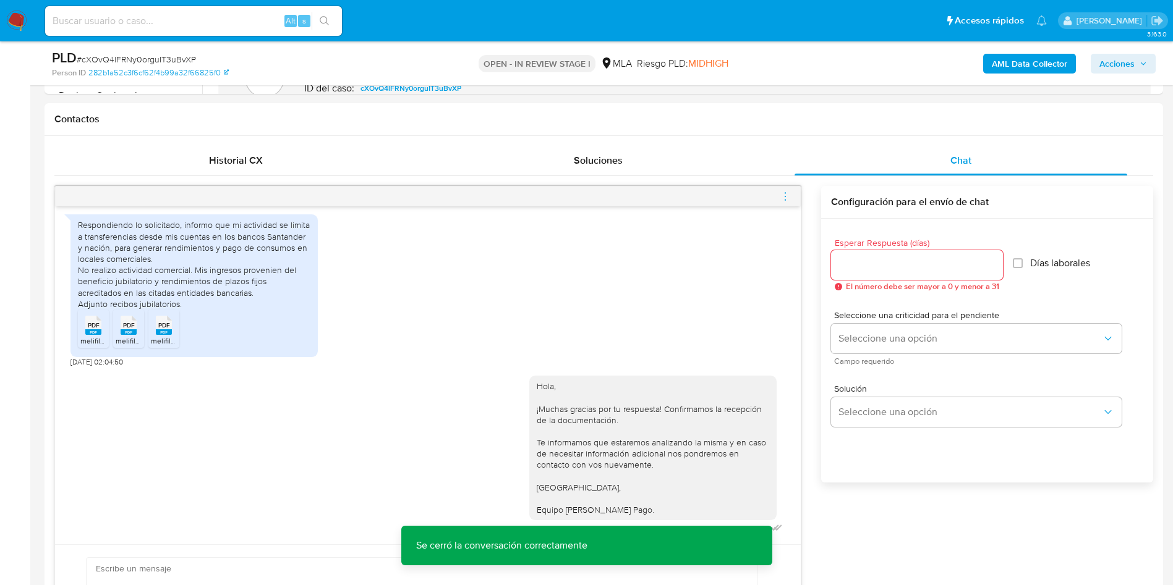
click at [1113, 63] on span "Acciones" at bounding box center [1116, 64] width 35 height 20
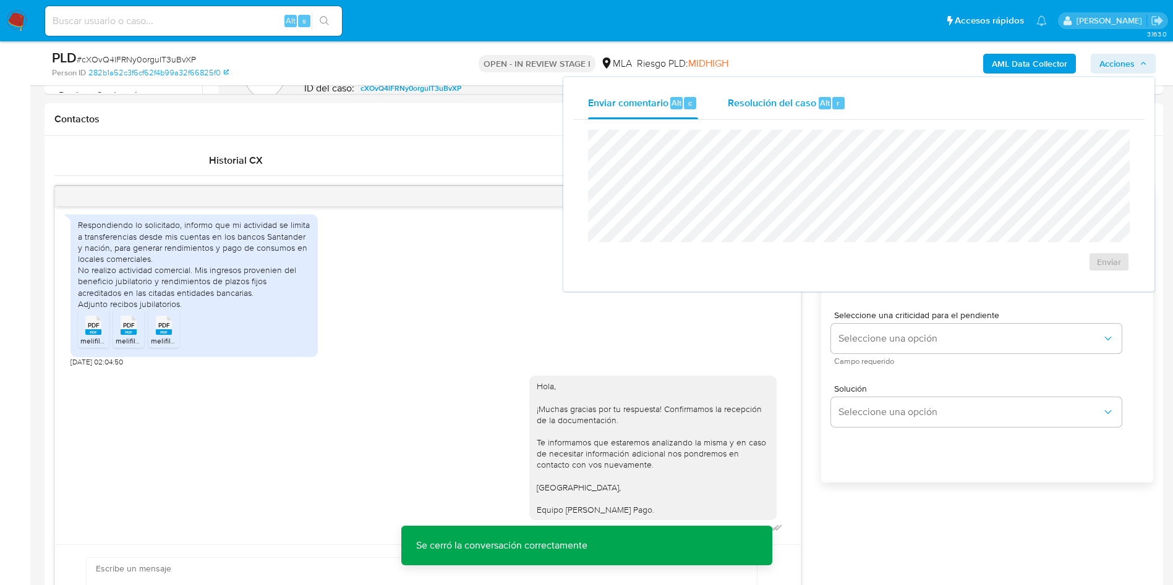
click at [802, 111] on div "Resolución del caso Alt r" at bounding box center [787, 103] width 118 height 32
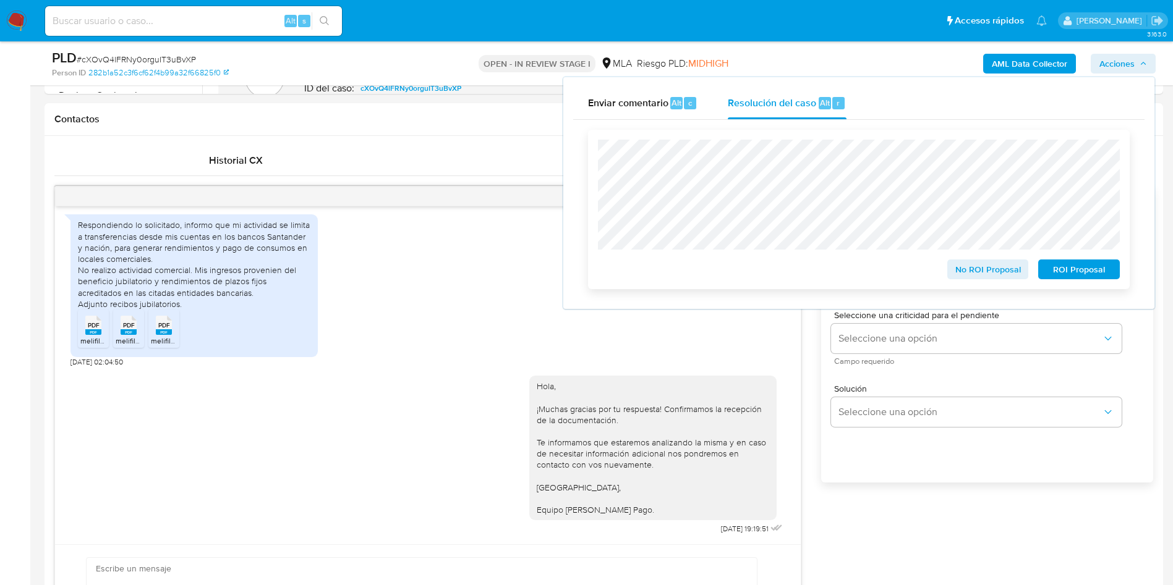
click at [983, 276] on span "No ROI Proposal" at bounding box center [988, 269] width 64 height 17
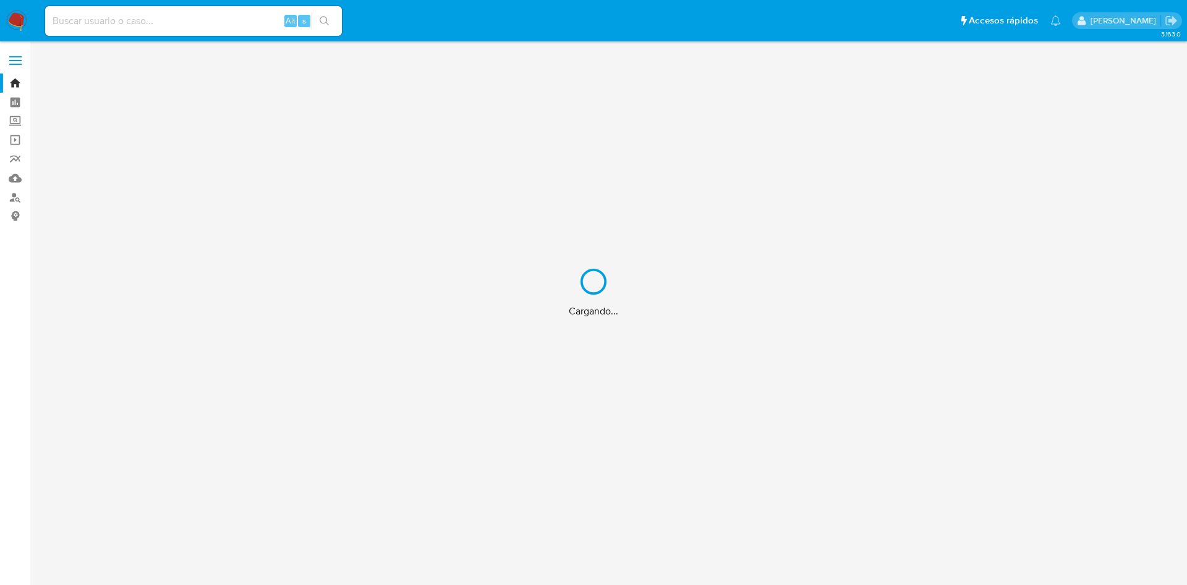
click at [133, 15] on div "Cargando..." at bounding box center [593, 292] width 1187 height 585
click at [139, 31] on div "Cargando..." at bounding box center [593, 292] width 1187 height 585
click at [150, 20] on div "Cargando..." at bounding box center [593, 292] width 1187 height 585
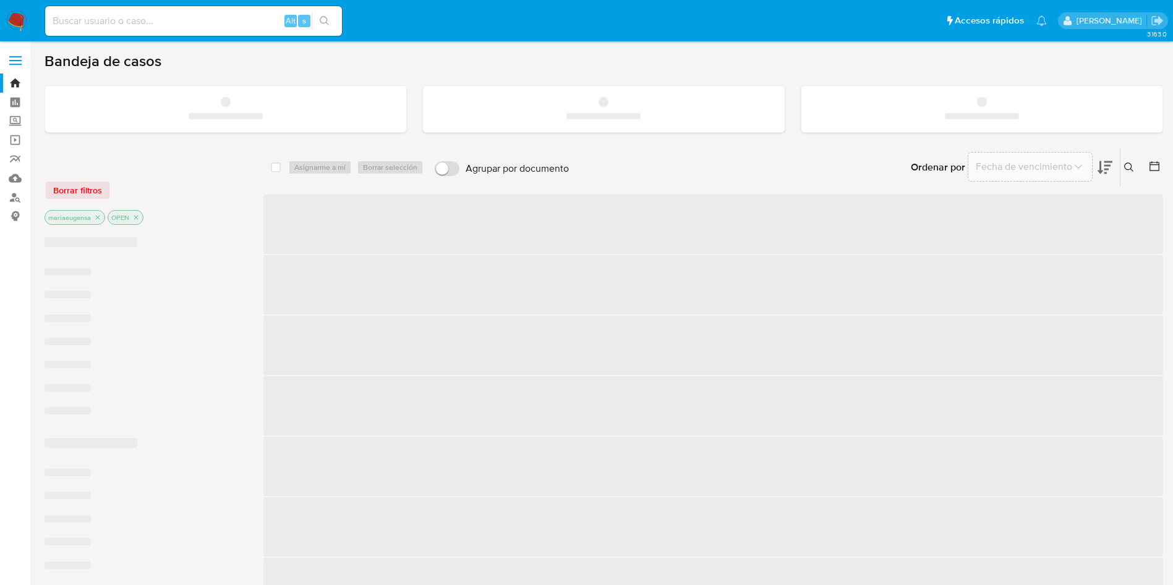
click at [150, 20] on input at bounding box center [193, 21] width 297 height 16
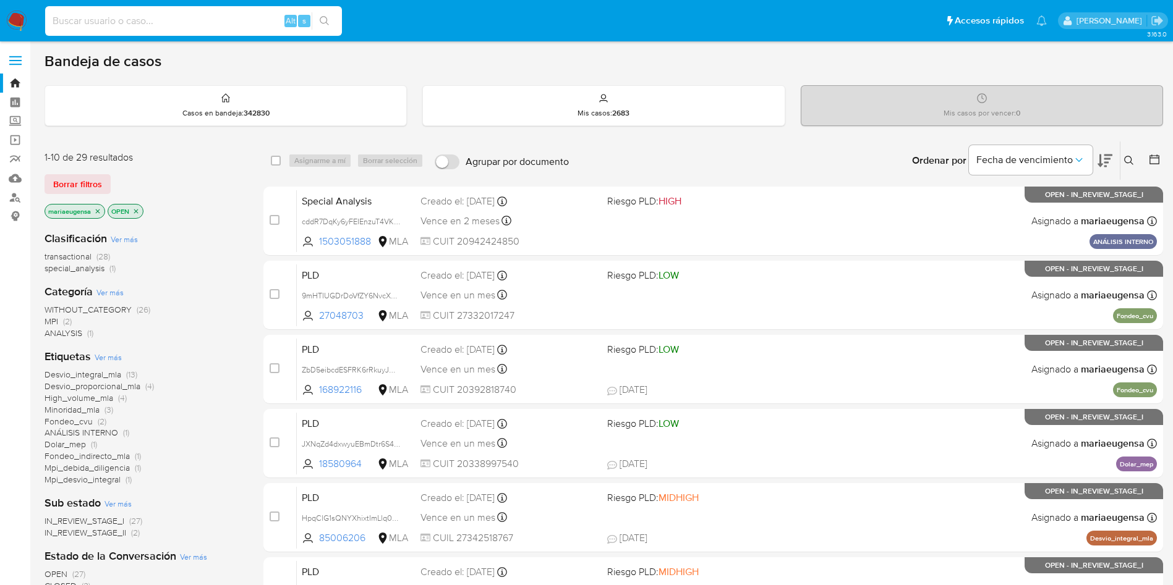
paste input "Uo6urcbjsM79YvZo9ex3H86b"
type input "Uo6urcbjsM79YvZo9ex3H86b"
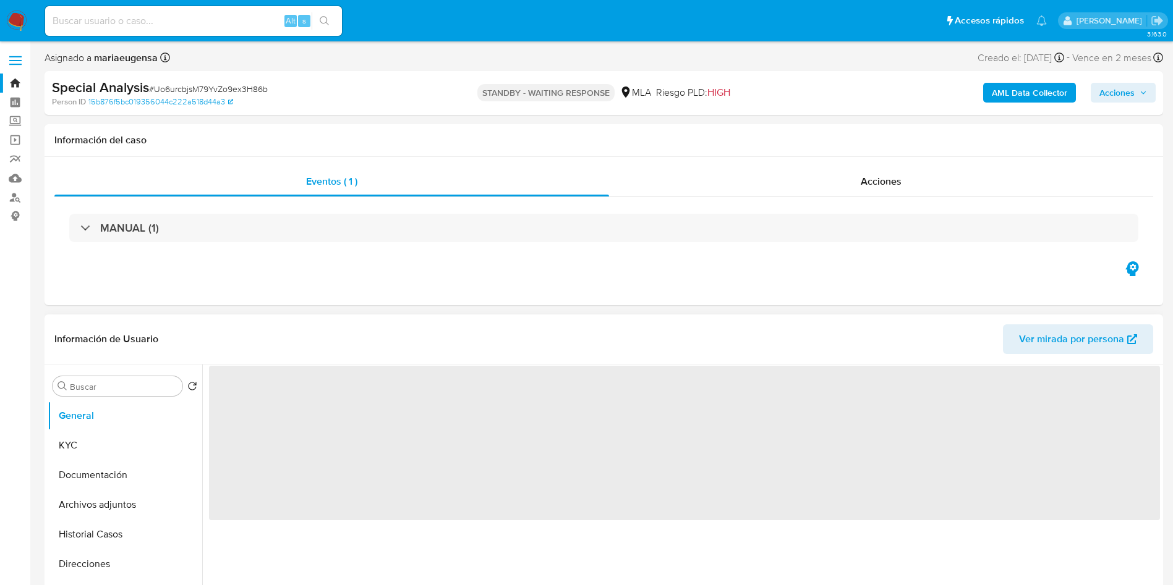
select select "10"
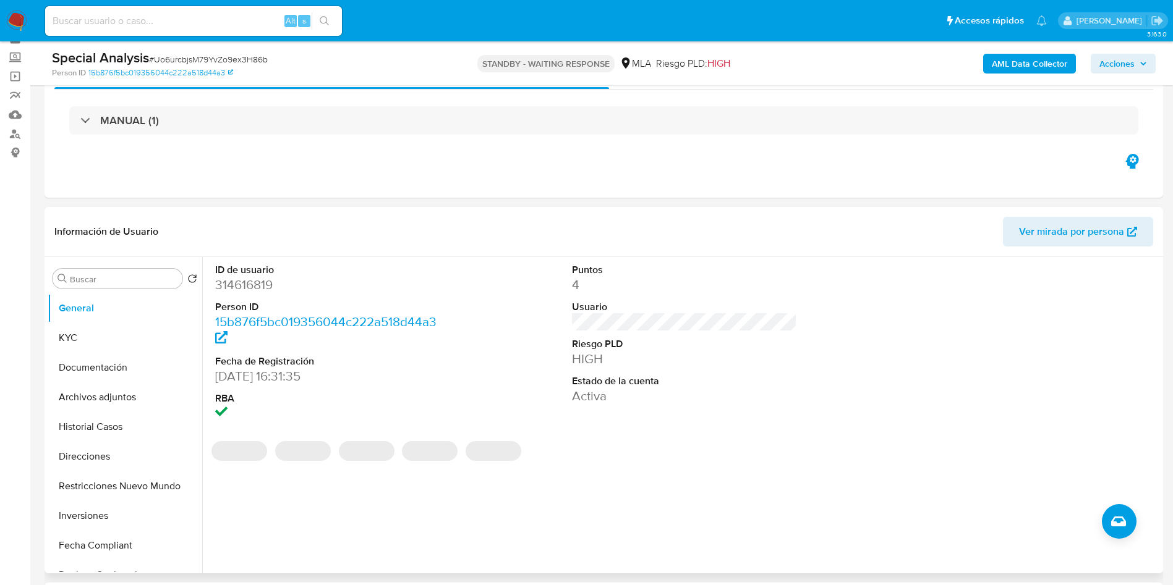
scroll to position [185, 0]
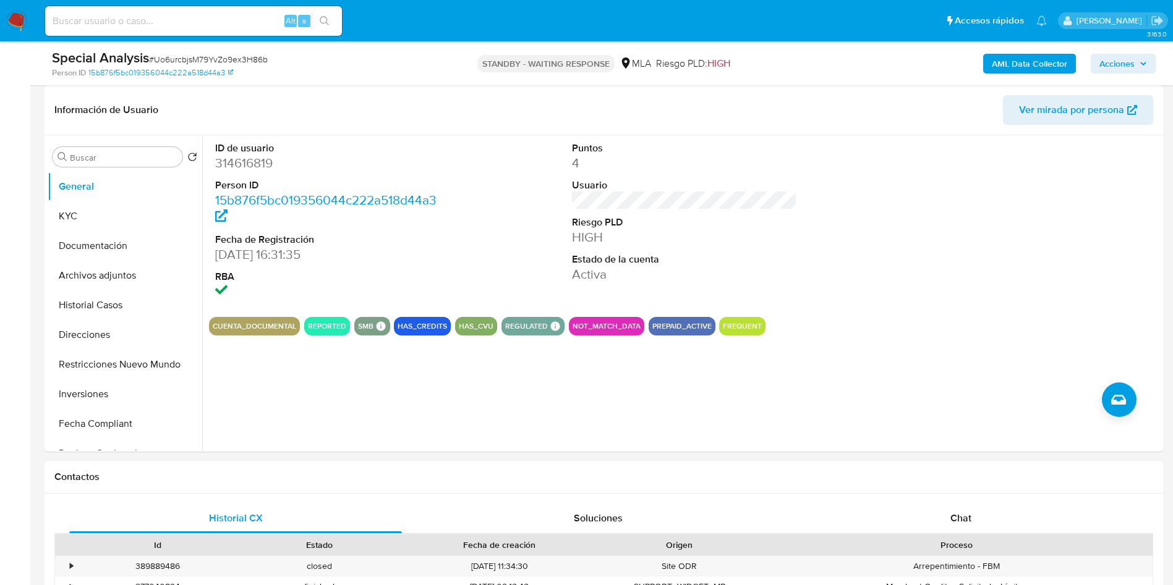
click at [217, 30] on div "Alt s" at bounding box center [193, 21] width 297 height 30
click at [214, 27] on input at bounding box center [193, 21] width 297 height 16
paste input "UUtfbX8VWQ52HOcwosYVat1Q"
type input "UUtfbX8VWQ52HOcwosYVat1Q"
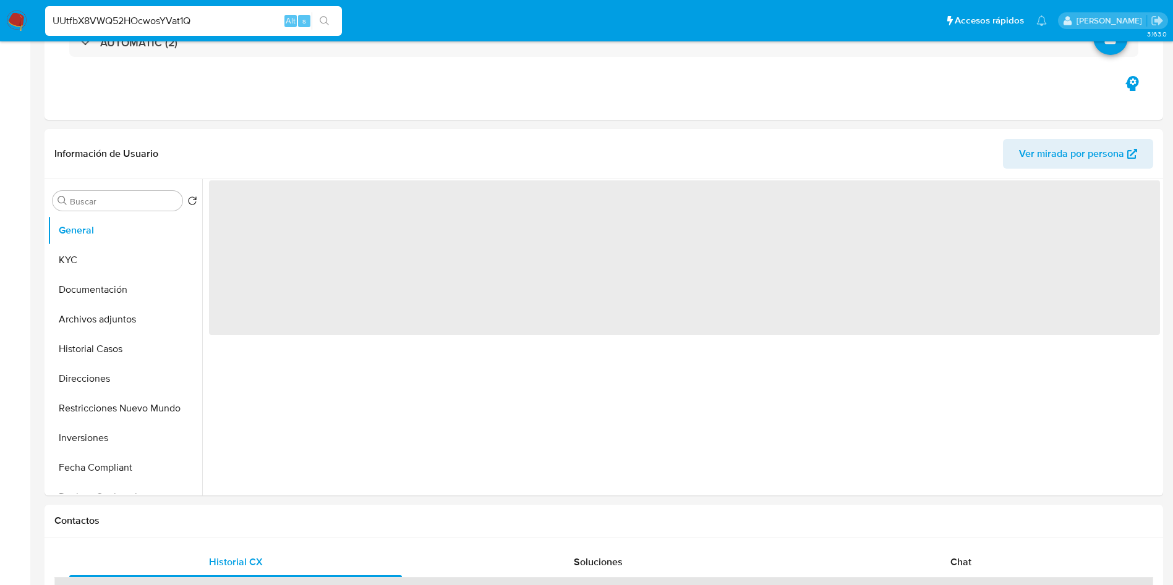
select select "10"
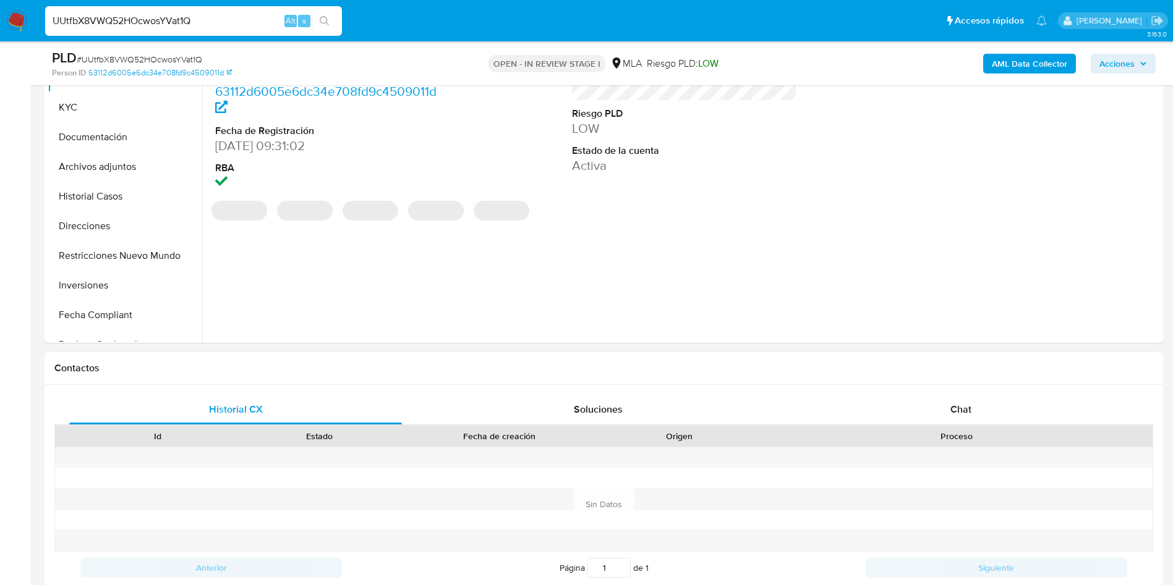
scroll to position [371, 0]
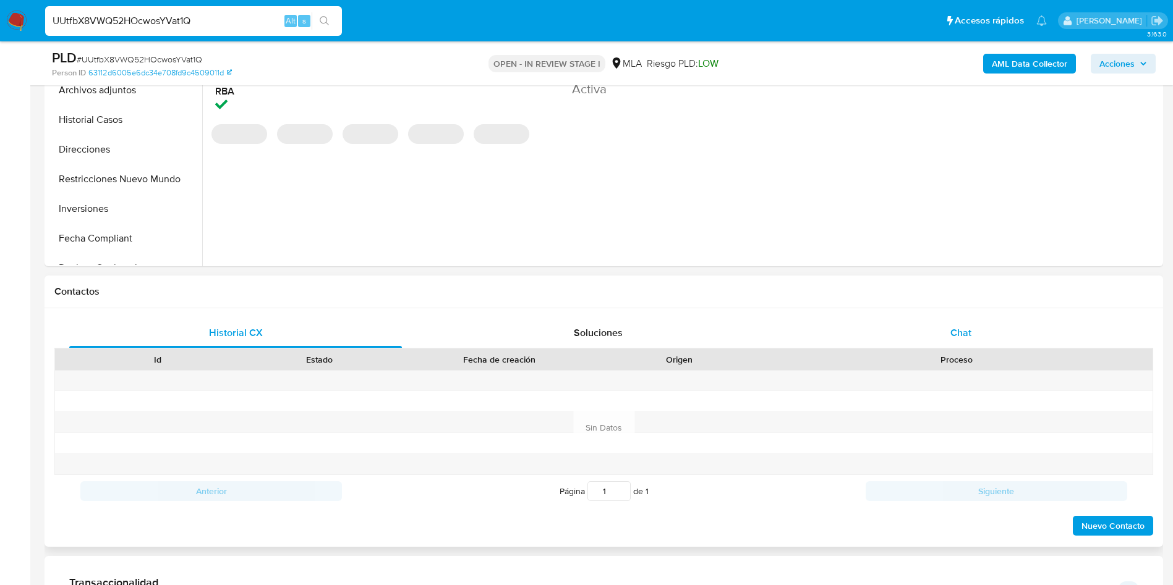
drag, startPoint x: 958, startPoint y: 333, endPoint x: 914, endPoint y: 355, distance: 49.2
click at [957, 333] on span "Chat" at bounding box center [960, 333] width 21 height 14
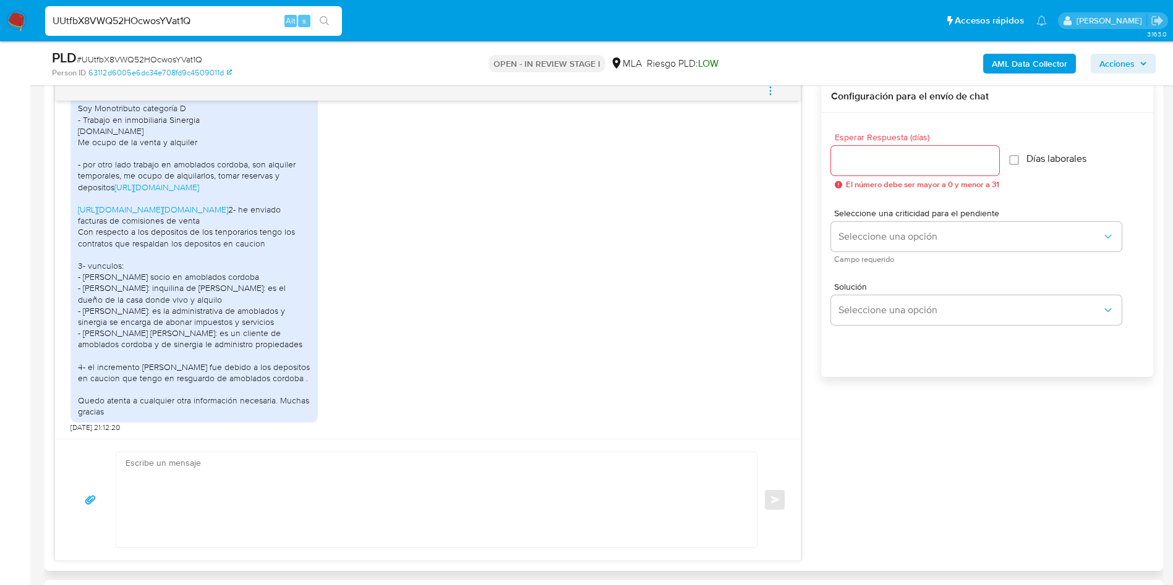
scroll to position [2022, 0]
click at [203, 472] on textarea at bounding box center [433, 499] width 616 height 95
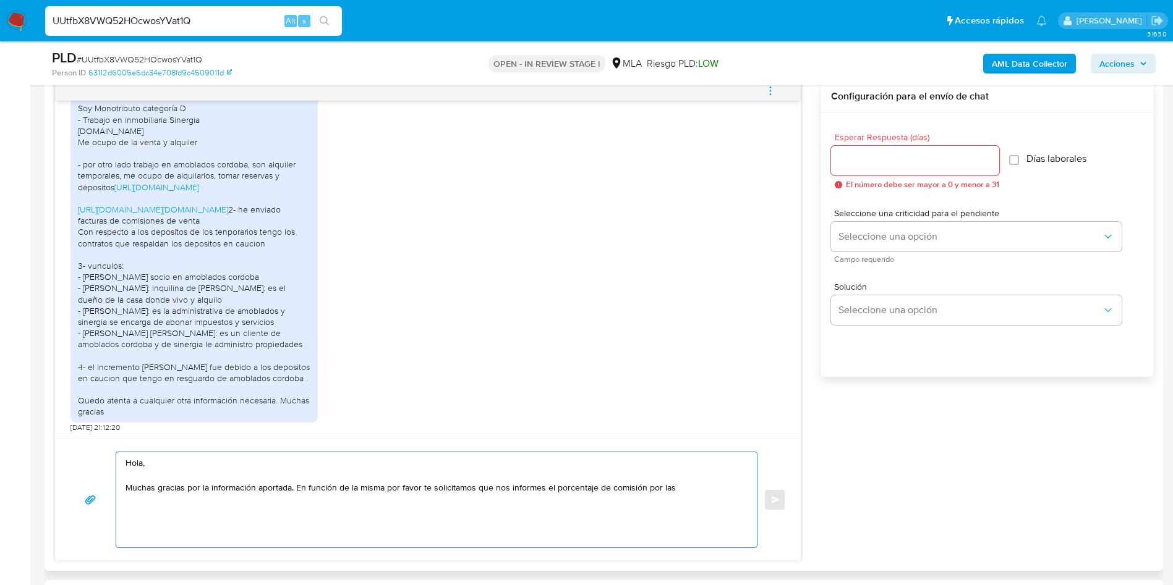
click at [689, 488] on textarea "Hola, Muchas gracias por la información aportada. En función de la misma por fa…" at bounding box center [433, 499] width 616 height 95
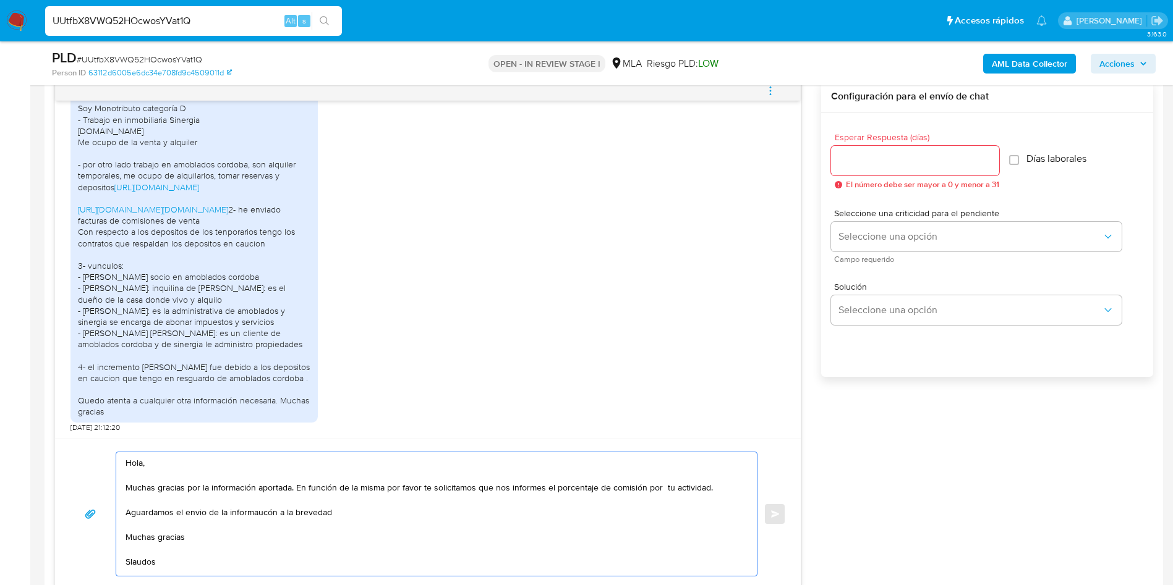
scroll to position [17, 0]
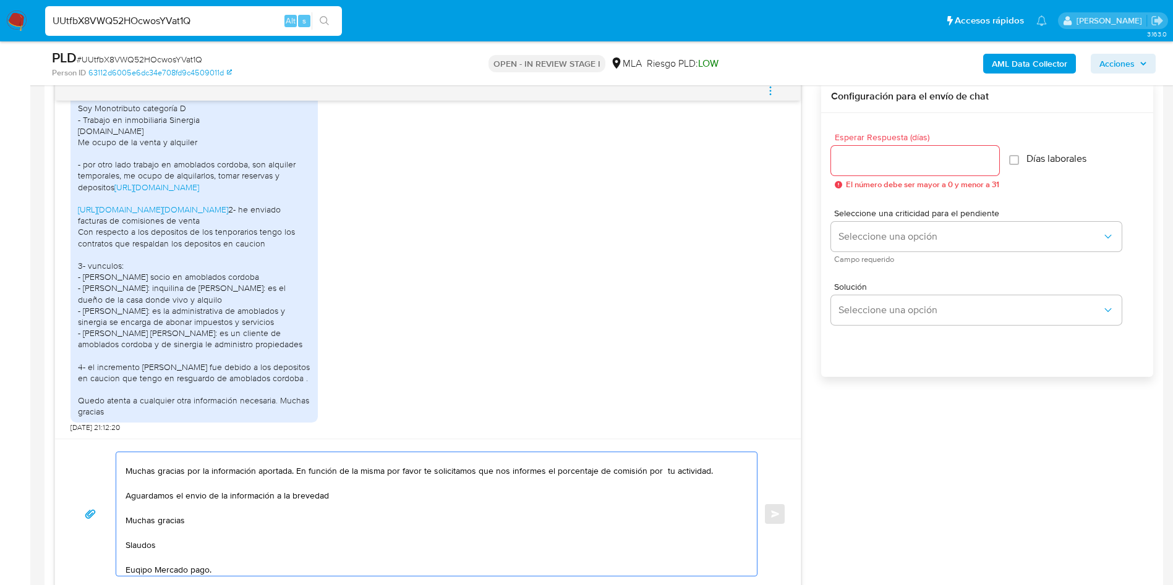
drag, startPoint x: 135, startPoint y: 549, endPoint x: 706, endPoint y: 517, distance: 572.6
click at [706, 517] on textarea "Hola, Muchas gracias por la información aportada. En función de la misma por fa…" at bounding box center [433, 514] width 616 height 124
drag, startPoint x: 202, startPoint y: 562, endPoint x: 256, endPoint y: 524, distance: 66.4
click at [202, 561] on textarea "Hola, Muchas gracias por la información aportada. En función de la misma por fa…" at bounding box center [433, 514] width 616 height 124
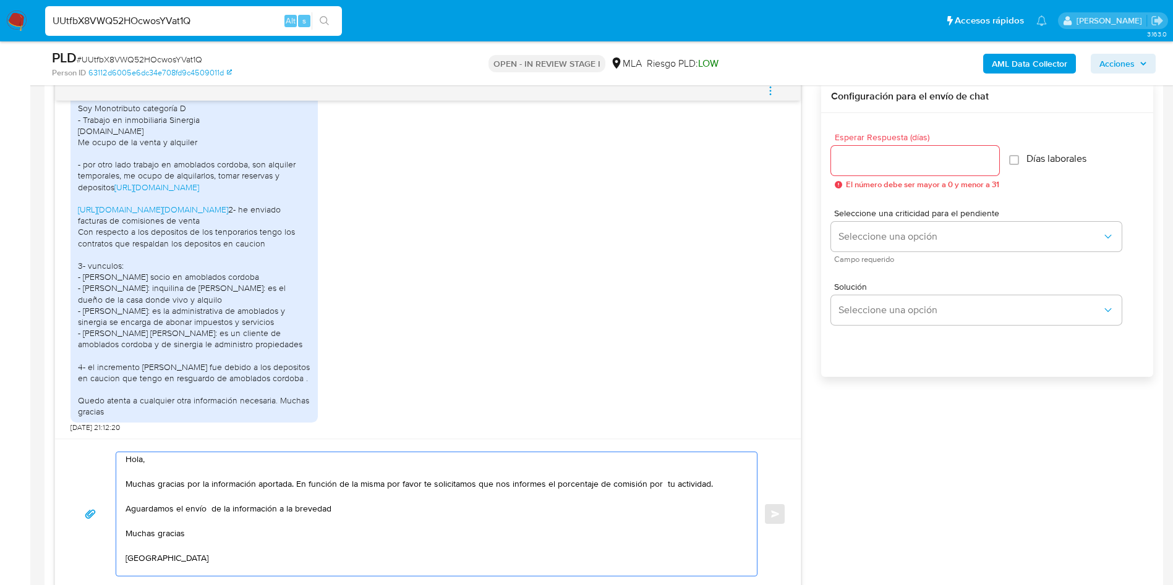
scroll to position [0, 0]
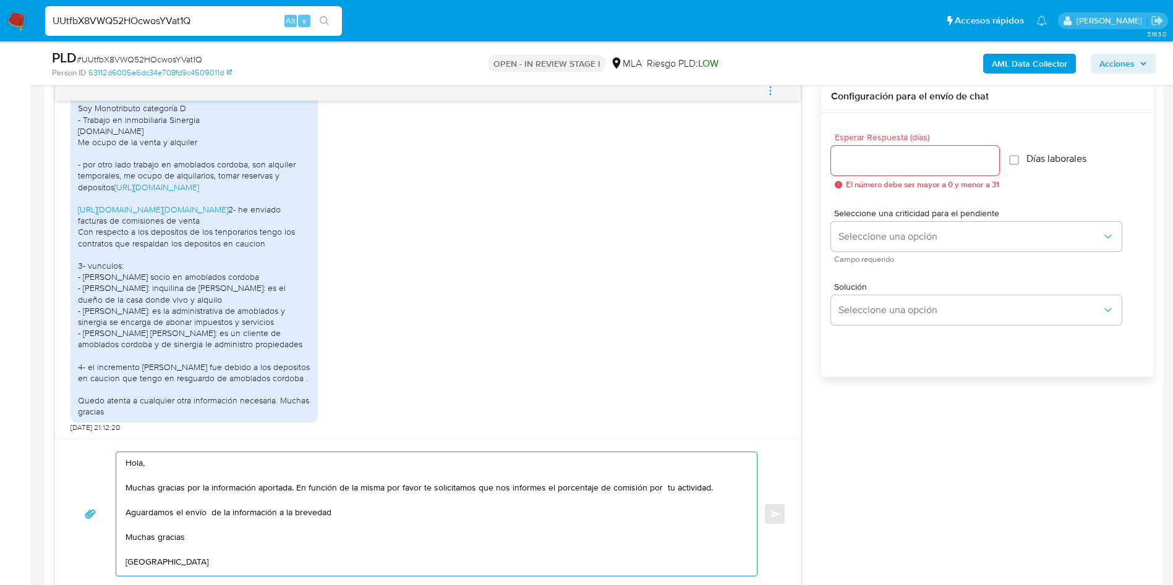
click at [420, 485] on textarea "Hola, Muchas gracias por la información aportada. En función de la misma por fa…" at bounding box center [433, 514] width 616 height 124
drag, startPoint x: 237, startPoint y: 563, endPoint x: 103, endPoint y: 423, distance: 194.1
click at [103, 423] on div "[DATE] 14:43:28 Hola que tal me encuentro de viaje podria enviar todo el [DATE]…" at bounding box center [427, 334] width 747 height 509
type textarea "Hola, Muchas gracias por la información aportada. En función de la misma por fa…"
click at [863, 162] on input "Esperar Respuesta (días)" at bounding box center [915, 161] width 168 height 16
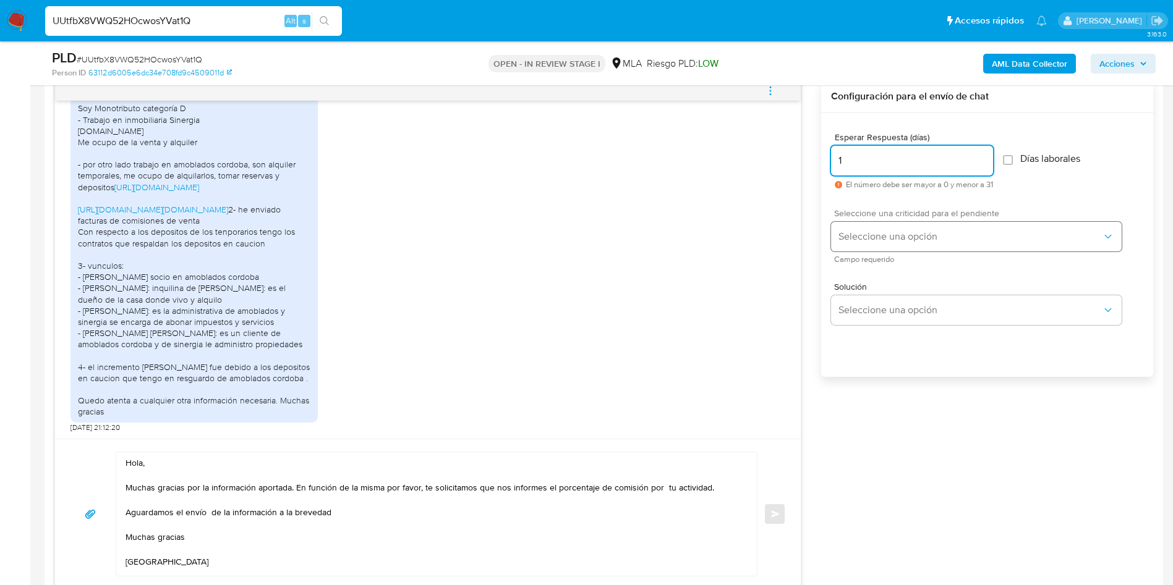
type input "1"
click at [867, 247] on button "Seleccione una opción" at bounding box center [976, 237] width 291 height 30
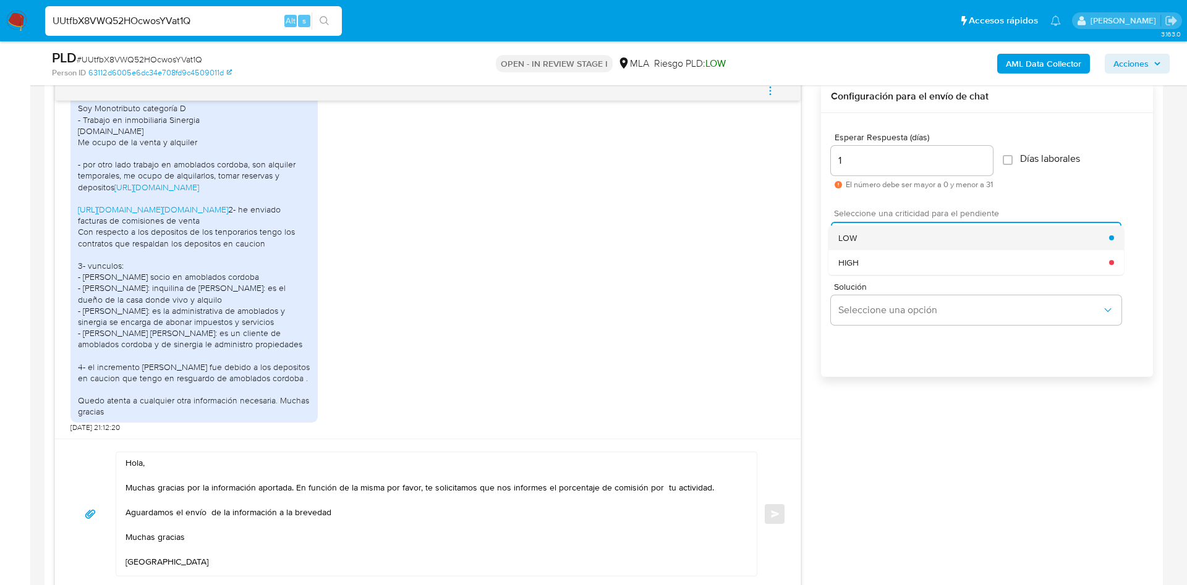
click at [872, 240] on div "LOW" at bounding box center [973, 238] width 271 height 25
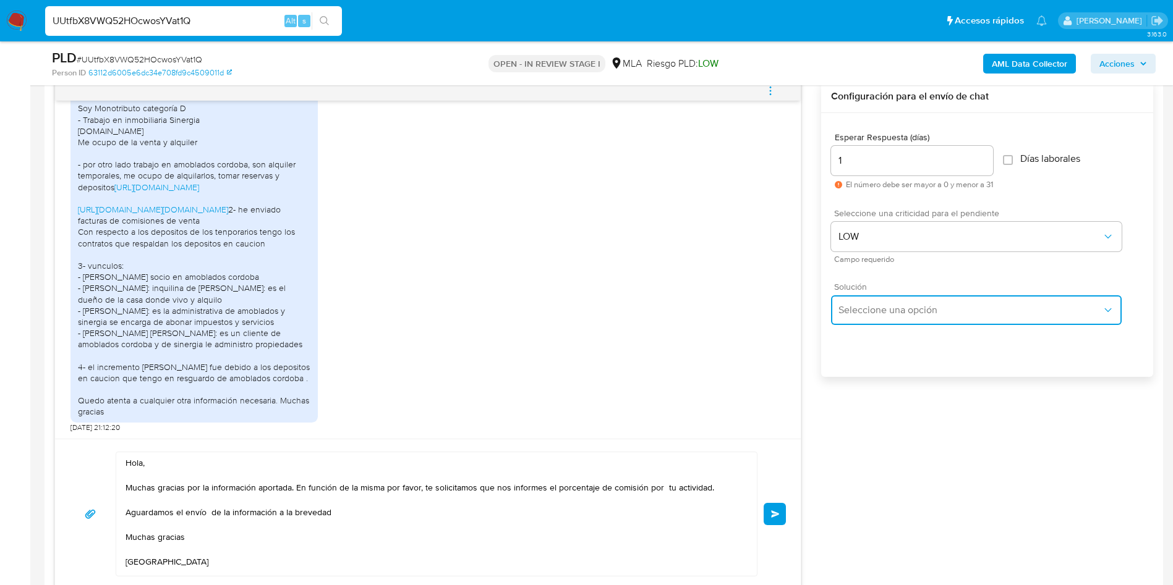
drag, startPoint x: 867, startPoint y: 308, endPoint x: 867, endPoint y: 319, distance: 10.5
click at [868, 308] on span "Seleccione una opción" at bounding box center [969, 310] width 263 height 12
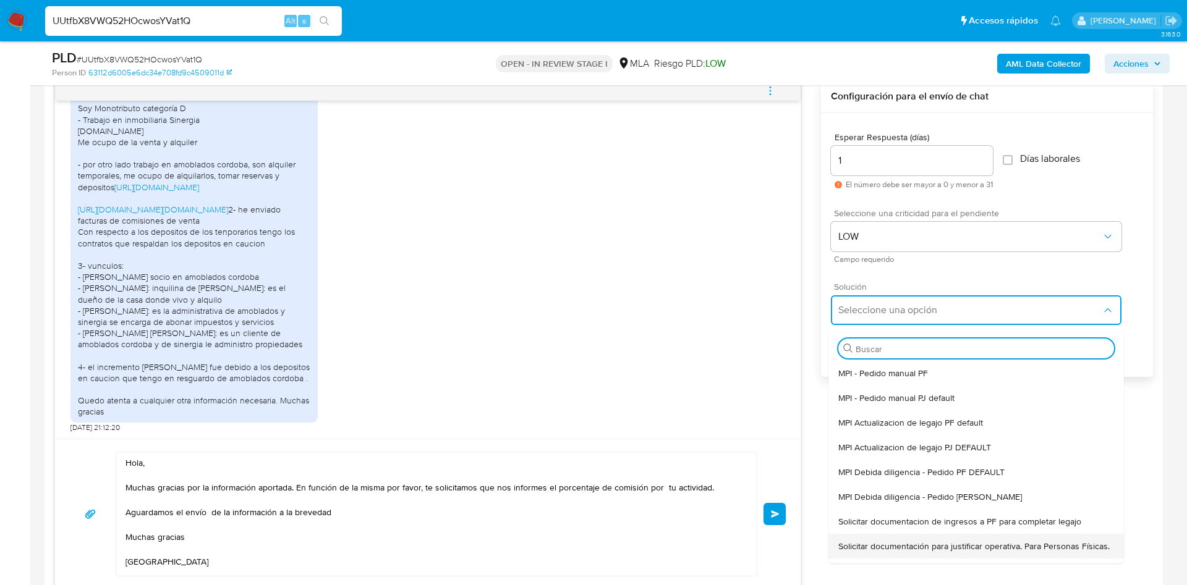
click at [851, 552] on span "Solicitar documentación para justificar operativa. Para Personas Físicas." at bounding box center [973, 546] width 271 height 11
type textarea "Lore,Ip dolorsi am con adipiscinge seddoeiusmo te in utlabo et Dolorem Aliq, en…"
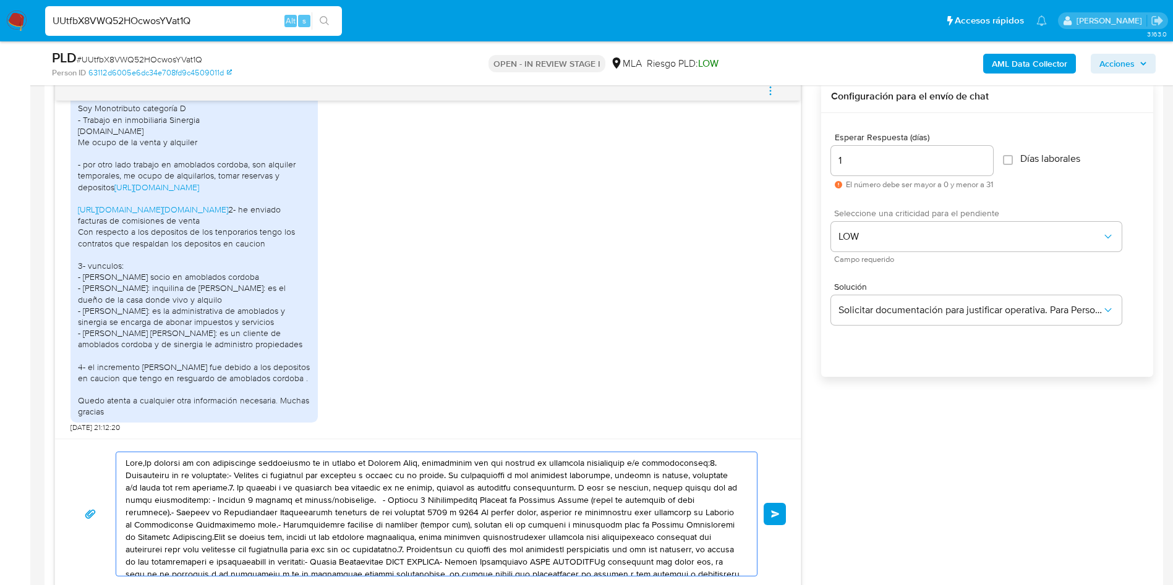
click at [559, 537] on textarea at bounding box center [433, 514] width 616 height 124
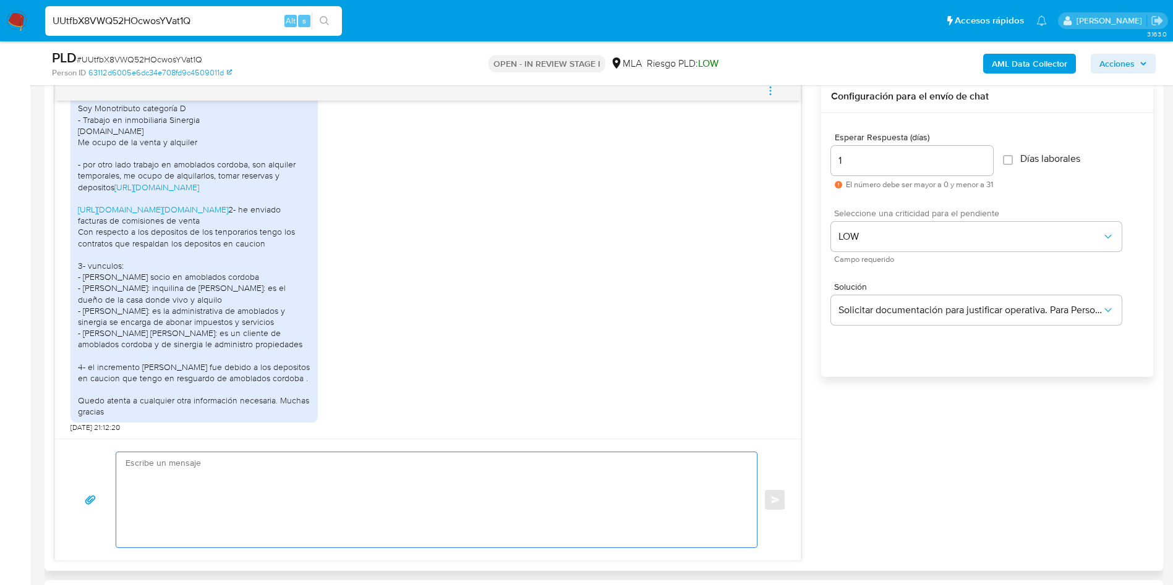
paste textarea "Hola, Muchas gracias por la información aportada. En función de la misma por fa…"
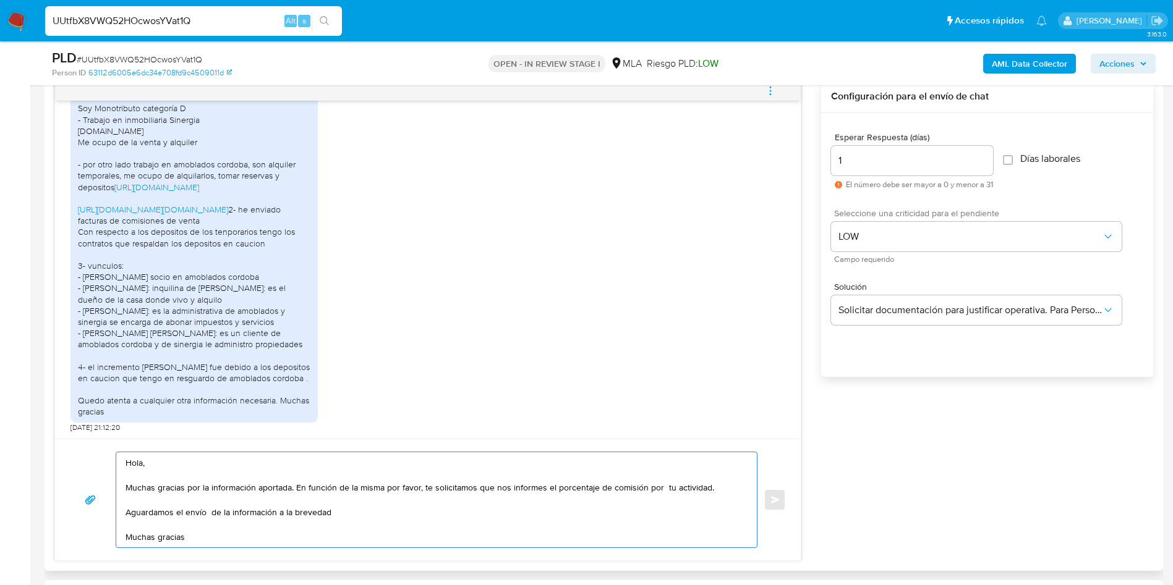
scroll to position [17, 0]
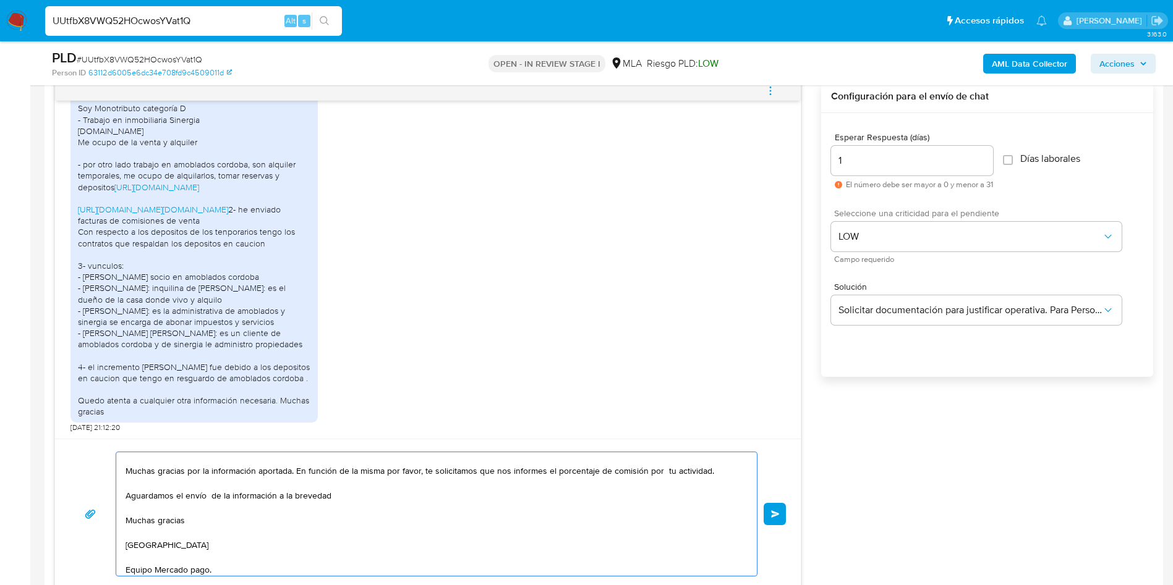
click at [559, 536] on textarea "Hola, Muchas gracias por la información aportada. En función de la misma por fa…" at bounding box center [433, 514] width 616 height 124
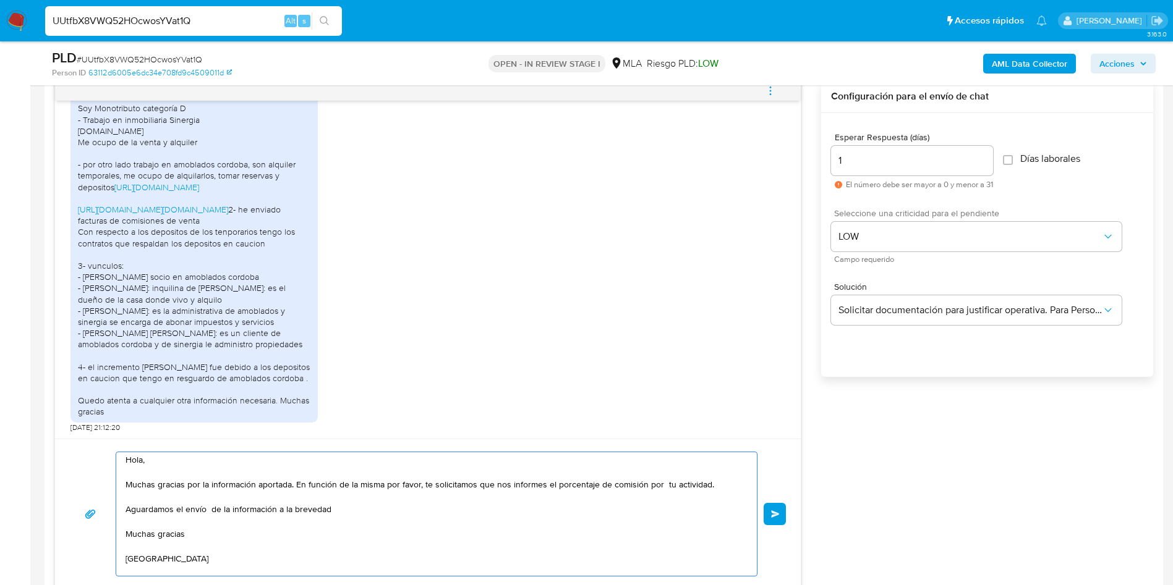
scroll to position [0, 0]
type textarea "Hola, Muchas gracias por la información aportada. En función de la misma por fa…"
click at [771, 515] on button "Enviar" at bounding box center [774, 514] width 22 height 22
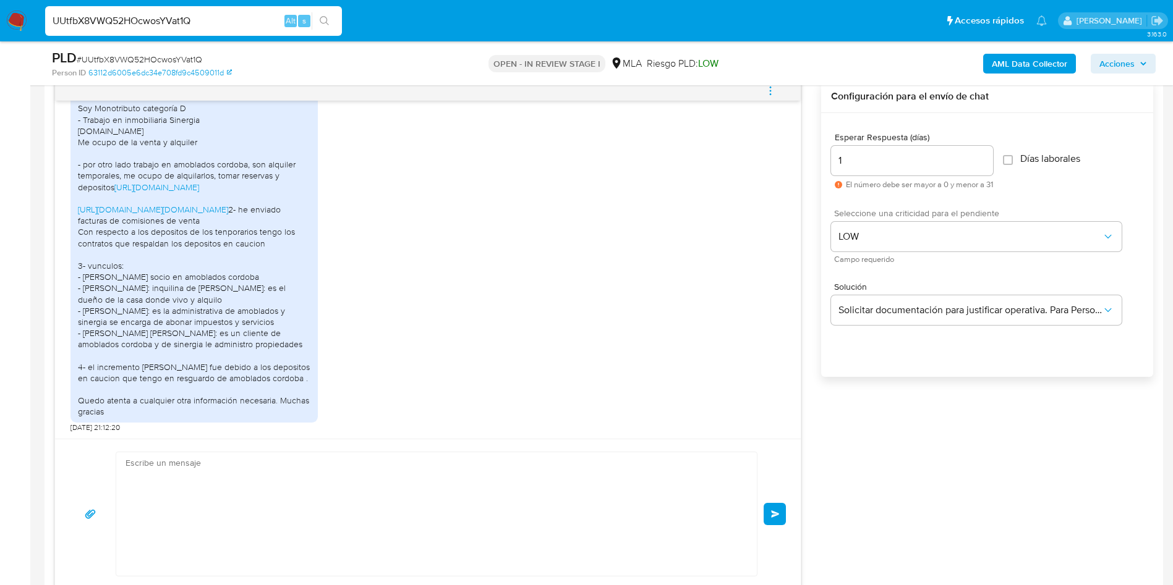
scroll to position [2204, 0]
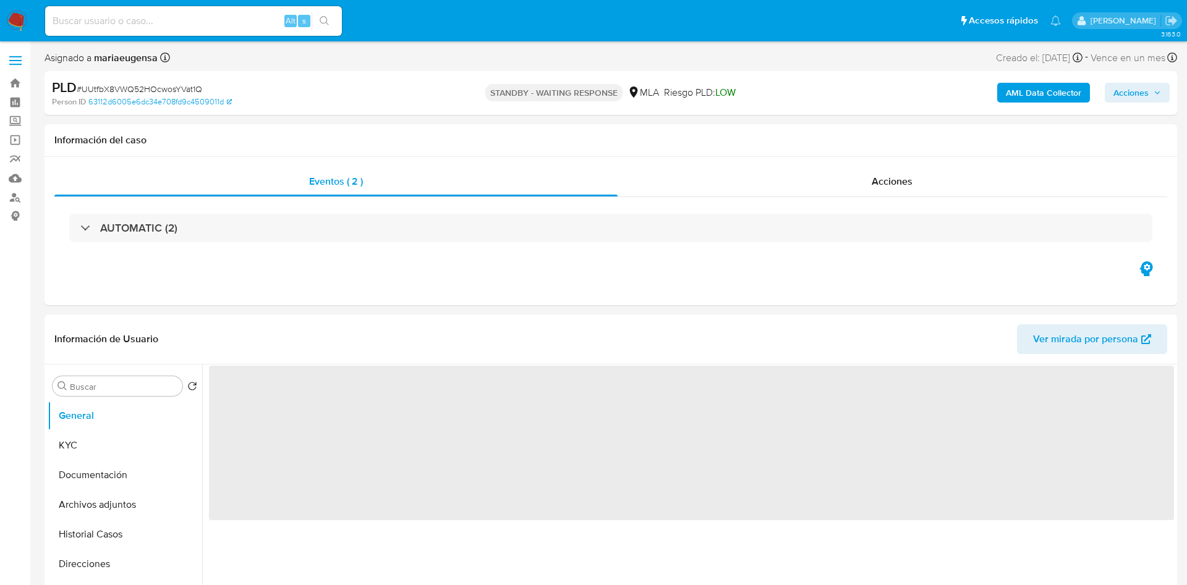
select select "10"
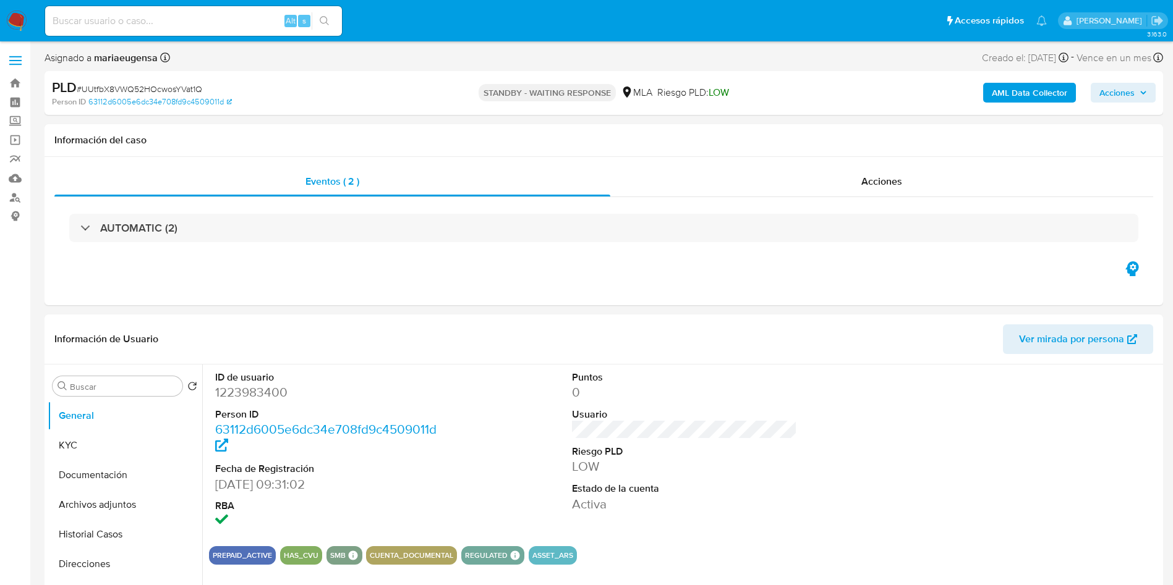
click at [172, 11] on div "Alt s" at bounding box center [193, 21] width 297 height 30
click at [180, 22] on input at bounding box center [193, 21] width 297 height 16
paste input "hiC4Eq2Hrgcsljoe4wJSdyxI"
type input "hiC4Eq2Hrgcsljoe4wJSdyxI"
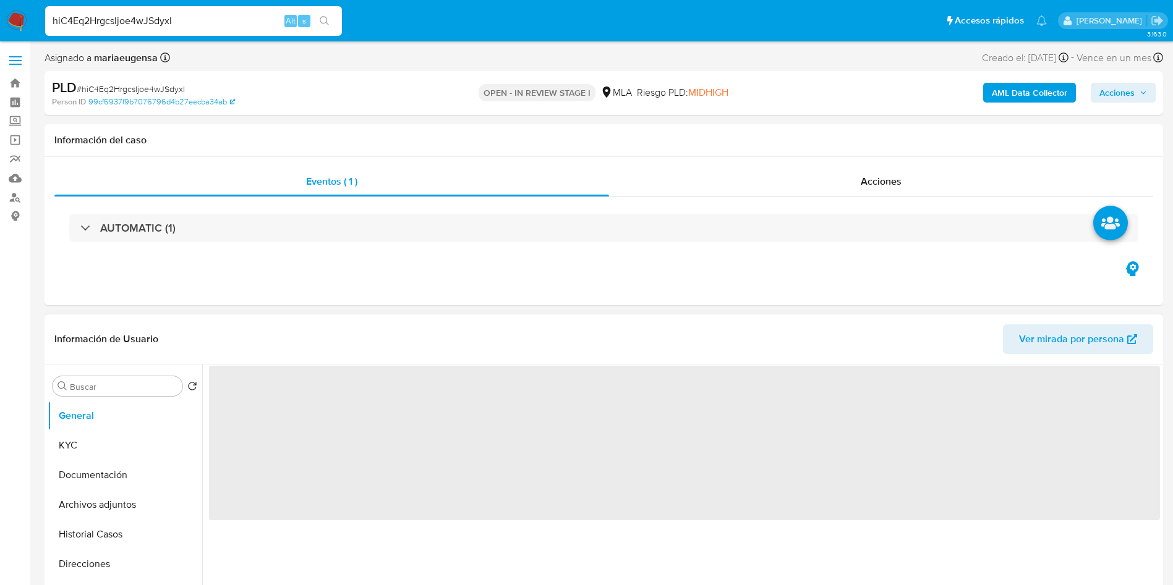
select select "10"
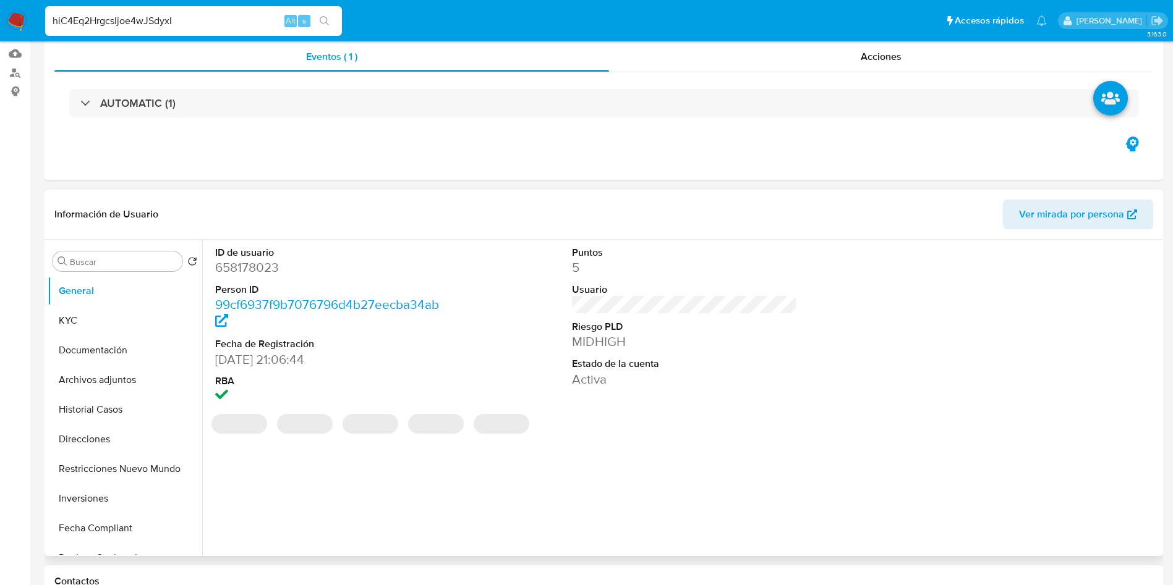
scroll to position [278, 0]
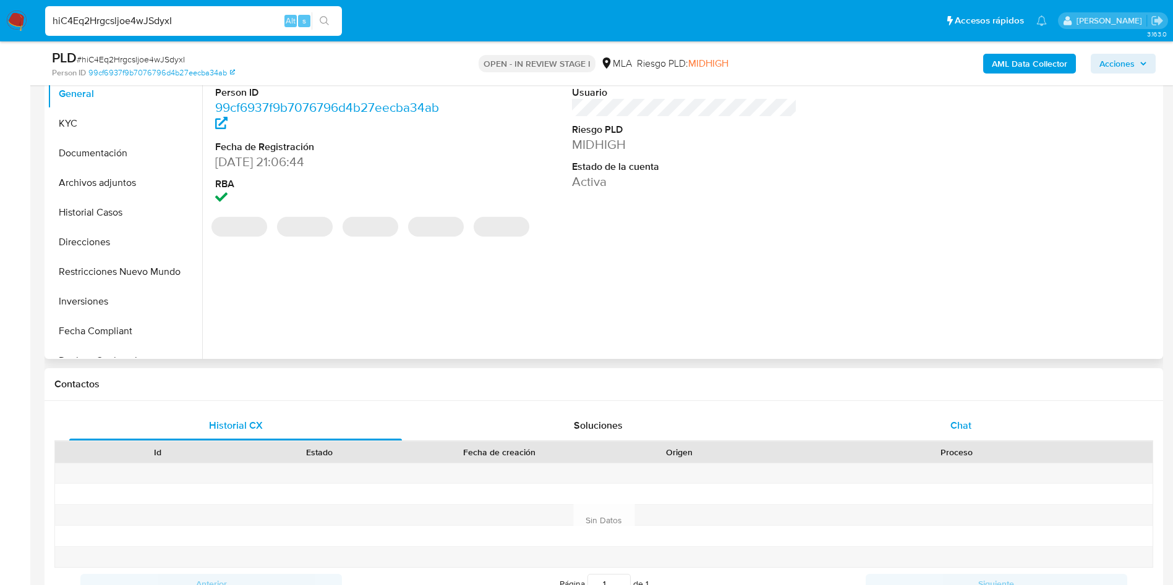
click at [1043, 437] on div "Chat" at bounding box center [960, 426] width 333 height 30
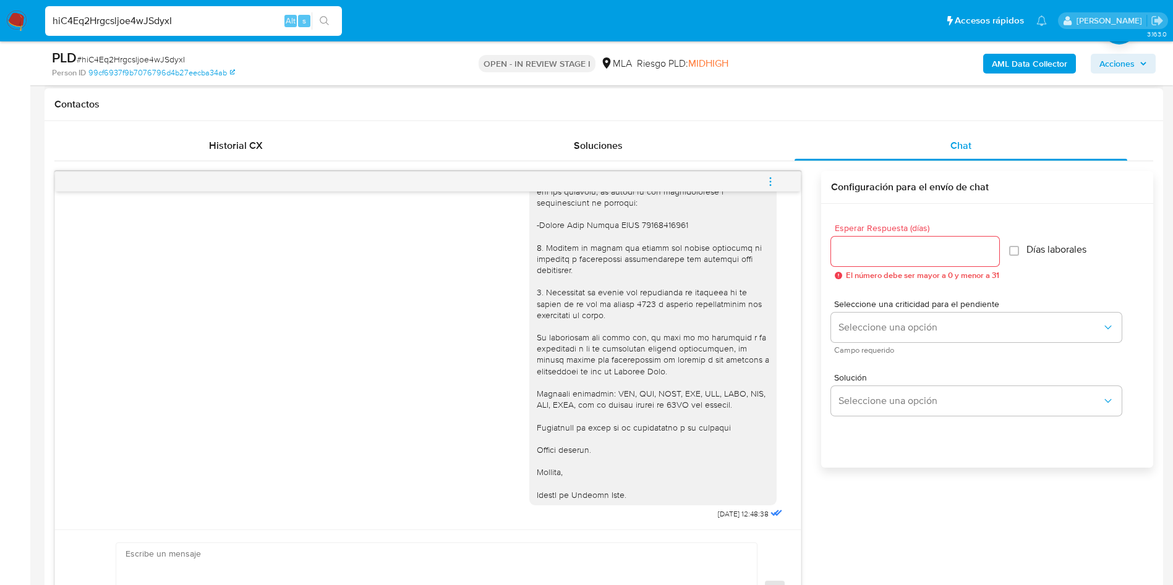
scroll to position [649, 0]
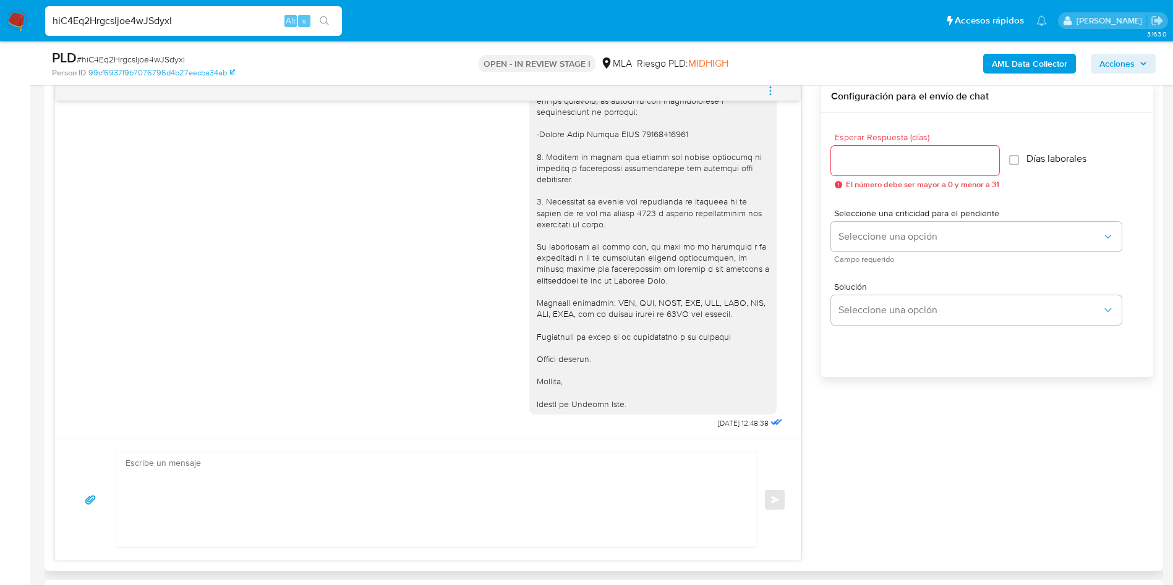
click at [774, 88] on icon "menu-action" at bounding box center [770, 90] width 11 height 11
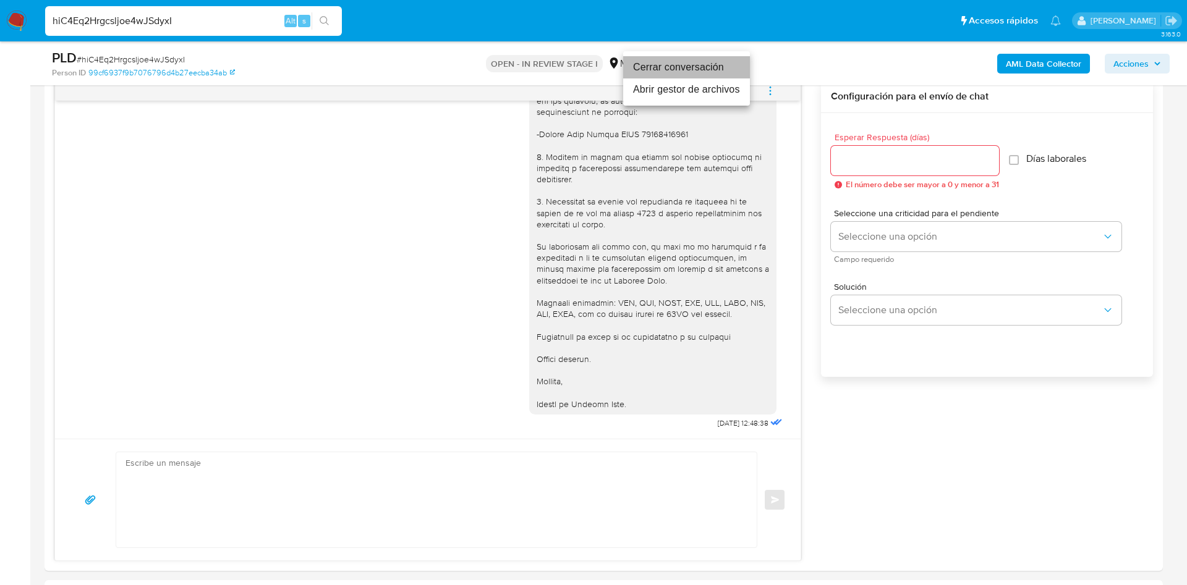
click at [711, 62] on li "Cerrar conversación" at bounding box center [686, 67] width 127 height 22
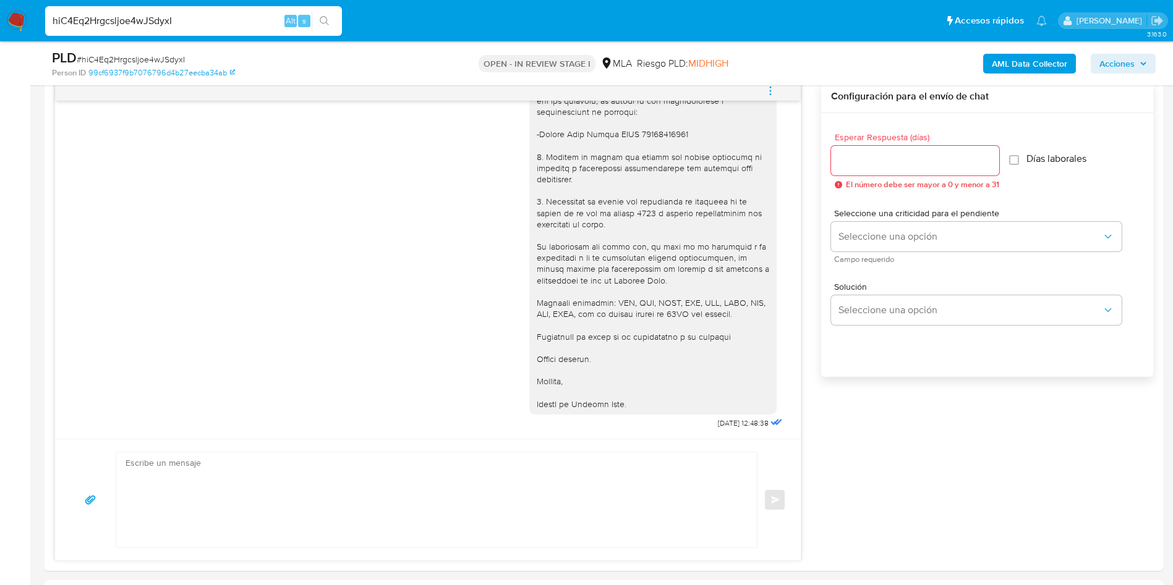
click at [112, 56] on span "# hiC4Eq2Hrgcsljoe4wJSdyxI" at bounding box center [131, 59] width 108 height 12
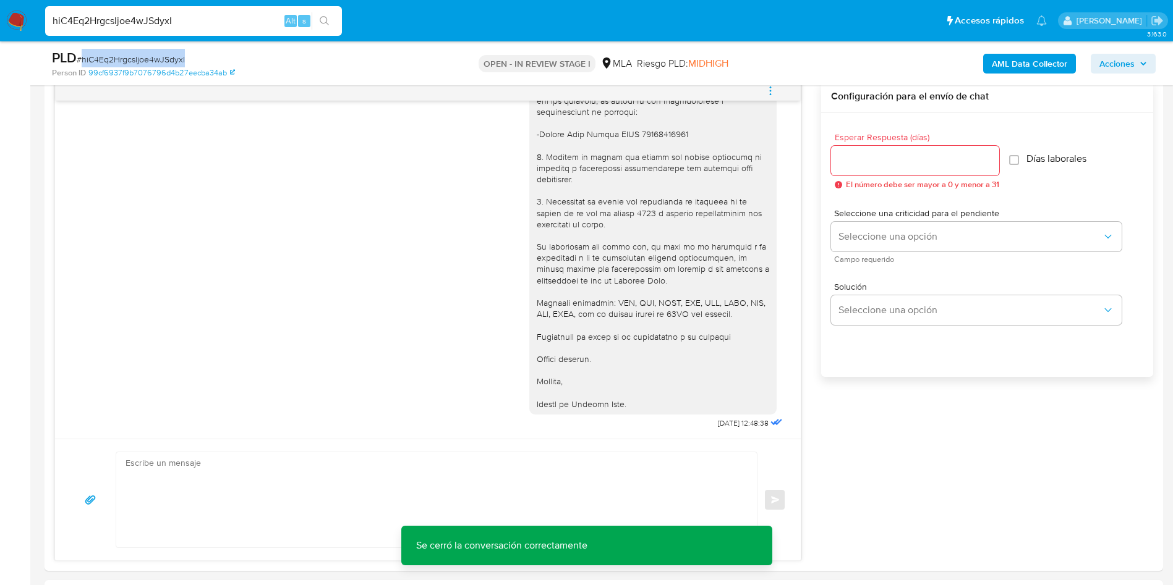
click at [112, 56] on span "# hiC4Eq2Hrgcsljoe4wJSdyxI" at bounding box center [131, 59] width 108 height 12
copy span "hiC4Eq2Hrgcsljoe4wJSdyxI"
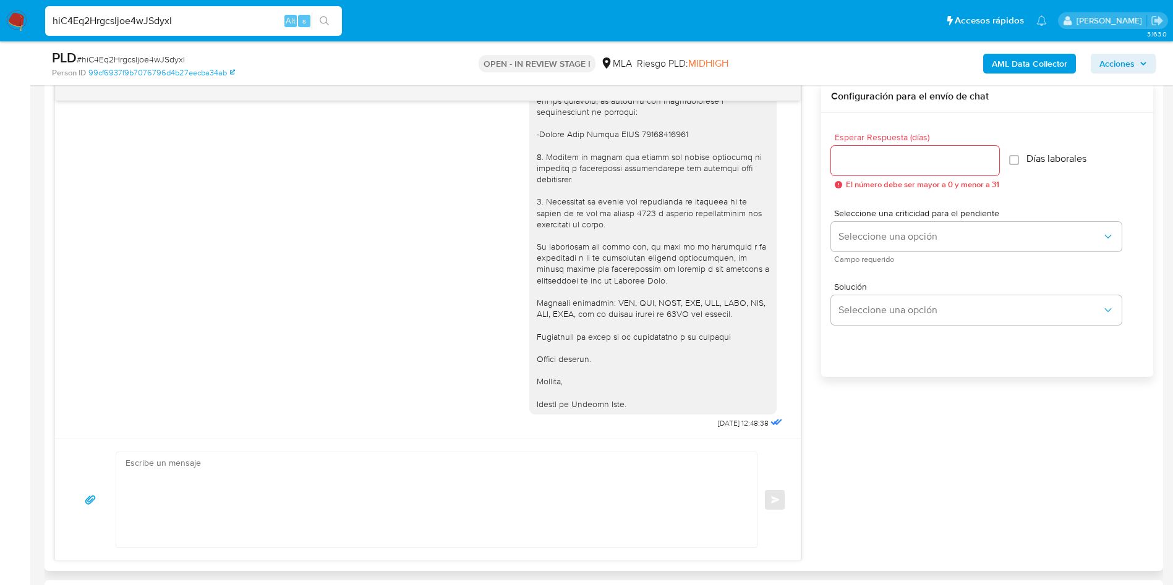
click at [268, 273] on div "[DATE] 12:48:38" at bounding box center [427, 189] width 715 height 486
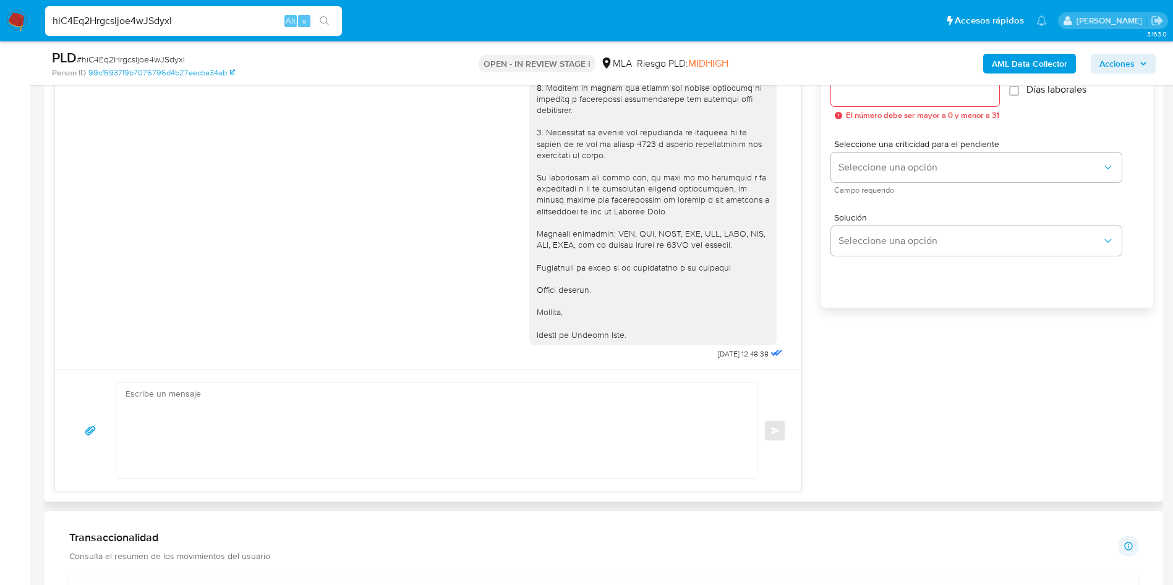
scroll to position [742, 0]
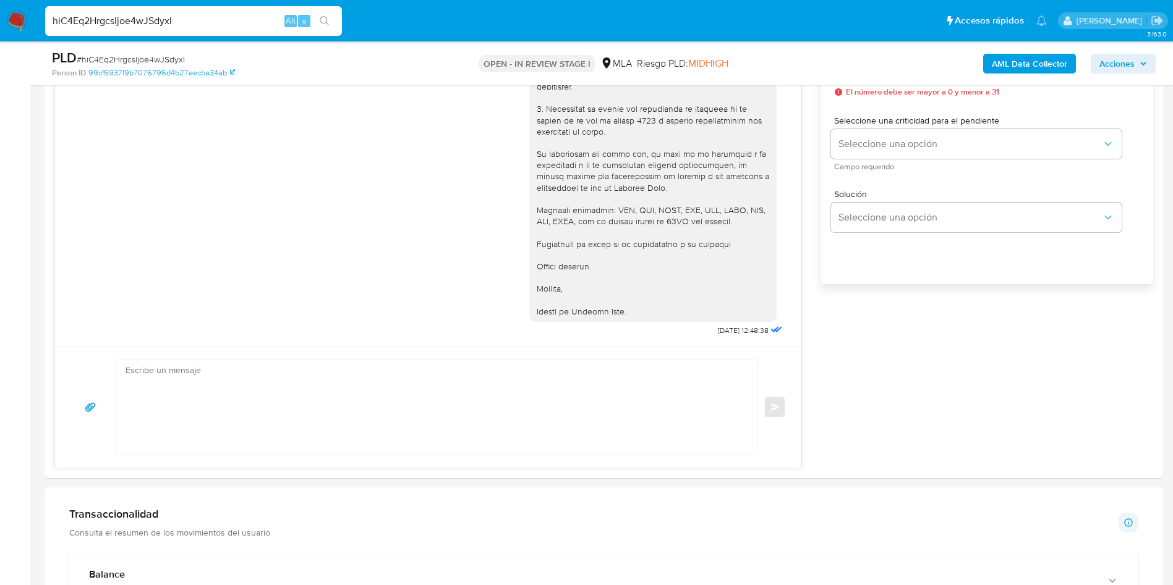
click at [140, 56] on span "# hiC4Eq2Hrgcsljoe4wJSdyxI" at bounding box center [131, 59] width 108 height 12
copy span "hiC4Eq2Hrgcsljoe4wJSdyxI"
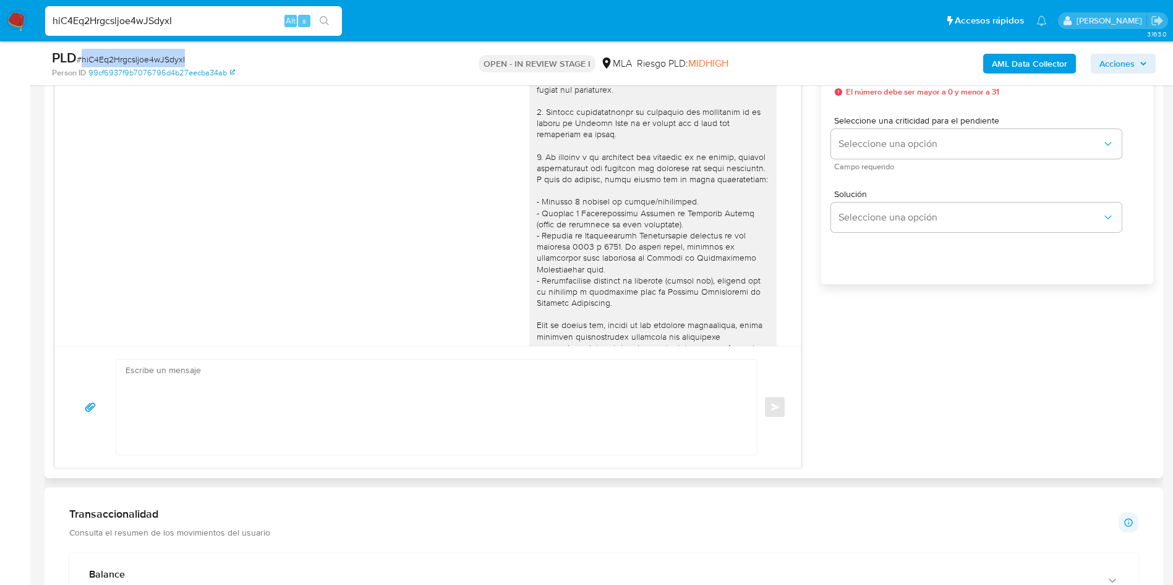
scroll to position [464, 0]
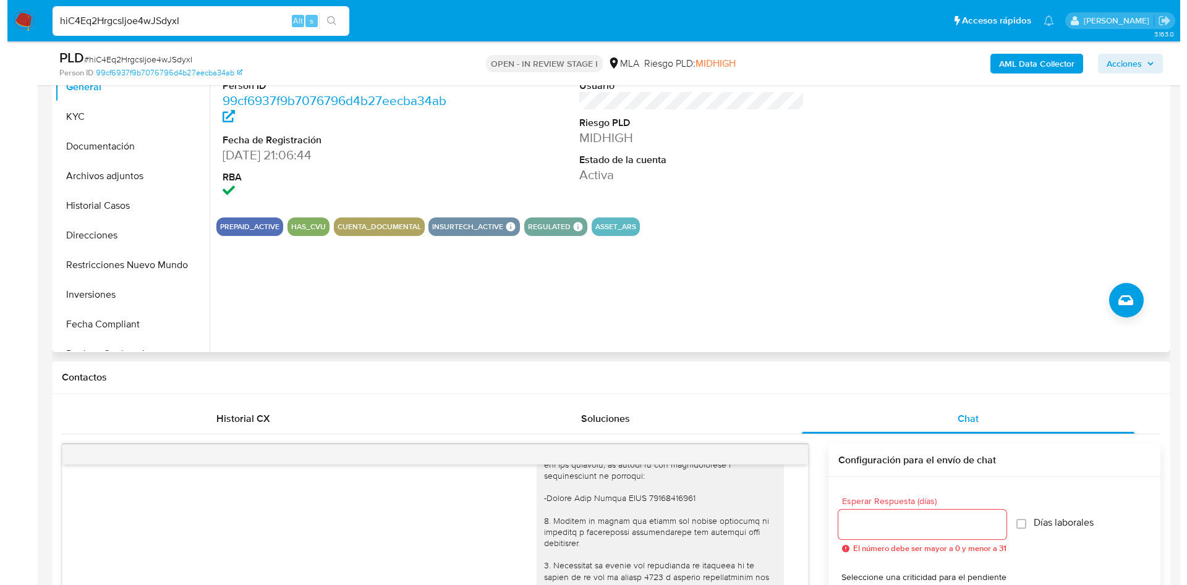
scroll to position [93, 0]
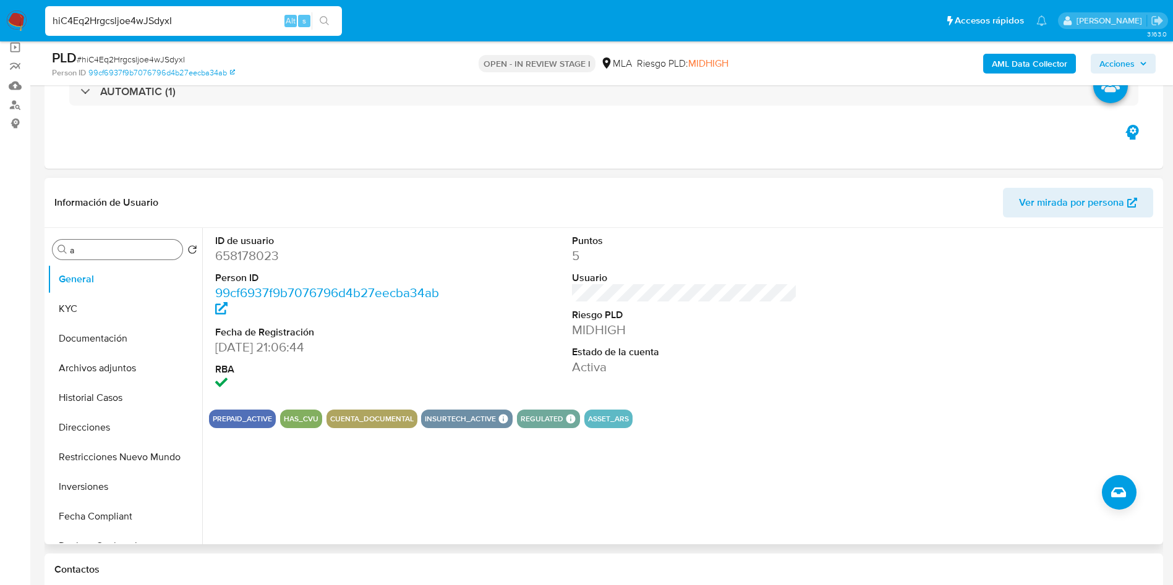
click at [108, 252] on input "a" at bounding box center [124, 250] width 108 height 11
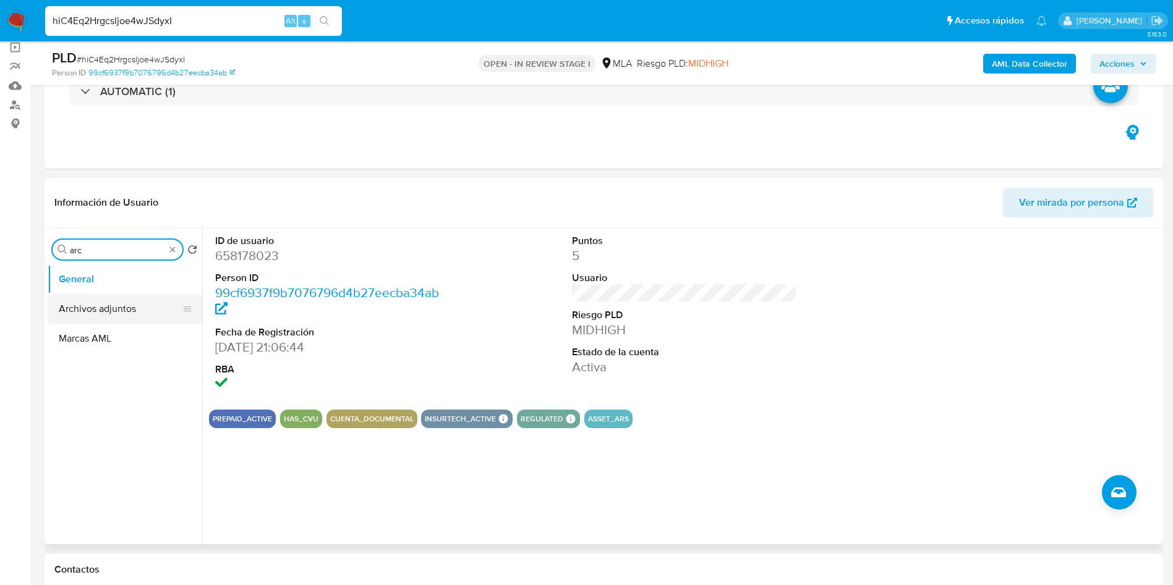
type input "arc"
click at [108, 299] on button "Archivos adjuntos" at bounding box center [120, 309] width 145 height 30
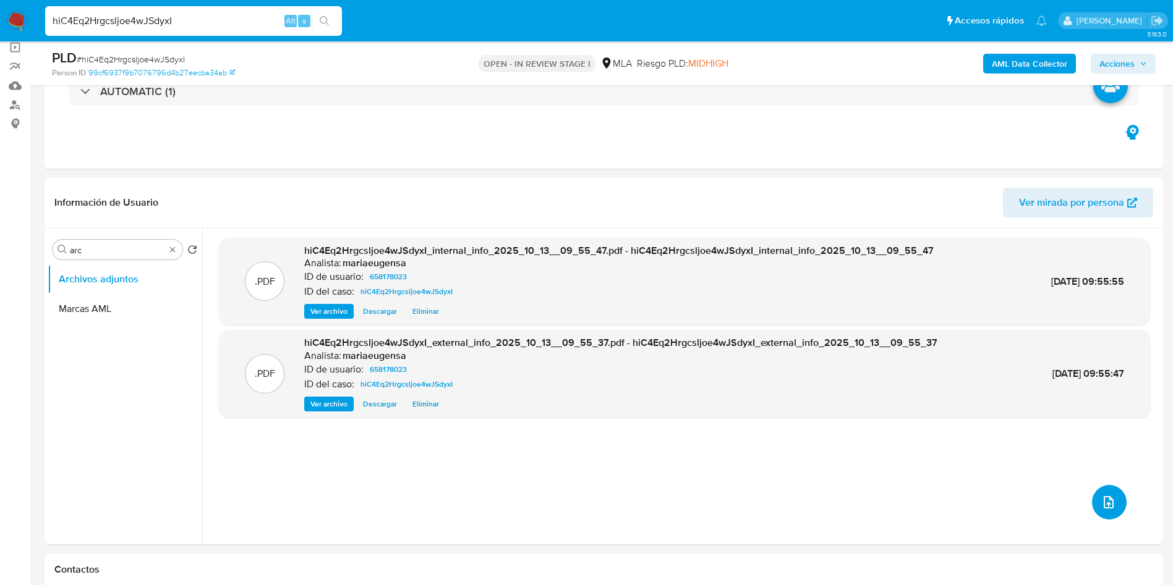
click at [1100, 494] on button "upload-file" at bounding box center [1109, 502] width 35 height 35
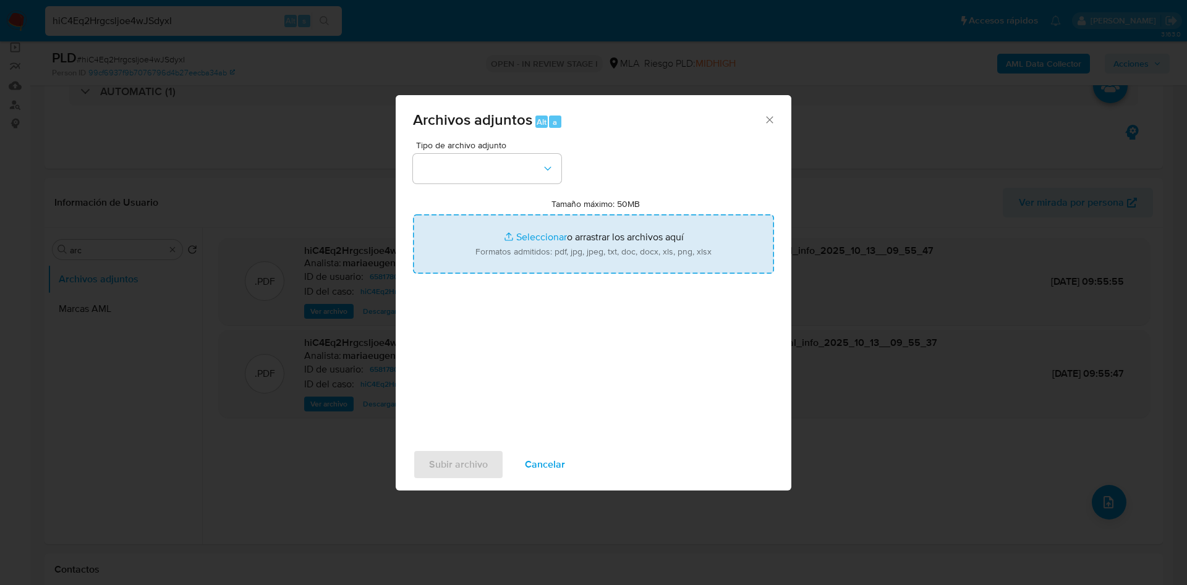
click at [622, 215] on input "Tamaño máximo: 50MB Seleccionar archivos" at bounding box center [593, 243] width 361 height 59
type input "C:\fakepath\Caselog hiC4Eq2Hrgcsljoe4wJSdyxI_2025_09_18_01_36_34 (Reparado).docx"
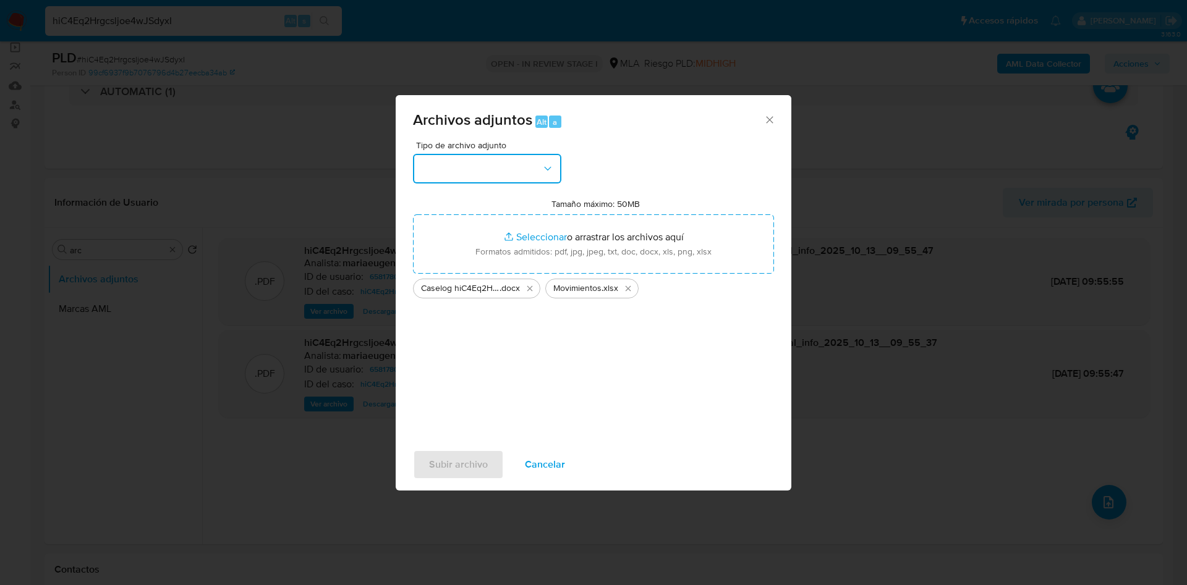
click at [455, 156] on button "button" at bounding box center [487, 169] width 148 height 30
drag, startPoint x: 451, startPoint y: 356, endPoint x: 437, endPoint y: 405, distance: 51.3
click at [451, 353] on span "OTROS" at bounding box center [436, 347] width 32 height 12
click at [422, 462] on button "Subir archivo" at bounding box center [458, 465] width 91 height 30
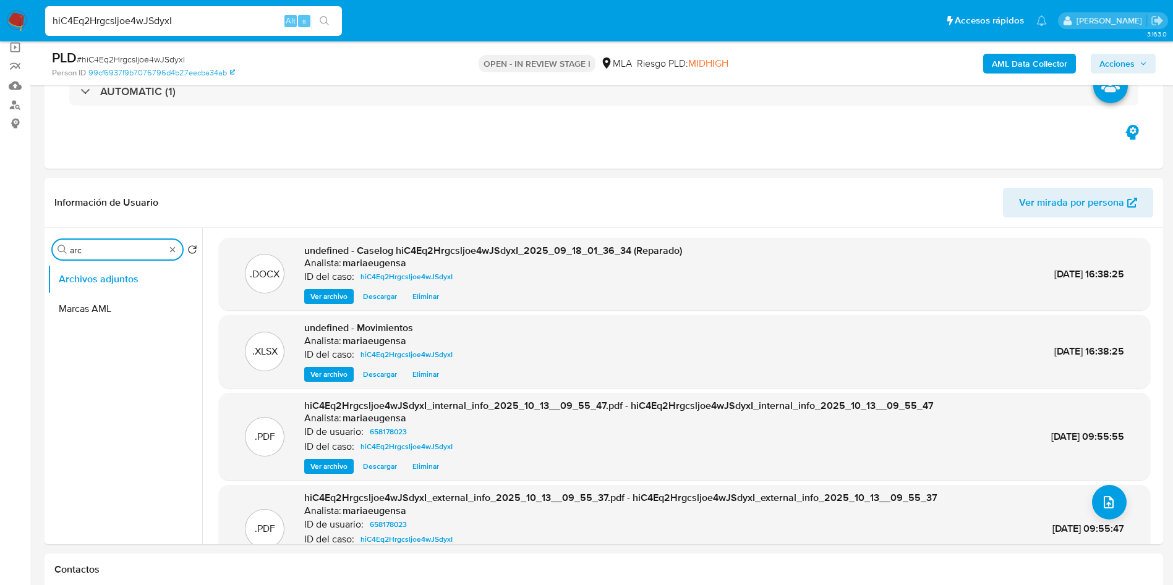
scroll to position [1, 0]
drag, startPoint x: 121, startPoint y: 250, endPoint x: 38, endPoint y: 258, distance: 83.2
type input "res"
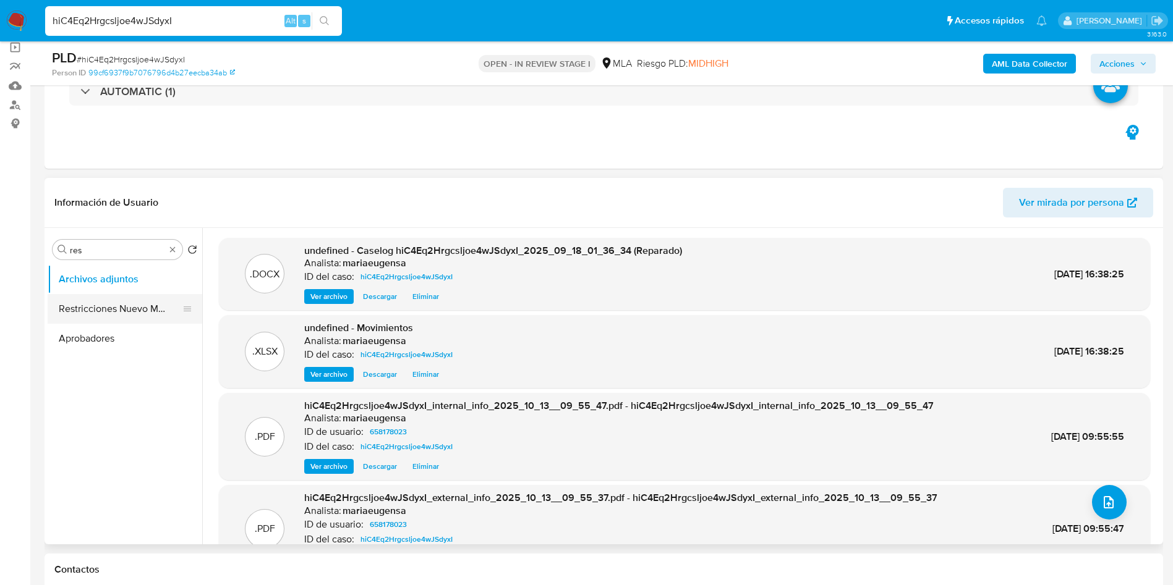
click at [139, 311] on button "Restricciones Nuevo Mundo" at bounding box center [120, 309] width 145 height 30
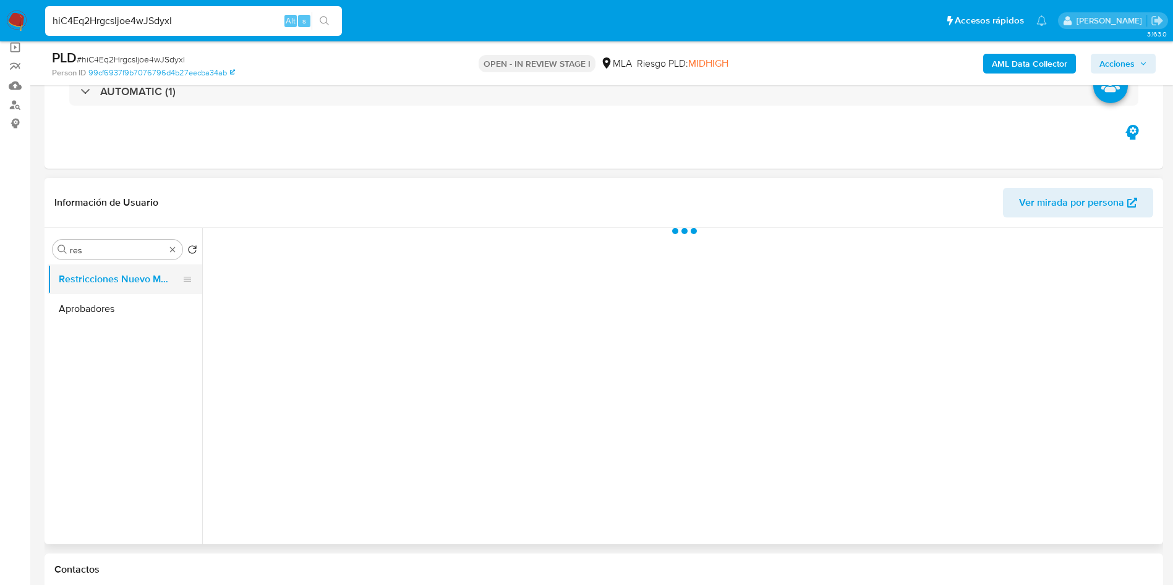
click at [121, 278] on button "Restricciones Nuevo Mundo" at bounding box center [120, 280] width 145 height 30
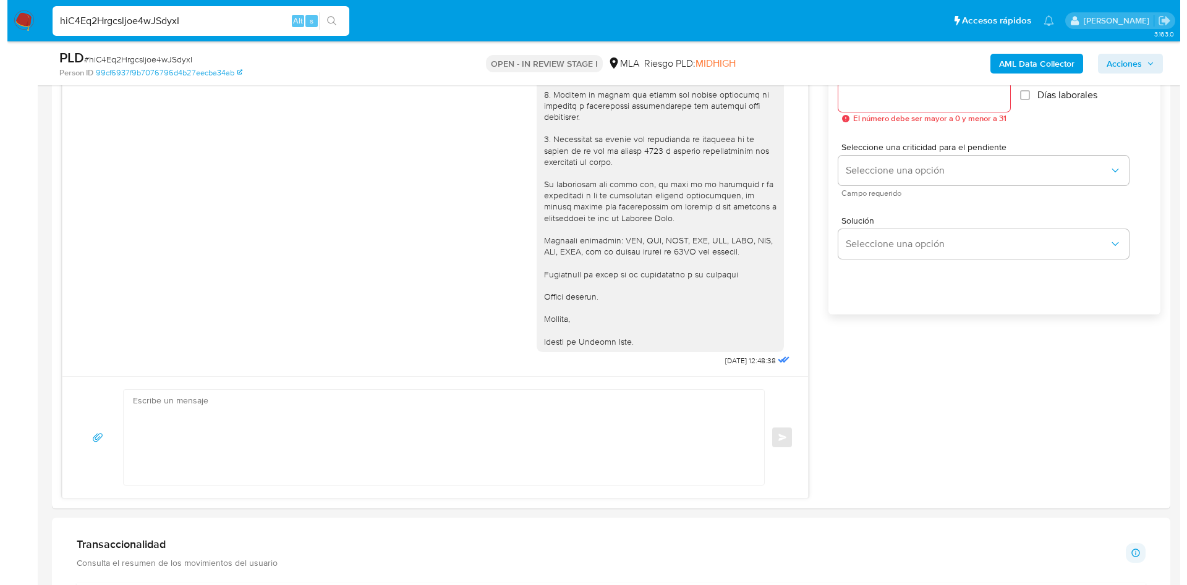
scroll to position [1903, 0]
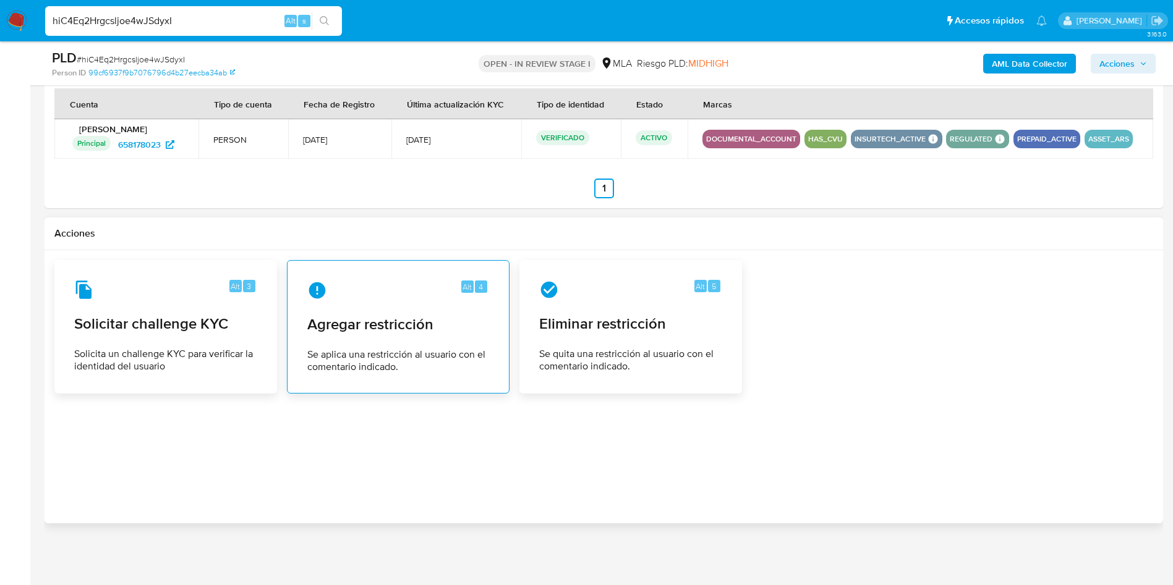
click at [483, 318] on span "Agregar restricción" at bounding box center [398, 324] width 182 height 19
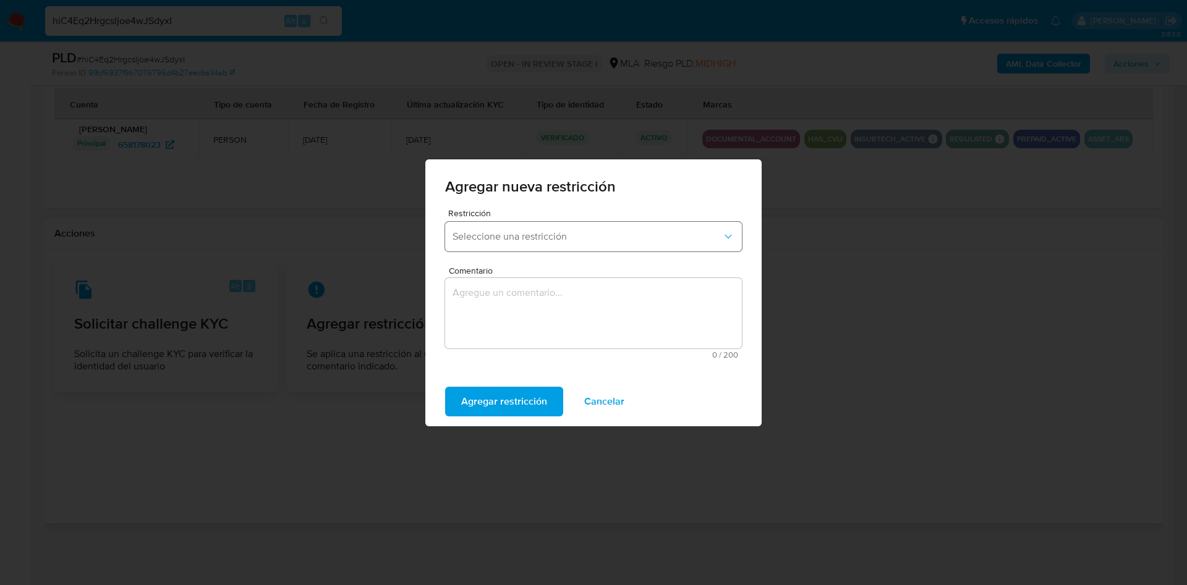
click at [522, 235] on span "Seleccione una restricción" at bounding box center [586, 237] width 269 height 12
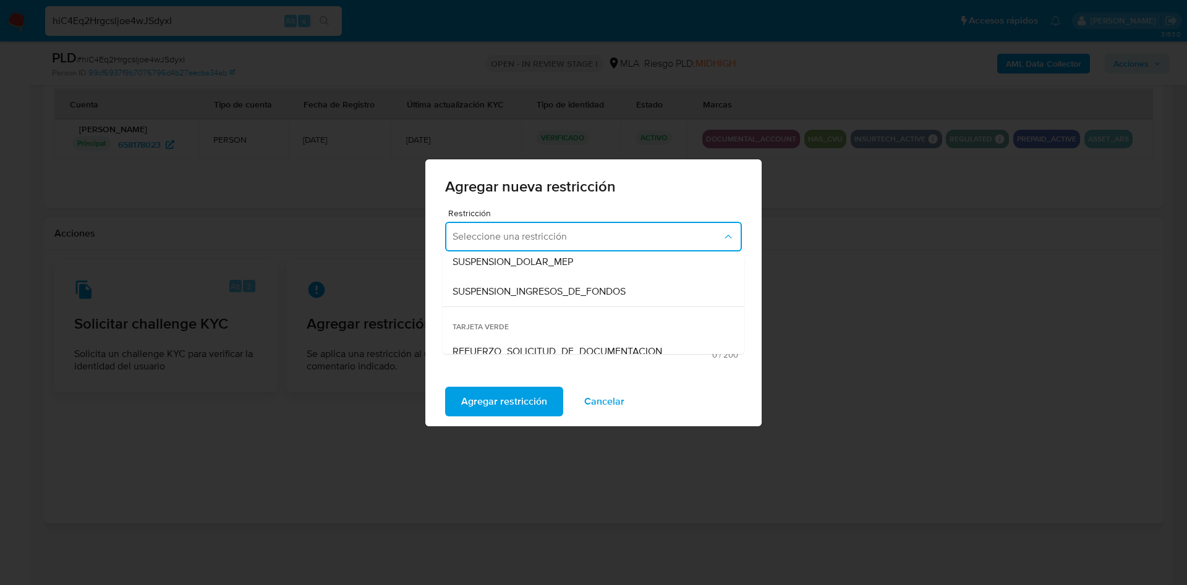
scroll to position [371, 0]
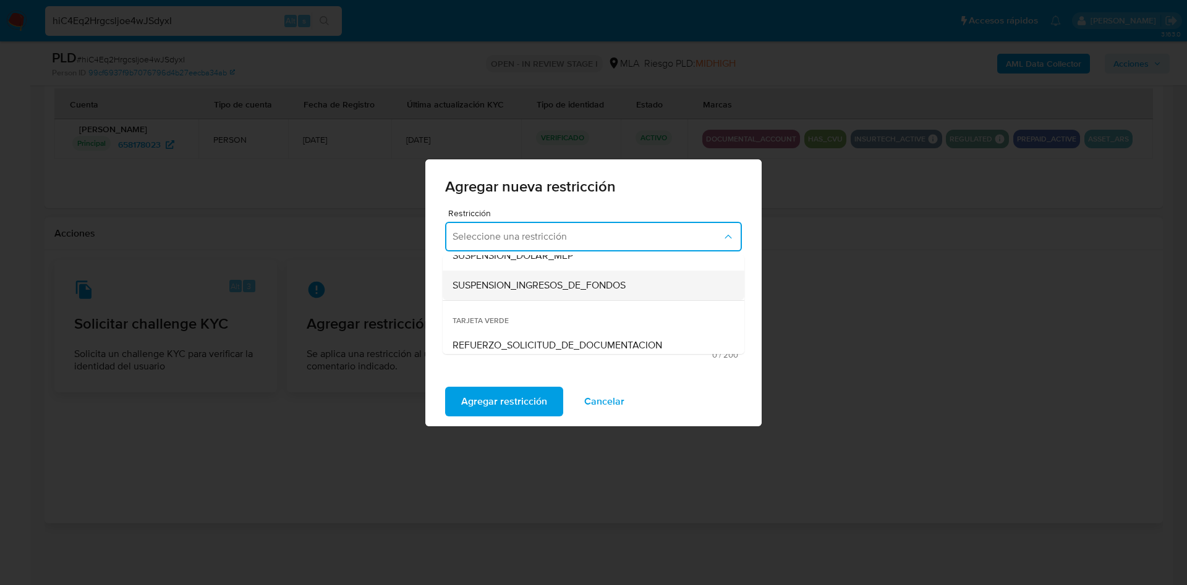
click at [506, 286] on span "SUSPENSION_INGRESOS_DE_FONDOS" at bounding box center [538, 285] width 173 height 12
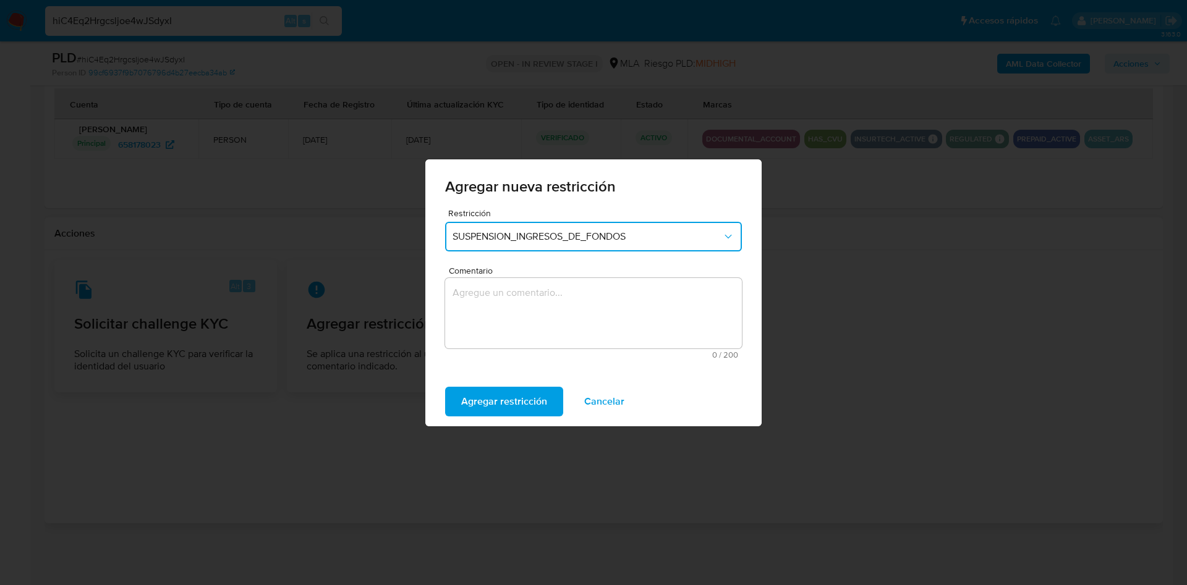
click at [503, 310] on textarea "Comentario" at bounding box center [593, 313] width 297 height 70
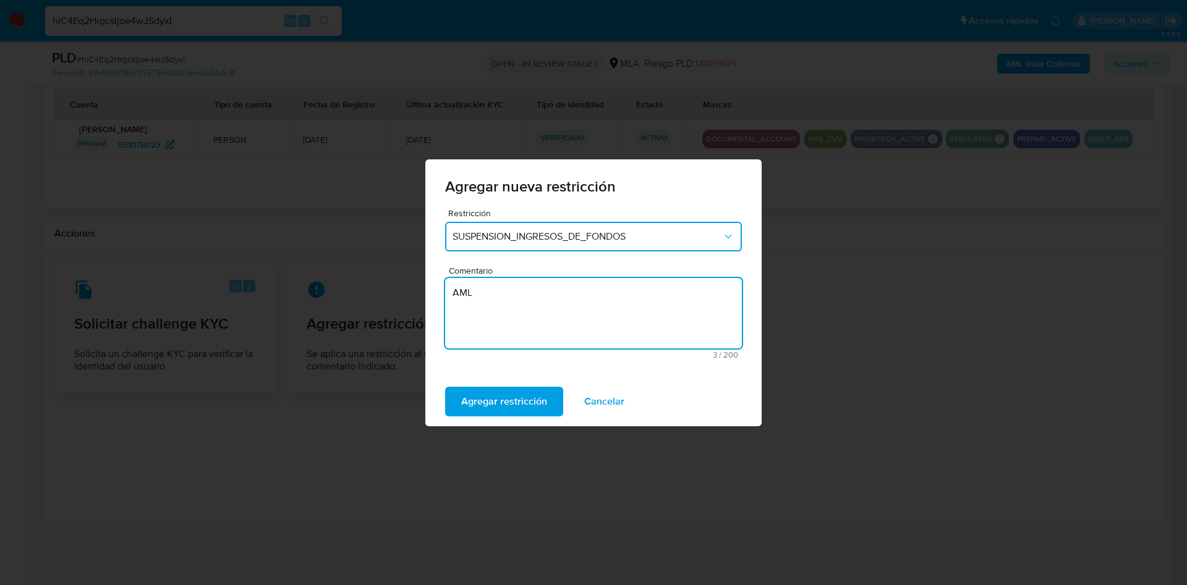
type textarea "AML"
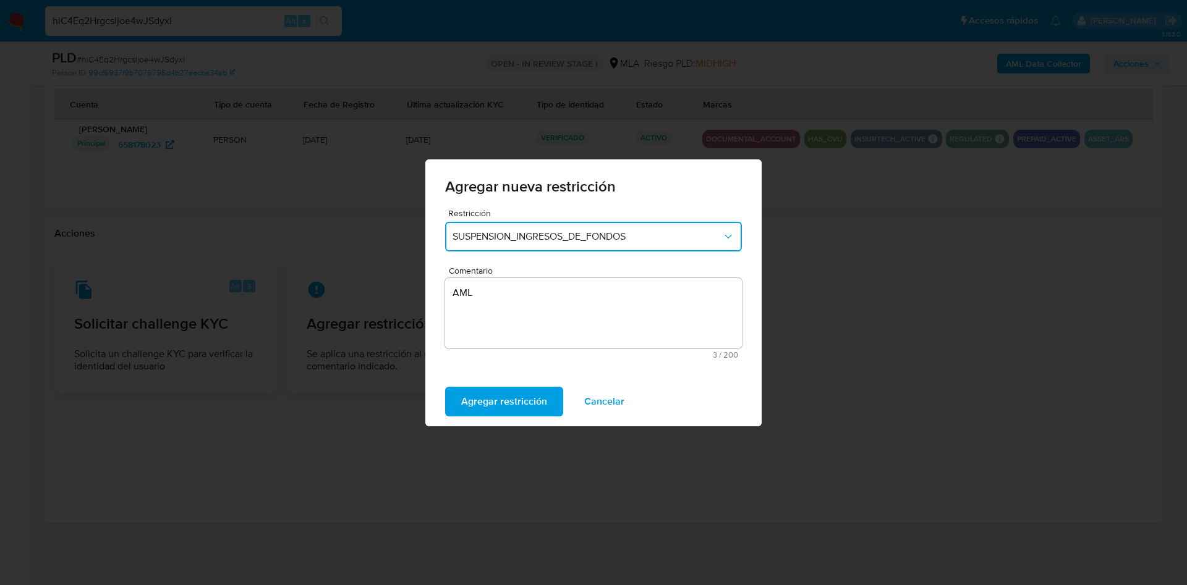
click at [553, 248] on button "SUSPENSION_INGRESOS_DE_FONDOS" at bounding box center [593, 237] width 297 height 30
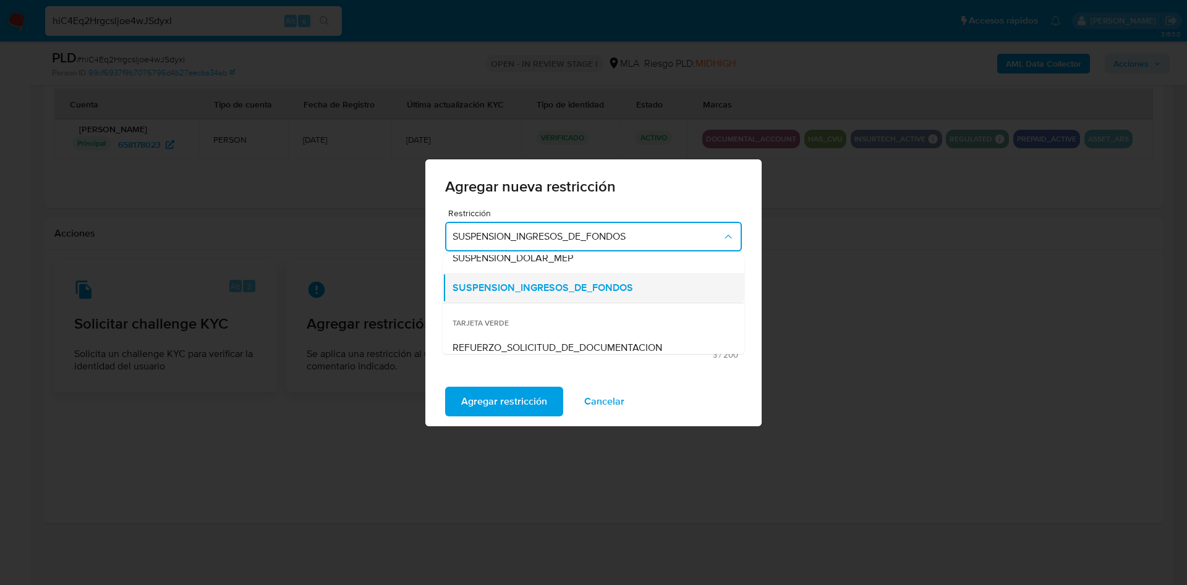
scroll to position [377, 0]
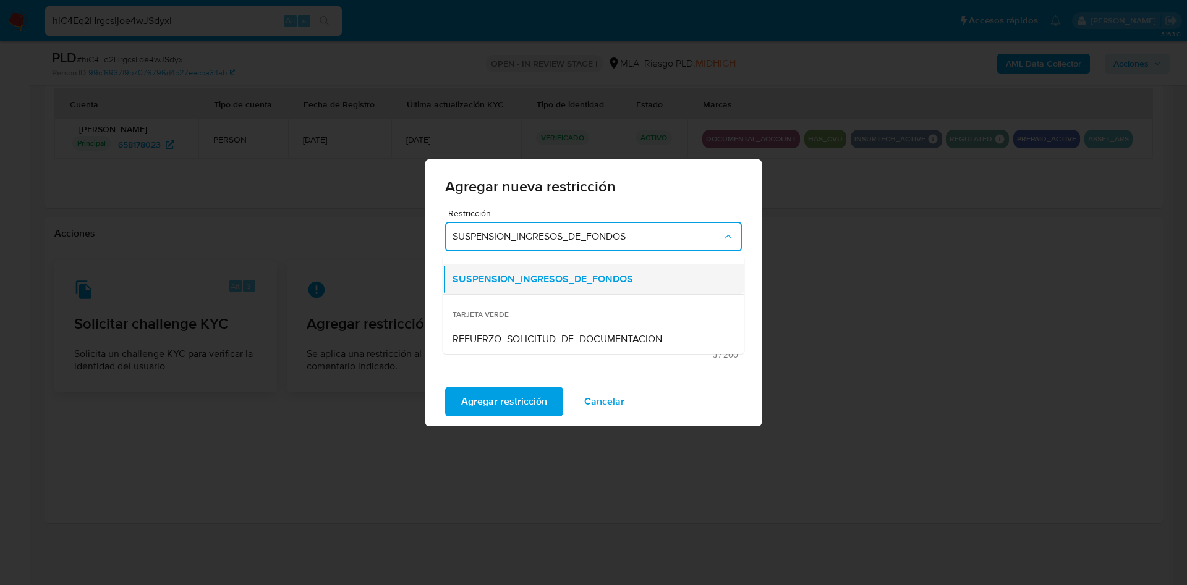
drag, startPoint x: 590, startPoint y: 340, endPoint x: 569, endPoint y: 278, distance: 65.9
click at [569, 278] on ul "TARJETA ROJA SUSPENSION_CON_RETIROS_SCREENING SUSPENSION_TOTAL_SCREENING AML_CI…" at bounding box center [594, 116] width 302 height 476
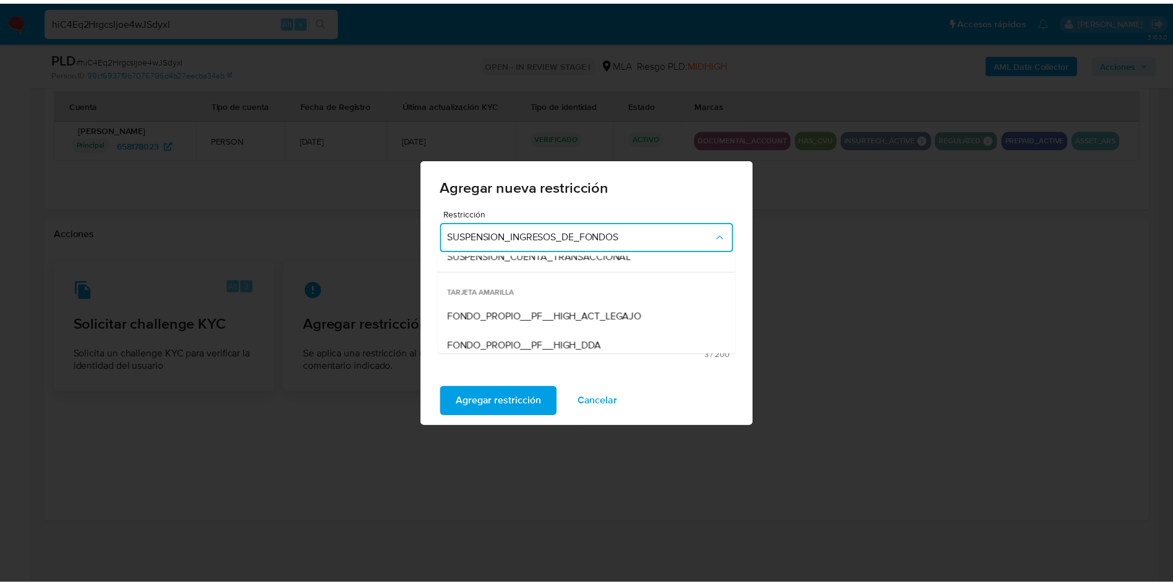
scroll to position [99, 0]
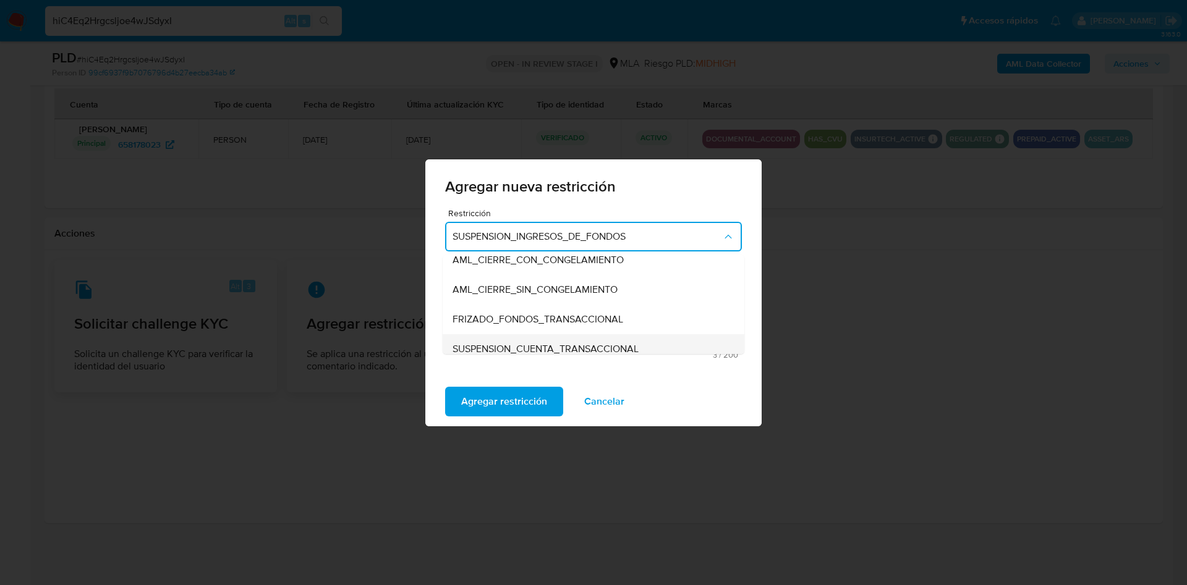
click at [566, 341] on div "SUSPENSION_CUENTA_TRANSACCIONAL" at bounding box center [589, 349] width 274 height 30
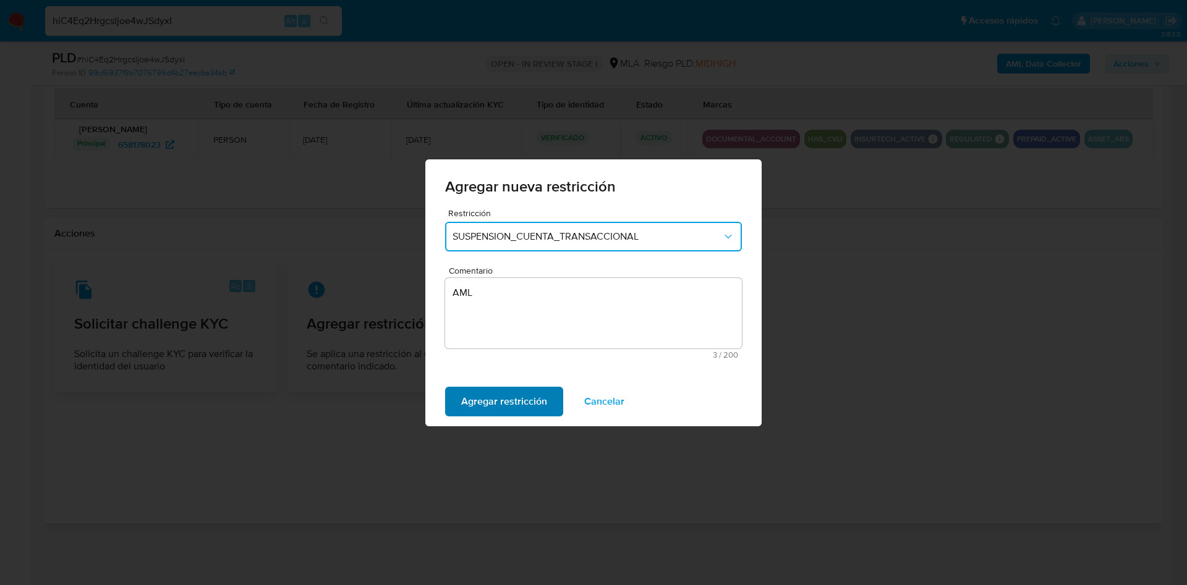
click at [514, 396] on span "Agregar restricción" at bounding box center [504, 401] width 86 height 27
click at [508, 404] on button "Confirmar" at bounding box center [483, 402] width 77 height 30
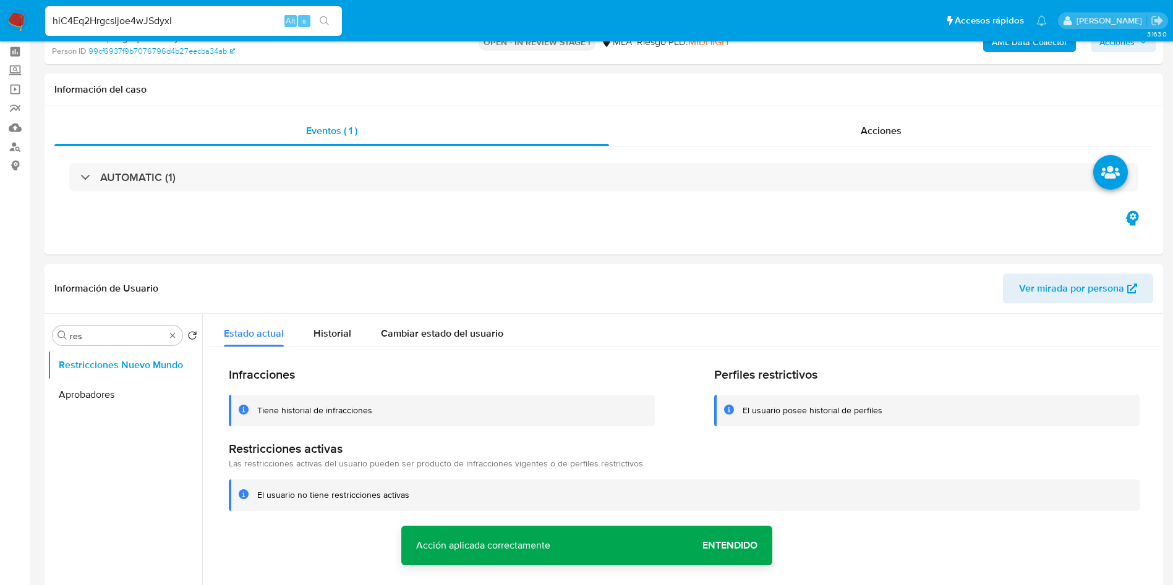
scroll to position [0, 0]
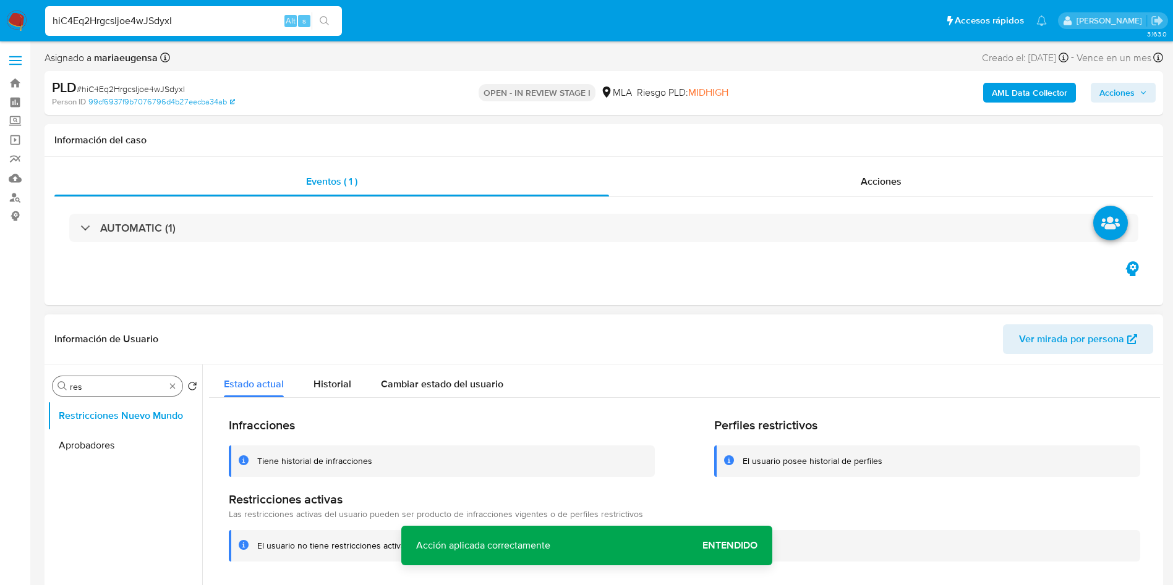
click at [106, 385] on input "res" at bounding box center [117, 386] width 95 height 11
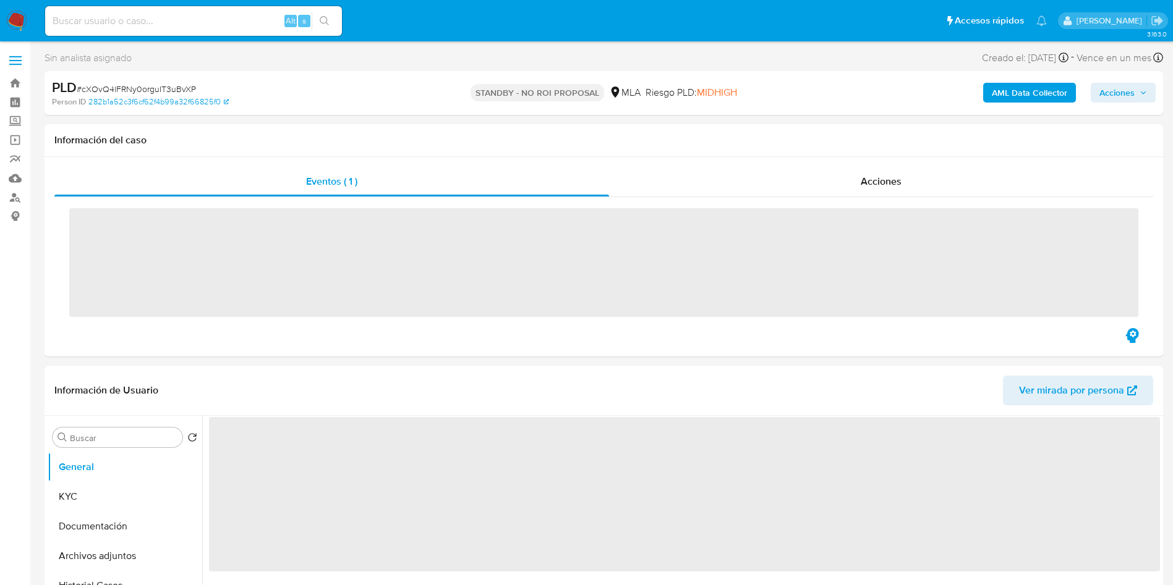
click at [205, 17] on input at bounding box center [193, 21] width 297 height 16
paste input "ItFQZkhX3SaAWVqeQ9tLyfnR"
type input "ItFQZkhX3SaAWVqeQ9tLyfnR"
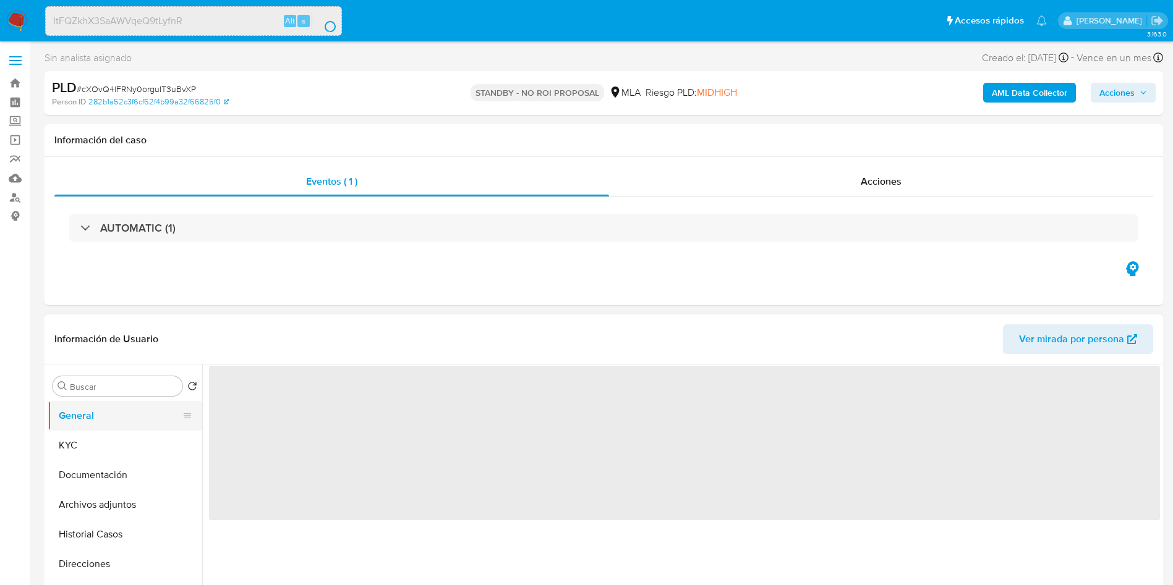
select select "10"
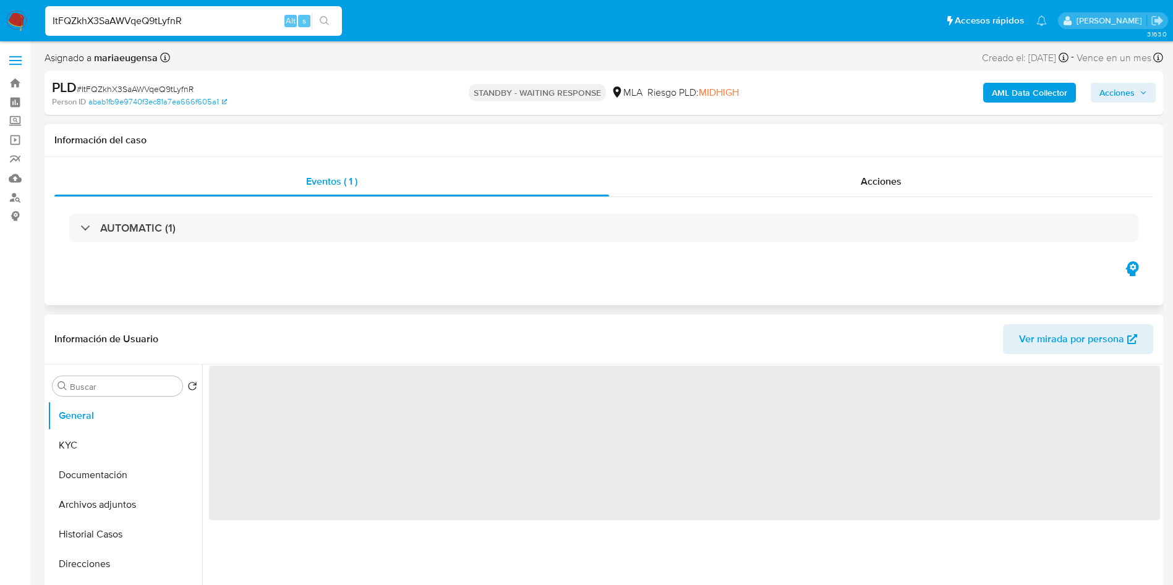
select select "10"
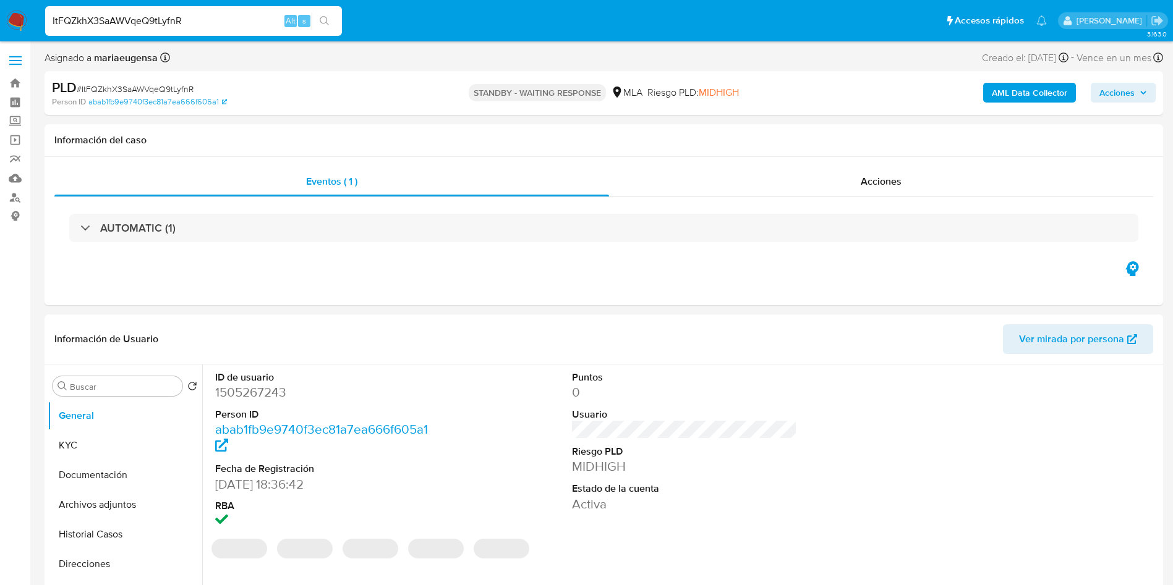
click at [206, 30] on div "ItFQZkhX3SaAWVqeQ9tLyfnR Alt s" at bounding box center [193, 21] width 297 height 30
click at [213, 14] on input "ItFQZkhX3SaAWVqeQ9tLyfnR" at bounding box center [193, 21] width 297 height 16
paste input "DgPoroR6qmkgpAXukU4G3Vrz"
type input "DgPoroR6qmkgpAXukU4G3Vrz"
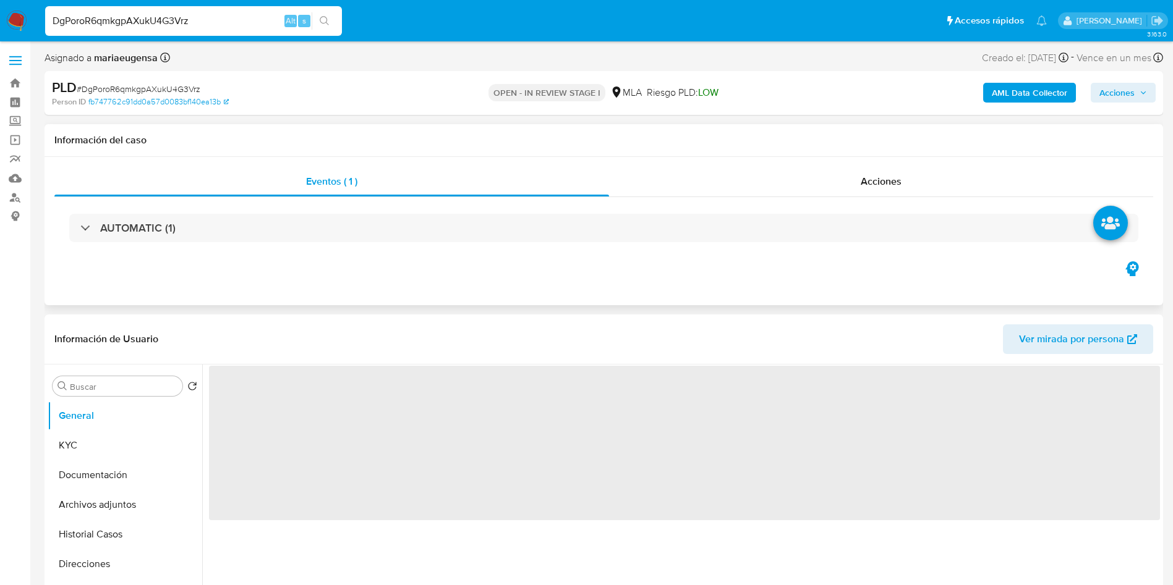
select select "10"
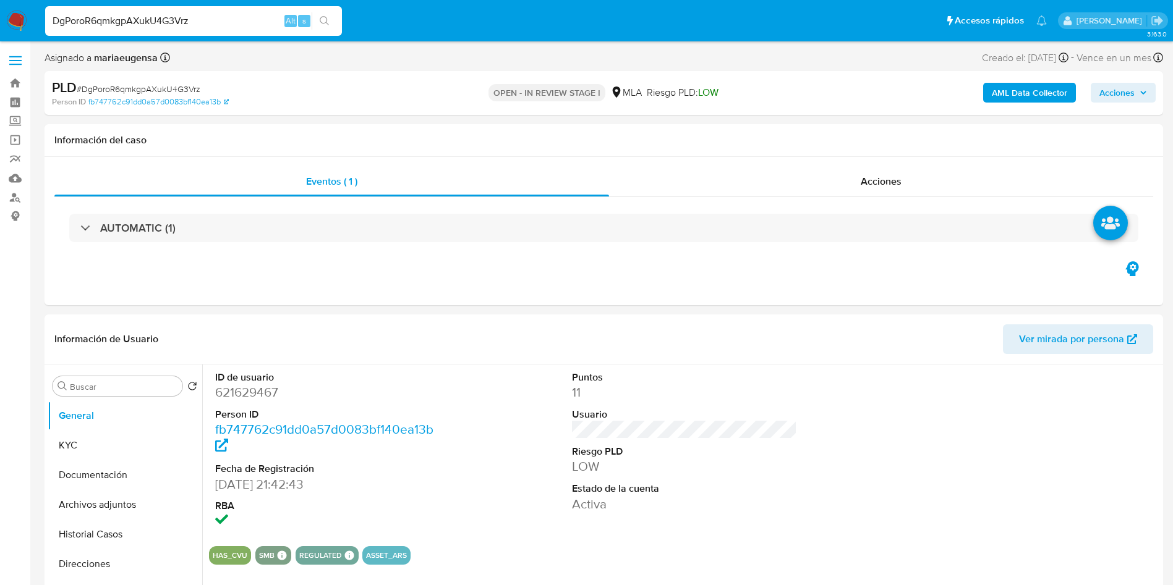
drag, startPoint x: 211, startPoint y: 33, endPoint x: 217, endPoint y: 27, distance: 8.7
click at [212, 32] on div "DgPoroR6qmkgpAXukU4G3Vrz Alt s" at bounding box center [193, 21] width 297 height 30
click at [217, 27] on input "DgPoroR6qmkgpAXukU4G3Vrz" at bounding box center [193, 21] width 297 height 16
click at [217, 26] on input "DgPoroR6qmkgpAXukU4G3Vrz" at bounding box center [193, 21] width 297 height 16
paste input "B31Uxxb8BuJfXtWzpo2DNiqN"
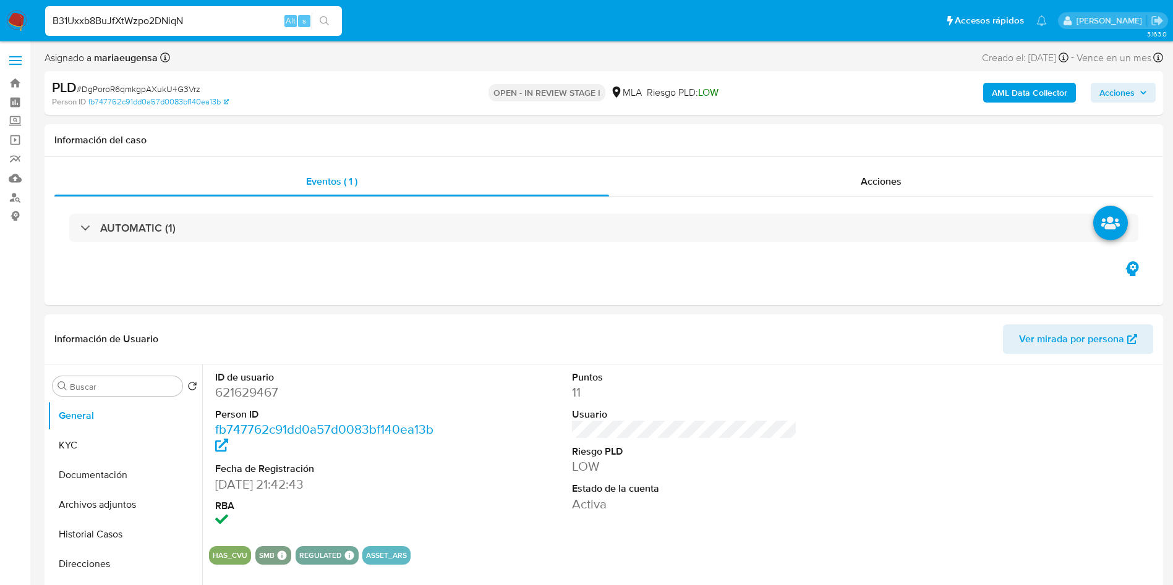
type input "B31Uxxb8BuJfXtWzpo2DNiqN"
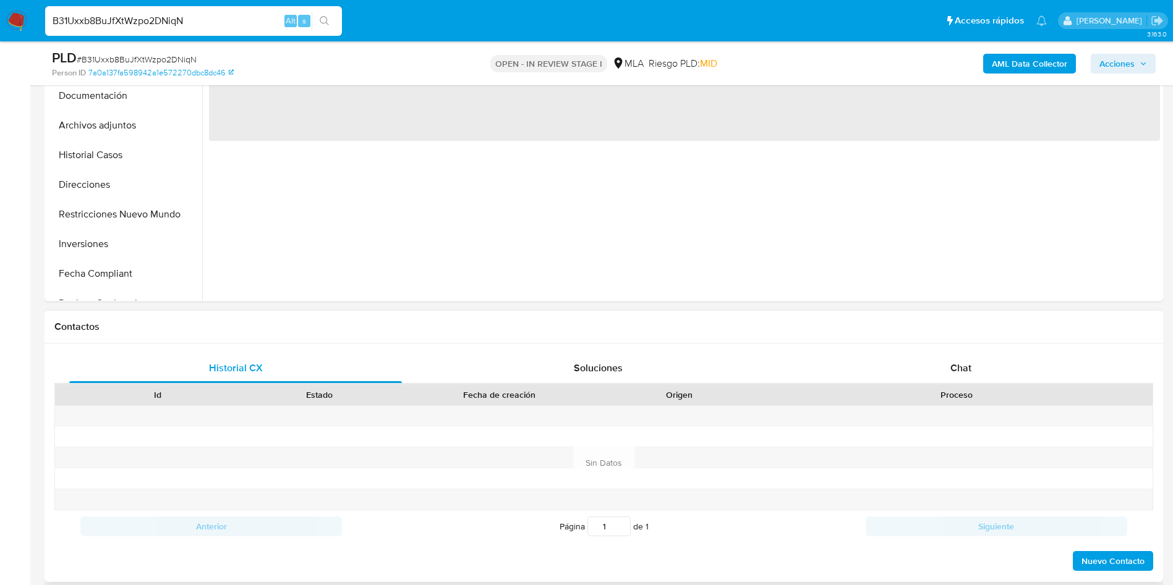
scroll to position [371, 0]
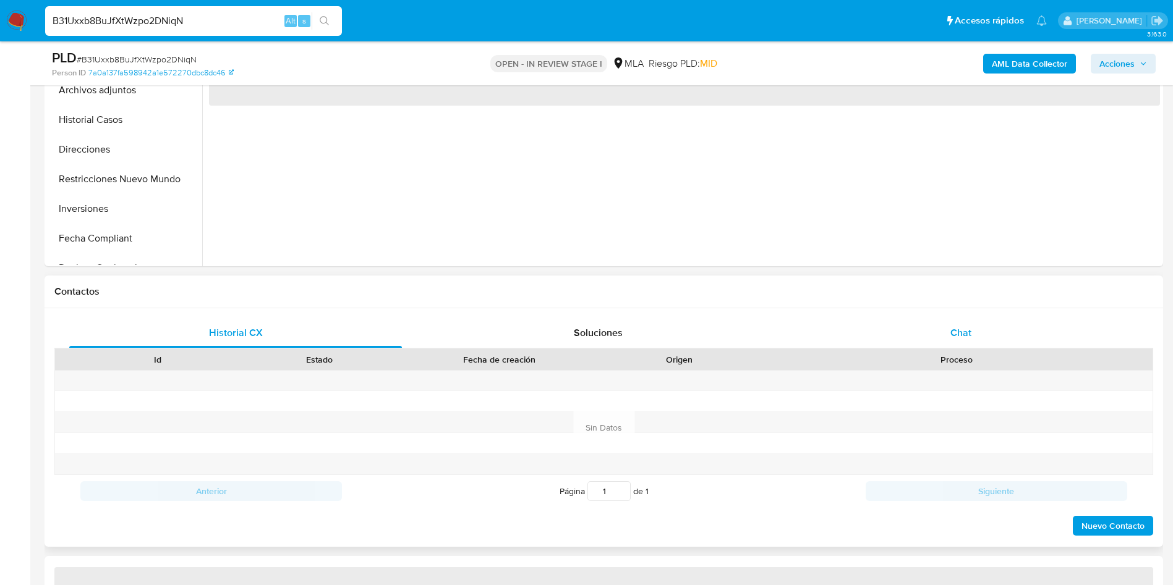
select select "10"
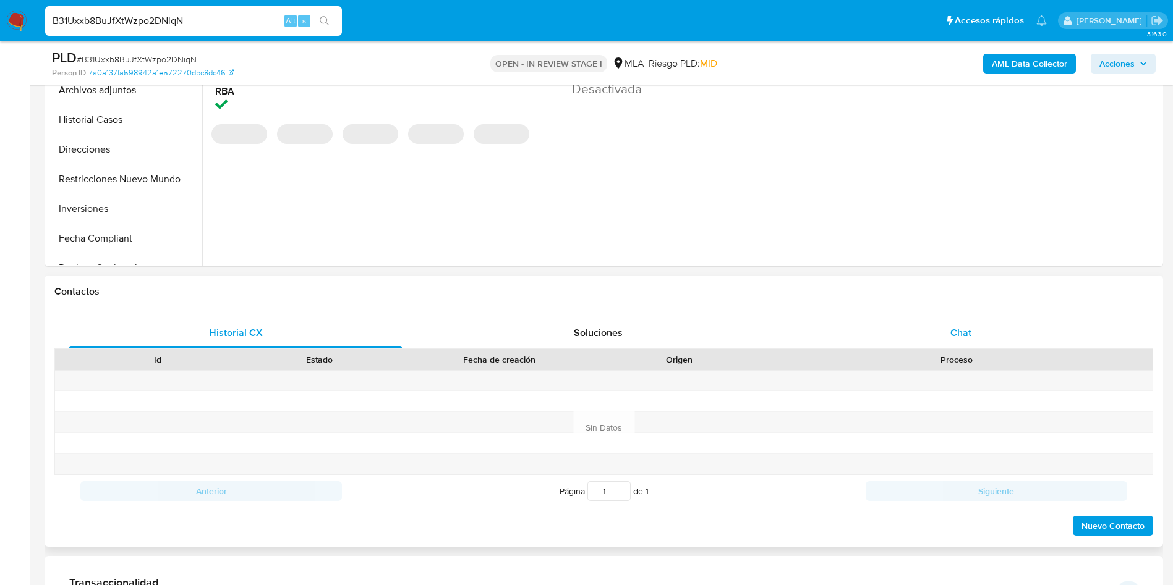
click at [925, 331] on div "Chat" at bounding box center [960, 333] width 333 height 30
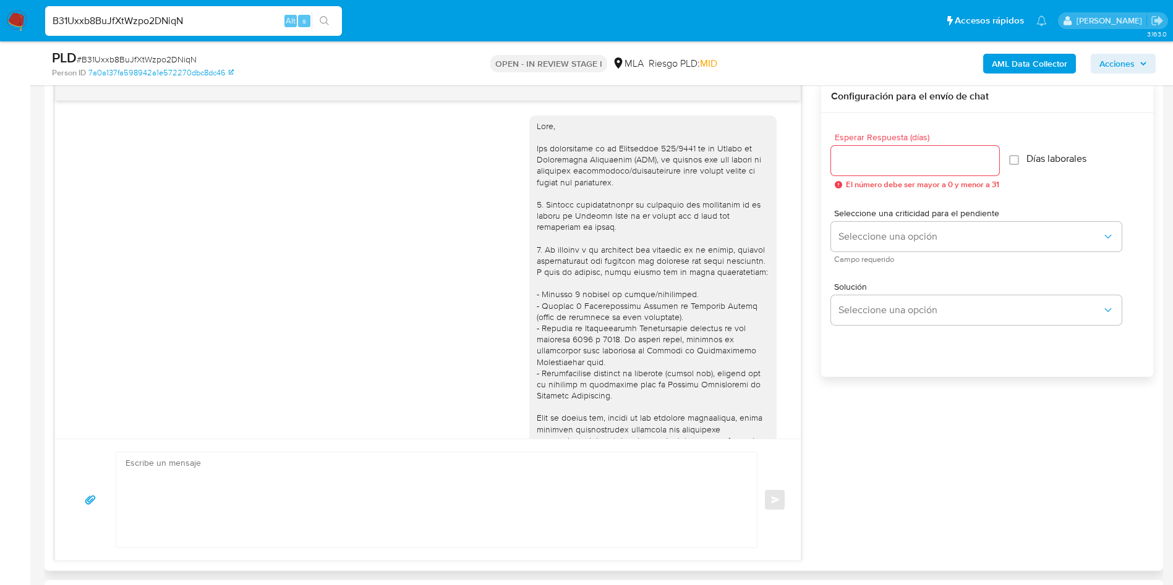
scroll to position [1062, 0]
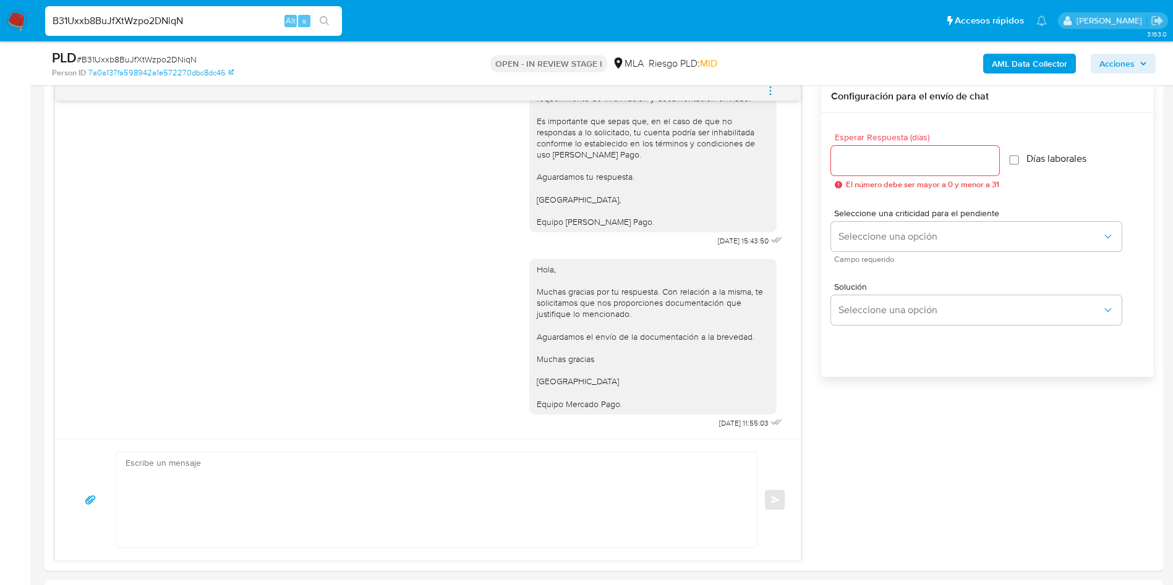
click at [224, 22] on input "B31Uxxb8BuJfXtWzpo2DNiqN" at bounding box center [193, 21] width 297 height 16
paste input "9VYfAJ9ncXSrHx9EppGcMJ6L"
type input "9VYfAJ9ncXSrHx9EppGcMJ6L"
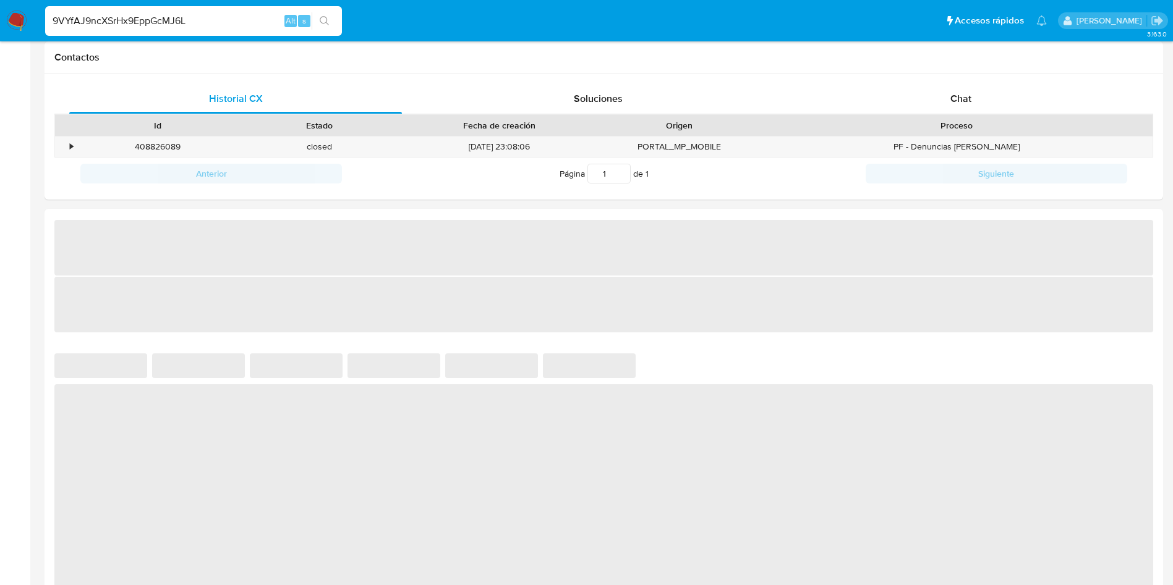
select select "10"
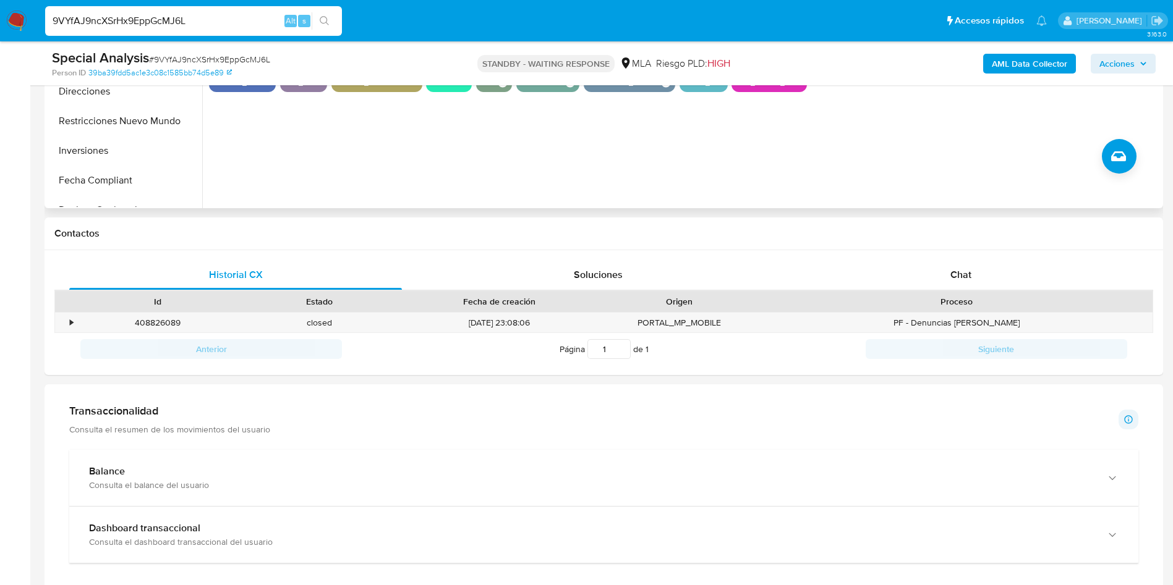
scroll to position [464, 0]
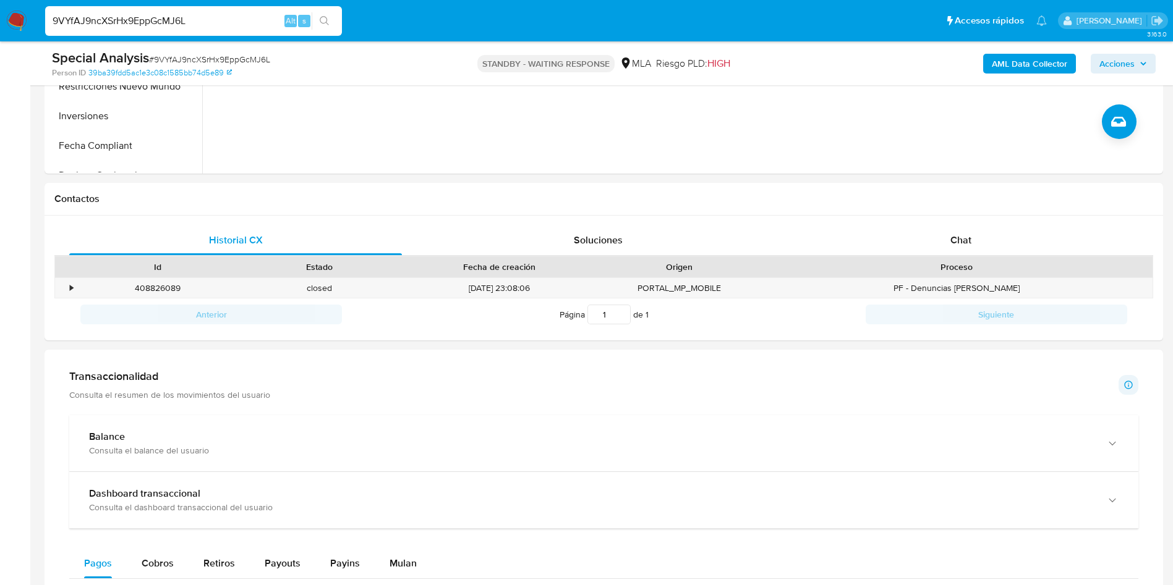
click at [185, 19] on input "9VYfAJ9ncXSrHx9EppGcMJ6L" at bounding box center [193, 21] width 297 height 16
paste input "ZbD5eibcdESFRK6rRkuyJWLD"
type input "ZbD5eibcdESFRK6rRkuyJWLD"
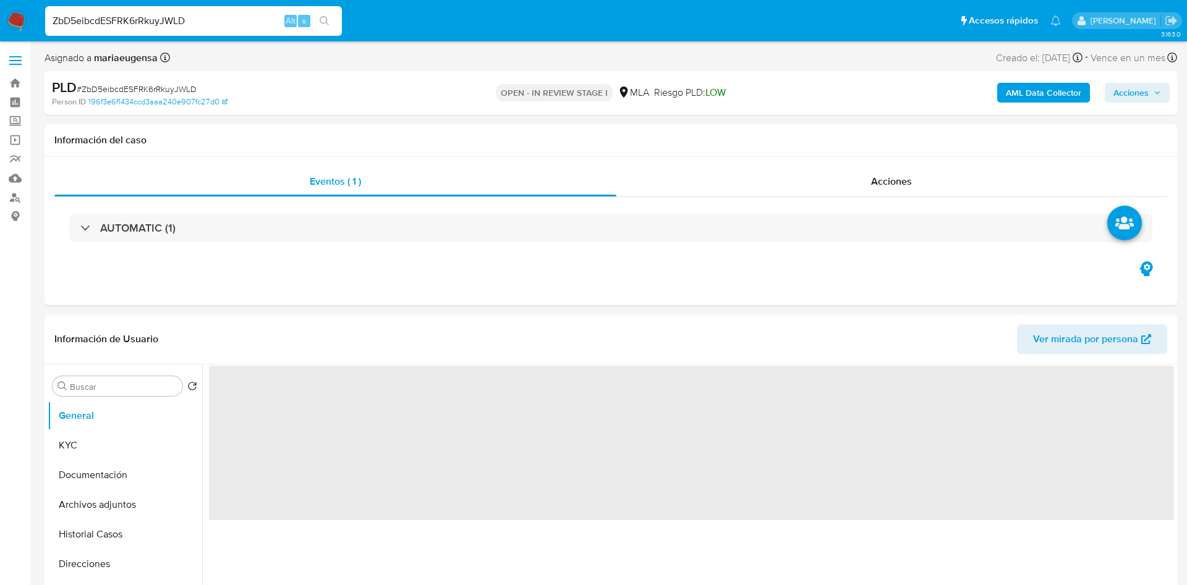
select select "10"
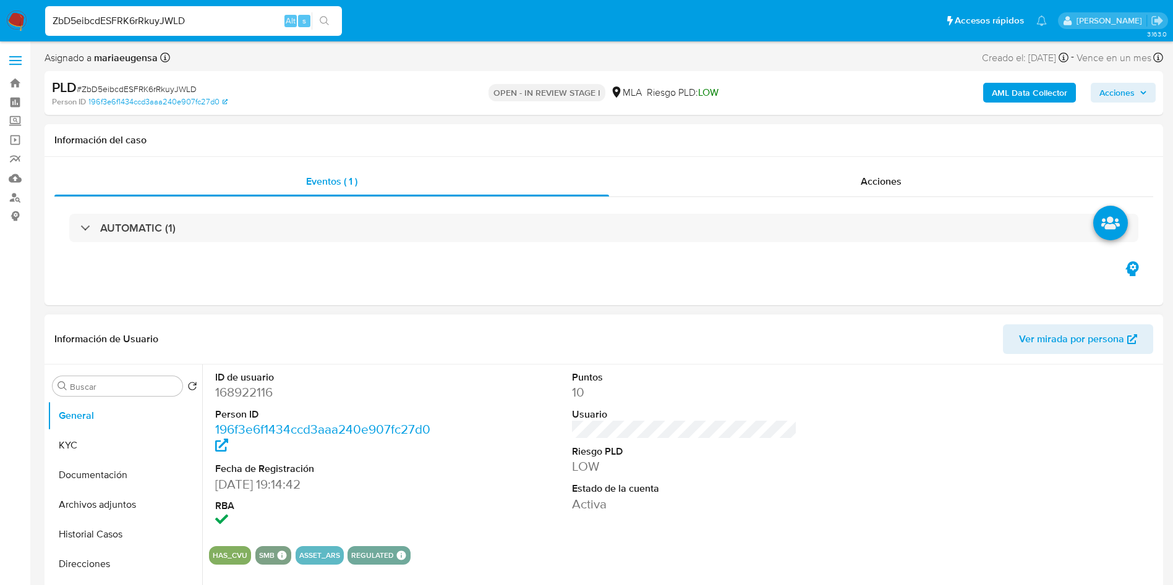
scroll to position [185, 0]
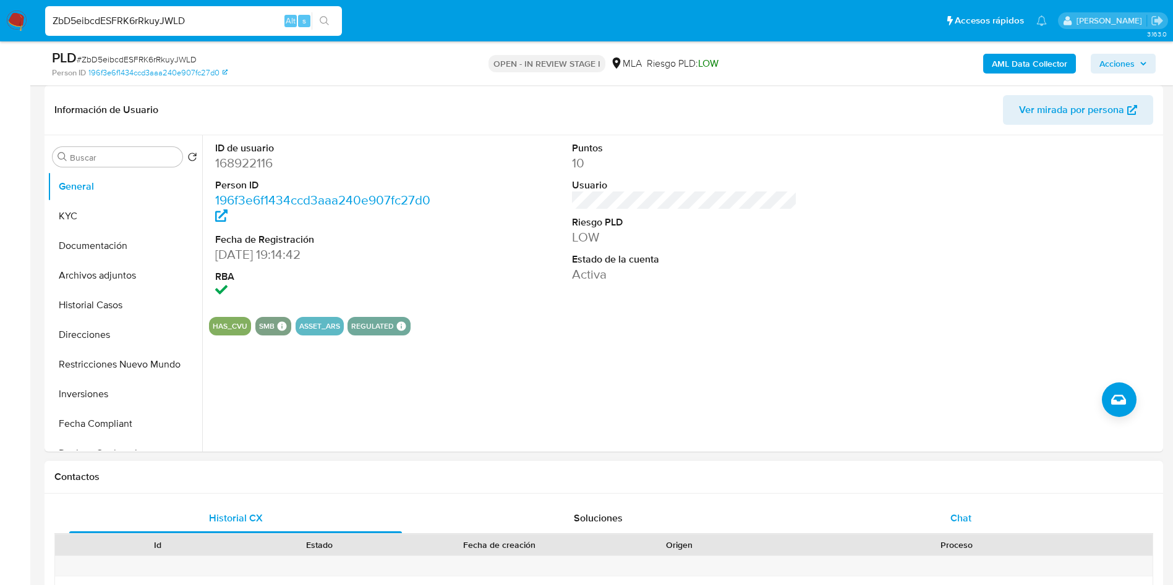
click at [943, 510] on div "Chat" at bounding box center [960, 519] width 333 height 30
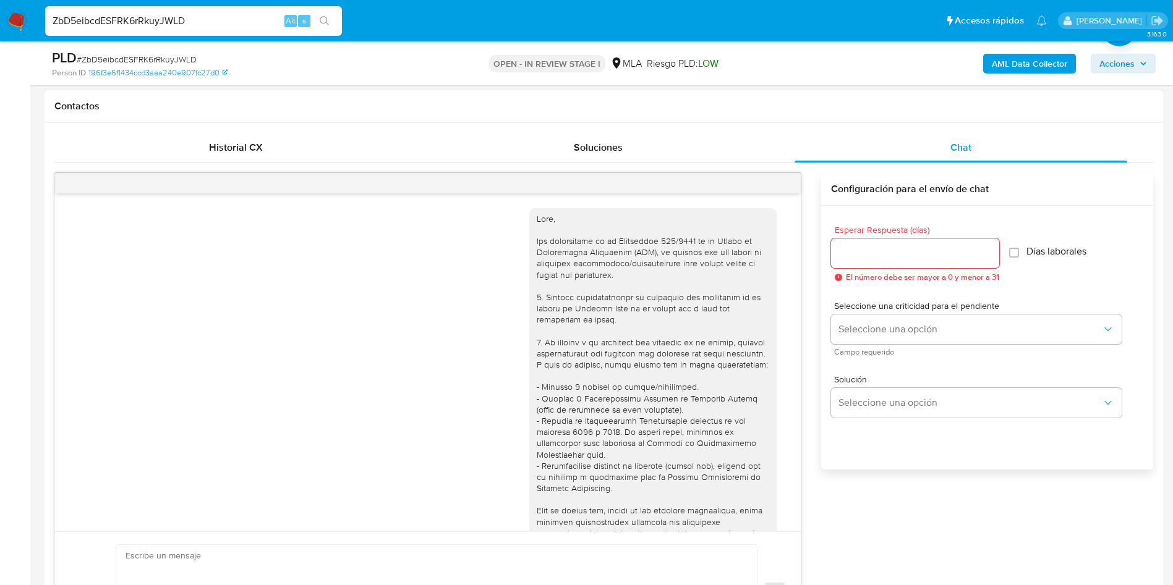
scroll to position [1406, 0]
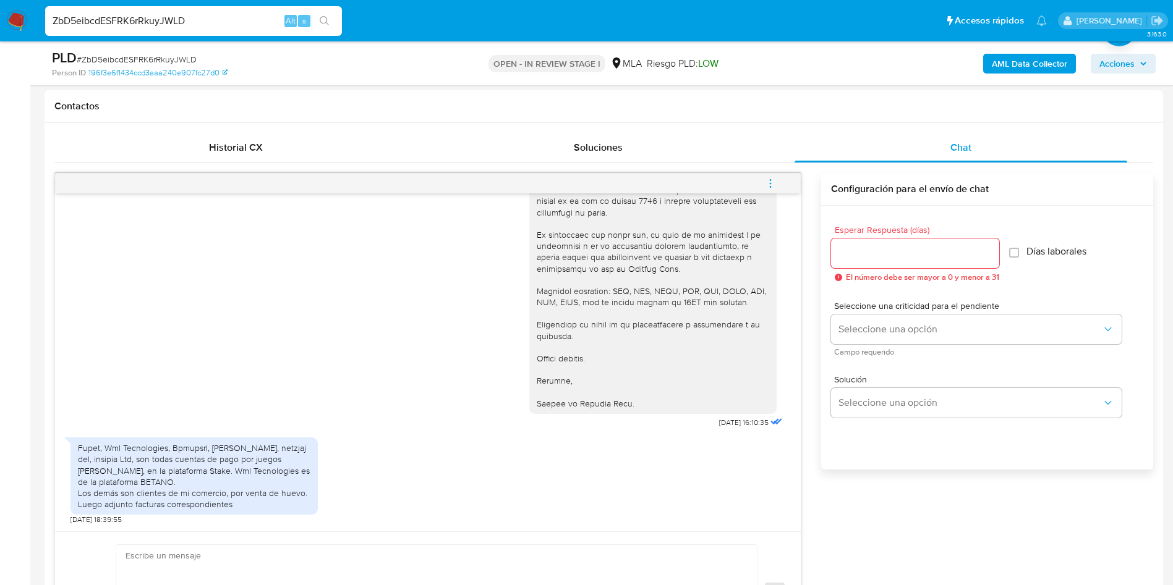
click at [182, 23] on input "ZbD5eibcdESFRK6rRkuyJWLD" at bounding box center [193, 21] width 297 height 16
click at [183, 22] on input "ZbD5eibcdESFRK6rRkuyJWLD" at bounding box center [193, 21] width 297 height 16
paste input "JXNqZd4dxwyuEBmDtr6S4AiJ"
type input "JXNqZd4dxwyuEBmDtr6S4AiJ"
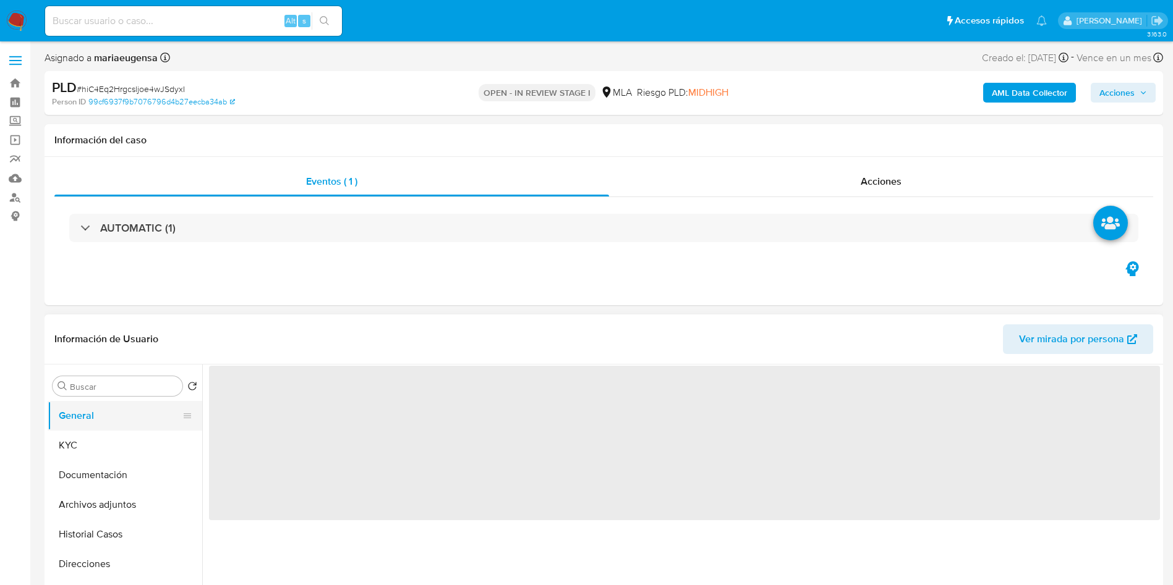
select select "10"
click at [109, 387] on input "Buscar" at bounding box center [124, 386] width 108 height 11
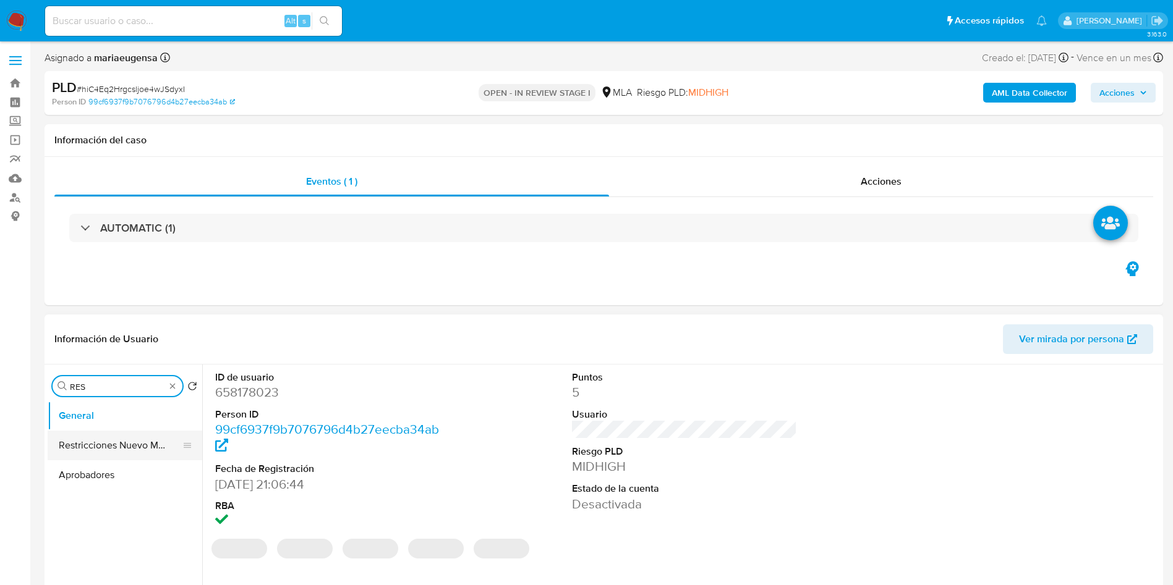
type input "RES"
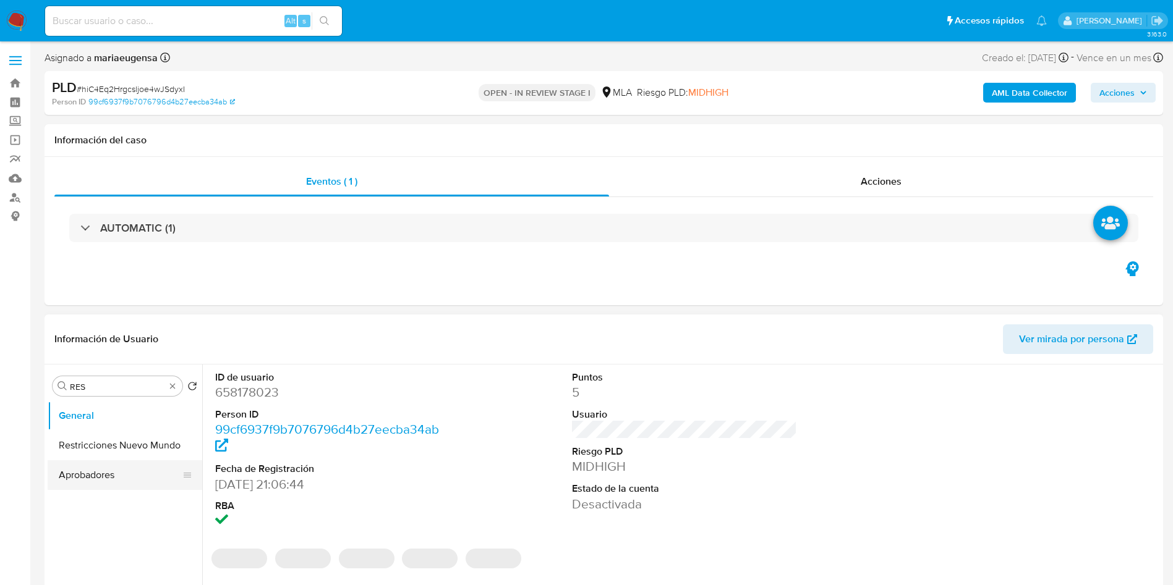
click at [122, 456] on button "Restricciones Nuevo Mundo" at bounding box center [125, 446] width 155 height 30
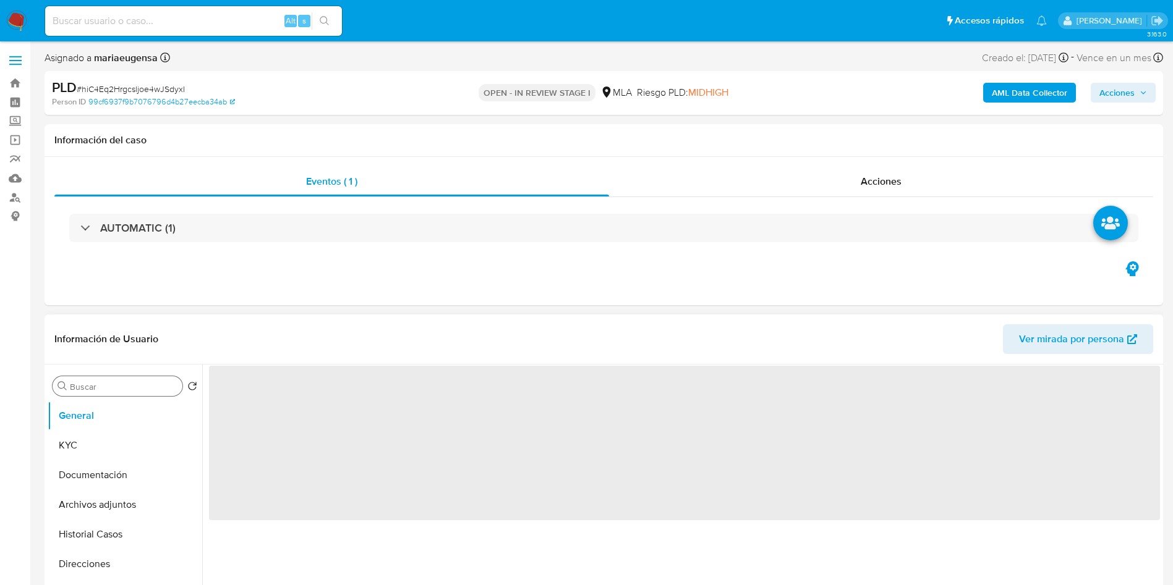
select select "10"
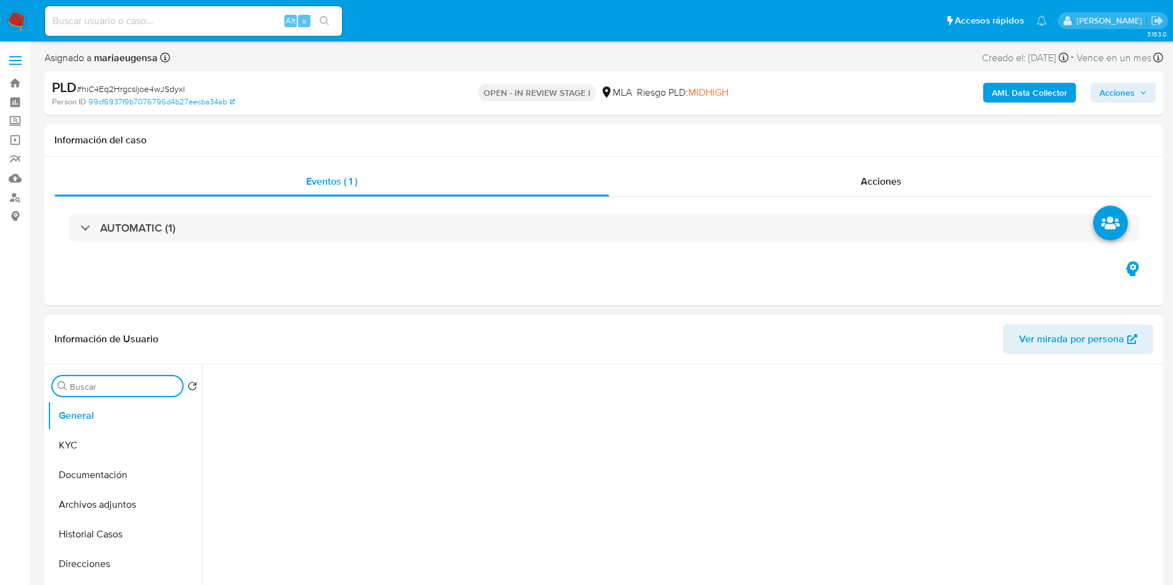
click at [105, 387] on input "Buscar" at bounding box center [124, 386] width 108 height 11
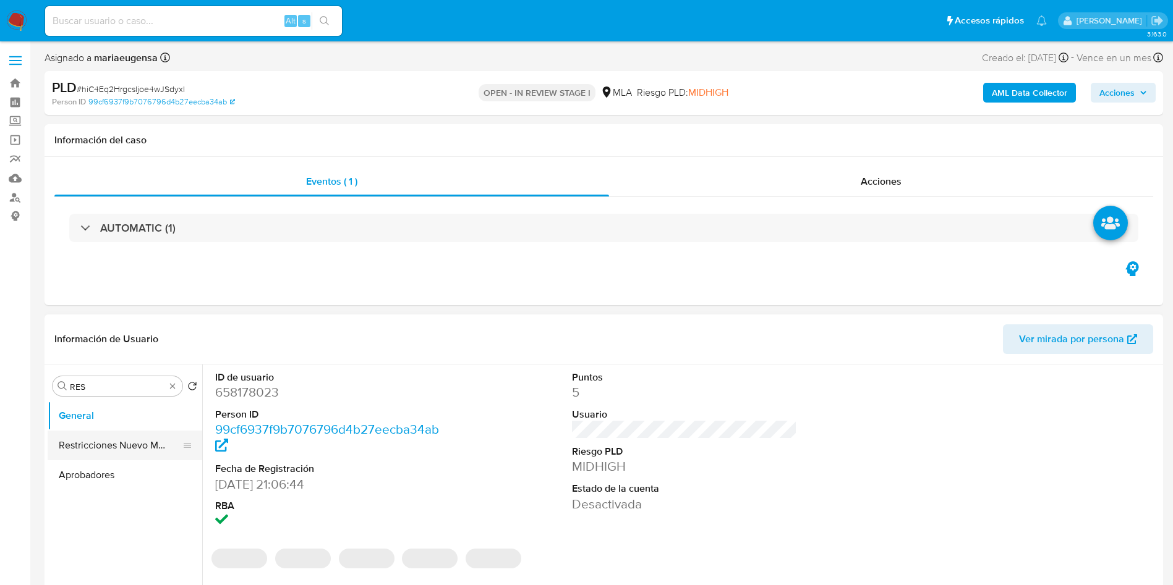
click at [125, 453] on button "Restricciones Nuevo Mundo" at bounding box center [120, 446] width 145 height 30
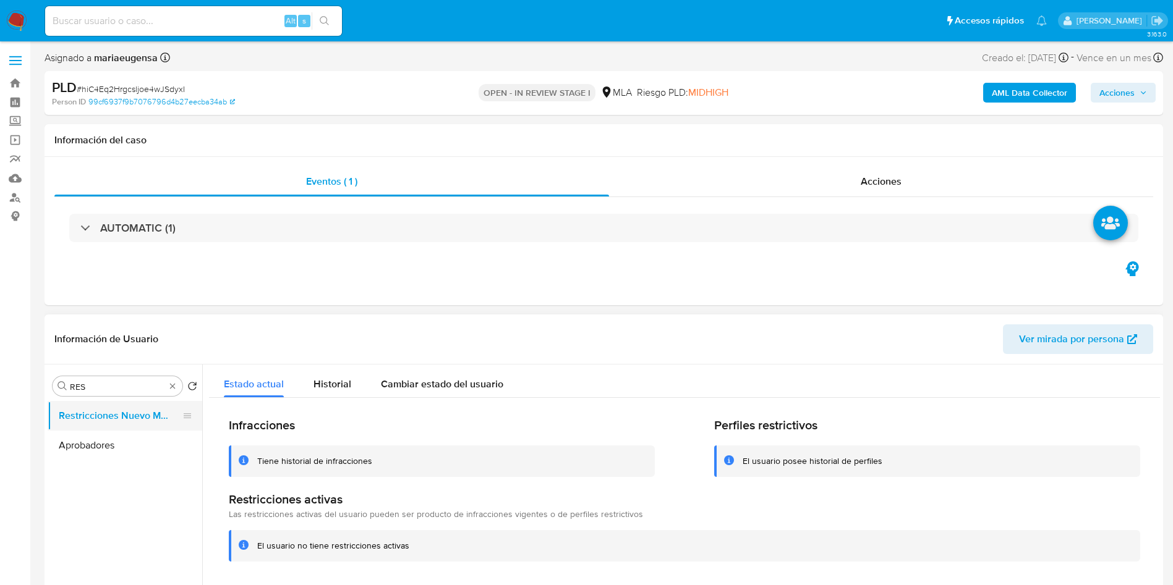
drag, startPoint x: 139, startPoint y: 444, endPoint x: 146, endPoint y: 418, distance: 26.2
click at [139, 441] on button "Aprobadores" at bounding box center [125, 446] width 155 height 30
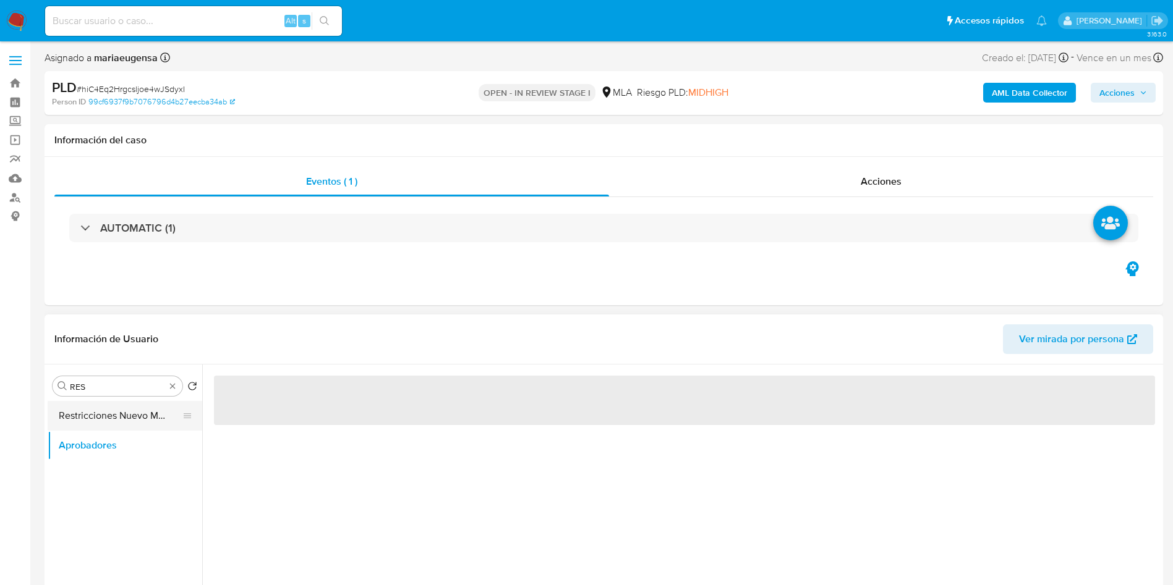
click at [146, 415] on button "Restricciones Nuevo Mundo" at bounding box center [120, 416] width 145 height 30
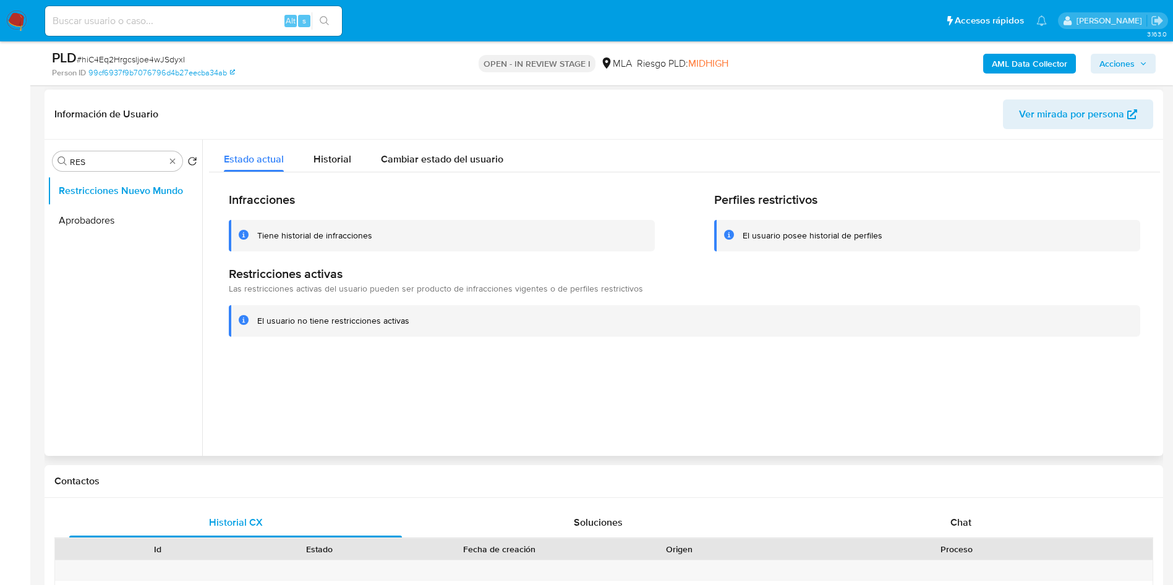
scroll to position [185, 0]
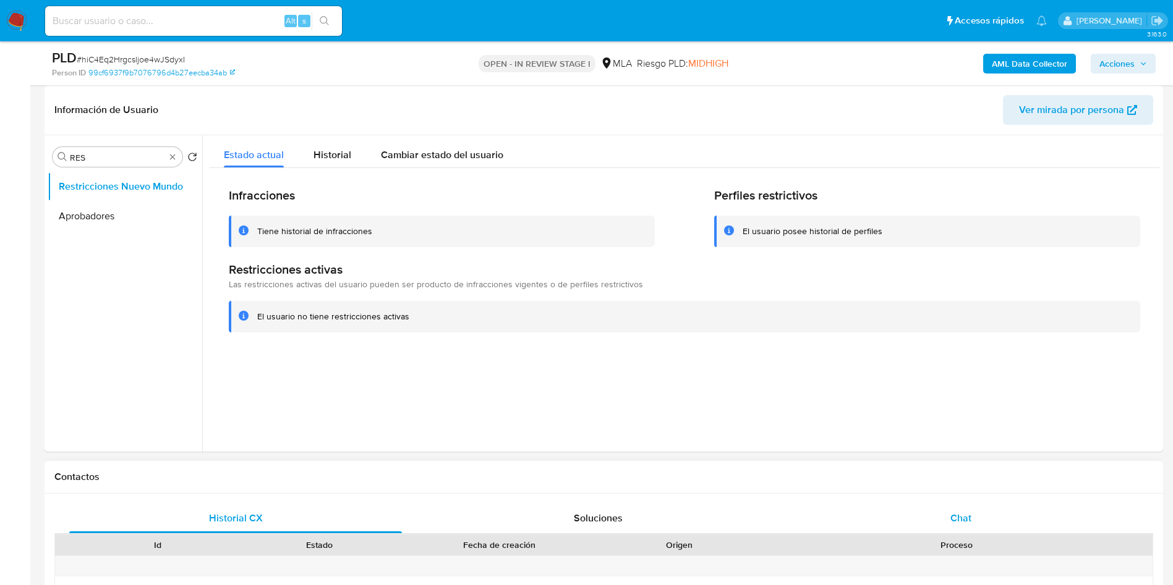
click at [885, 514] on div "Chat" at bounding box center [960, 519] width 333 height 30
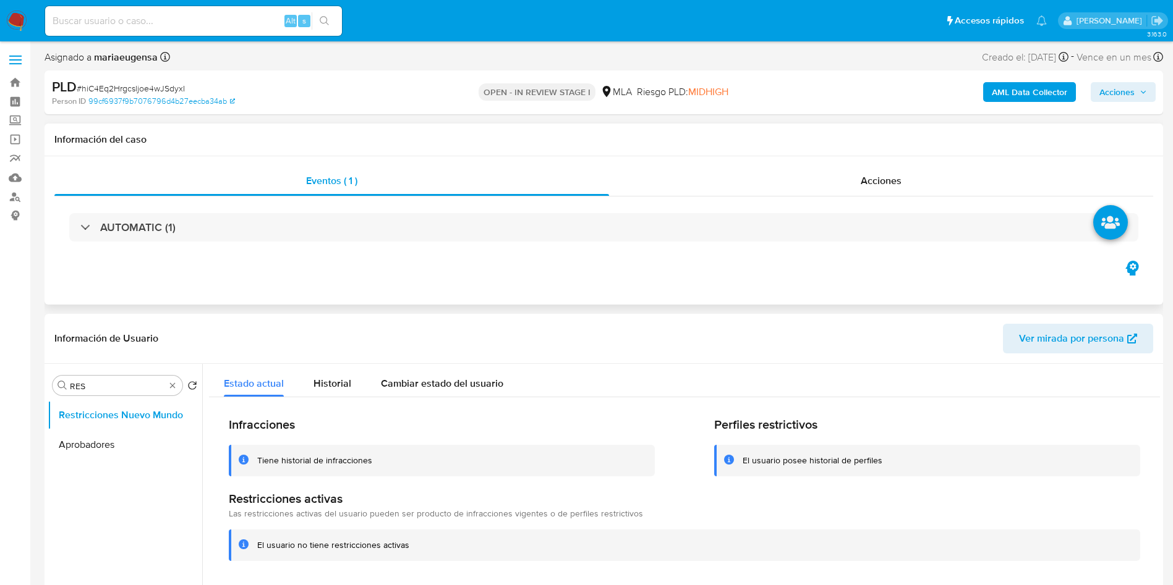
scroll to position [0, 0]
click at [121, 380] on div "Buscar RES" at bounding box center [118, 386] width 130 height 20
click at [118, 390] on input "RES" at bounding box center [117, 386] width 95 height 11
click at [118, 389] on input "RES" at bounding box center [117, 386] width 95 height 11
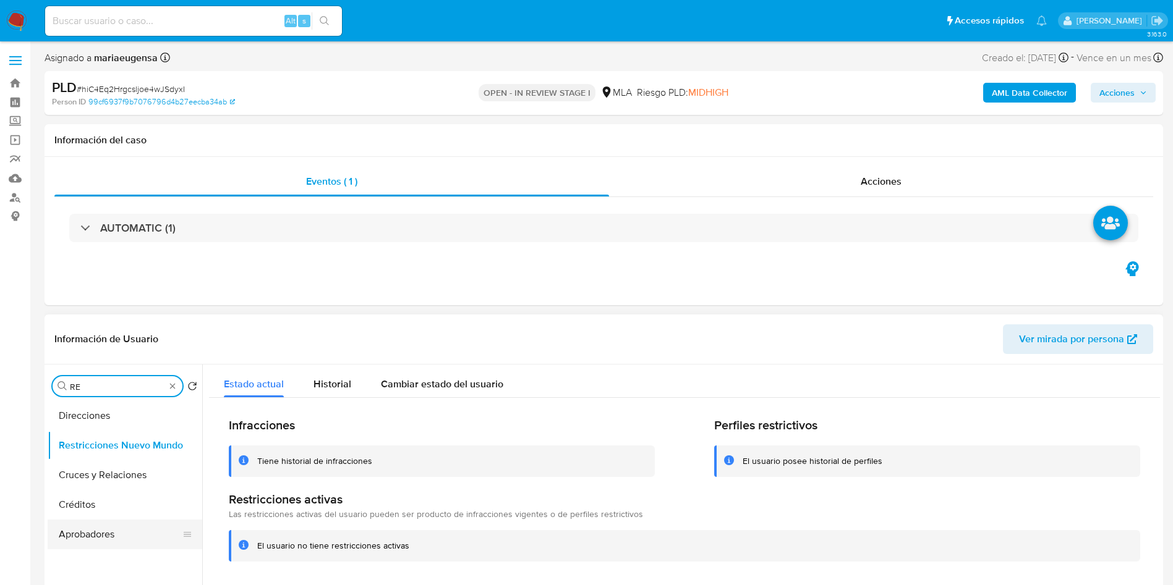
type input "RES"
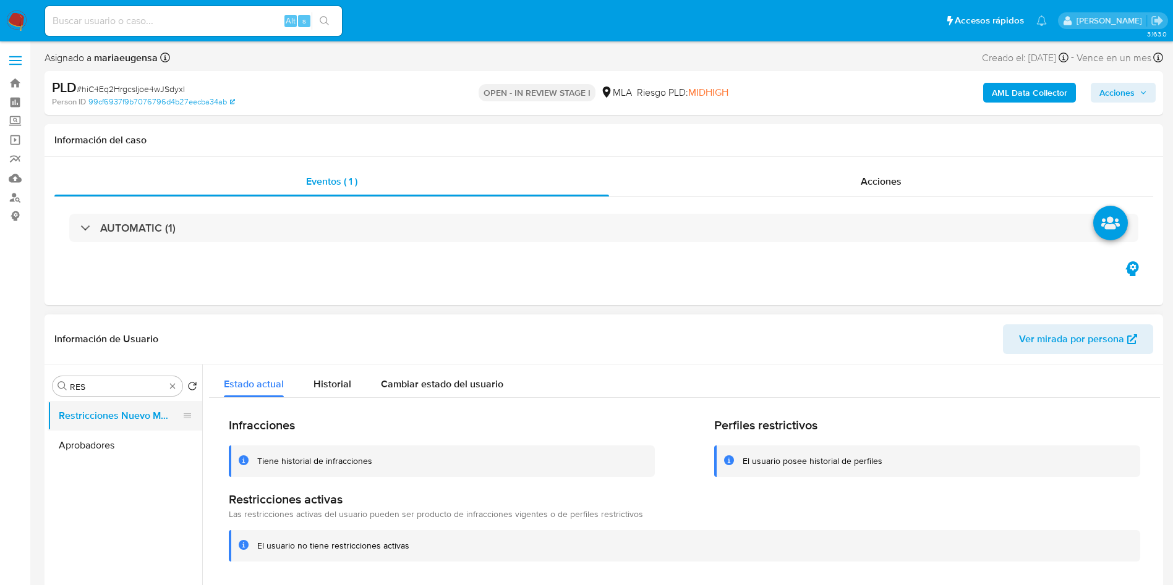
click at [150, 409] on button "Restricciones Nuevo Mundo" at bounding box center [120, 416] width 145 height 30
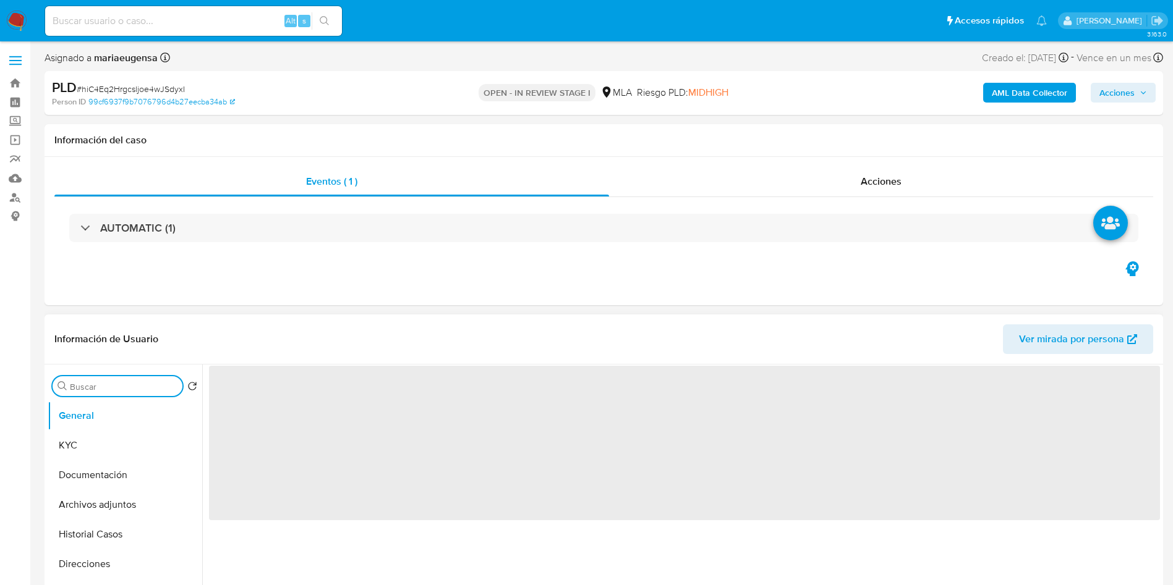
click at [79, 388] on input "Buscar" at bounding box center [124, 386] width 108 height 11
select select "10"
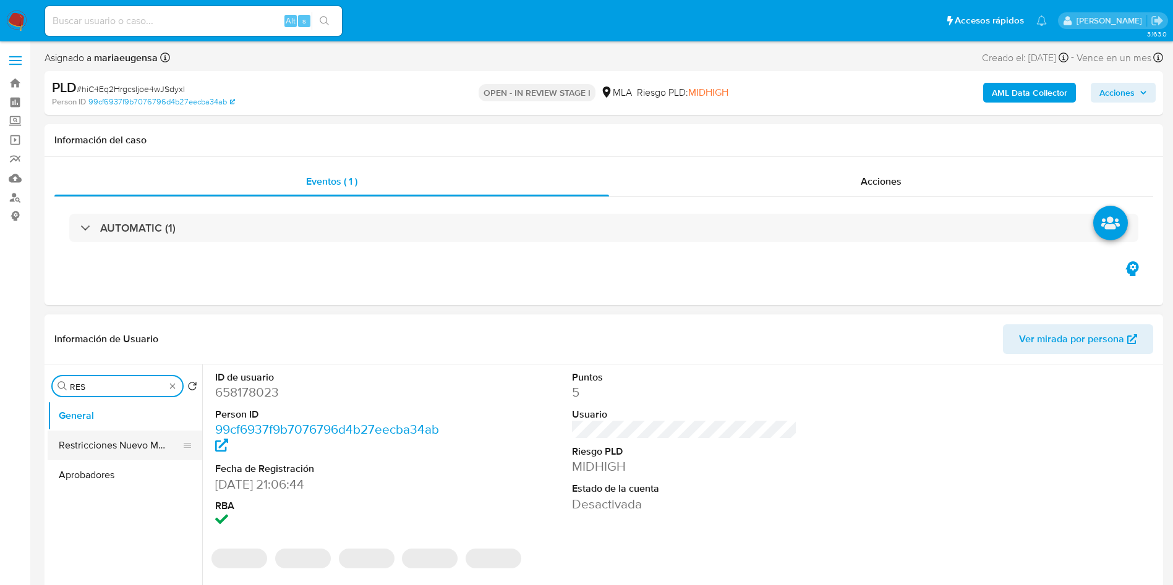
type input "RES"
click at [123, 445] on button "Restricciones Nuevo Mundo" at bounding box center [120, 446] width 145 height 30
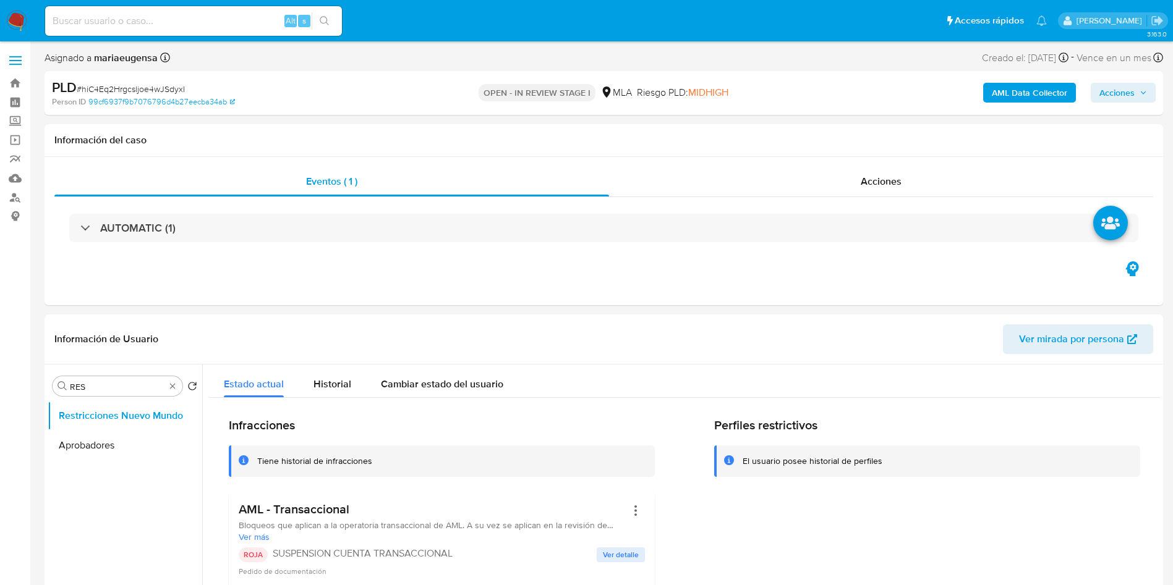
click at [1129, 85] on span "Acciones" at bounding box center [1116, 93] width 35 height 20
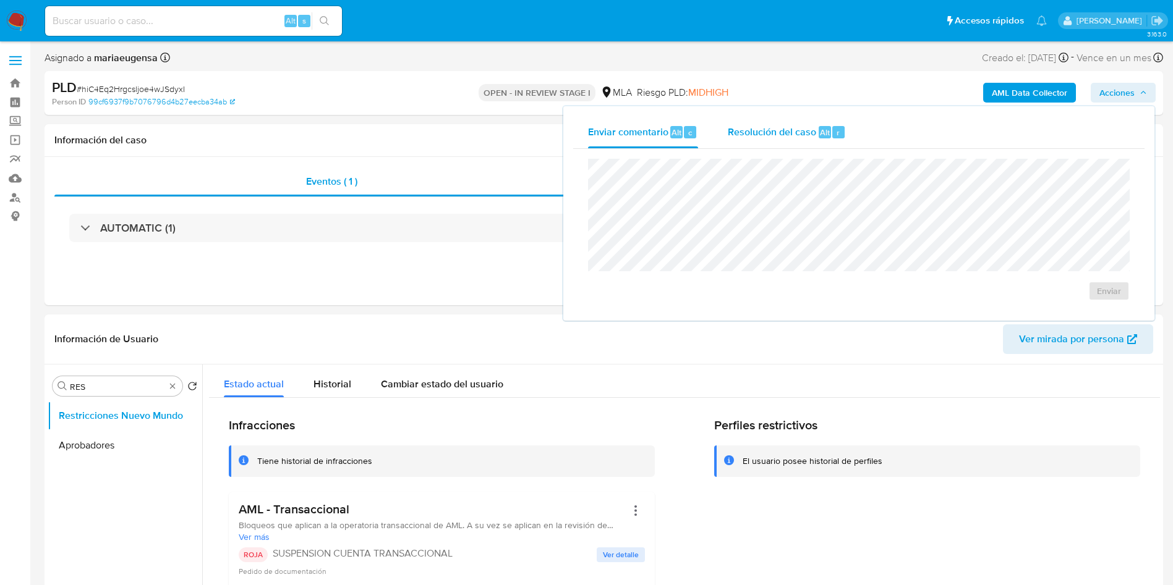
click at [782, 146] on div "Resolución del caso Alt r" at bounding box center [787, 132] width 118 height 32
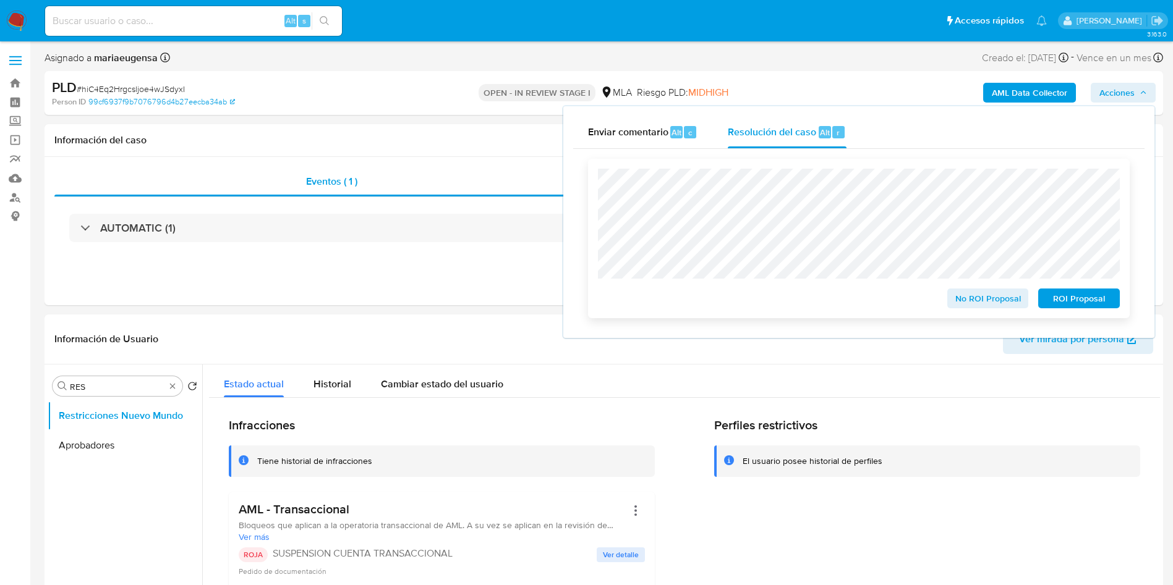
click at [1101, 298] on span "ROI Proposal" at bounding box center [1078, 298] width 64 height 17
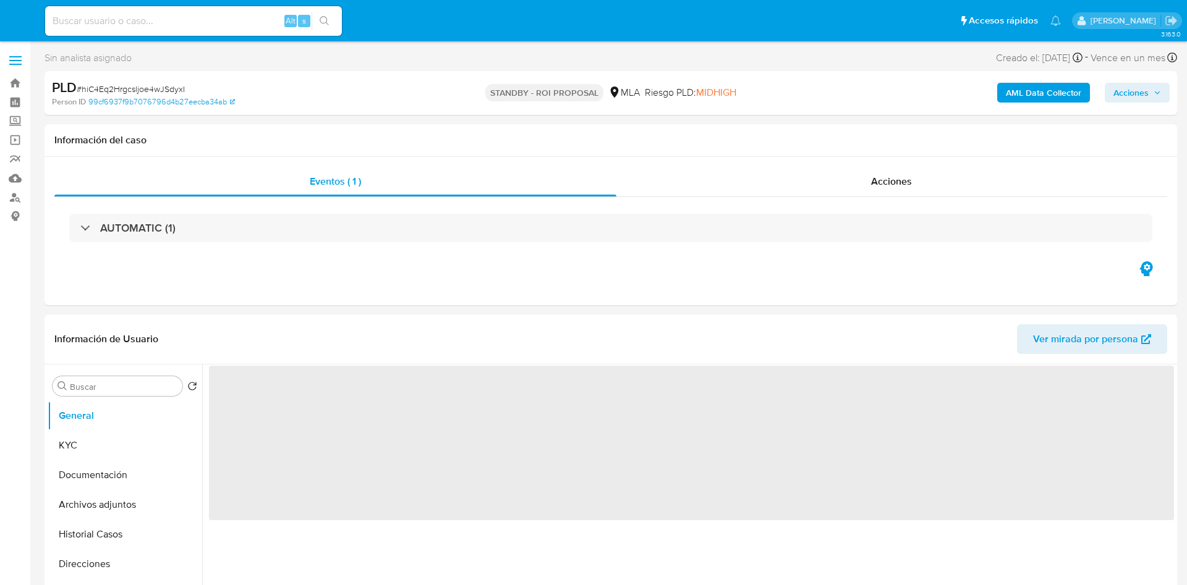
select select "10"
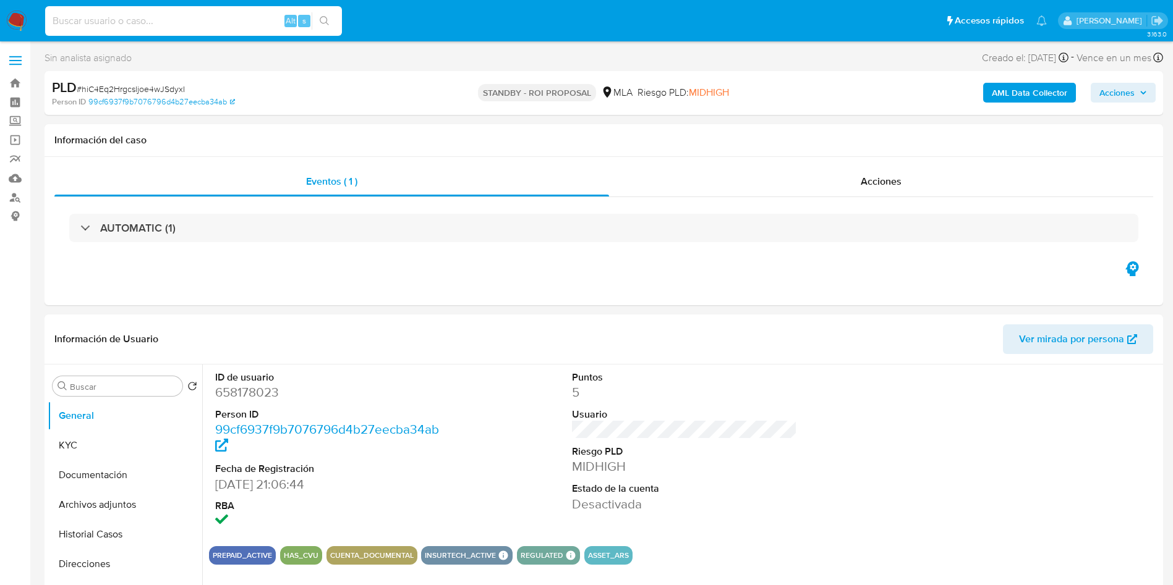
click at [125, 22] on input at bounding box center [193, 21] width 297 height 16
paste input "hwXbOBS2u7s7J0T6QkIJ5HJa"
type input "hwXbOBS2u7s7J0T6QkIJ5HJa"
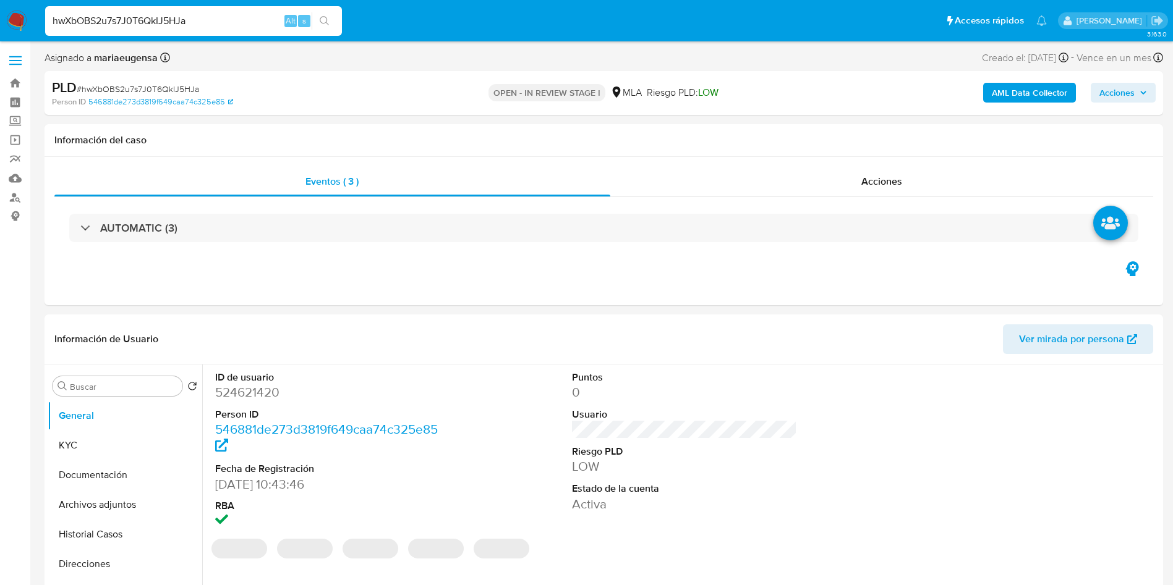
select select "10"
click at [247, 391] on dd "524621420" at bounding box center [328, 392] width 226 height 17
click at [247, 390] on dd "524621420" at bounding box center [328, 392] width 226 height 17
copy dd "524621420"
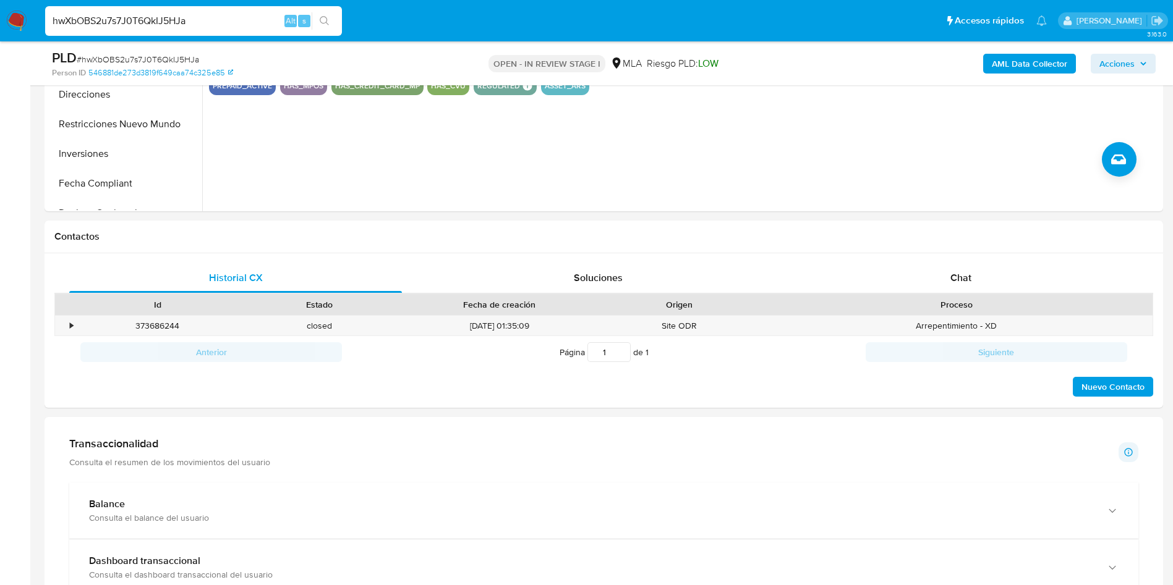
scroll to position [371, 0]
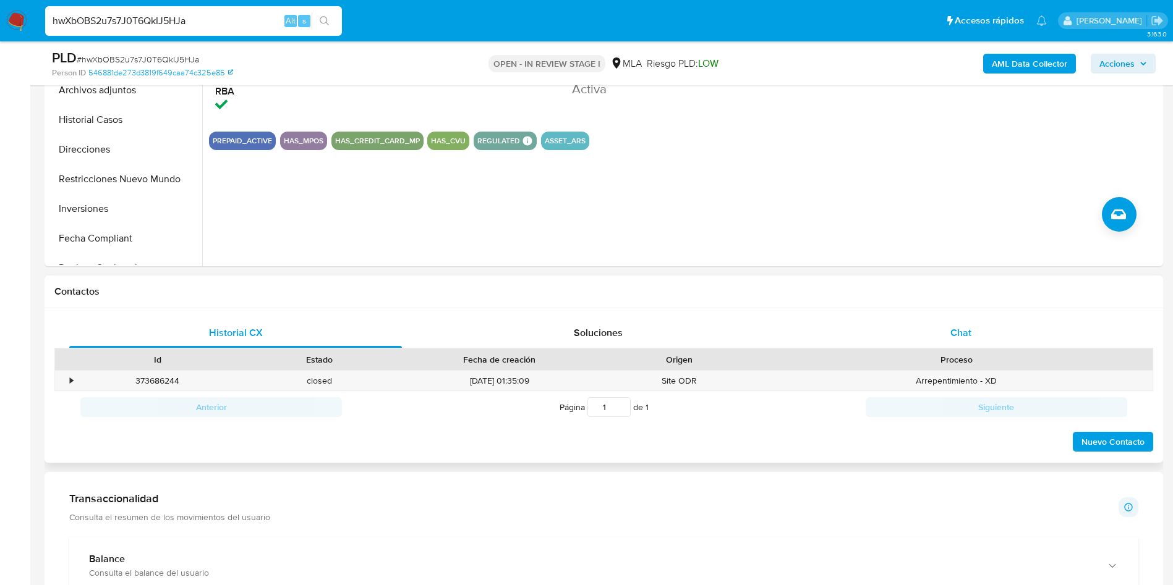
drag, startPoint x: 955, startPoint y: 315, endPoint x: 946, endPoint y: 344, distance: 29.9
click at [956, 321] on div "Historial CX Soluciones Chat Id Estado Fecha de creación Origen Proceso • 37368…" at bounding box center [604, 385] width 1118 height 155
click at [946, 344] on div "Chat" at bounding box center [960, 333] width 333 height 30
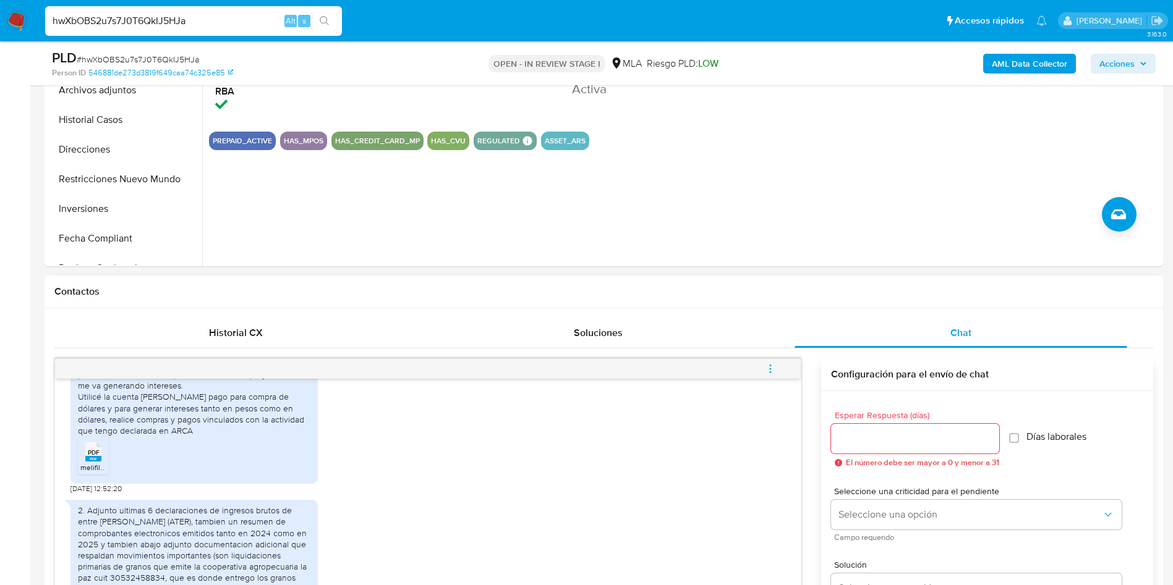
scroll to position [637, 0]
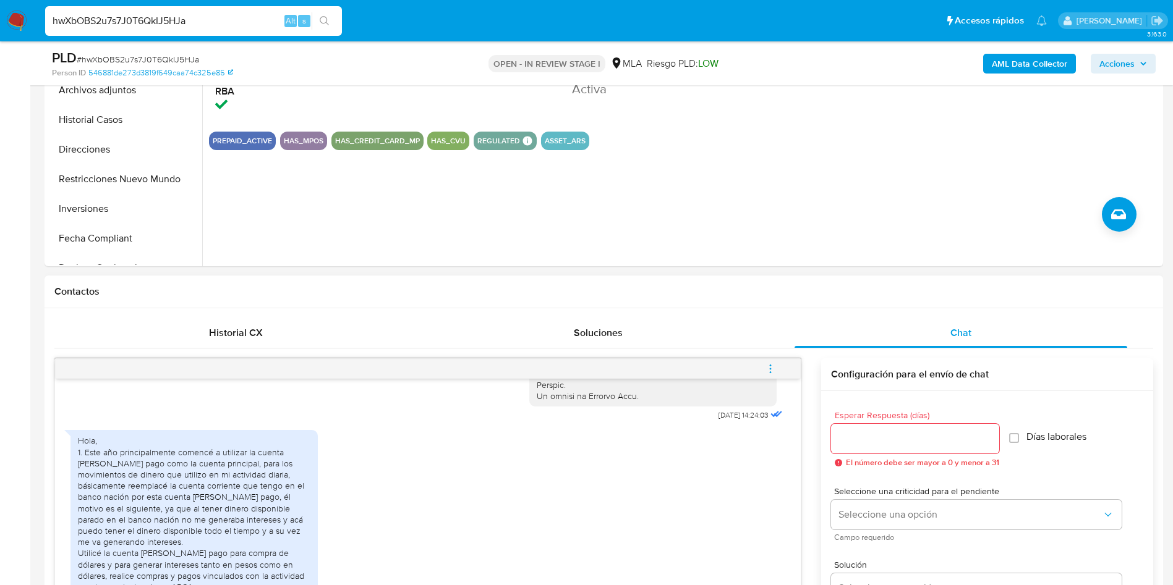
click at [429, 459] on div "Hola, 1. Este año principalmente comencé a utilizar la cuenta [PERSON_NAME] pag…" at bounding box center [427, 537] width 715 height 226
click at [378, 495] on div "Hola, 1. Este año principalmente comencé a utilizar la cuenta [PERSON_NAME] pag…" at bounding box center [427, 537] width 715 height 226
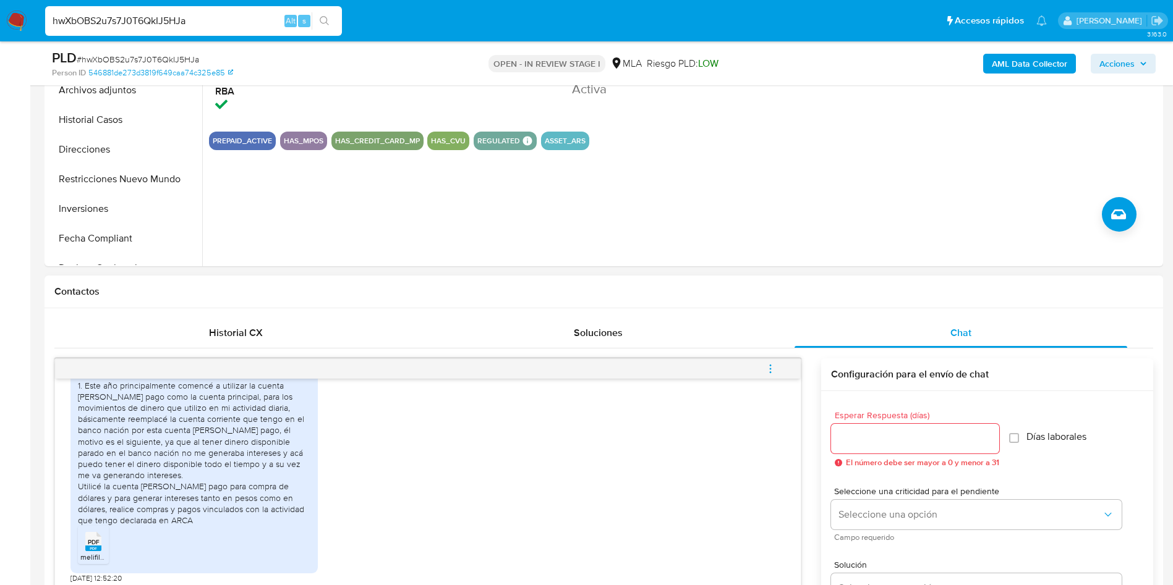
scroll to position [730, 0]
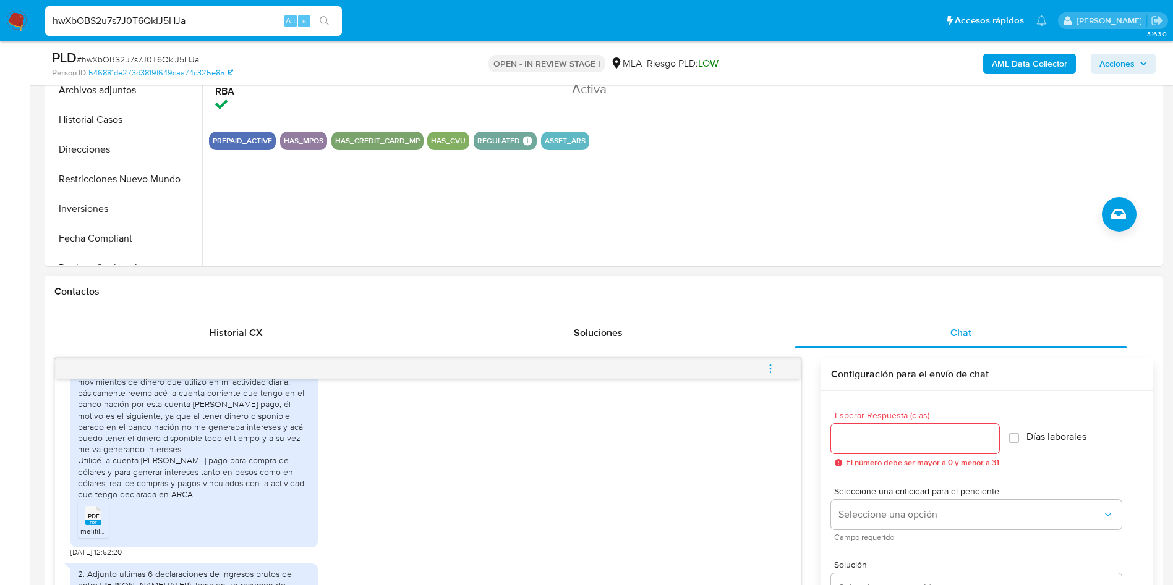
click at [100, 525] on icon at bounding box center [93, 515] width 16 height 19
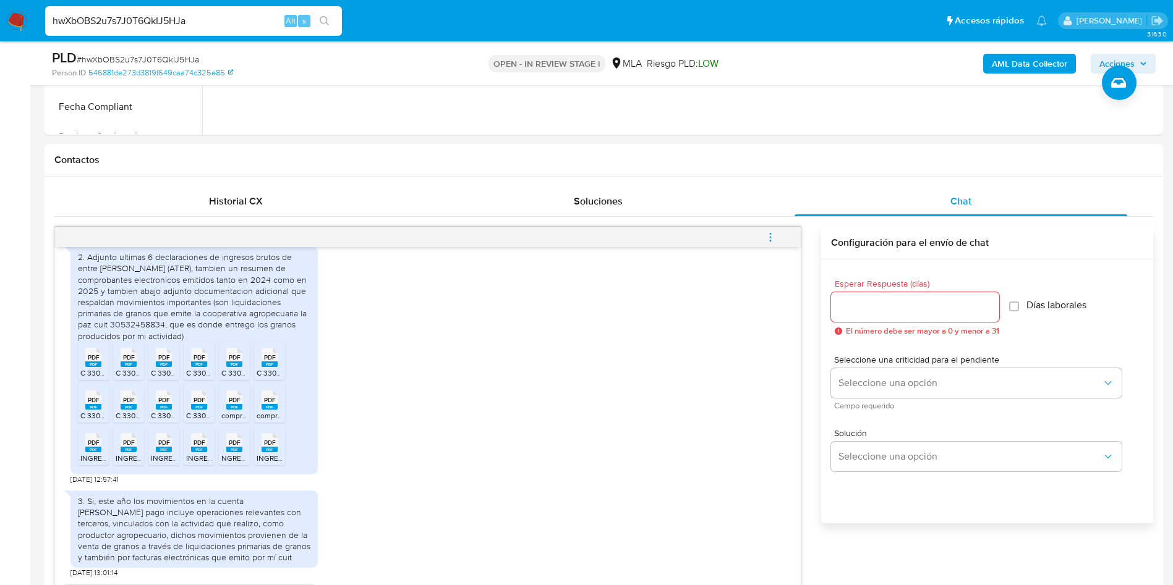
scroll to position [506, 0]
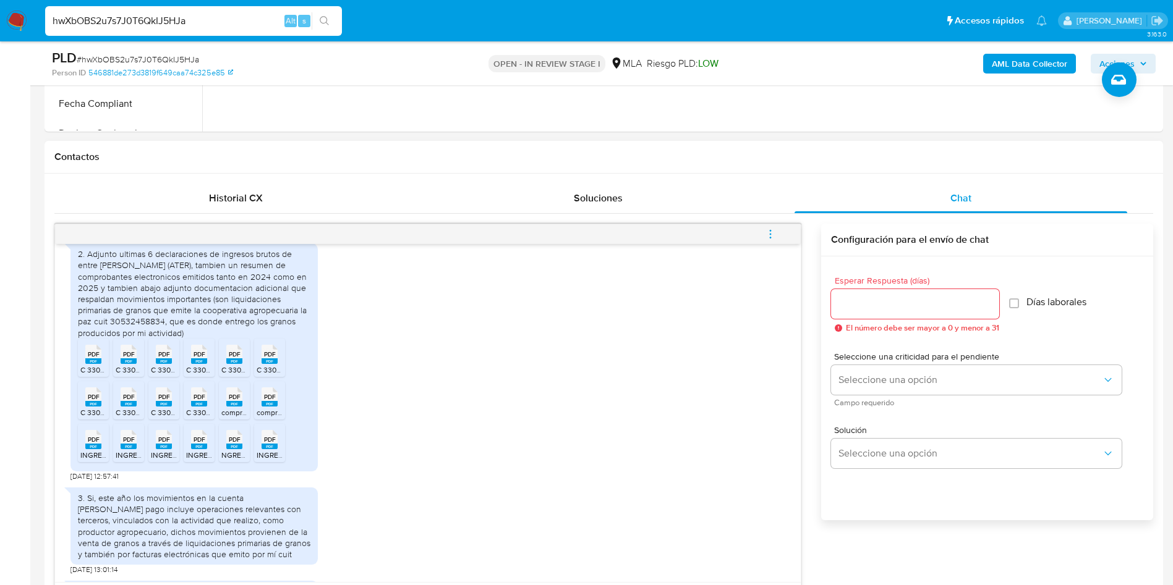
click at [365, 431] on div "2. Adjunto ultimas 6 declaraciones de ingresos brutos de entre [PERSON_NAME] (A…" at bounding box center [427, 359] width 715 height 244
drag, startPoint x: 87, startPoint y: 381, endPoint x: 85, endPoint y: 405, distance: 23.5
click at [87, 364] on rect at bounding box center [93, 362] width 16 height 6
drag, startPoint x: 85, startPoint y: 423, endPoint x: 102, endPoint y: 454, distance: 35.4
click at [88, 408] on div "PDF PDF" at bounding box center [93, 396] width 26 height 24
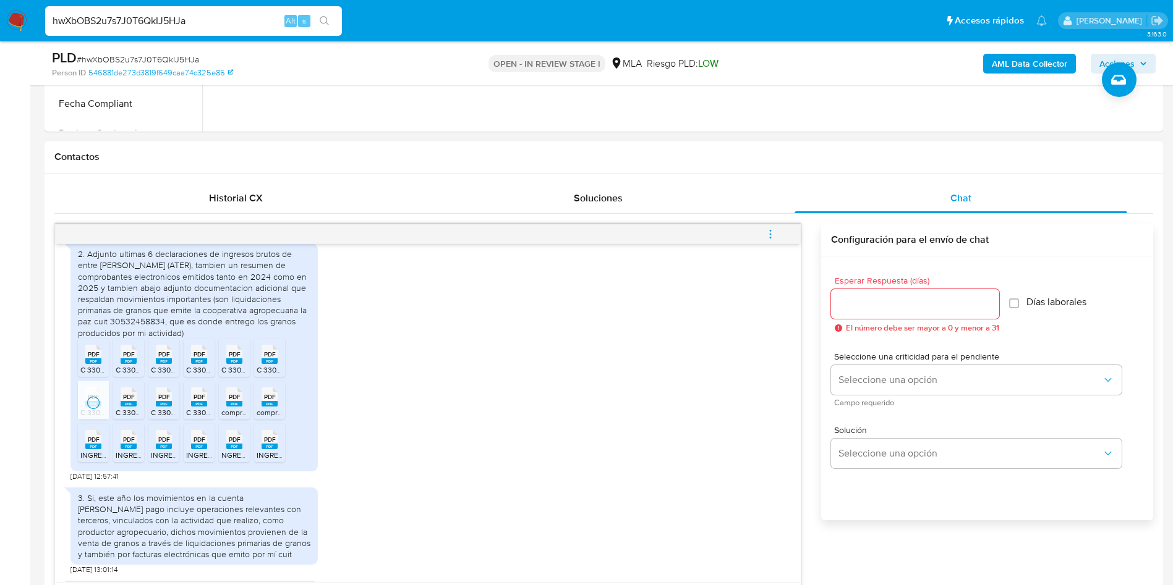
click at [106, 451] on div "PDF PDF" at bounding box center [93, 438] width 26 height 24
click at [121, 449] on icon at bounding box center [129, 439] width 16 height 19
drag, startPoint x: 127, startPoint y: 428, endPoint x: 132, endPoint y: 396, distance: 32.4
click at [127, 407] on rect at bounding box center [129, 404] width 16 height 6
click at [133, 364] on rect at bounding box center [129, 362] width 16 height 6
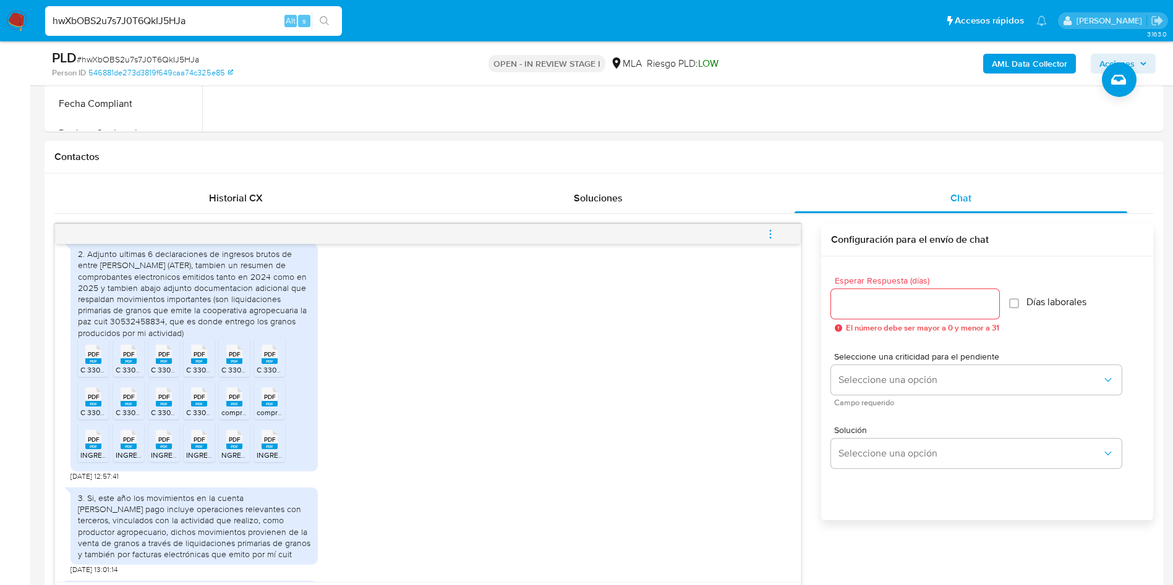
click at [157, 364] on rect at bounding box center [164, 362] width 16 height 6
click at [158, 407] on rect at bounding box center [164, 404] width 16 height 6
click at [158, 448] on li "PDF PDF INGRESOS BRUTOS ENTRE [PERSON_NAME] ATER 06.2025.pdf" at bounding box center [163, 443] width 31 height 38
click at [219, 459] on li "PDF PDF NGRESOS BRUTOS ENTRE [PERSON_NAME] ATER 01.2025.pdf" at bounding box center [234, 443] width 31 height 38
drag, startPoint x: 202, startPoint y: 460, endPoint x: 210, endPoint y: 420, distance: 41.1
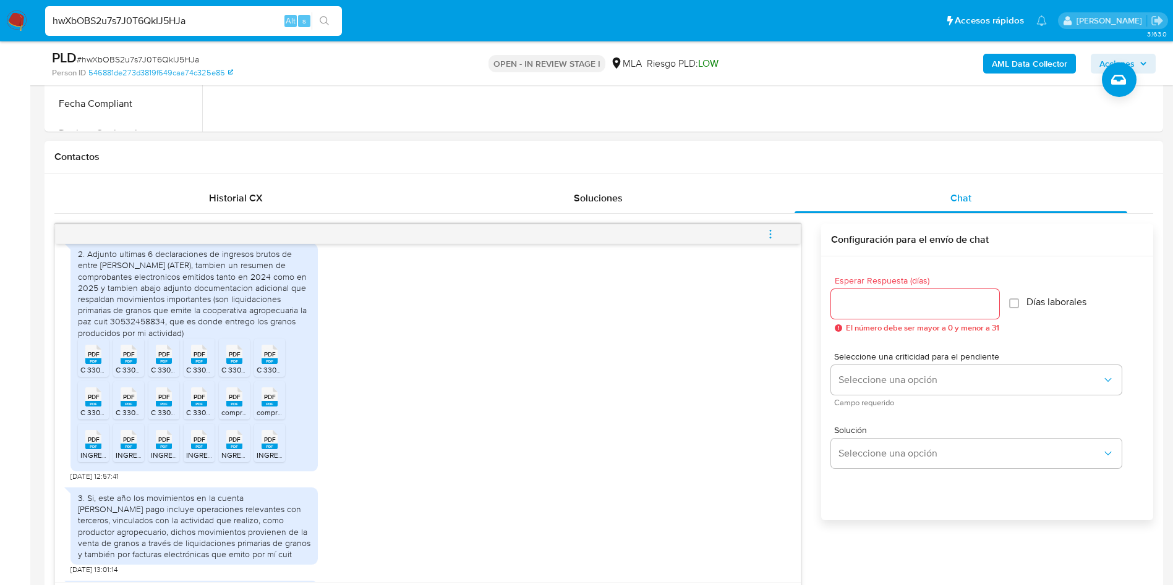
click at [203, 449] on div "PDF PDF" at bounding box center [199, 438] width 26 height 24
drag, startPoint x: 210, startPoint y: 418, endPoint x: 219, endPoint y: 423, distance: 10.0
click at [210, 408] on div "PDF PDF" at bounding box center [199, 396] width 26 height 24
click at [232, 401] on span "PDF" at bounding box center [235, 397] width 12 height 8
click at [204, 375] on span "C 3302 29134377.pdf" at bounding box center [220, 370] width 69 height 11
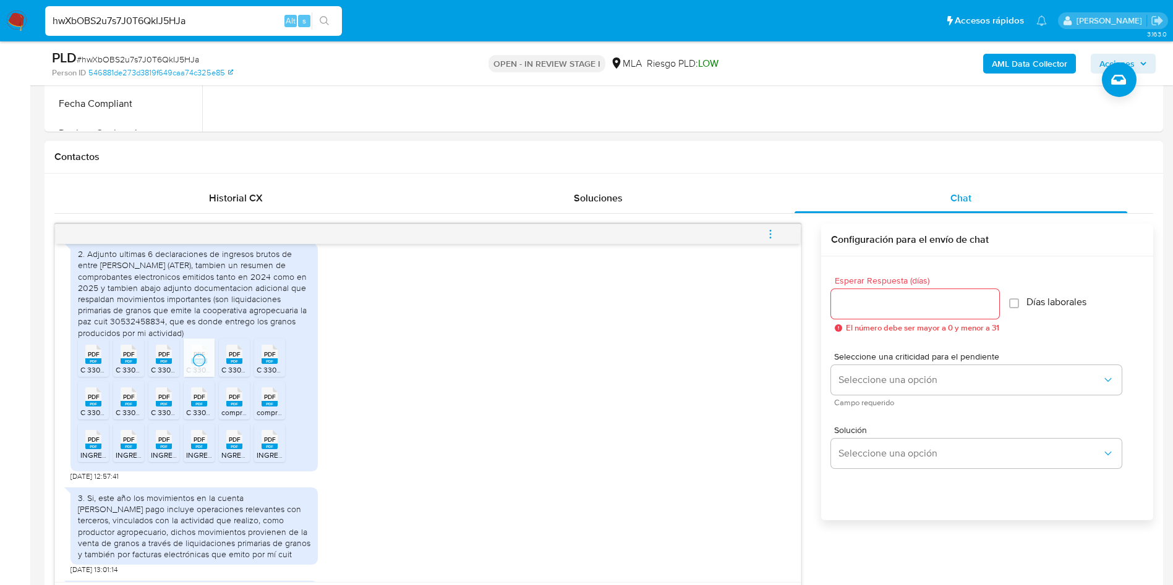
click at [234, 364] on rect at bounding box center [234, 362] width 16 height 6
drag, startPoint x: 273, startPoint y: 386, endPoint x: 266, endPoint y: 401, distance: 16.9
click at [271, 377] on li "PDF PDF C 3302 29201606.pdf" at bounding box center [269, 358] width 31 height 38
click at [265, 401] on span "PDF" at bounding box center [270, 397] width 12 height 8
click at [268, 460] on span "INGRESOS BRUTOS ENTRE [PERSON_NAME] ATER 02.2025.pdf" at bounding box center [362, 455] width 211 height 11
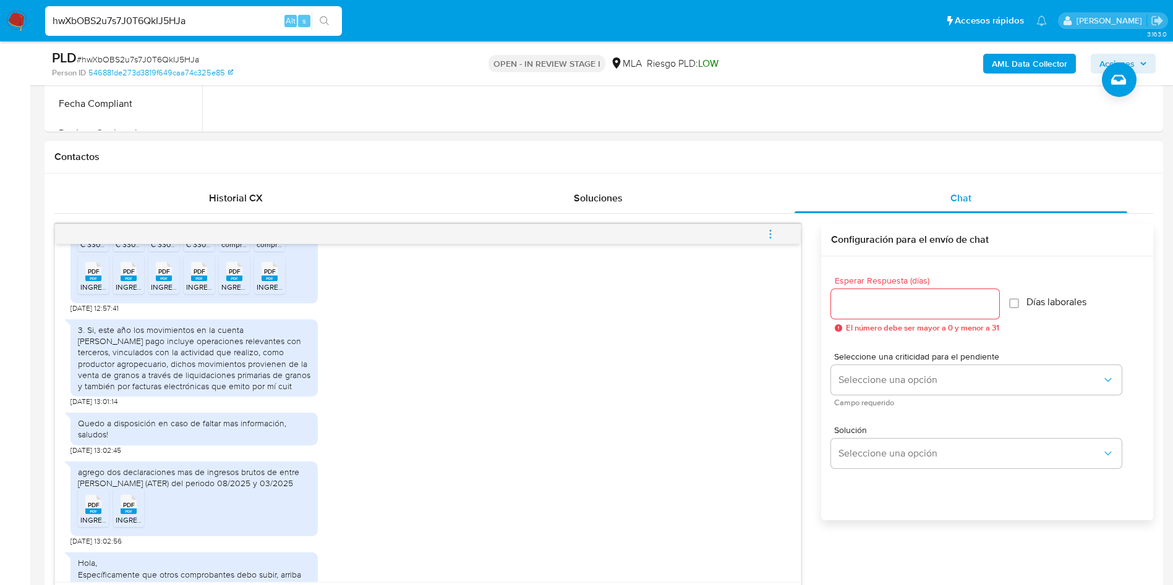
scroll to position [1101, 0]
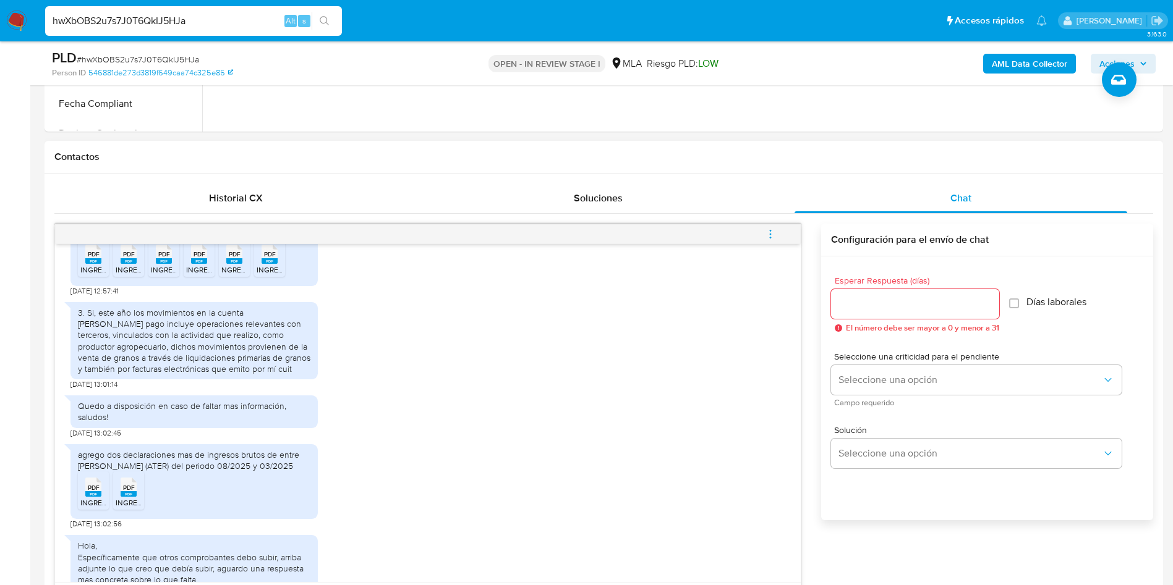
drag, startPoint x: 94, startPoint y: 516, endPoint x: 113, endPoint y: 518, distance: 19.3
click at [96, 497] on rect at bounding box center [93, 494] width 16 height 6
click at [123, 497] on rect at bounding box center [129, 494] width 16 height 6
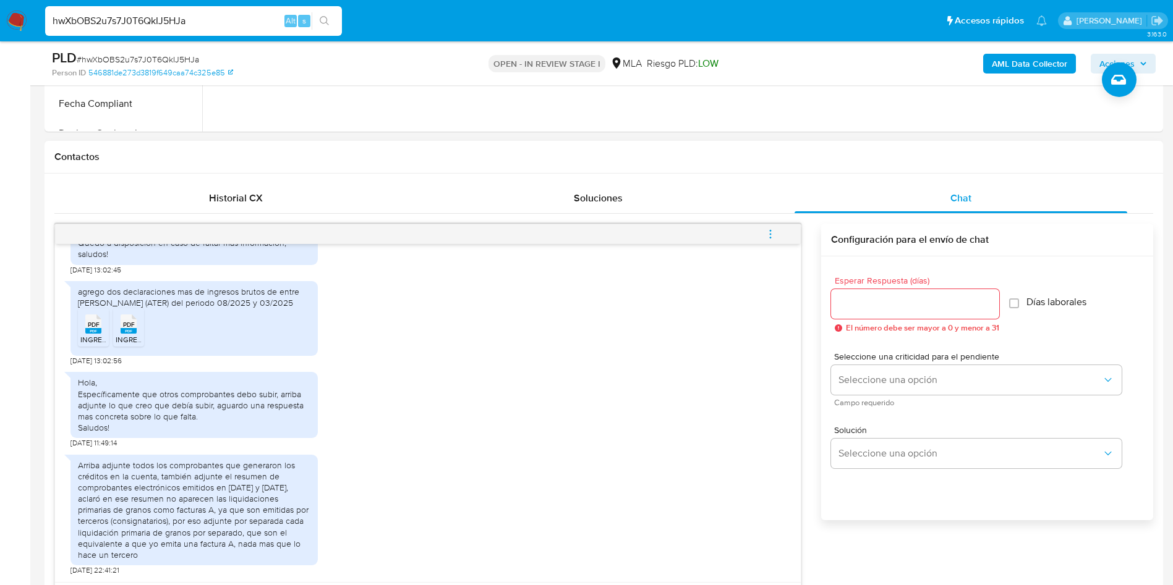
scroll to position [598, 0]
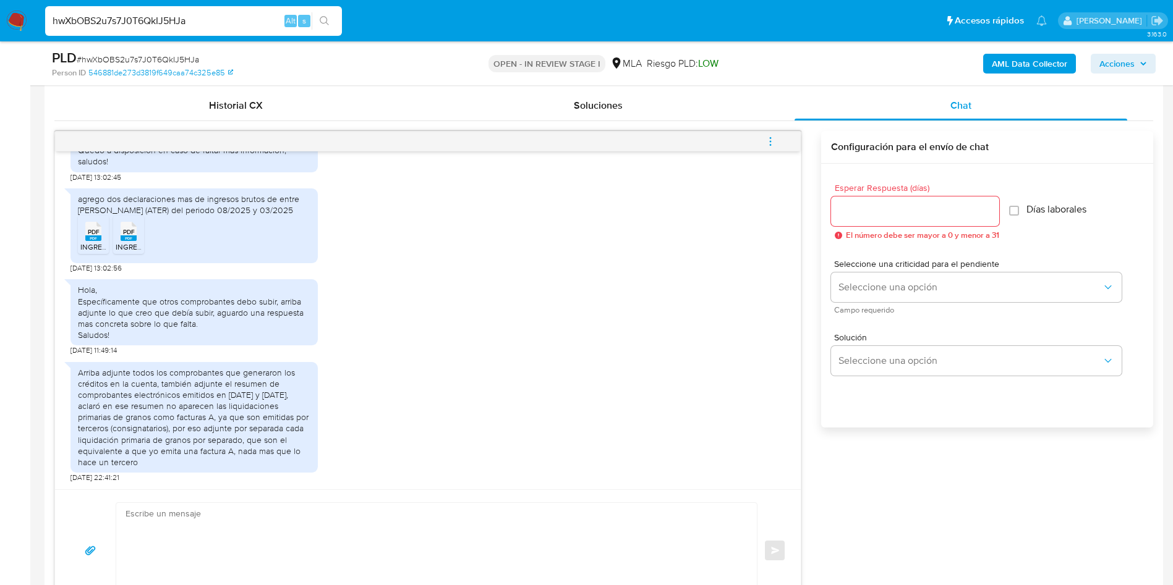
click at [452, 389] on div "Arriba adjunte todos los comprobantes que generaron los créditos en la cuenta, …" at bounding box center [427, 419] width 715 height 127
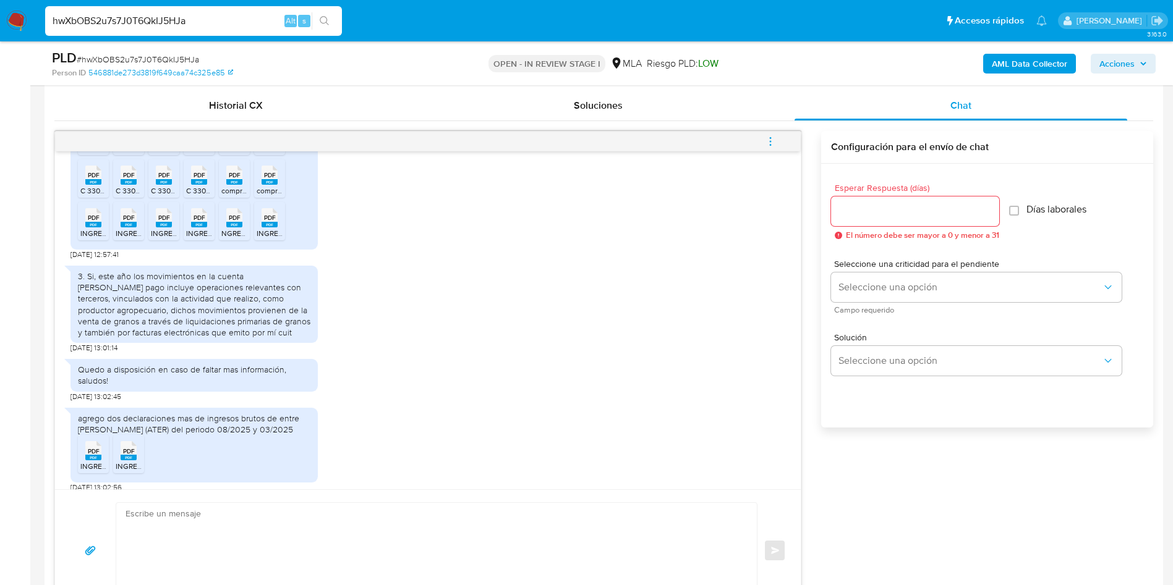
scroll to position [1008, 0]
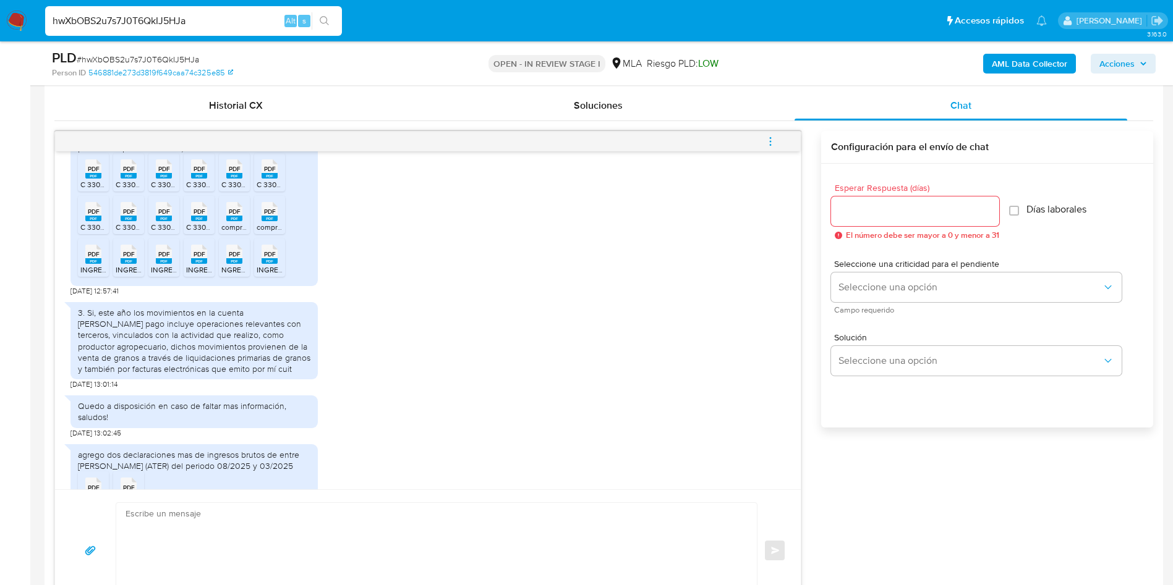
click at [146, 58] on span "# hwXbOBS2u7s7J0T6QkIJ5HJa" at bounding box center [138, 59] width 122 height 12
copy span "hwXbOBS2u7s7J0T6QkIJ5HJa"
click at [146, 57] on span "# hwXbOBS2u7s7J0T6QkIJ5HJa" at bounding box center [138, 59] width 122 height 12
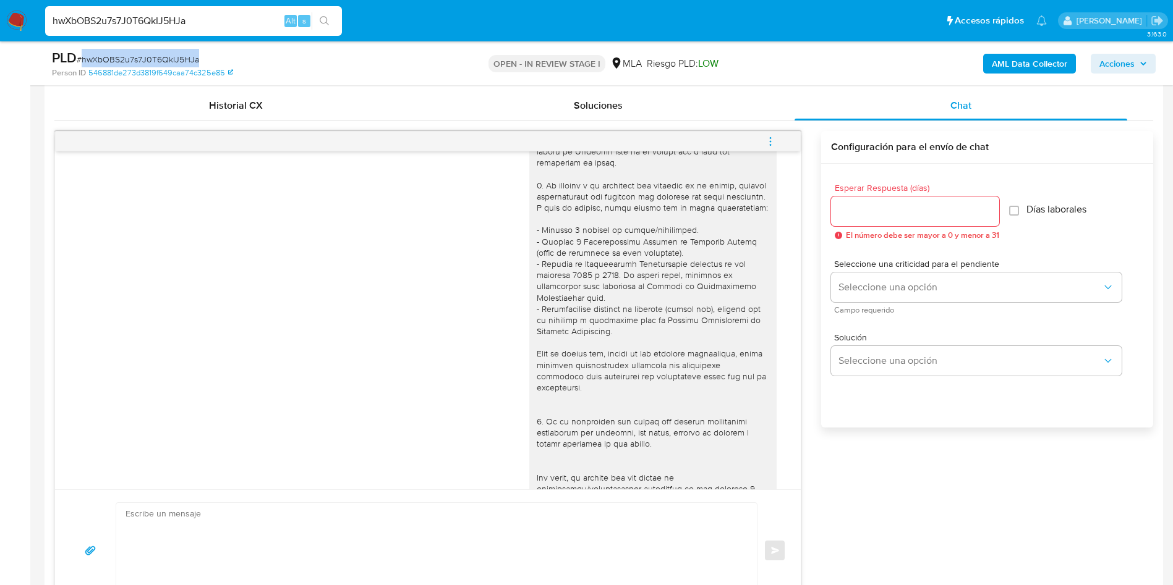
scroll to position [0, 0]
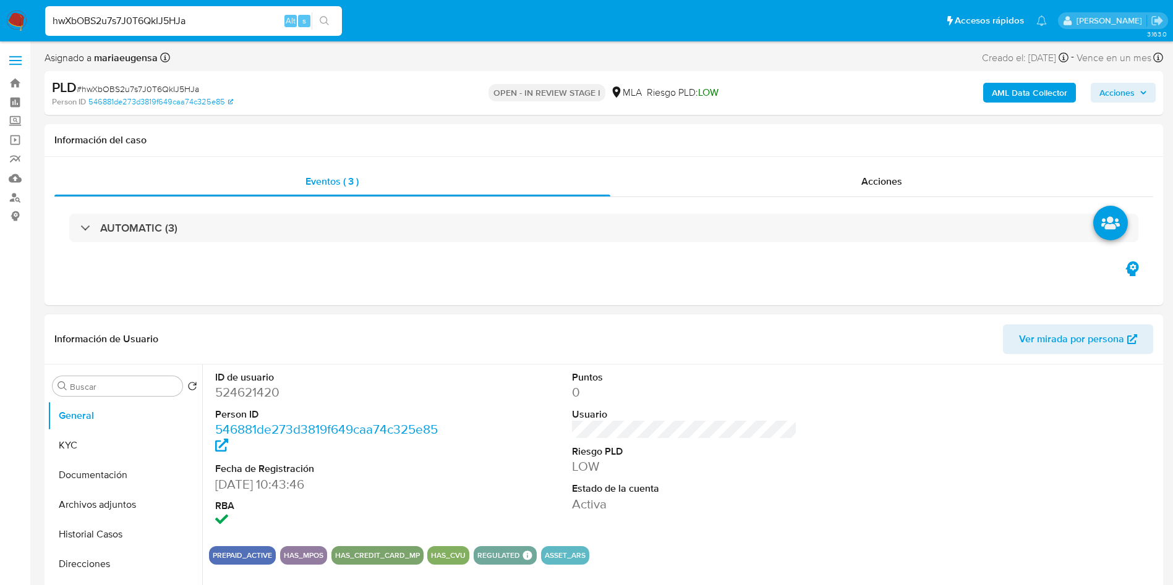
click at [262, 391] on dd "524621420" at bounding box center [328, 392] width 226 height 17
drag, startPoint x: 262, startPoint y: 391, endPoint x: 293, endPoint y: 412, distance: 37.0
click at [262, 391] on dd "524621420" at bounding box center [328, 392] width 226 height 17
copy dd "524621420"
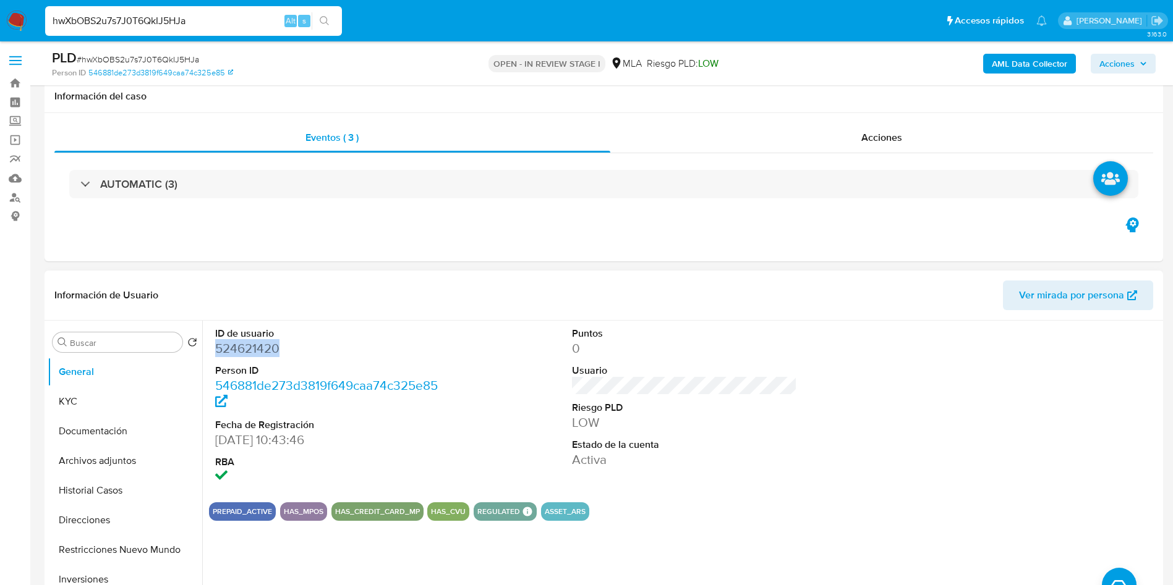
scroll to position [556, 0]
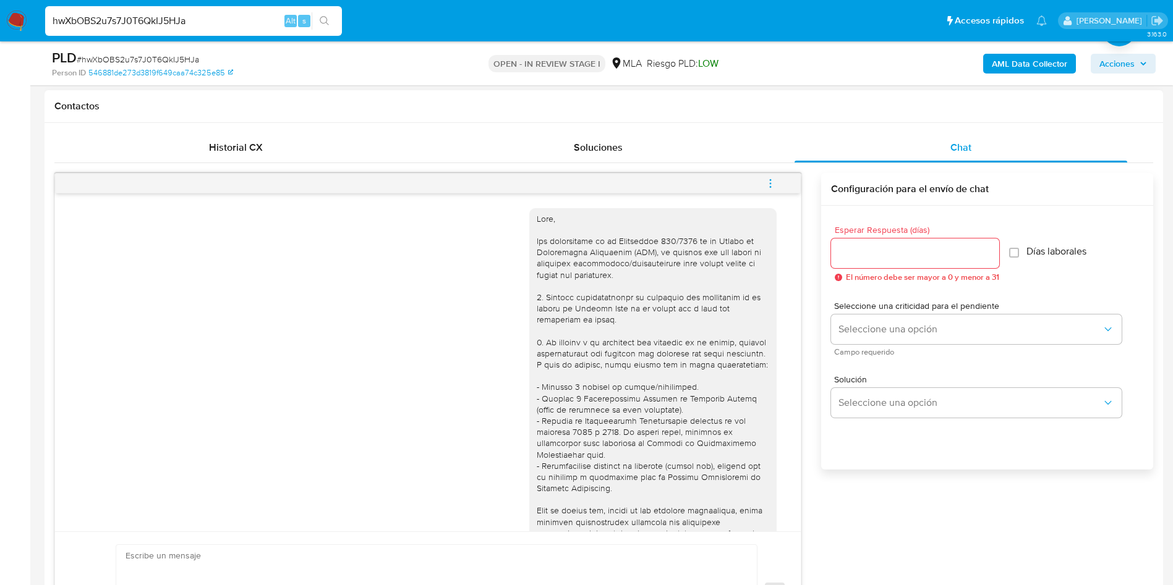
click at [773, 184] on icon "menu-action" at bounding box center [770, 183] width 11 height 11
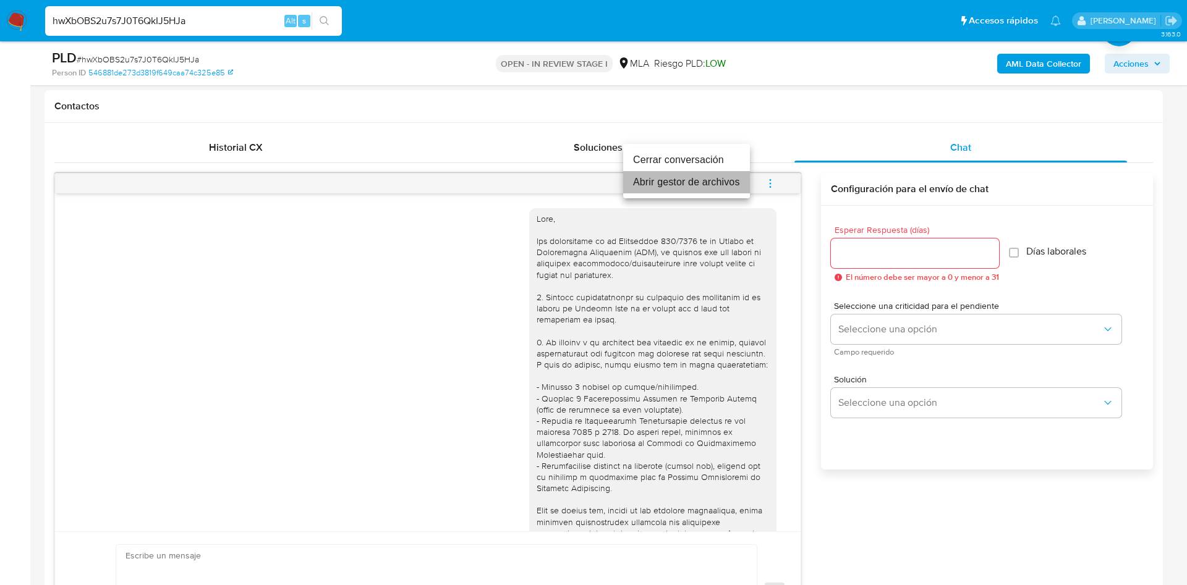
click at [706, 180] on li "Abrir gestor de archivos" at bounding box center [686, 182] width 127 height 22
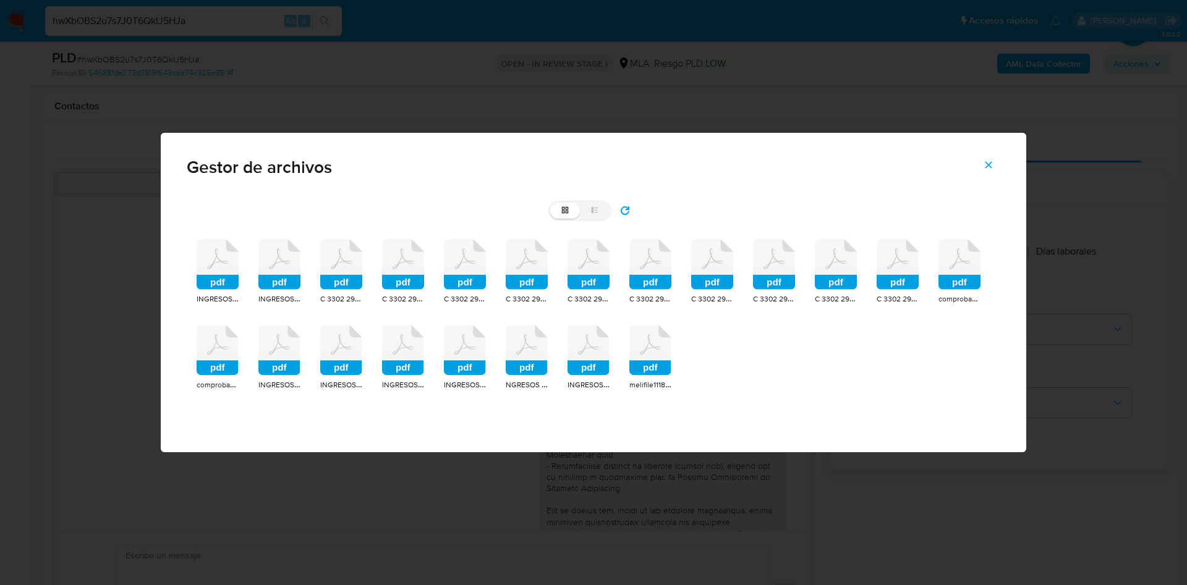
drag, startPoint x: 226, startPoint y: 273, endPoint x: 226, endPoint y: 281, distance: 8.1
click at [226, 273] on icon at bounding box center [218, 264] width 42 height 51
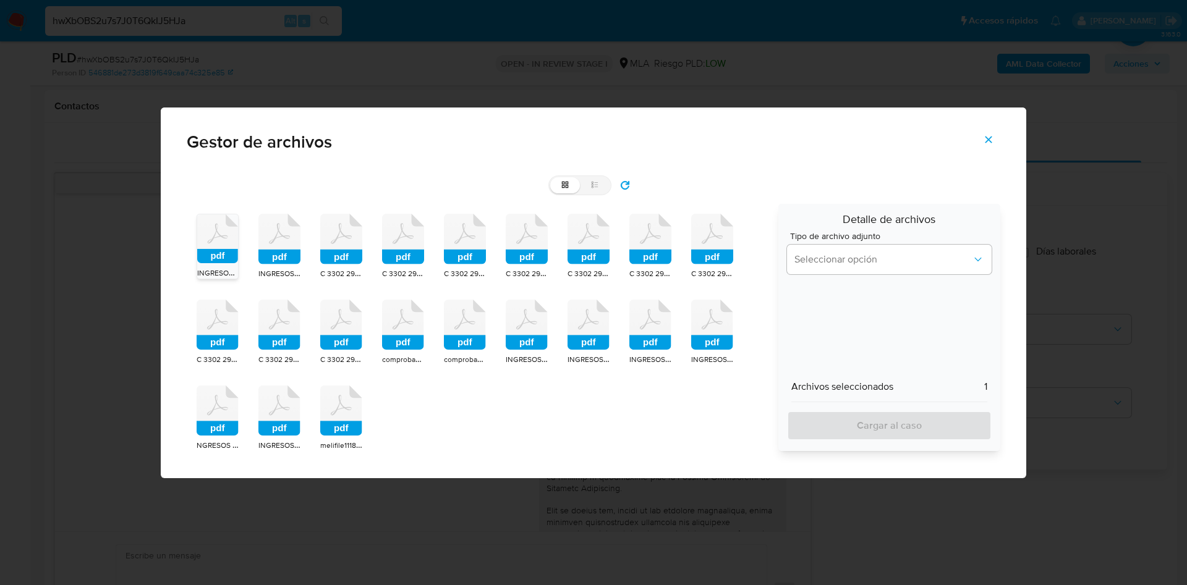
drag, startPoint x: 224, startPoint y: 339, endPoint x: 226, endPoint y: 383, distance: 44.0
click at [226, 354] on div "pdf C 3302 29201614.pdf" at bounding box center [218, 333] width 42 height 66
click at [223, 422] on rect at bounding box center [218, 428] width 42 height 15
drag, startPoint x: 282, startPoint y: 417, endPoint x: 330, endPoint y: 417, distance: 47.6
click at [287, 417] on icon at bounding box center [279, 411] width 42 height 51
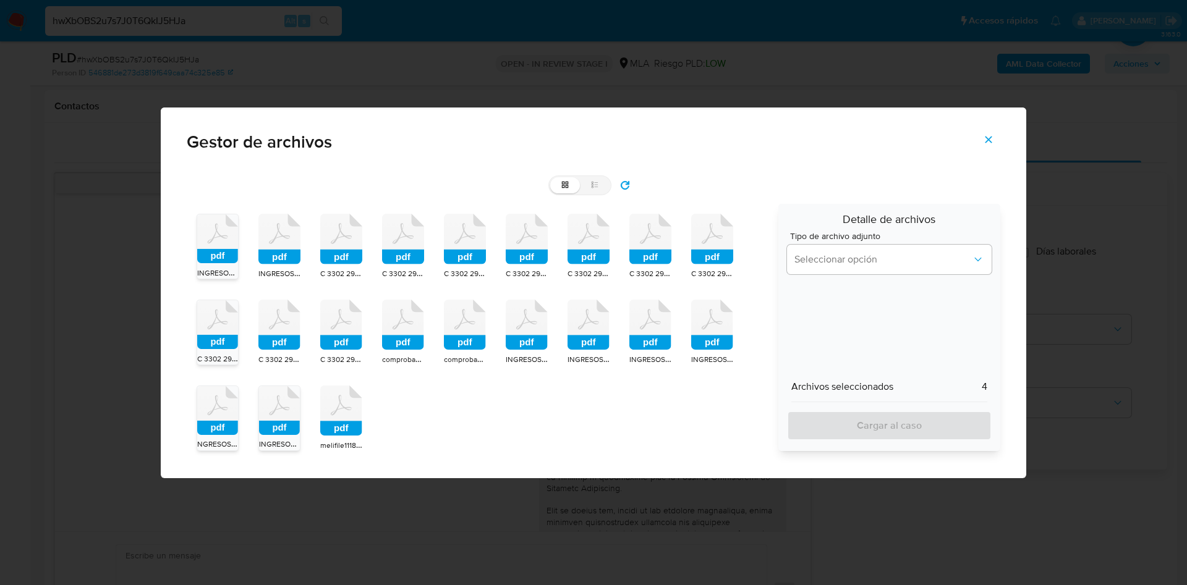
drag, startPoint x: 332, startPoint y: 417, endPoint x: 320, endPoint y: 394, distance: 26.0
click at [332, 415] on icon at bounding box center [341, 411] width 42 height 51
drag, startPoint x: 281, startPoint y: 339, endPoint x: 308, endPoint y: 337, distance: 27.8
click at [281, 337] on rect at bounding box center [279, 343] width 42 height 15
click at [339, 330] on icon at bounding box center [341, 325] width 42 height 51
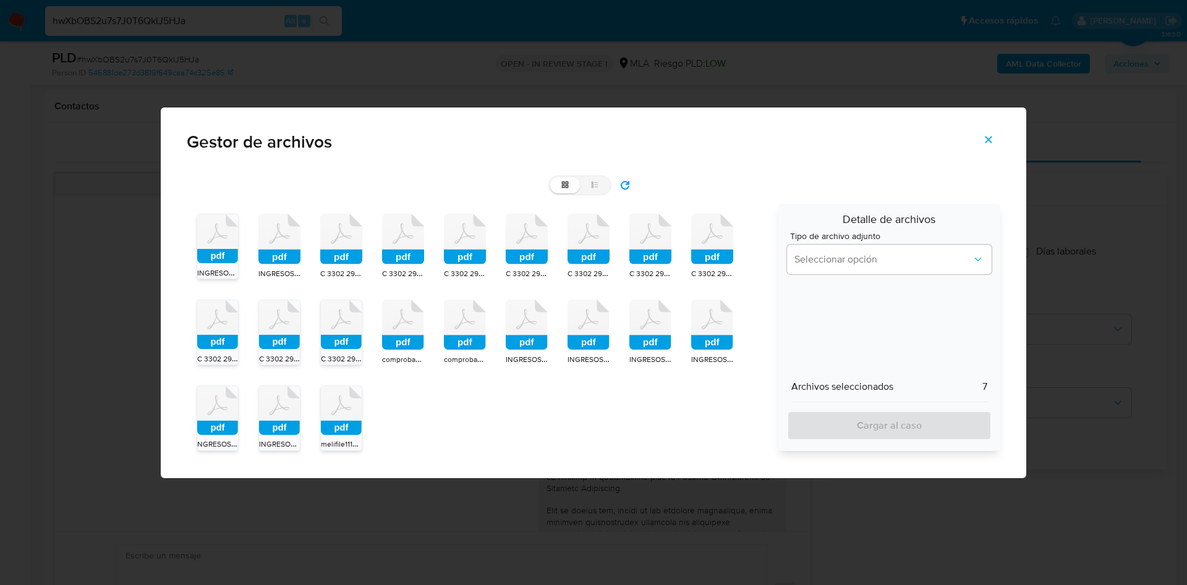
click at [299, 252] on rect at bounding box center [279, 257] width 42 height 15
drag, startPoint x: 323, startPoint y: 252, endPoint x: 390, endPoint y: 248, distance: 67.5
click at [324, 252] on rect at bounding box center [341, 257] width 42 height 15
drag, startPoint x: 396, startPoint y: 239, endPoint x: 413, endPoint y: 297, distance: 59.9
click at [404, 263] on icon "pdf" at bounding box center [403, 239] width 42 height 51
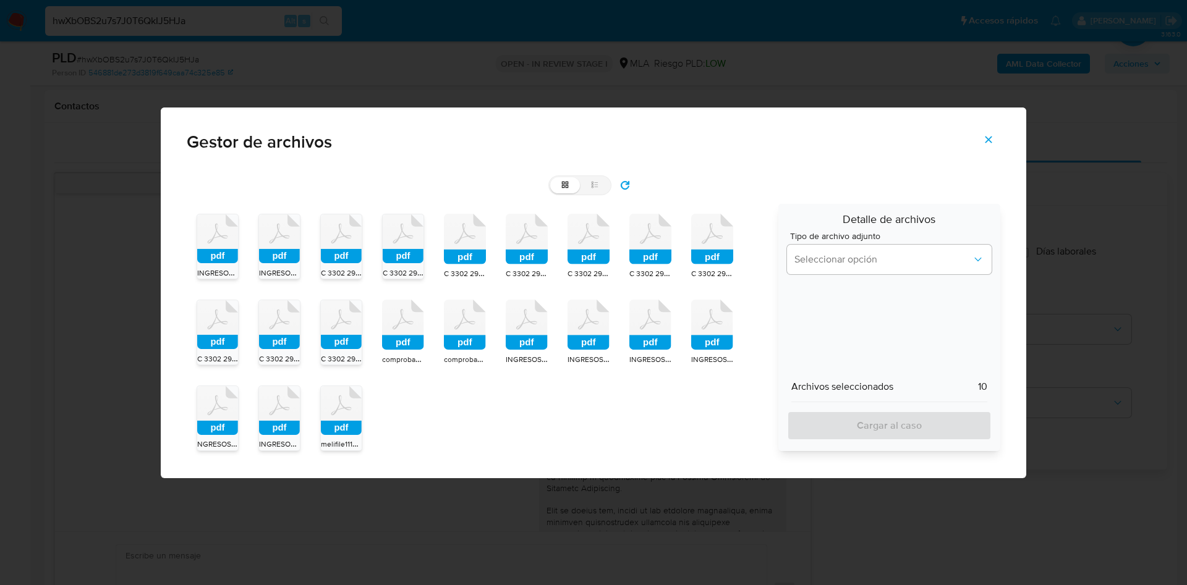
click at [422, 341] on rect at bounding box center [403, 343] width 42 height 15
click at [460, 286] on div "pdf INGRESOS BRUTOS ENTRE [PERSON_NAME] ATER 08.2025.pdf pdf INGRESOS BRUTOS EN…" at bounding box center [478, 332] width 583 height 257
click at [466, 269] on span "C 3302 29134905.pdf" at bounding box center [479, 273] width 71 height 12
click at [460, 339] on rect at bounding box center [465, 343] width 42 height 15
click at [523, 248] on icon at bounding box center [527, 239] width 42 height 51
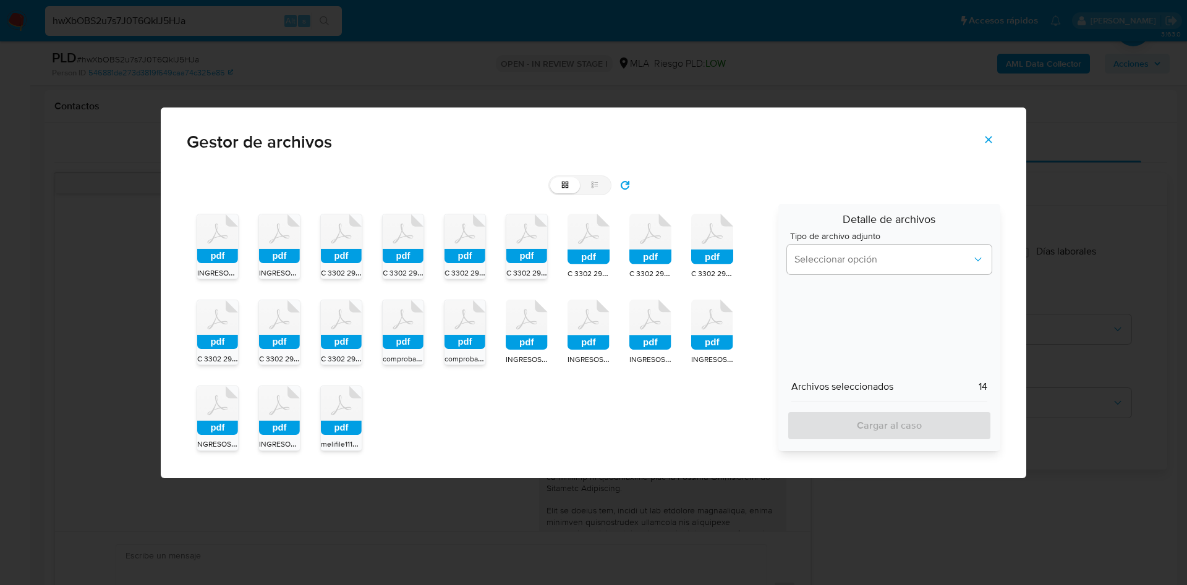
click at [538, 334] on icon at bounding box center [527, 325] width 42 height 51
click at [591, 240] on icon at bounding box center [588, 239] width 42 height 51
click at [576, 352] on div "pdf" at bounding box center [588, 327] width 42 height 54
drag, startPoint x: 634, startPoint y: 235, endPoint x: 636, endPoint y: 257, distance: 22.3
click at [634, 234] on icon at bounding box center [650, 239] width 42 height 51
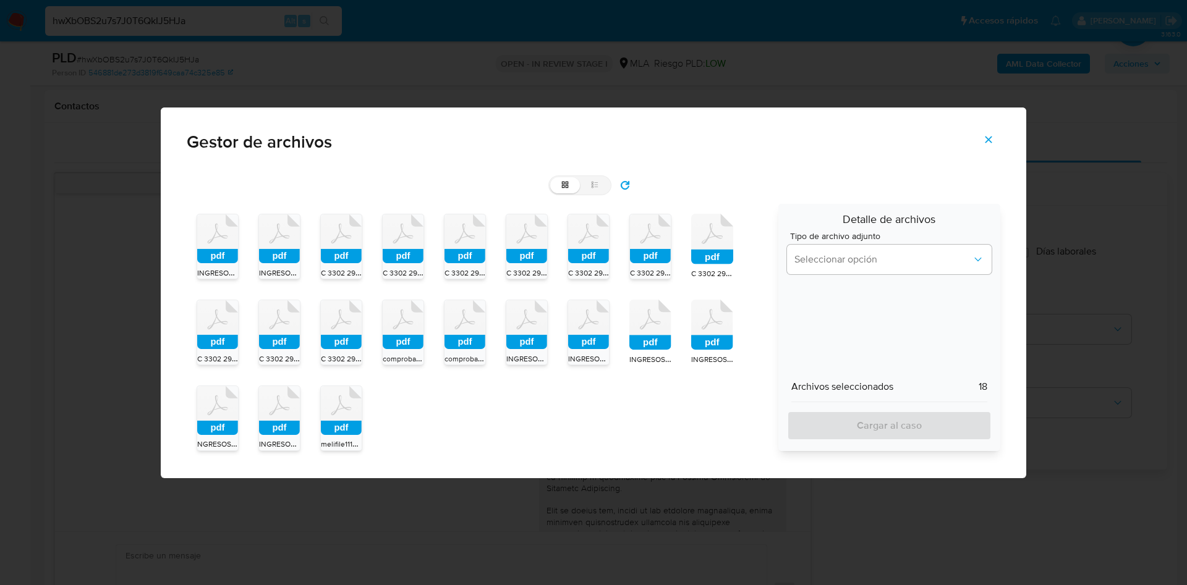
click at [642, 322] on icon at bounding box center [650, 325] width 42 height 51
click at [712, 253] on rect at bounding box center [712, 257] width 42 height 15
click at [713, 339] on rect at bounding box center [712, 342] width 42 height 15
click at [804, 260] on span "Seleccionar opción" at bounding box center [882, 259] width 177 height 12
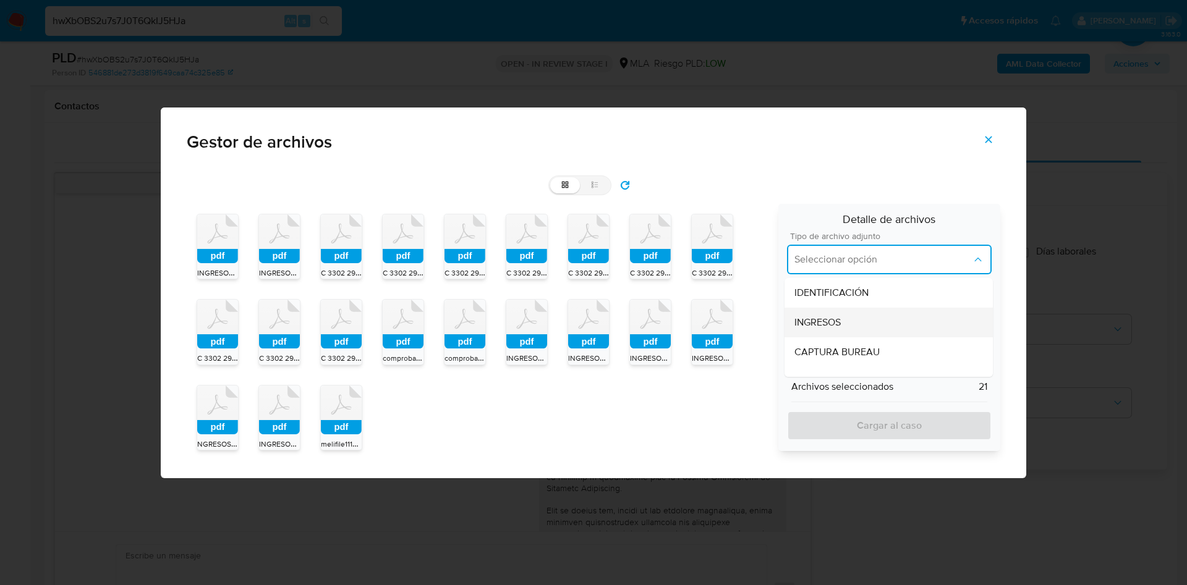
click at [813, 316] on span "INGRESOS" at bounding box center [817, 322] width 46 height 12
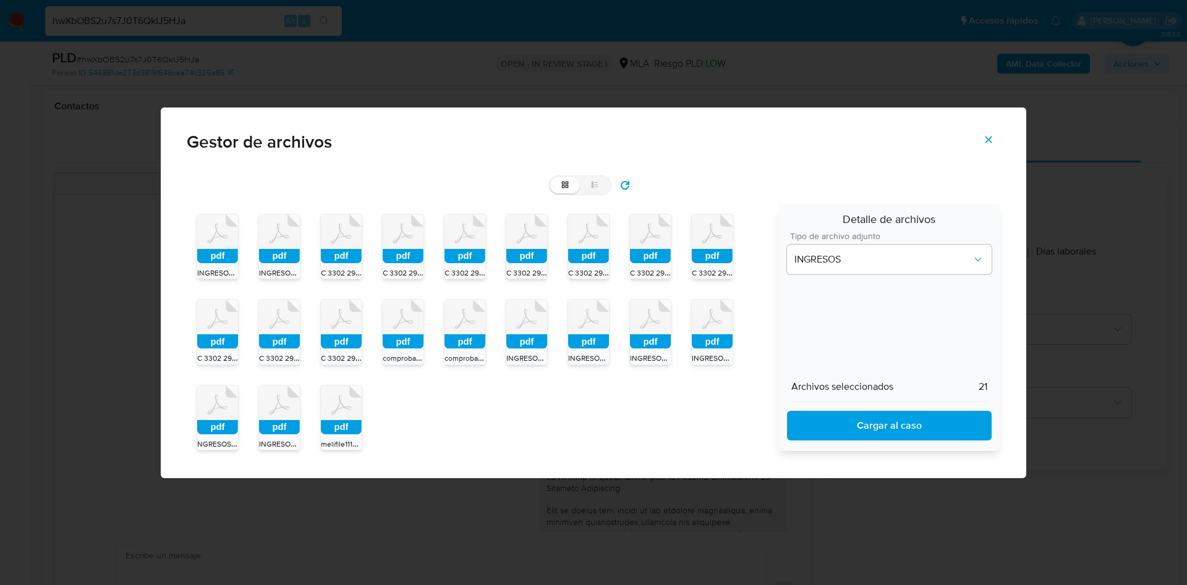
click at [821, 417] on span "Cargar al caso" at bounding box center [889, 425] width 172 height 27
click at [984, 134] on icon "Cerrar" at bounding box center [988, 139] width 11 height 11
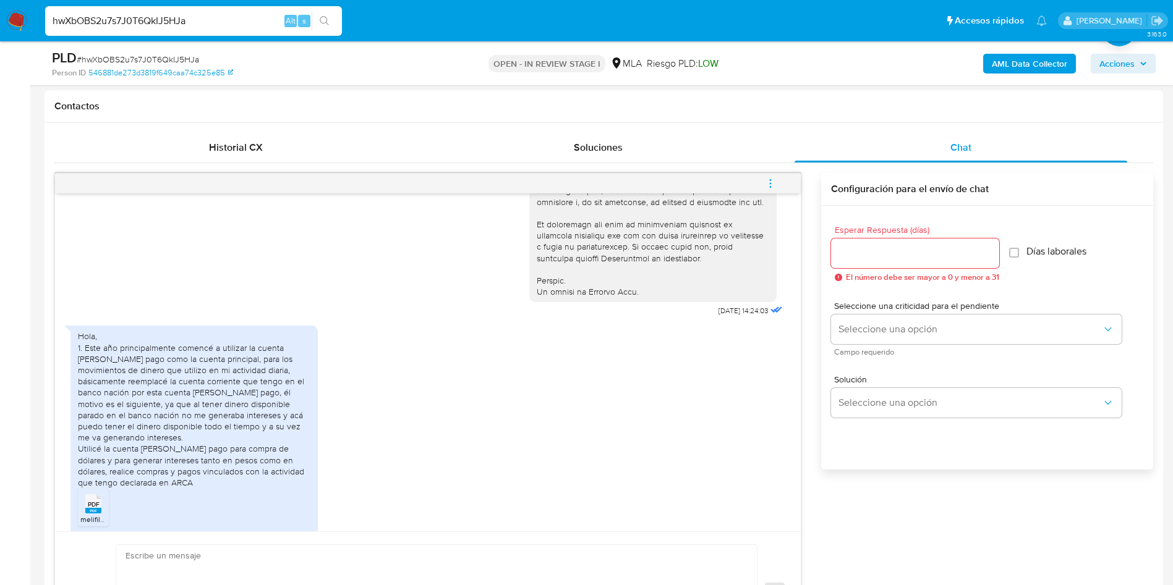
scroll to position [649, 0]
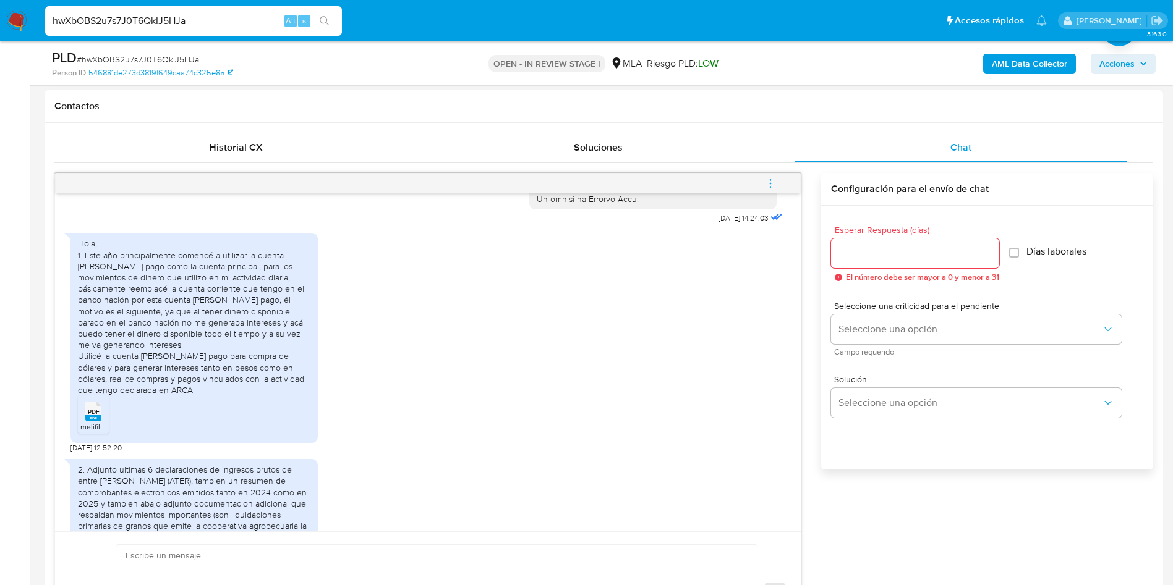
click at [95, 422] on icon "PDF" at bounding box center [93, 412] width 16 height 22
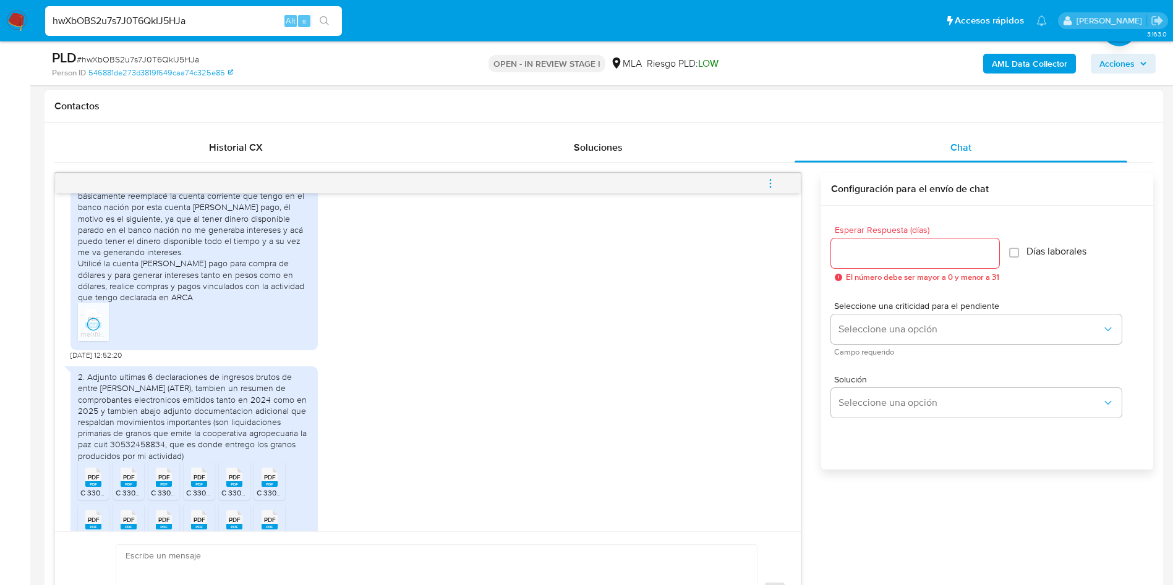
scroll to position [834, 0]
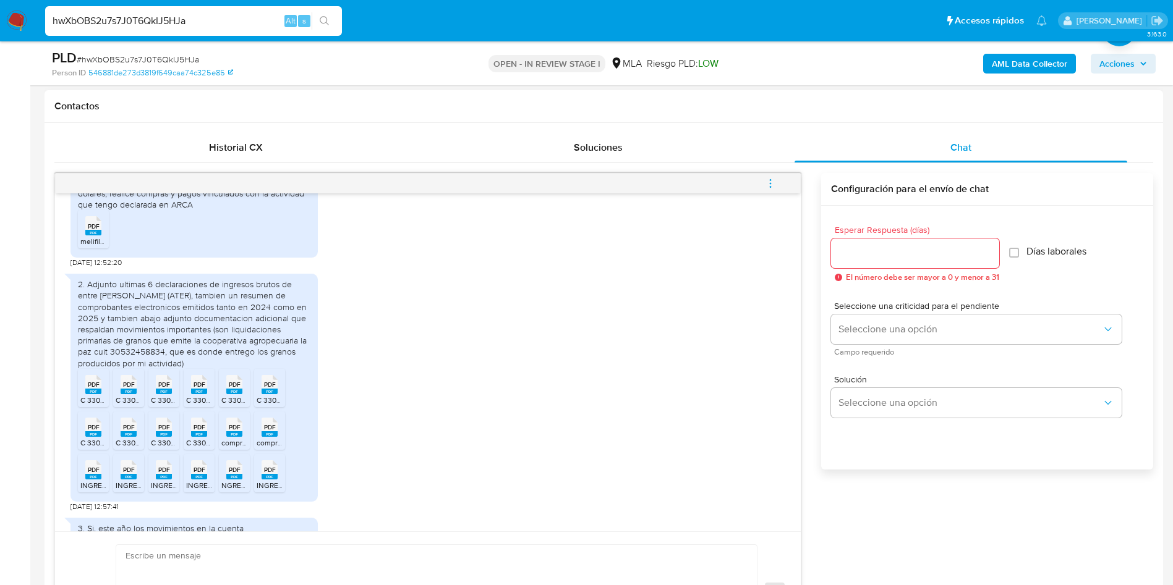
click at [91, 389] on span "PDF" at bounding box center [94, 385] width 12 height 8
click at [83, 438] on div "PDF PDF" at bounding box center [93, 426] width 26 height 24
click at [94, 480] on icon at bounding box center [93, 469] width 16 height 19
click at [124, 474] on span "PDF" at bounding box center [129, 470] width 12 height 8
click at [124, 448] on span "C 3302 29201614.pdf" at bounding box center [150, 443] width 69 height 11
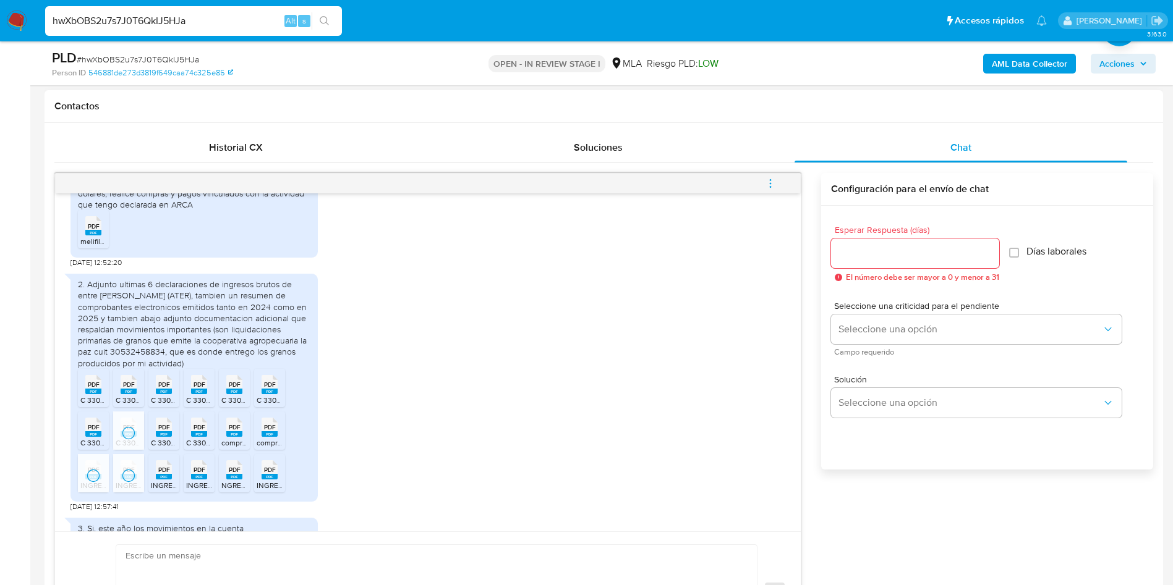
click at [125, 405] on span "C 3302 29201610.pdf" at bounding box center [150, 400] width 69 height 11
click at [180, 412] on ul "PDF PDF C 3302 29201616.pdf PDF PDF C 3302 29201610.pdf PDF PDF C 3302 29134905…" at bounding box center [194, 433] width 232 height 128
drag, startPoint x: 161, startPoint y: 417, endPoint x: 161, endPoint y: 441, distance: 24.1
click at [161, 407] on li "PDF PDF C 3302 29134905.pdf" at bounding box center [163, 388] width 31 height 38
click at [164, 438] on div "PDF PDF" at bounding box center [164, 426] width 26 height 24
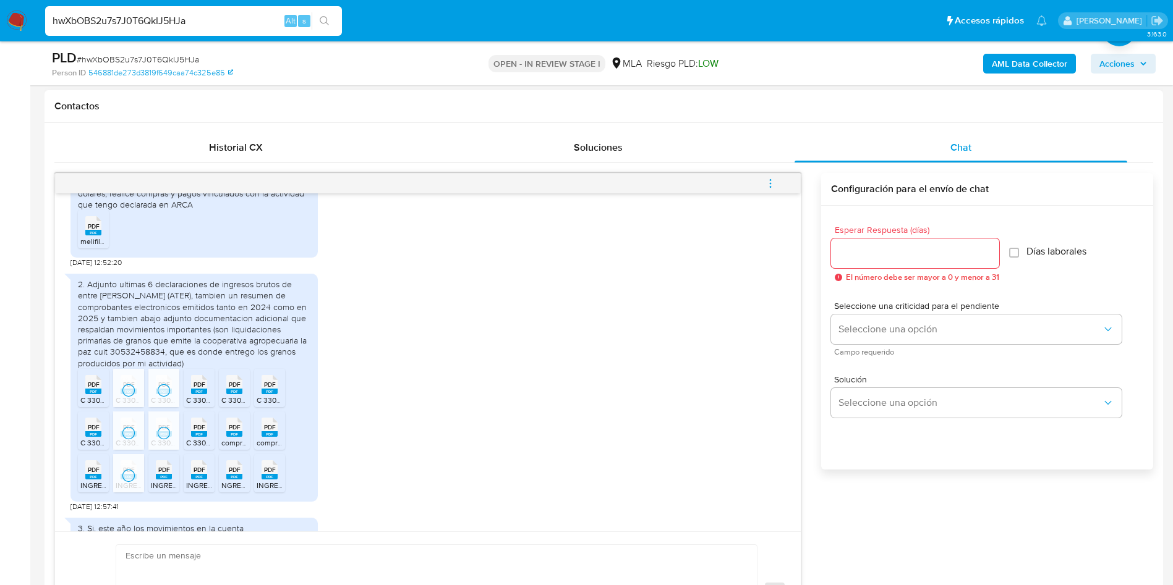
click at [161, 480] on icon at bounding box center [164, 469] width 16 height 19
click at [201, 474] on span "PDF" at bounding box center [199, 470] width 12 height 8
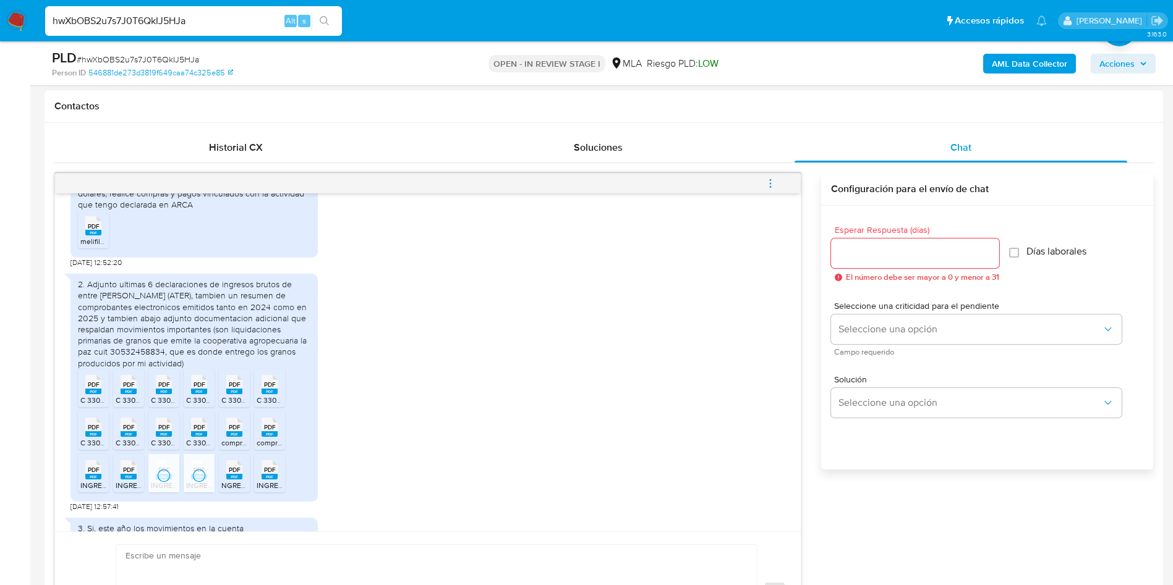
click at [233, 474] on span "PDF" at bounding box center [235, 470] width 12 height 8
click at [266, 480] on icon at bounding box center [269, 469] width 16 height 19
click at [277, 437] on icon at bounding box center [269, 427] width 16 height 19
click at [233, 431] on span "PDF" at bounding box center [235, 427] width 12 height 8
click at [201, 437] on icon at bounding box center [199, 427] width 16 height 19
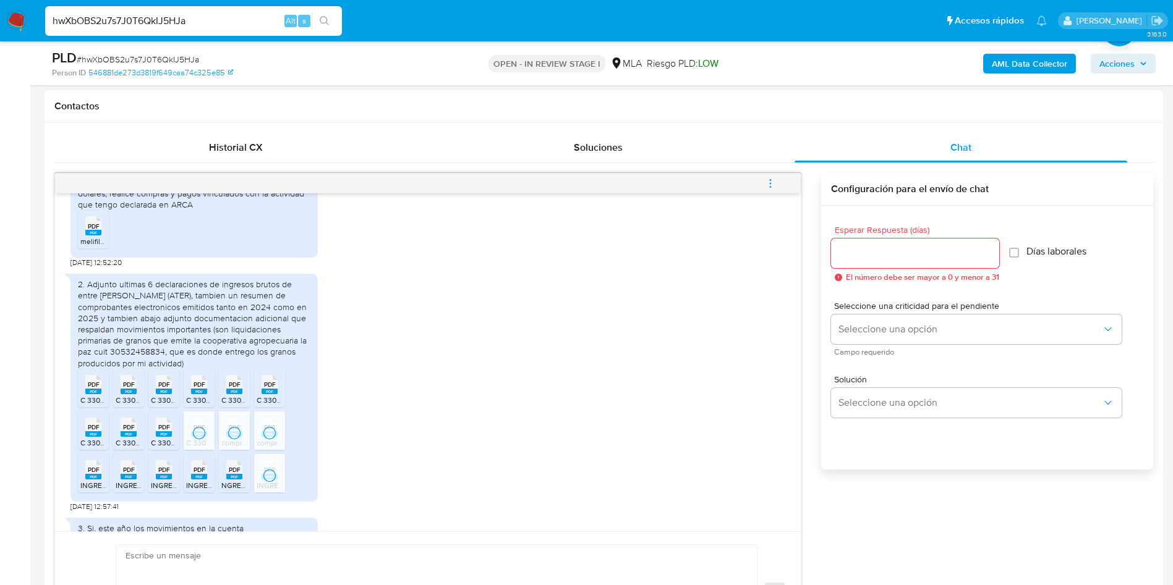
drag, startPoint x: 198, startPoint y: 408, endPoint x: 244, endPoint y: 412, distance: 45.9
click at [198, 389] on span "PDF" at bounding box center [199, 385] width 12 height 8
click at [247, 407] on li "PDF PDF C 3302 29134379.pdf" at bounding box center [234, 388] width 31 height 38
click at [271, 389] on span "PDF" at bounding box center [270, 385] width 12 height 8
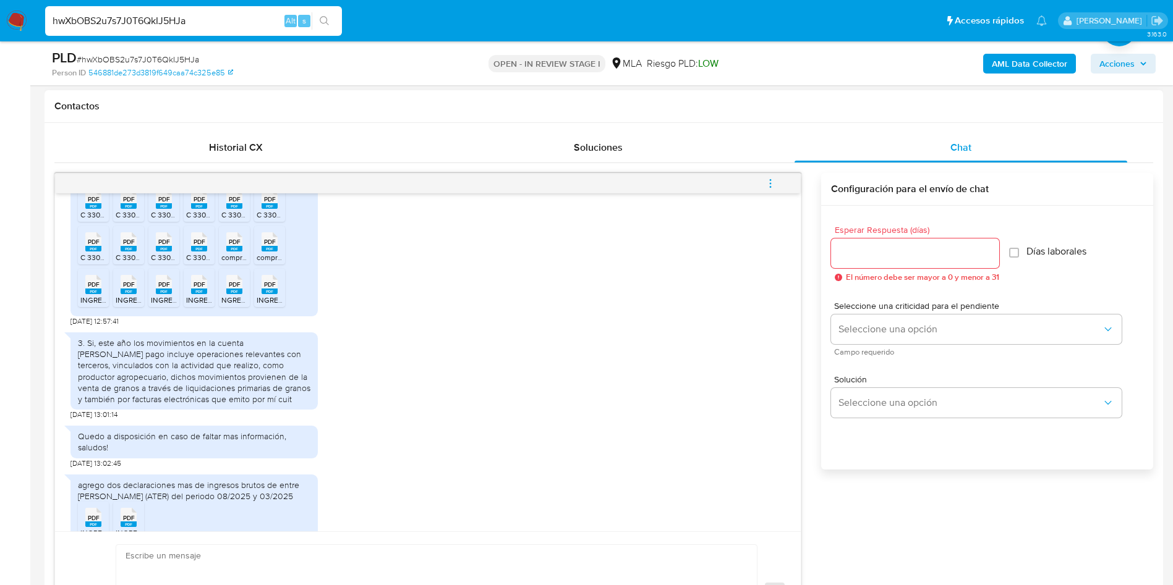
scroll to position [1113, 0]
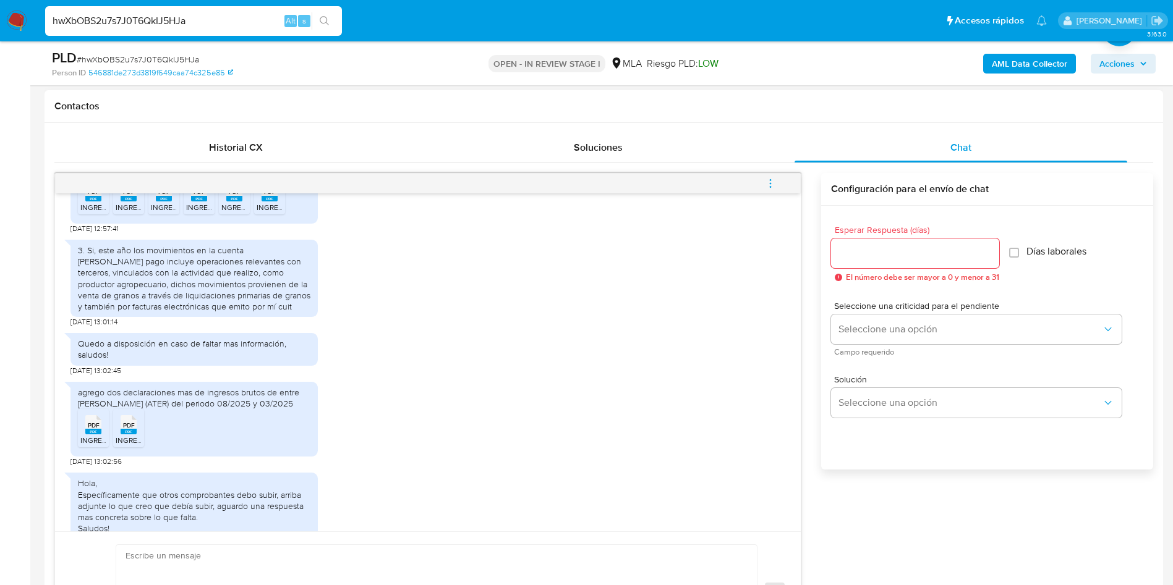
click at [101, 435] on icon at bounding box center [93, 424] width 16 height 19
click at [127, 430] on span "PDF" at bounding box center [129, 426] width 12 height 8
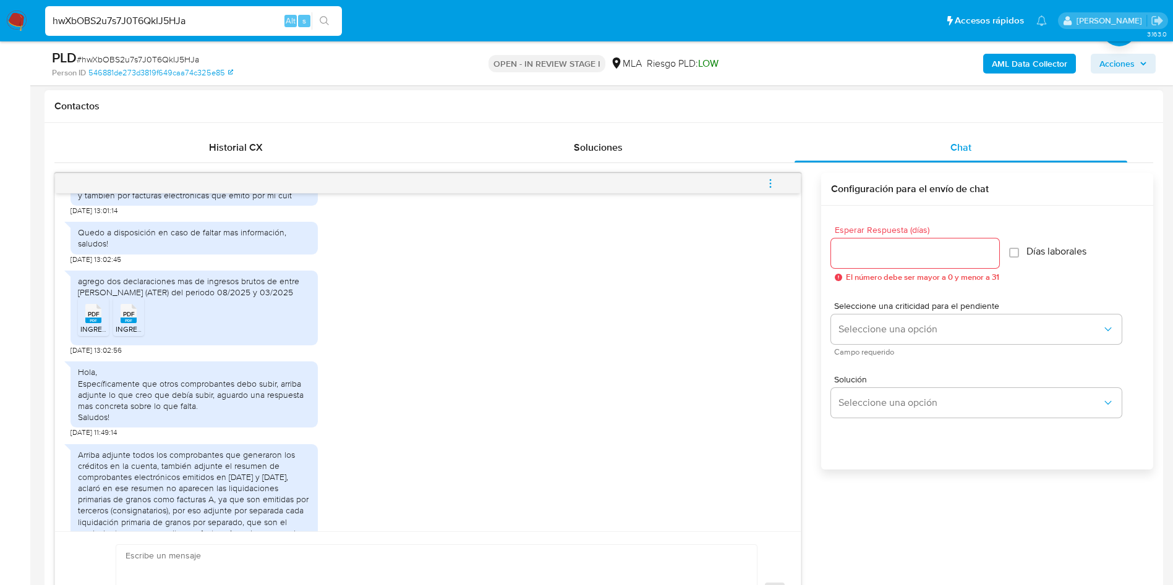
scroll to position [1286, 0]
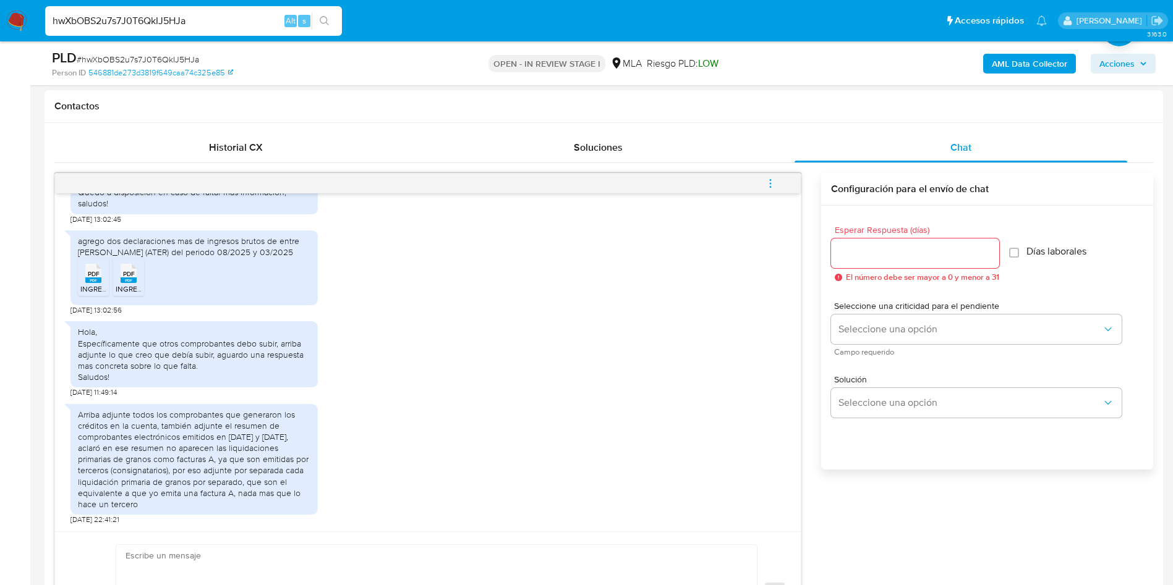
drag, startPoint x: 571, startPoint y: 437, endPoint x: 531, endPoint y: 465, distance: 49.2
click at [571, 438] on div "Arriba adjunte todos los comprobantes que generaron los créditos en la cuenta, …" at bounding box center [427, 461] width 715 height 127
click at [850, 255] on input "Esperar Respuesta (días)" at bounding box center [915, 253] width 168 height 16
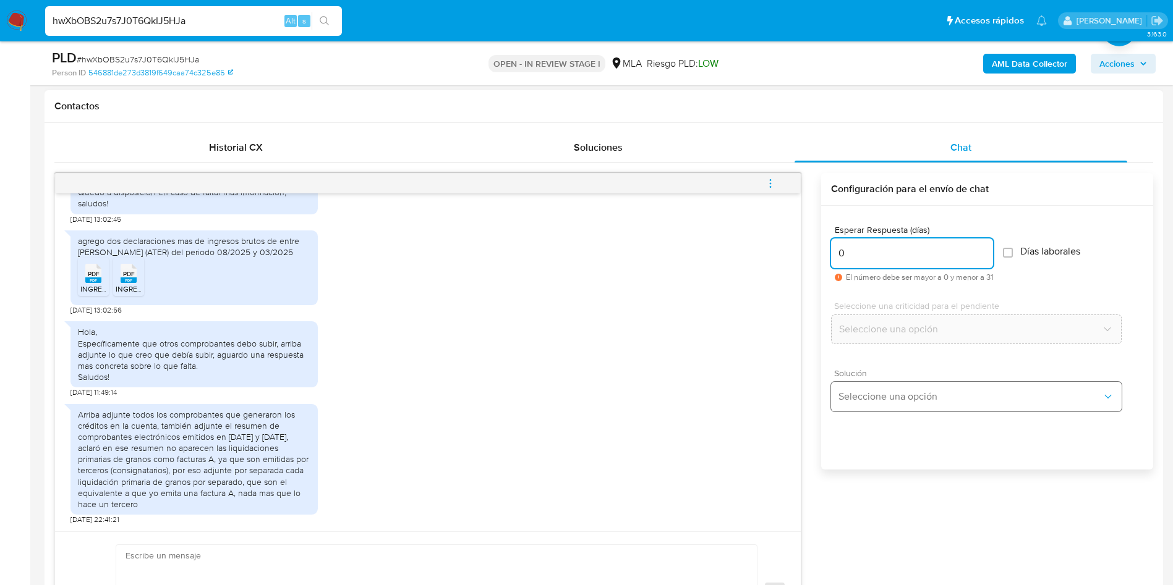
type input "0"
click at [863, 394] on span "Seleccione una opción" at bounding box center [969, 397] width 263 height 12
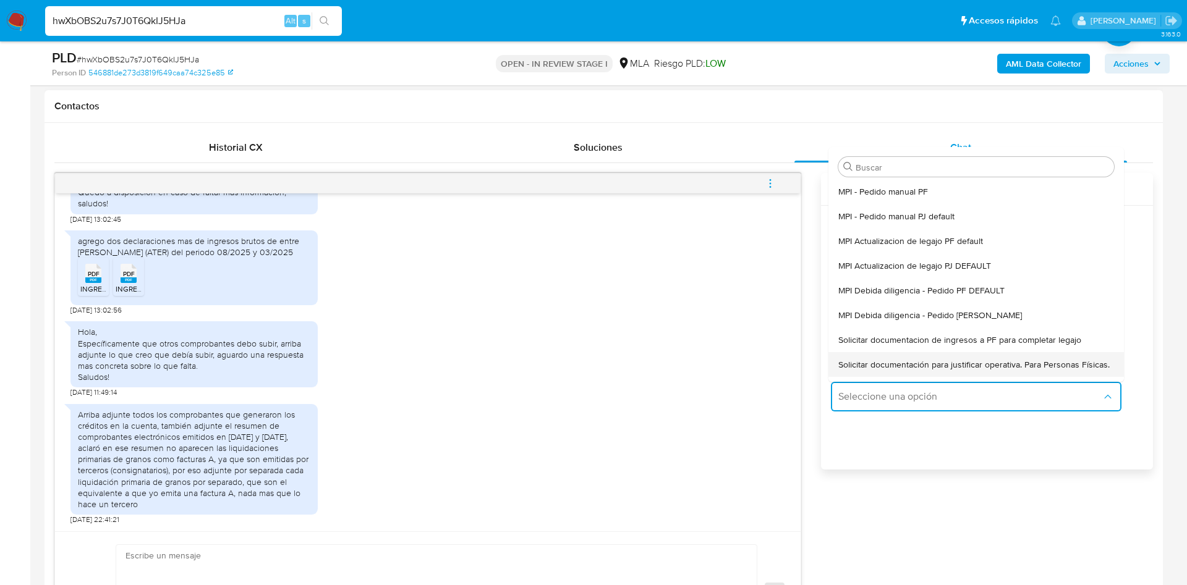
click at [867, 370] on span "Solicitar documentación para justificar operativa. Para Personas Físicas." at bounding box center [973, 364] width 271 height 11
type textarea "Hola,En función de las operaciones registradas en tu cuenta de Mercado Pago, ne…"
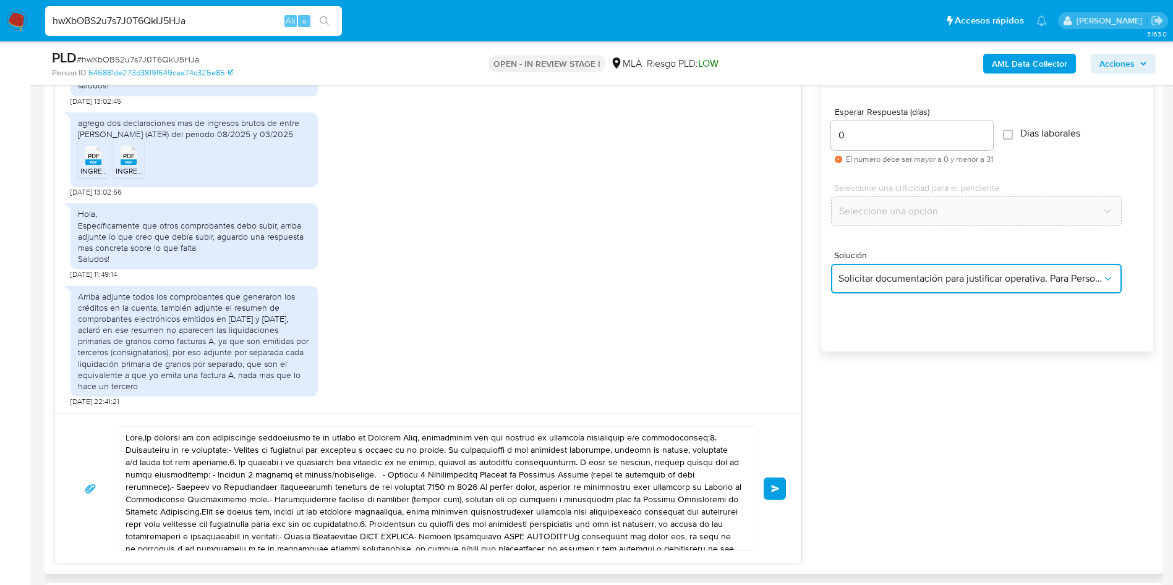
scroll to position [742, 0]
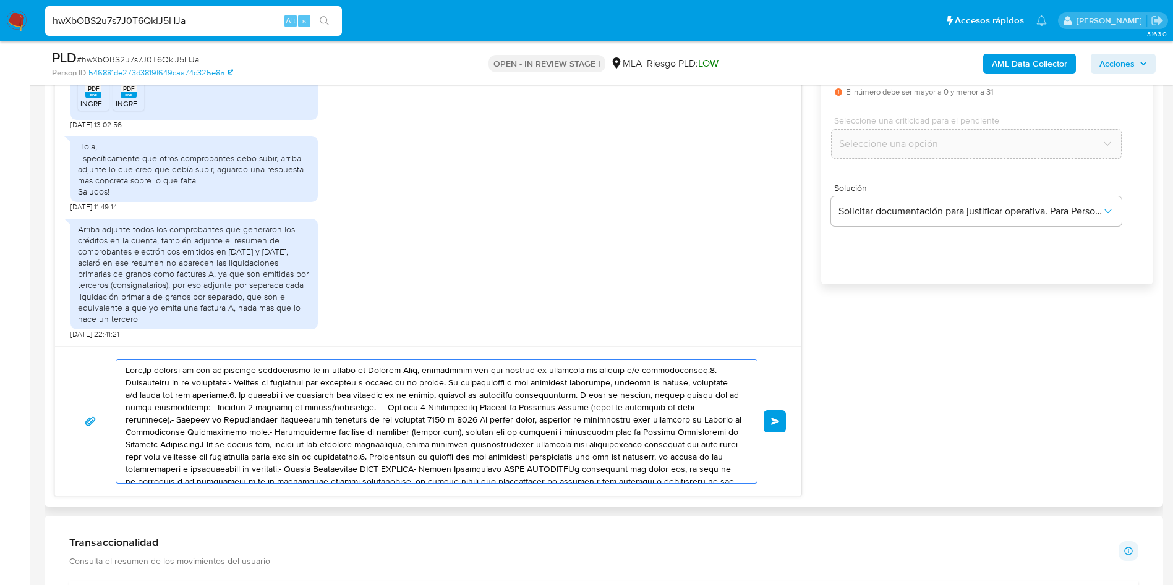
click at [460, 430] on textarea at bounding box center [433, 422] width 616 height 124
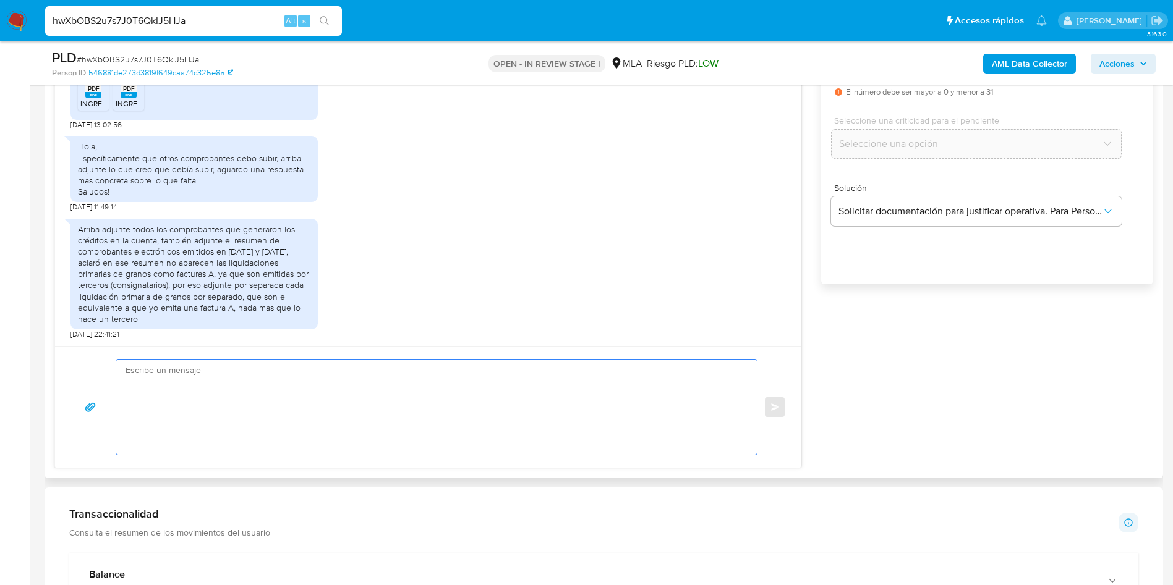
paste textarea "317.686.287"
type textarea "317.686.287"
drag, startPoint x: 307, startPoint y: 414, endPoint x: 101, endPoint y: 368, distance: 210.9
click at [98, 374] on div "317.686.287 Enviar" at bounding box center [428, 407] width 716 height 96
paste textarea "Hola, ¡Muchas gracias por tu respuesta! Confirmamos la recepción de la document…"
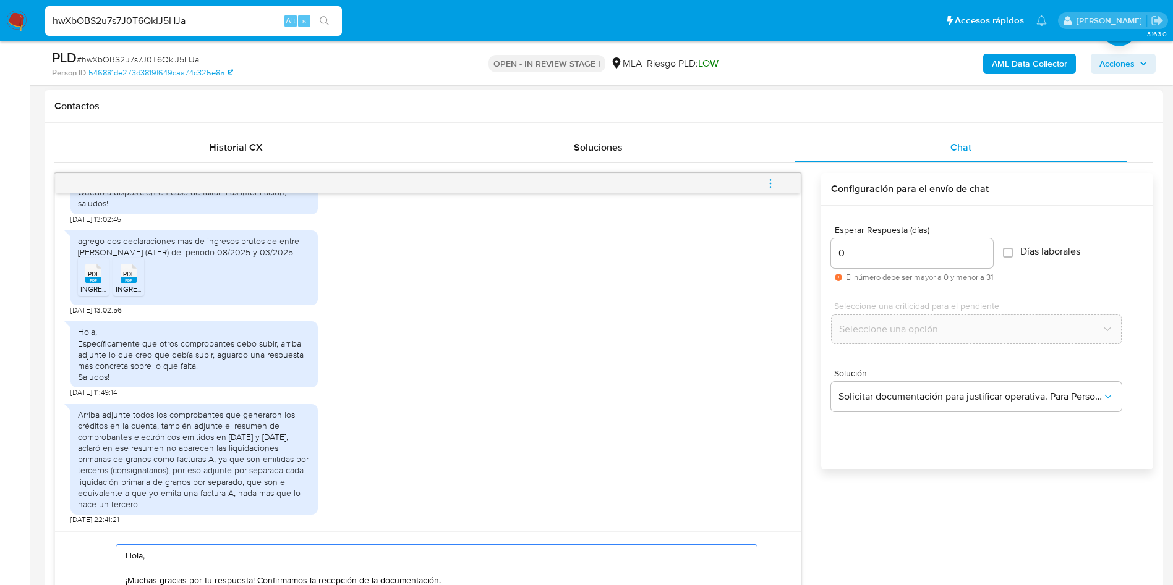
scroll to position [834, 0]
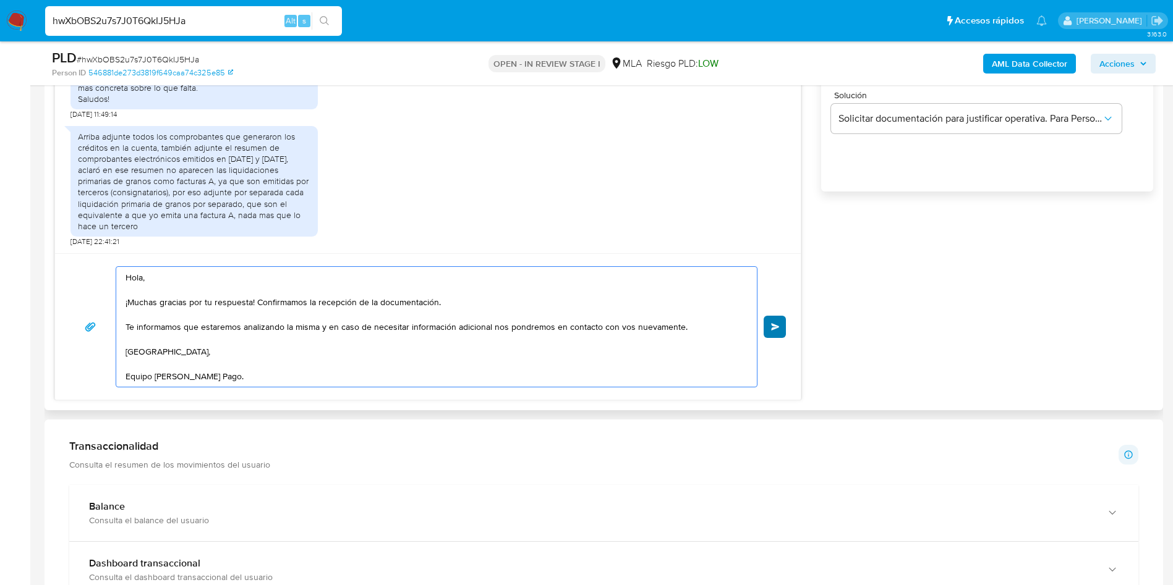
type textarea "Hola, ¡Muchas gracias por tu respuesta! Confirmamos la recepción de la document…"
click at [777, 330] on button "Enviar" at bounding box center [774, 327] width 22 height 22
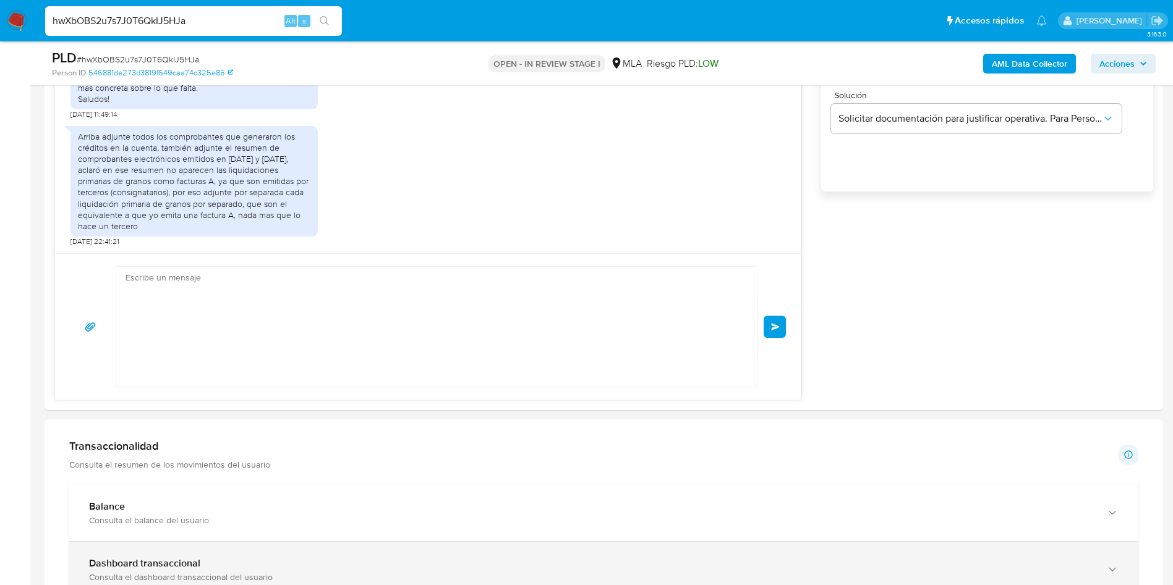
scroll to position [1457, 0]
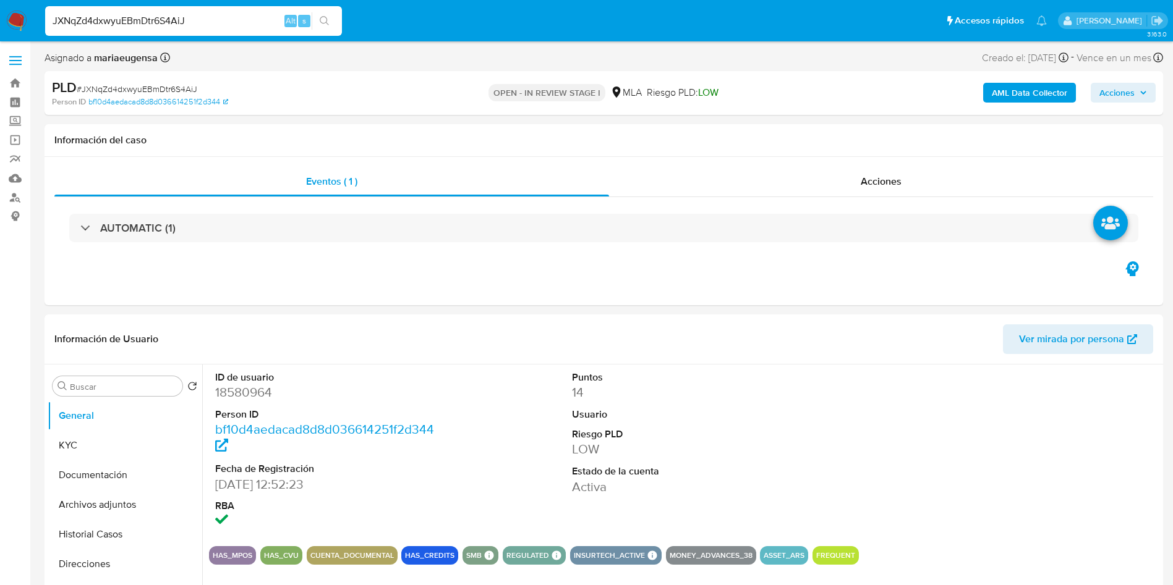
select select "10"
click at [250, 23] on input "JXNqZd4dxwyuEBmDtr6S4AiJ" at bounding box center [193, 21] width 297 height 16
click at [250, 22] on input "JXNqZd4dxwyuEBmDtr6S4AiJ" at bounding box center [193, 21] width 297 height 16
paste input "mLWIINwRU2dDUbDaWUudHi11"
type input "mLWIINwRU2dDUbDaWUudHi11"
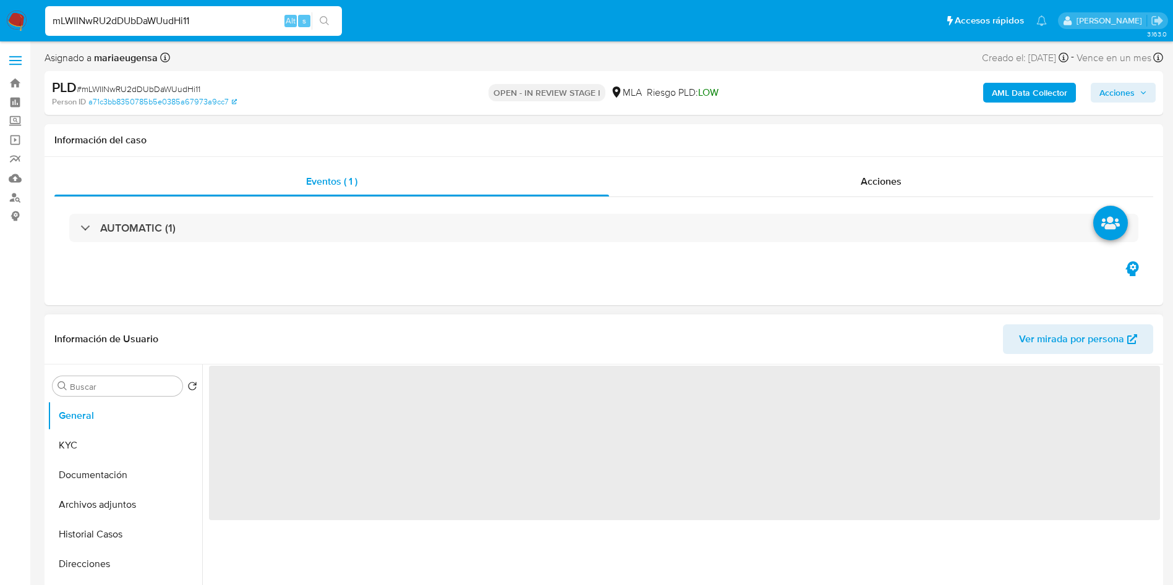
select select "10"
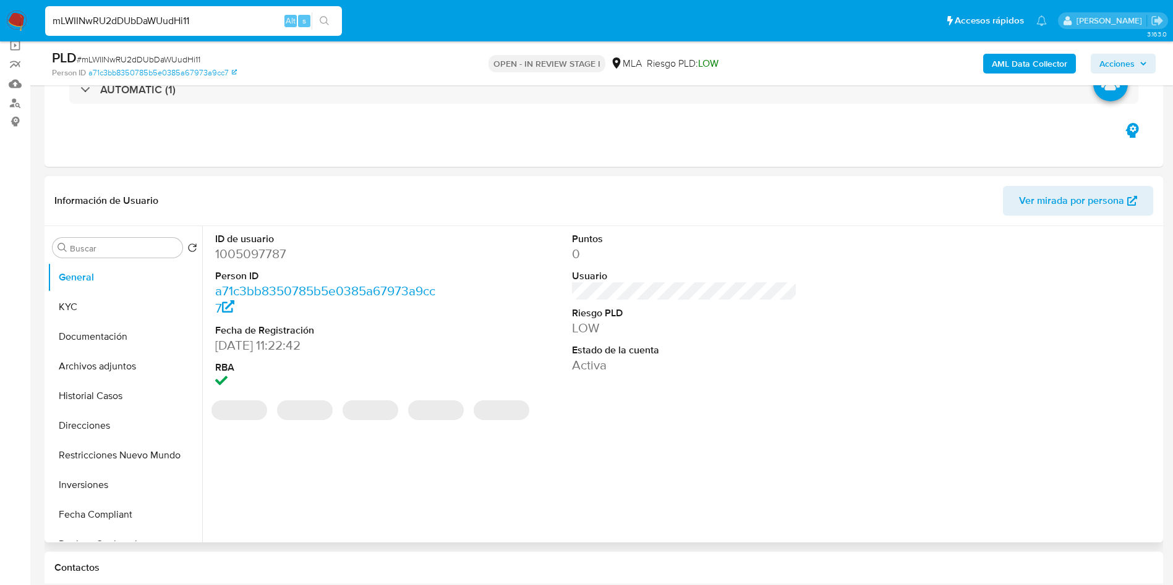
scroll to position [278, 0]
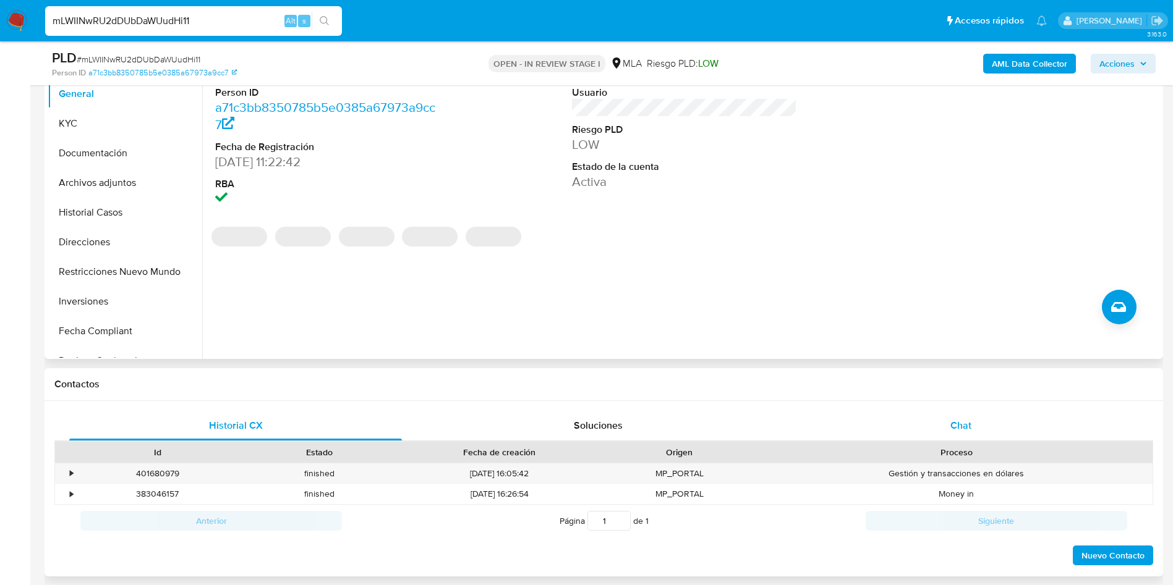
click at [977, 420] on div "Chat" at bounding box center [960, 426] width 333 height 30
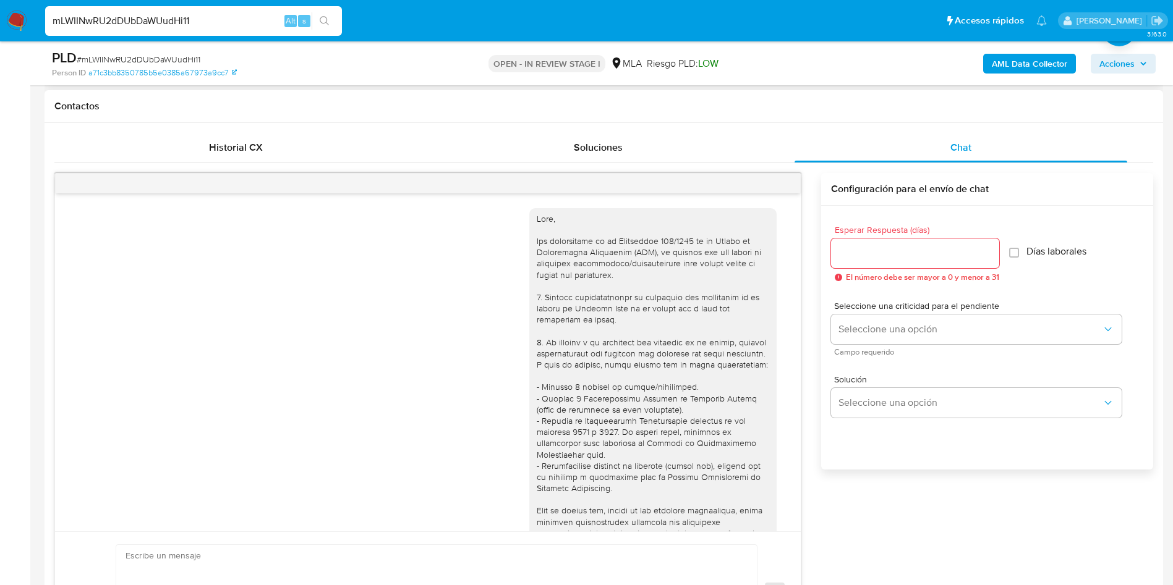
scroll to position [1390, 0]
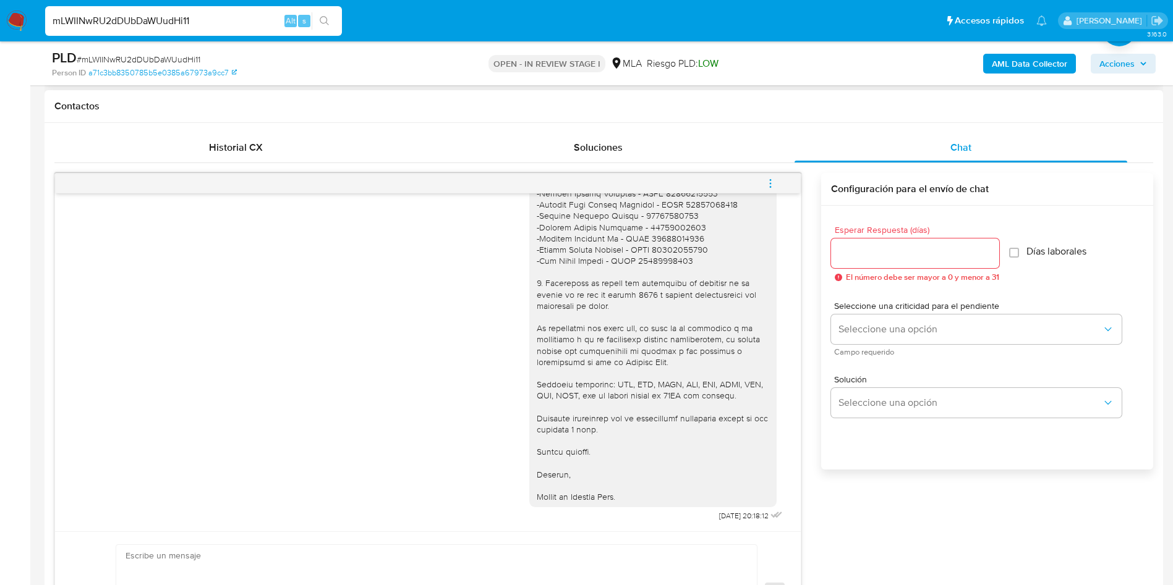
click at [327, 385] on div "[DATE] 20:18:12" at bounding box center [427, 146] width 715 height 755
click at [776, 179] on button "menu-action" at bounding box center [770, 184] width 41 height 30
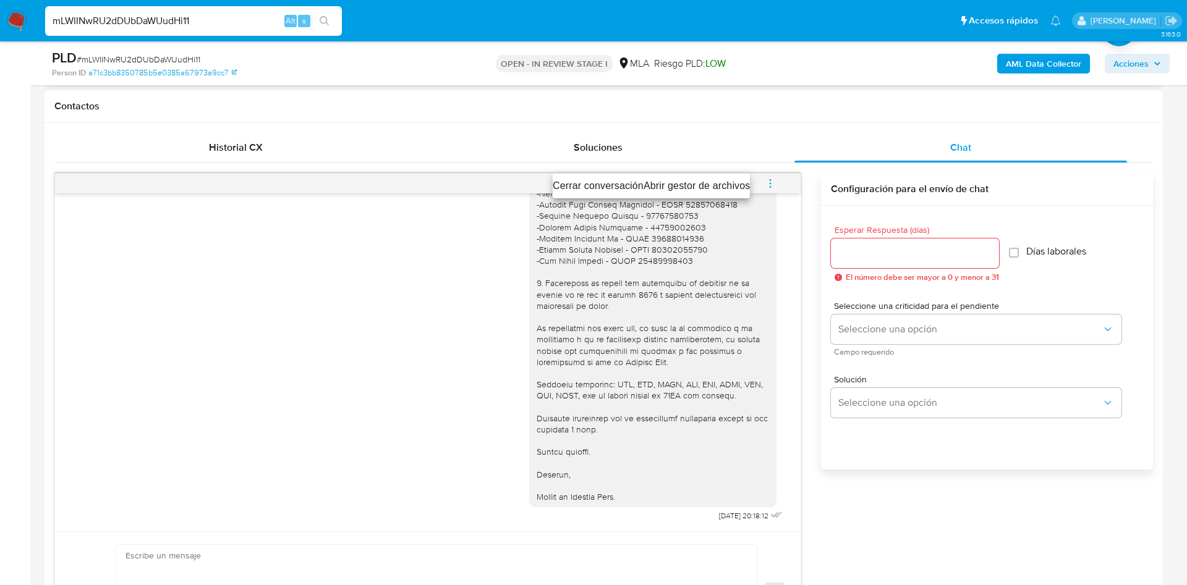
drag, startPoint x: 739, startPoint y: 179, endPoint x: 592, endPoint y: 180, distance: 147.1
click at [592, 180] on ul "Cerrar conversación Abrir gestor de archivos" at bounding box center [651, 186] width 197 height 25
click at [592, 180] on li "Cerrar conversación" at bounding box center [598, 186] width 91 height 15
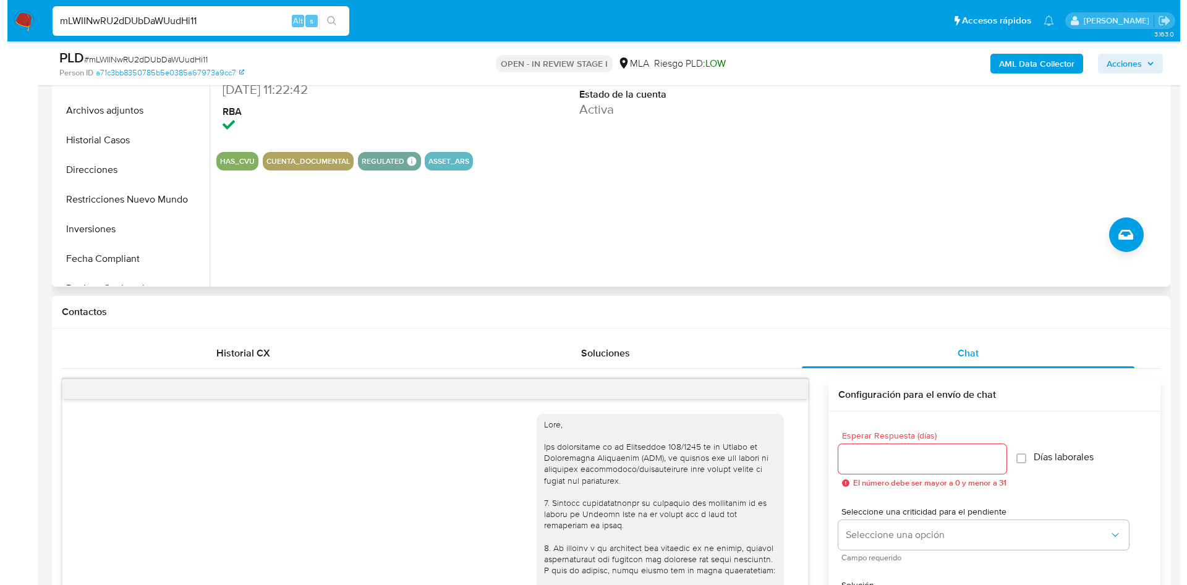
scroll to position [185, 0]
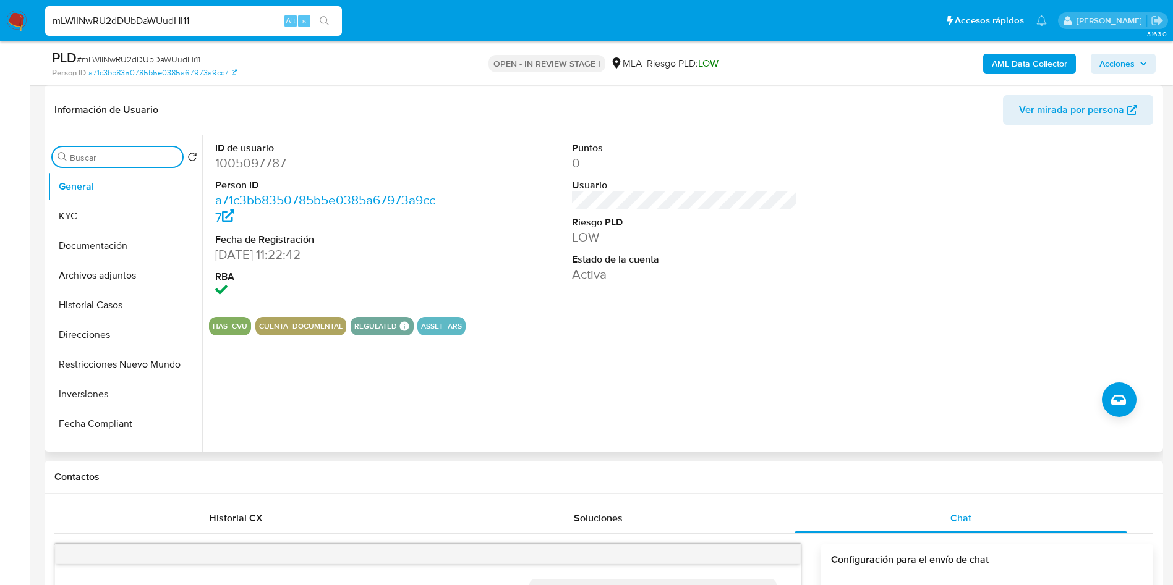
click at [104, 154] on input "Buscar" at bounding box center [124, 157] width 108 height 11
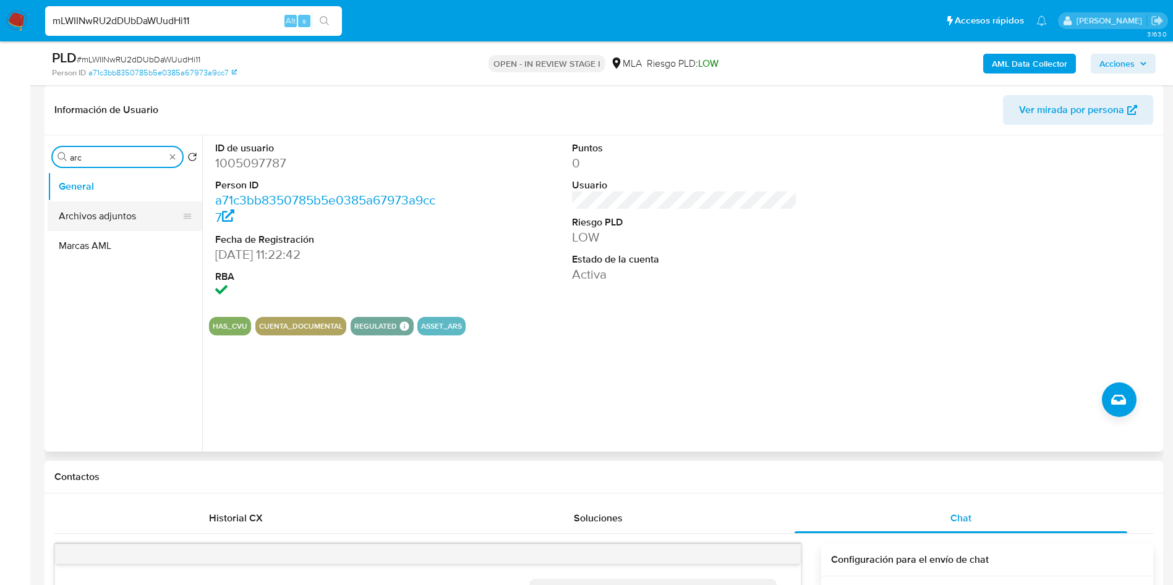
type input "arc"
click at [106, 216] on button "Archivos adjuntos" at bounding box center [120, 217] width 145 height 30
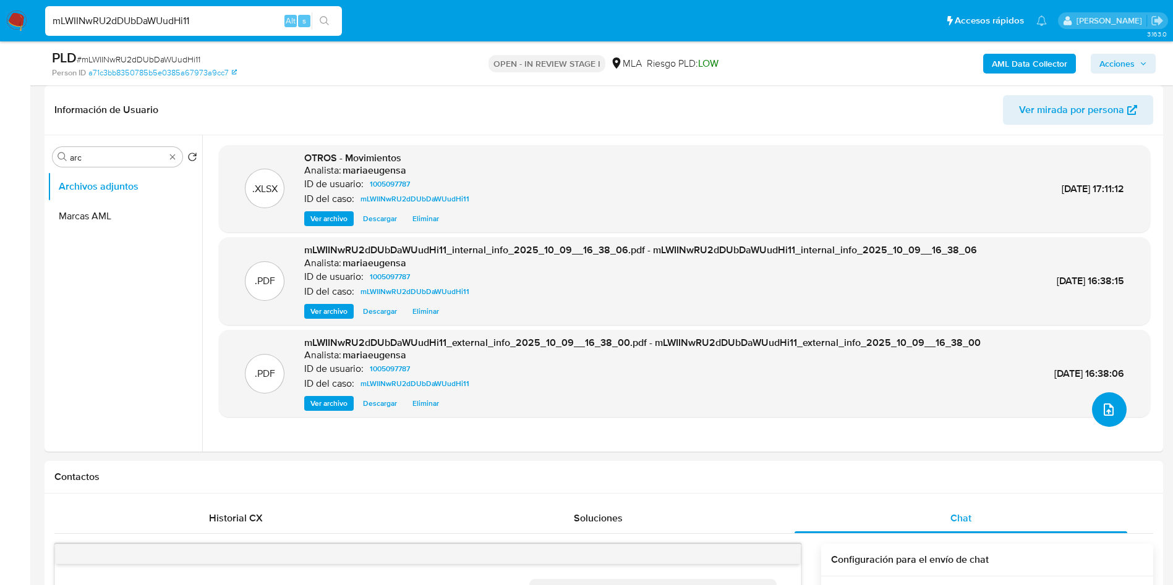
click at [1101, 409] on icon "upload-file" at bounding box center [1108, 409] width 15 height 15
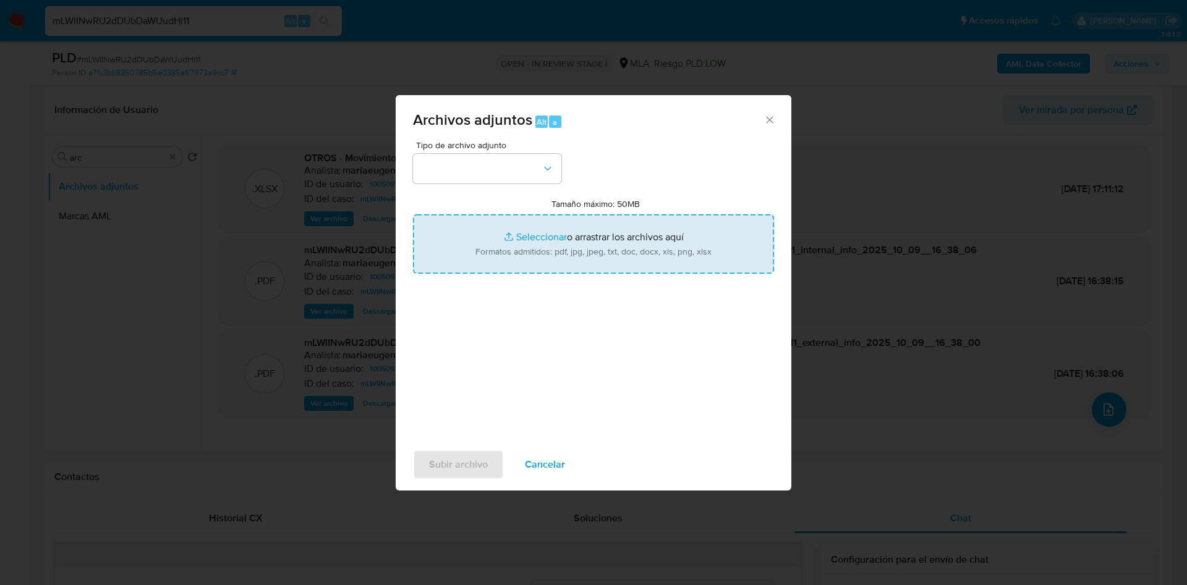
click at [566, 262] on input "Tamaño máximo: 50MB Seleccionar archivos" at bounding box center [593, 243] width 361 height 59
type input "C:\fakepath\Caselog mLWIINwRU2dDUbDaWUudHi11_2025_09_17_14_57_41.docx"
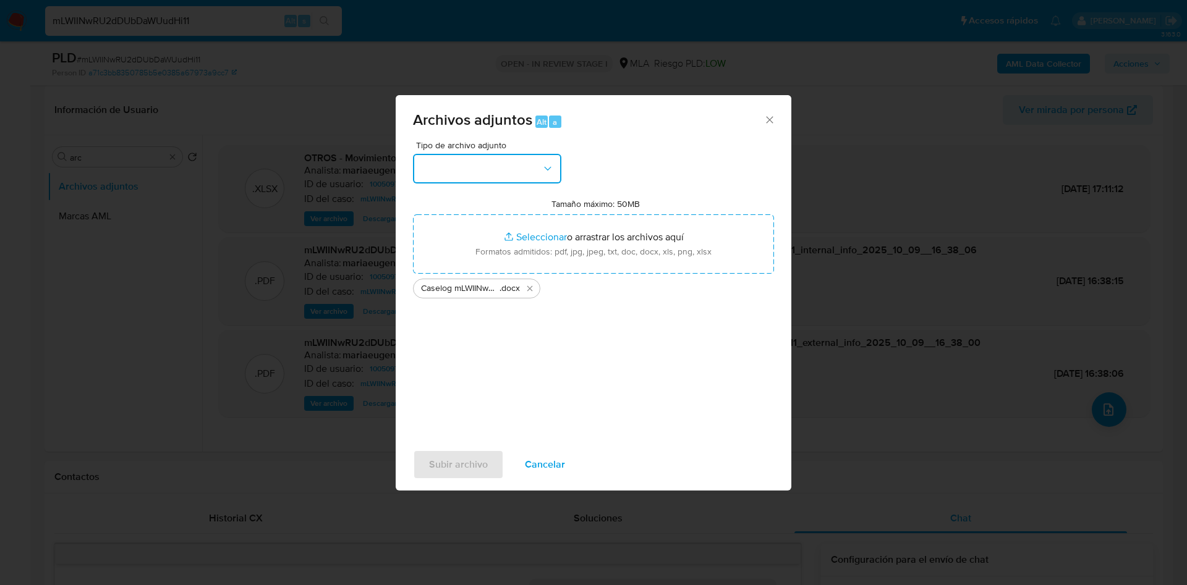
click at [516, 174] on button "button" at bounding box center [487, 169] width 148 height 30
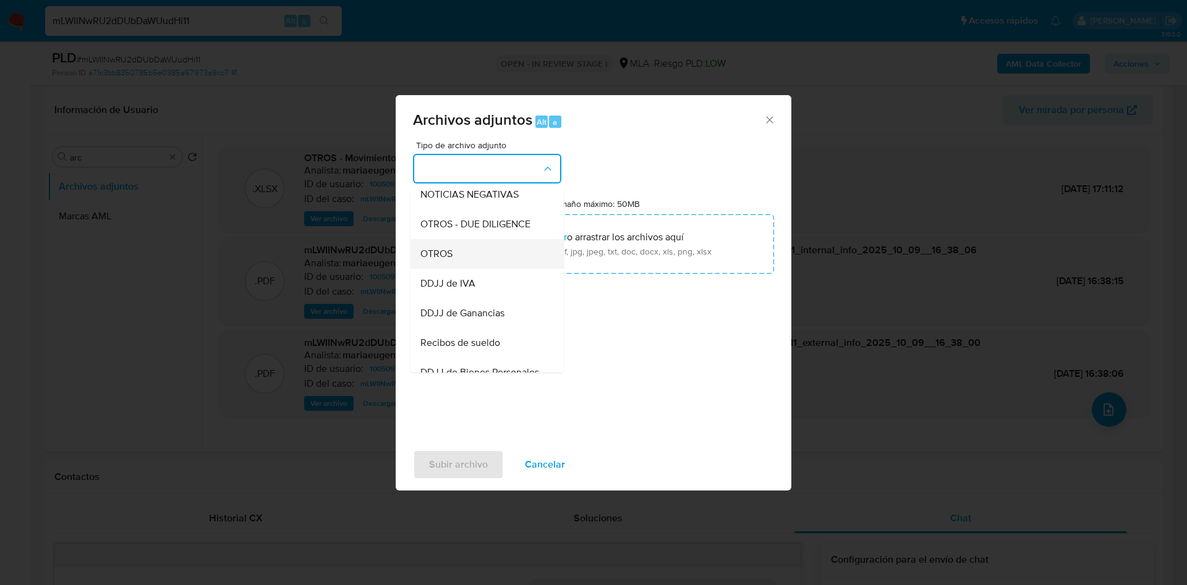
click at [470, 269] on div "OTROS" at bounding box center [483, 254] width 126 height 30
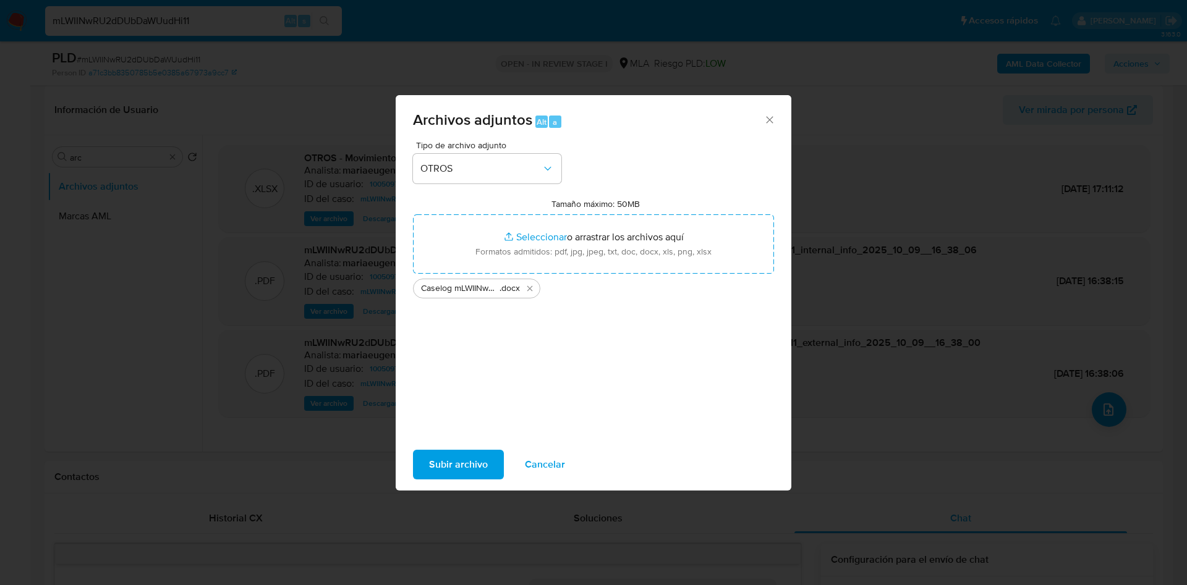
click at [459, 461] on span "Subir archivo" at bounding box center [458, 464] width 59 height 27
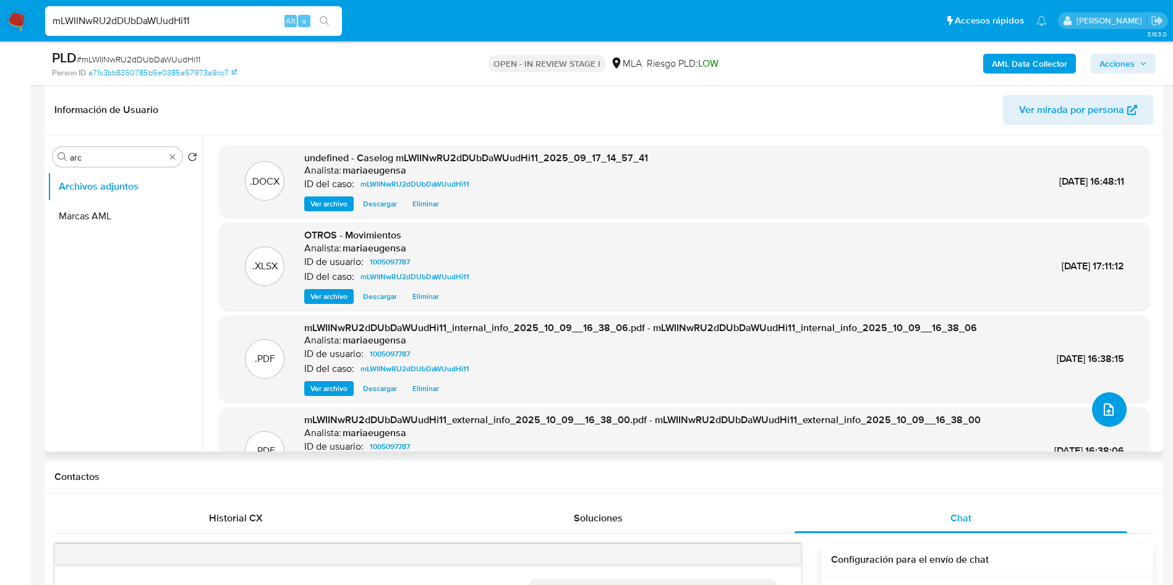
click at [1119, 402] on button "upload-file" at bounding box center [1109, 409] width 35 height 35
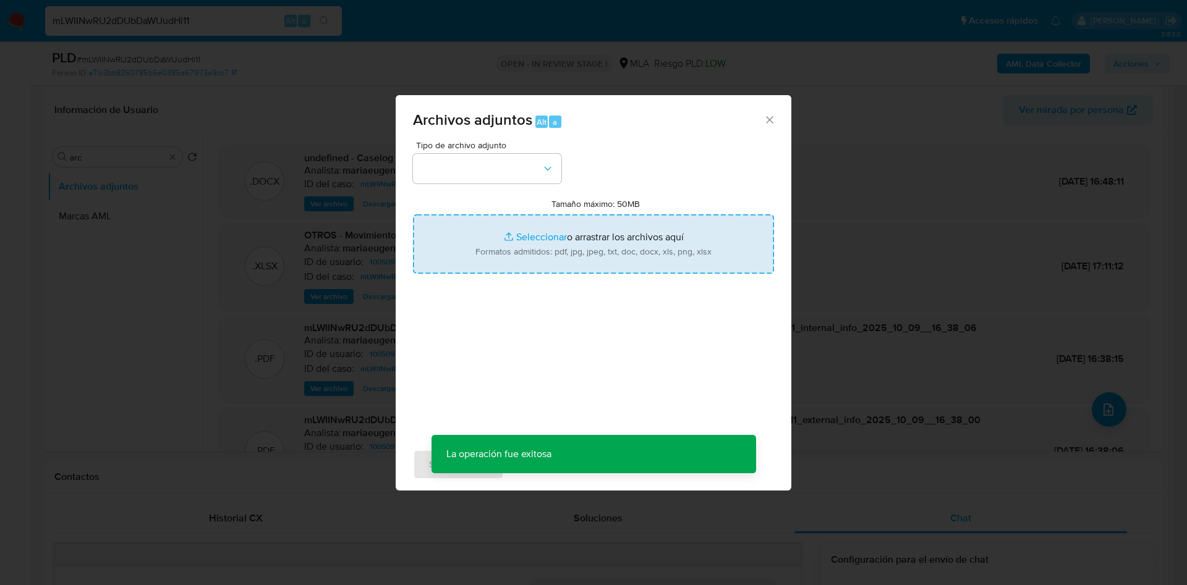
click at [614, 265] on input "Tamaño máximo: 50MB Seleccionar archivos" at bounding box center [593, 243] width 361 height 59
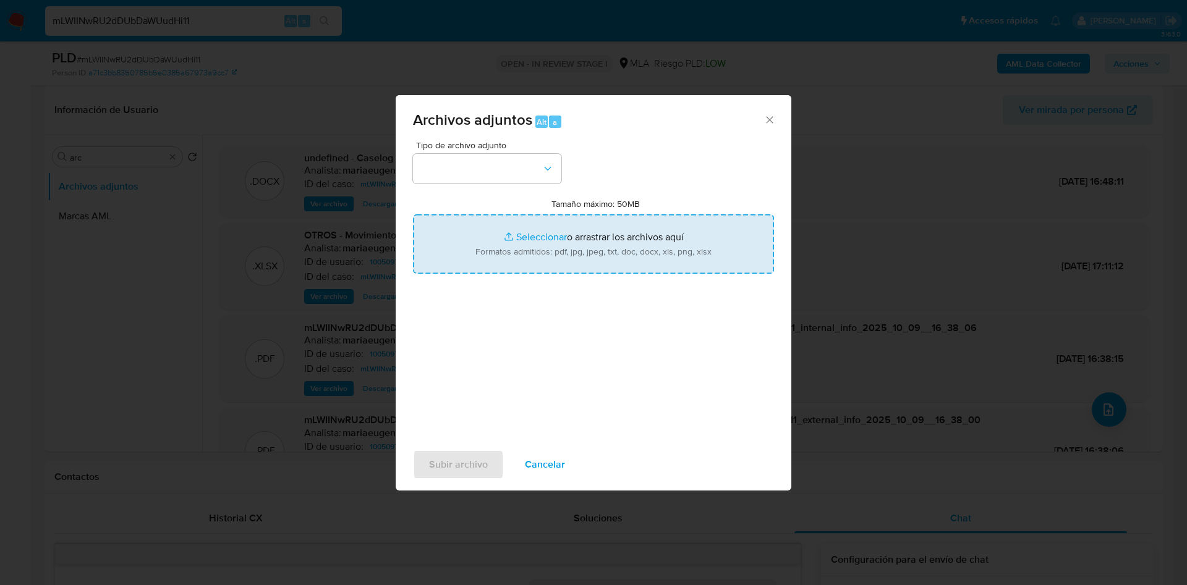
type input "C:\fakepath\Caselog mLWIINwRU2dDUbDaWUudHi11_2025_09_17_14_57_41 v2.docx"
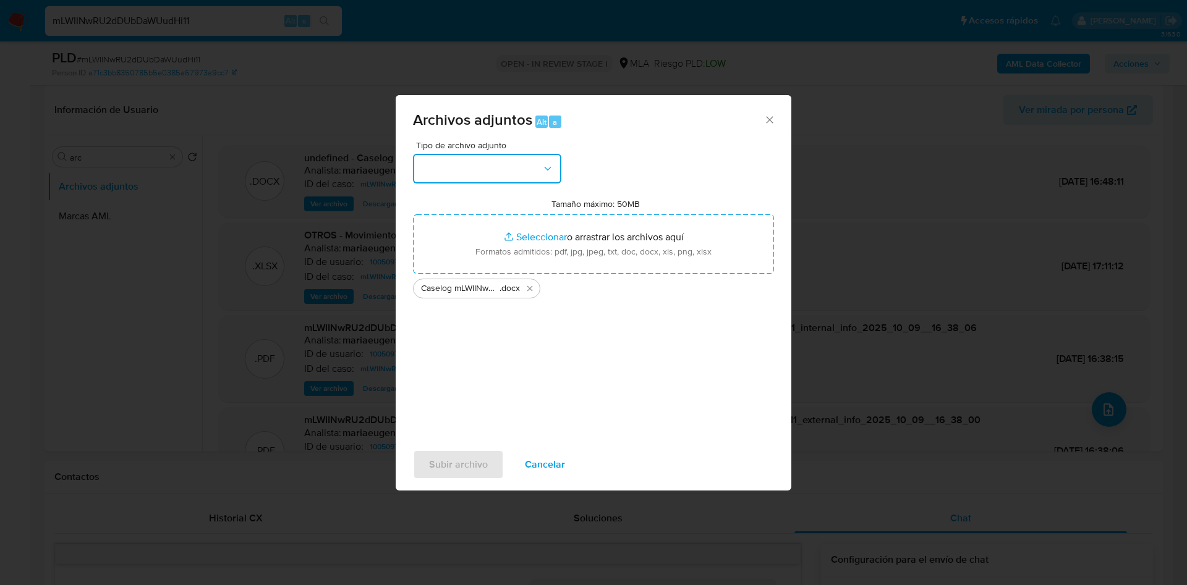
click at [475, 161] on button "button" at bounding box center [487, 169] width 148 height 30
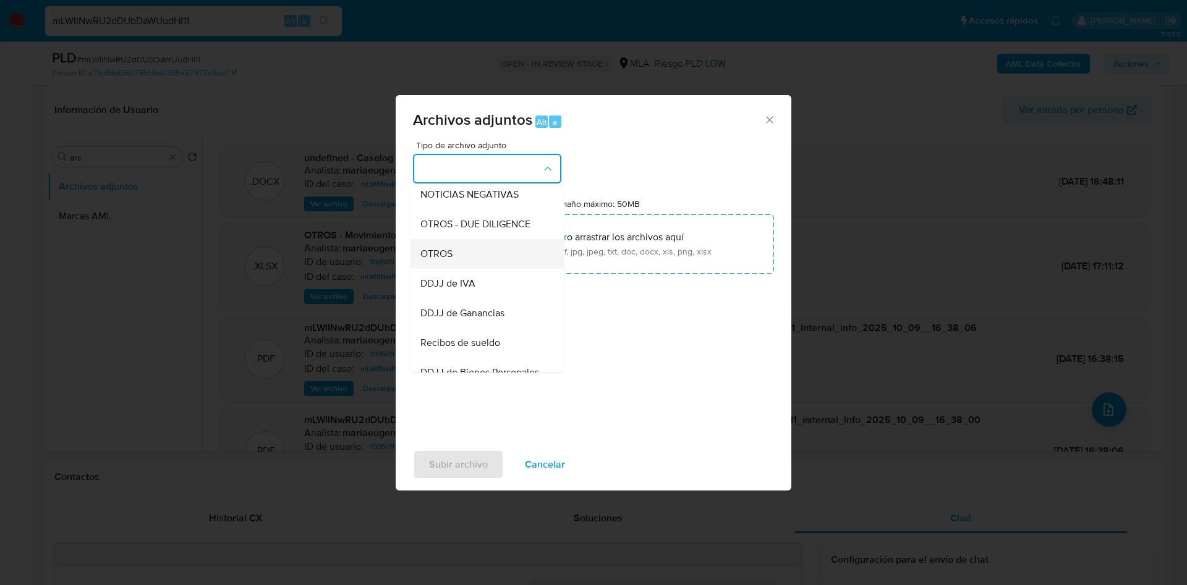
click at [460, 269] on div "OTROS" at bounding box center [483, 254] width 126 height 30
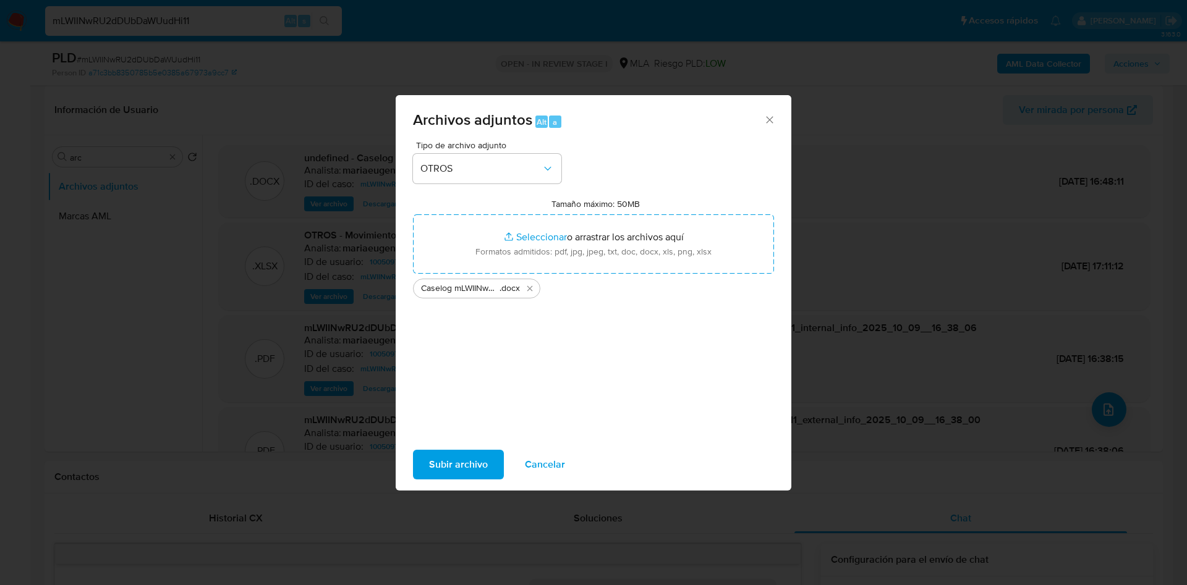
drag, startPoint x: 464, startPoint y: 467, endPoint x: 276, endPoint y: 9, distance: 495.6
click at [462, 438] on div "Archivos adjuntos Alt a Tipo de archivo adjunto OTROS Tamaño máximo: 50MB Selec…" at bounding box center [594, 293] width 396 height 396
click at [441, 459] on span "Subir archivo" at bounding box center [458, 464] width 59 height 27
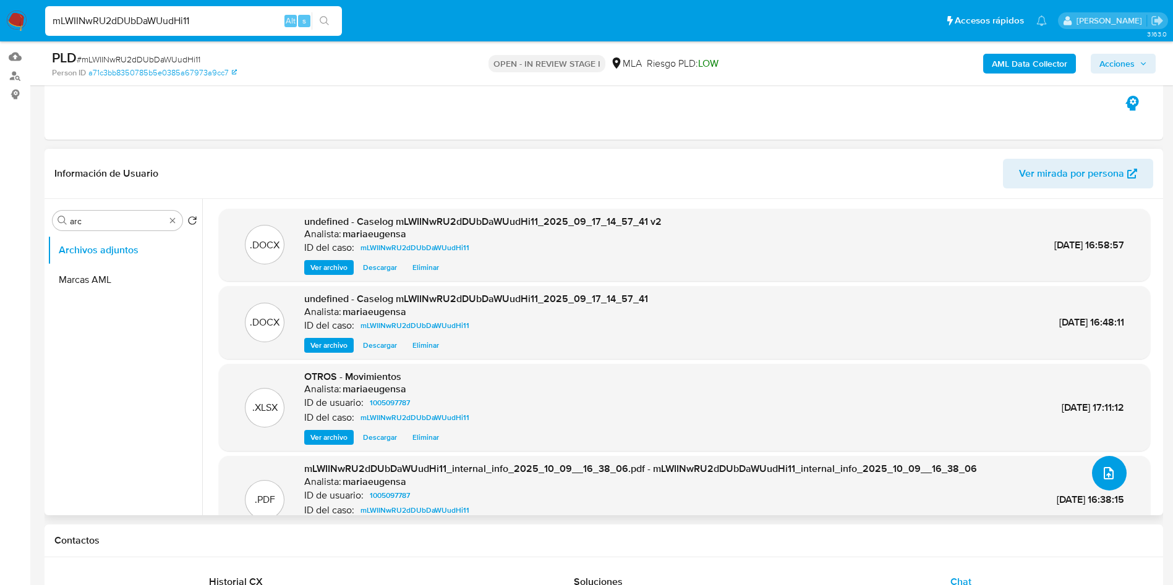
scroll to position [93, 0]
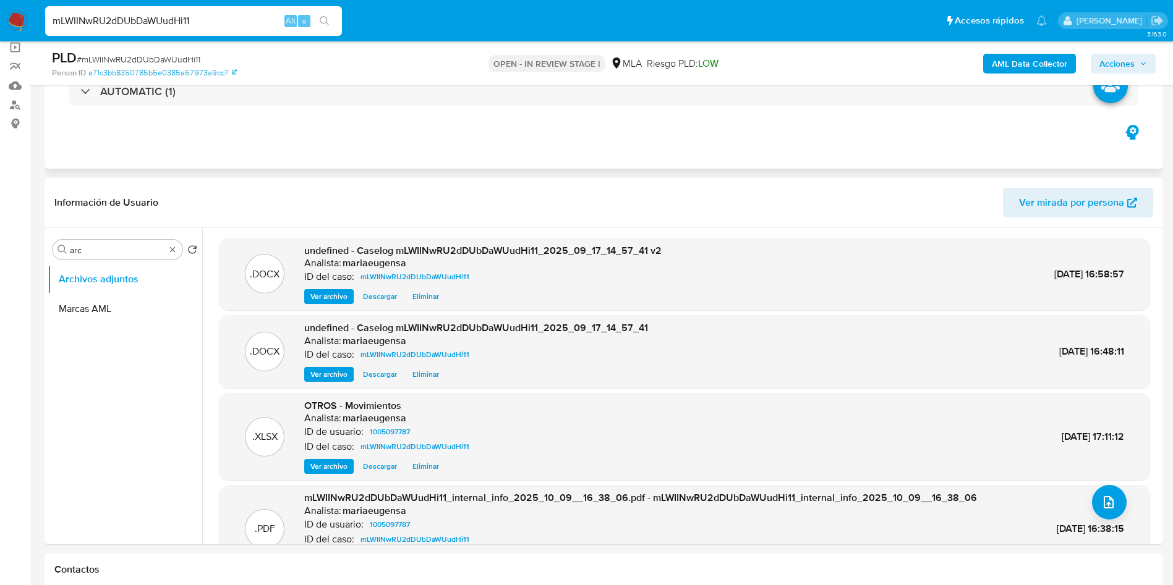
drag, startPoint x: 1113, startPoint y: 59, endPoint x: 1017, endPoint y: 120, distance: 113.3
click at [1100, 81] on div "PLD # mLWIINwRU2dDUbDaWUudHi11 Person ID a71c3bb8350785b5e0385a67973a9cc7 OPEN …" at bounding box center [604, 63] width 1118 height 44
click at [1116, 63] on span "Acciones" at bounding box center [1116, 64] width 35 height 20
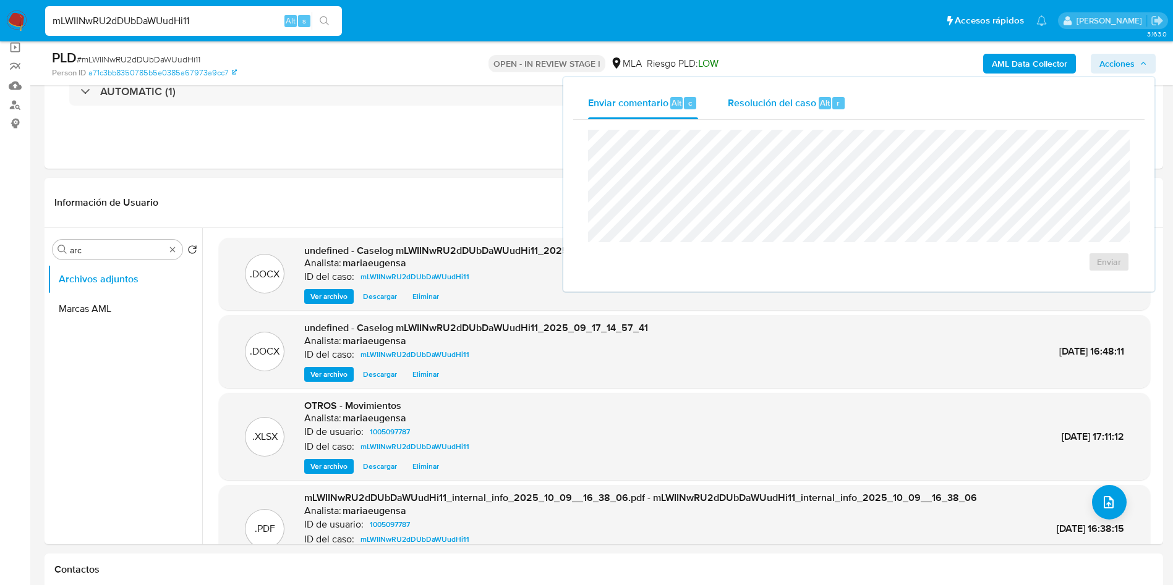
drag, startPoint x: 847, startPoint y: 97, endPoint x: 833, endPoint y: 117, distance: 24.9
click at [844, 101] on button "Resolución del caso Alt r" at bounding box center [787, 103] width 148 height 32
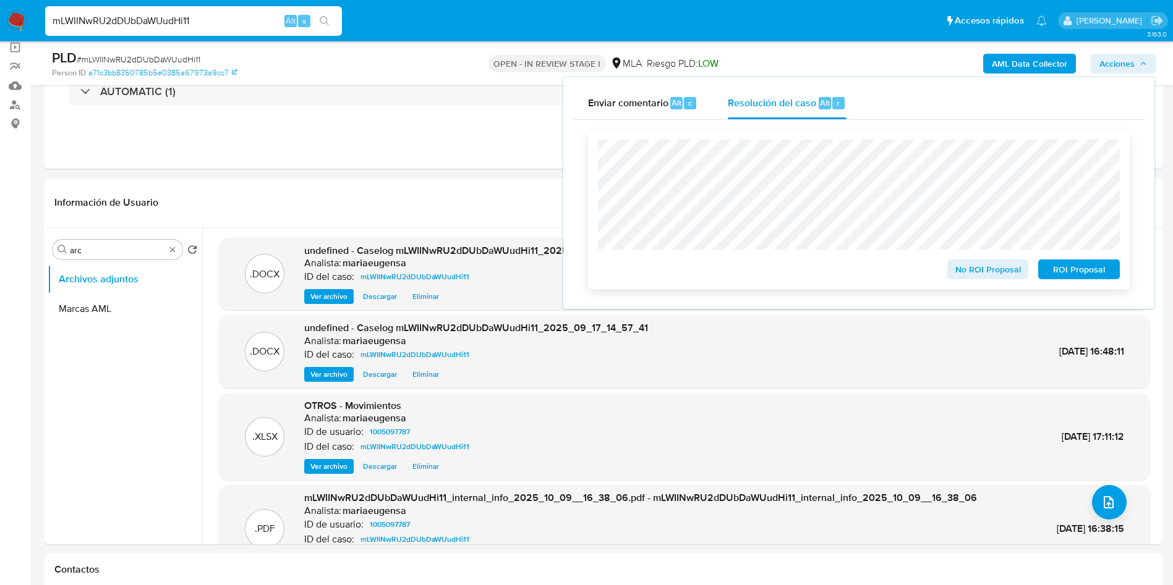
click at [1069, 276] on span "ROI Proposal" at bounding box center [1078, 269] width 64 height 17
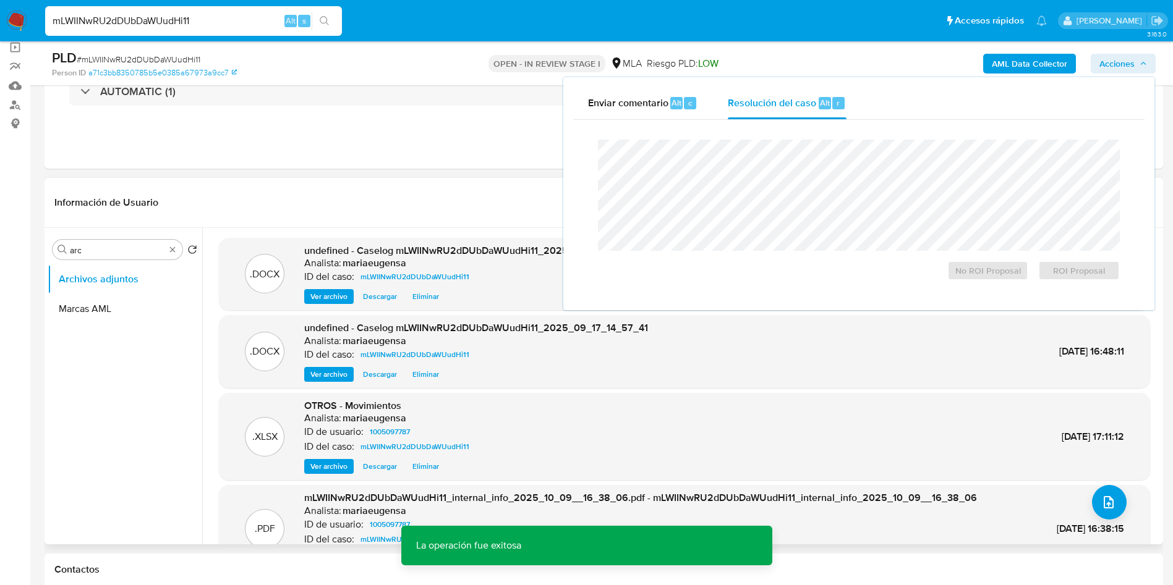
scroll to position [40, 0]
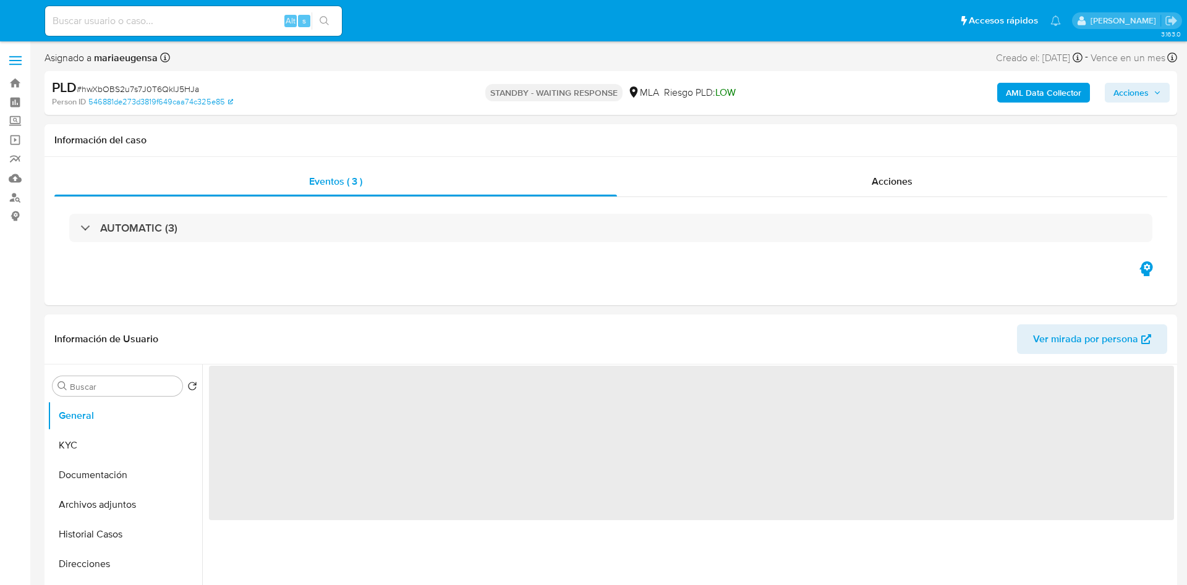
select select "10"
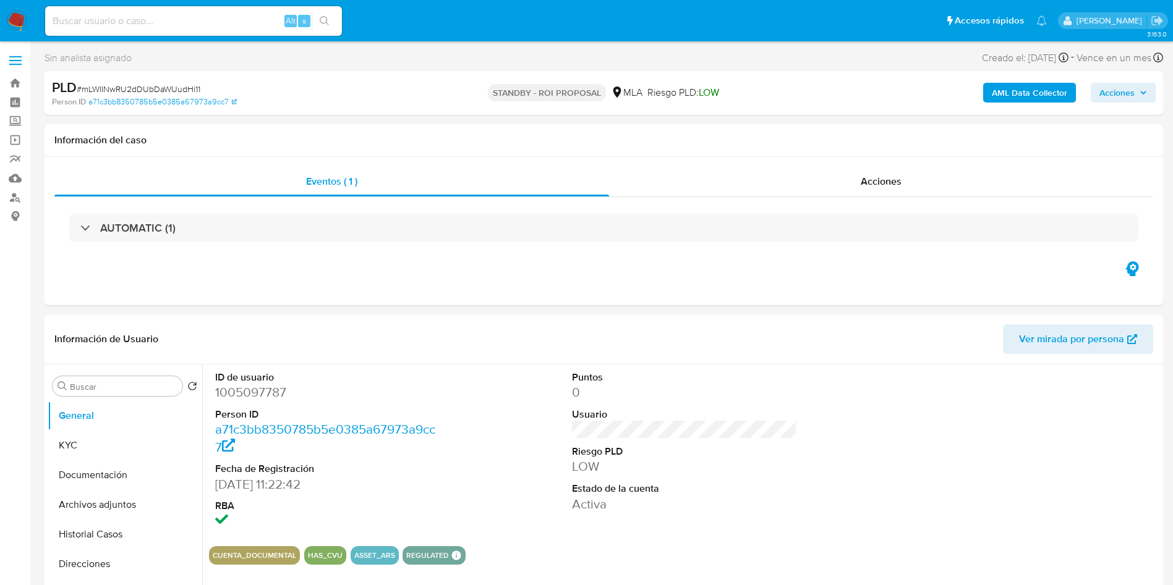
click at [16, 8] on nav "Pausado Ver notificaciones Alt s Accesos rápidos Presiona las siguientes teclas…" at bounding box center [586, 20] width 1173 height 41
click at [18, 20] on img at bounding box center [16, 21] width 21 height 21
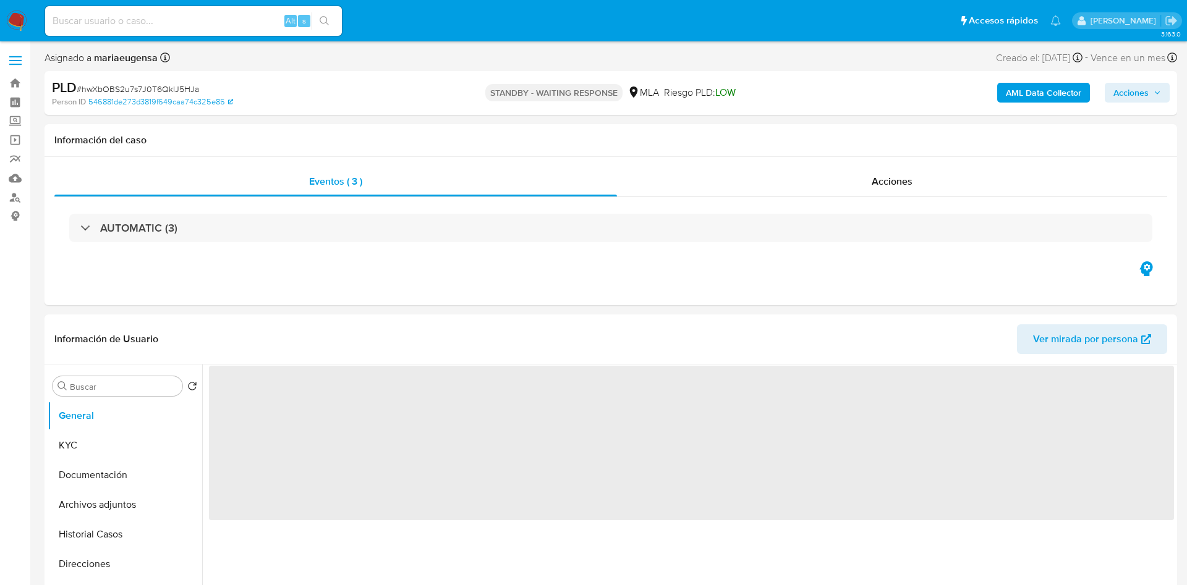
select select "10"
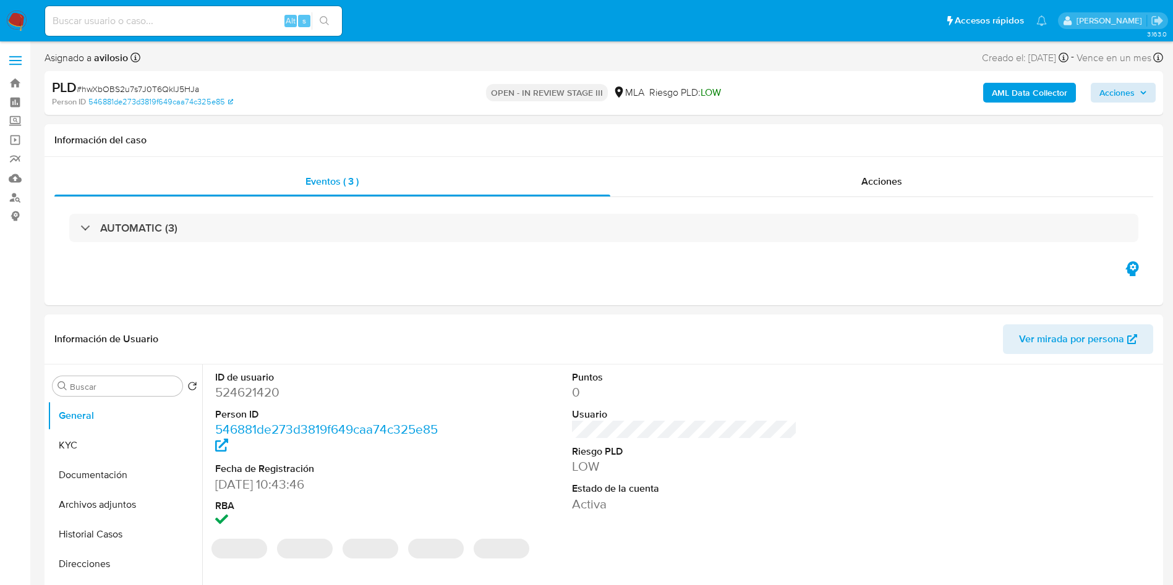
select select "10"
click at [1132, 101] on div "AML Data Collector Acciones" at bounding box center [973, 92] width 365 height 29
click at [1139, 89] on icon "button" at bounding box center [1142, 92] width 7 height 7
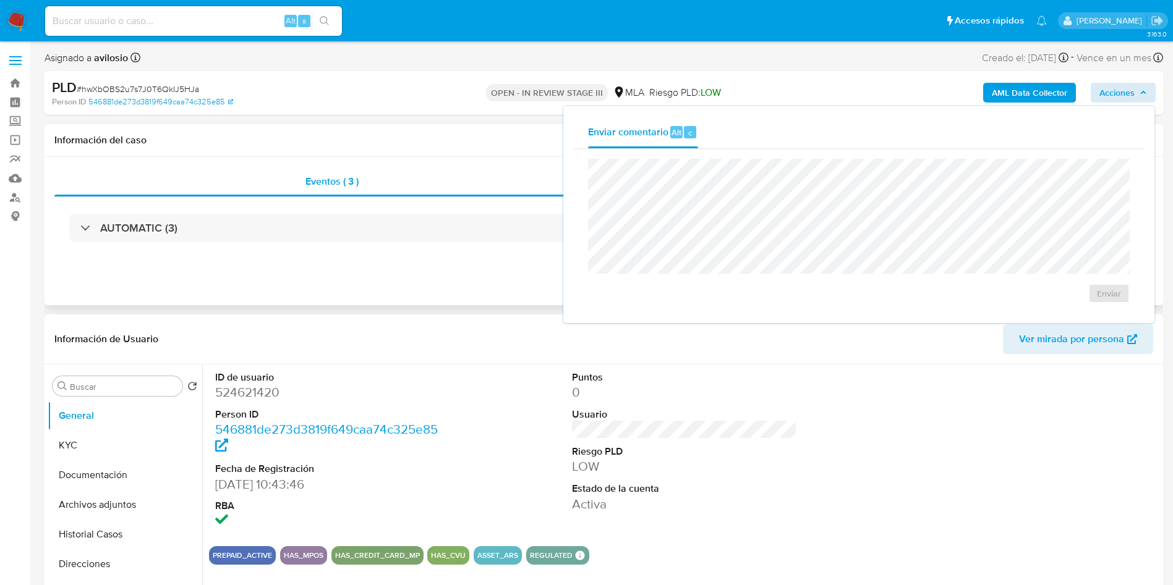
click at [393, 259] on div "Eventos ( 3 ) Acciones AUTOMATIC (3)" at bounding box center [604, 231] width 1118 height 148
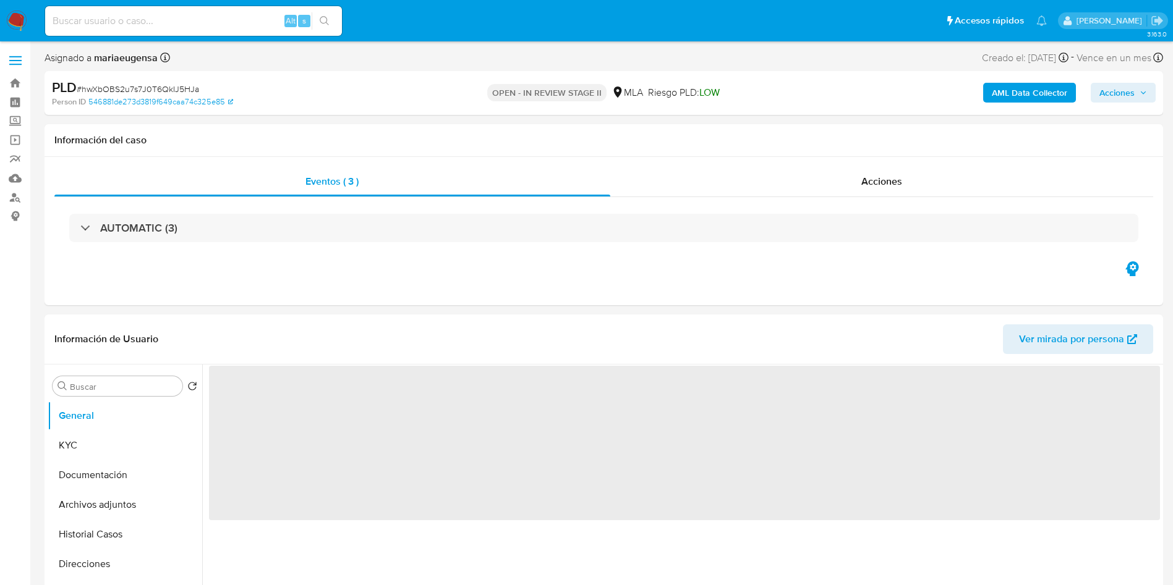
select select "10"
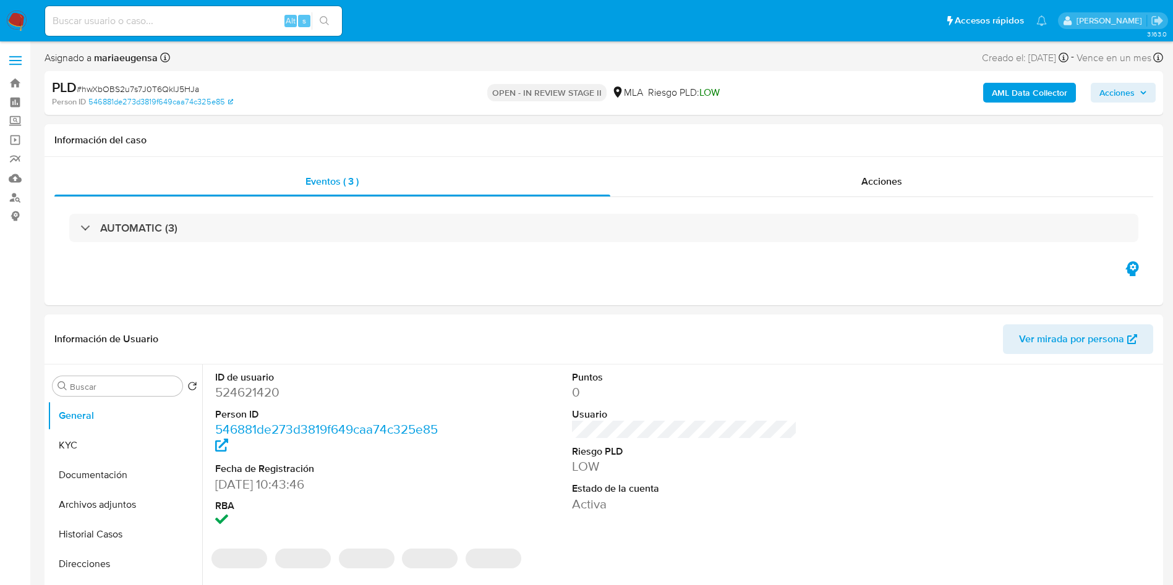
click at [1123, 93] on span "Acciones" at bounding box center [1116, 93] width 35 height 20
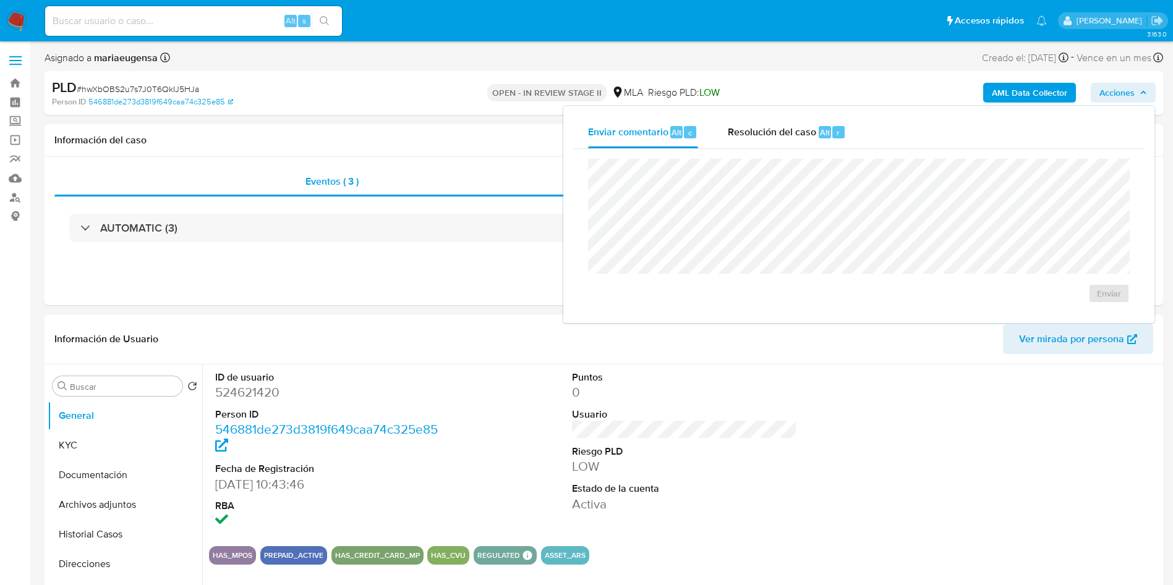
drag, startPoint x: 812, startPoint y: 123, endPoint x: 812, endPoint y: 151, distance: 27.8
click at [812, 124] on div "Resolución del caso Alt r" at bounding box center [787, 132] width 118 height 32
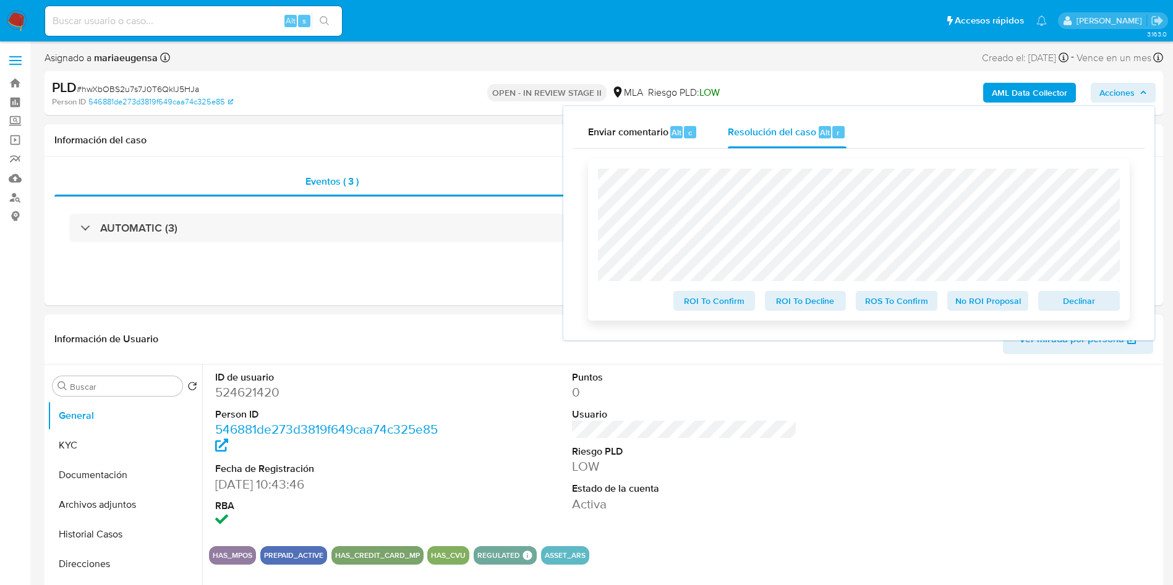
click at [1083, 300] on span "Declinar" at bounding box center [1078, 300] width 64 height 17
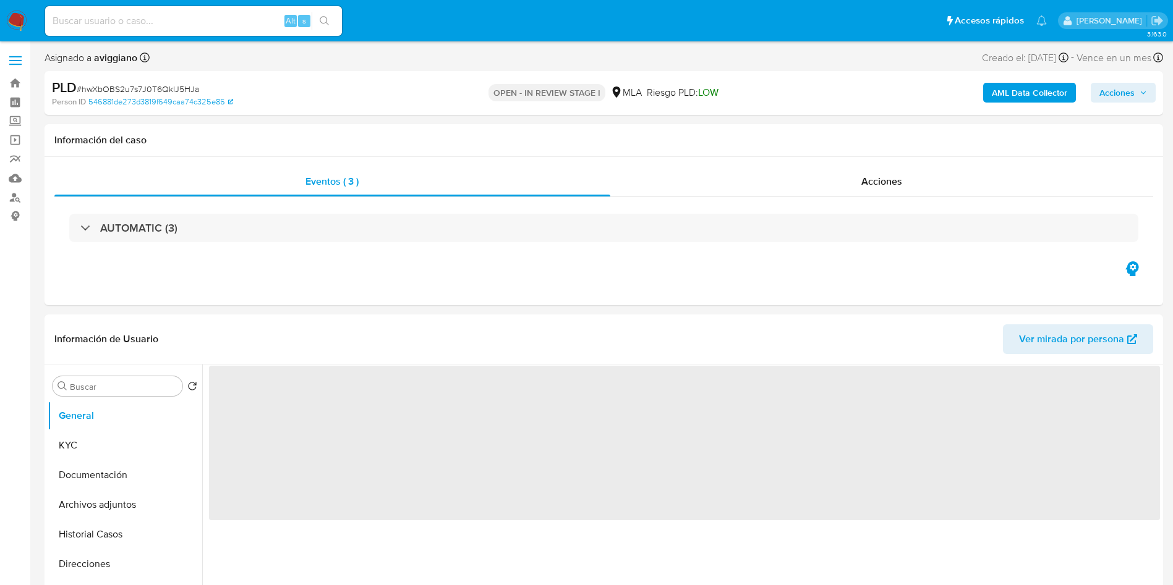
select select "10"
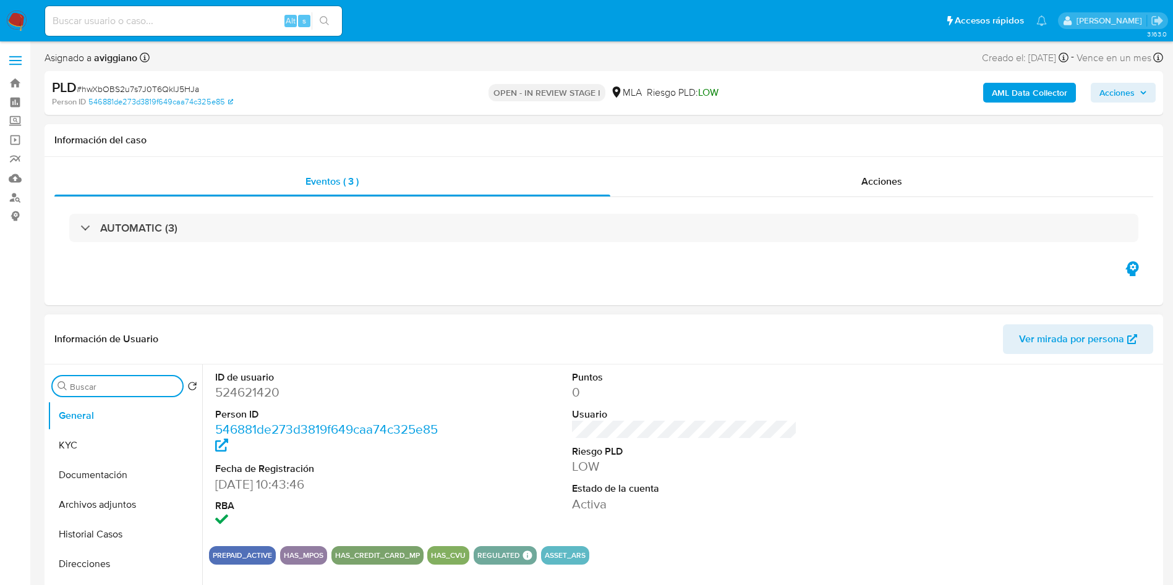
click at [127, 386] on input "Buscar" at bounding box center [124, 386] width 108 height 11
type input "arc"
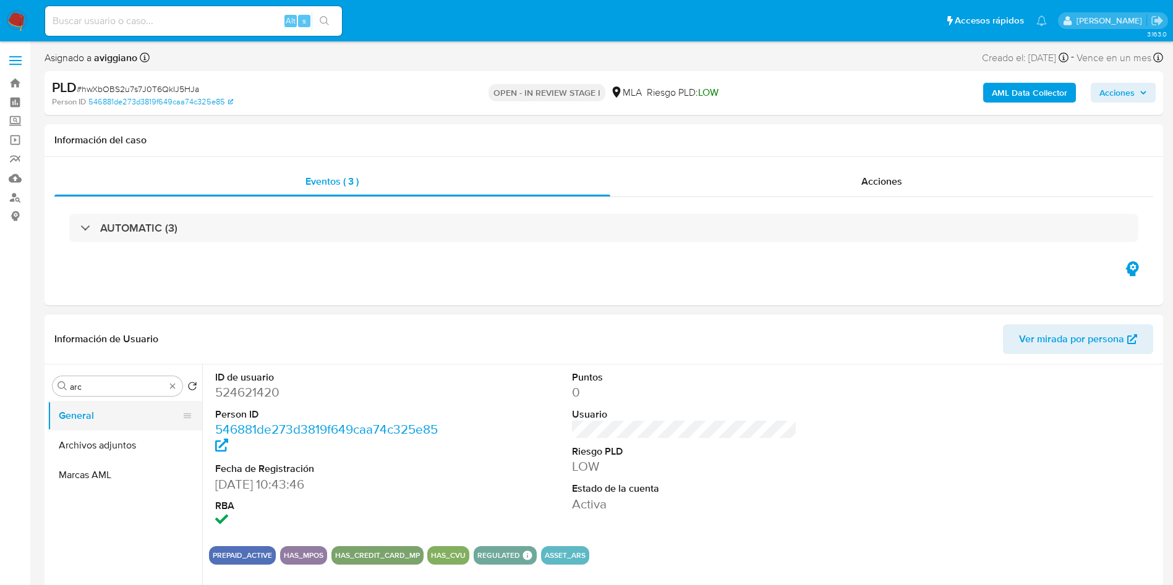
click at [151, 422] on button "General" at bounding box center [120, 416] width 145 height 30
drag, startPoint x: 138, startPoint y: 447, endPoint x: 148, endPoint y: 446, distance: 9.9
click at [138, 446] on button "Archivos adjuntos" at bounding box center [125, 446] width 155 height 30
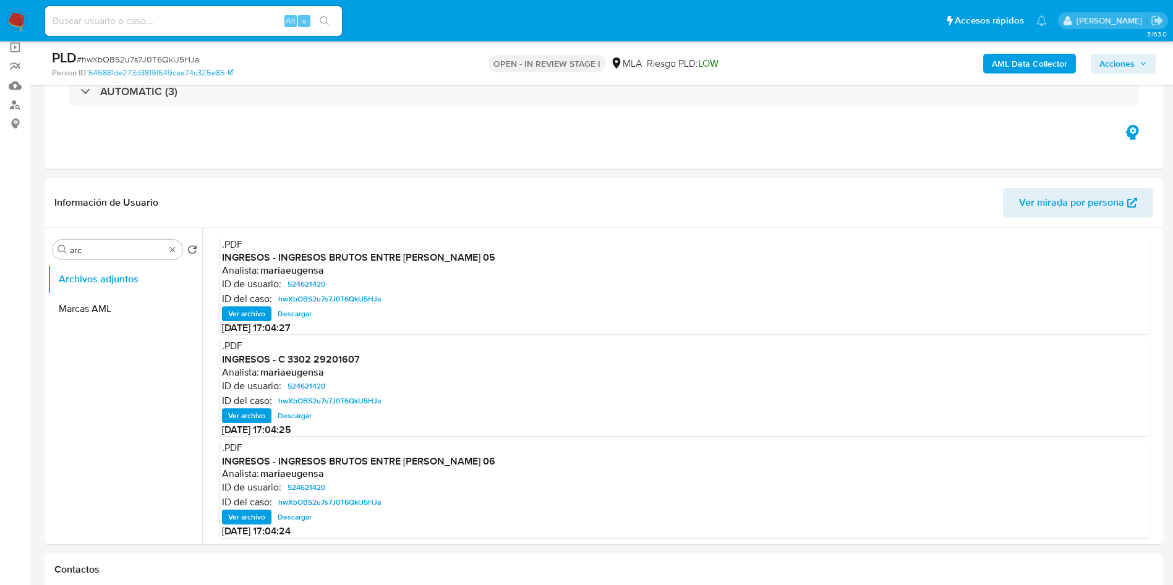
scroll to position [93, 0]
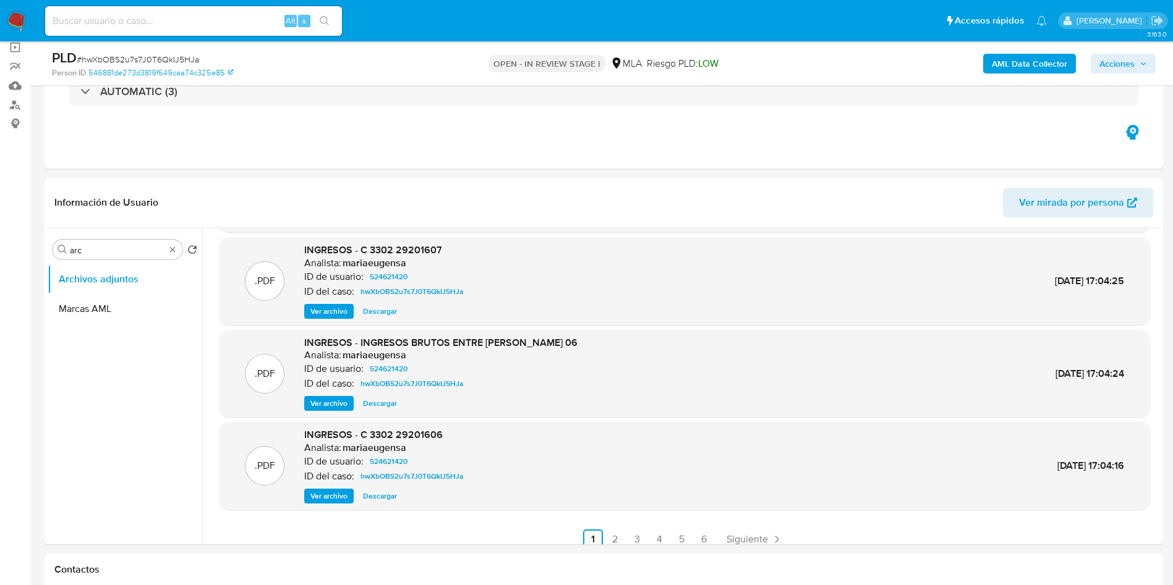
click at [174, 64] on span "# hwXbOBS2u7s7J0T6QkIJ5HJa" at bounding box center [138, 59] width 122 height 12
copy span "hwXbOBS2u7s7J0T6QkIJ5HJa"
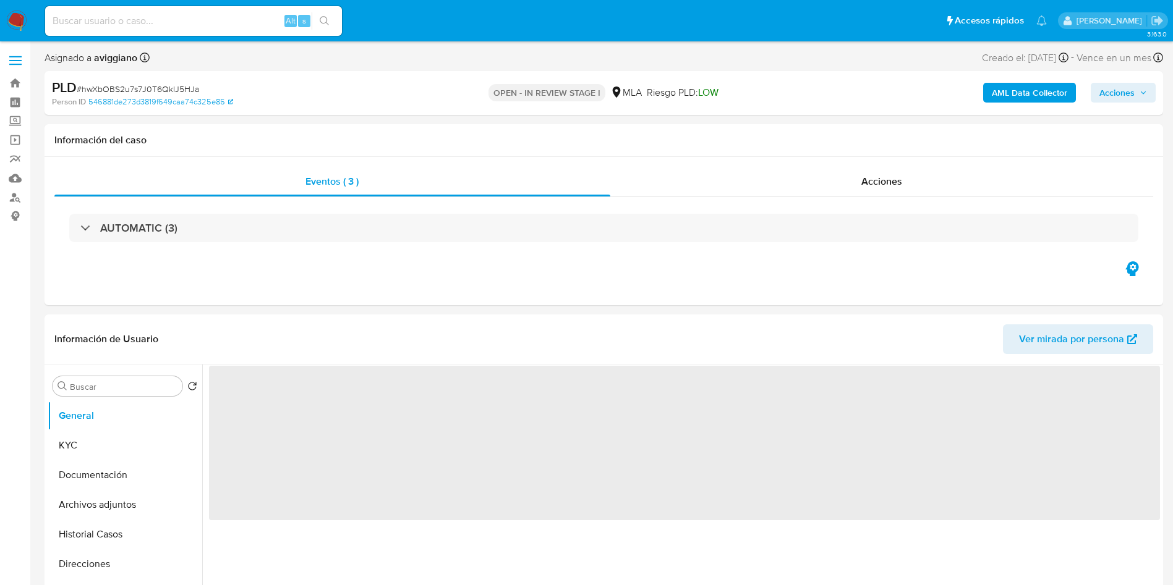
select select "10"
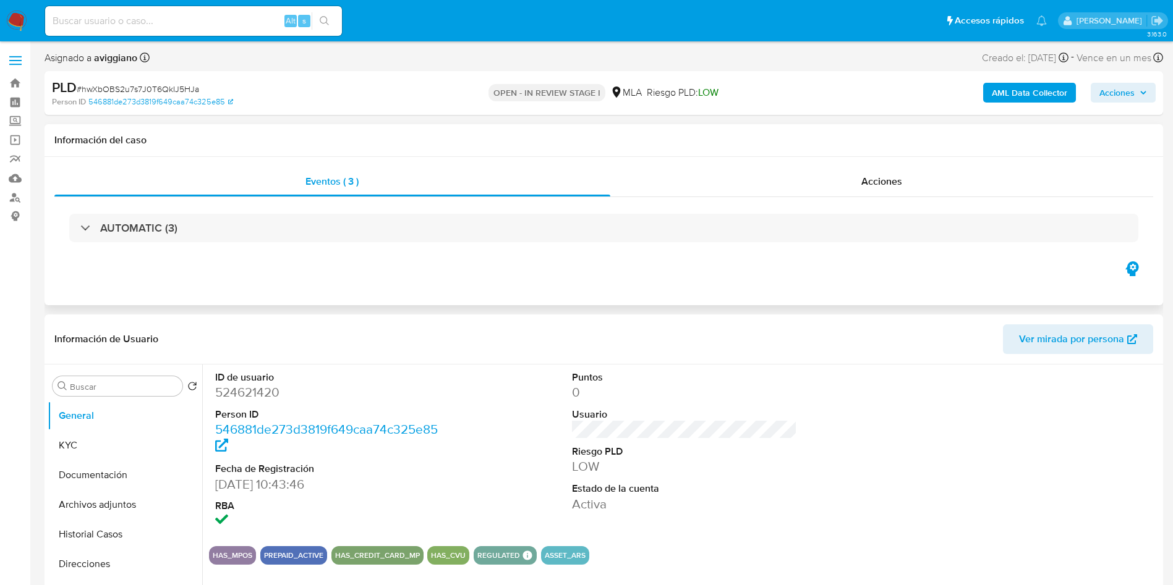
drag, startPoint x: 850, startPoint y: 165, endPoint x: 836, endPoint y: 193, distance: 31.8
click at [850, 166] on div "Eventos ( 3 ) Acciones AUTOMATIC (3)" at bounding box center [604, 231] width 1118 height 148
click at [842, 175] on div "Acciones" at bounding box center [881, 182] width 543 height 30
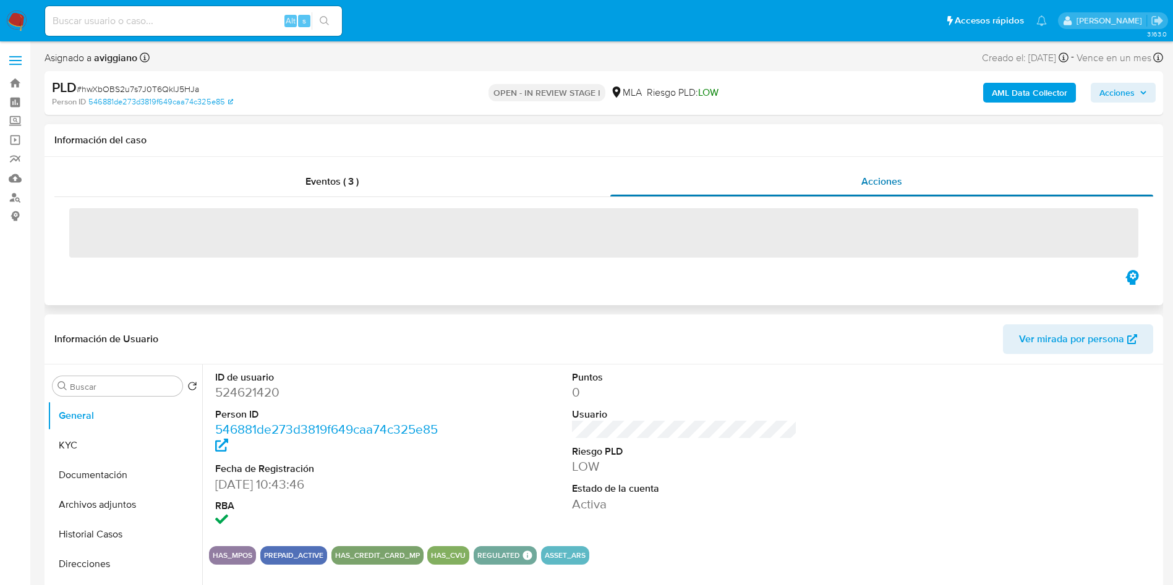
click at [800, 183] on div "Acciones" at bounding box center [881, 182] width 543 height 30
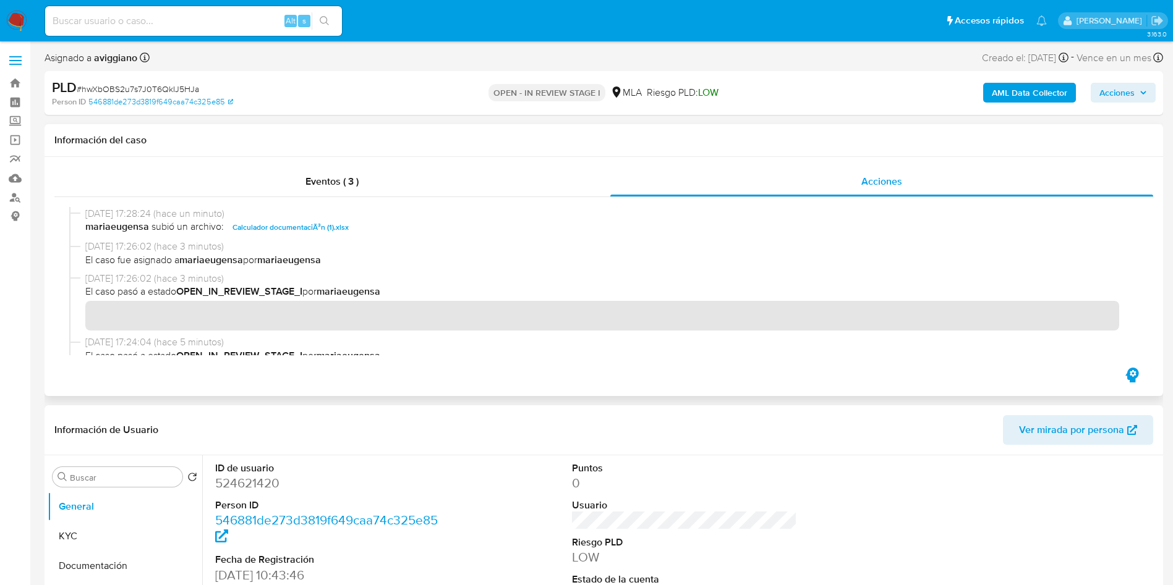
click at [358, 273] on span "15/10/2025 17:26:02 (hace 3 minutos)" at bounding box center [609, 279] width 1048 height 14
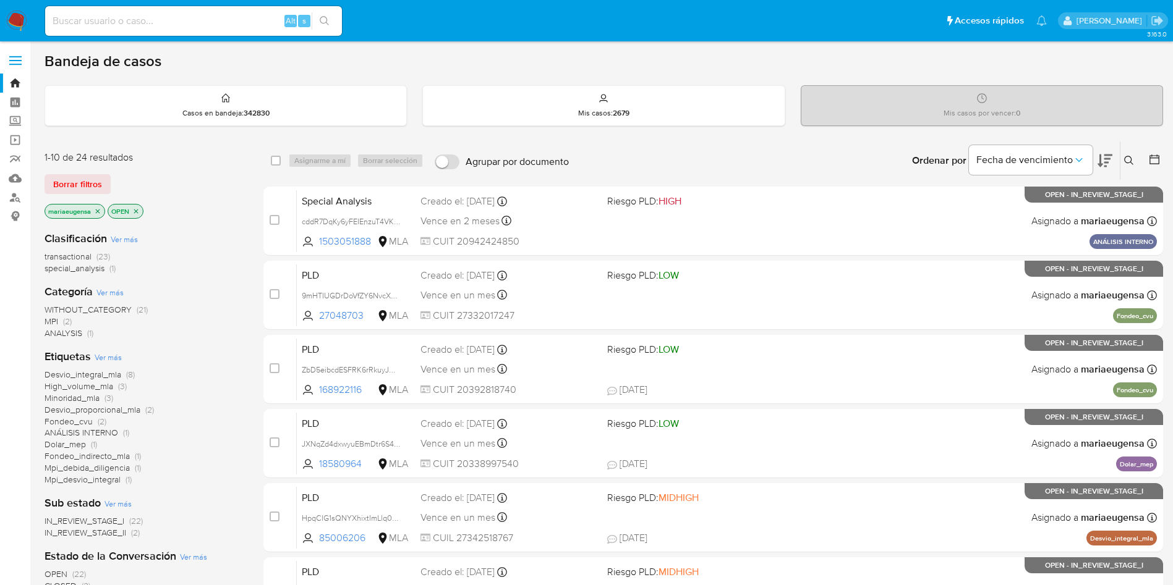
click at [1127, 159] on icon at bounding box center [1129, 161] width 10 height 10
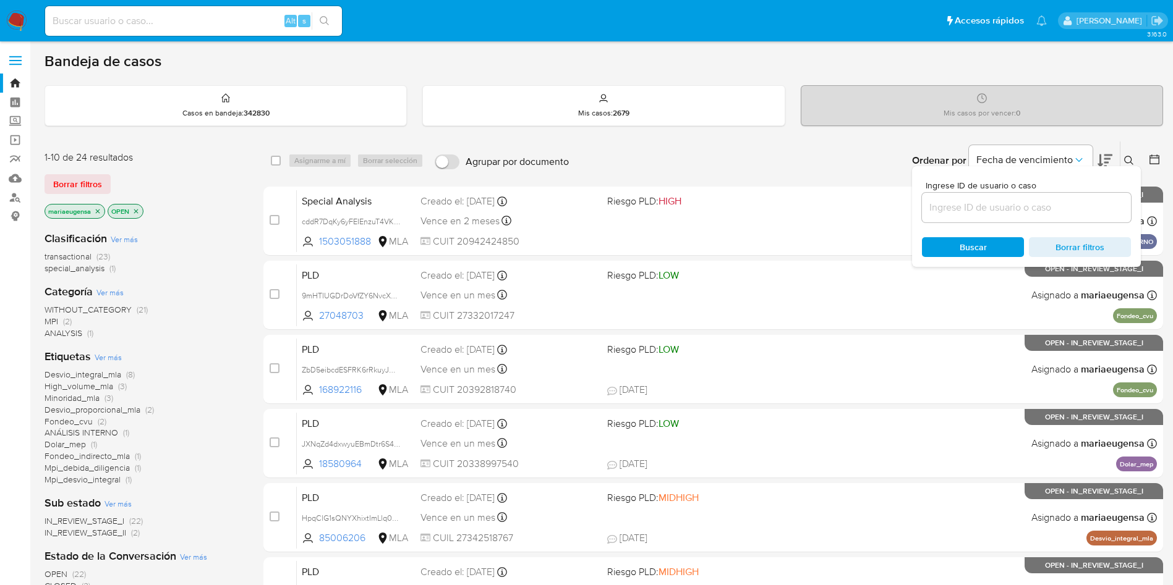
click at [1002, 208] on input at bounding box center [1026, 208] width 209 height 16
type input "hwXbOBS2u7s7J0T6QkIJ5HJa"
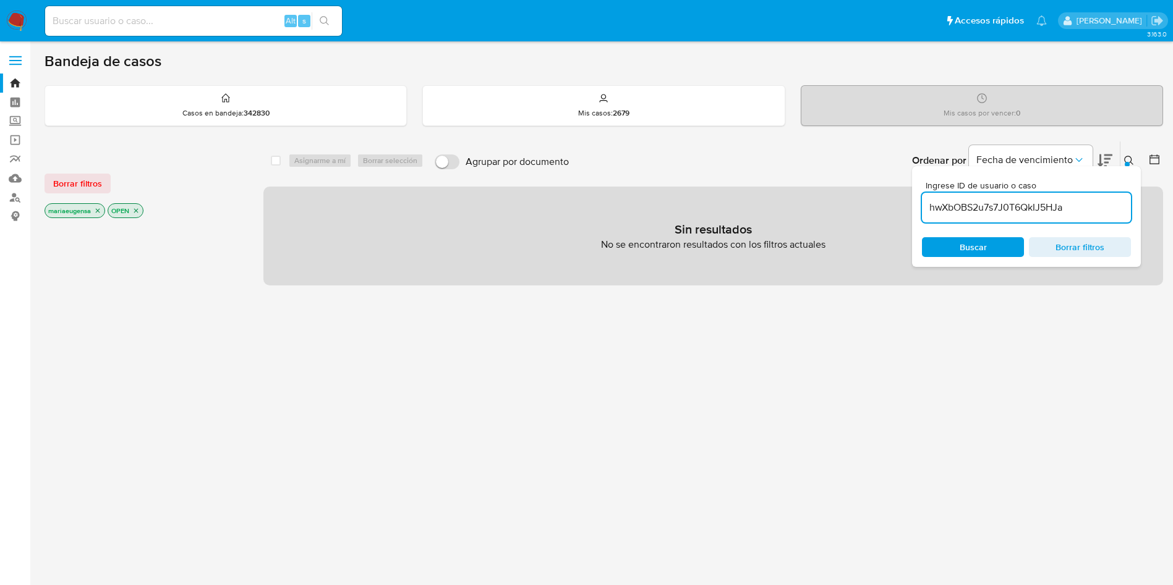
click at [1125, 162] on div at bounding box center [1126, 164] width 5 height 5
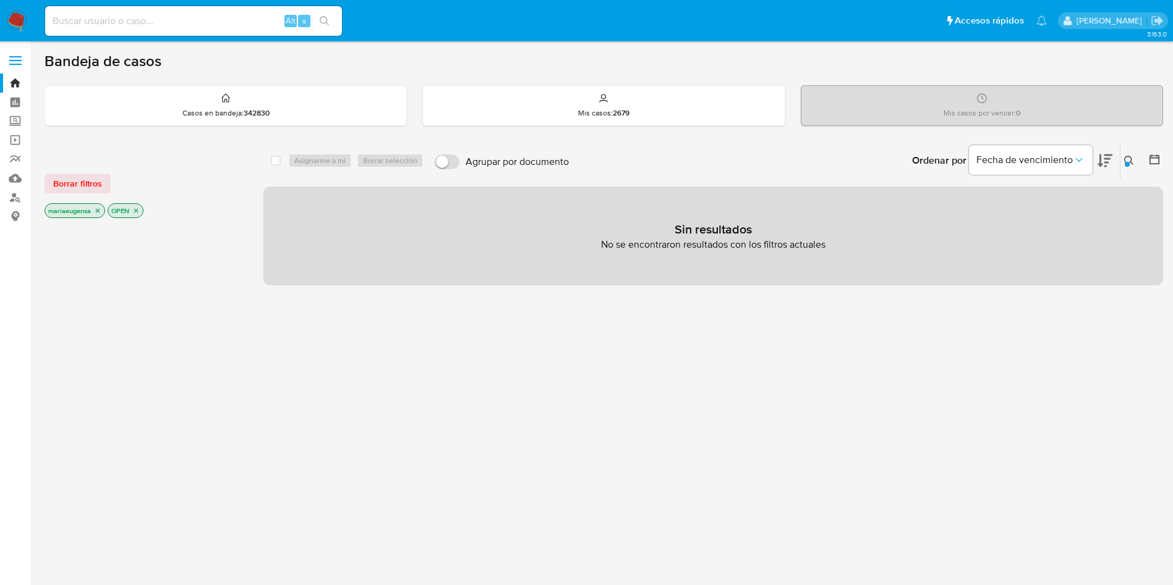
drag, startPoint x: 75, startPoint y: 187, endPoint x: 434, endPoint y: 162, distance: 359.4
click at [75, 186] on span "Borrar filtros" at bounding box center [77, 183] width 49 height 17
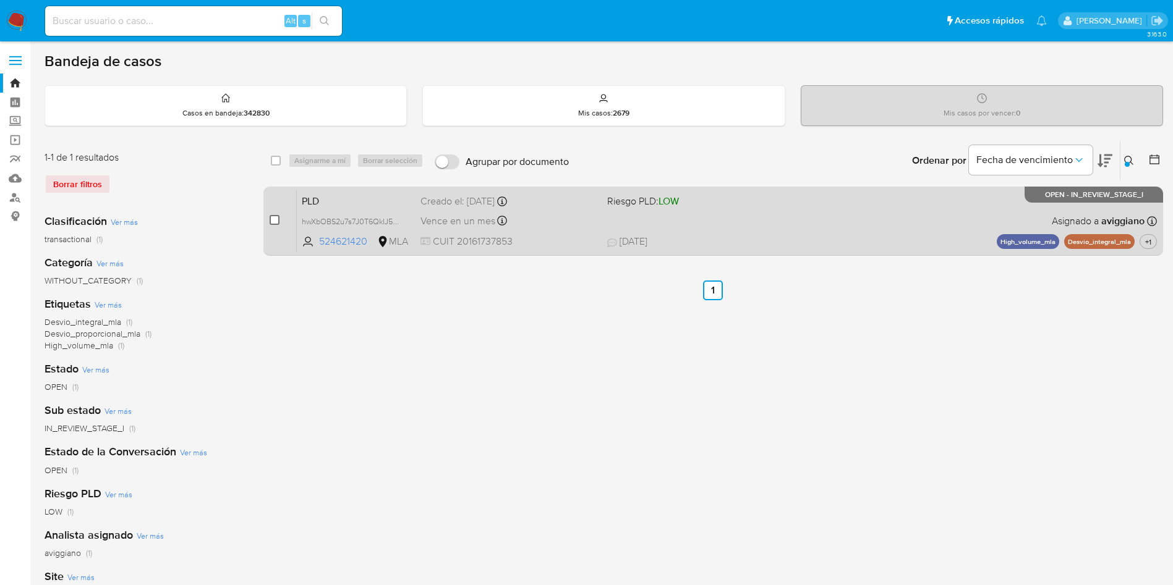
click at [269, 218] on input "checkbox" at bounding box center [274, 220] width 10 height 10
checkbox input "true"
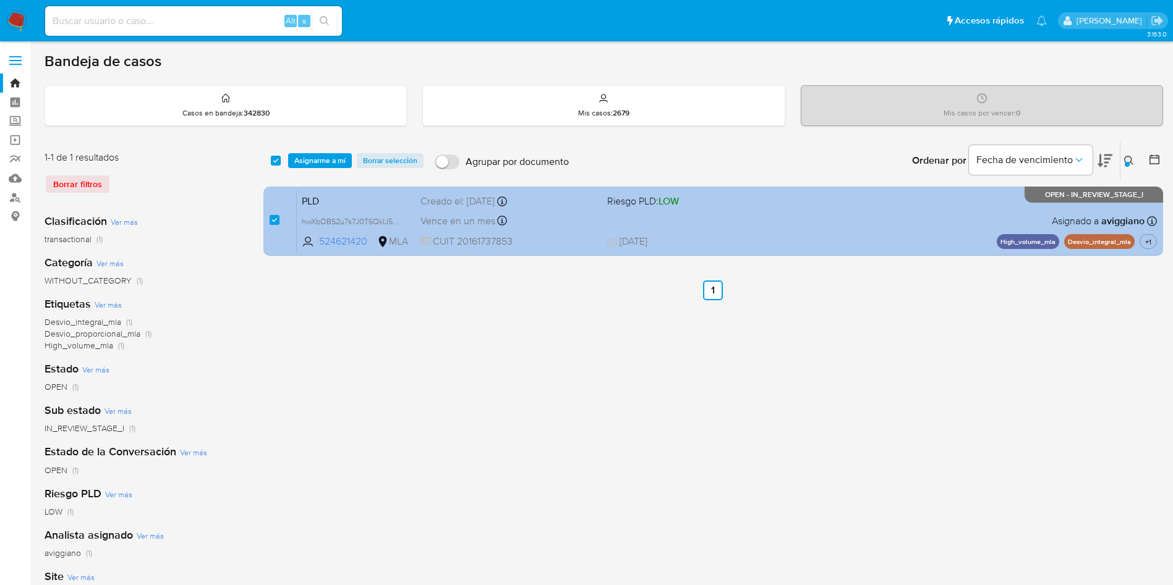
click at [371, 200] on span "PLD" at bounding box center [356, 200] width 109 height 16
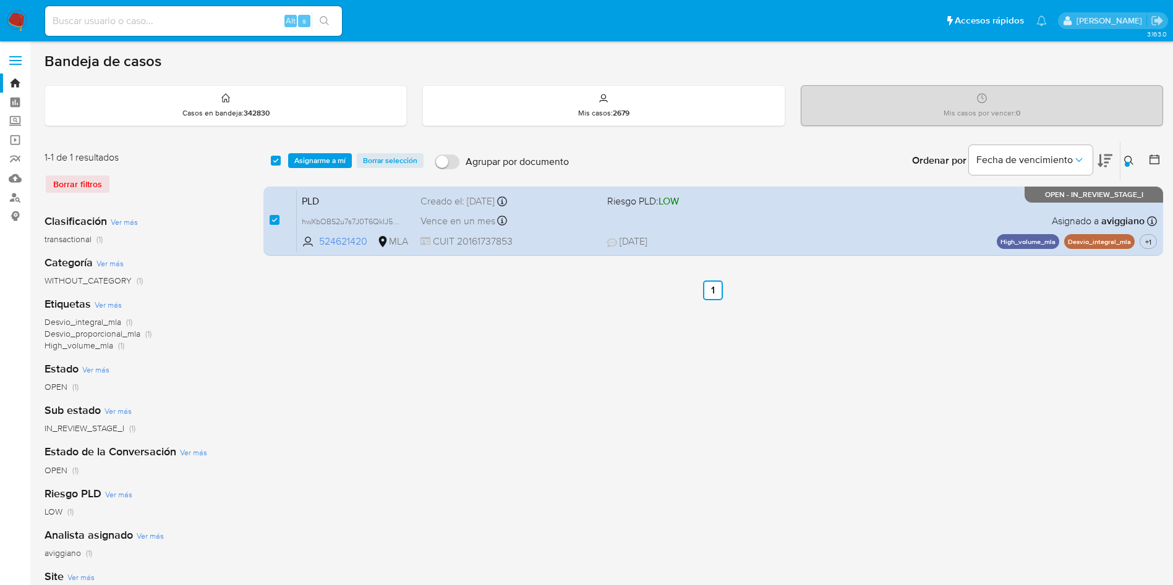
click at [1129, 163] on div at bounding box center [1126, 164] width 5 height 5
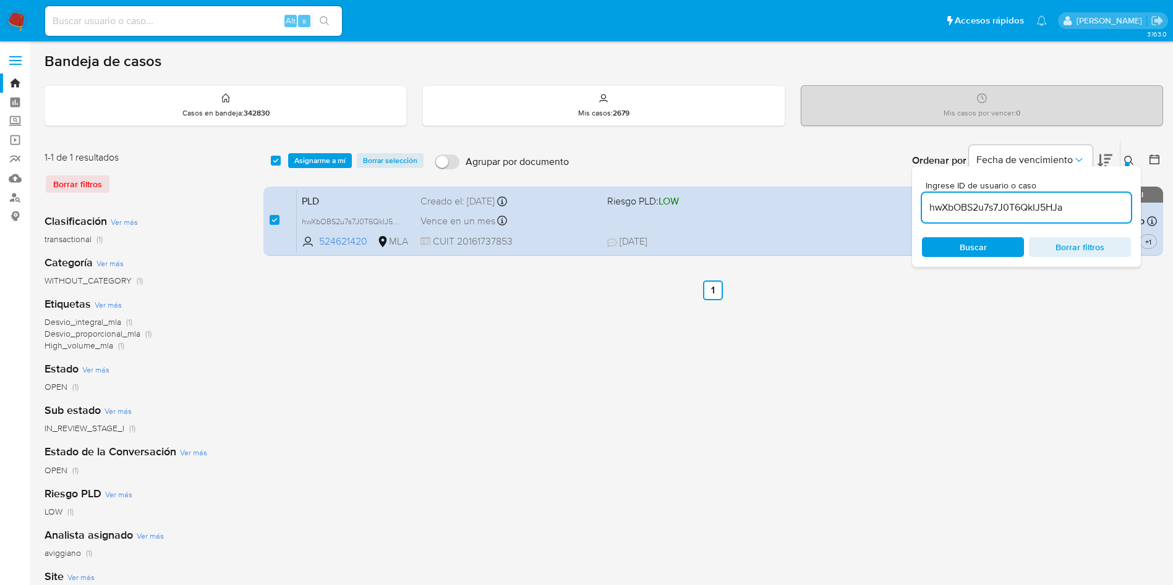
drag, startPoint x: 1090, startPoint y: 217, endPoint x: 1090, endPoint y: 211, distance: 6.2
click at [1090, 216] on div "hwXbOBS2u7s7J0T6QkIJ5HJa" at bounding box center [1026, 208] width 209 height 30
click at [1090, 210] on input "hwXbOBS2u7s7J0T6QkIJ5HJa" at bounding box center [1026, 208] width 209 height 16
click at [1121, 159] on button at bounding box center [1130, 160] width 20 height 15
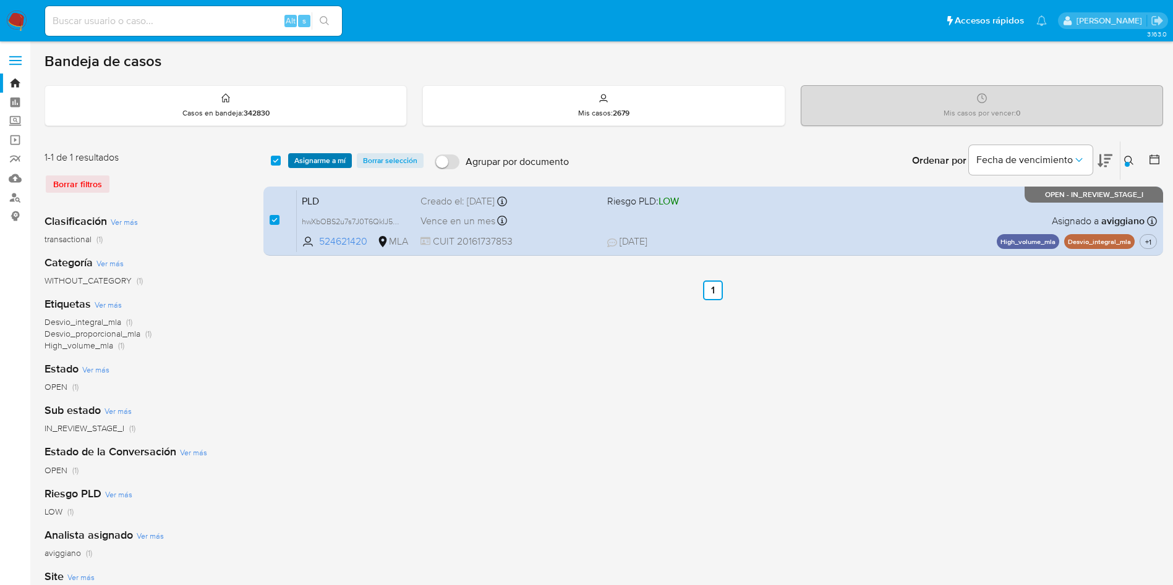
click at [319, 163] on span "Asignarme a mí" at bounding box center [319, 161] width 51 height 12
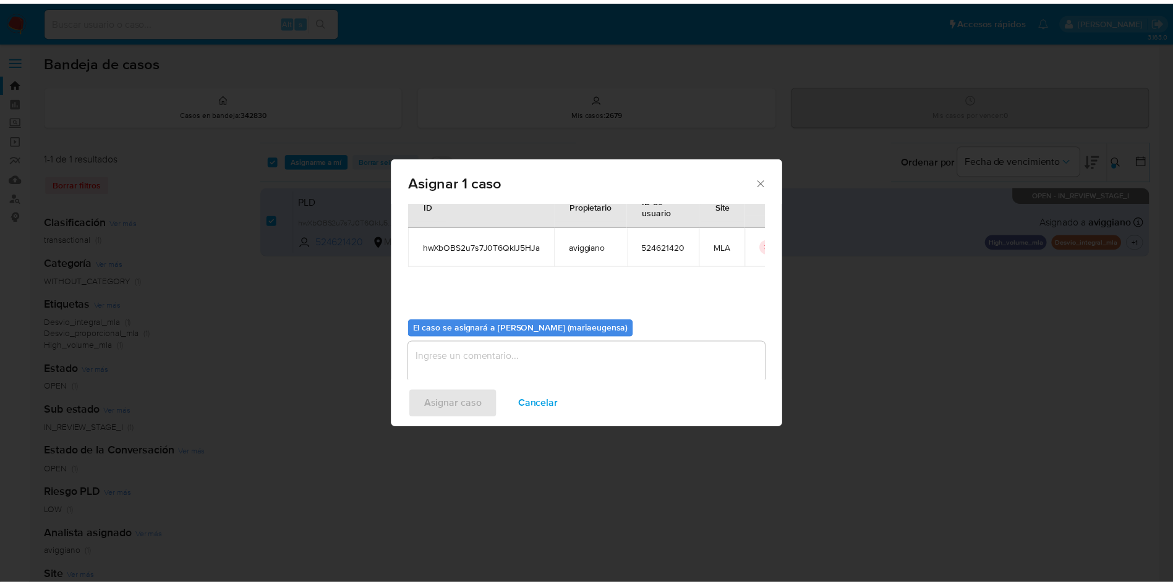
scroll to position [64, 0]
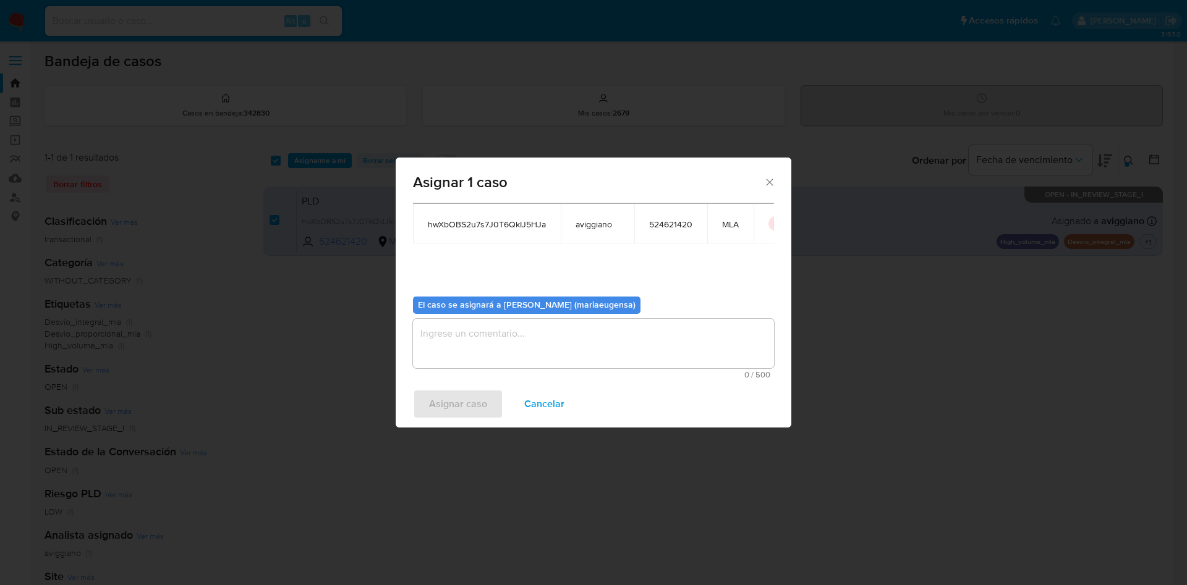
click at [455, 347] on textarea "assign-modal" at bounding box center [593, 343] width 361 height 49
click at [445, 413] on span "Asignar caso" at bounding box center [458, 404] width 58 height 27
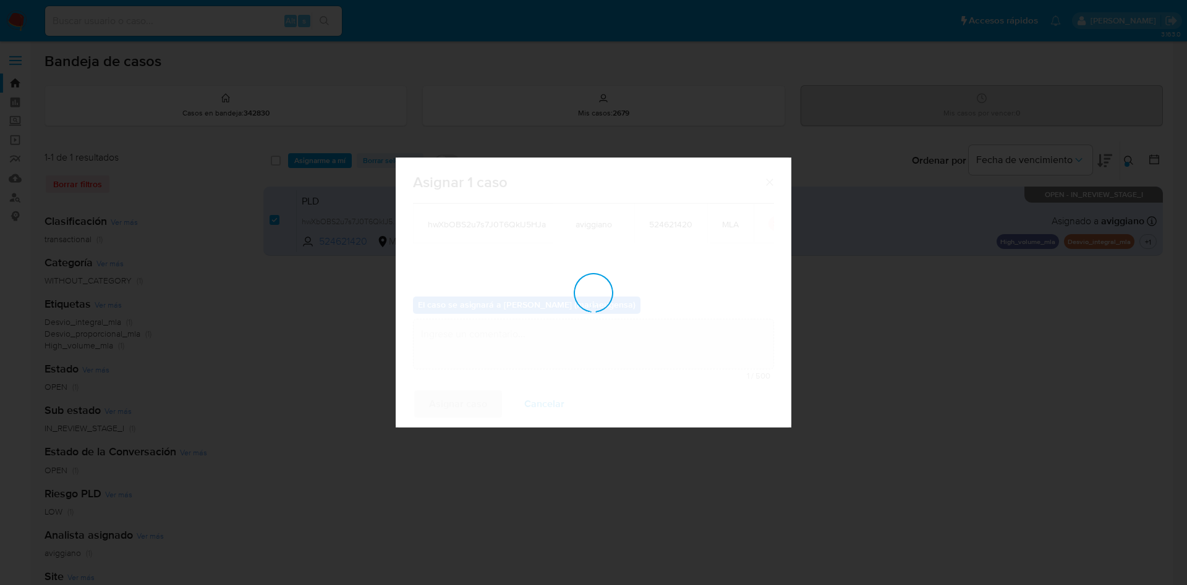
checkbox input "false"
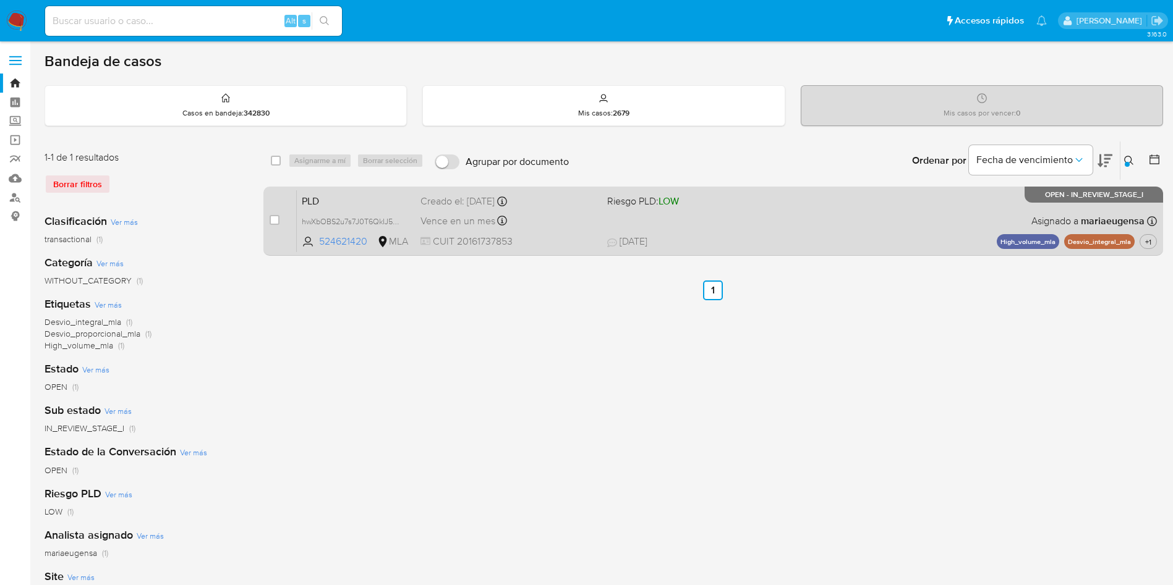
click at [334, 199] on span "PLD" at bounding box center [356, 200] width 109 height 16
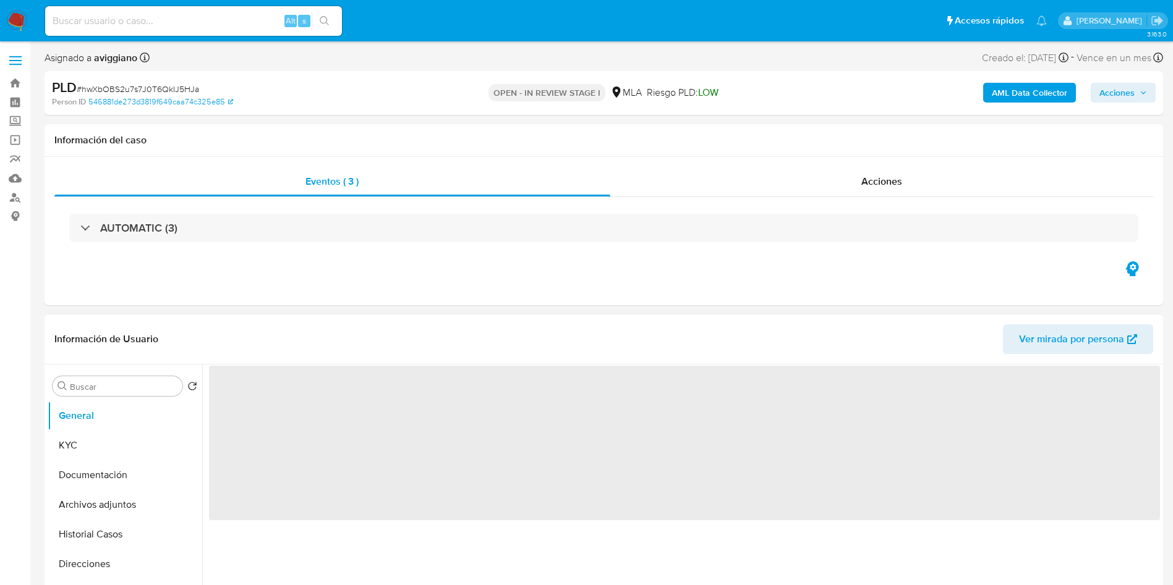
select select "10"
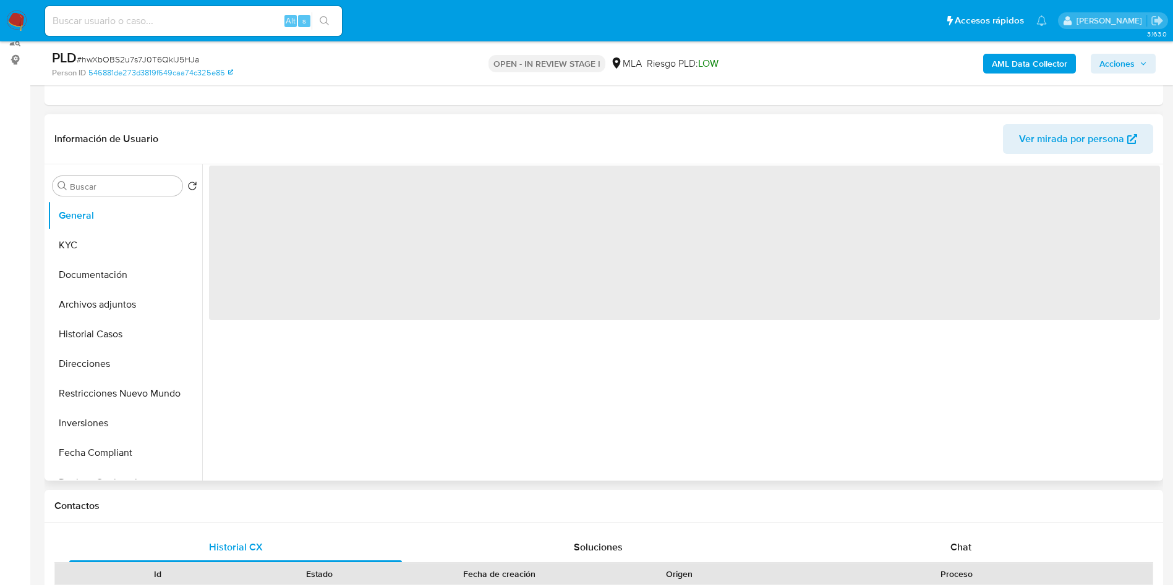
scroll to position [185, 0]
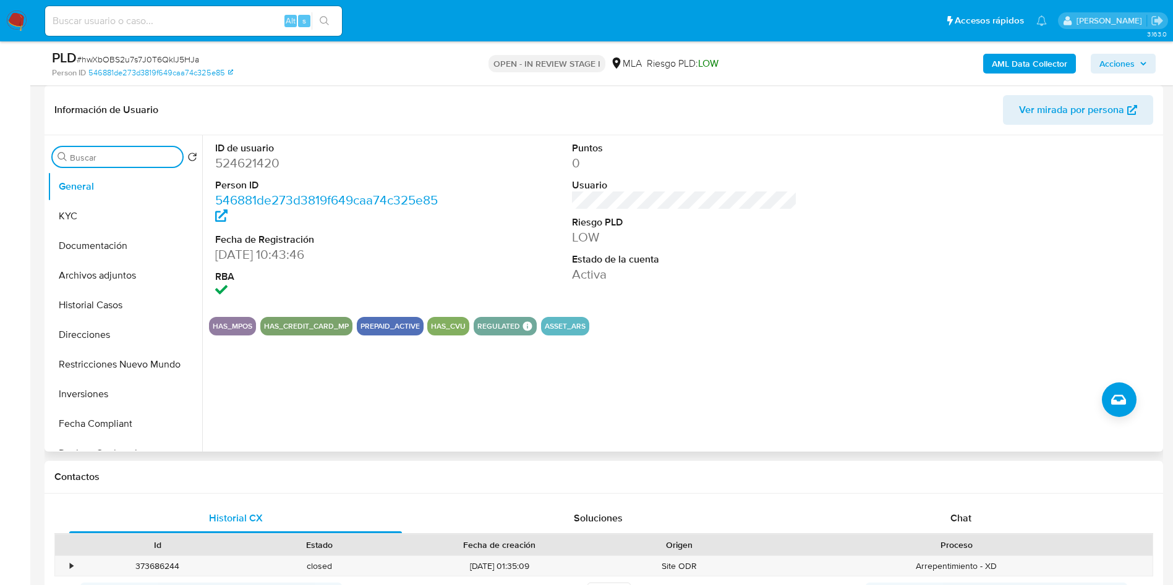
click at [114, 158] on input "Buscar" at bounding box center [124, 157] width 108 height 11
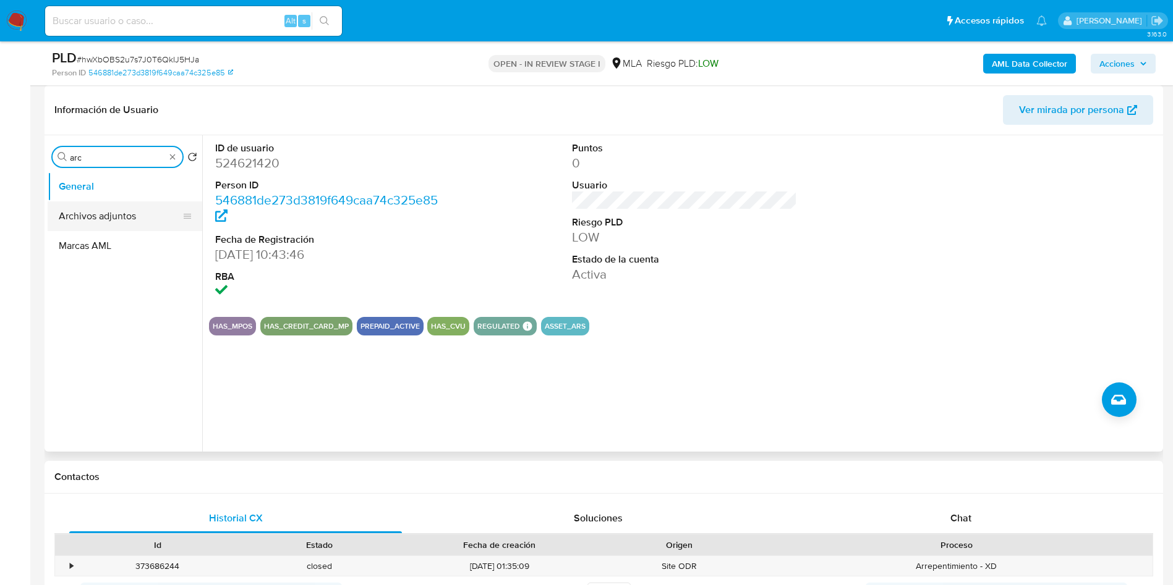
type input "arc"
click at [100, 221] on button "Archivos adjuntos" at bounding box center [120, 217] width 145 height 30
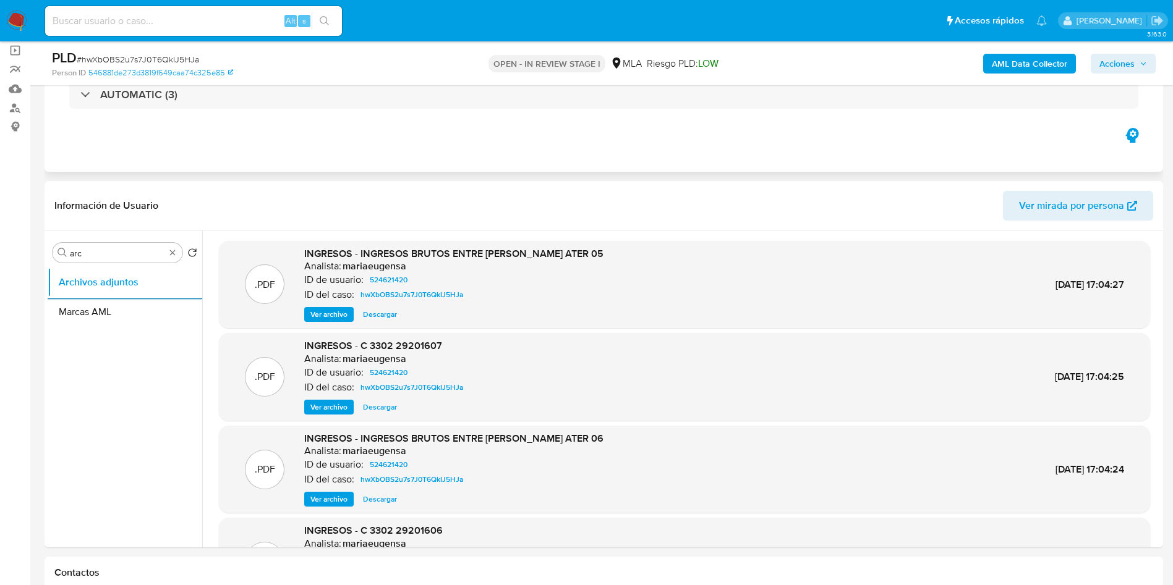
scroll to position [0, 0]
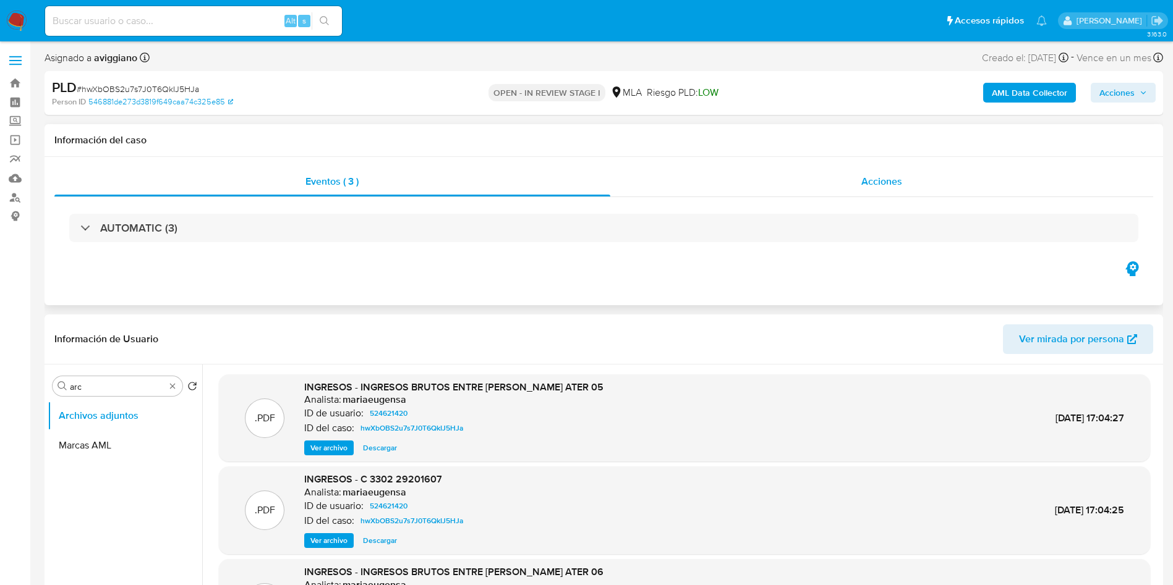
click at [757, 170] on div "Acciones" at bounding box center [881, 182] width 543 height 30
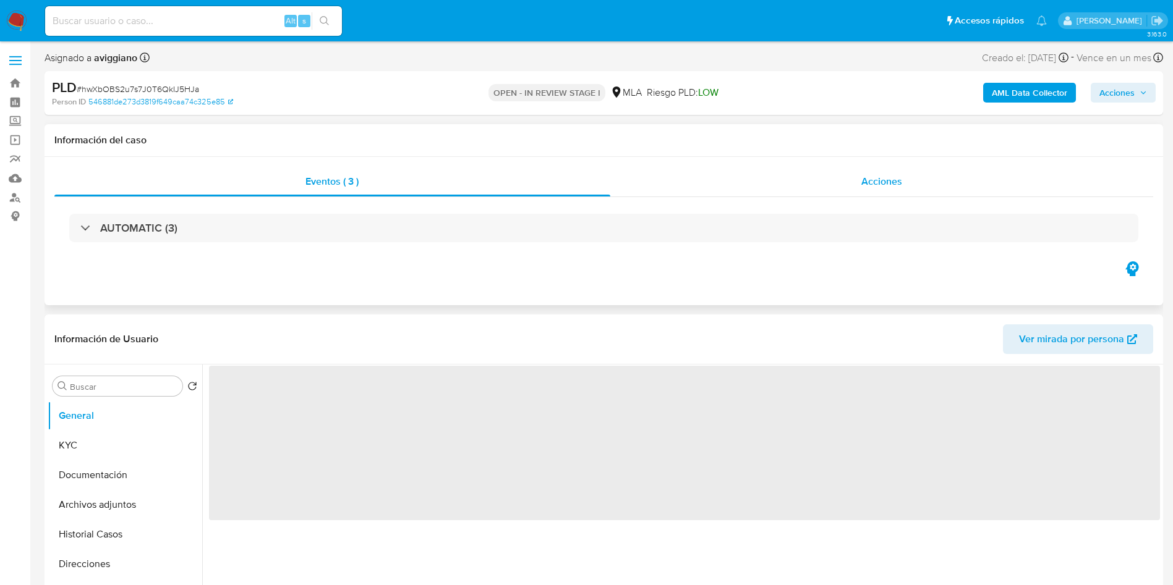
click at [900, 176] on span "Acciones" at bounding box center [881, 181] width 41 height 14
select select "10"
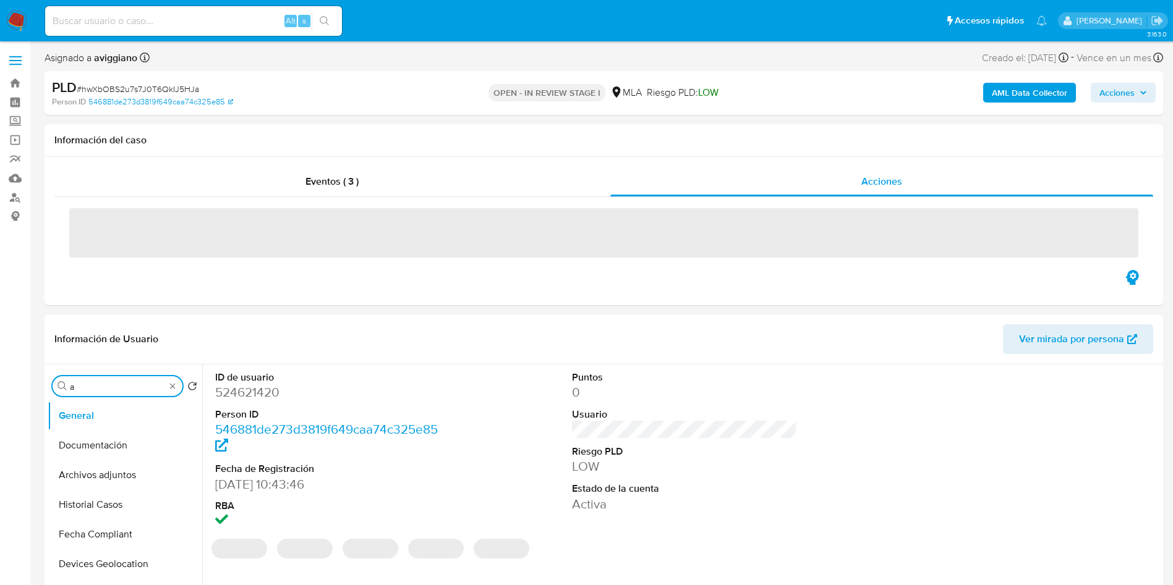
click at [125, 384] on input "a" at bounding box center [117, 386] width 95 height 11
type input "arc"
click at [140, 441] on button "Archivos adjuntos" at bounding box center [120, 446] width 145 height 30
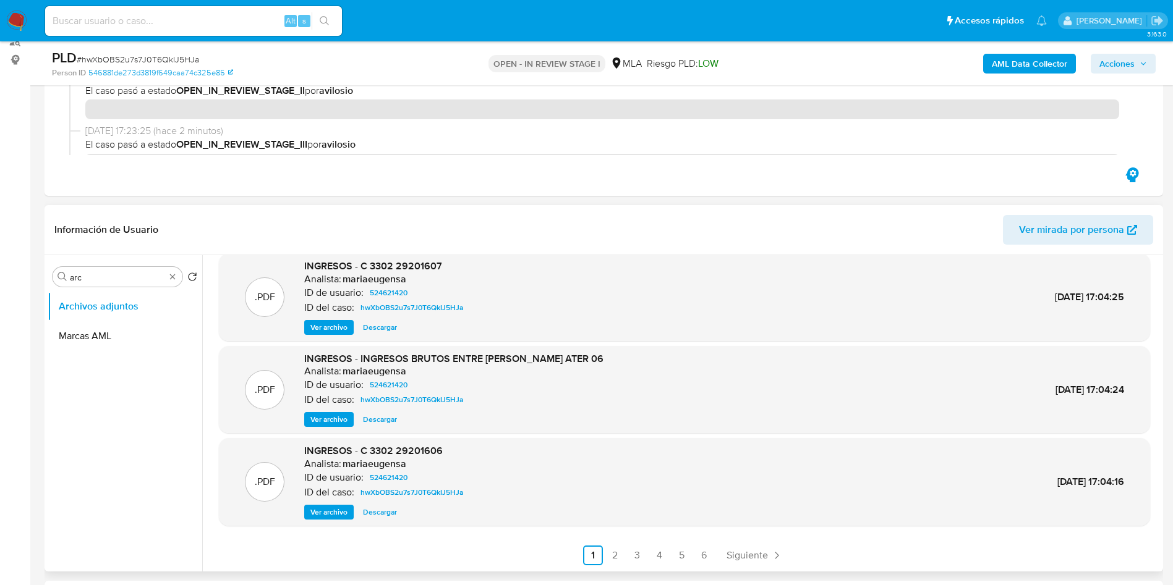
scroll to position [185, 0]
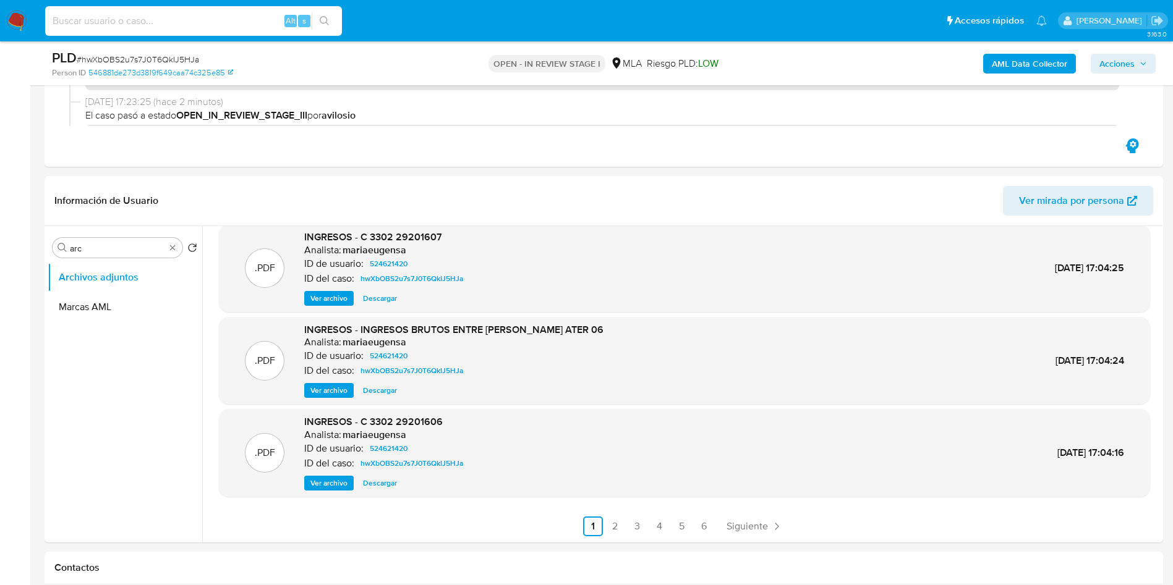
click at [190, 20] on input at bounding box center [193, 21] width 297 height 16
paste input "hwXbOBS2u7s7J0T6QkIJ5HJa"
type input "hwXbOBS2u7s7J0T6QkIJ5HJa"
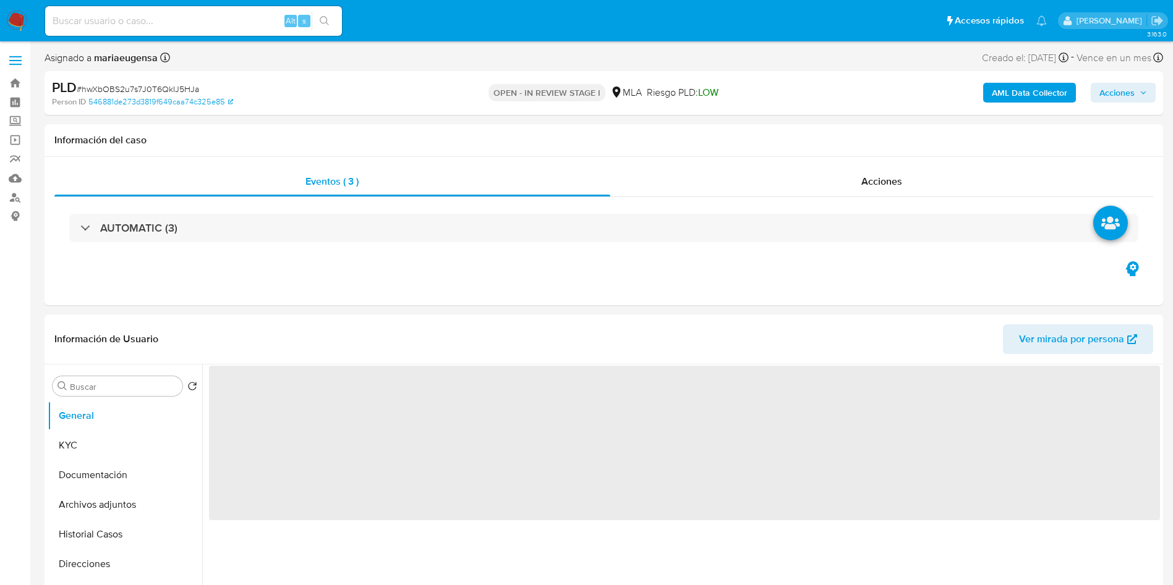
select select "10"
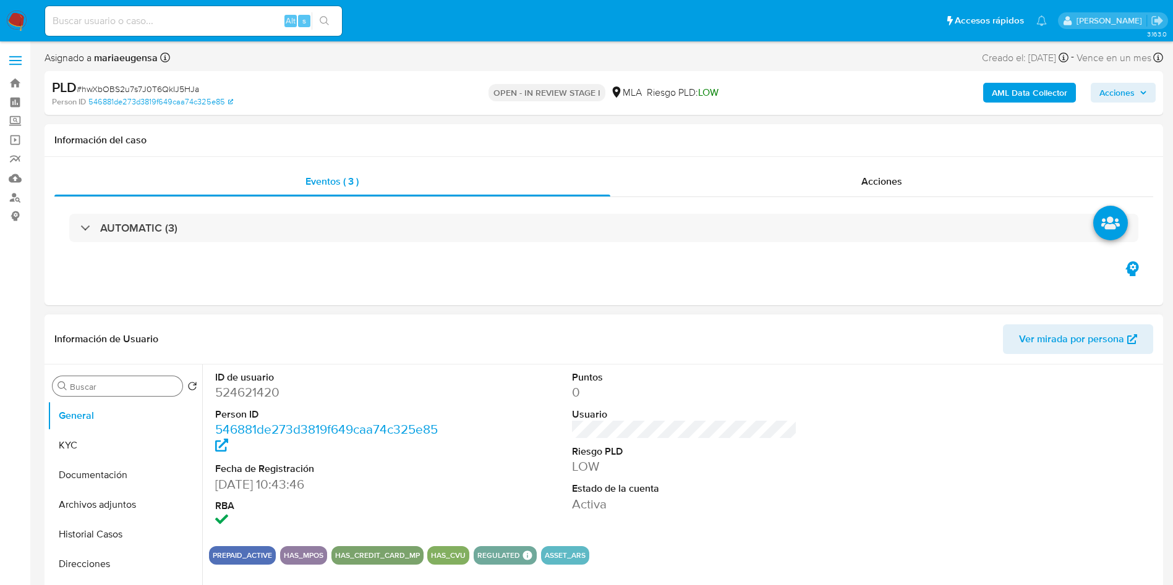
click at [136, 386] on input "Buscar" at bounding box center [124, 386] width 108 height 11
type input "arc"
drag, startPoint x: 128, startPoint y: 440, endPoint x: 99, endPoint y: 431, distance: 30.5
click at [124, 440] on button "Archivos adjuntos" at bounding box center [125, 446] width 155 height 30
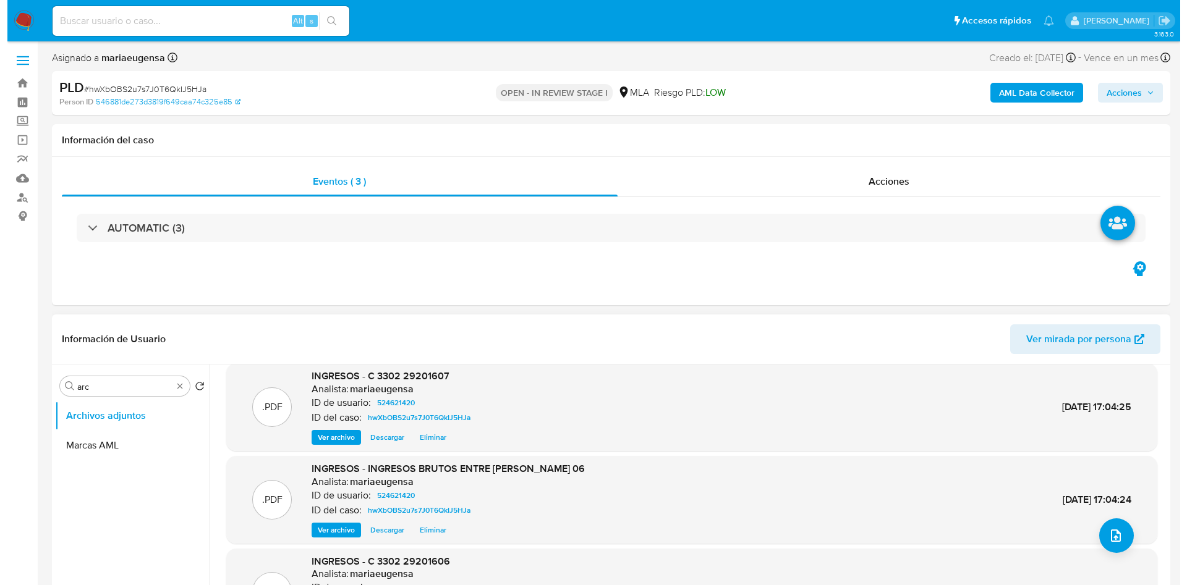
scroll to position [104, 0]
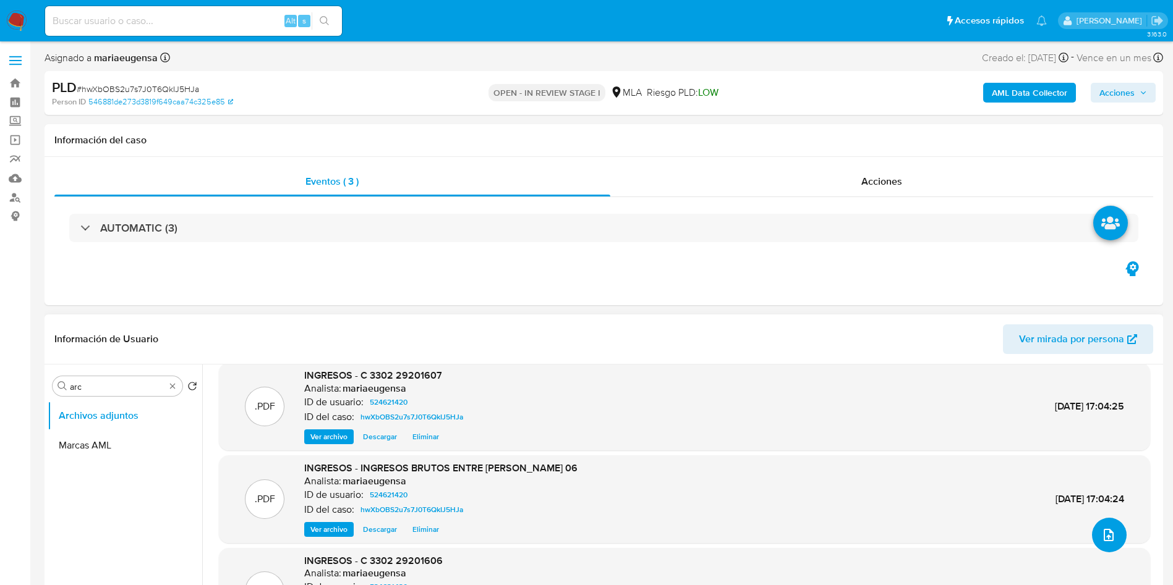
click at [1106, 534] on icon "upload-file" at bounding box center [1108, 535] width 15 height 15
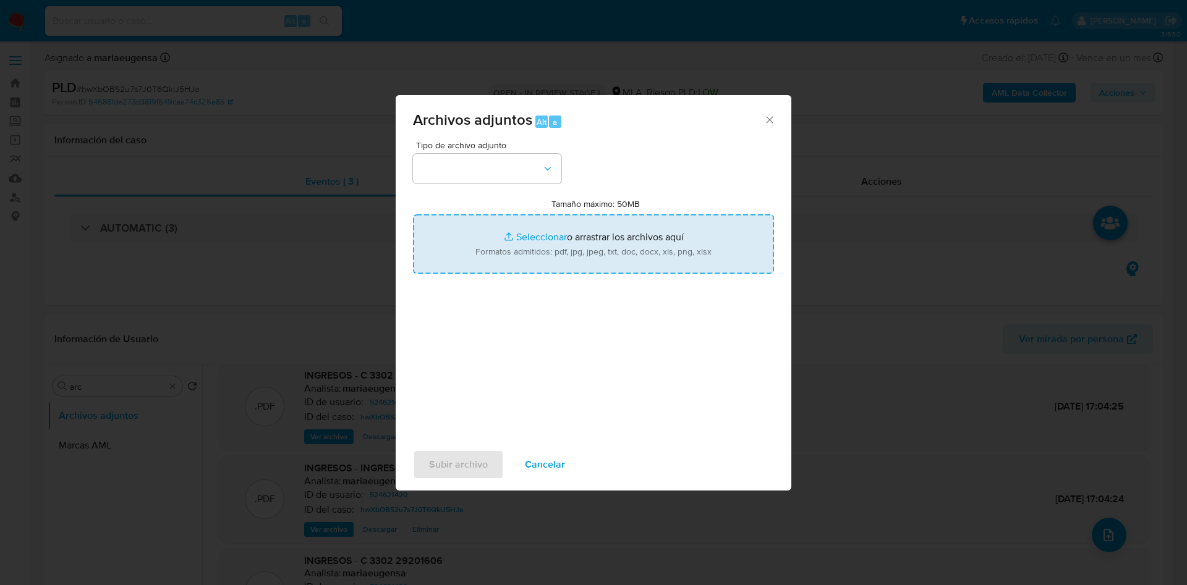
click at [564, 245] on input "Tamaño máximo: 50MB Seleccionar archivos" at bounding box center [593, 243] width 361 height 59
type input "C:\fakepath\Calculador documentación (1).xlsx"
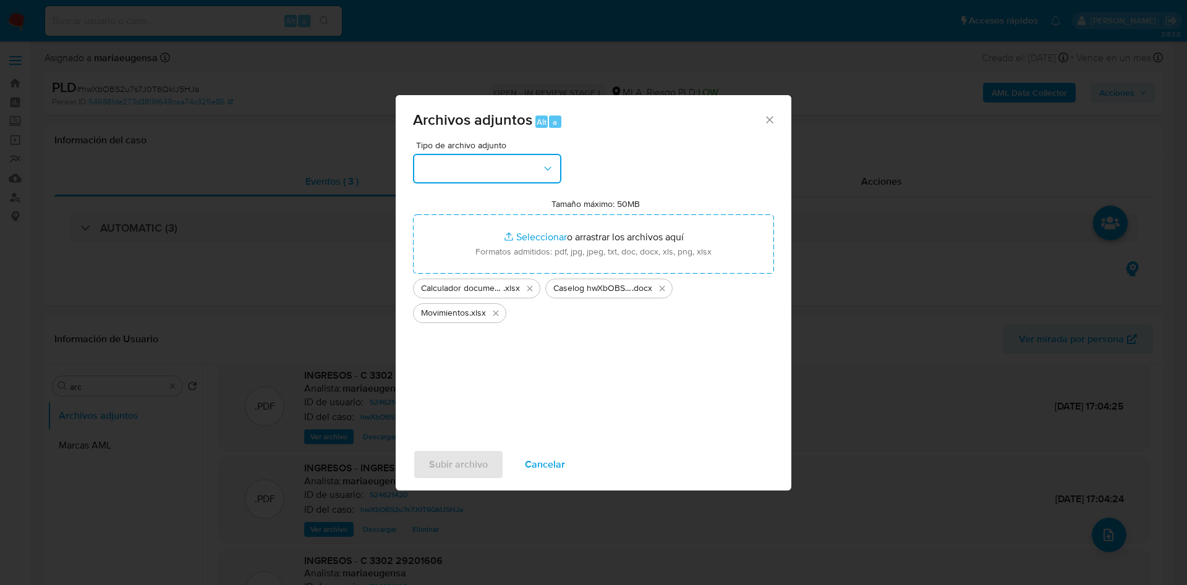
click at [494, 164] on button "button" at bounding box center [487, 169] width 148 height 30
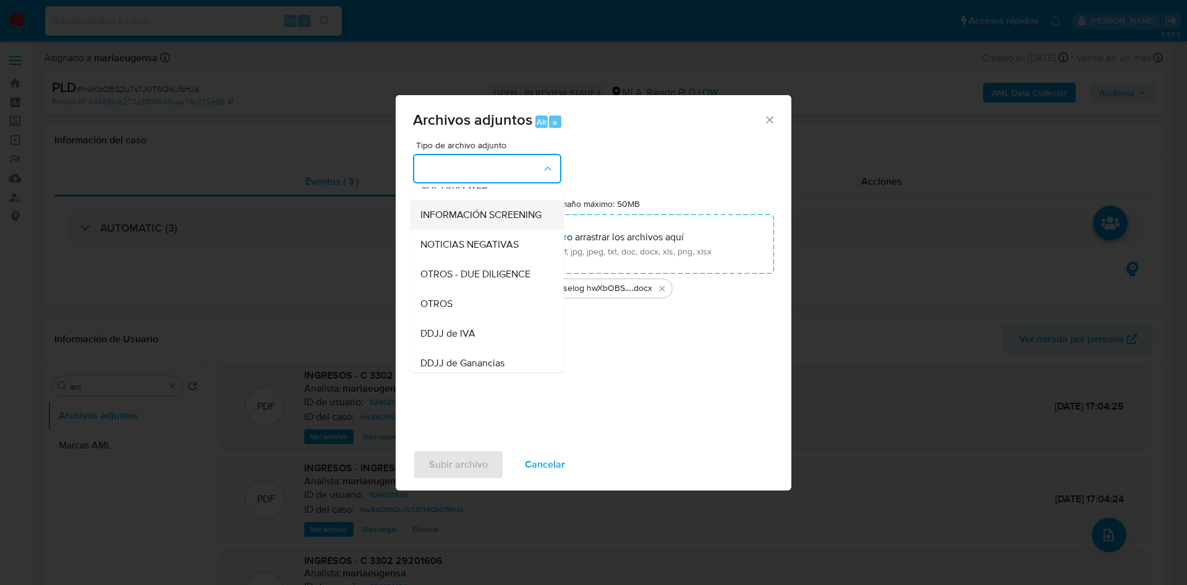
scroll to position [93, 0]
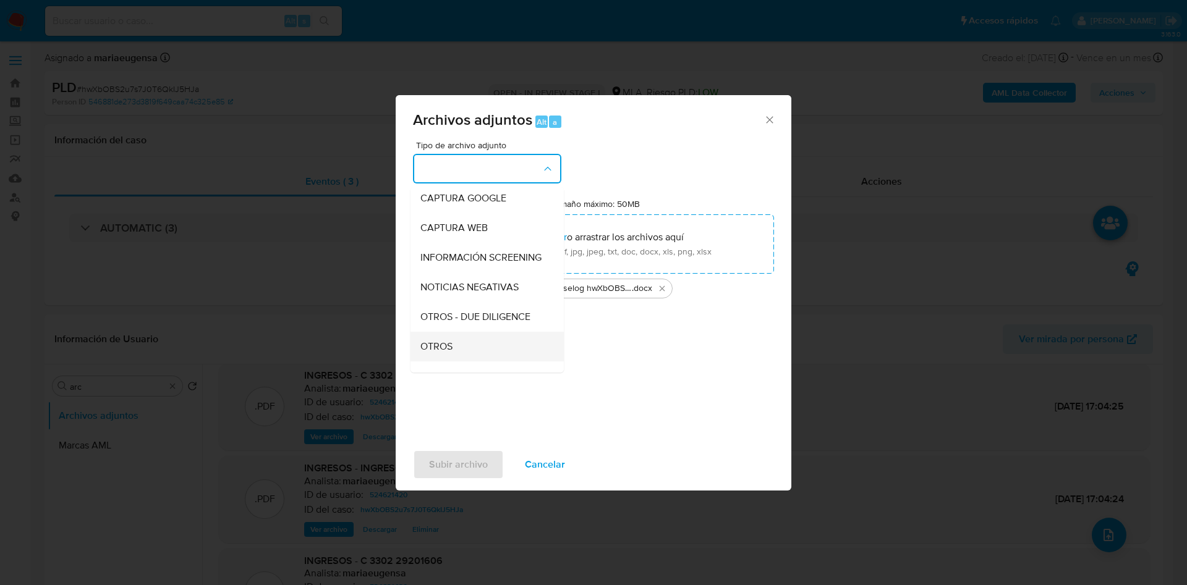
click at [445, 353] on span "OTROS" at bounding box center [436, 347] width 32 height 12
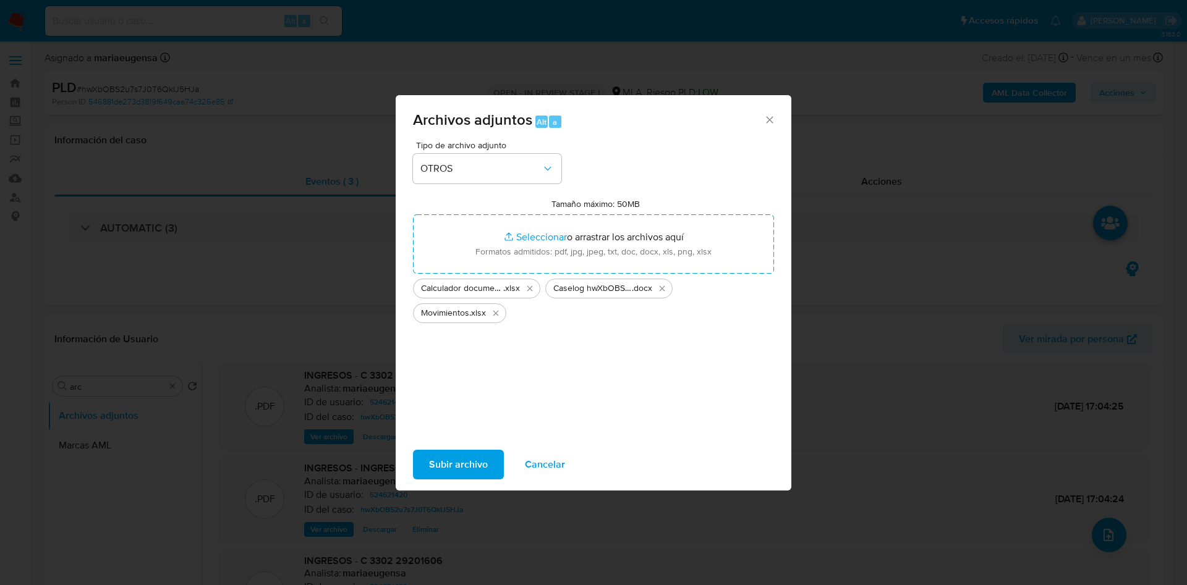
click at [459, 463] on span "Subir archivo" at bounding box center [458, 464] width 59 height 27
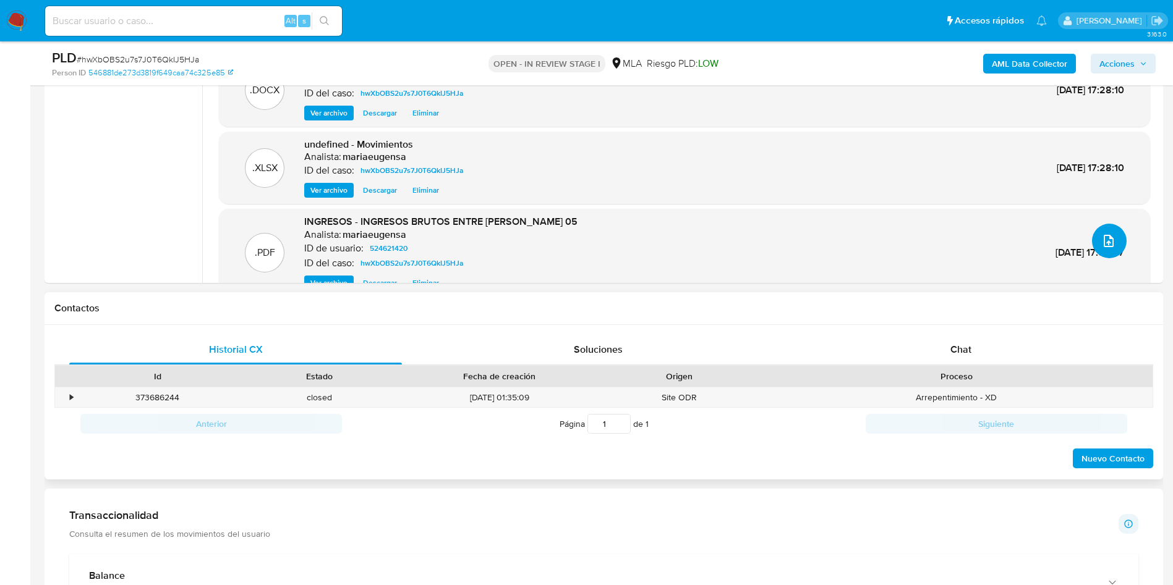
scroll to position [357, 0]
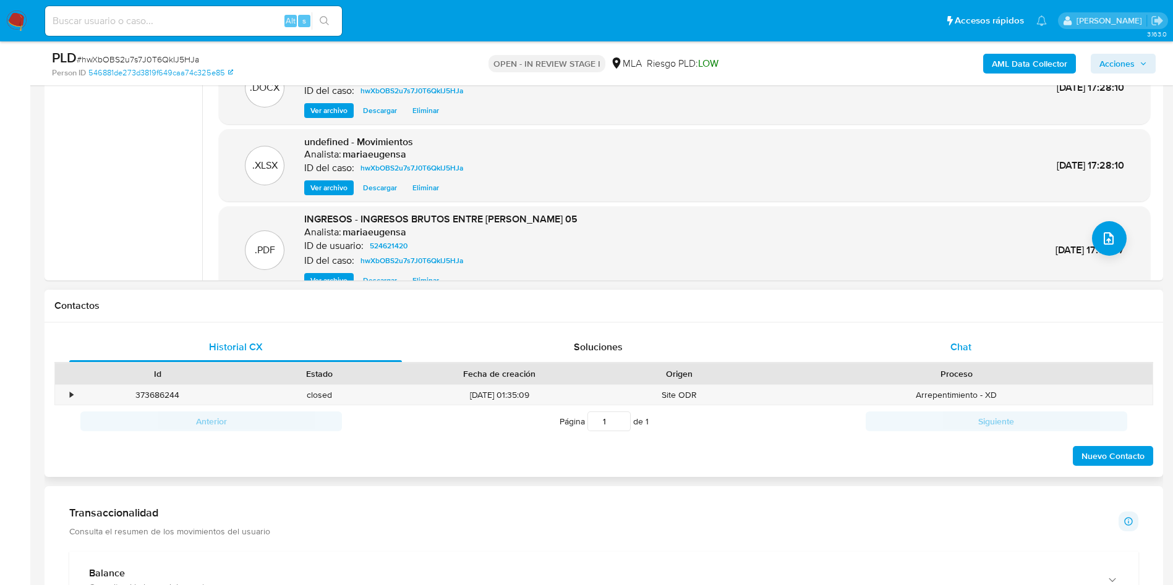
click at [1036, 337] on div "Chat" at bounding box center [960, 348] width 333 height 30
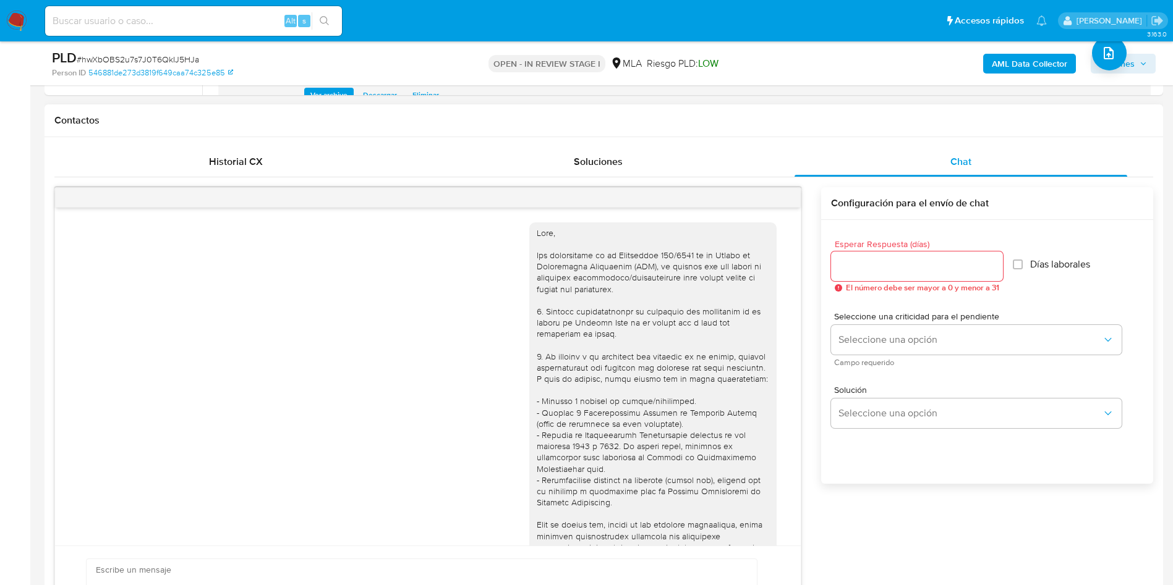
scroll to position [1457, 0]
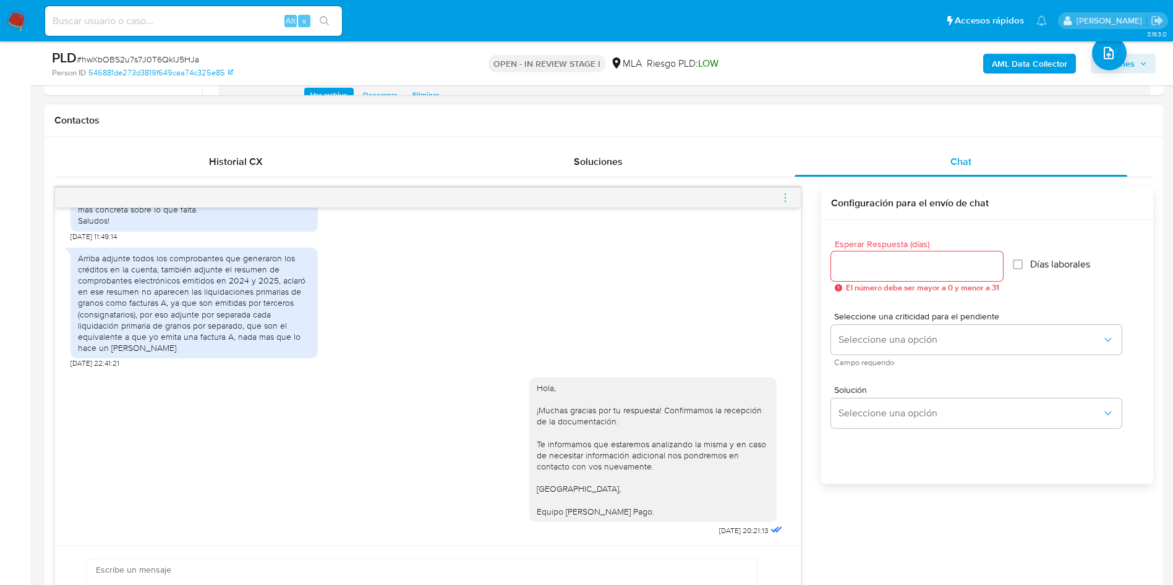
drag, startPoint x: 778, startPoint y: 200, endPoint x: 783, endPoint y: 193, distance: 8.3
click at [783, 193] on icon "menu-action" at bounding box center [784, 197] width 11 height 11
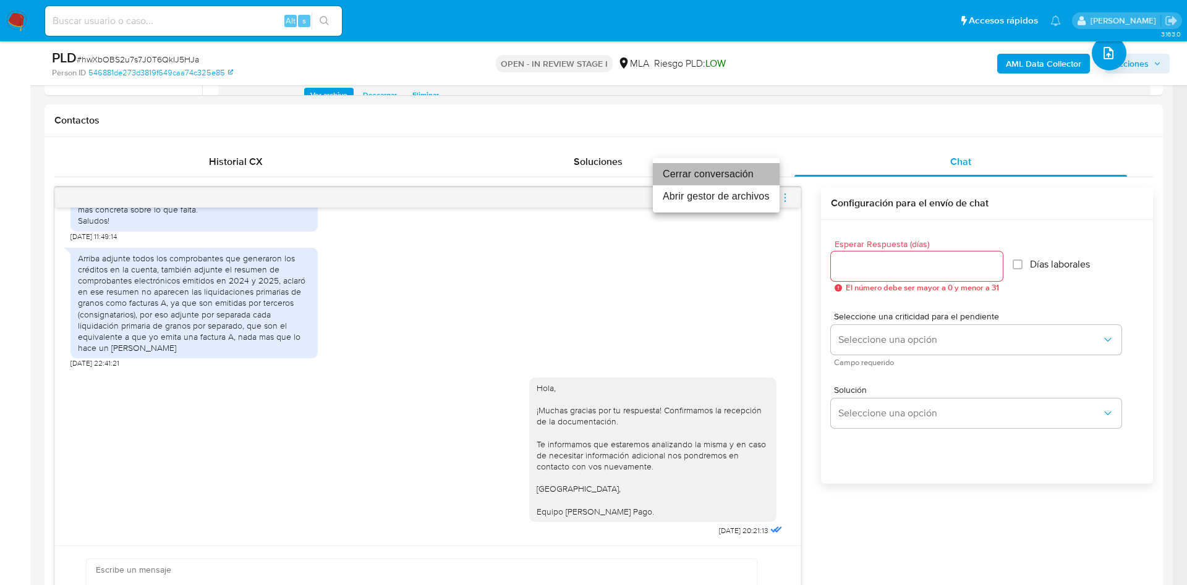
click at [747, 169] on li "Cerrar conversación" at bounding box center [716, 174] width 127 height 22
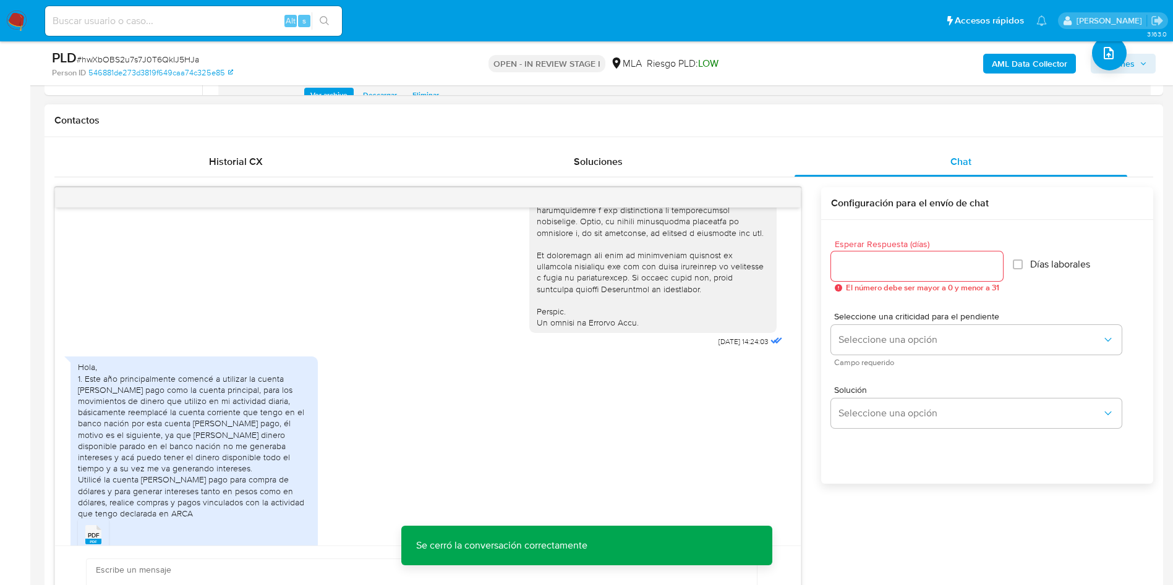
scroll to position [438, 0]
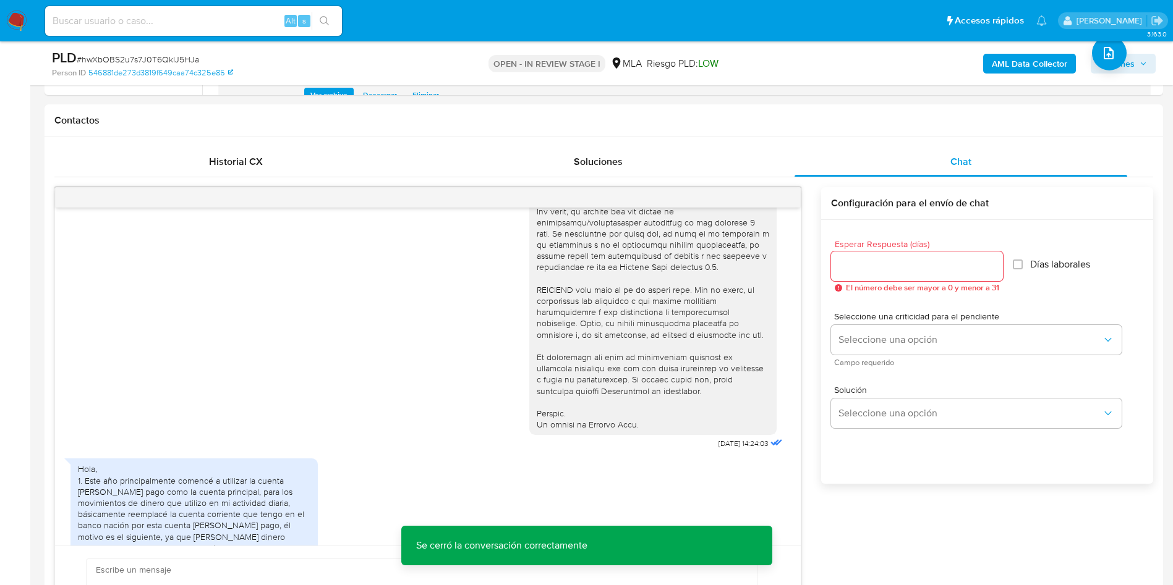
click at [1014, 67] on b "AML Data Collector" at bounding box center [1028, 64] width 75 height 20
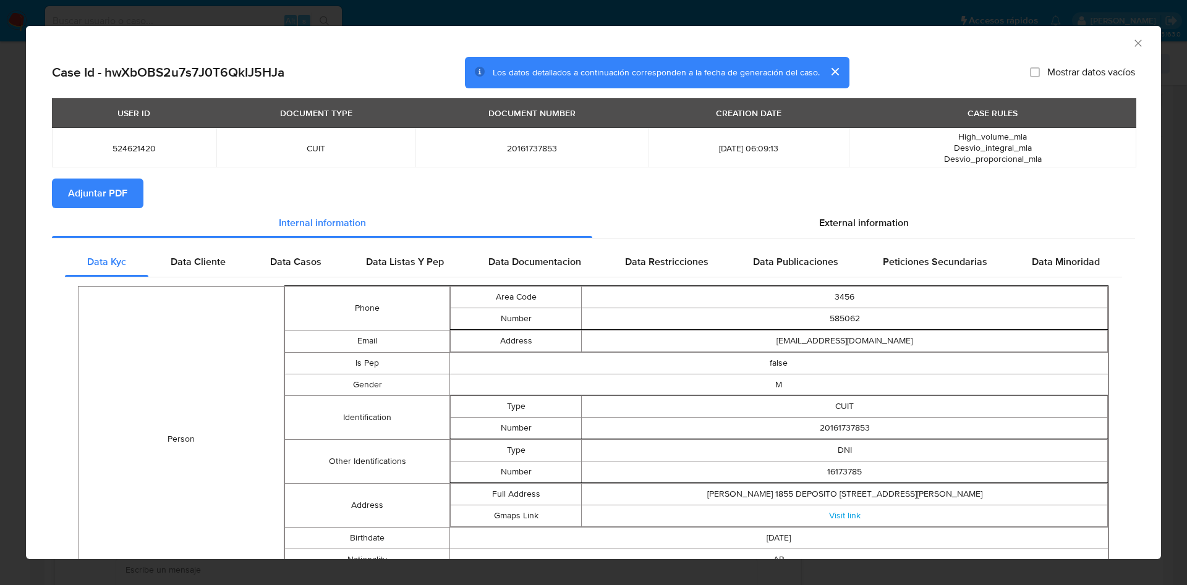
click at [100, 198] on span "Adjuntar PDF" at bounding box center [97, 193] width 59 height 27
click at [1117, 40] on div "AML Data Collector" at bounding box center [593, 41] width 1135 height 31
click at [1132, 42] on icon "Cerrar ventana" at bounding box center [1138, 43] width 12 height 12
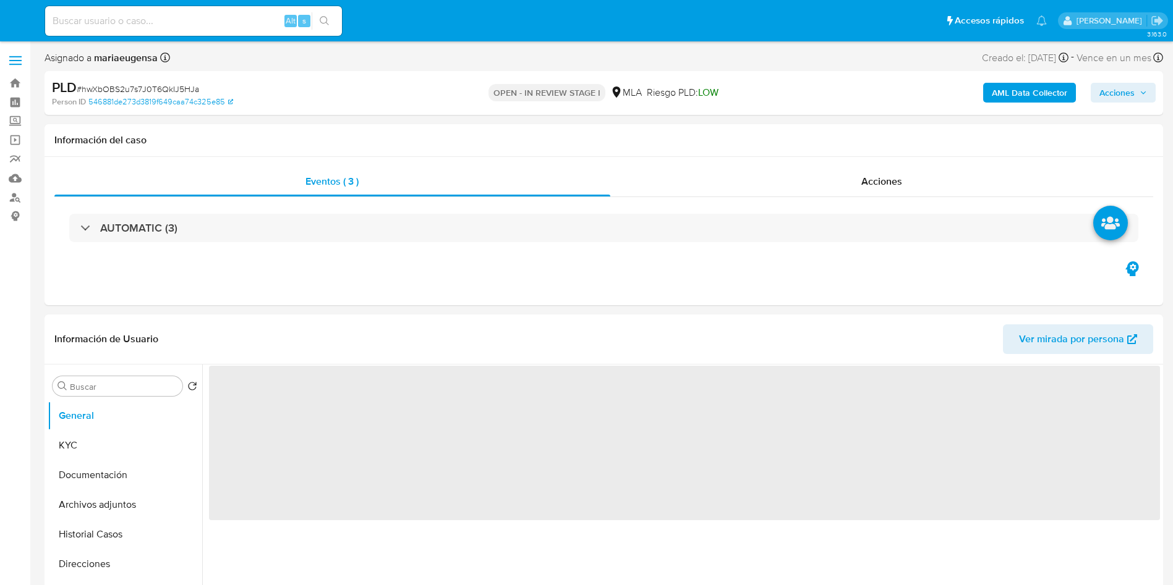
select select "10"
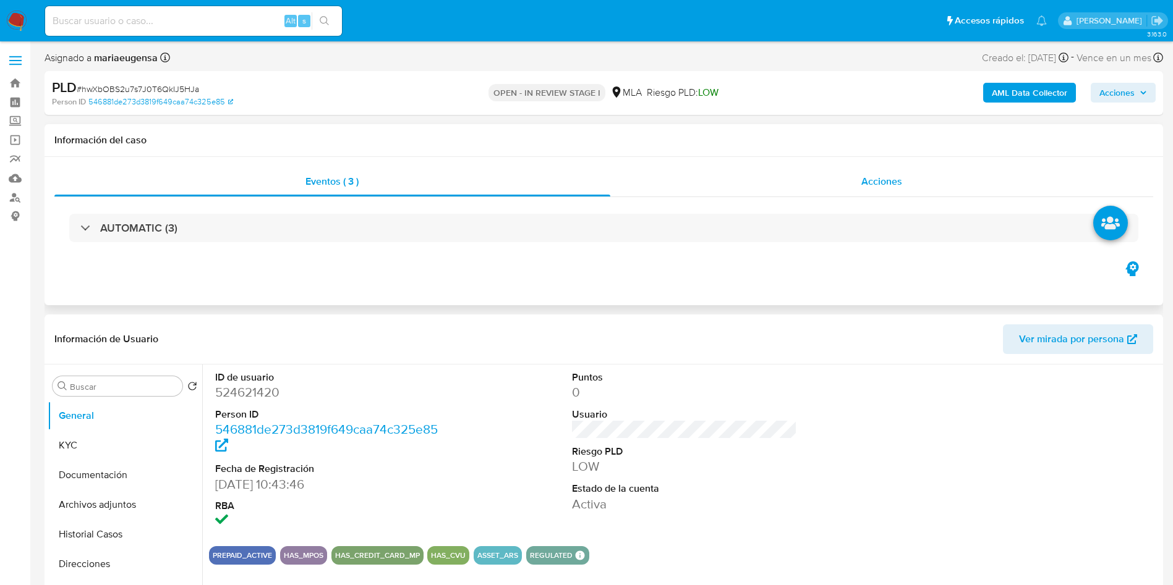
click at [716, 192] on div "Acciones" at bounding box center [881, 182] width 543 height 30
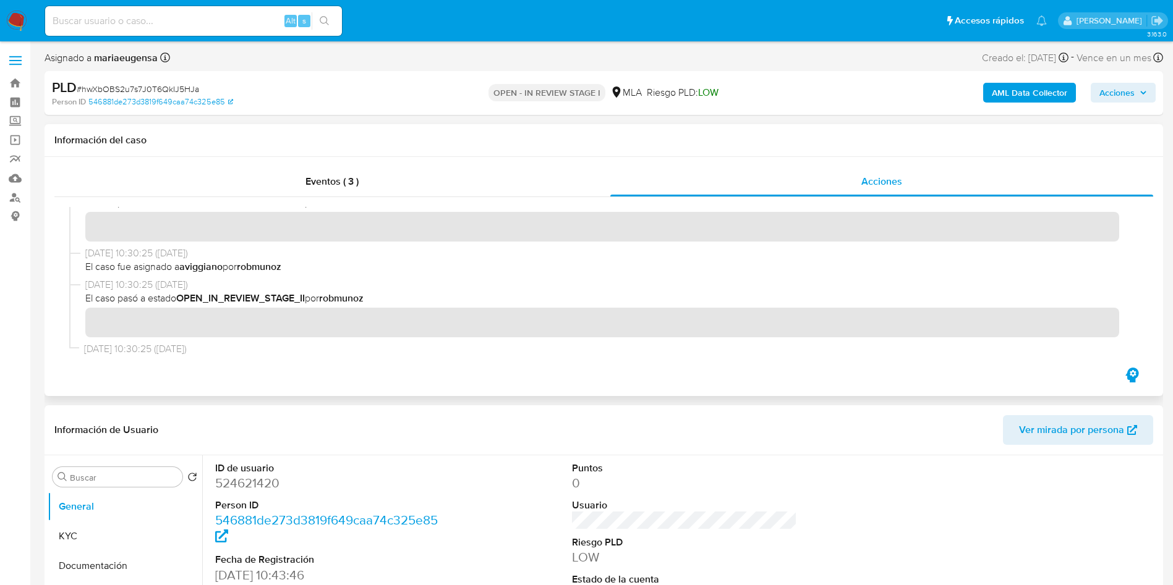
scroll to position [2497, 0]
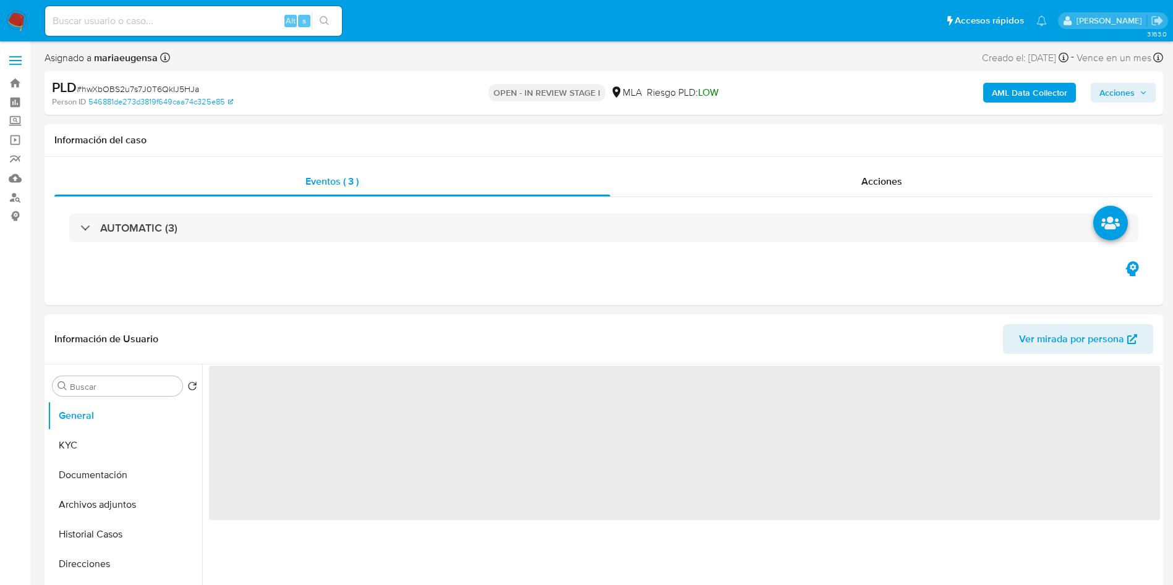
select select "10"
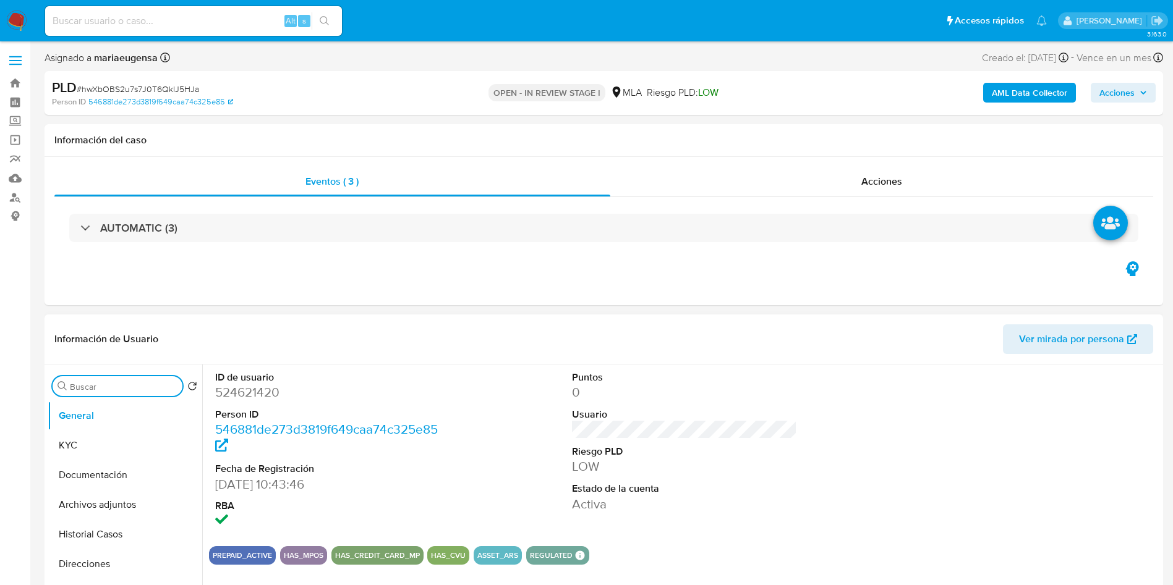
click at [93, 391] on input "Buscar" at bounding box center [124, 386] width 108 height 11
type input "arc"
click at [109, 449] on button "Archivos adjuntos" at bounding box center [120, 446] width 145 height 30
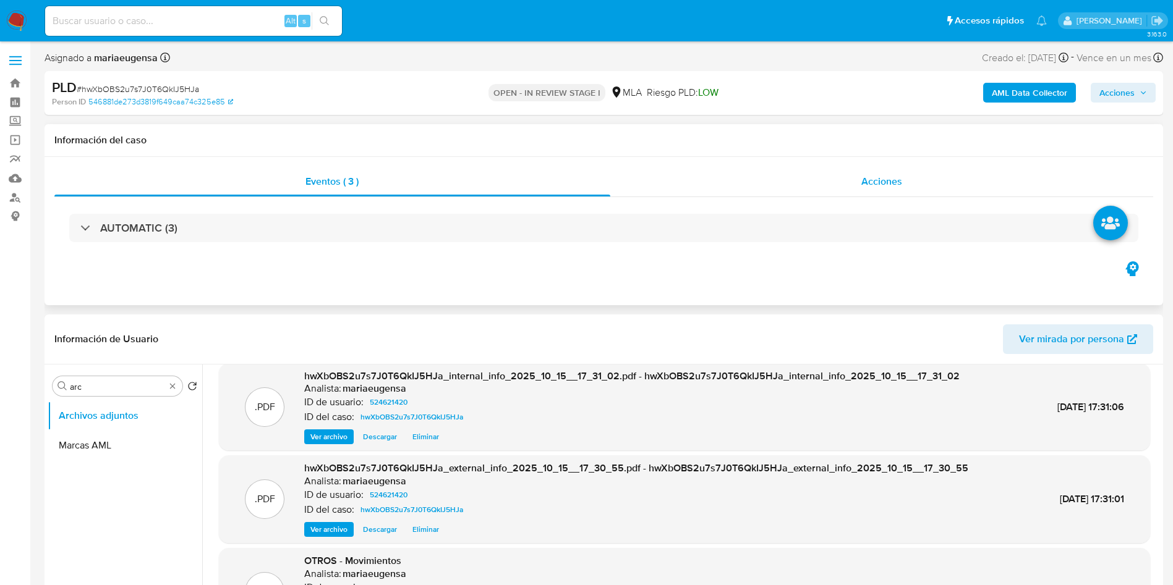
click at [927, 174] on div "Acciones" at bounding box center [881, 182] width 543 height 30
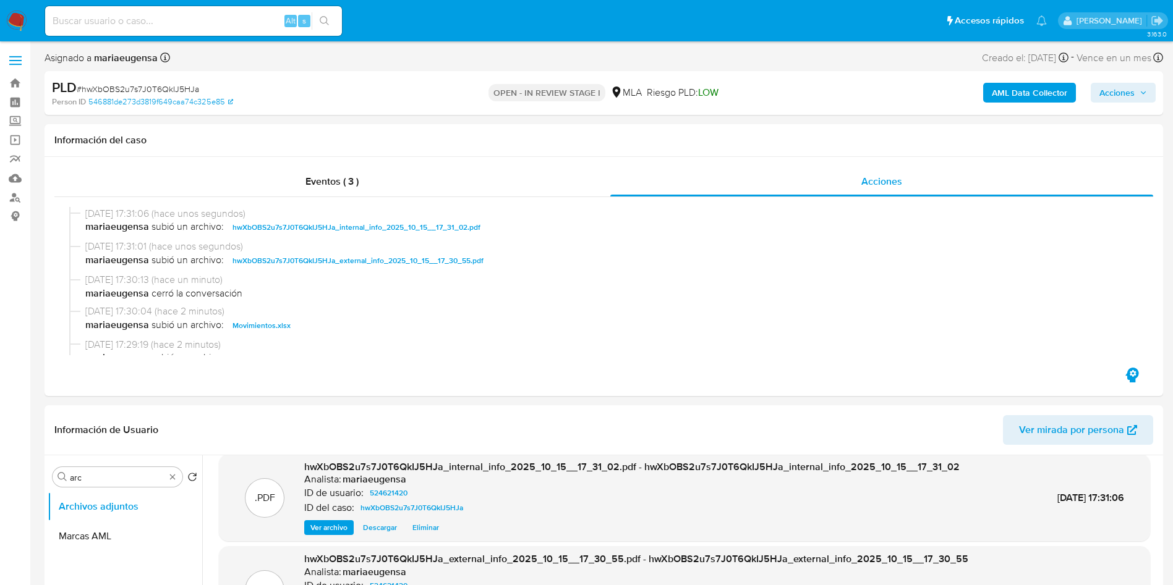
drag, startPoint x: 1134, startPoint y: 93, endPoint x: 1084, endPoint y: 103, distance: 51.0
click at [1134, 93] on span "Acciones" at bounding box center [1123, 92] width 48 height 17
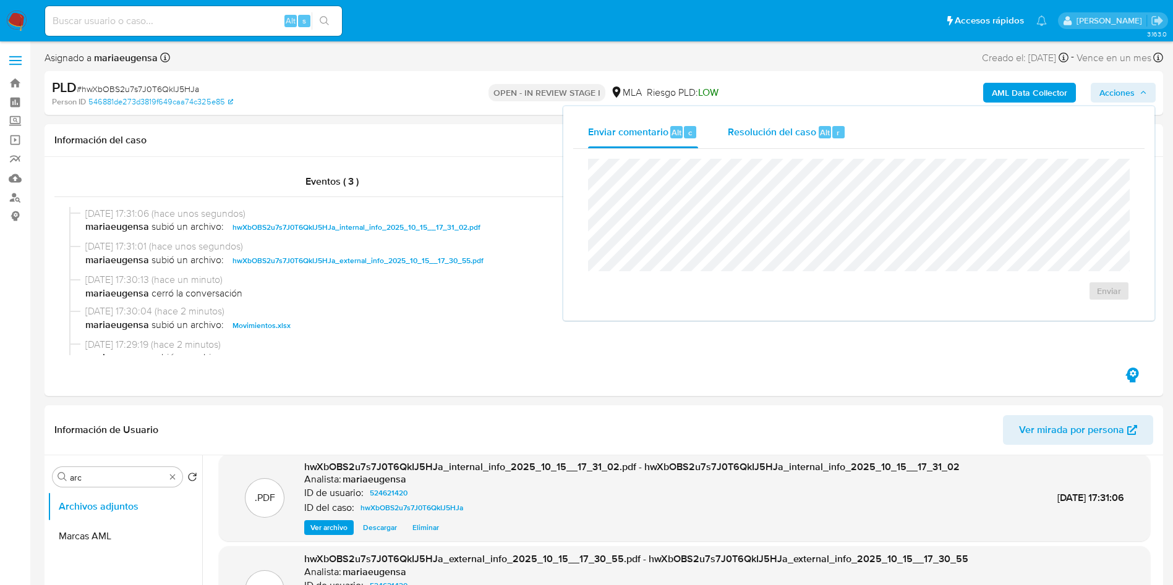
drag, startPoint x: 757, startPoint y: 129, endPoint x: 757, endPoint y: 146, distance: 16.7
click at [757, 130] on span "Resolución del caso" at bounding box center [772, 132] width 88 height 14
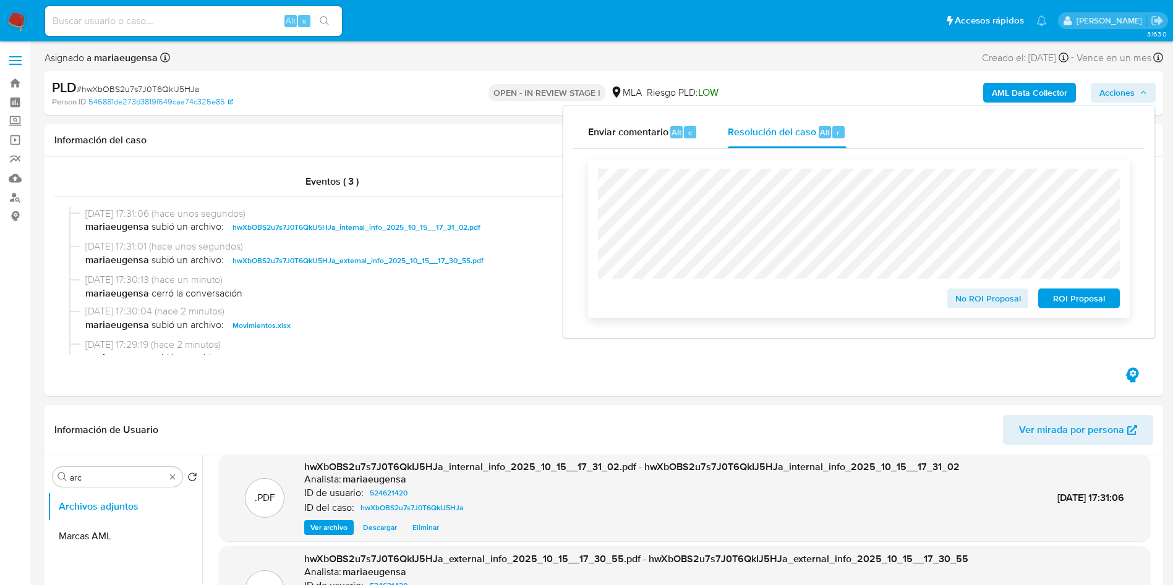
click at [965, 298] on span "No ROI Proposal" at bounding box center [988, 298] width 64 height 17
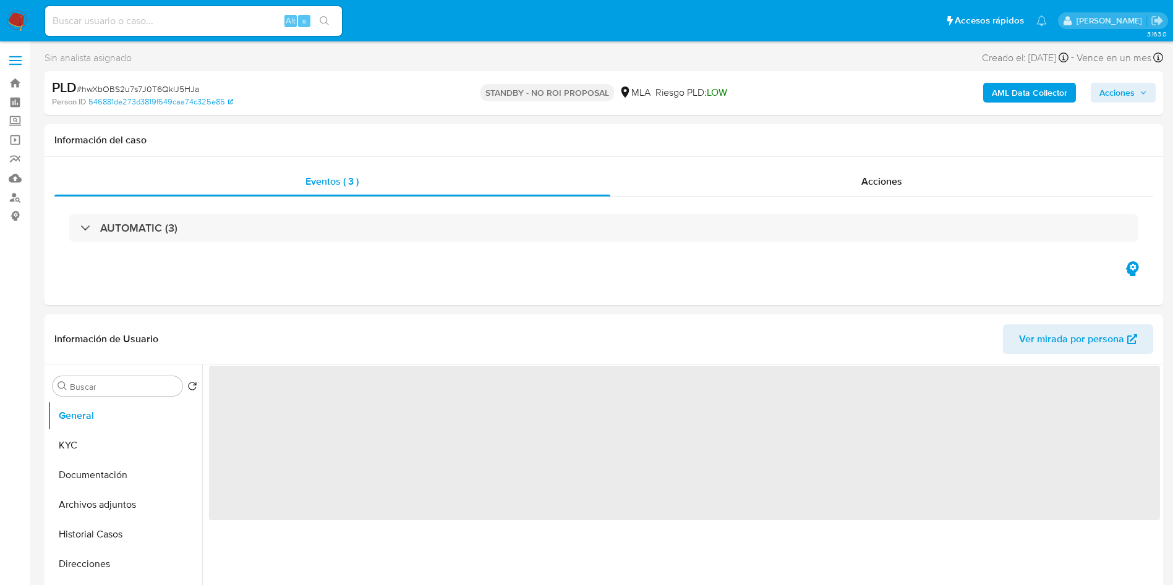
select select "10"
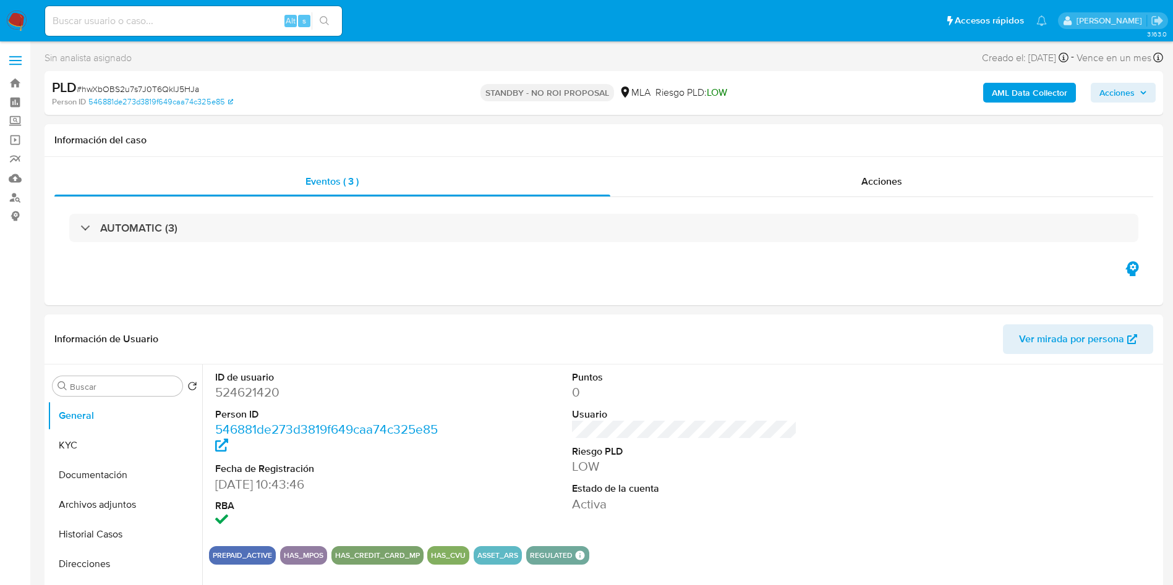
click at [20, 12] on img at bounding box center [16, 21] width 21 height 21
